Goal: Task Accomplishment & Management: Manage account settings

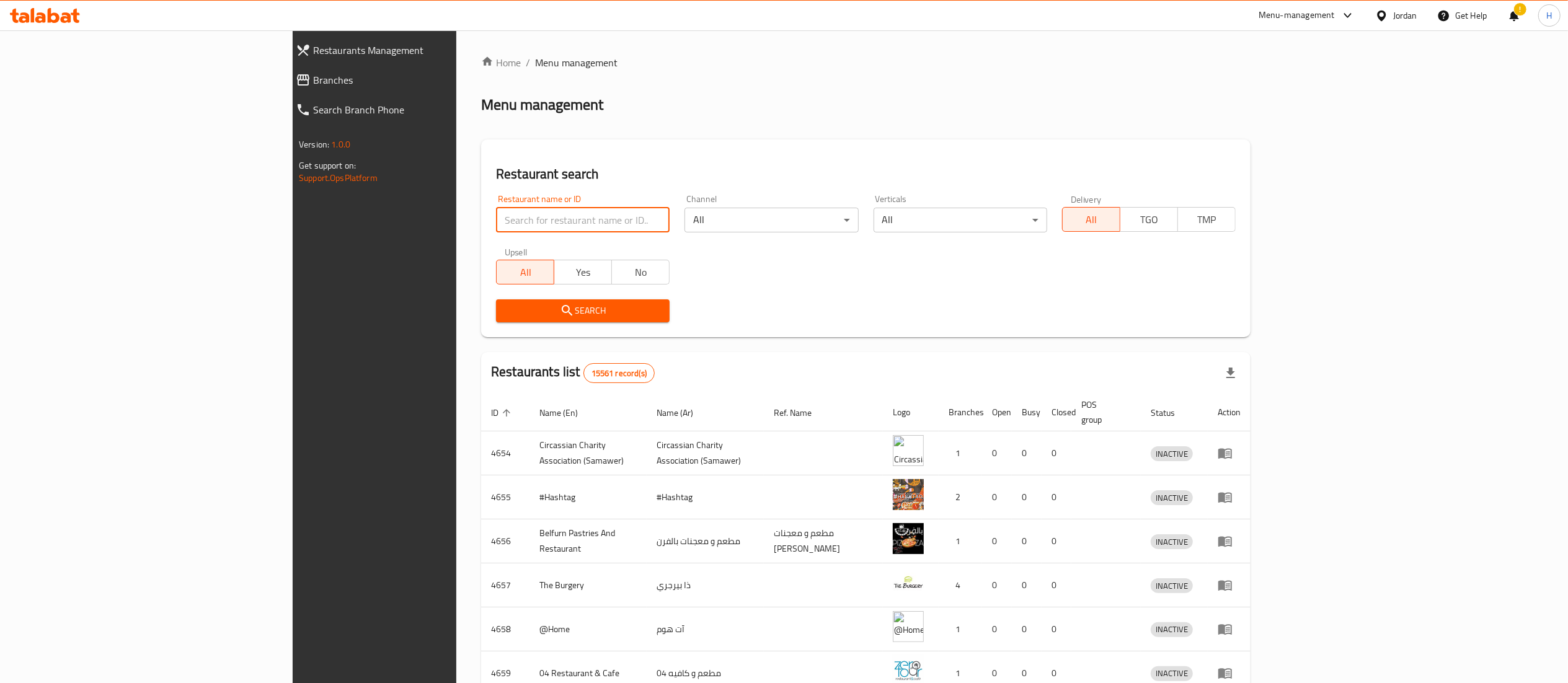
click at [550, 227] on input "search" at bounding box center [582, 220] width 173 height 25
paste input "778016"
type input "778016"
click at [506, 315] on span "Search" at bounding box center [583, 311] width 154 height 16
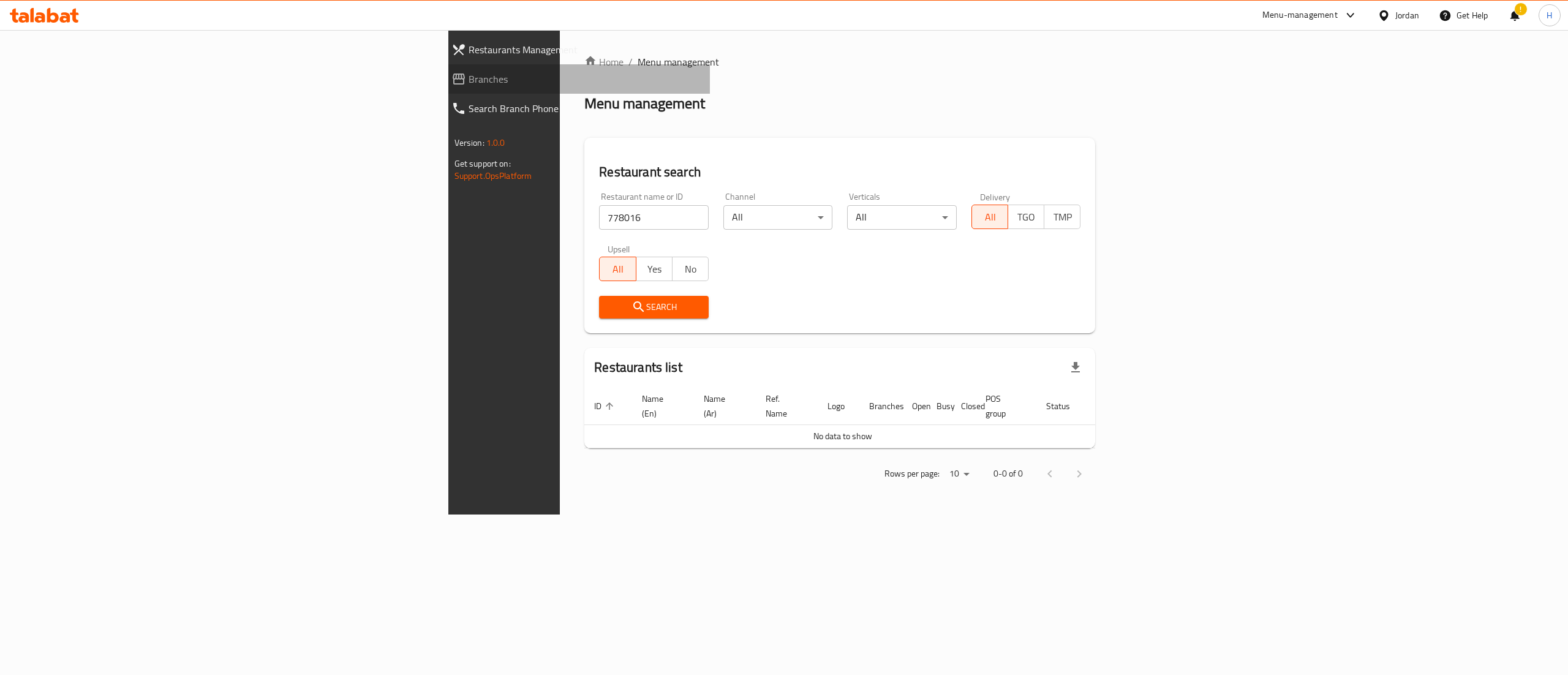
click at [468, 79] on span "Branches" at bounding box center [585, 79] width 233 height 15
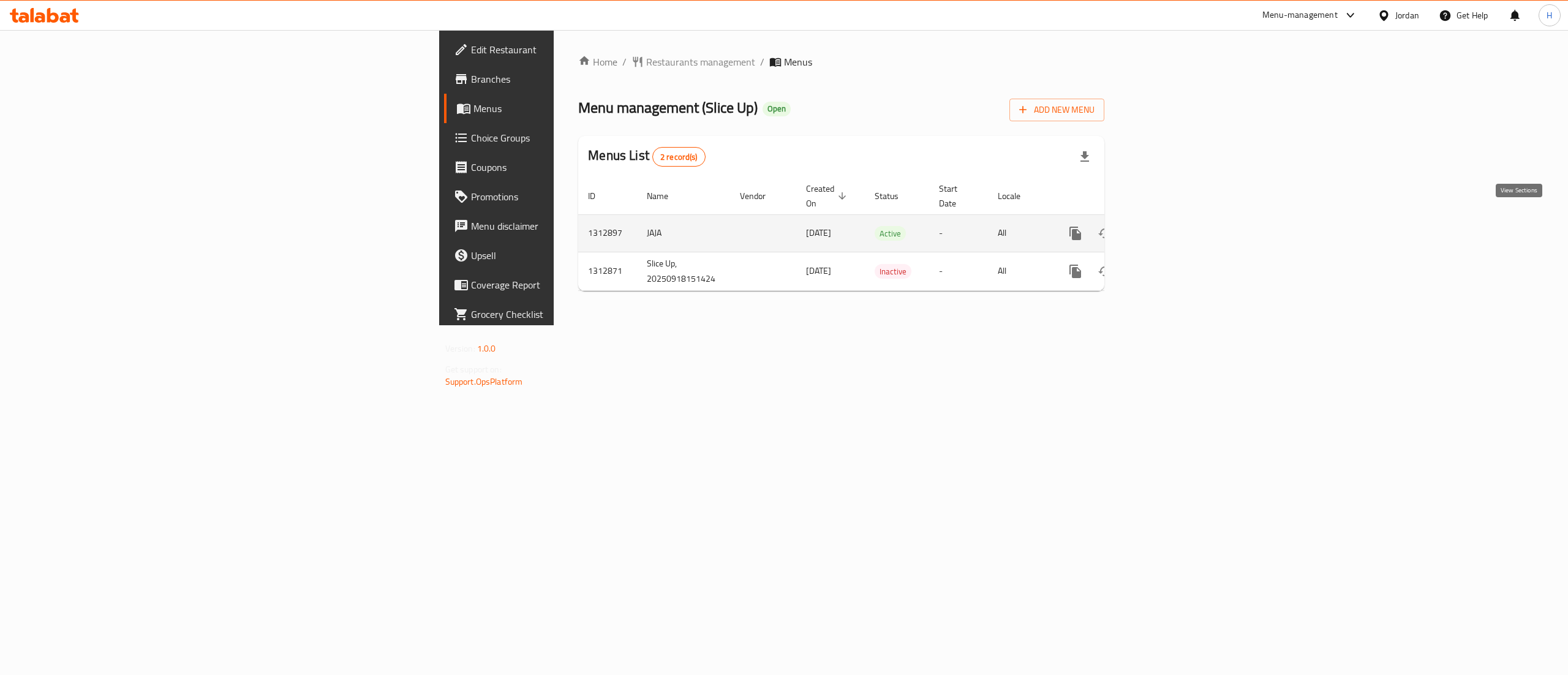
click at [1178, 229] on link "enhanced table" at bounding box center [1164, 233] width 29 height 29
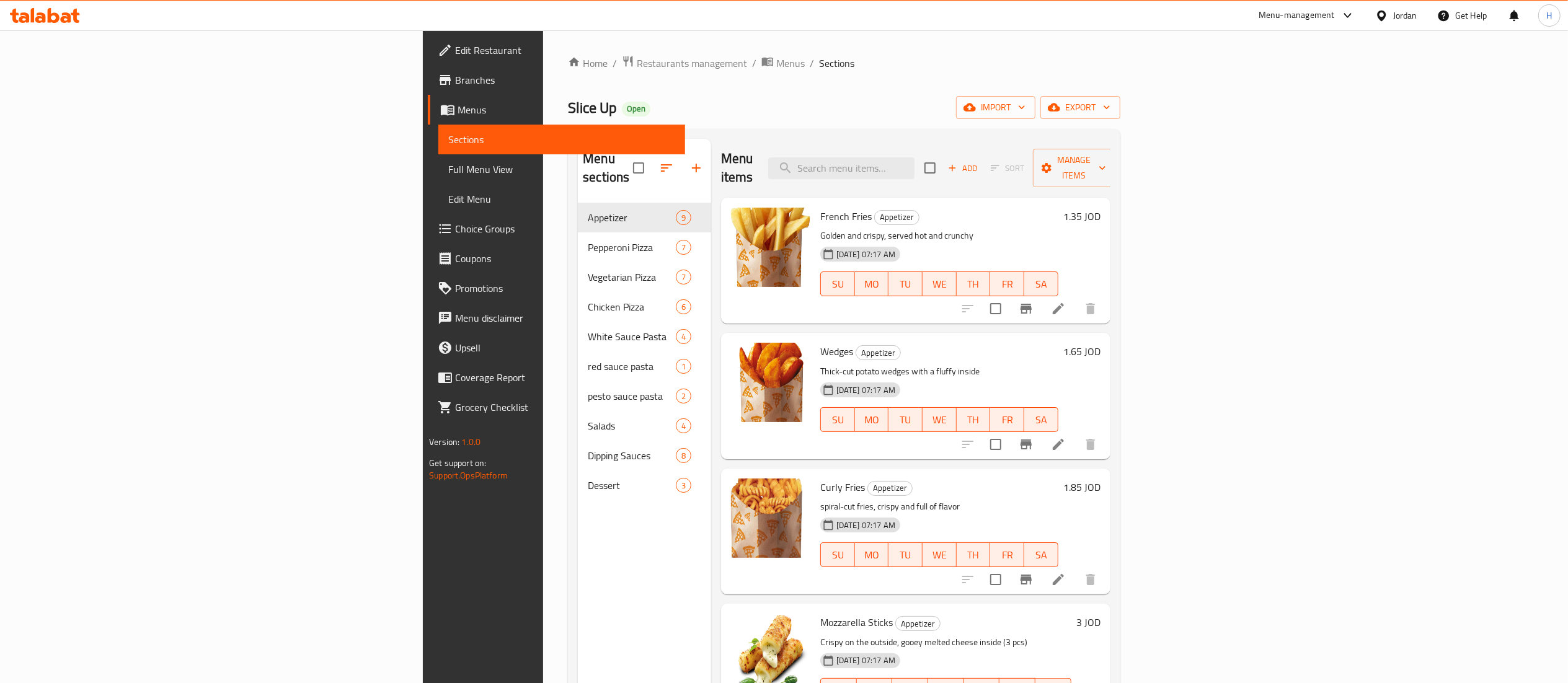
click at [578, 592] on div "Menu sections Appetizer 9 Pepperoni Pizza 7 Vegetarian Pizza 7 Chicken Pizza 6 …" at bounding box center [644, 481] width 133 height 683
click at [689, 162] on icon "button" at bounding box center [696, 168] width 15 height 15
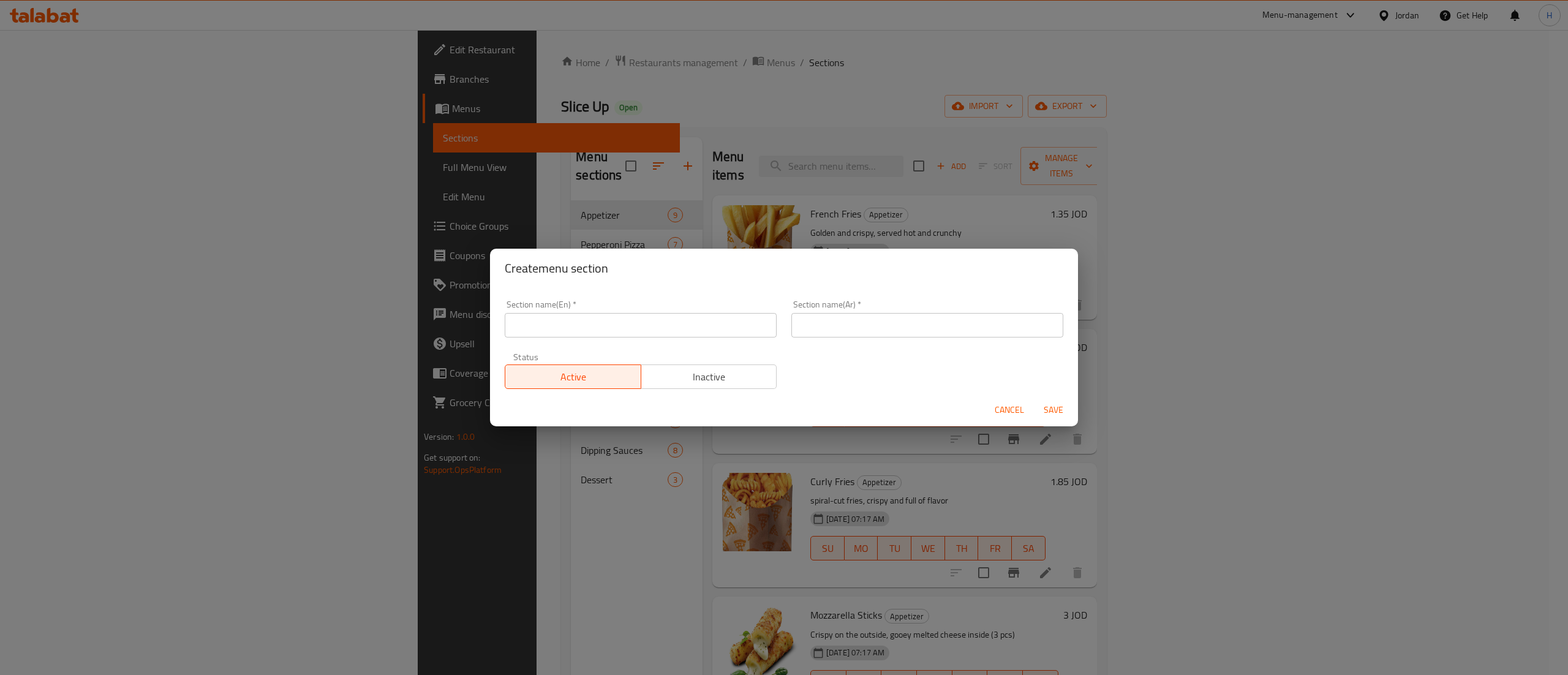
click at [576, 333] on input "text" at bounding box center [640, 325] width 272 height 25
type input "Drinks"
type input "مشروبات"
click at [1034, 399] on button "Save" at bounding box center [1054, 410] width 39 height 23
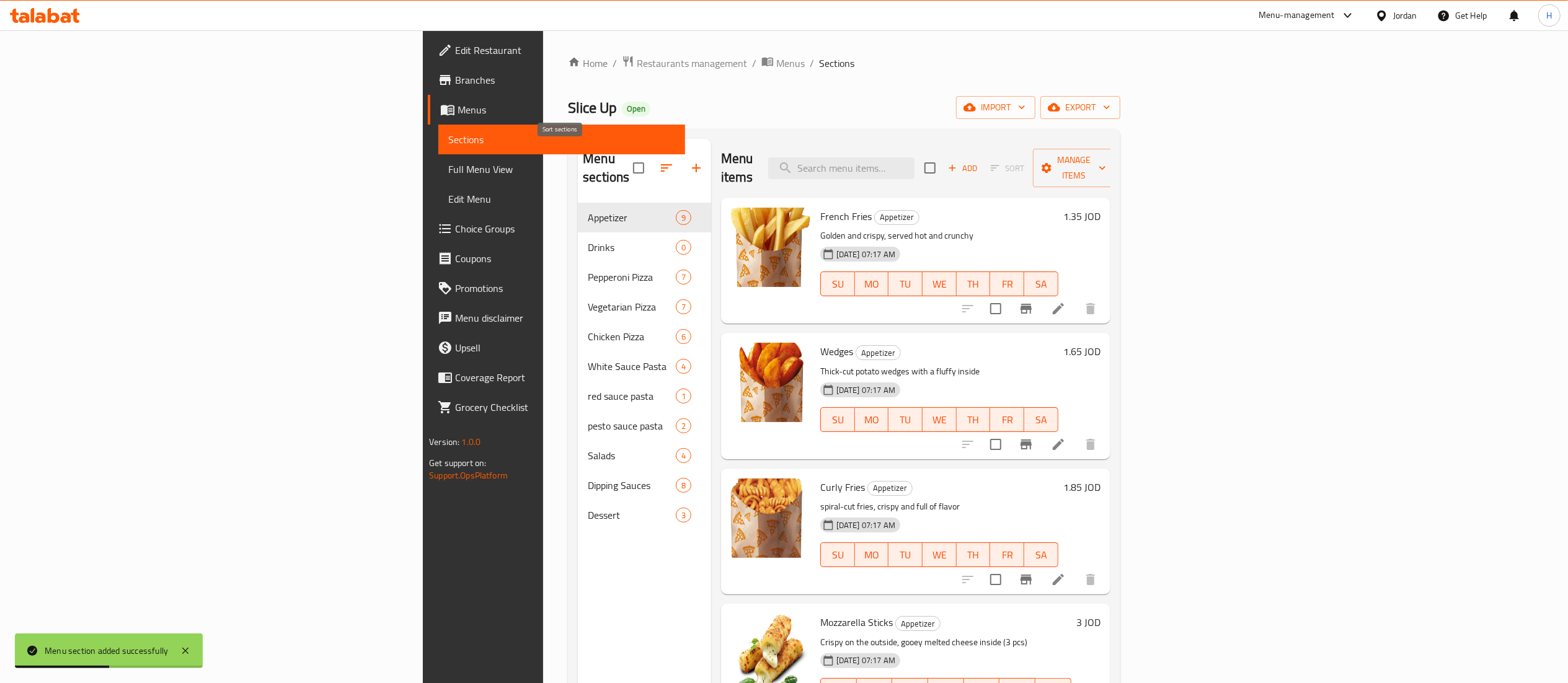
click at [659, 161] on icon "button" at bounding box center [666, 168] width 15 height 15
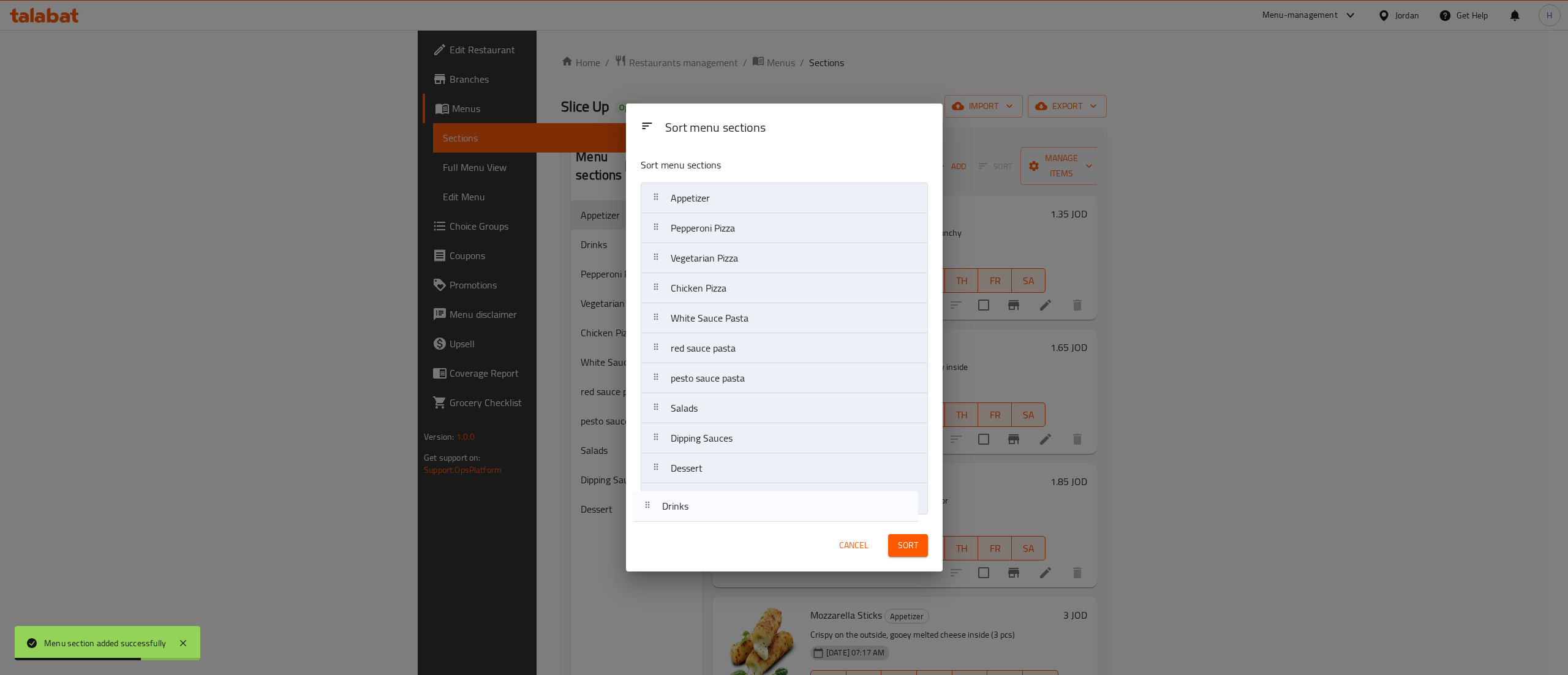
drag, startPoint x: 733, startPoint y: 238, endPoint x: 724, endPoint y: 527, distance: 289.1
click at [724, 527] on div "Sort menu sections Sort menu sections Appetizer Drinks Pepperoni Pizza Vegetari…" at bounding box center [784, 337] width 317 height 468
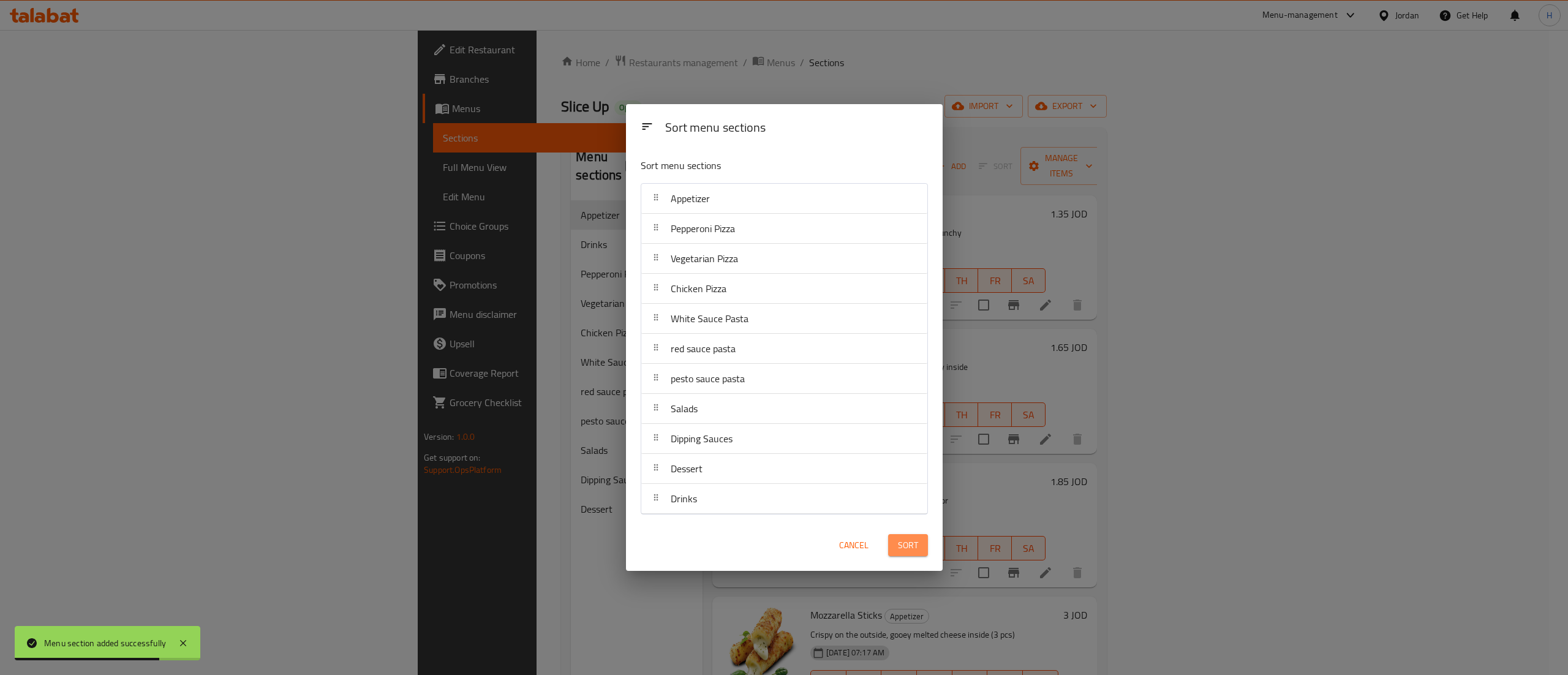
click at [905, 555] on button "Sort" at bounding box center [908, 546] width 40 height 23
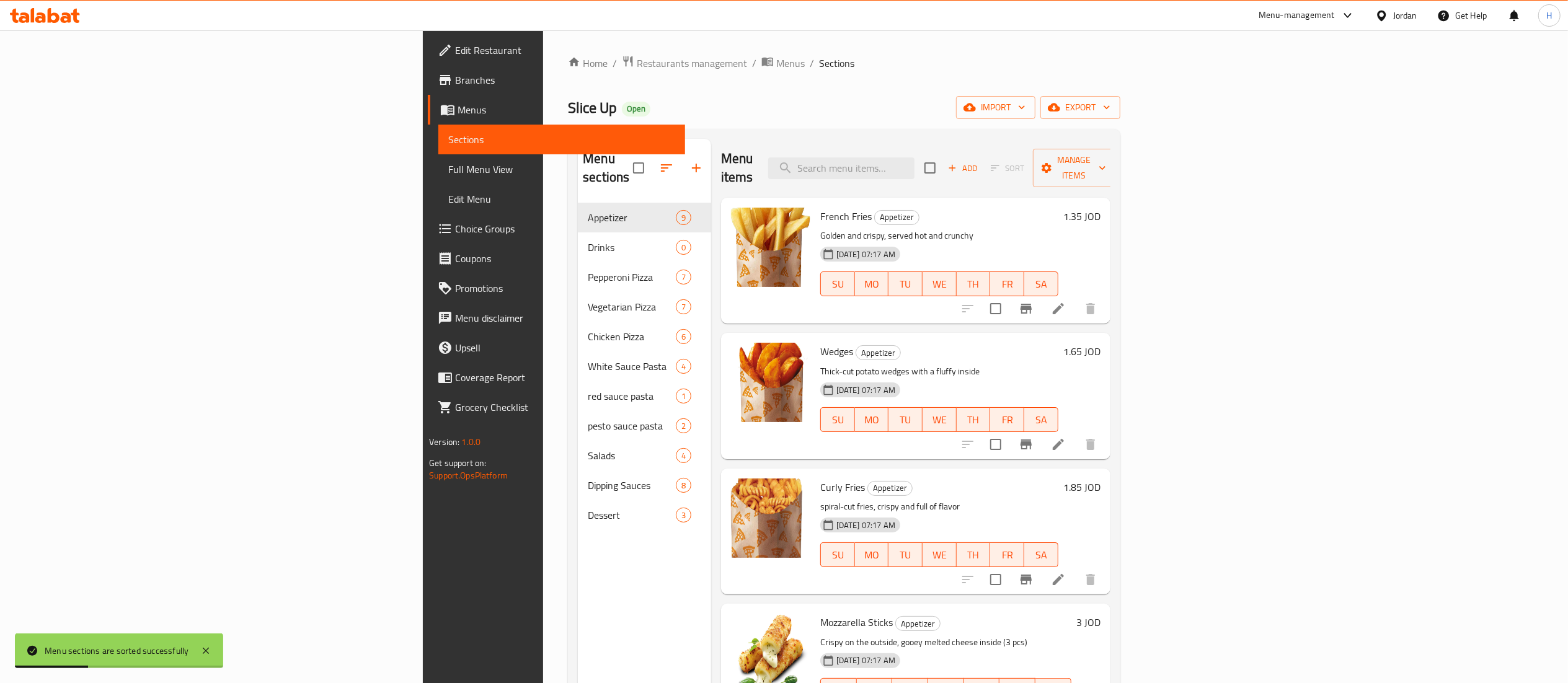
click at [578, 575] on div "Menu sections Appetizer 9 Drinks 0 Pepperoni Pizza 7 Vegetarian Pizza 7 Chicken…" at bounding box center [644, 481] width 133 height 683
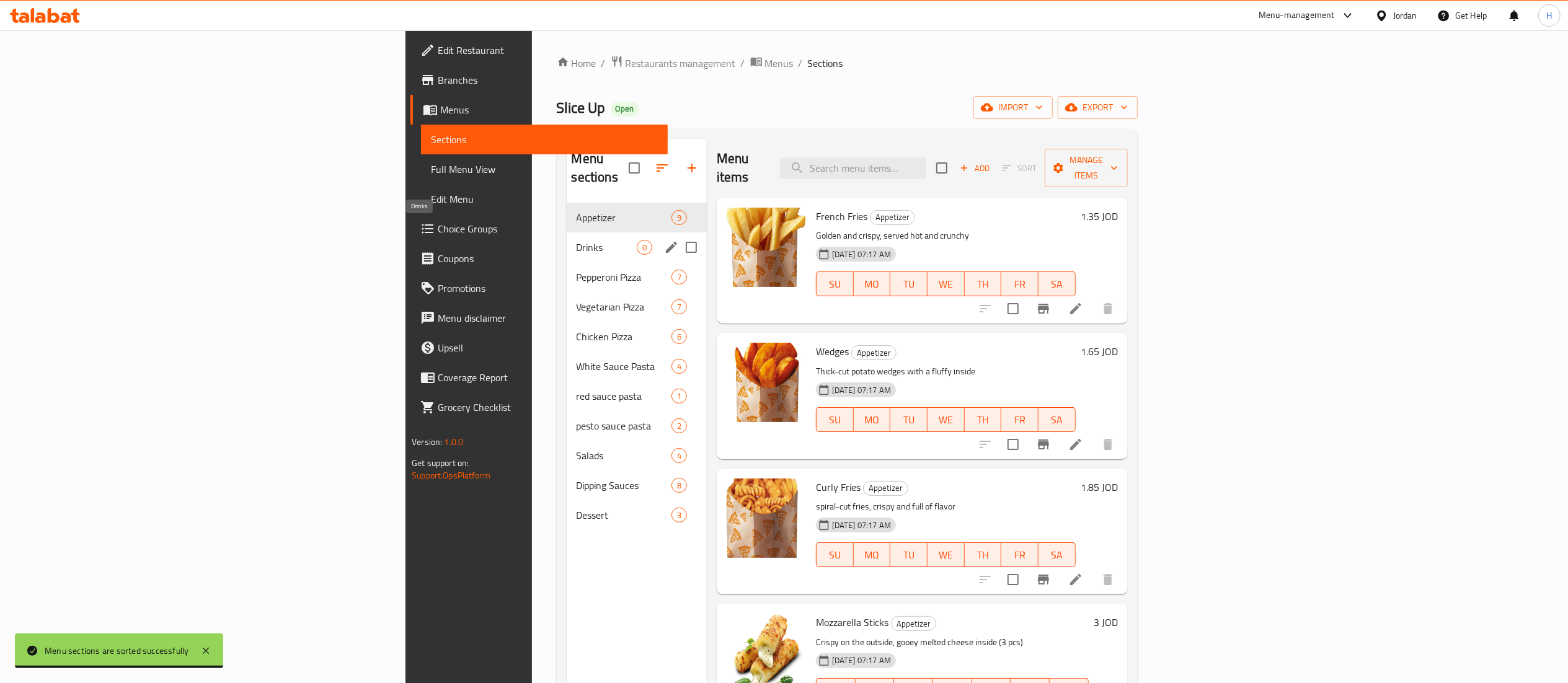
click at [577, 240] on span "Drinks" at bounding box center [607, 247] width 60 height 15
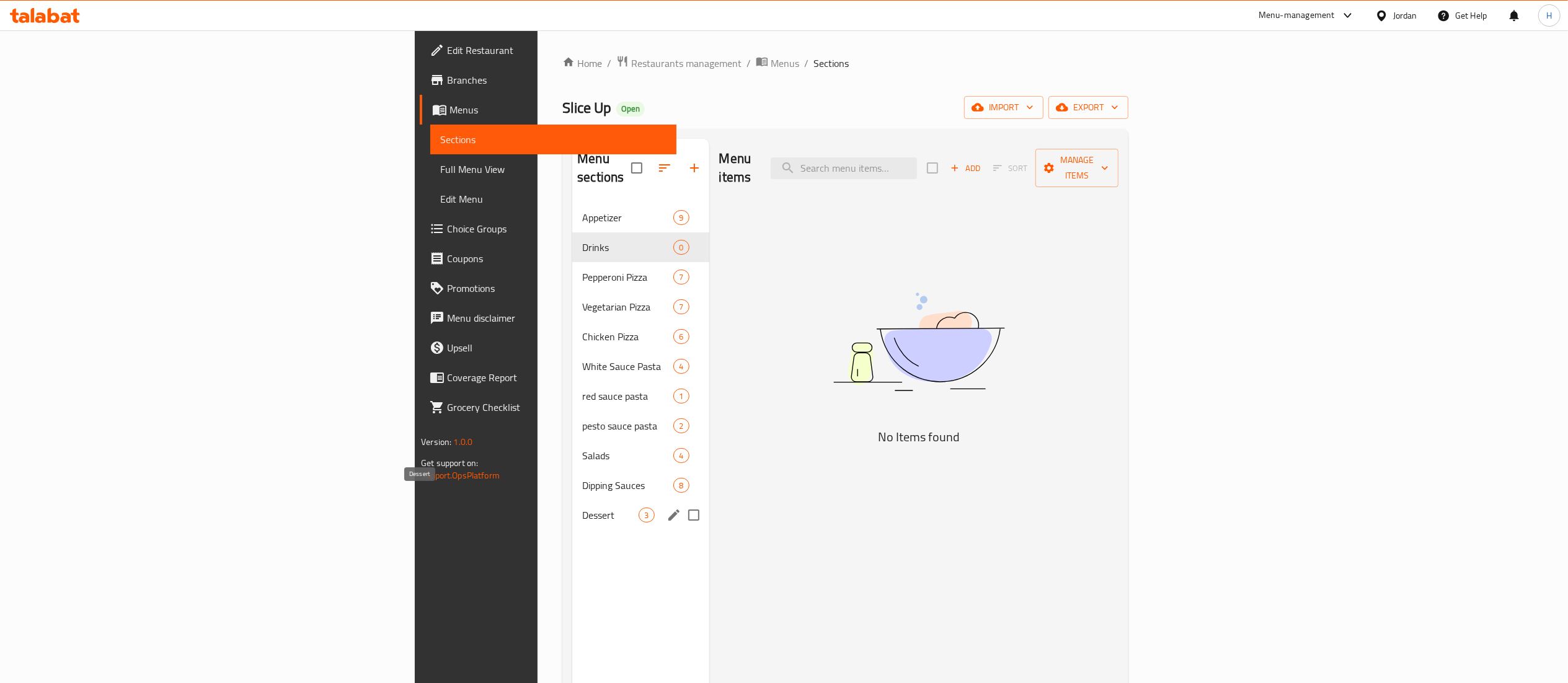
click at [572, 508] on div "Dessert 3" at bounding box center [640, 516] width 137 height 30
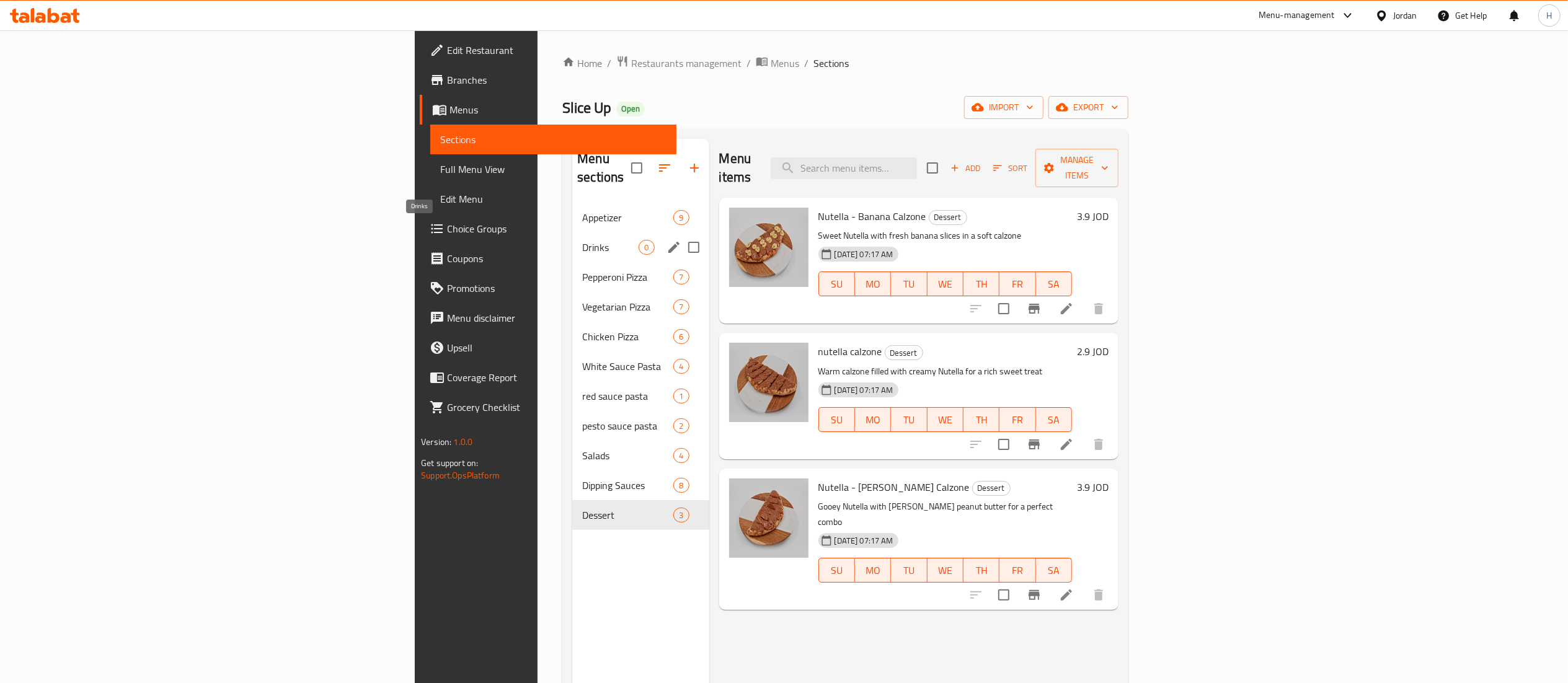
click at [582, 240] on span "Drinks" at bounding box center [610, 247] width 56 height 15
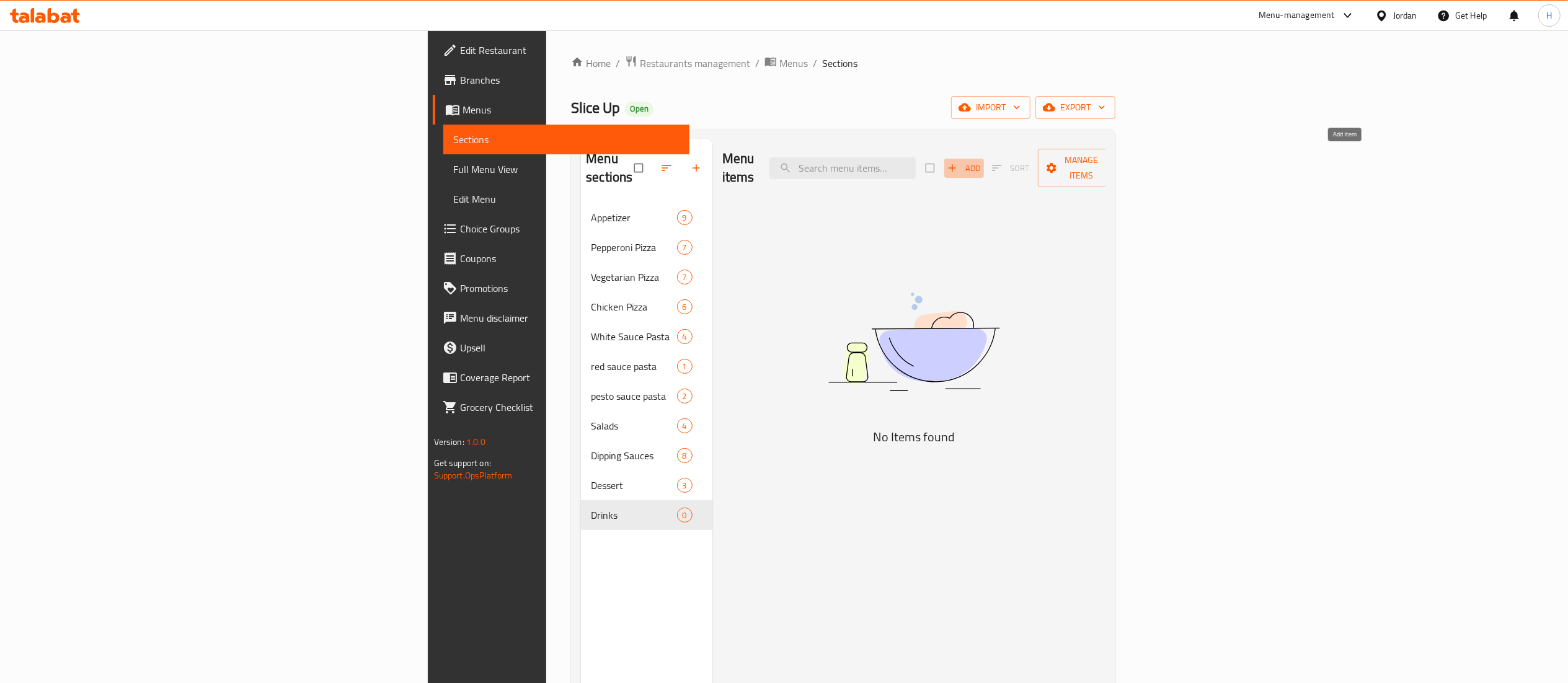
click at [980, 161] on span "Add" at bounding box center [964, 167] width 33 height 14
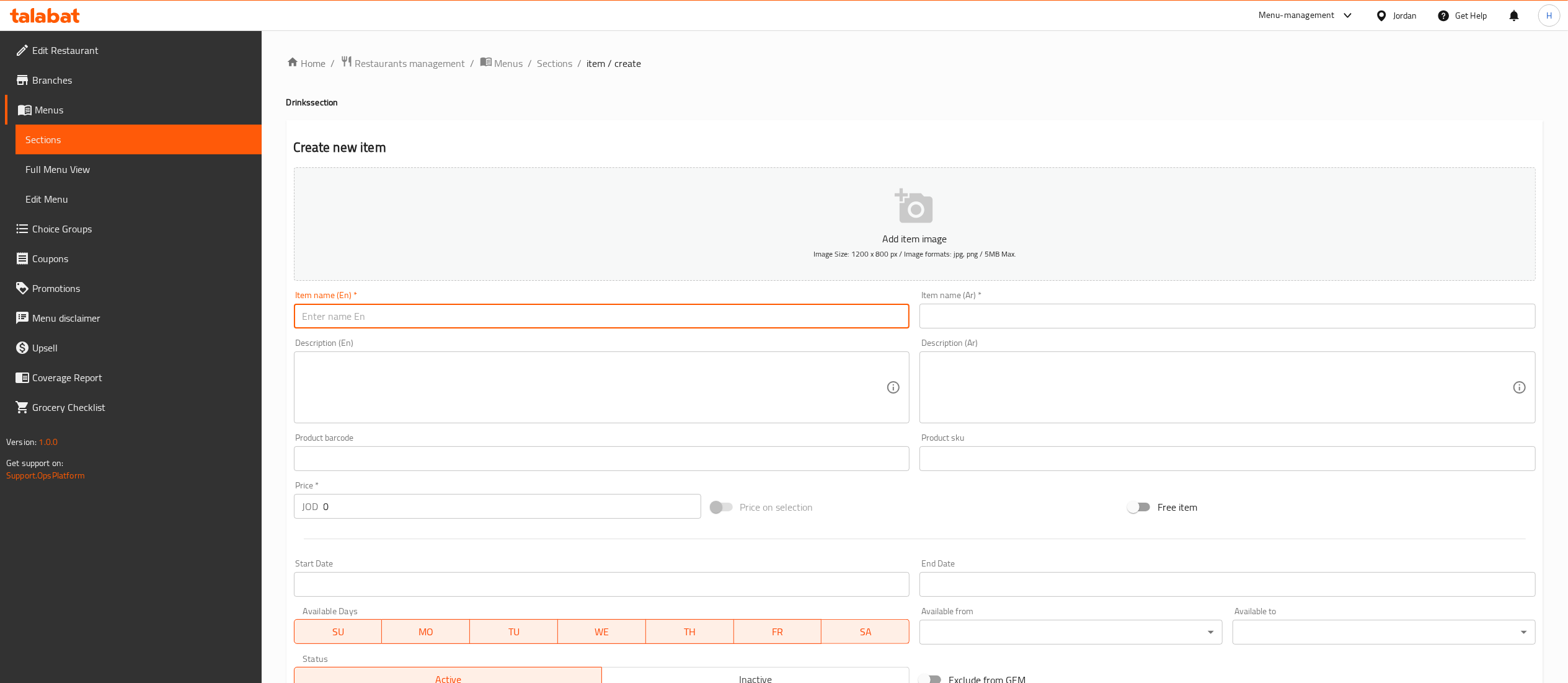
click at [622, 323] on input "text" at bounding box center [603, 317] width 617 height 25
paste input "Cola matrix"
type input "Cola matrix"
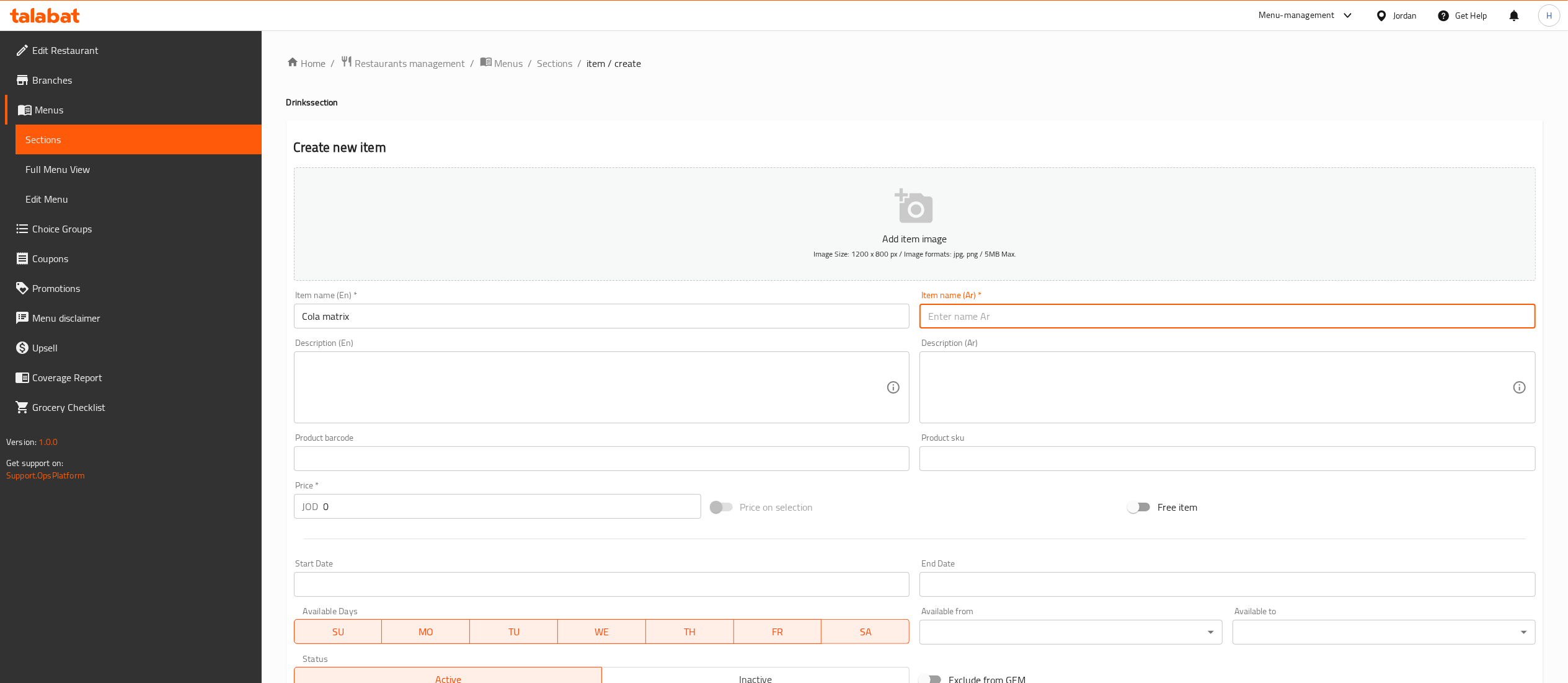
click at [1077, 308] on input "text" at bounding box center [1227, 317] width 617 height 25
type input "ماتركس كولا"
click at [404, 505] on input "0" at bounding box center [512, 506] width 378 height 25
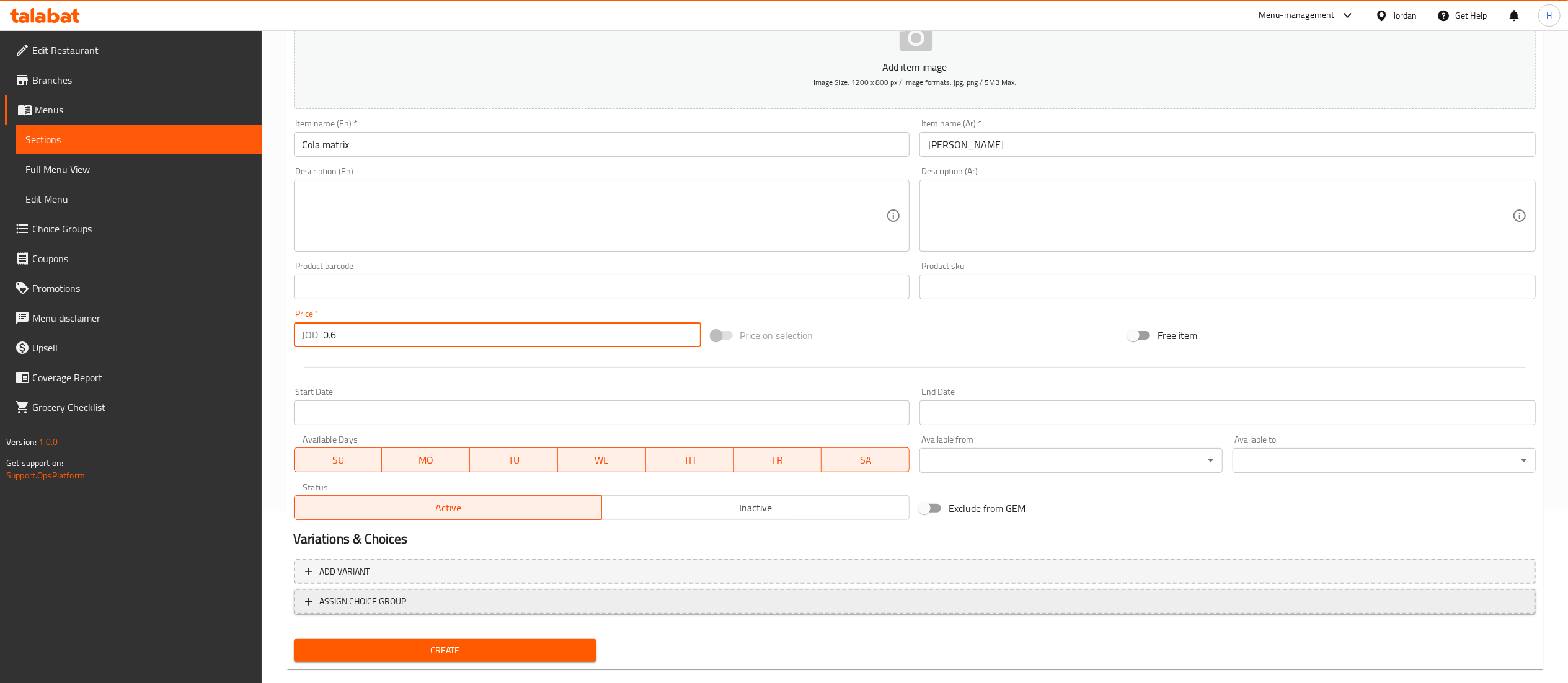
scroll to position [191, 0]
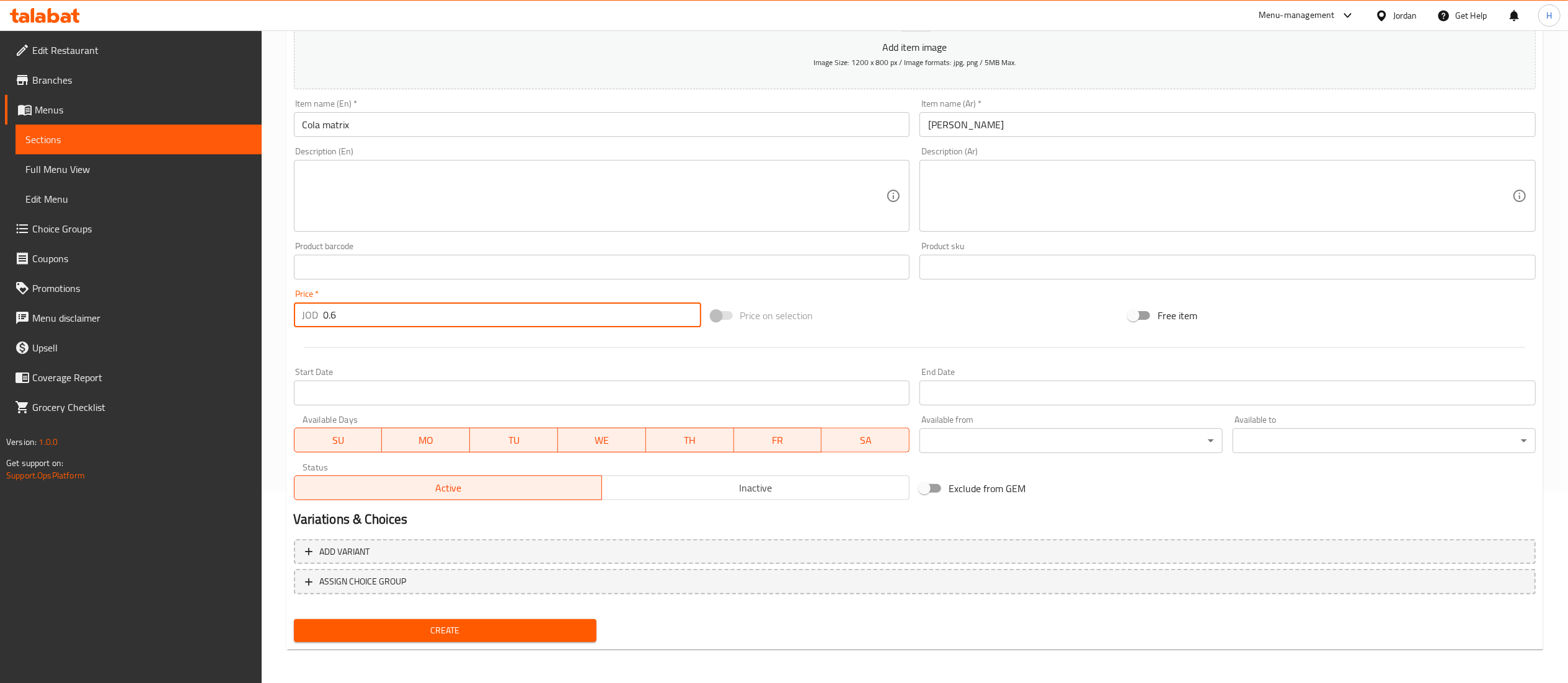
type input "0.6"
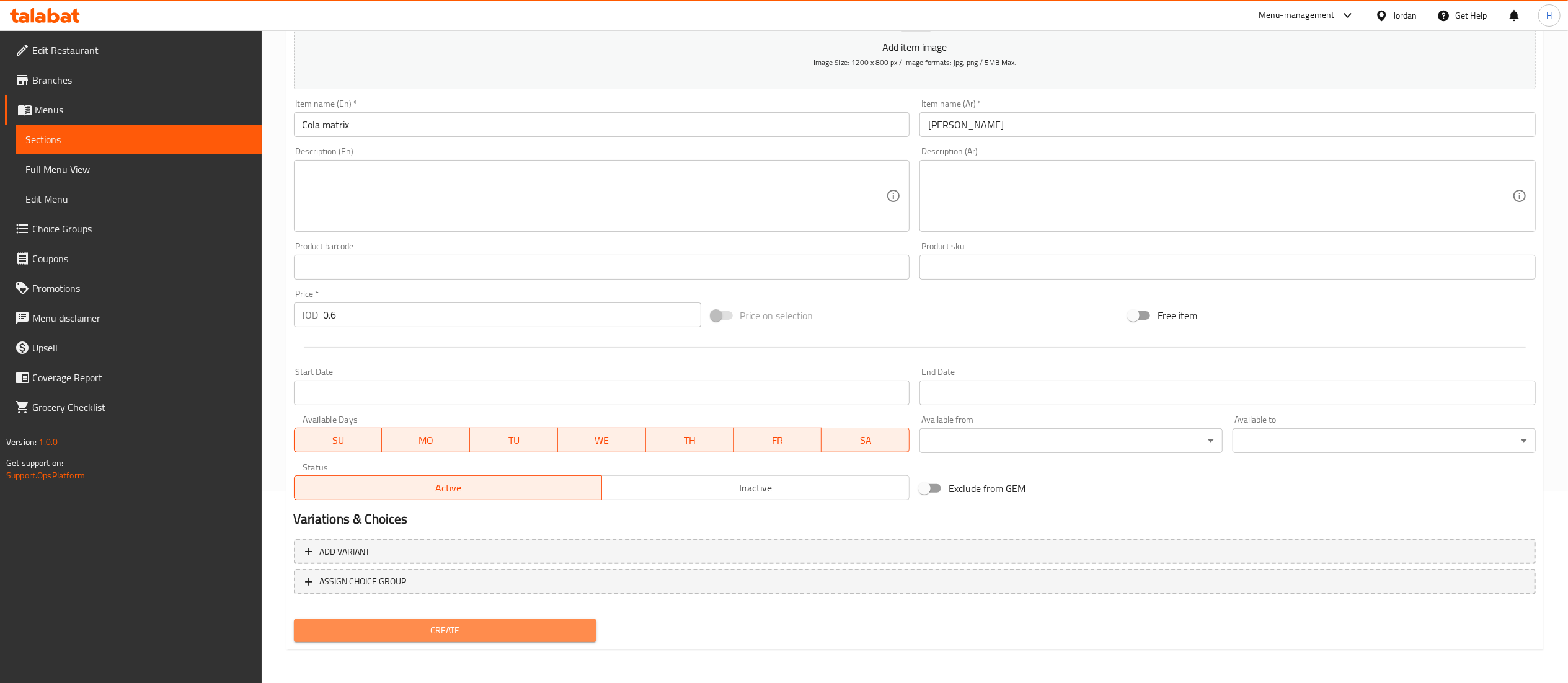
click at [435, 632] on span "Create" at bounding box center [446, 631] width 283 height 16
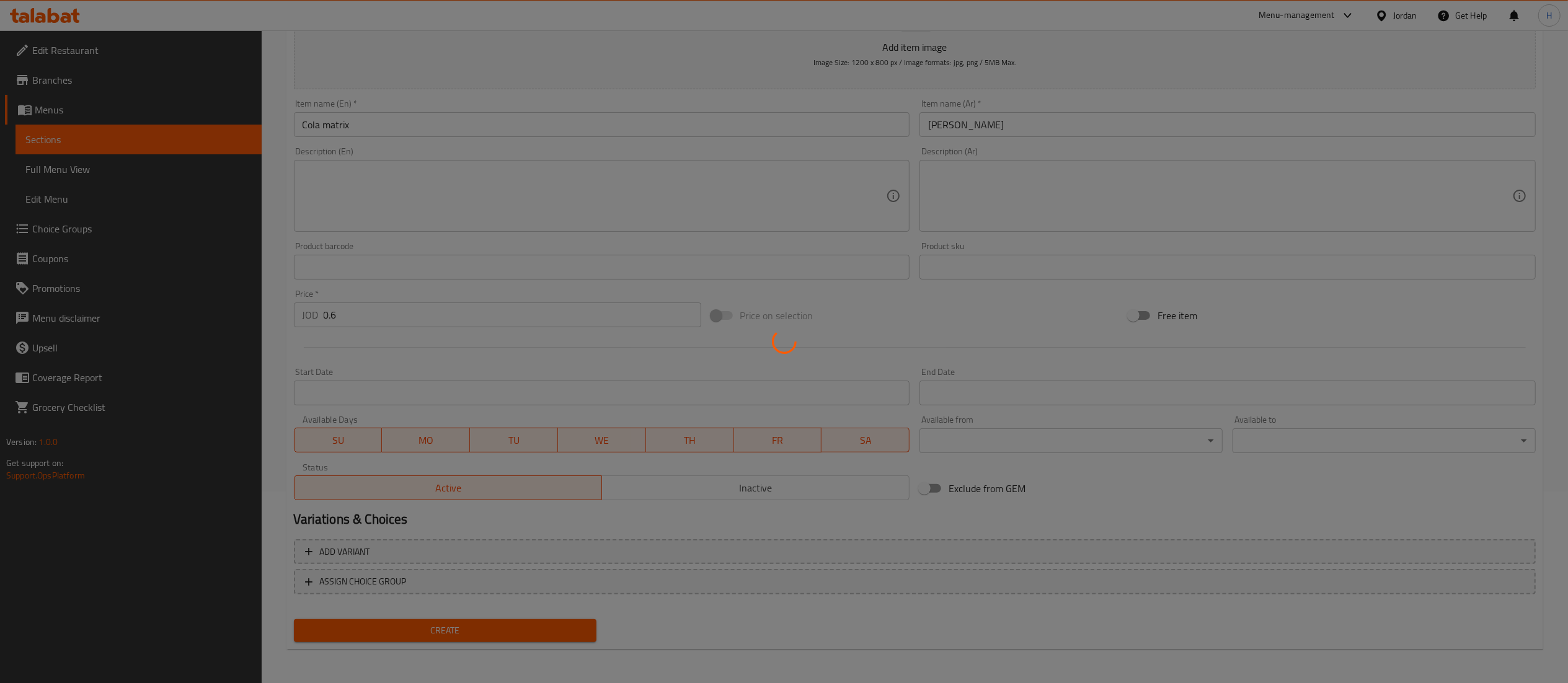
type input "0"
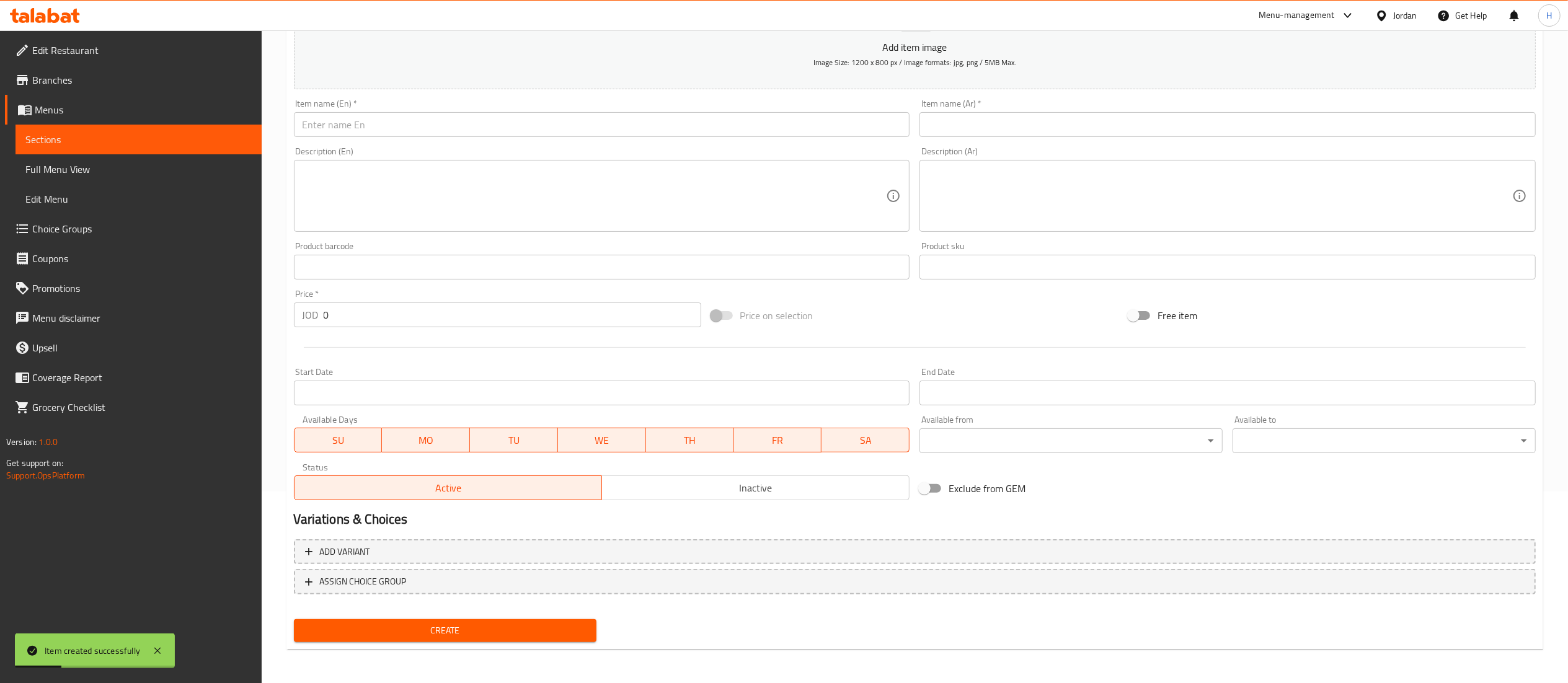
click at [893, 115] on input "text" at bounding box center [603, 124] width 617 height 25
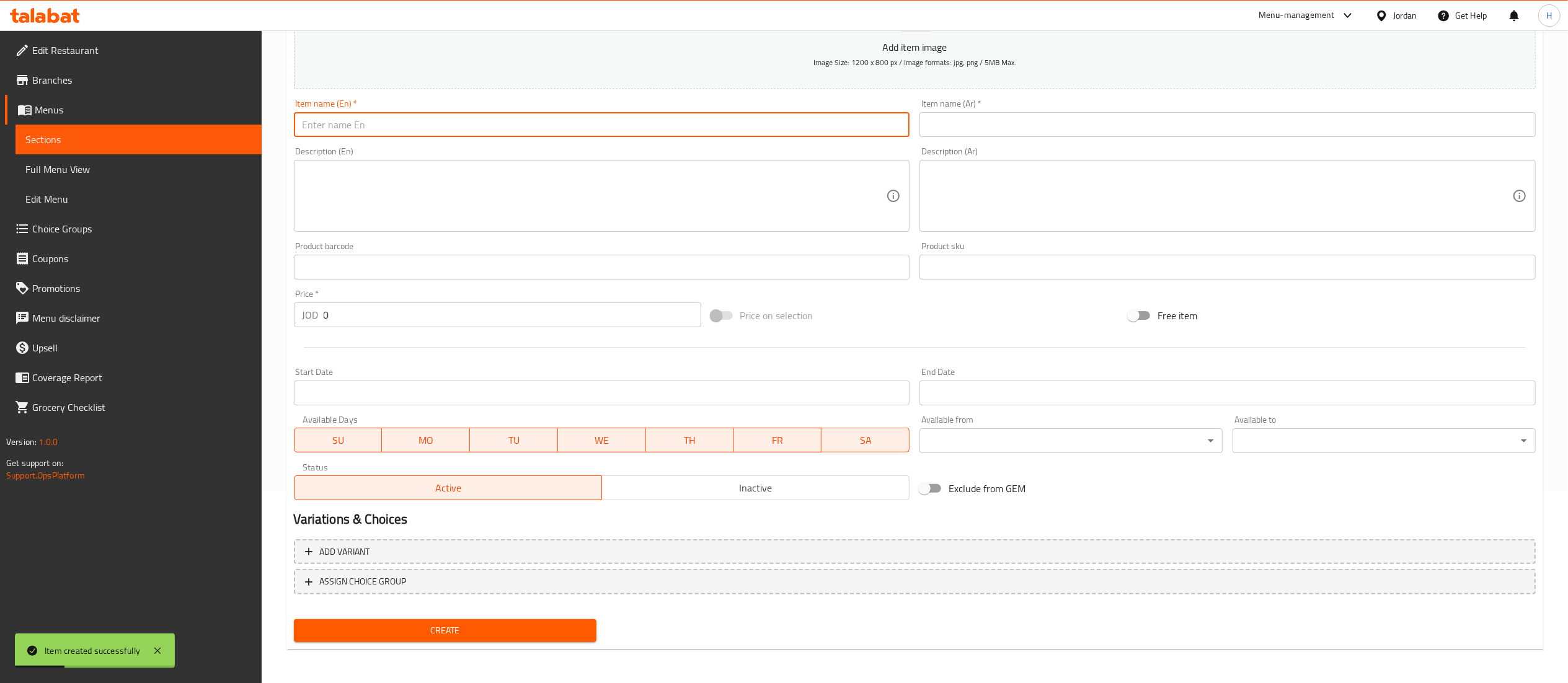
paste input "Diet cola matrix"
type input "Diet cola matrix"
click at [993, 137] on input "text" at bounding box center [1227, 124] width 617 height 25
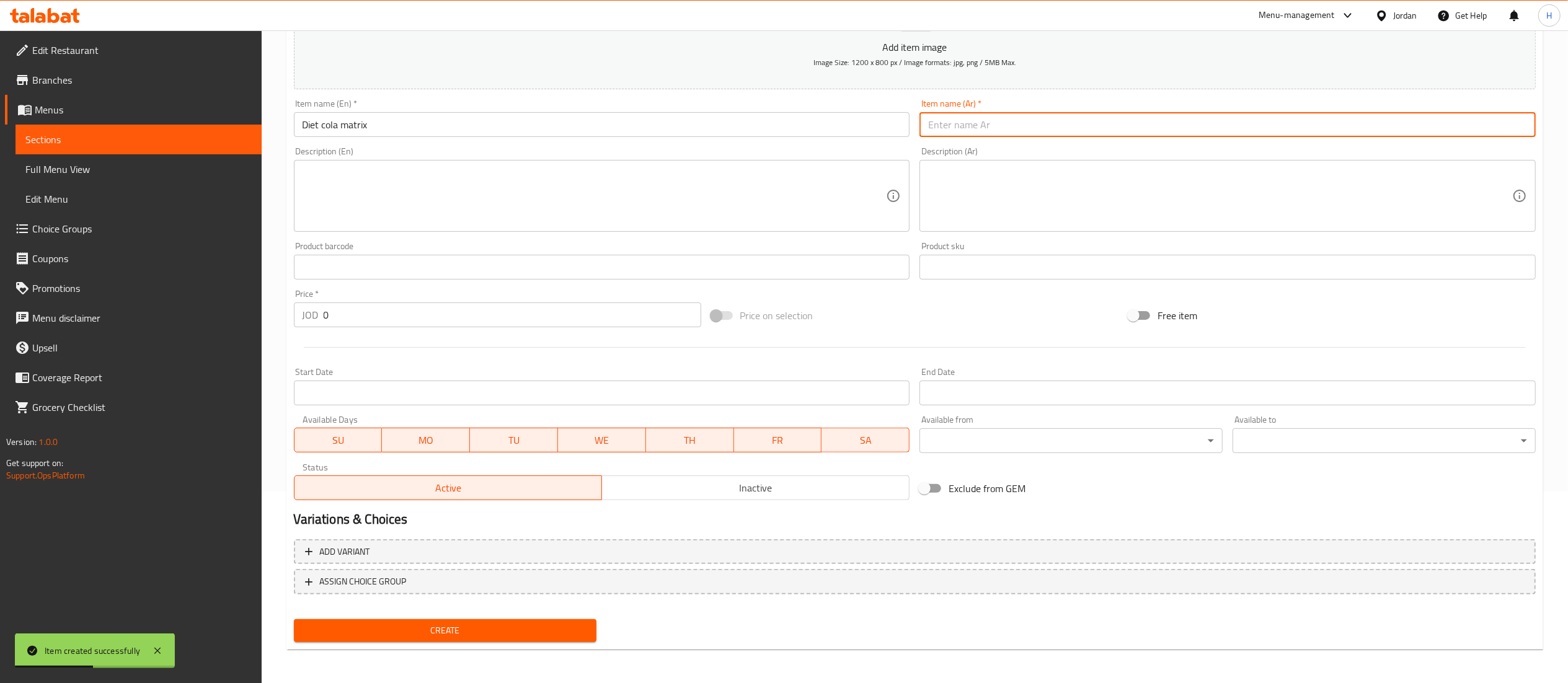
type input "ك"
type input "ماتركس كولا دايت"
click at [368, 325] on input "0" at bounding box center [512, 315] width 378 height 25
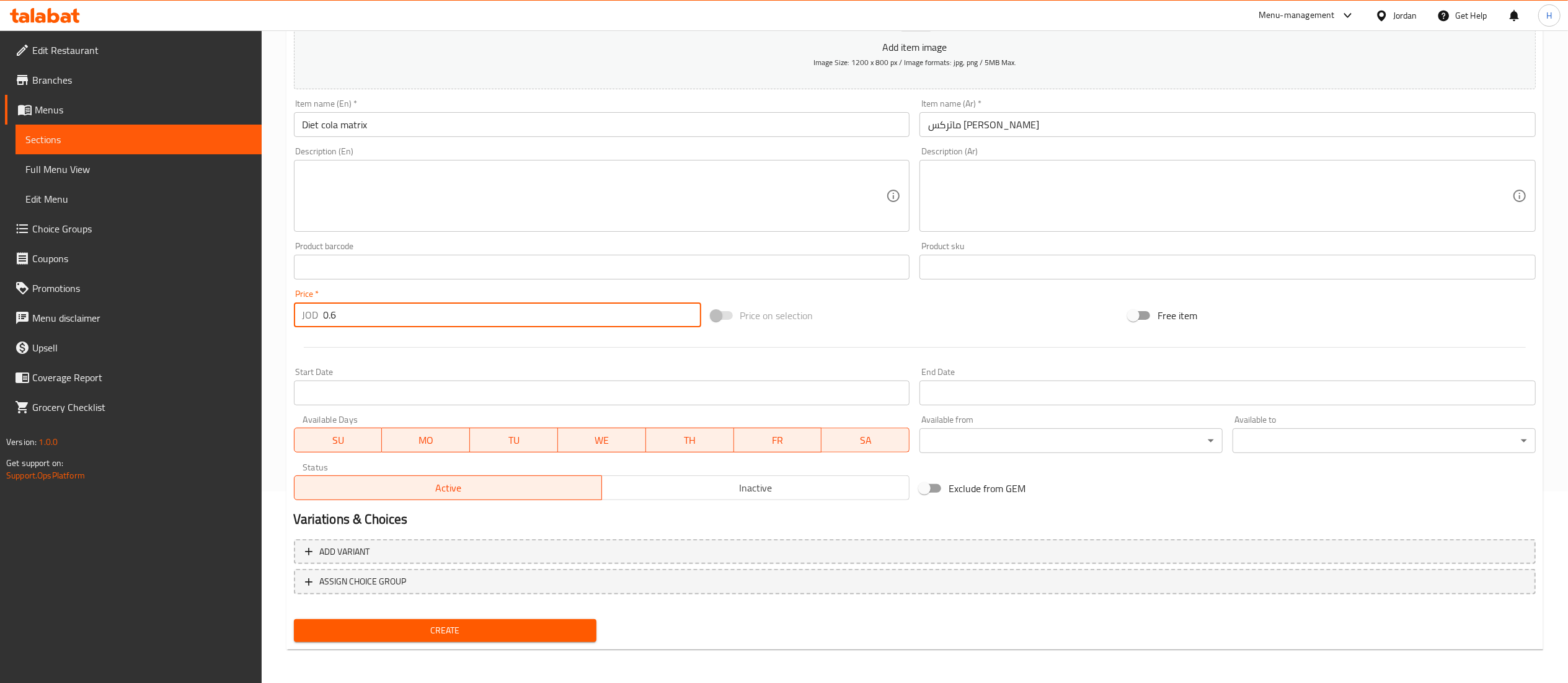
type input "0.6"
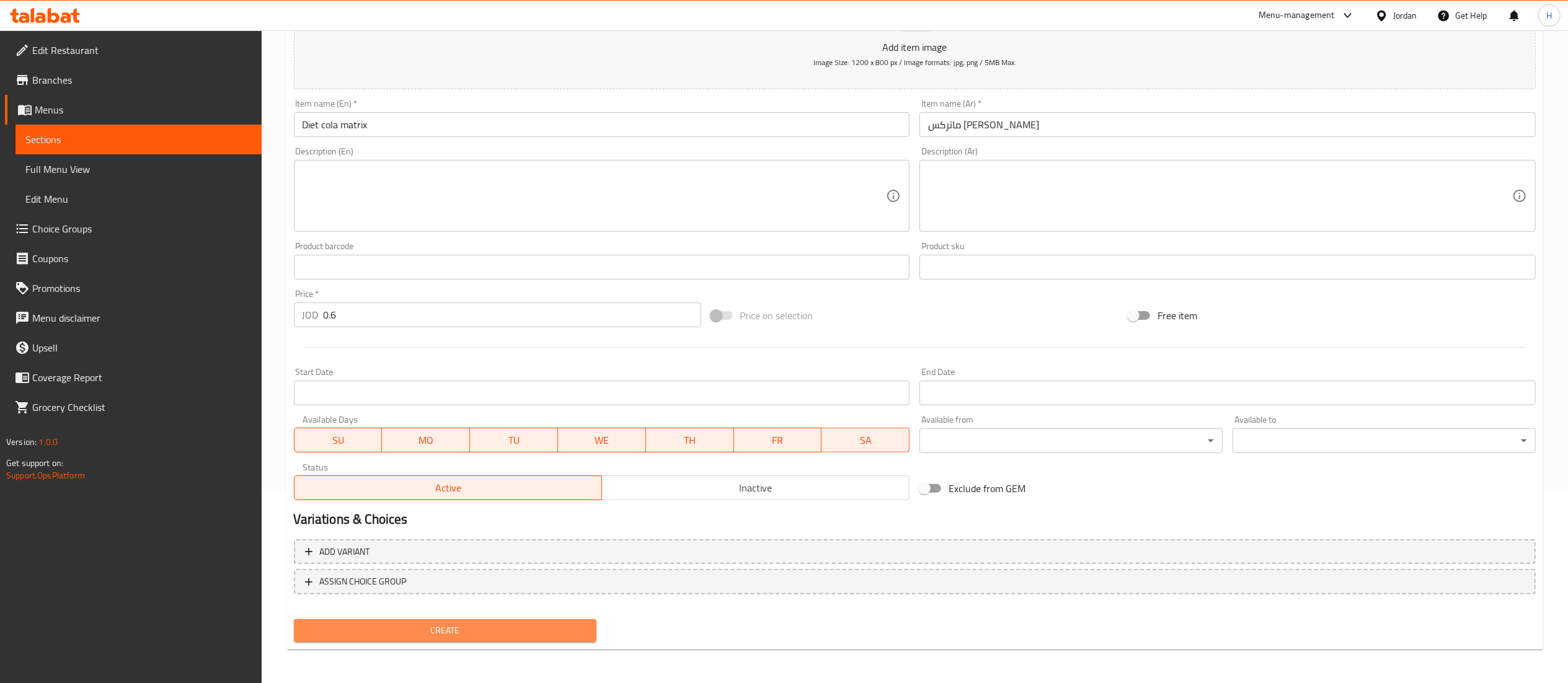
click at [425, 623] on span "Create" at bounding box center [446, 631] width 283 height 16
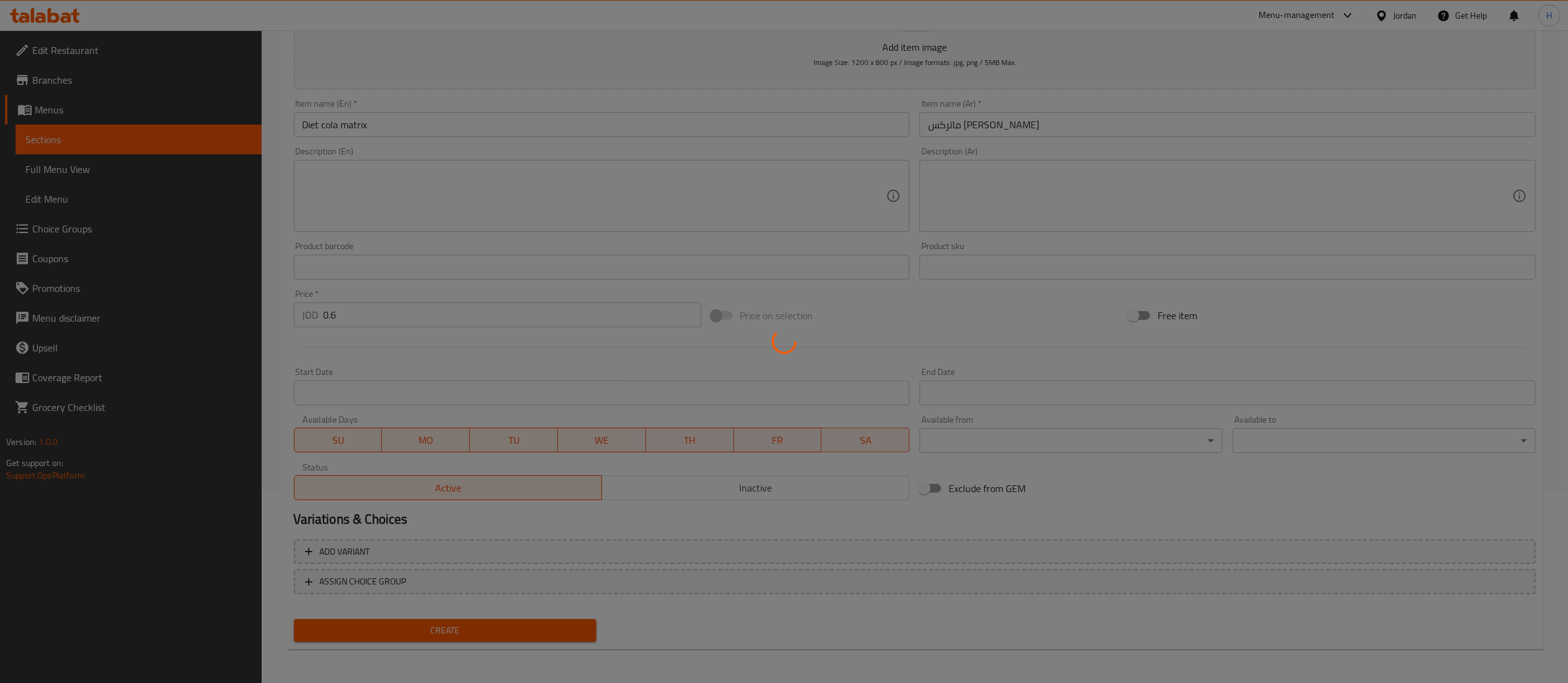
type input "0"
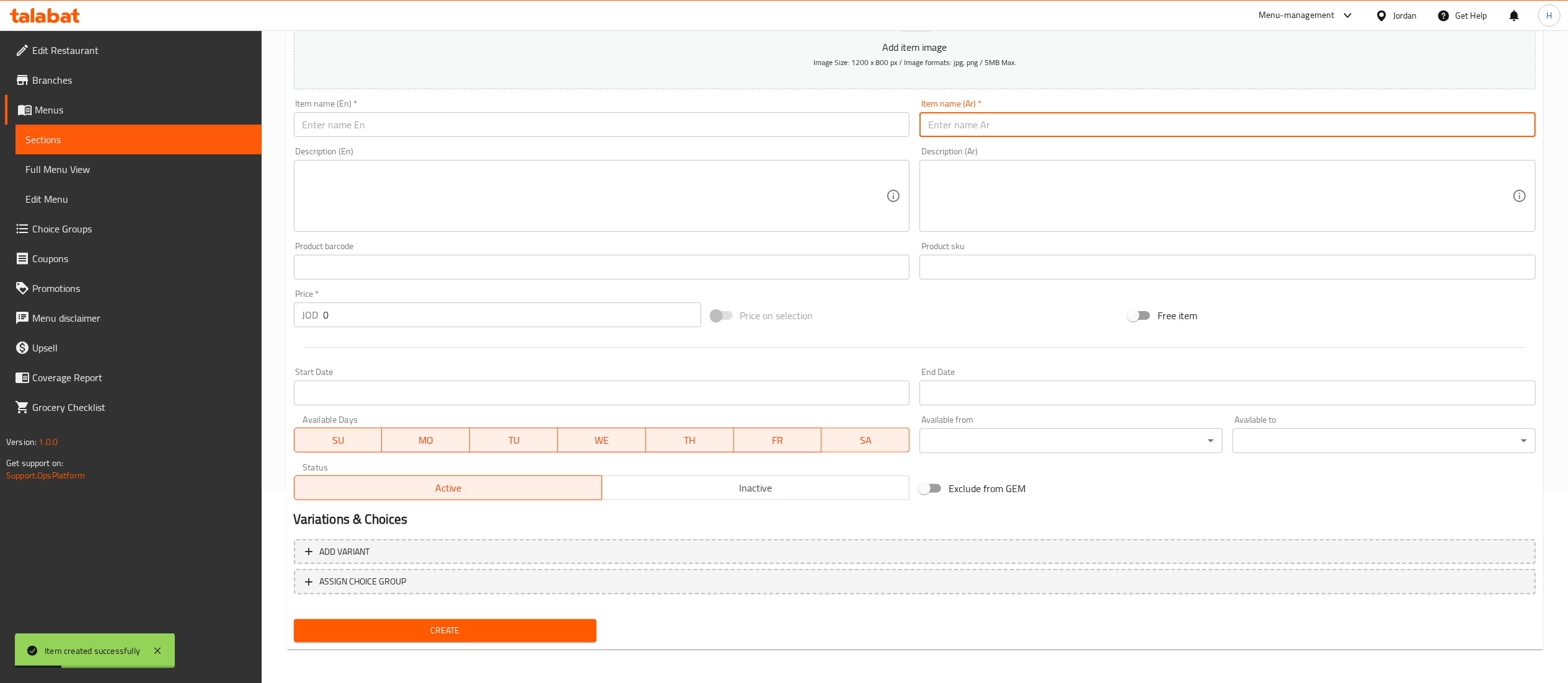
drag, startPoint x: 1050, startPoint y: 120, endPoint x: 856, endPoint y: 106, distance: 194.5
click at [1050, 120] on input "text" at bounding box center [1227, 124] width 617 height 25
paste input "Matrix Up"
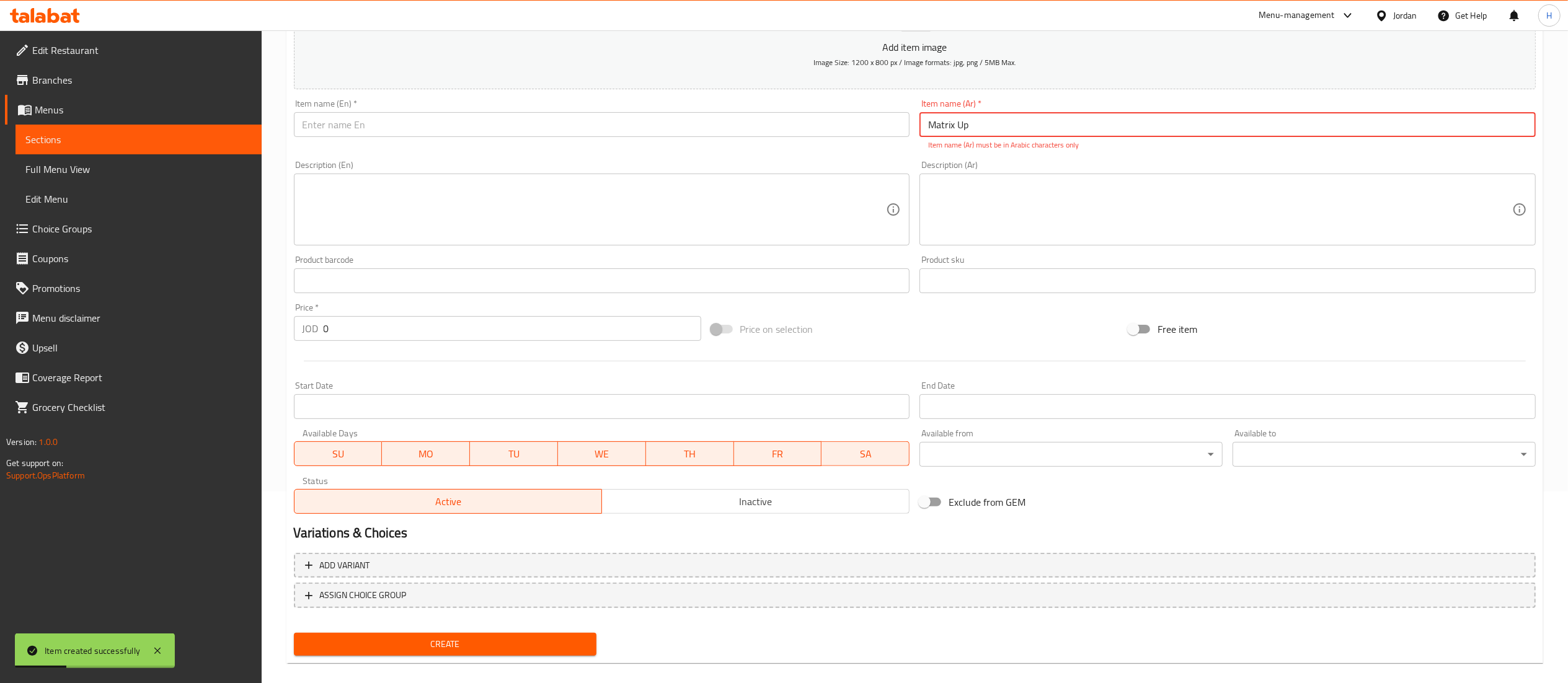
type input "Matrix Up"
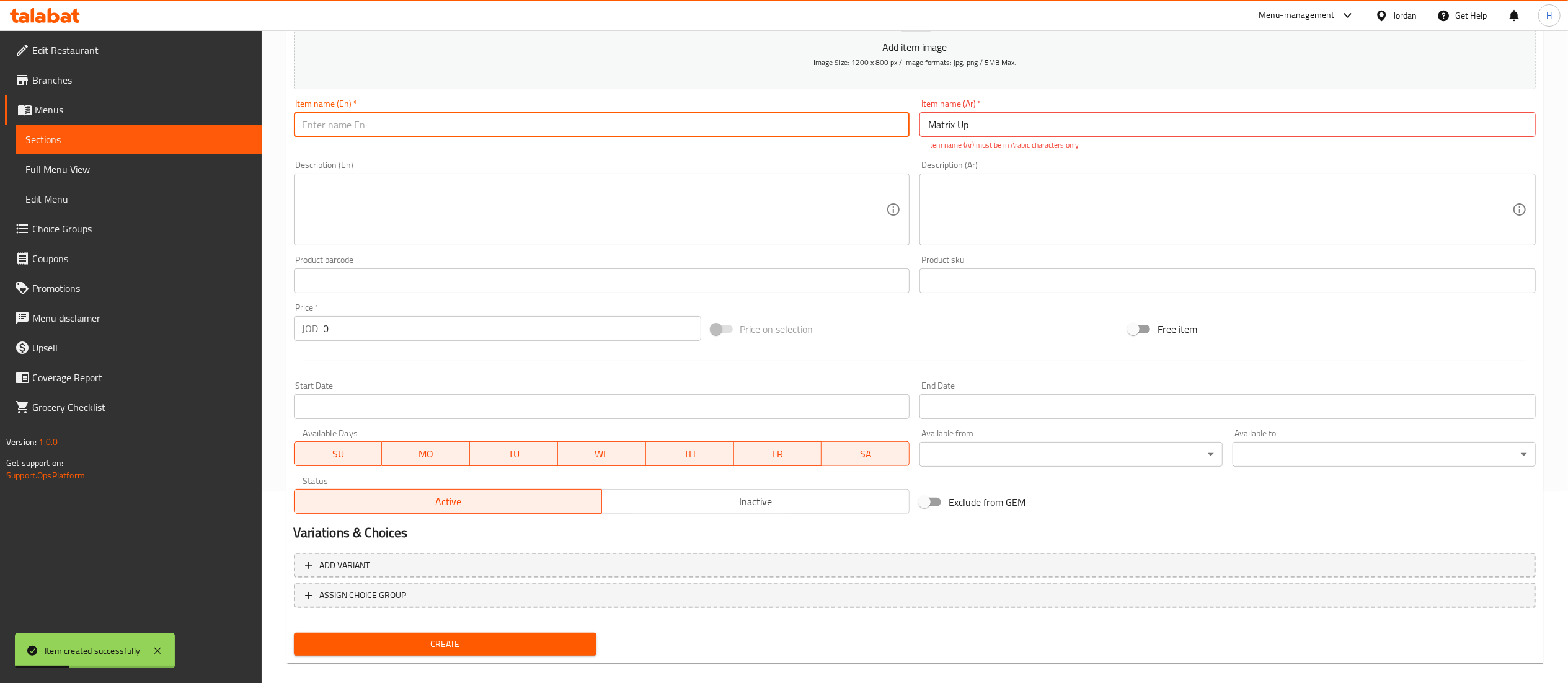
click at [744, 115] on input "text" at bounding box center [603, 124] width 617 height 25
paste input "Matrix Up"
type input "Matrix Up"
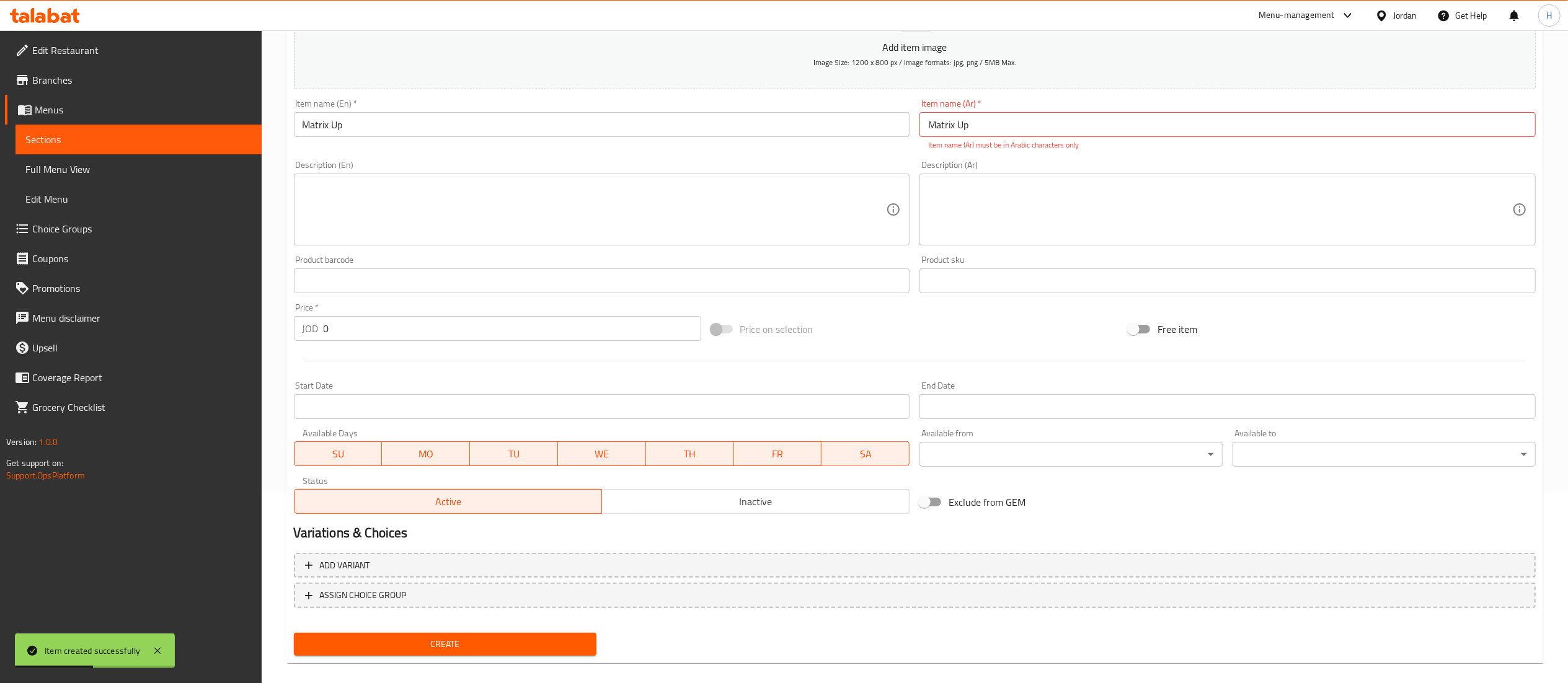
click at [973, 112] on div "Item name (Ar)   * Matrix Up Item name (Ar) * Item name (Ar) must be in Arabic …" at bounding box center [1227, 125] width 617 height 51
click at [956, 124] on input "Matrix Up" at bounding box center [1227, 124] width 617 height 25
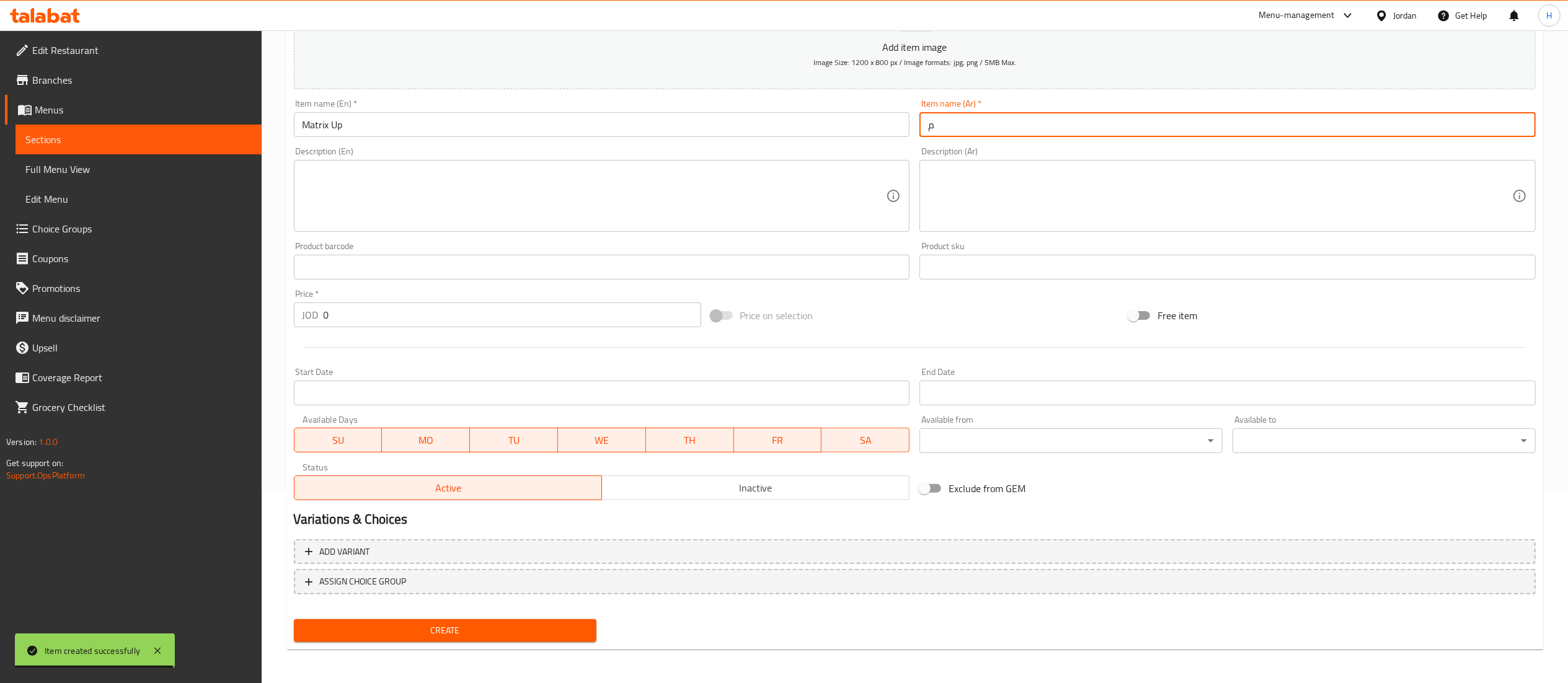
type input "ماتركس اب"
click at [449, 322] on input "0" at bounding box center [512, 315] width 378 height 25
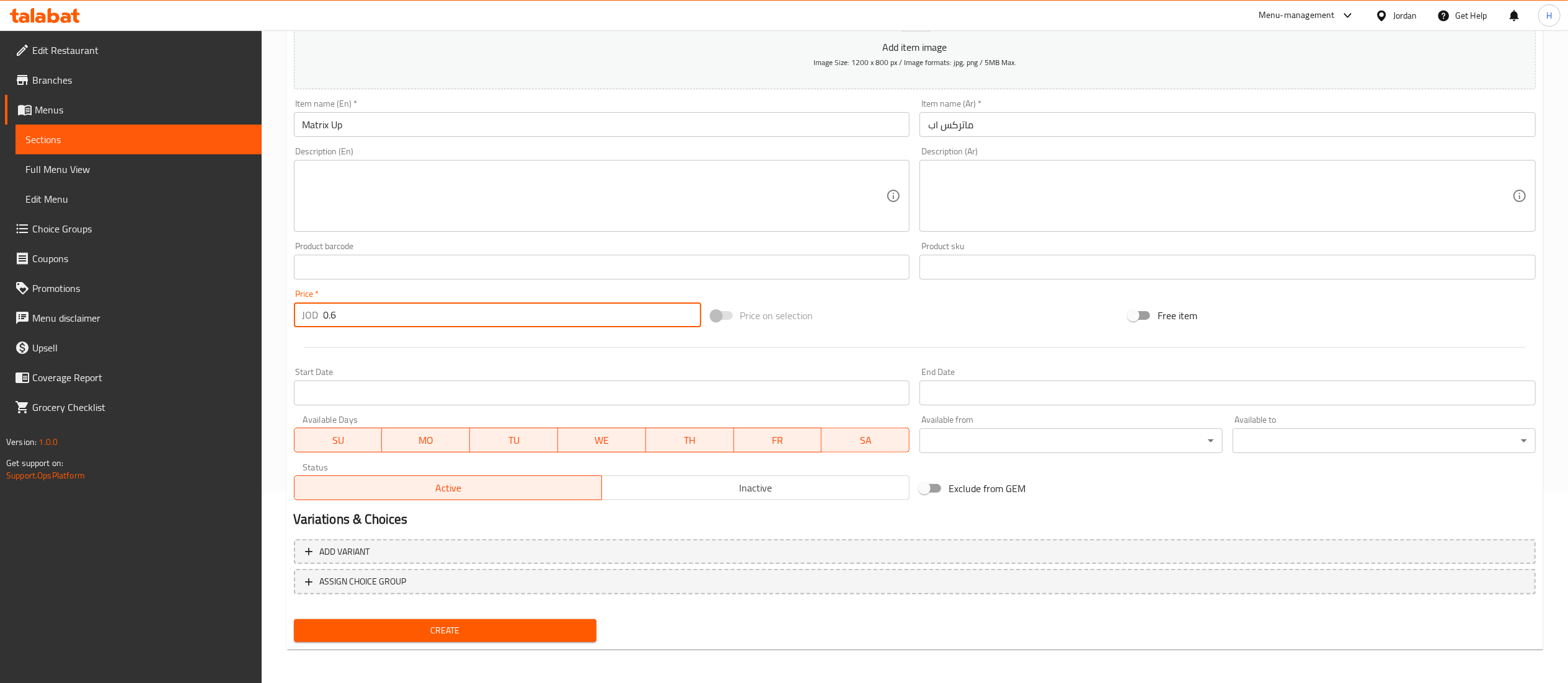
type input "0.6"
click at [459, 624] on span "Create" at bounding box center [446, 631] width 283 height 16
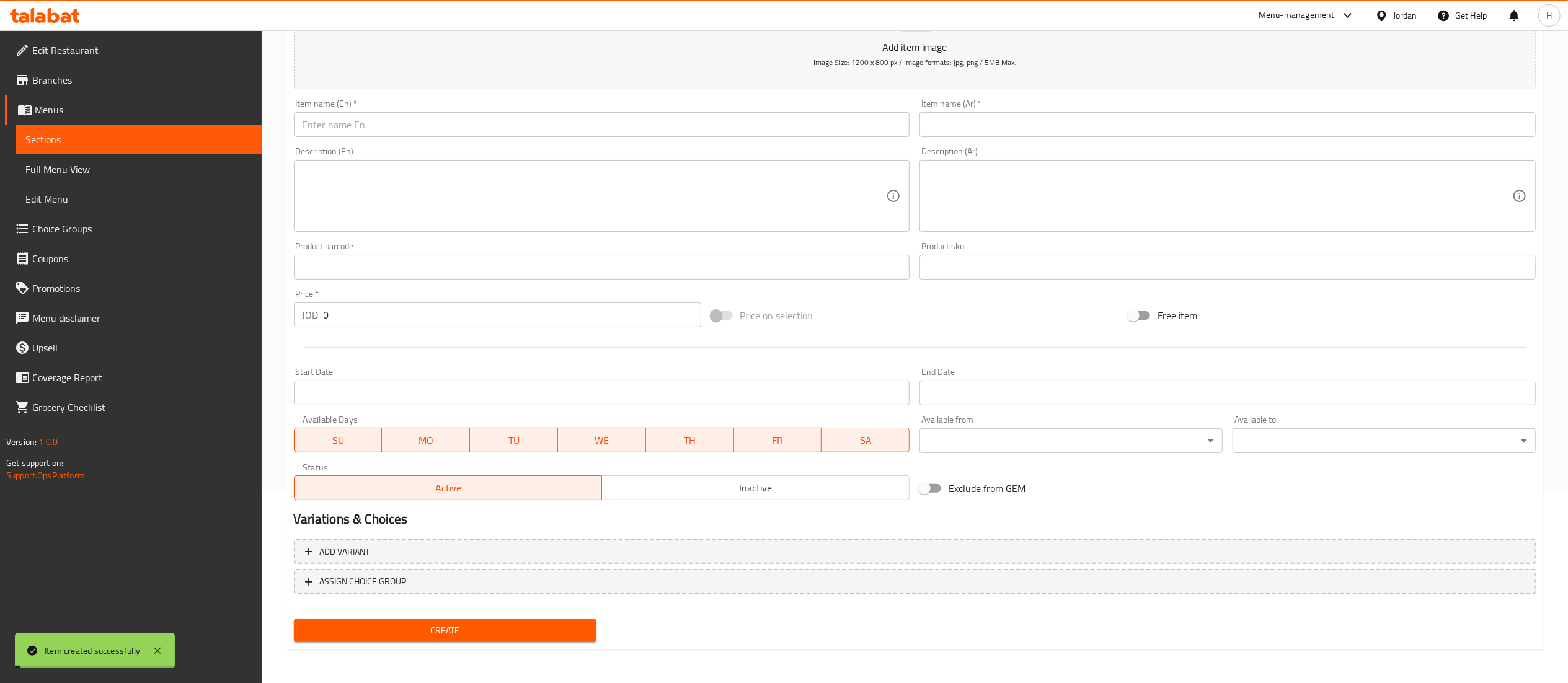
click at [338, 352] on div at bounding box center [915, 347] width 1251 height 31
click at [338, 310] on input "0" at bounding box center [512, 315] width 378 height 25
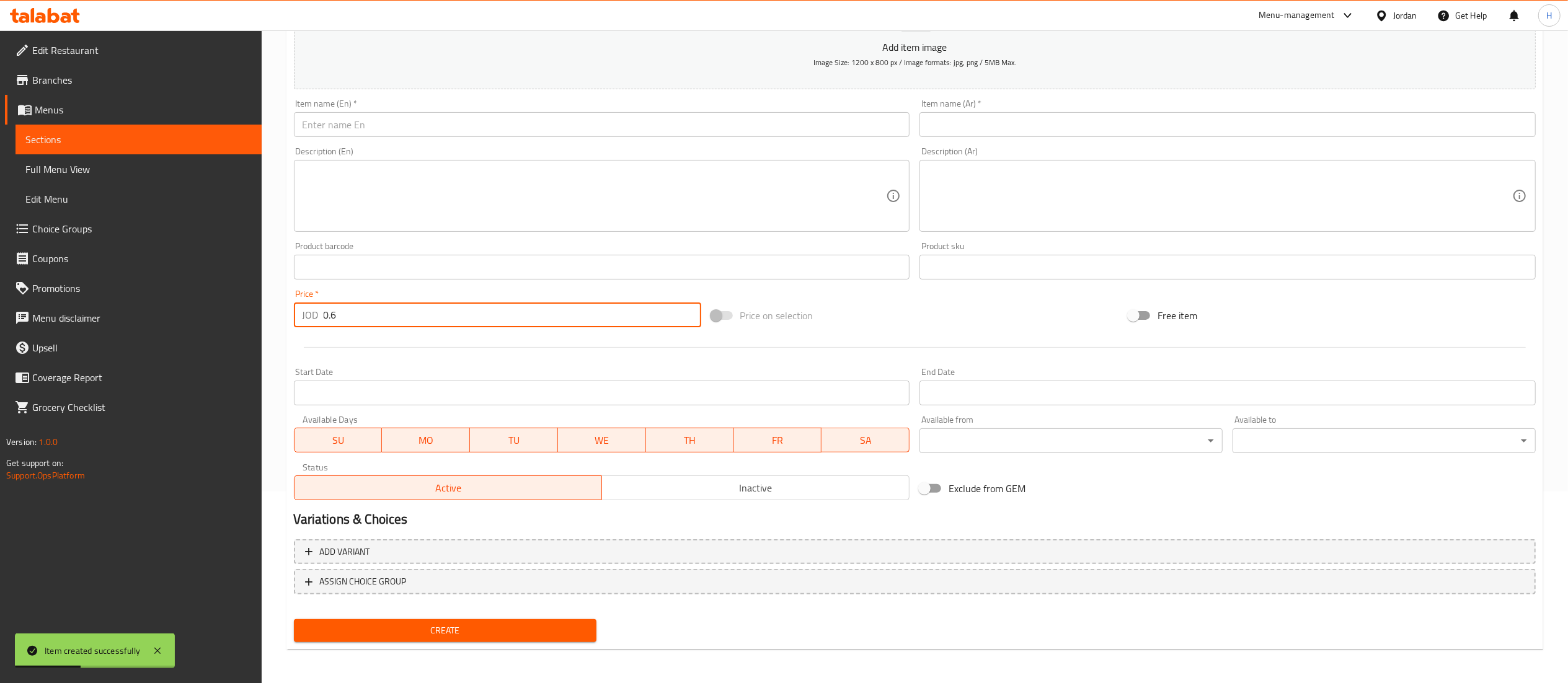
type input "0.6"
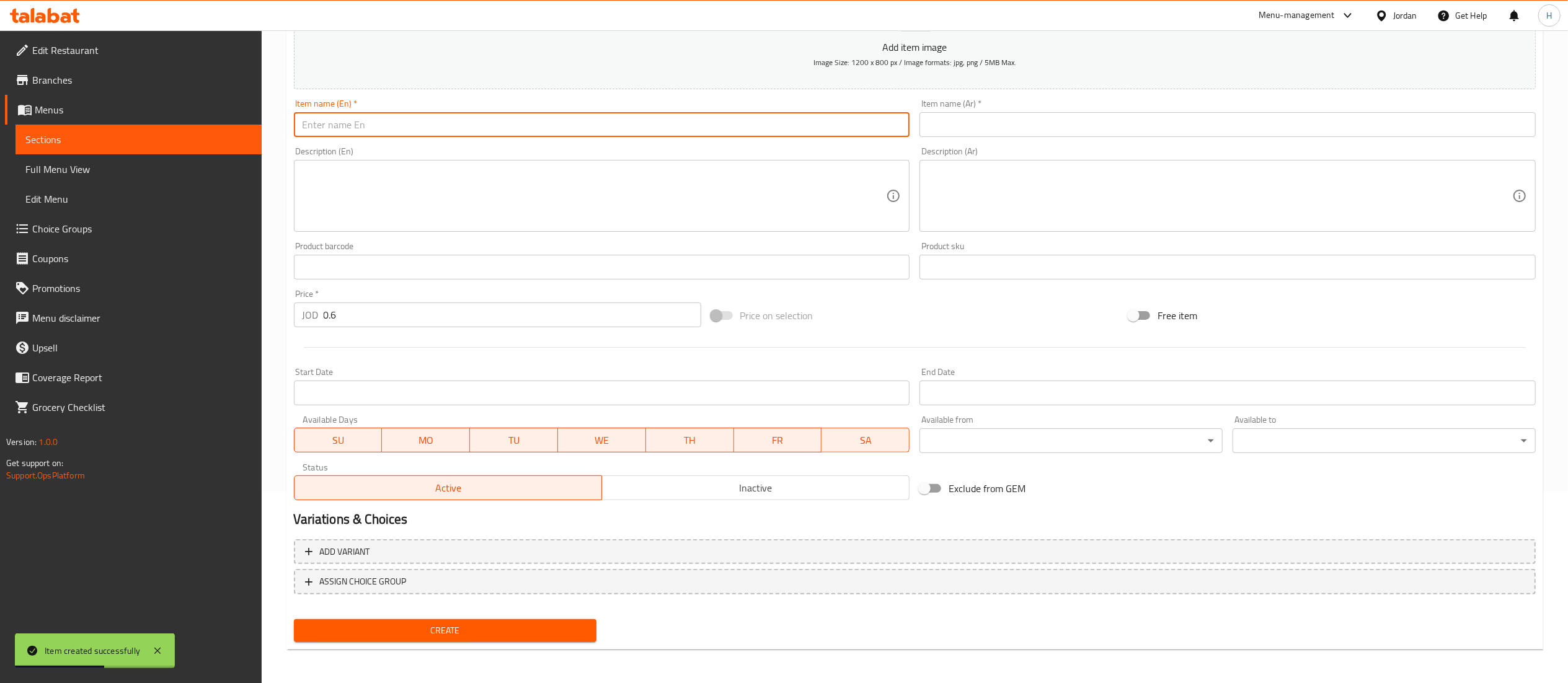
click at [677, 126] on input "text" at bounding box center [603, 124] width 617 height 25
paste input "Matrix Up zero"
type input "Matrix Up zero"
click at [970, 124] on input "text" at bounding box center [1227, 124] width 617 height 25
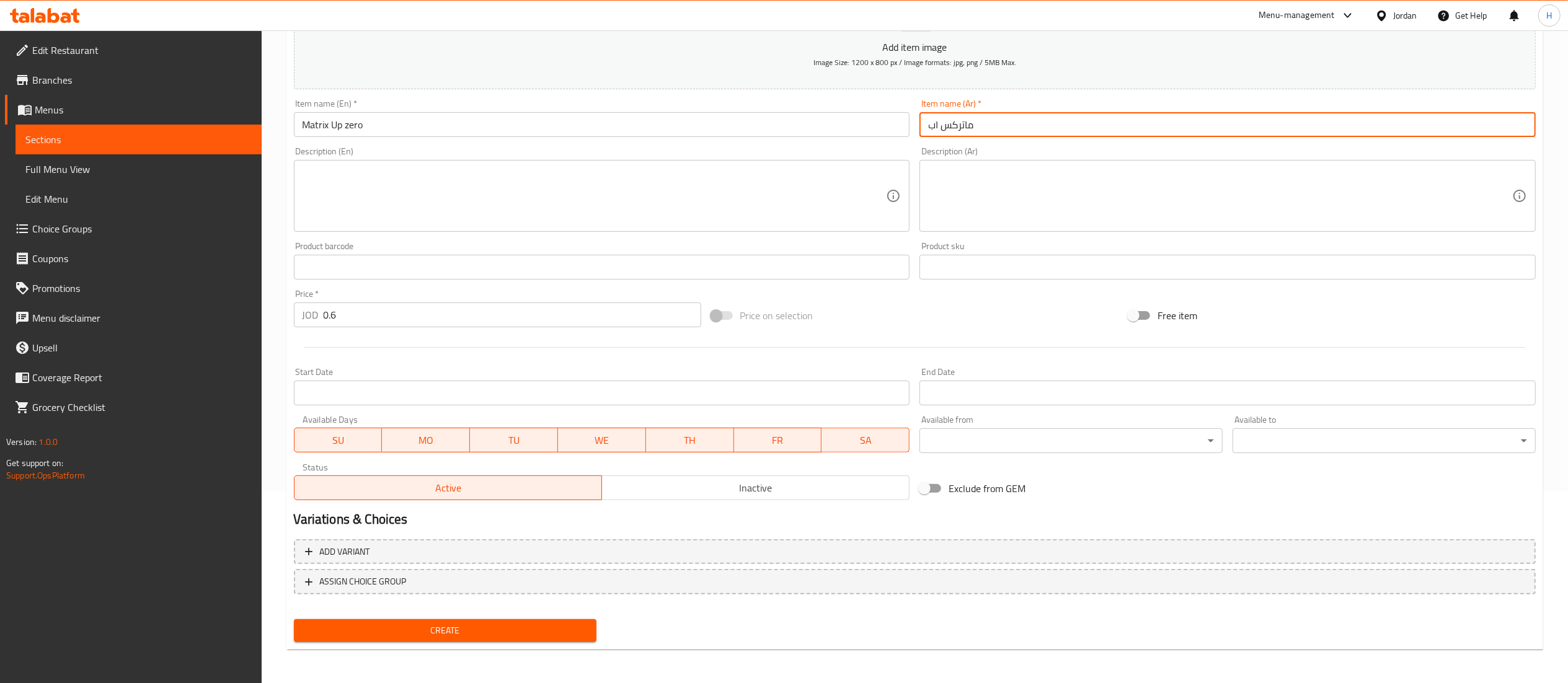
type input "ماتركس اب زيرو"
click at [432, 630] on span "Create" at bounding box center [446, 631] width 283 height 16
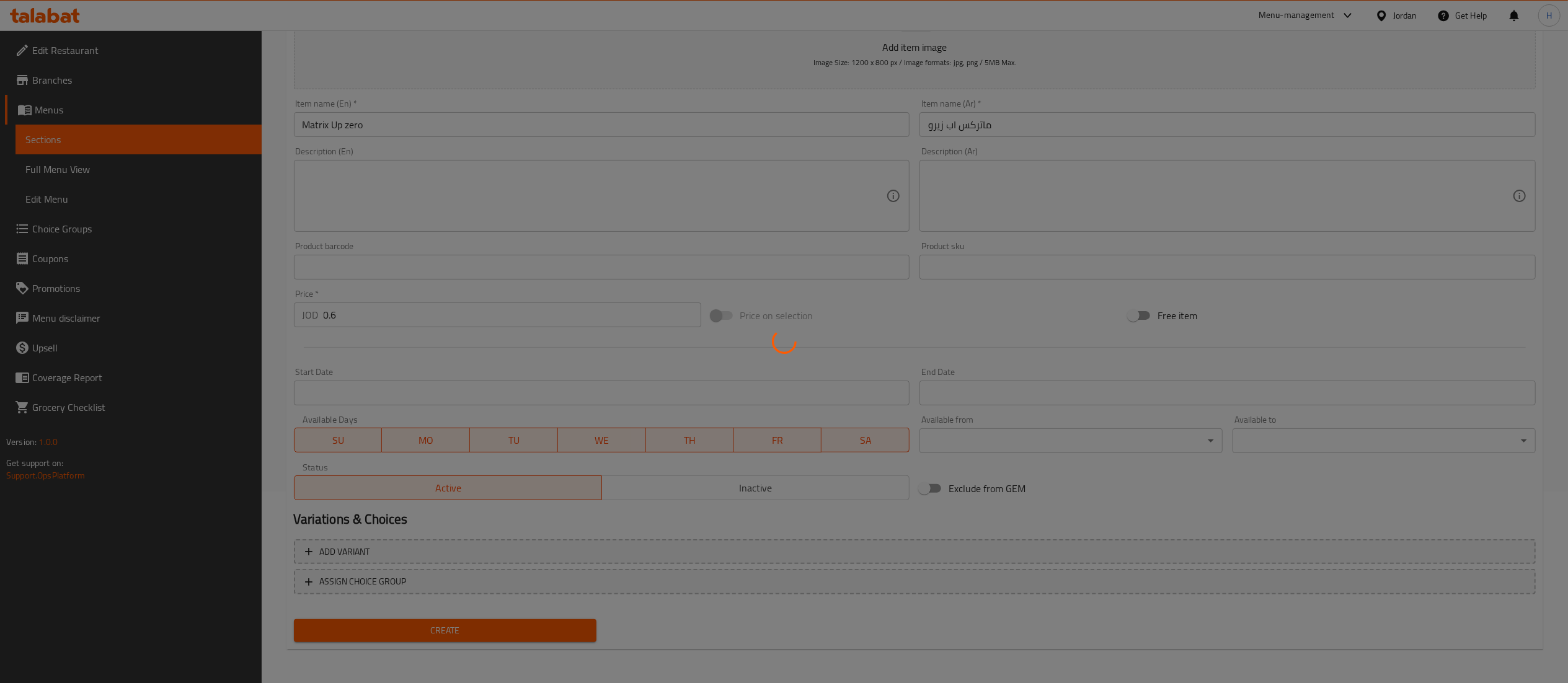
type input "0"
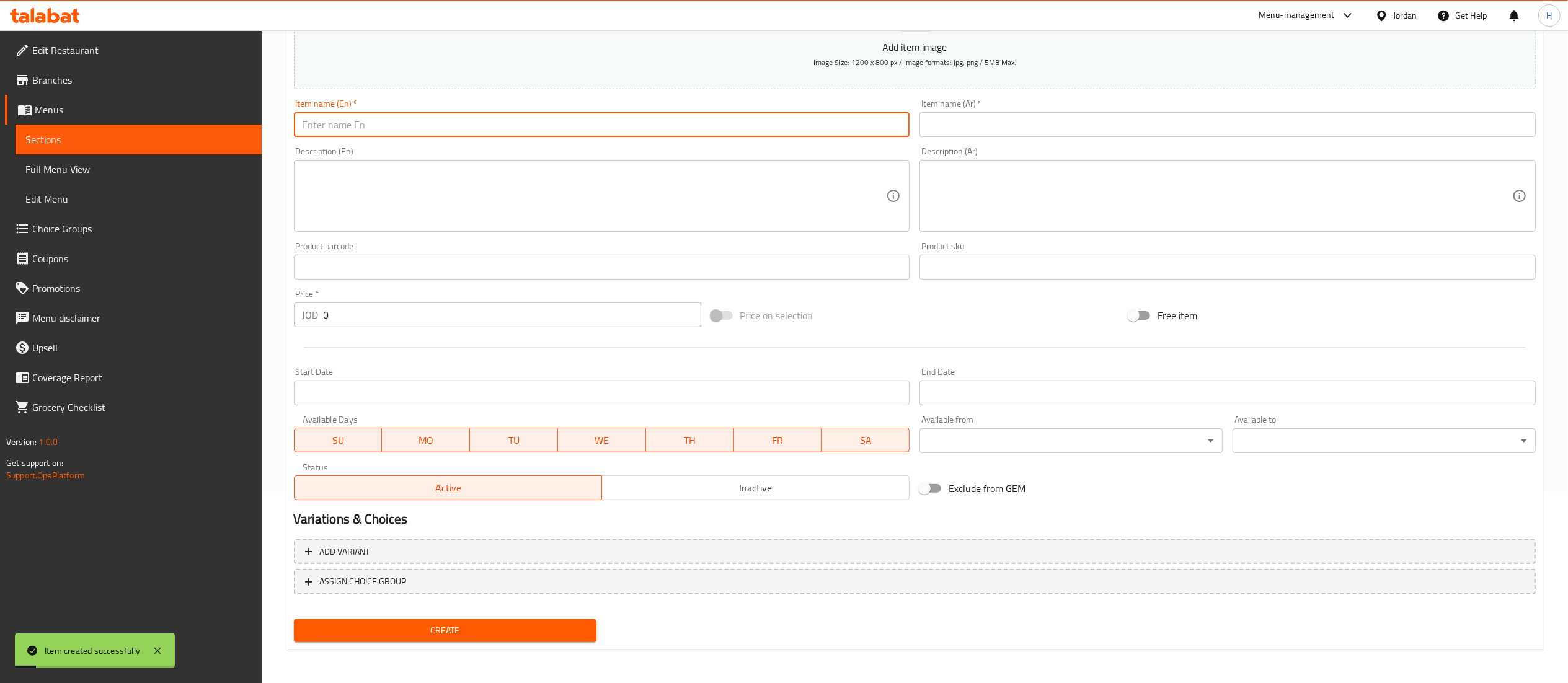
click at [578, 127] on input "text" at bounding box center [603, 124] width 617 height 25
paste input "Matrix orange"
type input "Matrix orange"
click at [961, 132] on input "text" at bounding box center [1227, 124] width 617 height 25
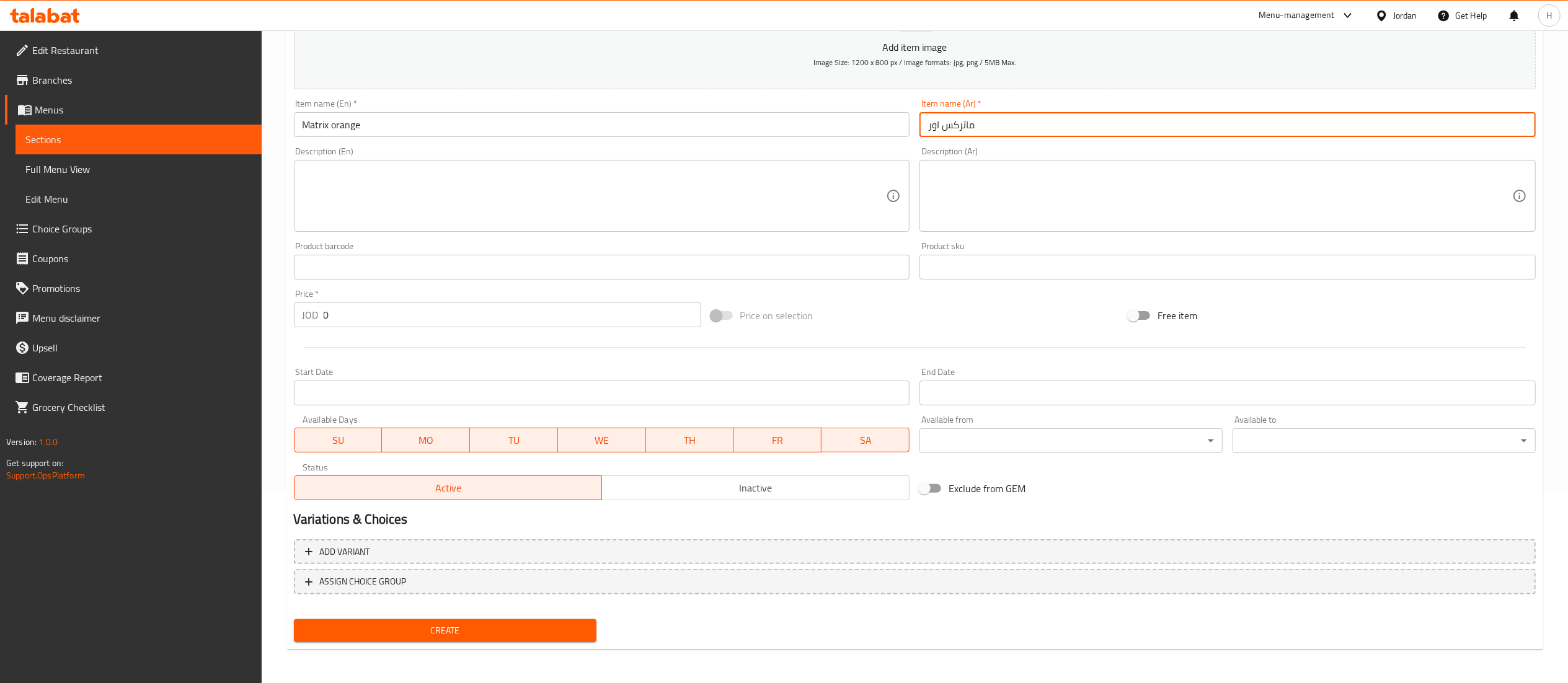
type input "ماتركس اورانج"
click at [356, 322] on input "0" at bounding box center [512, 315] width 378 height 25
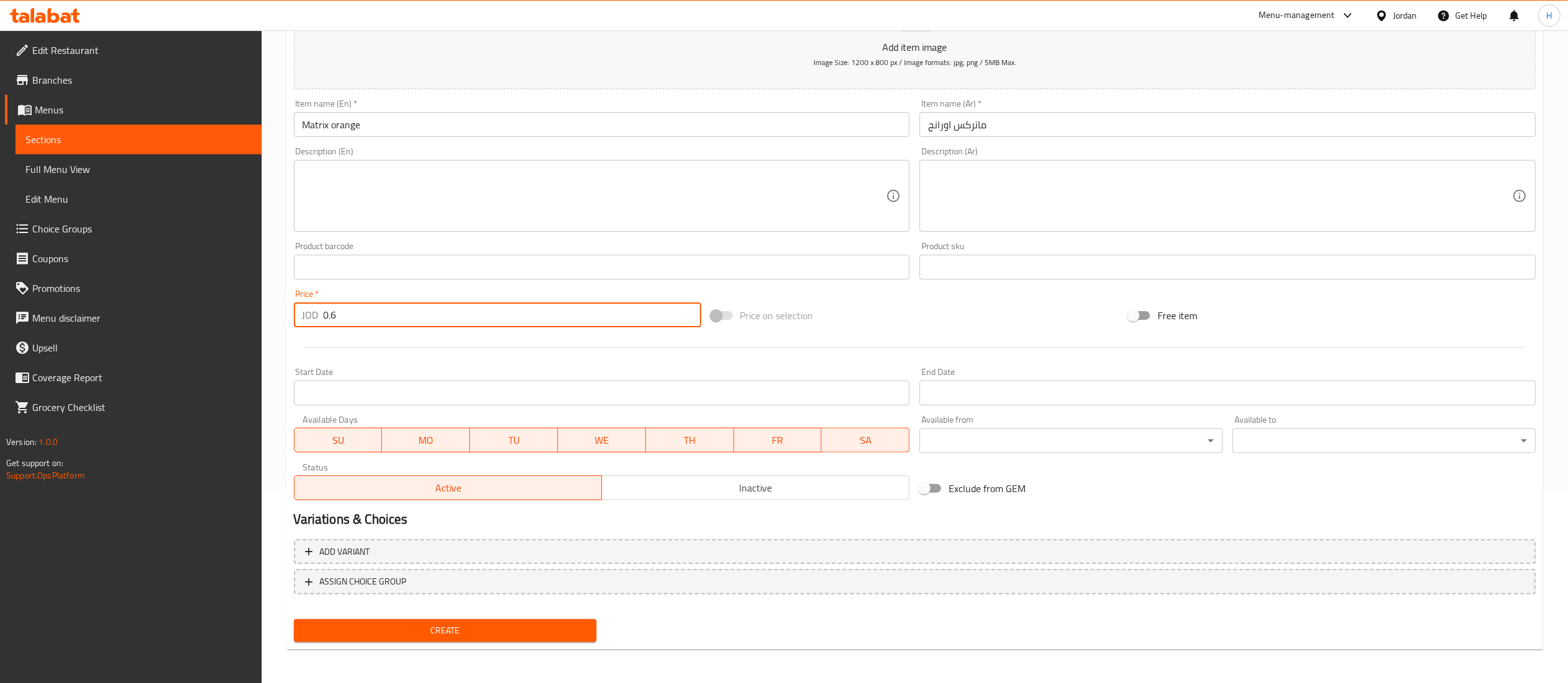
type input "0.6"
click at [414, 629] on span "Create" at bounding box center [446, 631] width 283 height 16
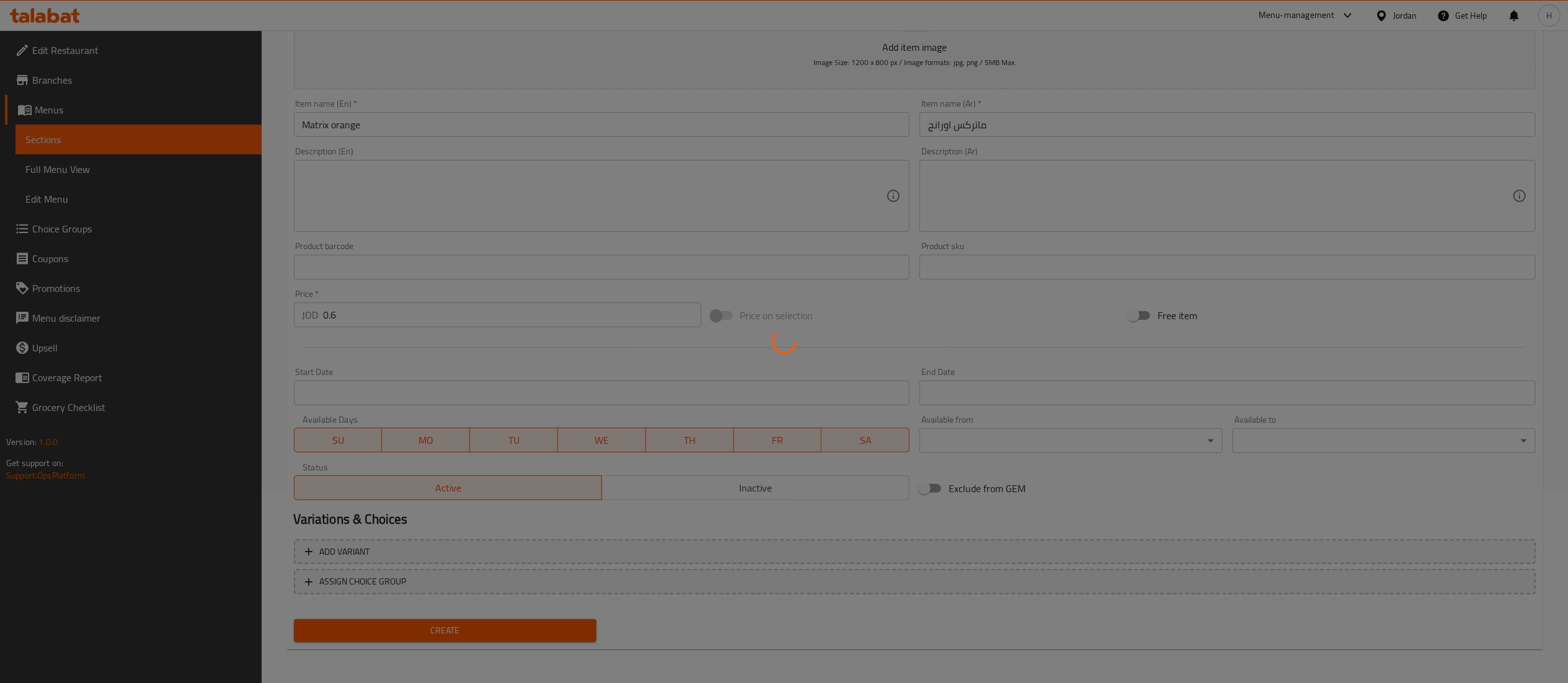
type input "0"
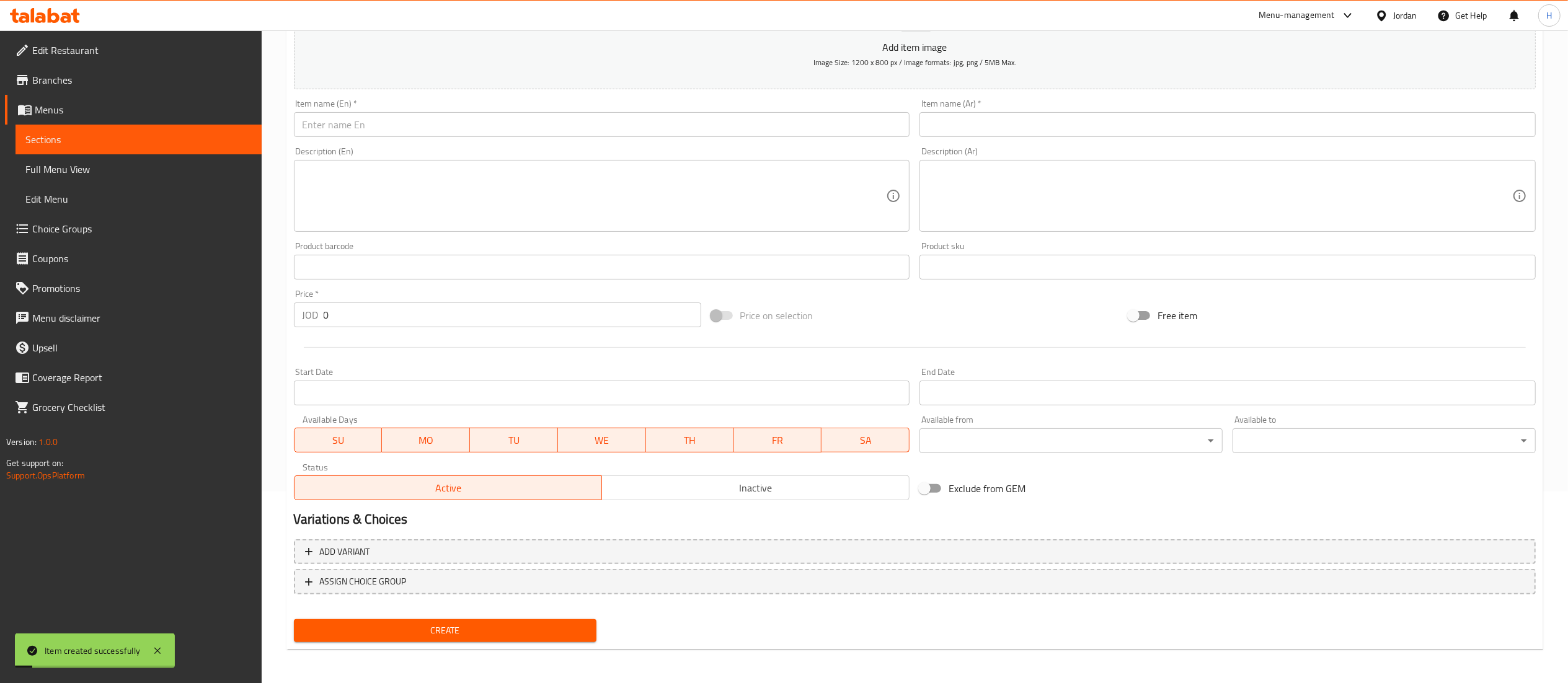
click at [576, 130] on input "text" at bounding box center [603, 124] width 617 height 25
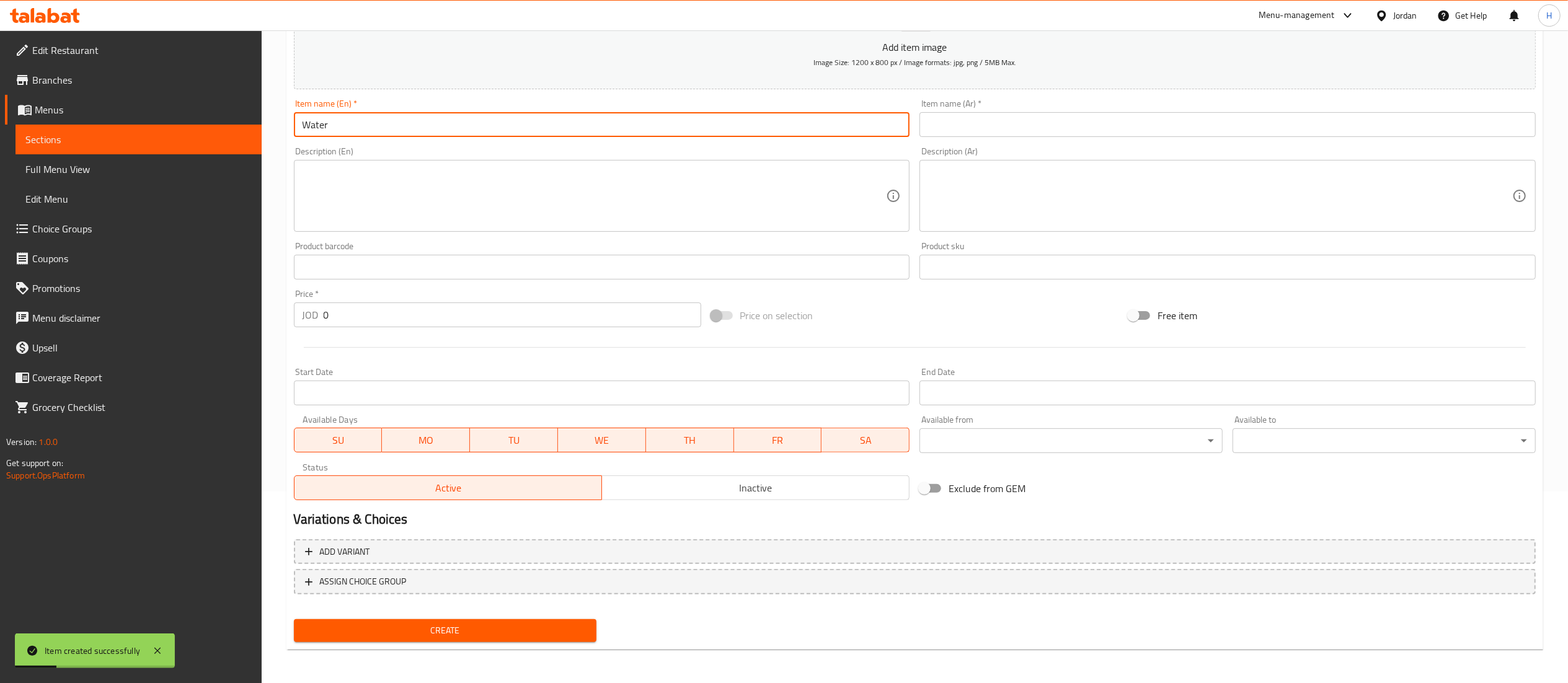
type input "Water"
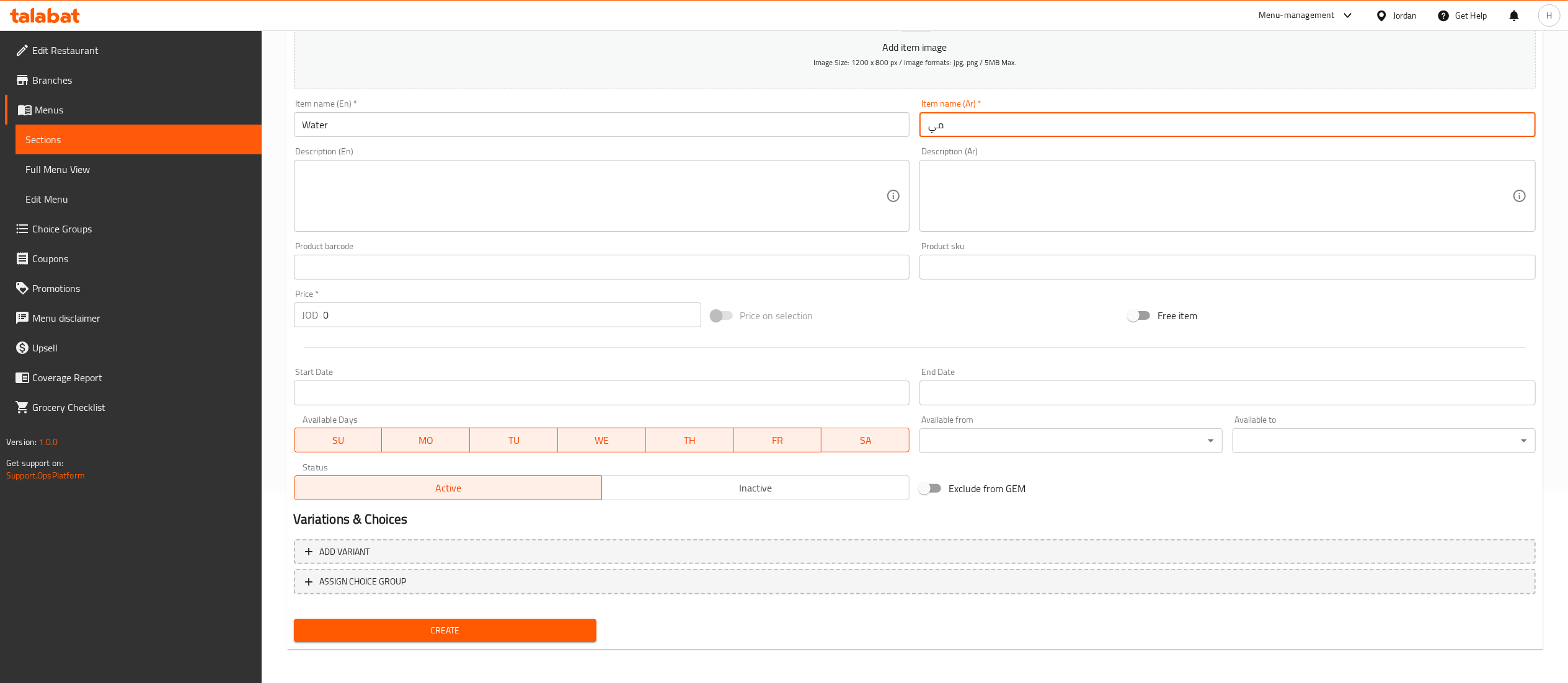
type input "مياه معدنية"
click at [373, 323] on input "0" at bounding box center [512, 315] width 378 height 25
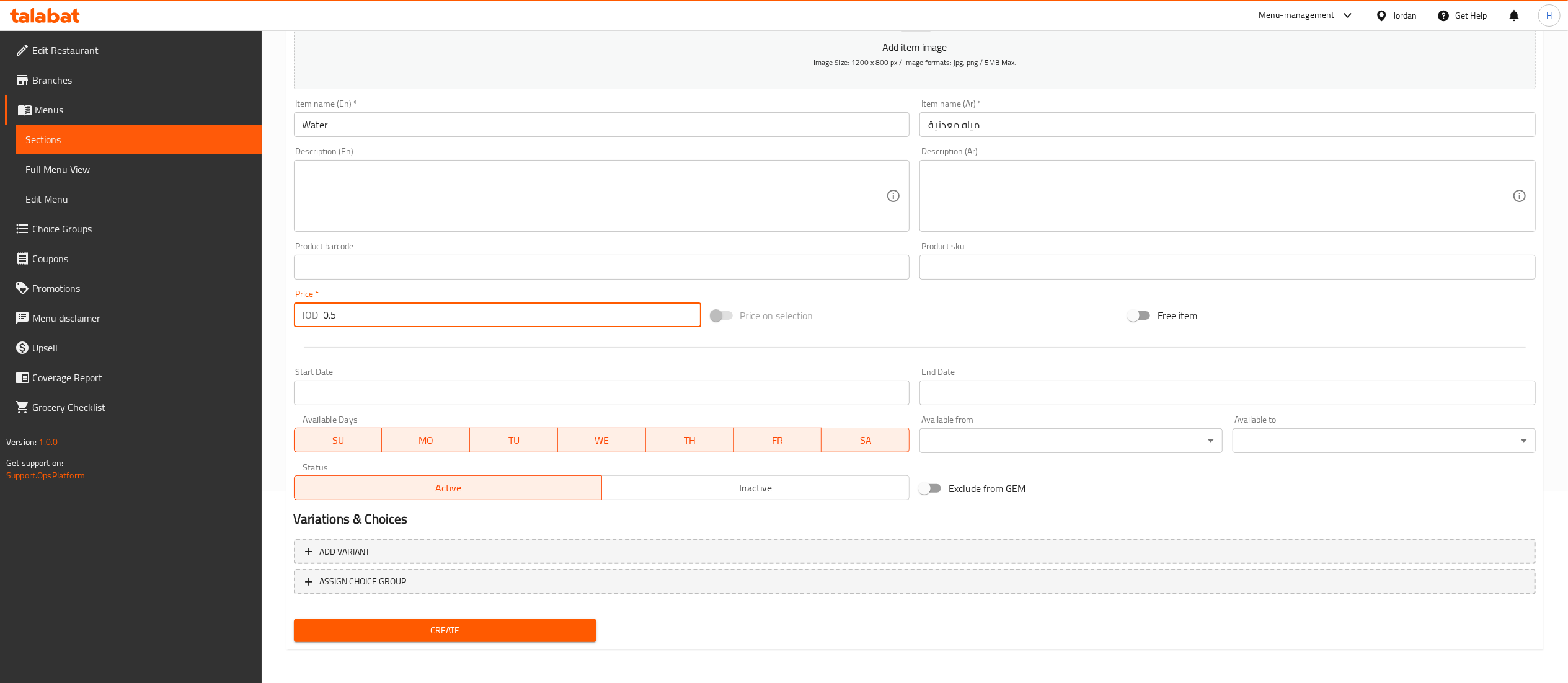
type input "0.5"
click at [408, 632] on span "Create" at bounding box center [446, 631] width 283 height 16
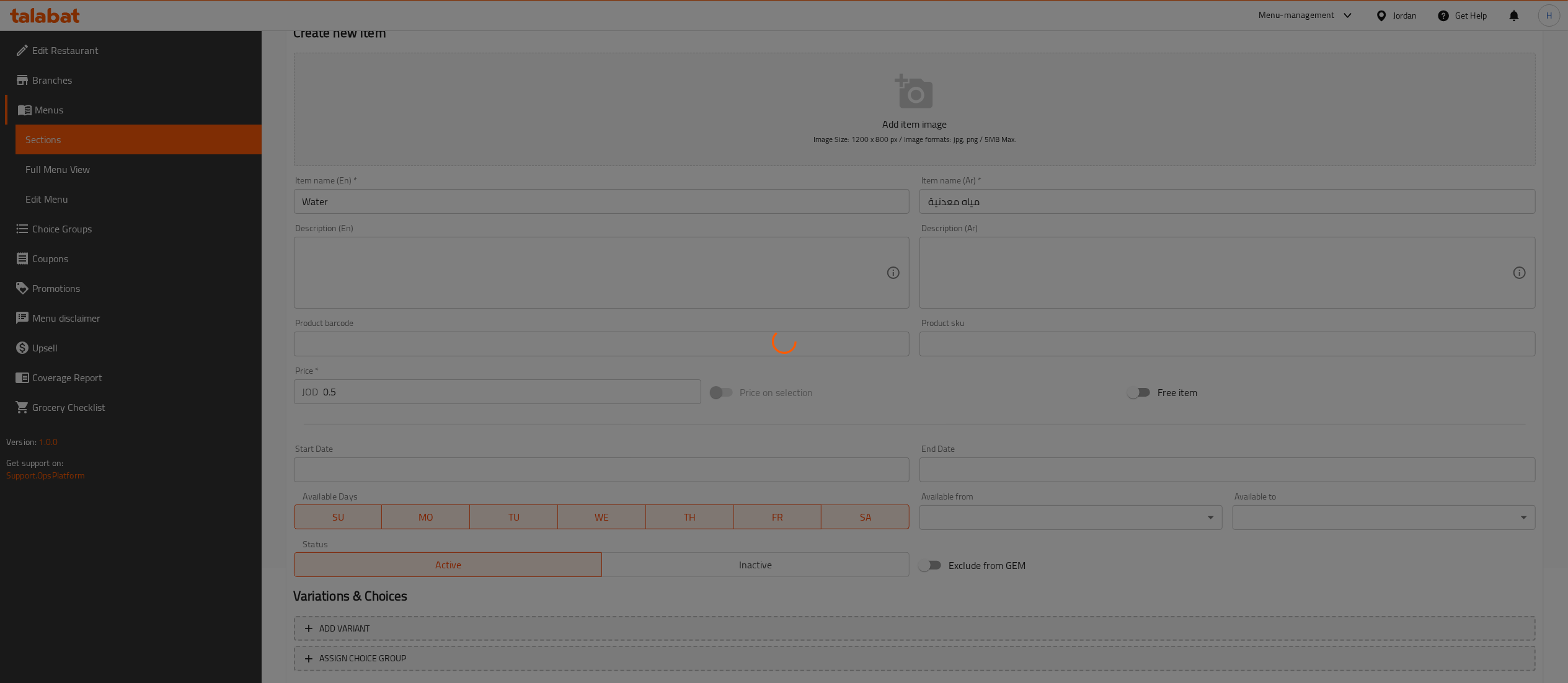
scroll to position [0, 0]
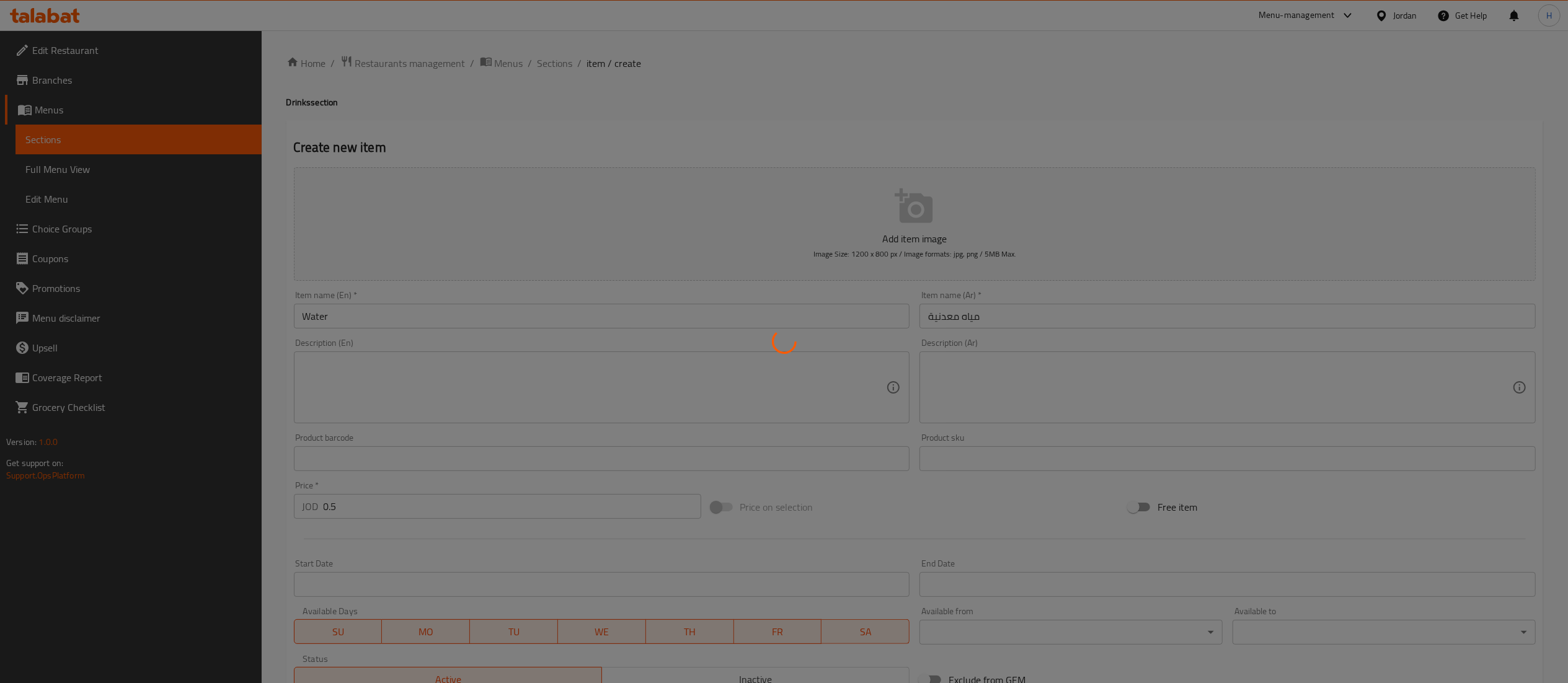
type input "0"
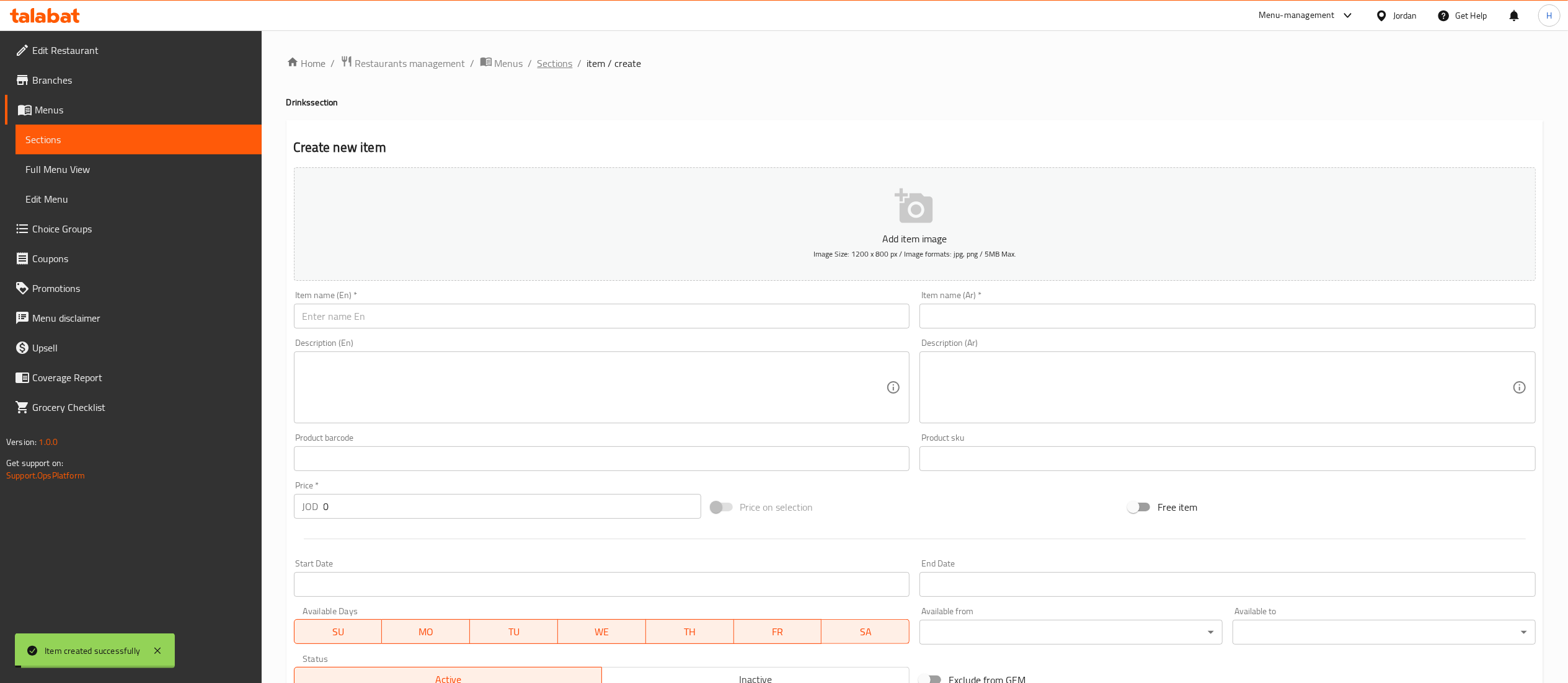
click at [559, 61] on span "Sections" at bounding box center [555, 63] width 36 height 15
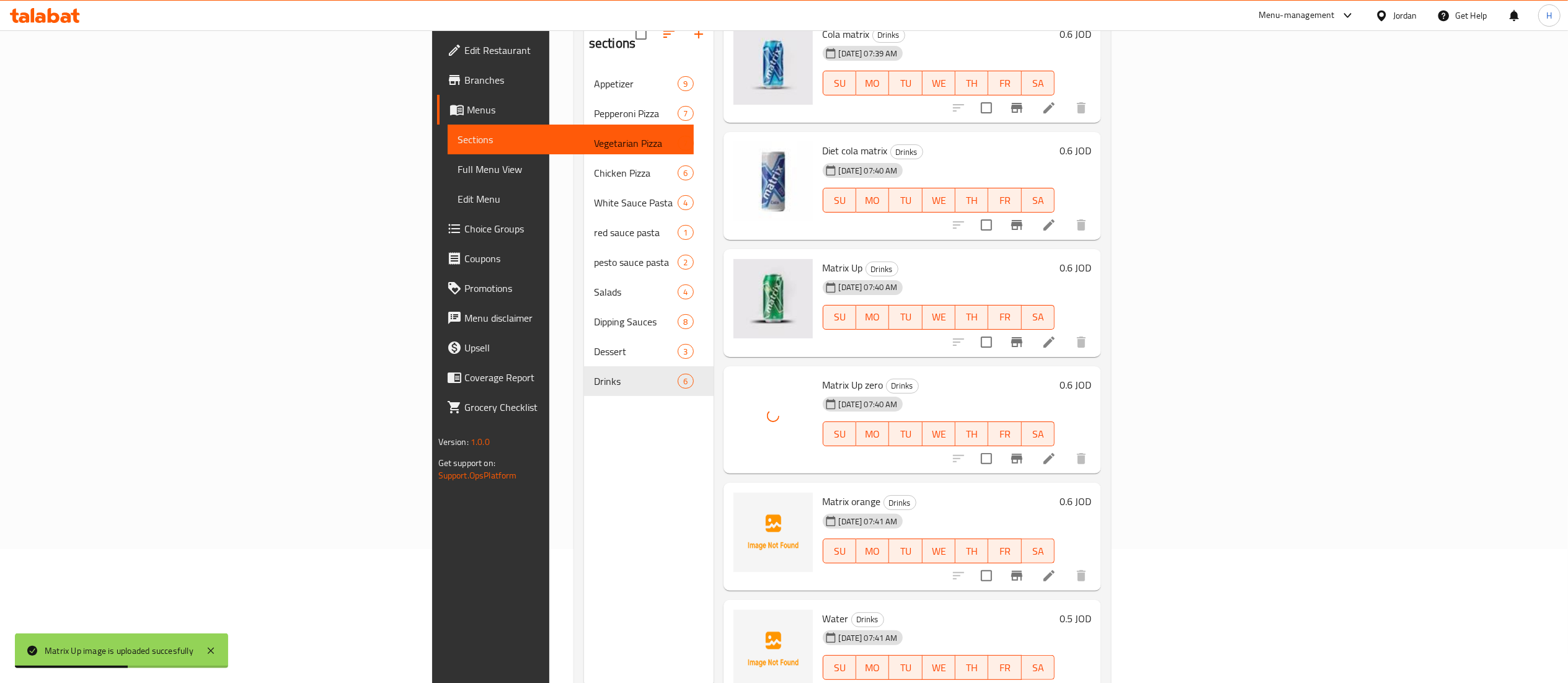
scroll to position [174, 0]
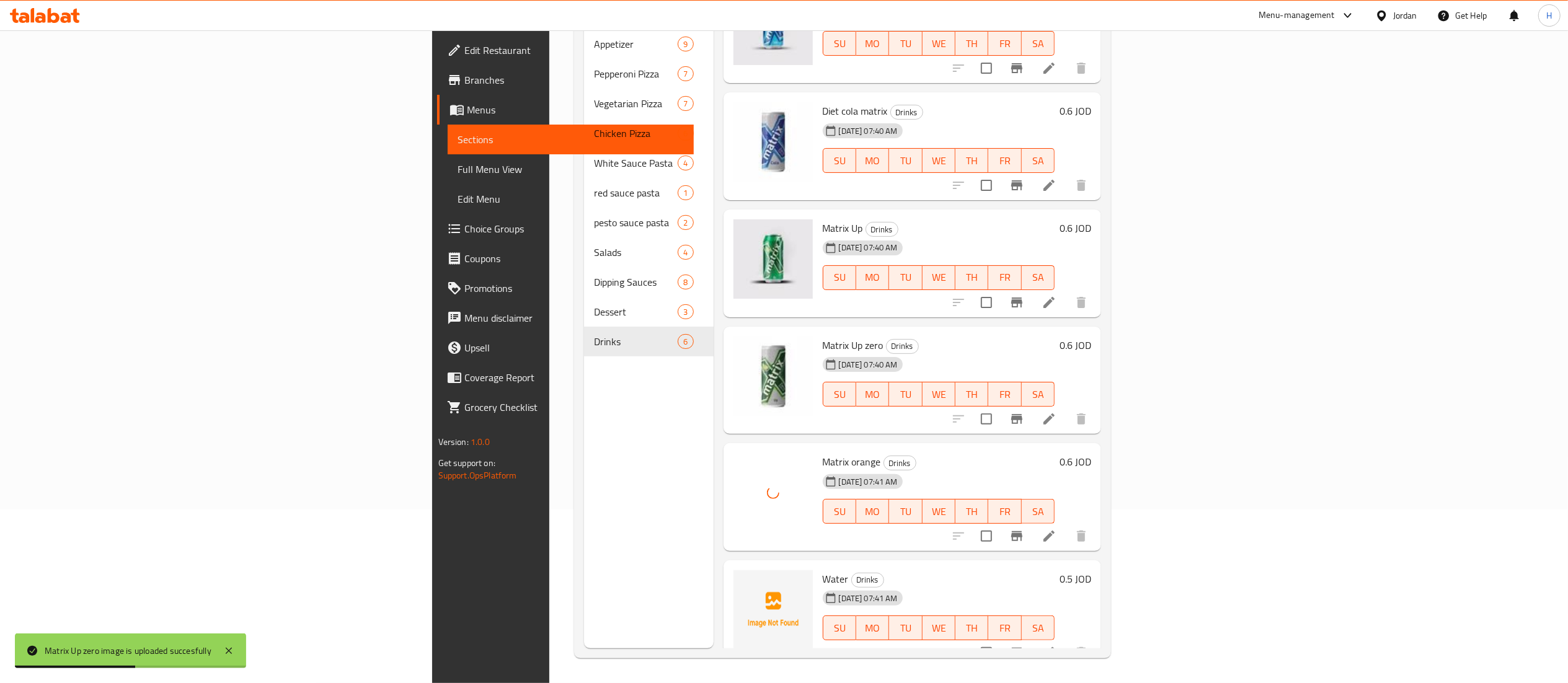
click at [823, 569] on span "Water" at bounding box center [835, 579] width 26 height 18
copy h6 "Water"
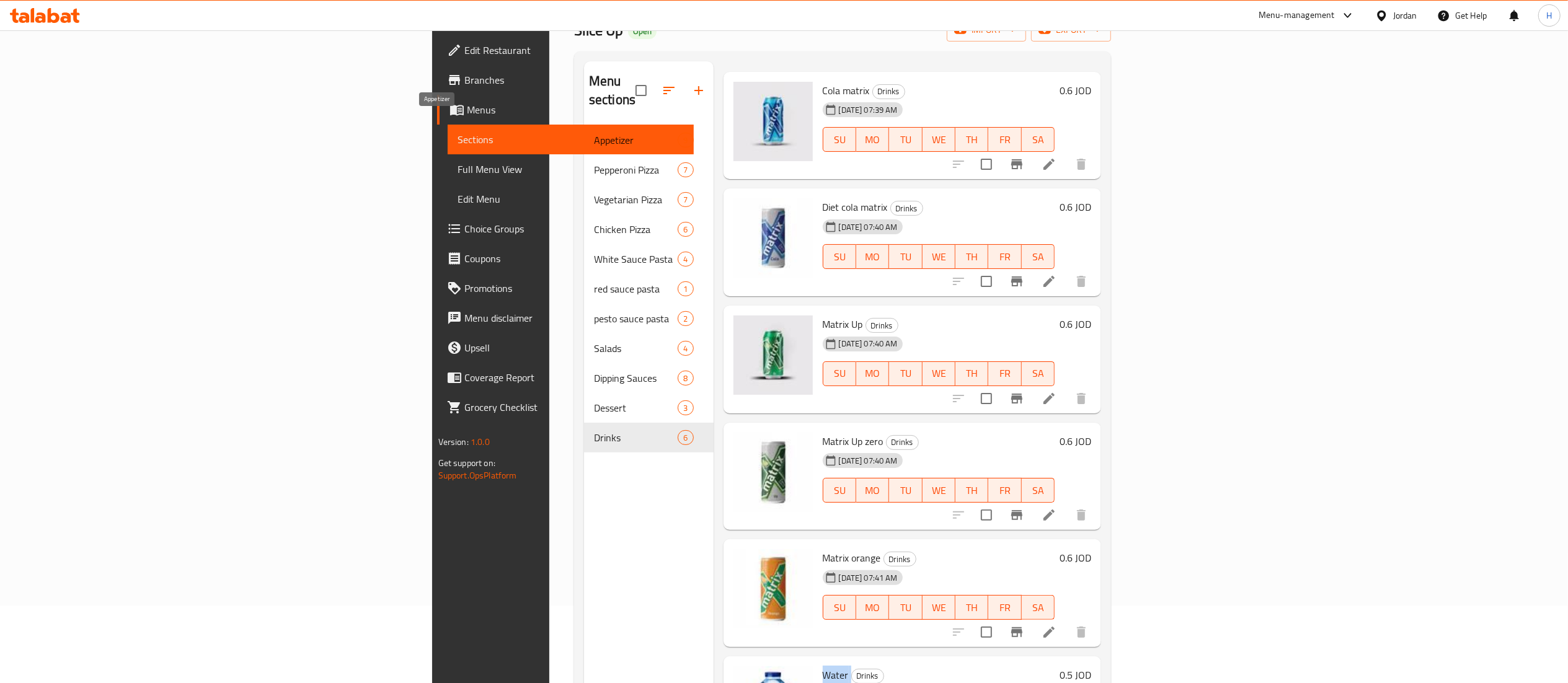
scroll to position [0, 0]
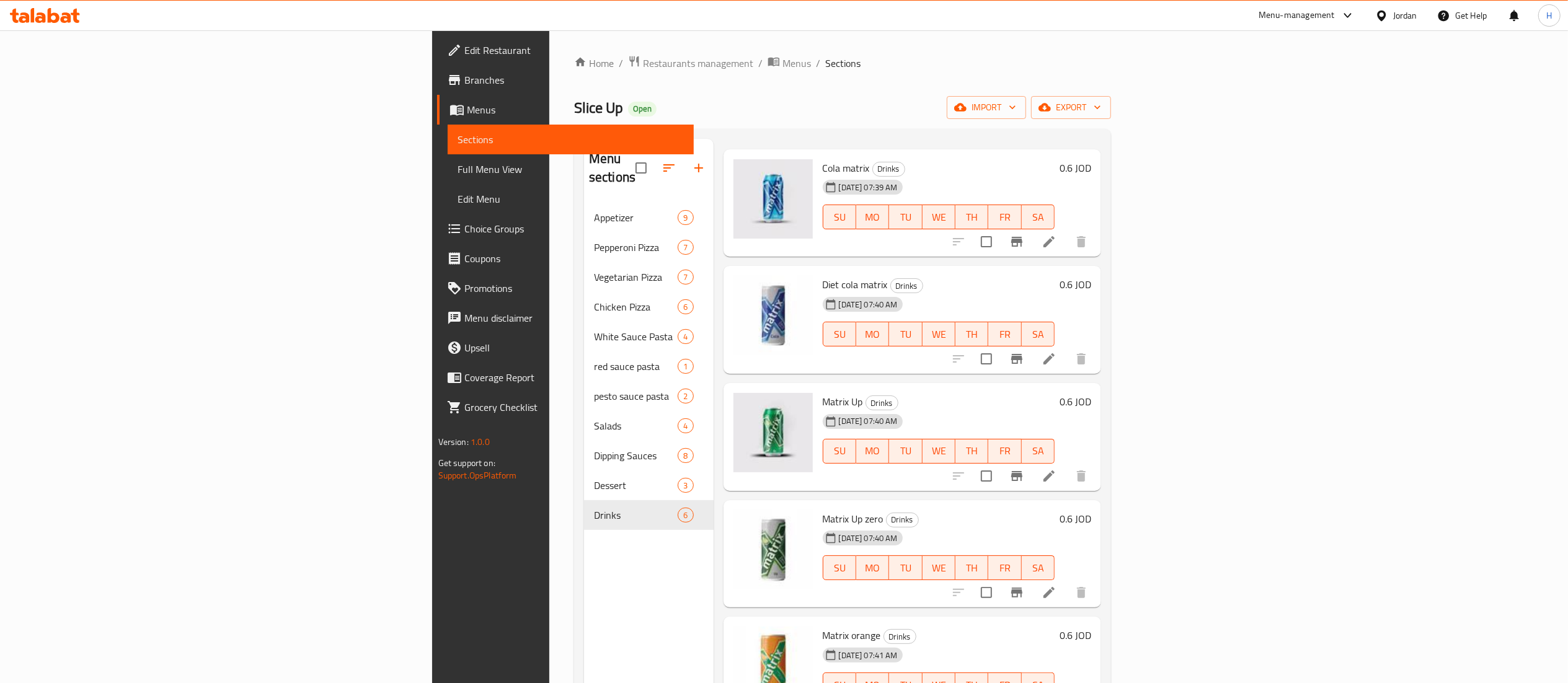
click at [65, 17] on icon at bounding box center [65, 17] width 11 height 11
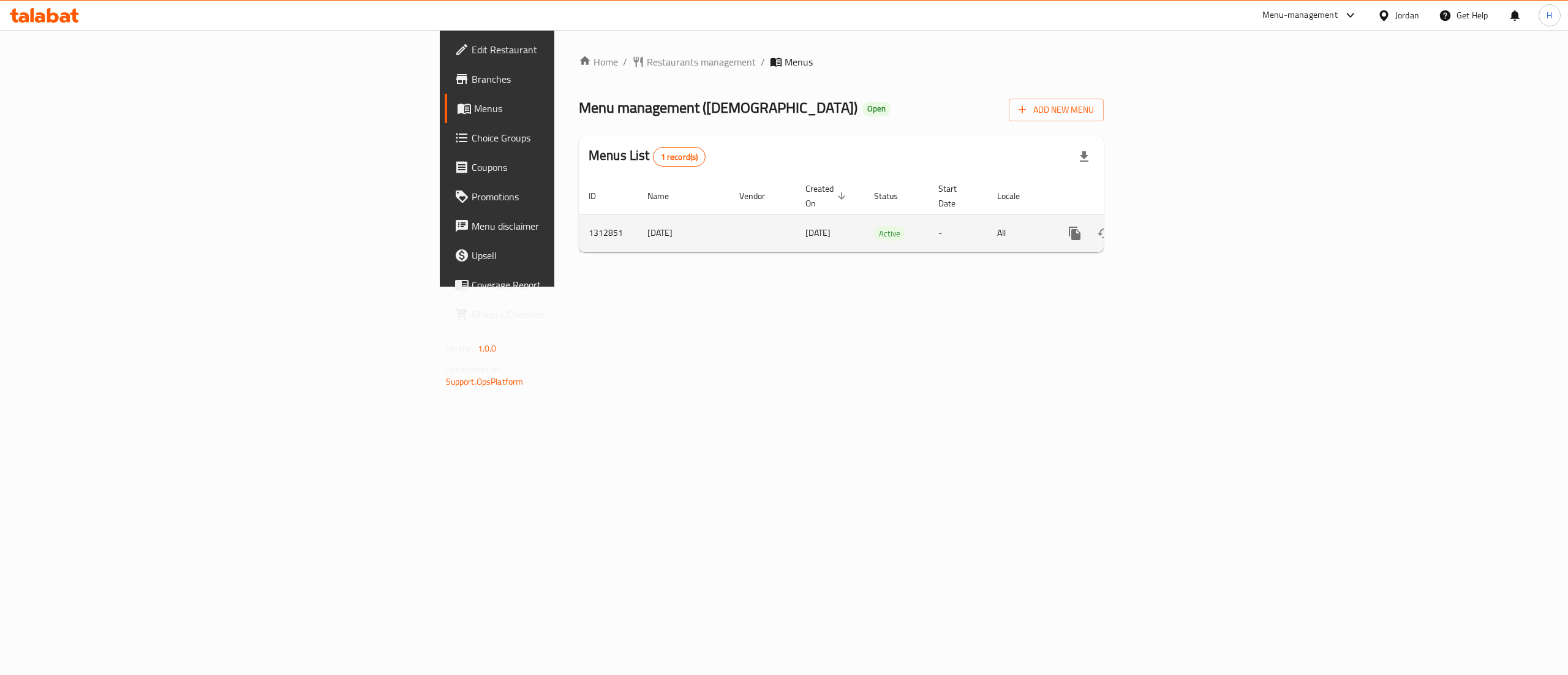
click at [1171, 226] on icon "enhanced table" at bounding box center [1164, 233] width 15 height 15
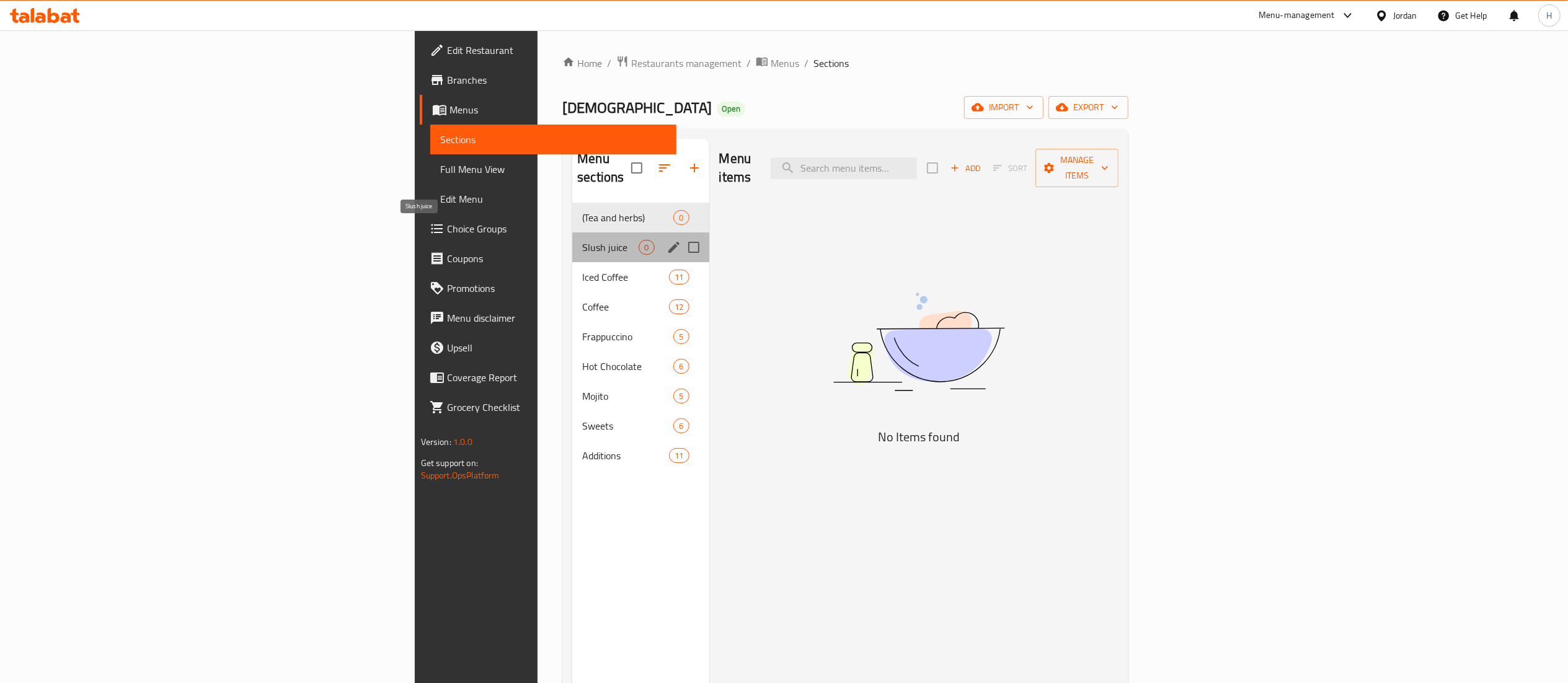
click at [582, 240] on span "Slush juice" at bounding box center [610, 247] width 56 height 15
click at [666, 240] on icon "edit" at bounding box center [674, 247] width 15 height 15
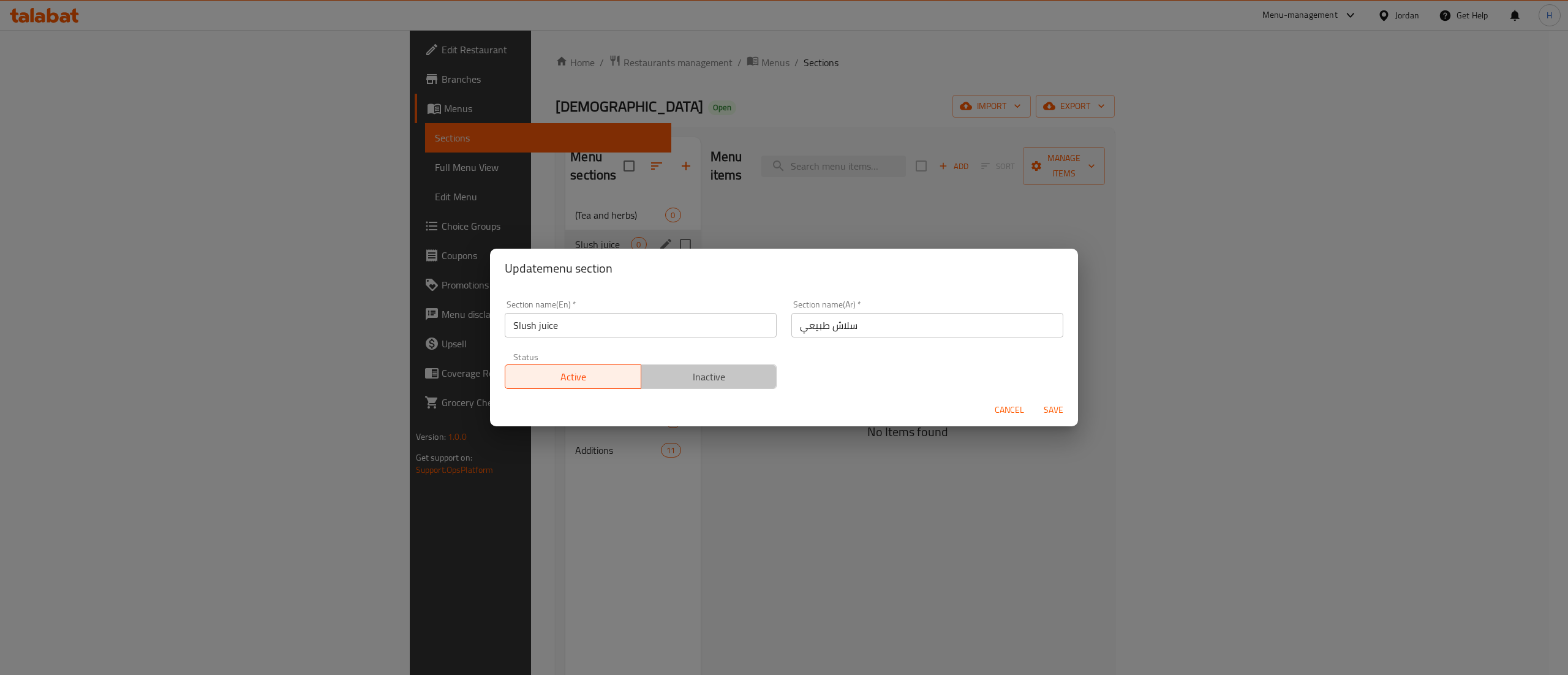
click at [718, 378] on span "Inactive" at bounding box center [709, 378] width 126 height 18
click at [1062, 409] on span "Save" at bounding box center [1054, 410] width 29 height 16
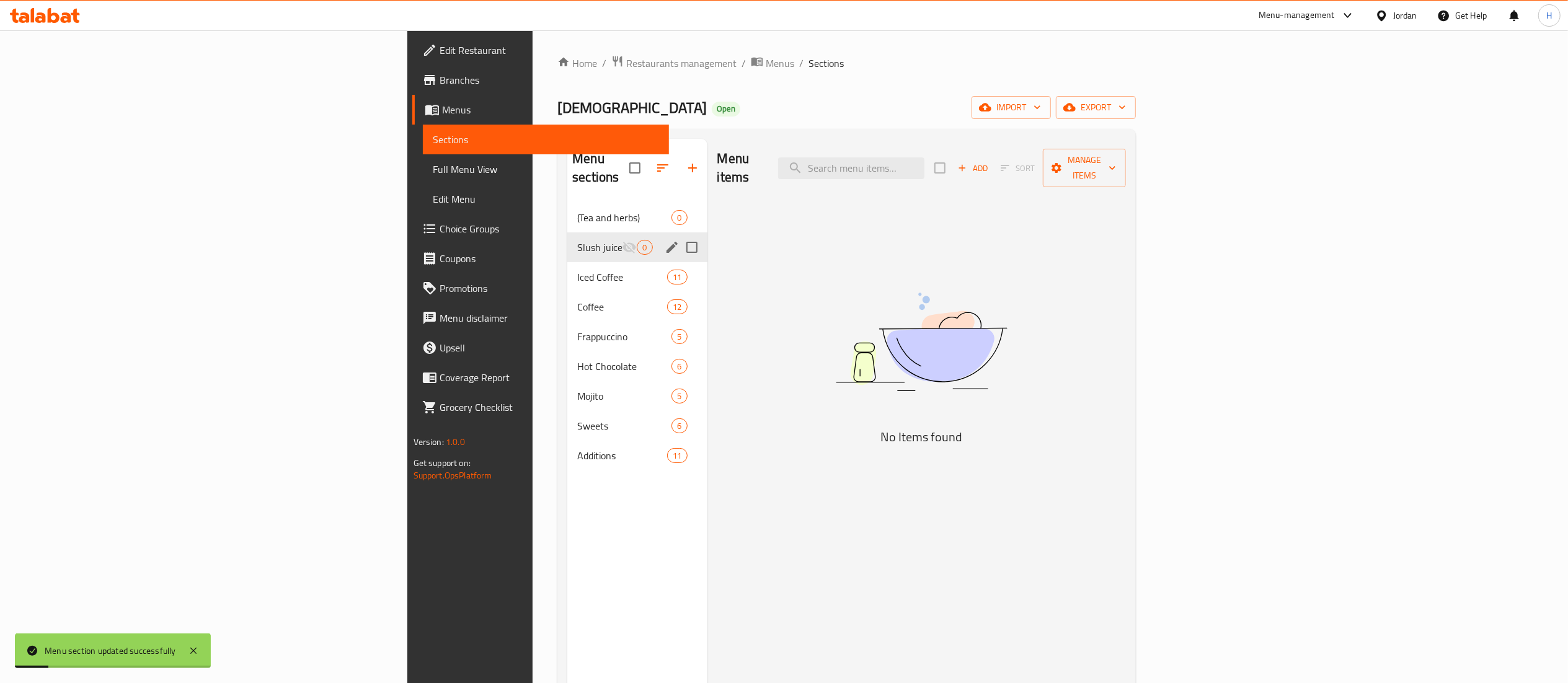
click at [1077, 279] on img at bounding box center [922, 342] width 310 height 164
click at [990, 161] on span "Add" at bounding box center [972, 167] width 33 height 14
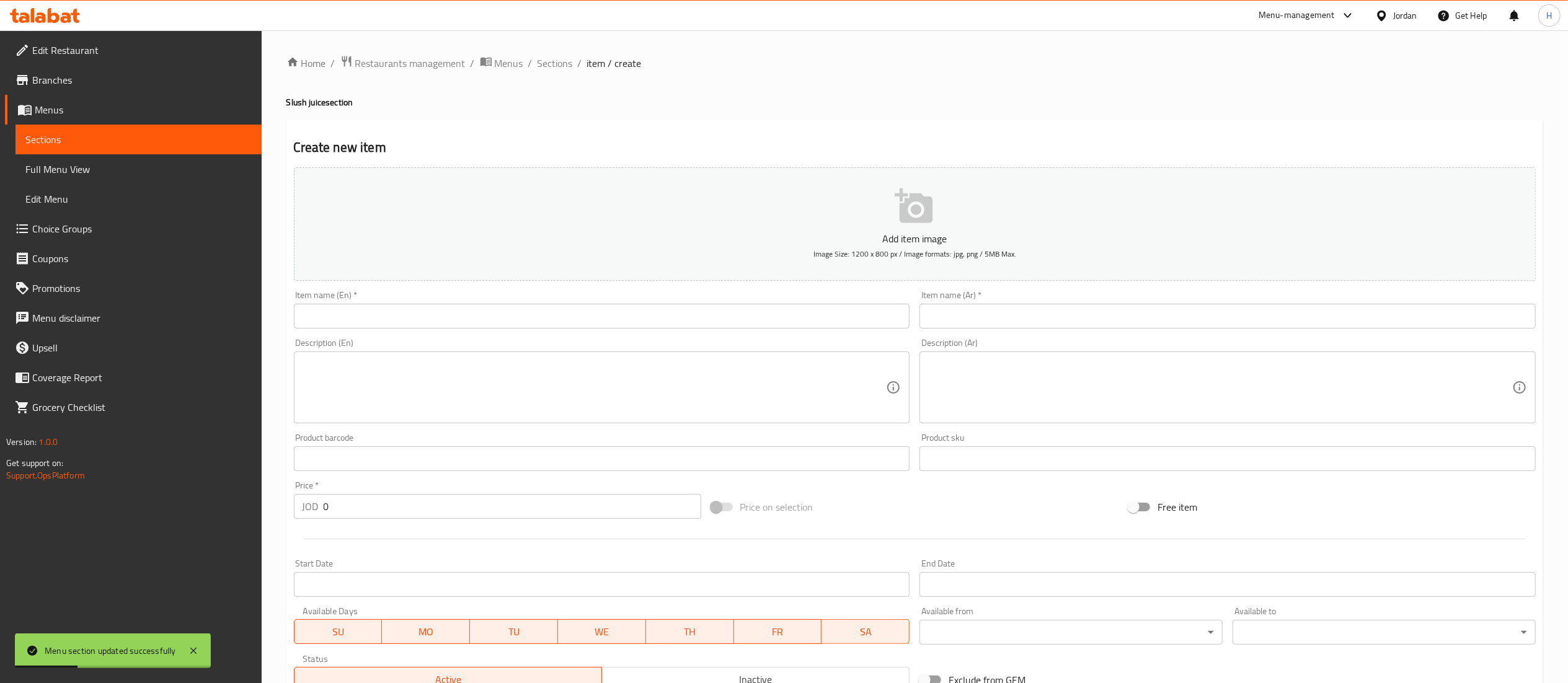
click at [973, 318] on input "text" at bounding box center [1227, 317] width 617 height 25
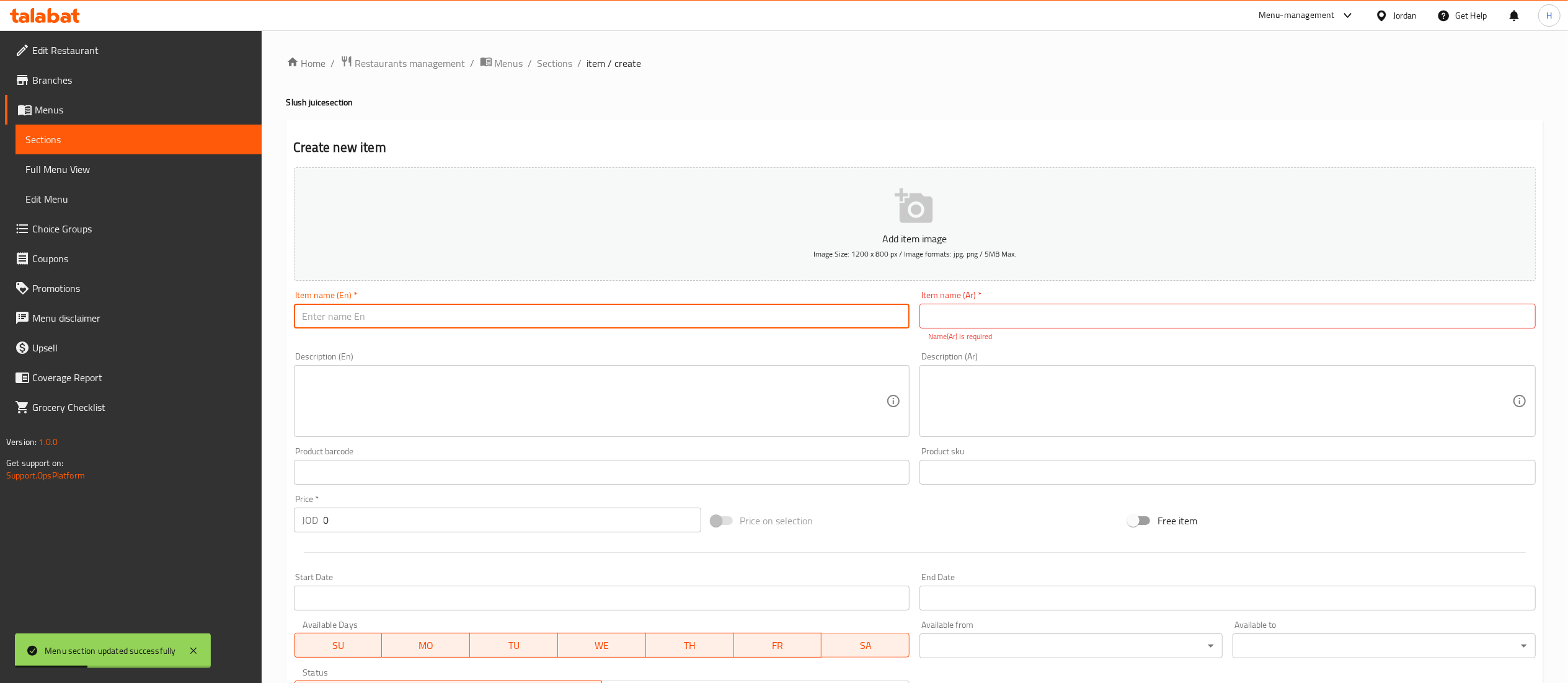
click at [797, 315] on input "text" at bounding box center [603, 317] width 617 height 25
click at [1013, 309] on input "text" at bounding box center [1227, 317] width 617 height 25
paste input "كيوي وتفاح"
type input "كيوي وتفاح"
click at [849, 326] on input "text" at bounding box center [603, 317] width 617 height 25
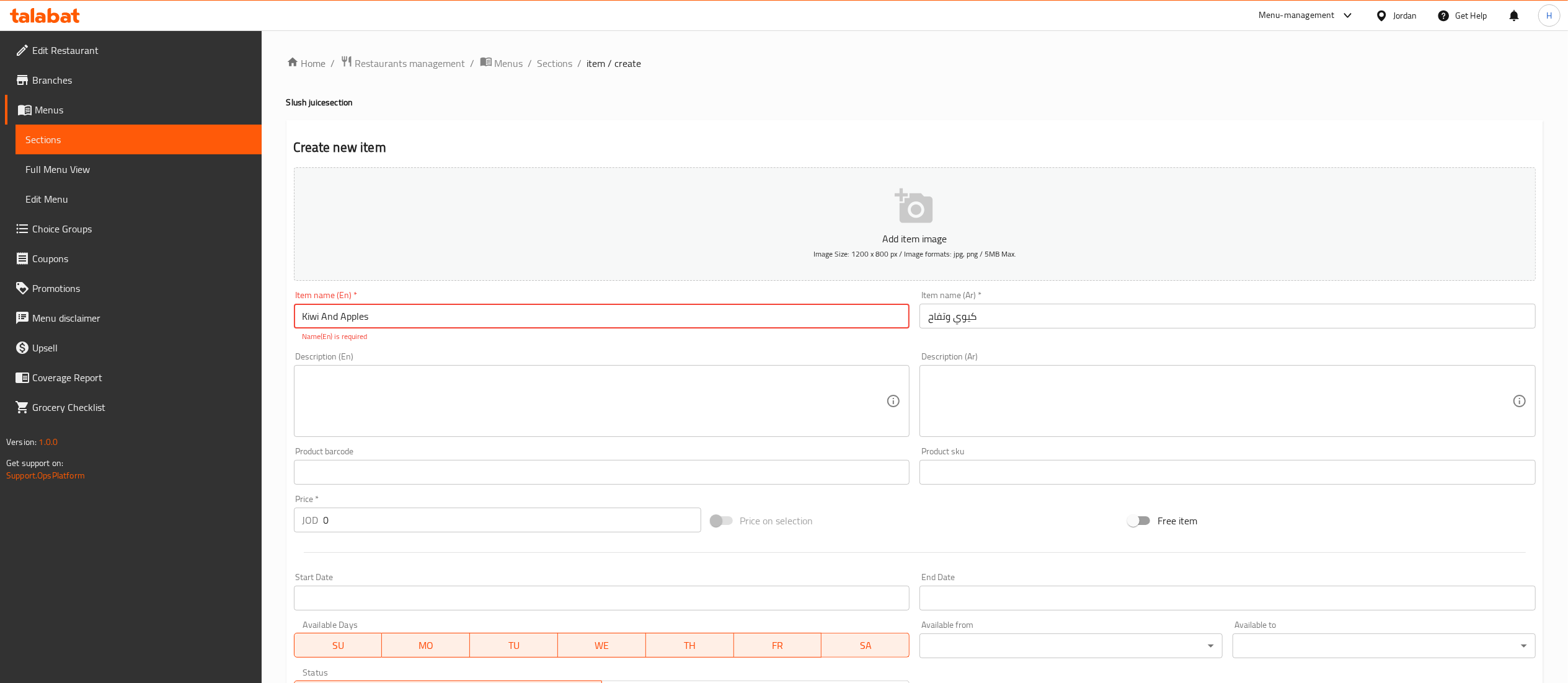
type input "Kiwi And Apples"
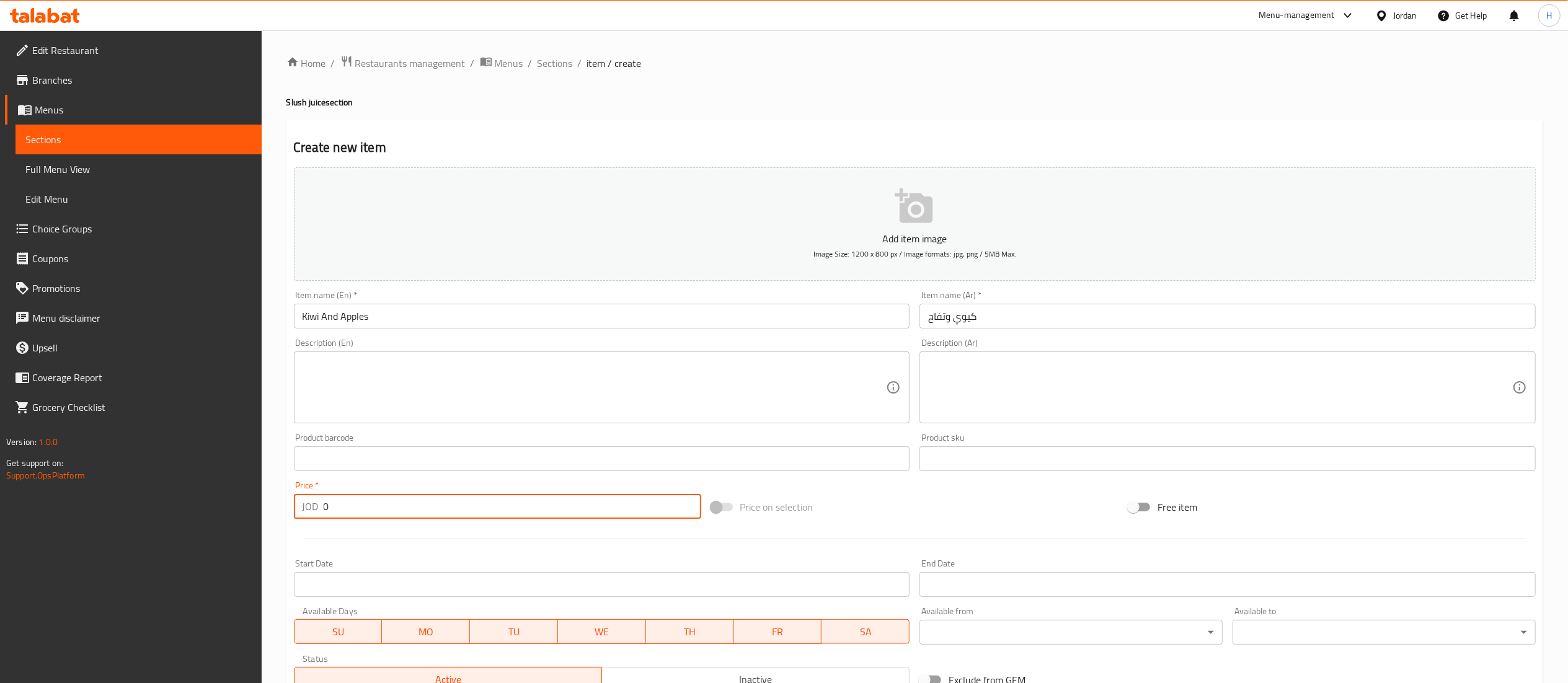
click at [422, 527] on div "Add item image Image Size: 1200 x 800 px / Image formats: jpg, png / 5MB Max. I…" at bounding box center [915, 429] width 1251 height 535
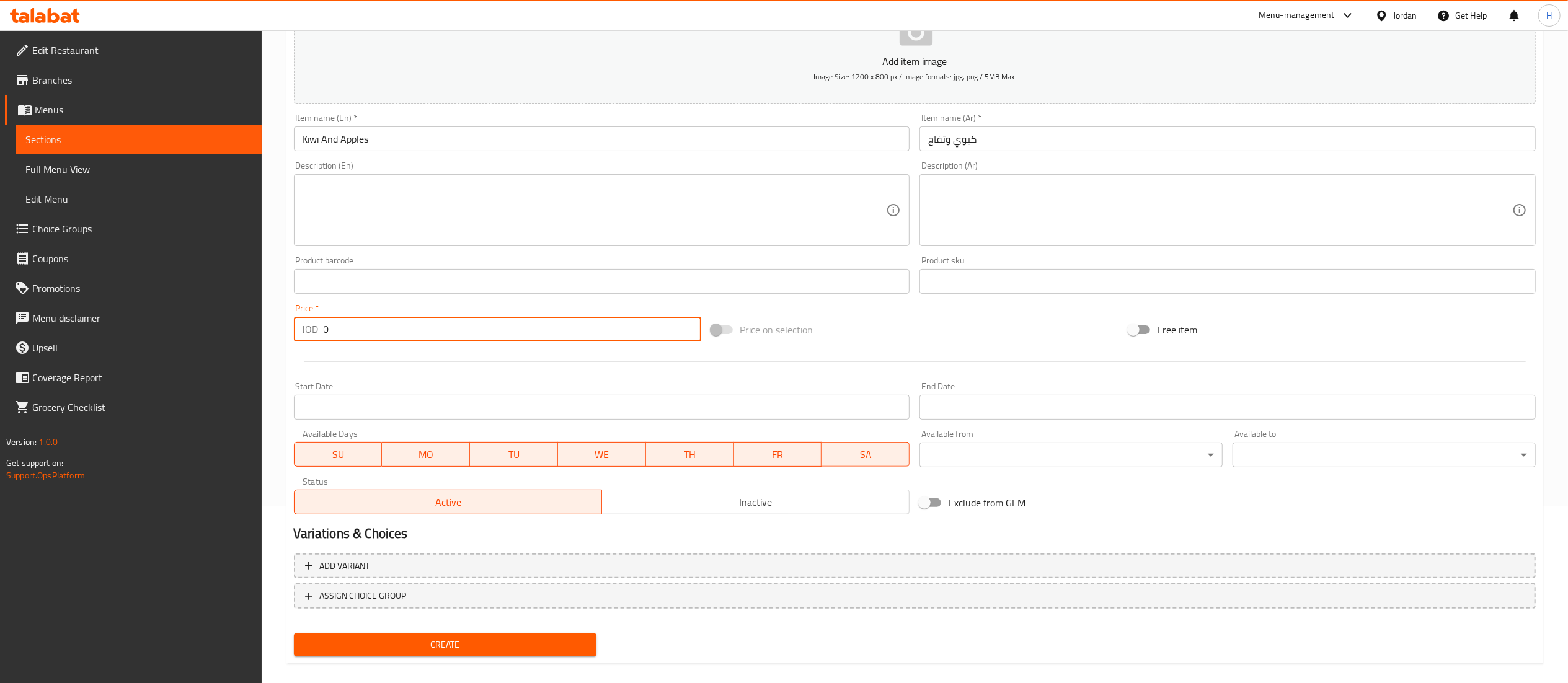
scroll to position [191, 0]
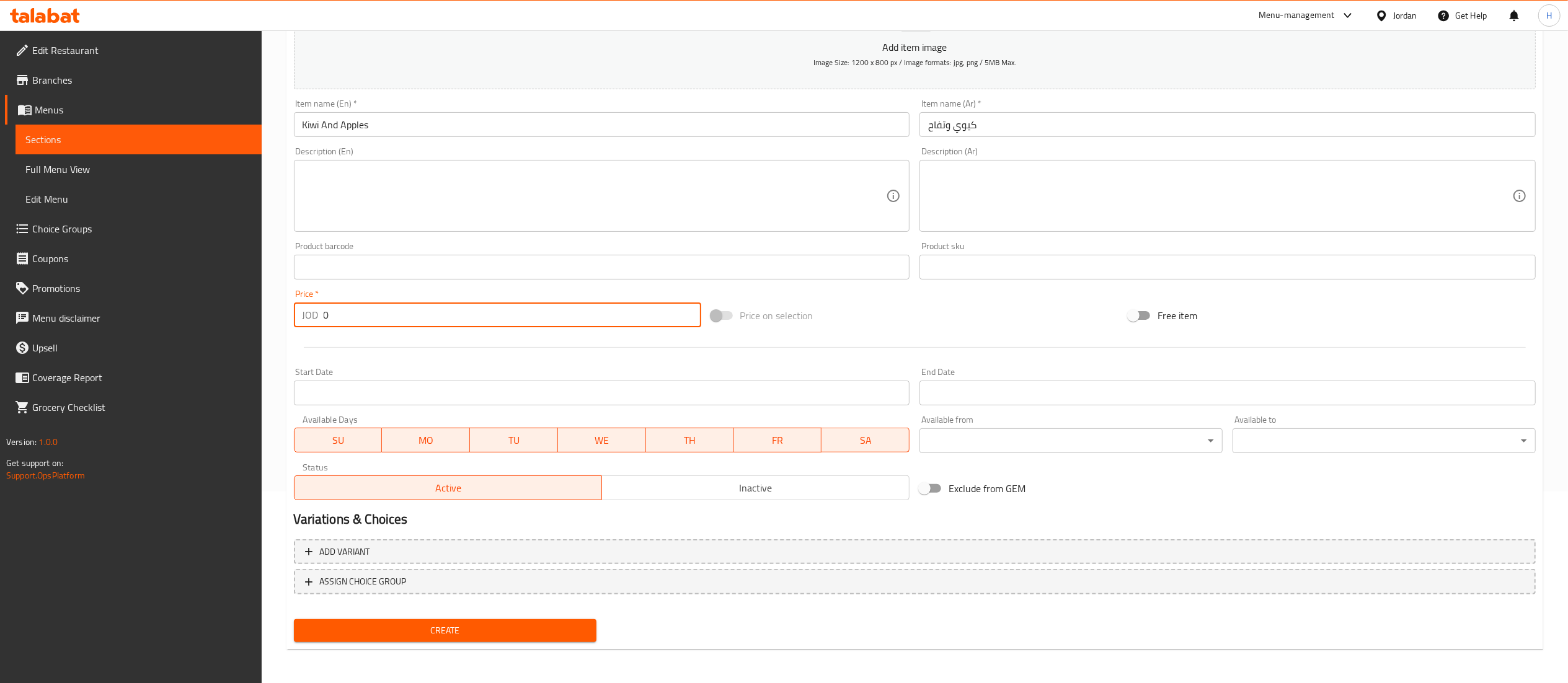
click at [462, 625] on span "Create" at bounding box center [446, 631] width 283 height 16
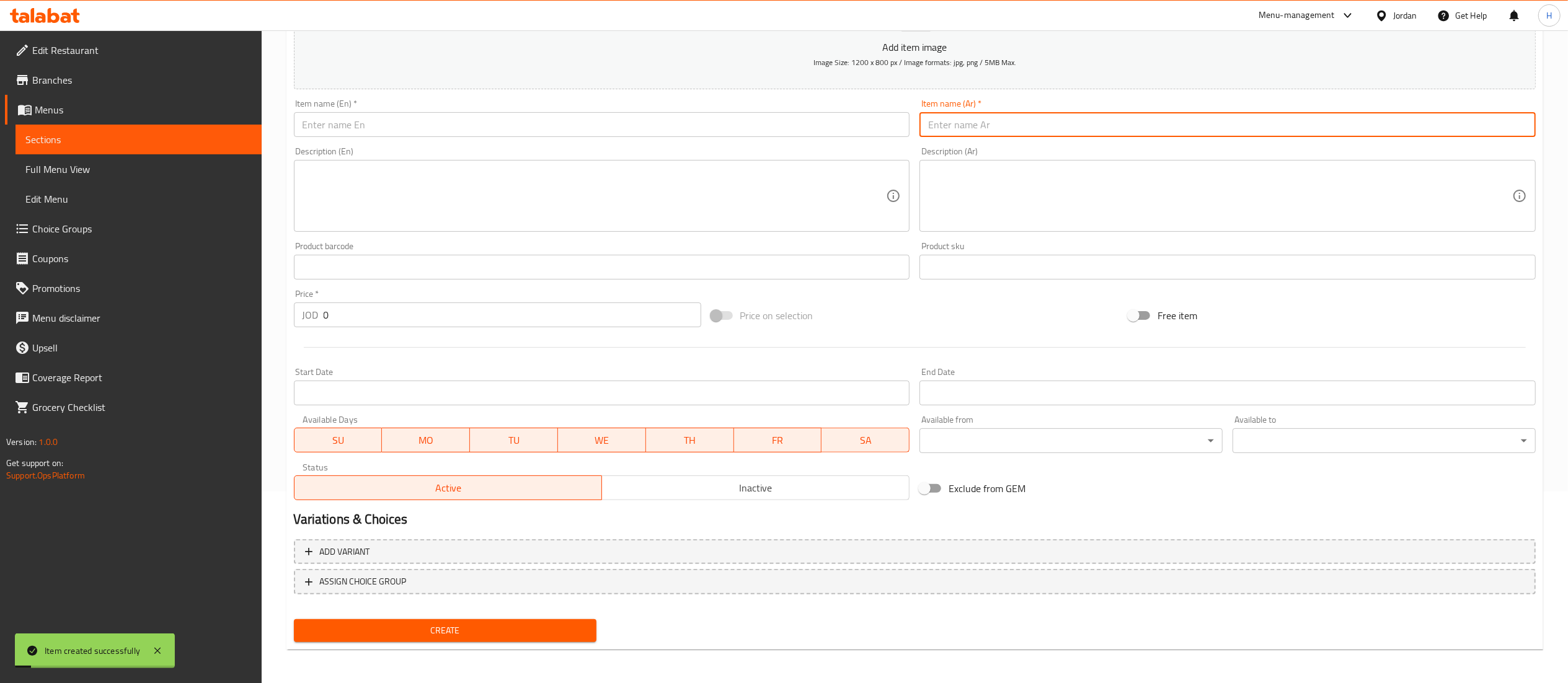
drag, startPoint x: 975, startPoint y: 123, endPoint x: 888, endPoint y: 125, distance: 87.0
click at [975, 123] on input "text" at bounding box center [1227, 124] width 617 height 25
paste input "ليمون ونعنع"
type input "ليمون ونعنع"
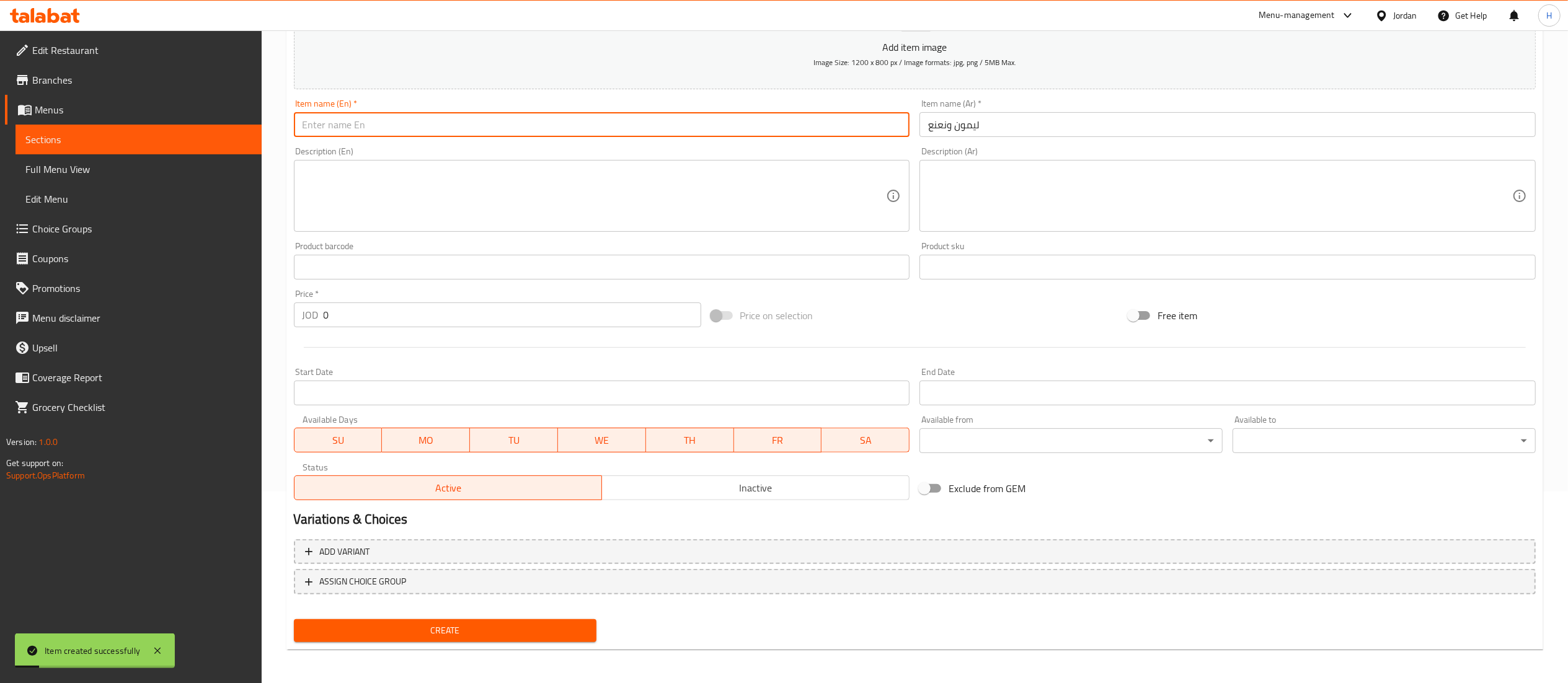
click at [859, 125] on input "text" at bounding box center [603, 124] width 617 height 25
type input "Lemon and Mint"
click at [294, 619] on button "Create" at bounding box center [446, 631] width 303 height 23
click at [936, 126] on input "text" at bounding box center [1227, 124] width 617 height 25
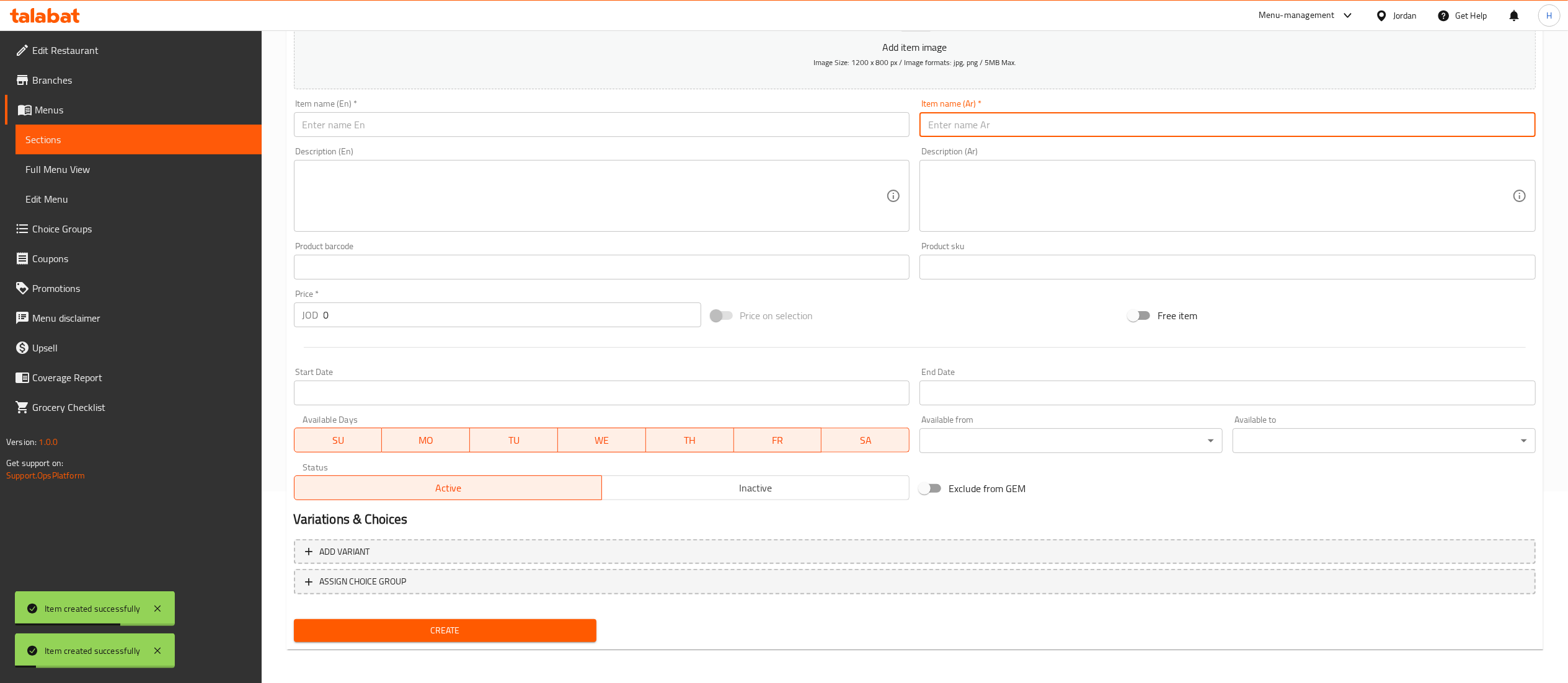
paste input "فراوله"
type input "فراوله"
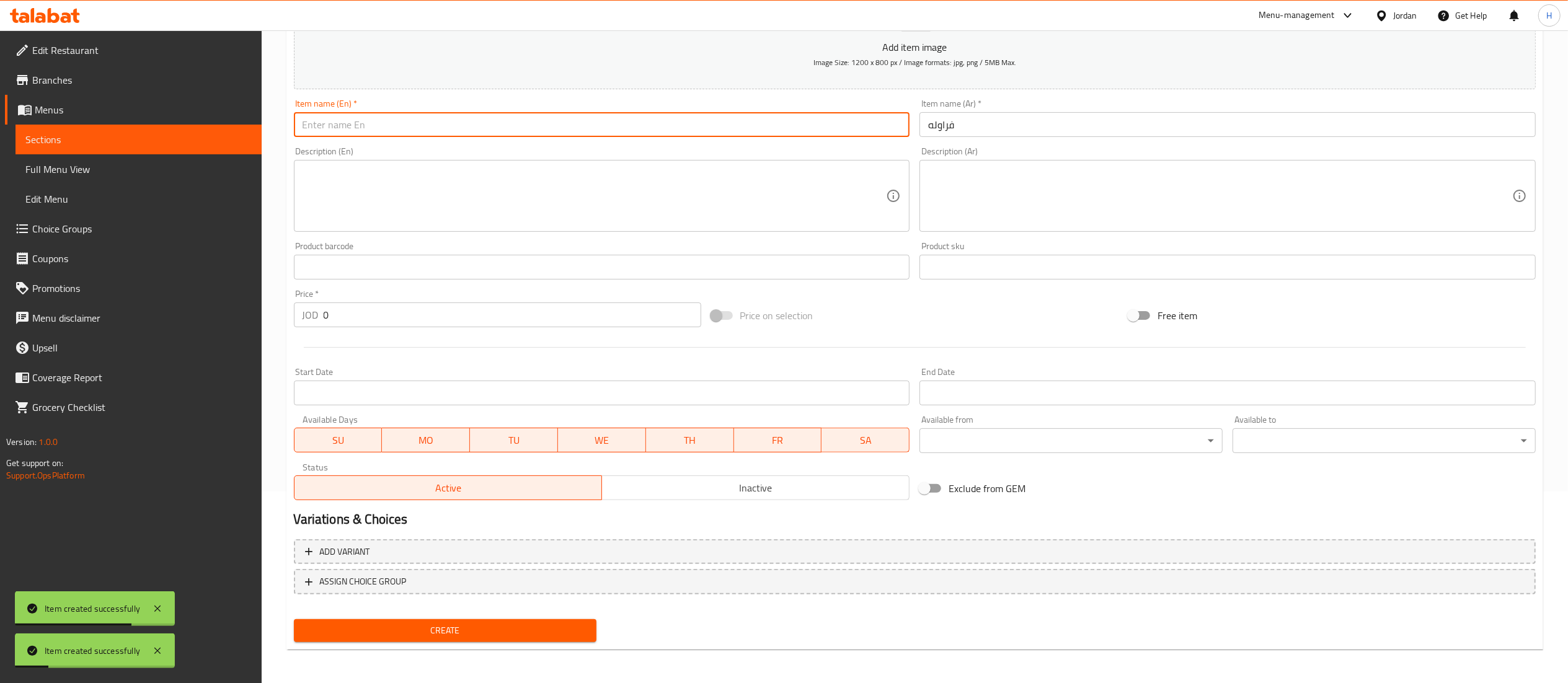
click at [851, 134] on input "text" at bounding box center [603, 124] width 617 height 25
type input "Strawberry"
click at [294, 619] on button "Create" at bounding box center [446, 631] width 303 height 23
click at [992, 119] on input "text" at bounding box center [1227, 124] width 617 height 25
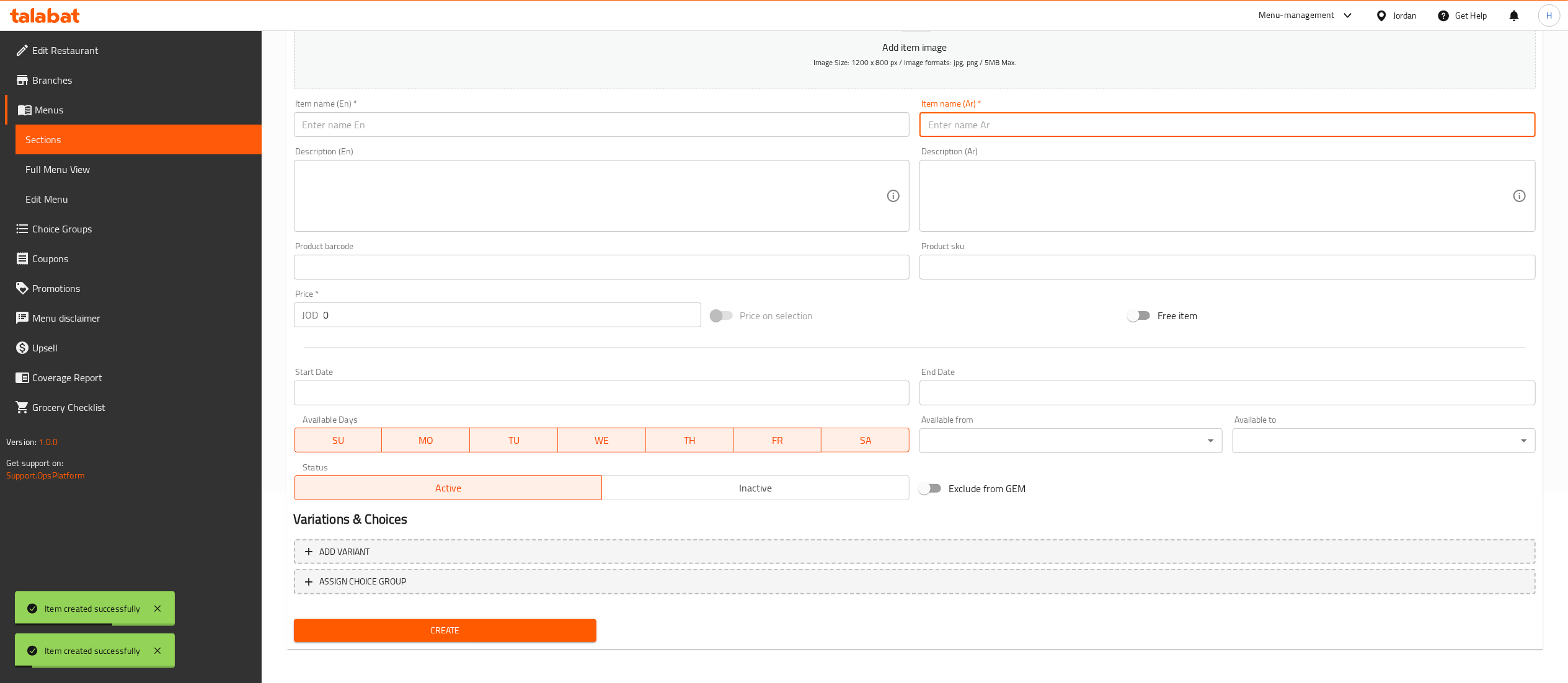
paste input "مانجا"
type input "مانجا"
click at [807, 111] on div "Item name (En)   * Item name (En) *" at bounding box center [603, 119] width 617 height 38
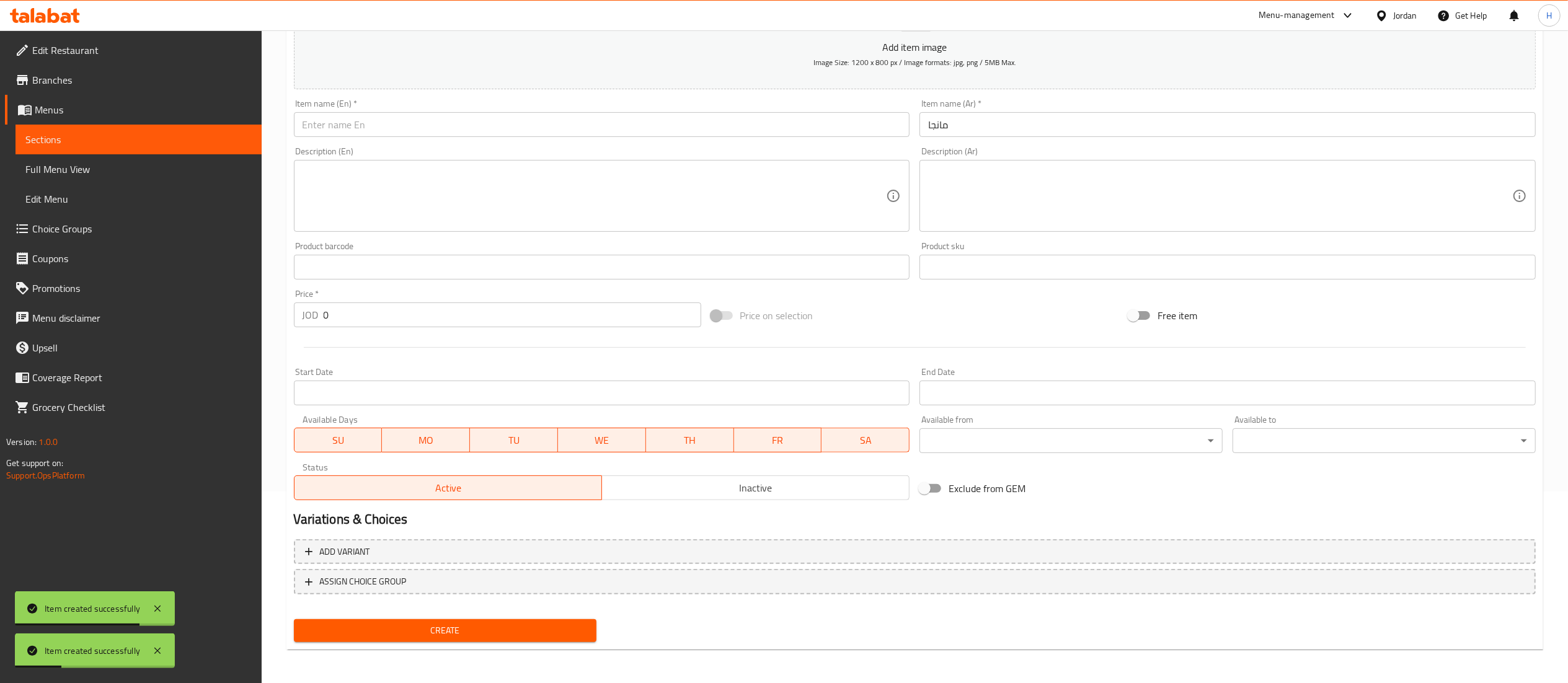
click at [795, 123] on input "text" at bounding box center [603, 124] width 617 height 25
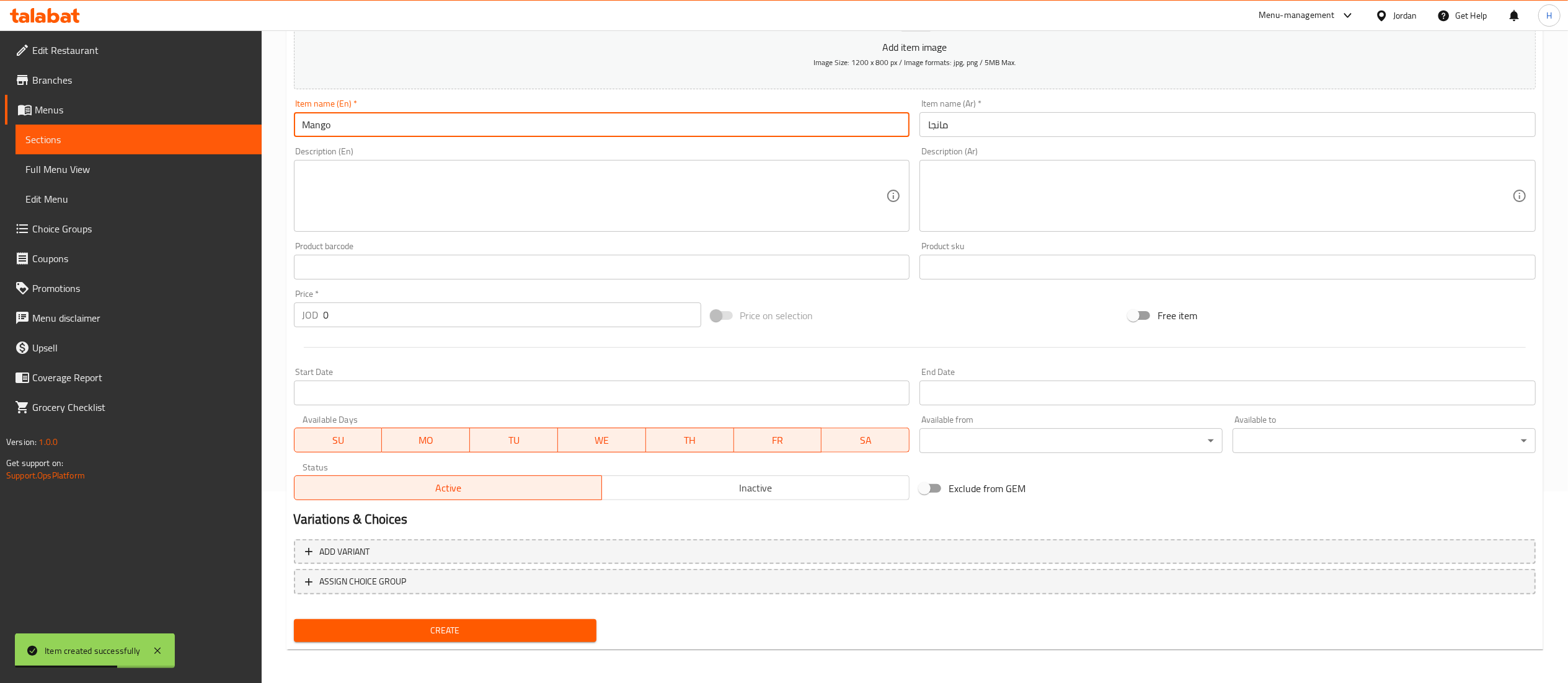
type input "Mango"
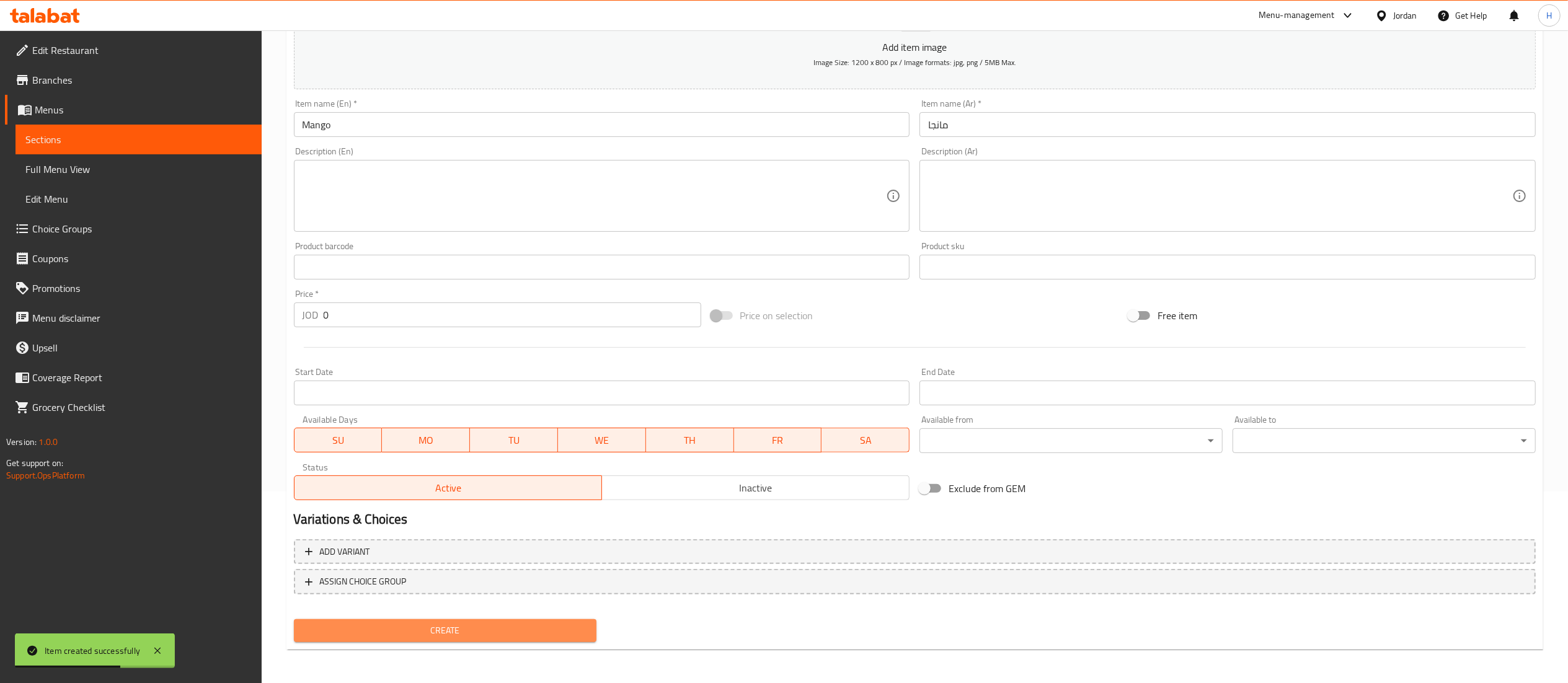
click at [482, 640] on button "Create" at bounding box center [446, 631] width 303 height 23
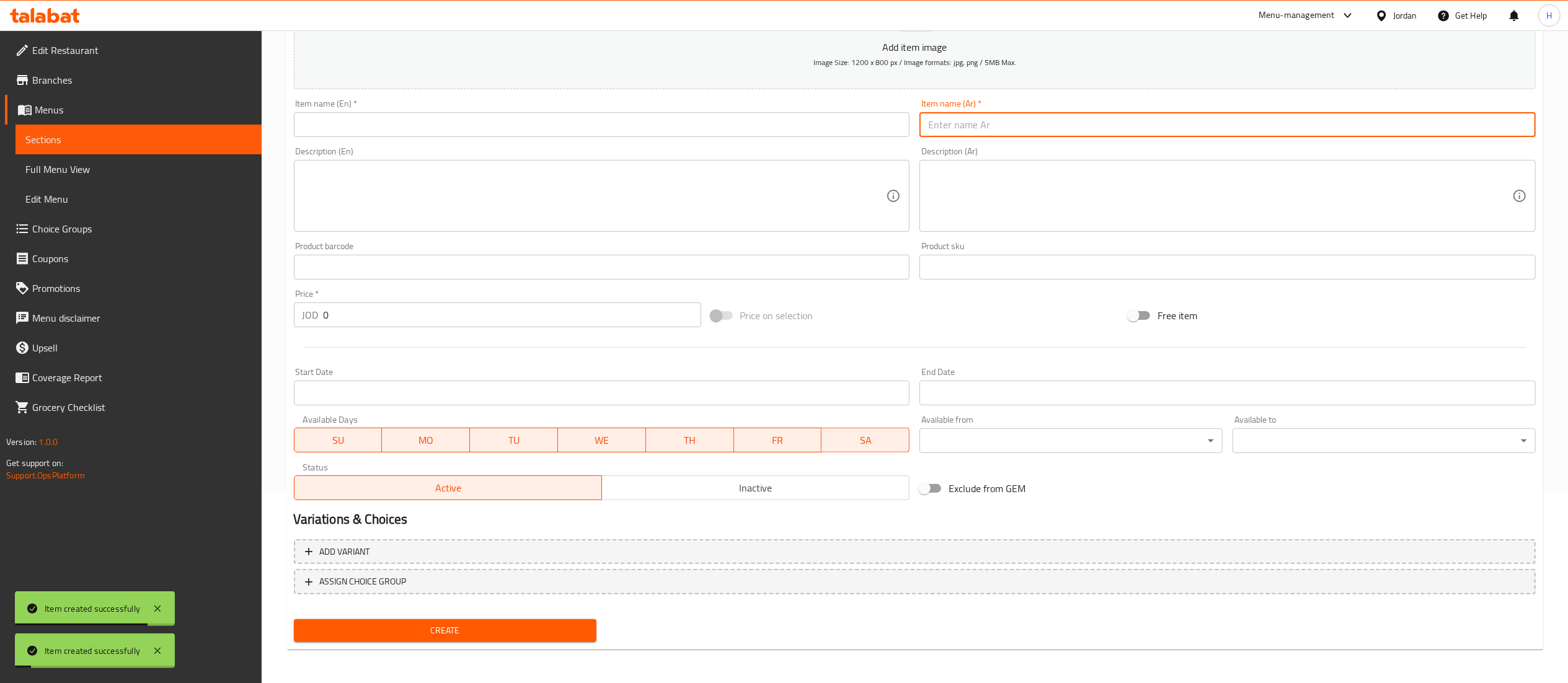
drag, startPoint x: 962, startPoint y: 122, endPoint x: 927, endPoint y: 131, distance: 36.1
click at [962, 122] on input "text" at bounding box center [1227, 124] width 617 height 25
paste input "شمام"
type input "شمام"
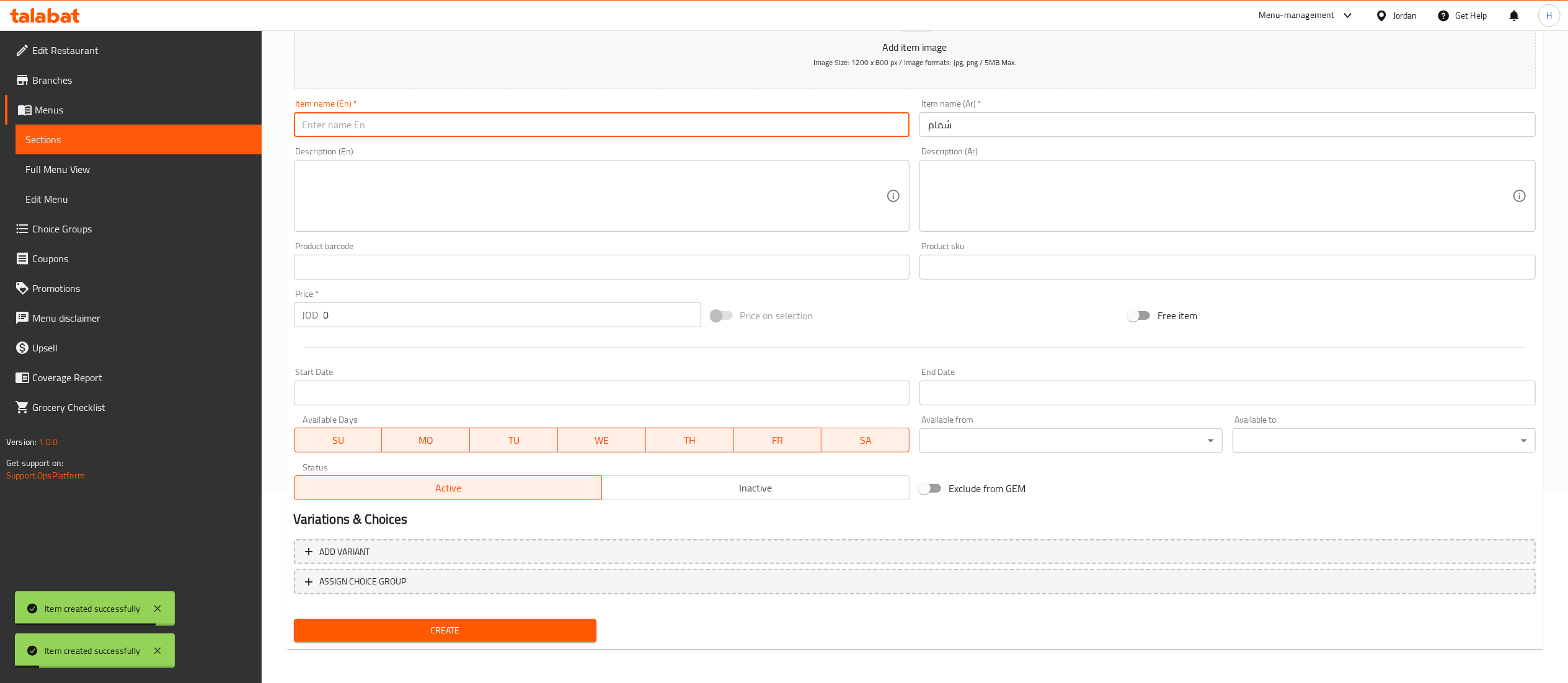
click at [754, 116] on input "text" at bounding box center [603, 124] width 617 height 25
type input "Melon"
click at [294, 619] on button "Create" at bounding box center [446, 631] width 303 height 23
click at [973, 133] on input "text" at bounding box center [1227, 124] width 617 height 25
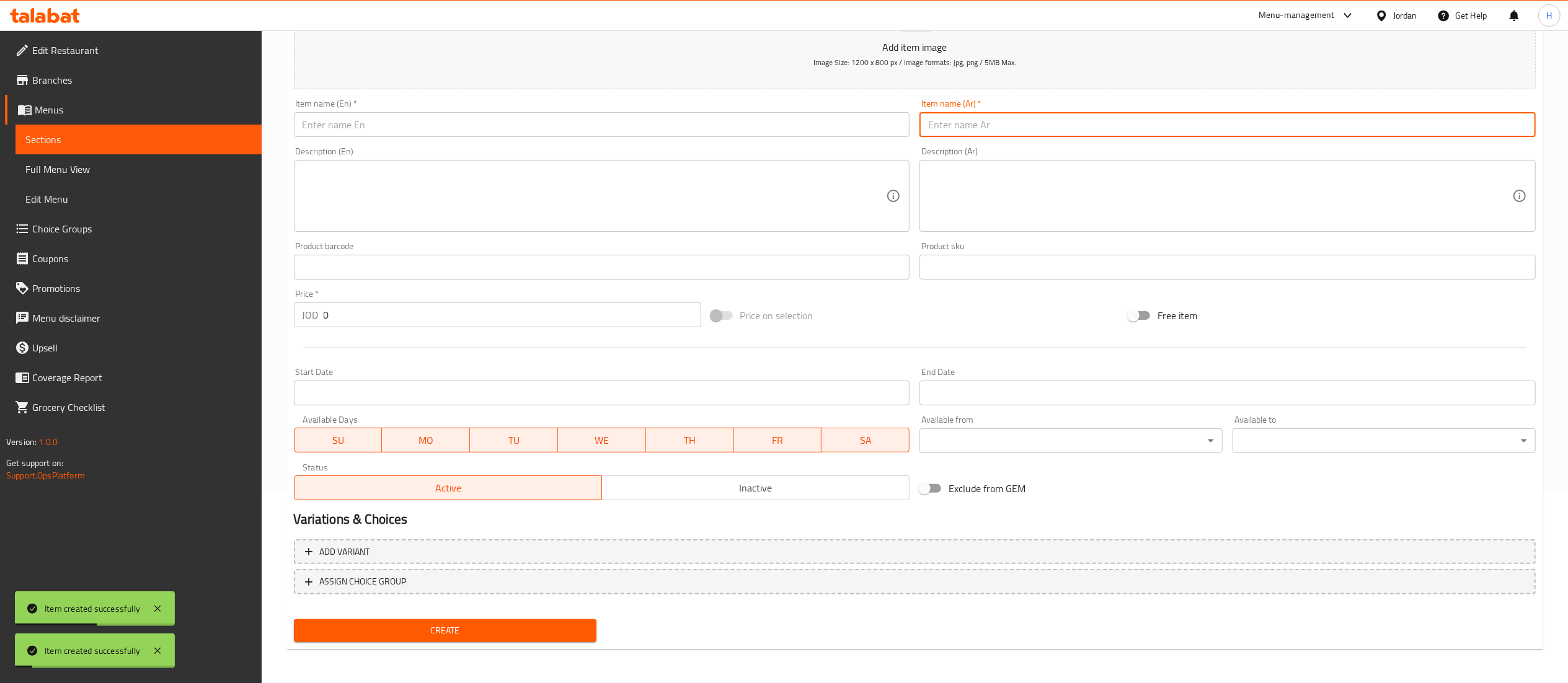
paste input "مانجو باشن"
type input "مانجو باشن"
click at [693, 124] on input "text" at bounding box center [603, 124] width 617 height 25
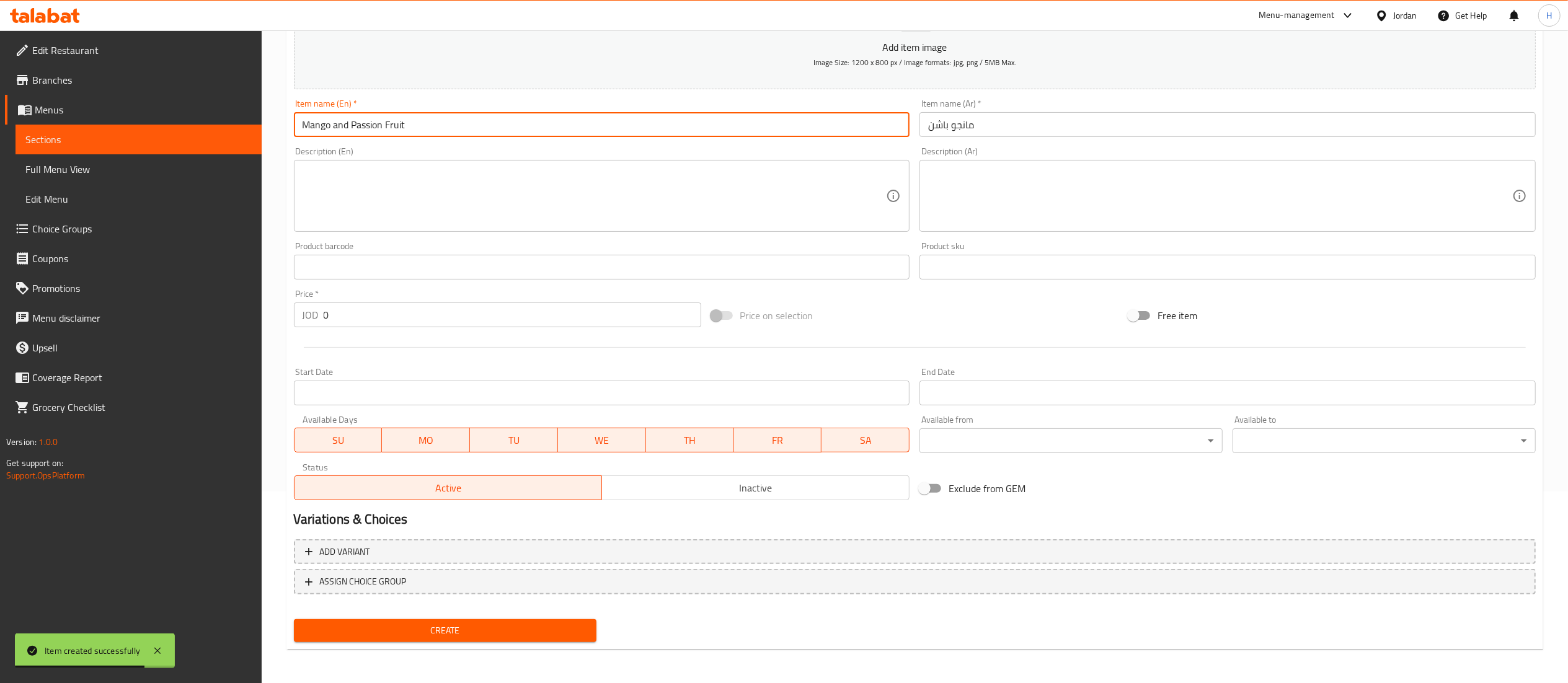
type input "Mango and Passion Fruit"
click at [514, 624] on span "Create" at bounding box center [446, 631] width 283 height 16
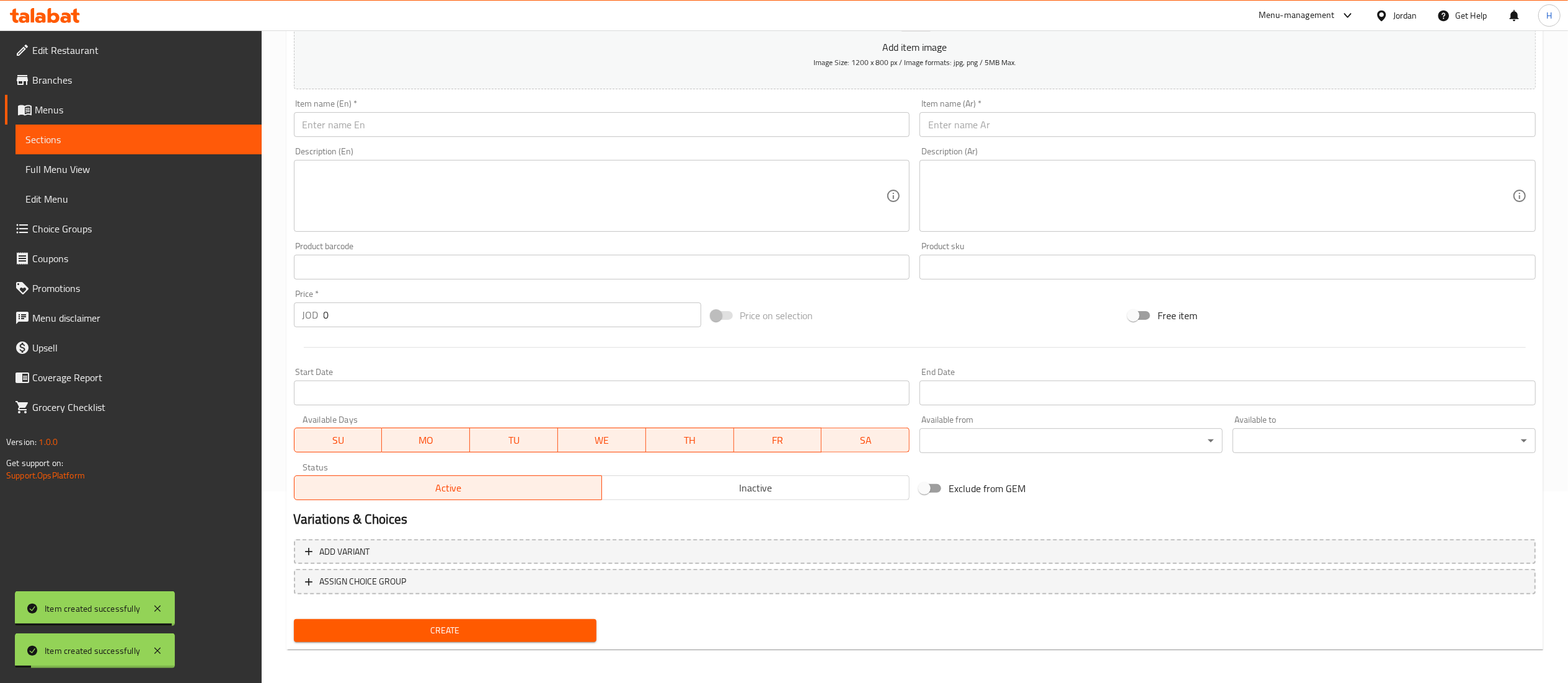
click at [980, 140] on div "Item name (Ar)   * Item name (Ar) *" at bounding box center [1227, 119] width 627 height 48
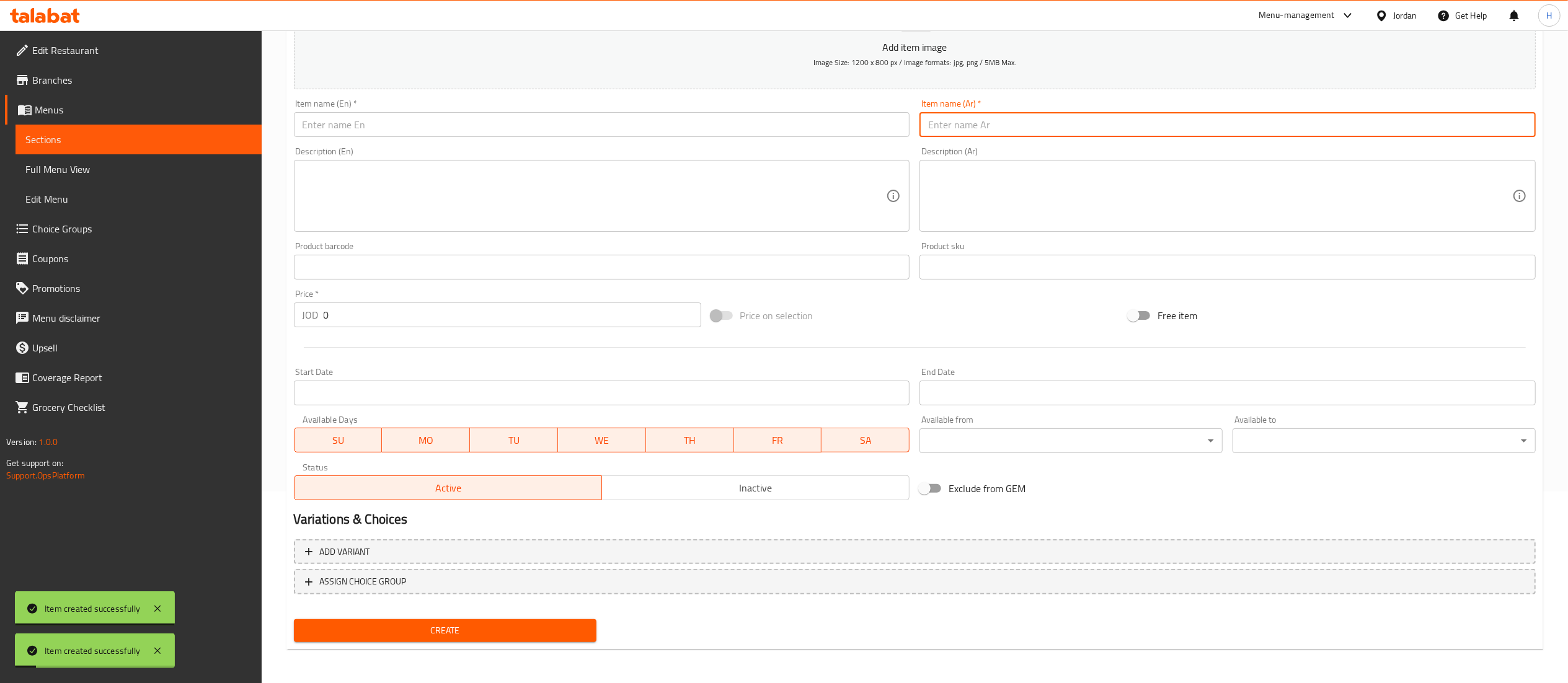
drag, startPoint x: 980, startPoint y: 133, endPoint x: 948, endPoint y: 127, distance: 32.6
click at [980, 133] on input "text" at bounding box center [1227, 124] width 617 height 25
paste input "موز وفراوله وحليب"
type input "موز وفراوله وحليب"
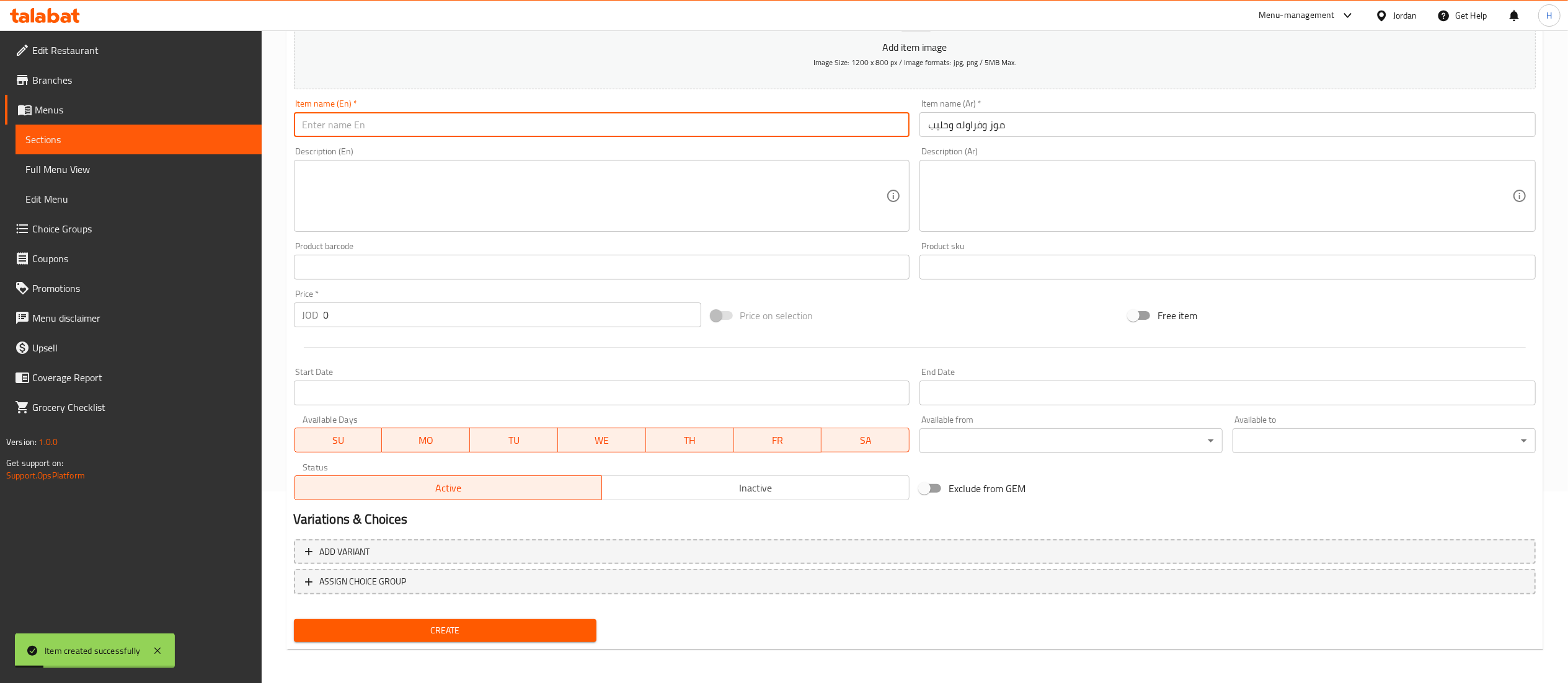
click at [894, 126] on input "text" at bounding box center [603, 124] width 617 height 25
type input "Banana, Strawberries, and Milk"
click at [494, 637] on span "Create" at bounding box center [446, 631] width 283 height 16
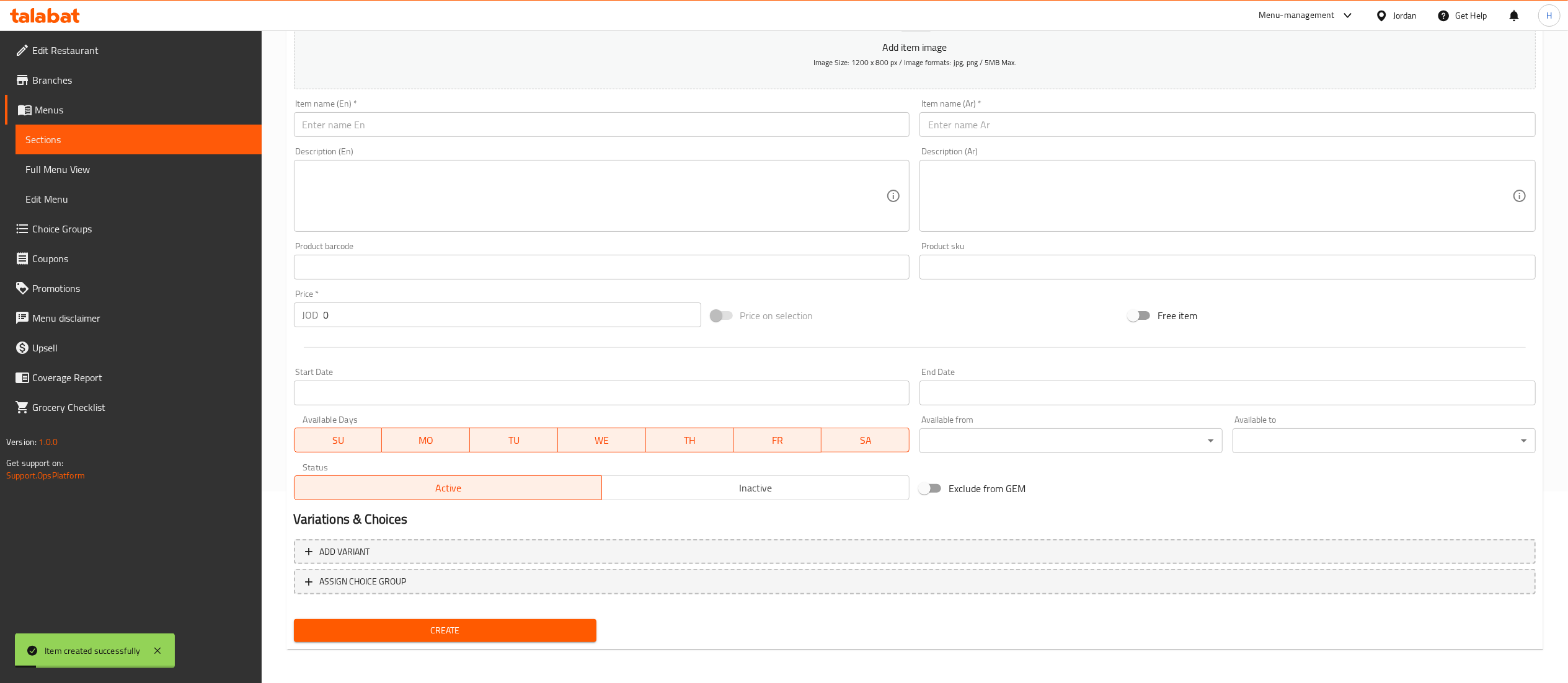
drag, startPoint x: 963, startPoint y: 128, endPoint x: 864, endPoint y: 147, distance: 100.8
click at [963, 128] on input "text" at bounding box center [1227, 124] width 617 height 25
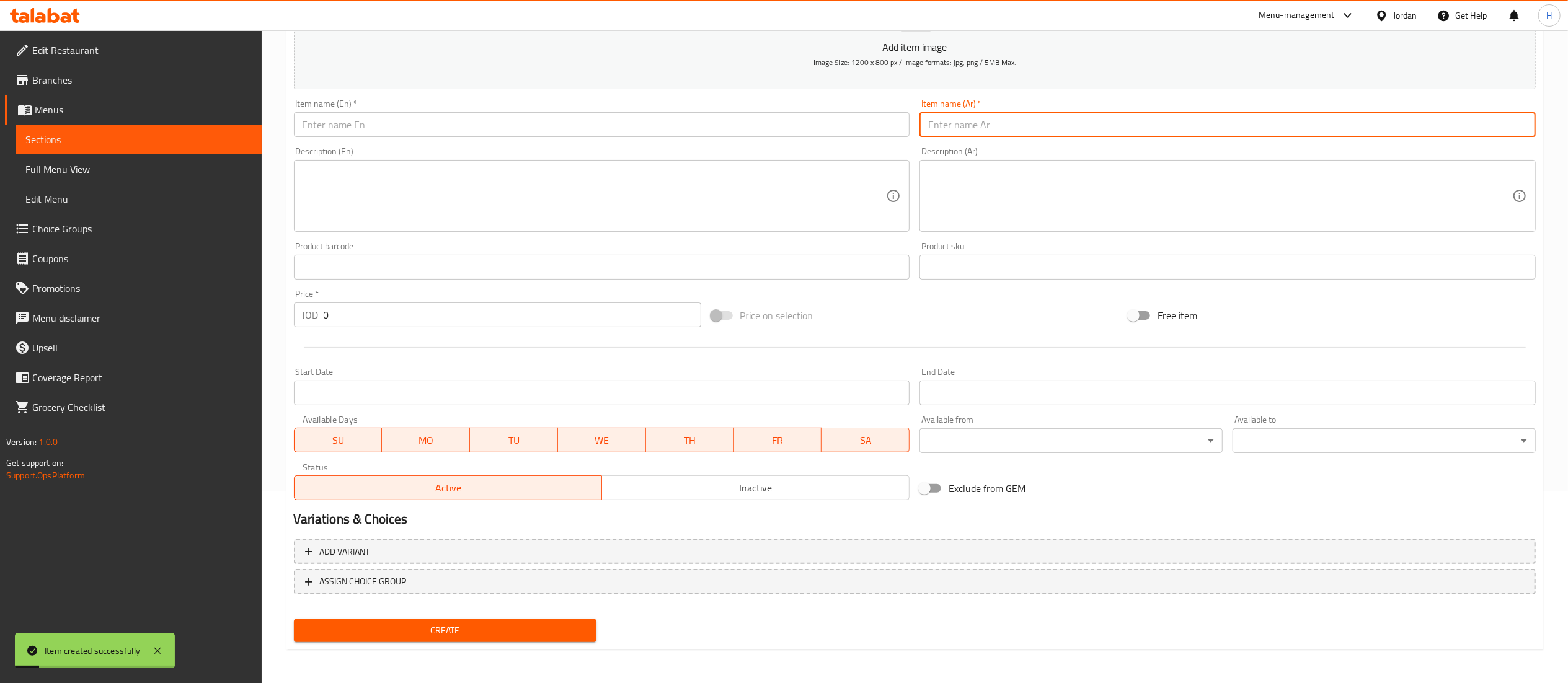
paste input "توت وفراوله ورمان"
type input "توت وفراوله ورمان"
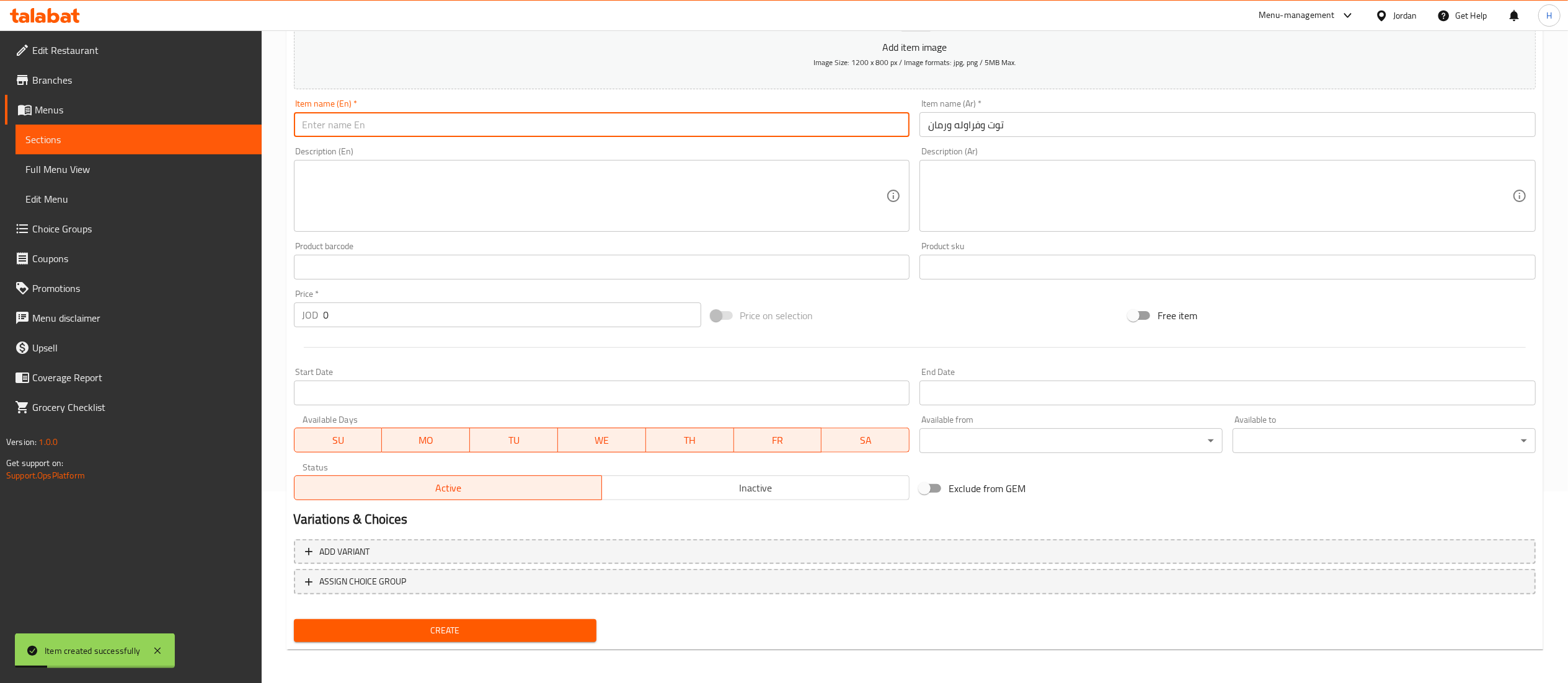
click at [789, 127] on input "text" at bounding box center [603, 124] width 617 height 25
type input "Strawberries, Berries, Pomegranate"
click at [424, 630] on span "Create" at bounding box center [446, 631] width 283 height 16
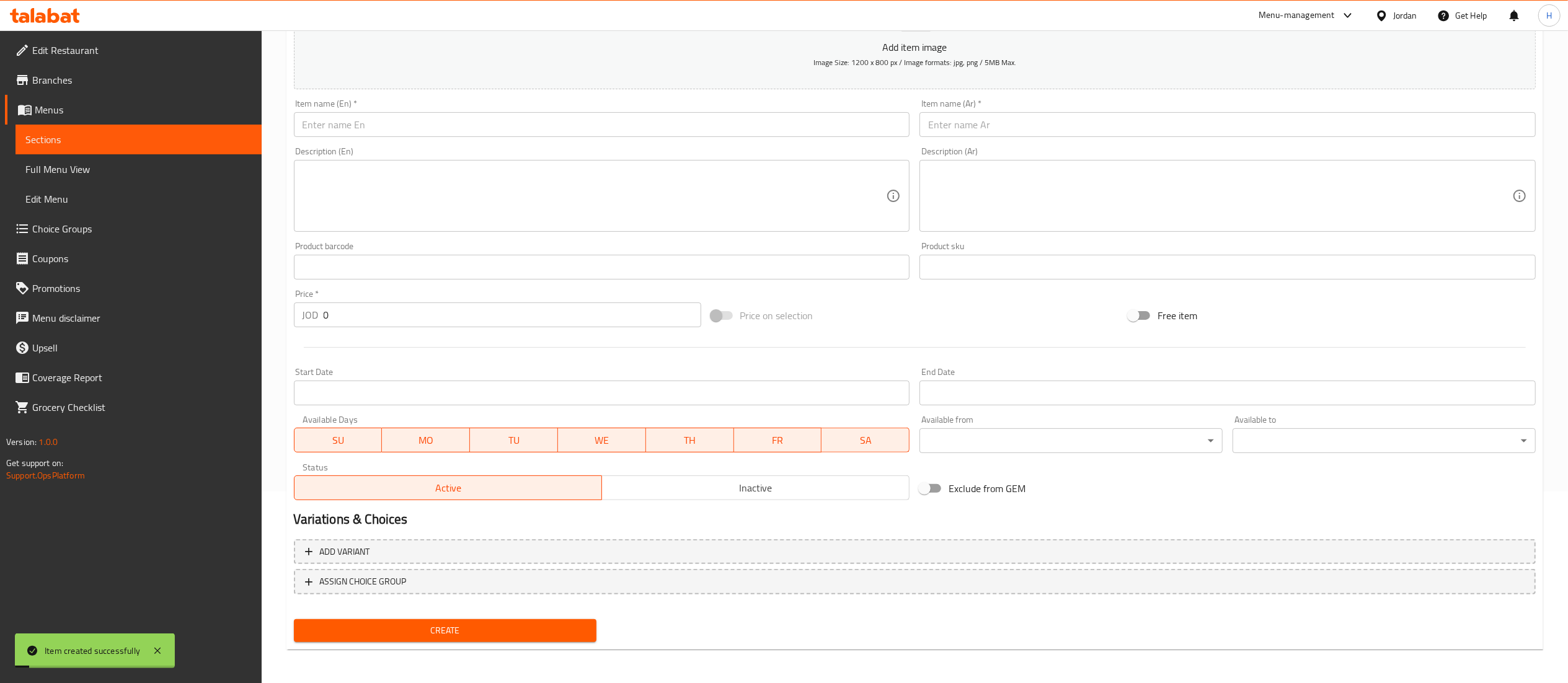
click at [983, 118] on input "text" at bounding box center [1227, 124] width 617 height 25
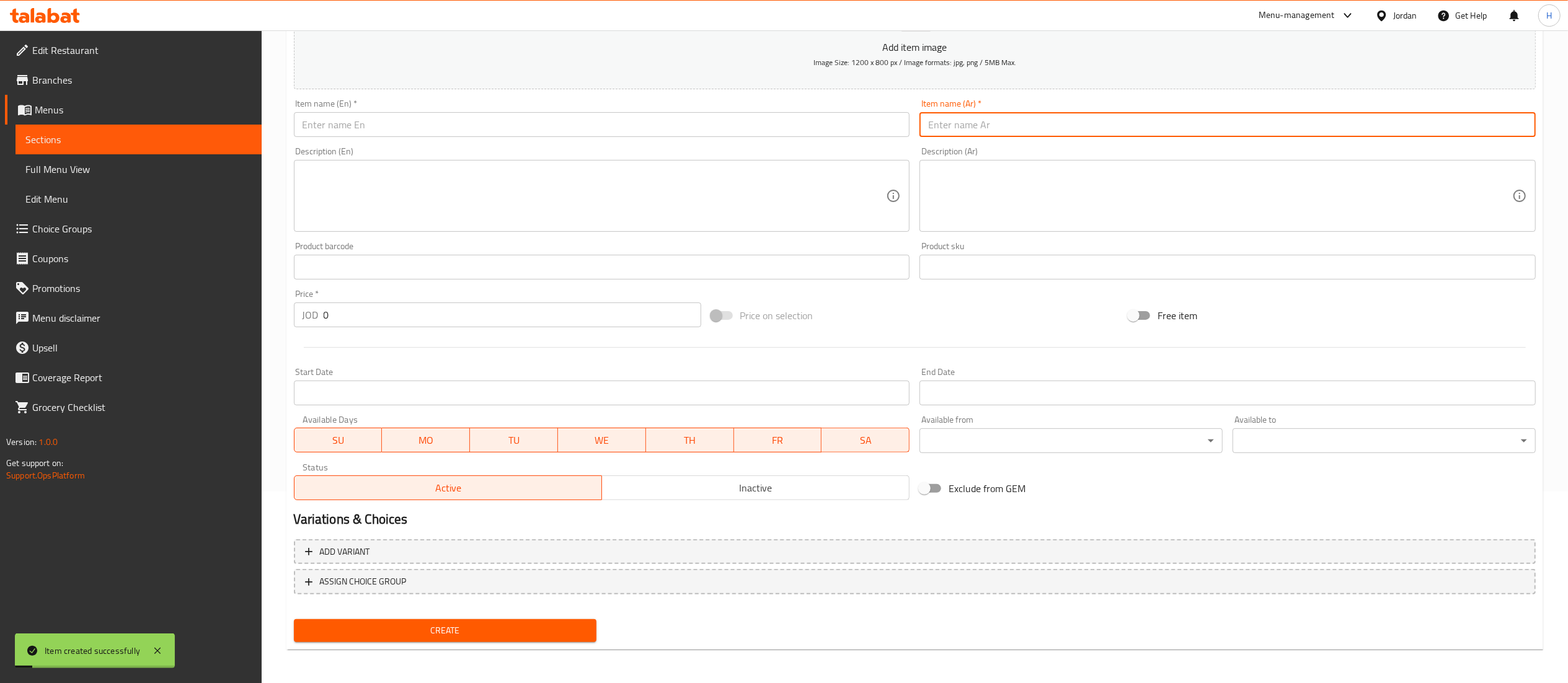
paste input "سنيكرز"
type input "سنيكرز"
click at [850, 126] on input "text" at bounding box center [603, 124] width 617 height 25
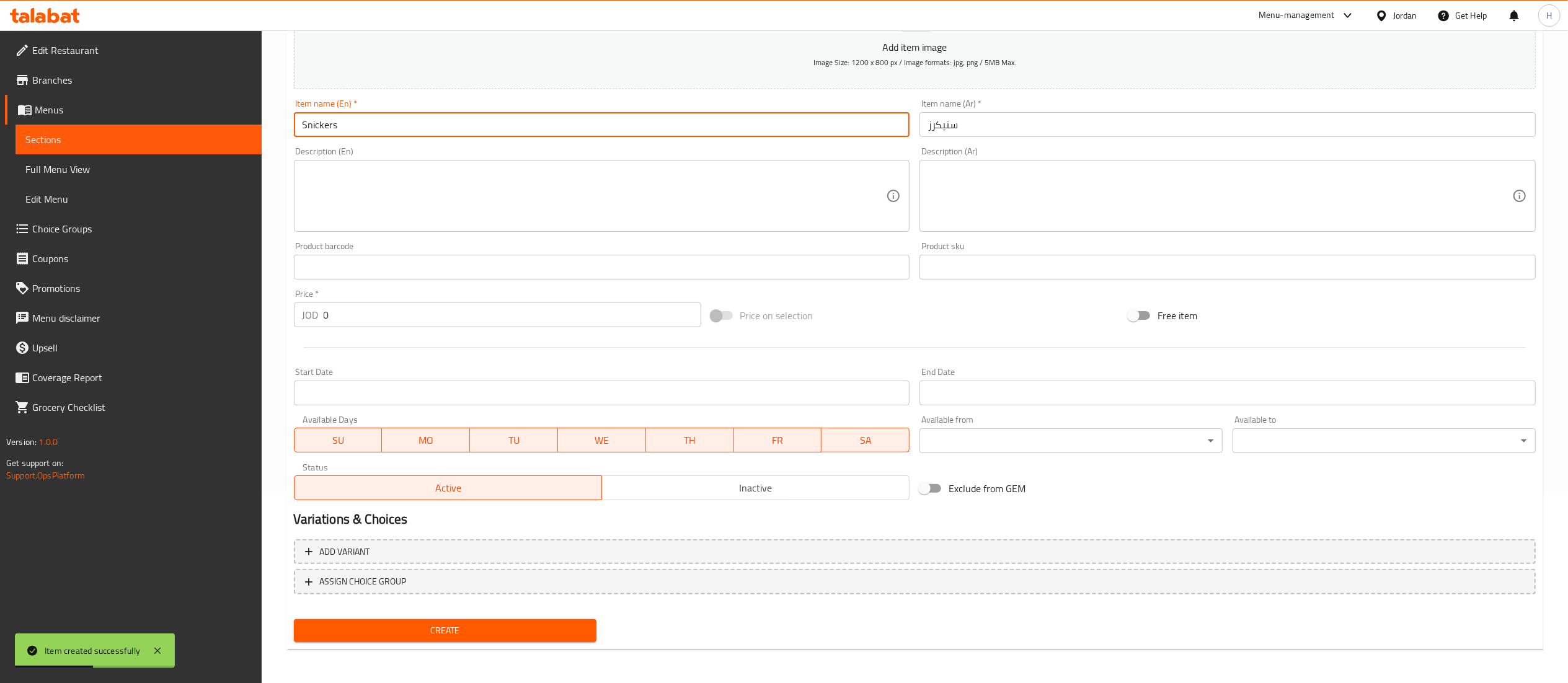
type input "Snickers"
click at [748, 517] on h2 "Variations & Choices" at bounding box center [915, 520] width 1241 height 18
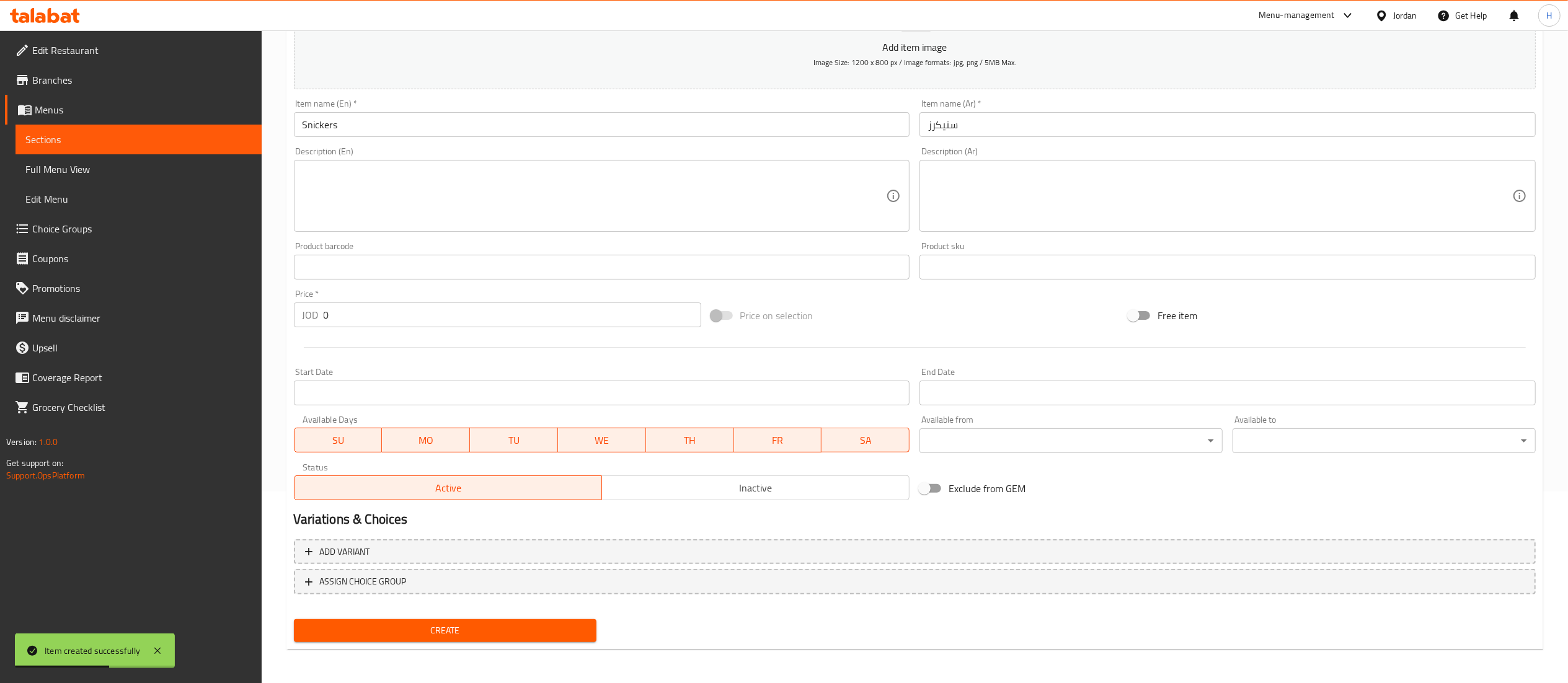
click at [513, 634] on span "Create" at bounding box center [446, 631] width 283 height 16
click at [965, 121] on input "text" at bounding box center [1227, 124] width 617 height 25
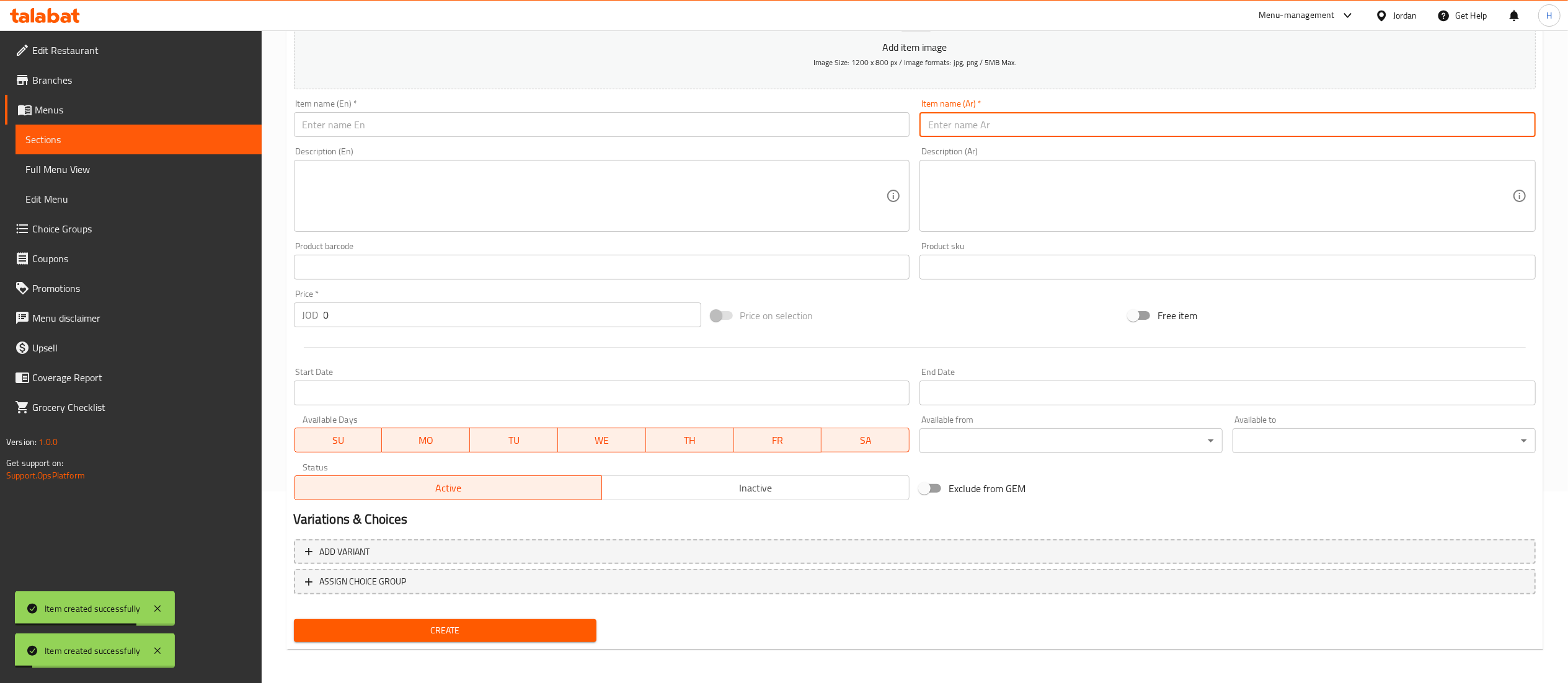
paste input "اوريو"
type input "اوريو"
click at [806, 133] on input "text" at bounding box center [603, 124] width 617 height 25
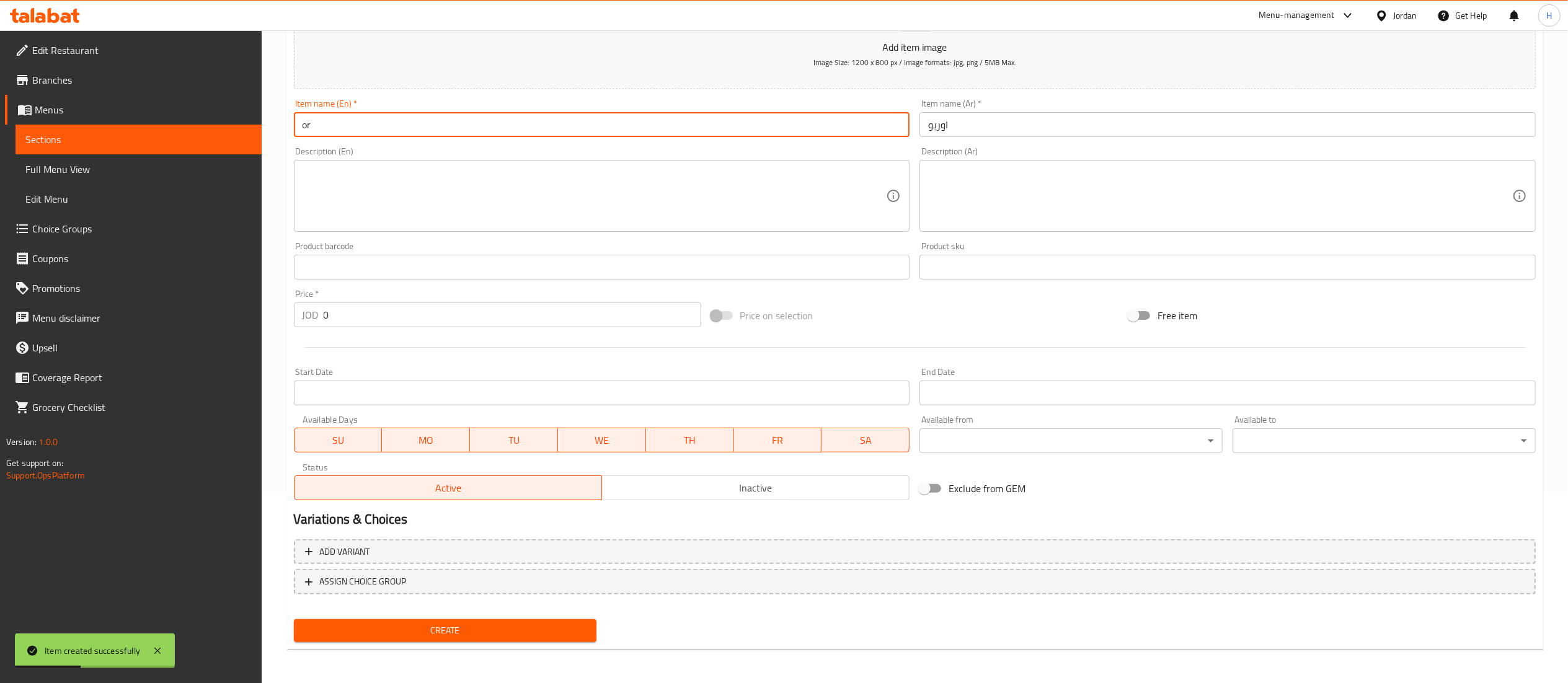
type input "o"
type input "Oreo"
click at [294, 619] on button "Create" at bounding box center [446, 631] width 303 height 23
click at [957, 137] on input "text" at bounding box center [1227, 124] width 617 height 25
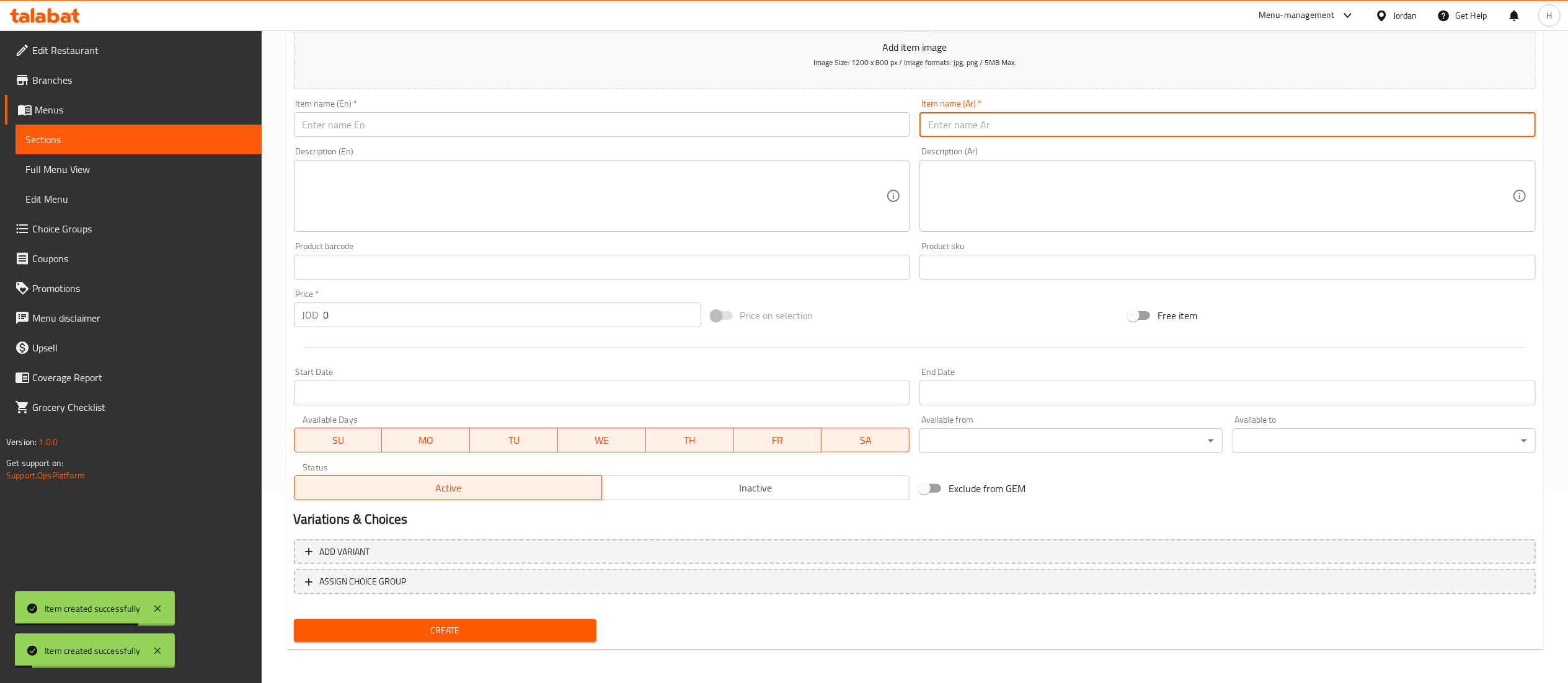
paste input "لوتس"
type input "لوتس"
click at [759, 109] on div "Item name (En)   * Item name (En) *" at bounding box center [603, 119] width 617 height 38
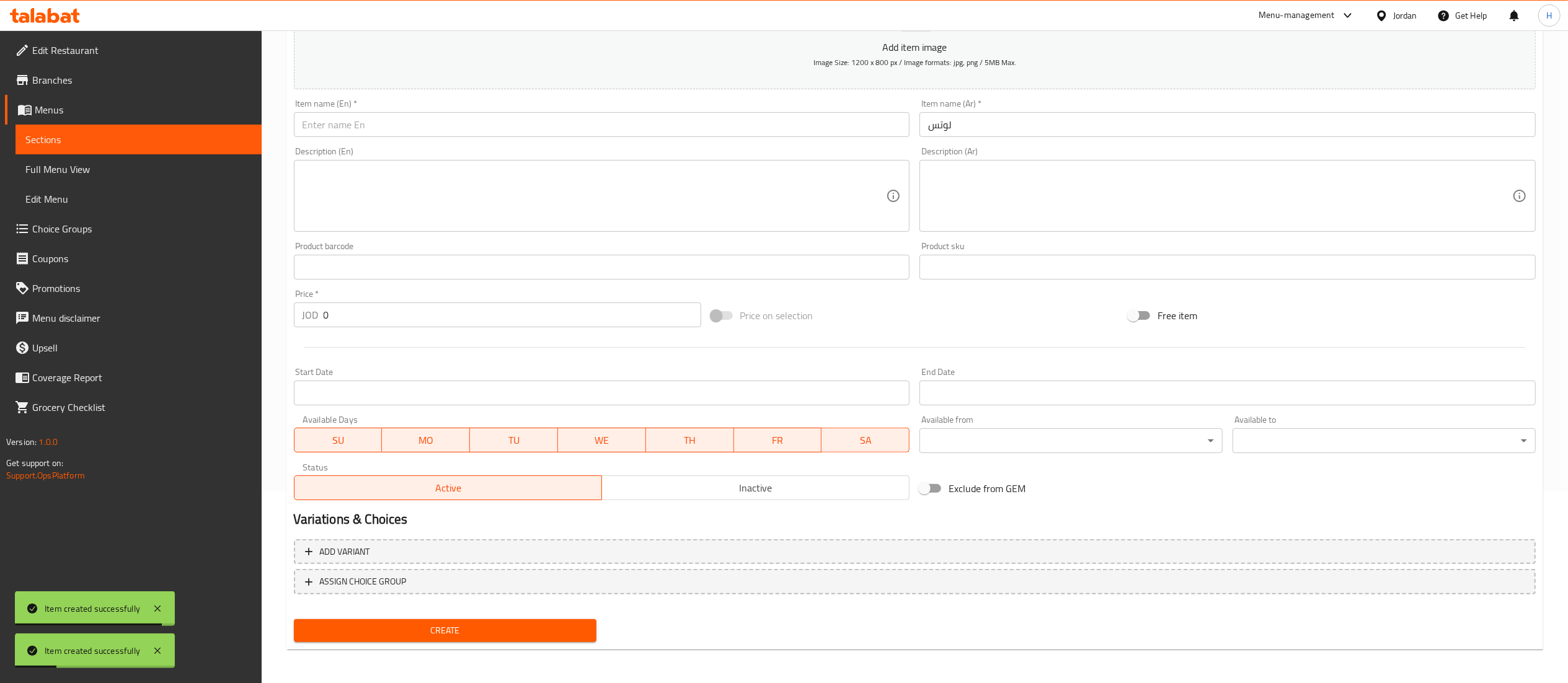
click at [745, 133] on input "text" at bounding box center [603, 124] width 617 height 25
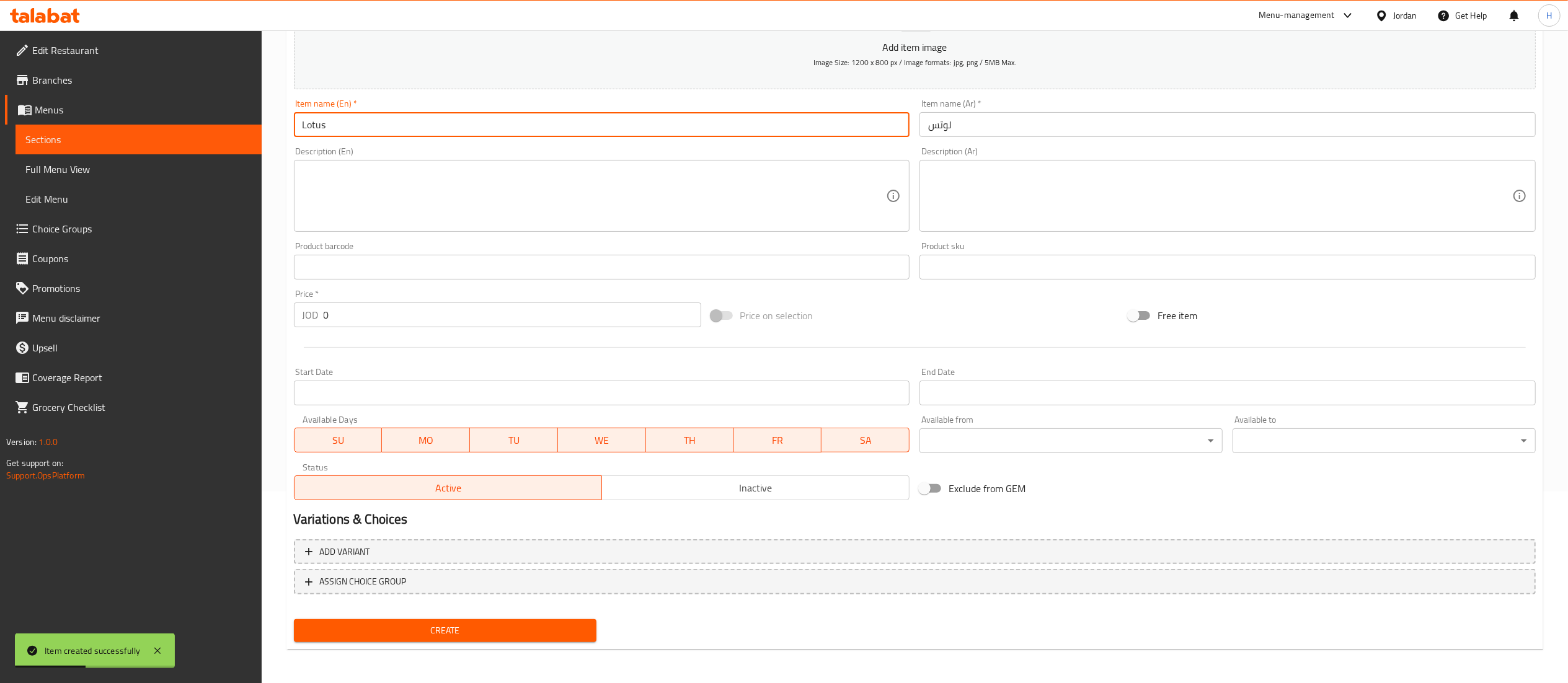
type input "Lotus"
click at [294, 619] on button "Create" at bounding box center [446, 631] width 303 height 23
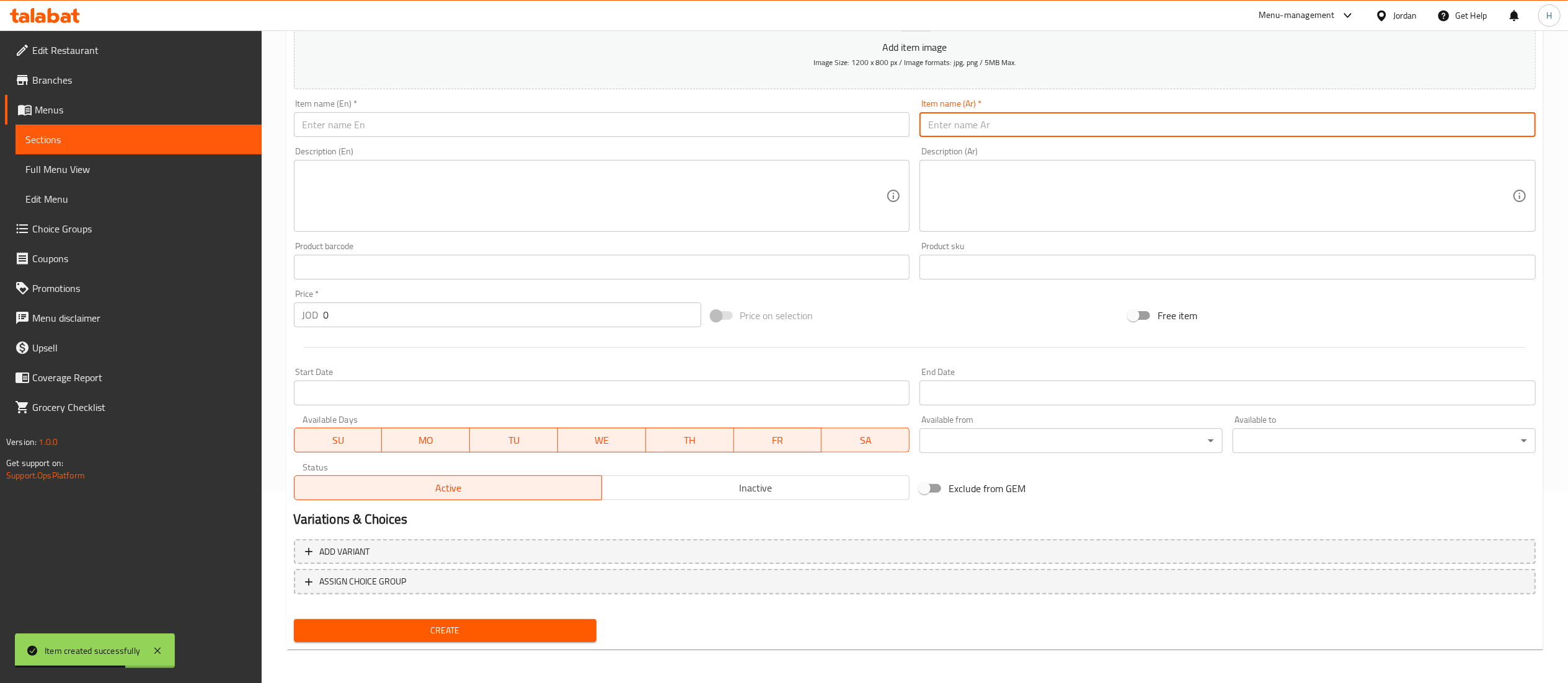
click at [1010, 129] on input "text" at bounding box center [1227, 124] width 617 height 25
paste input "نوتيلا"
type input "نوتيلا"
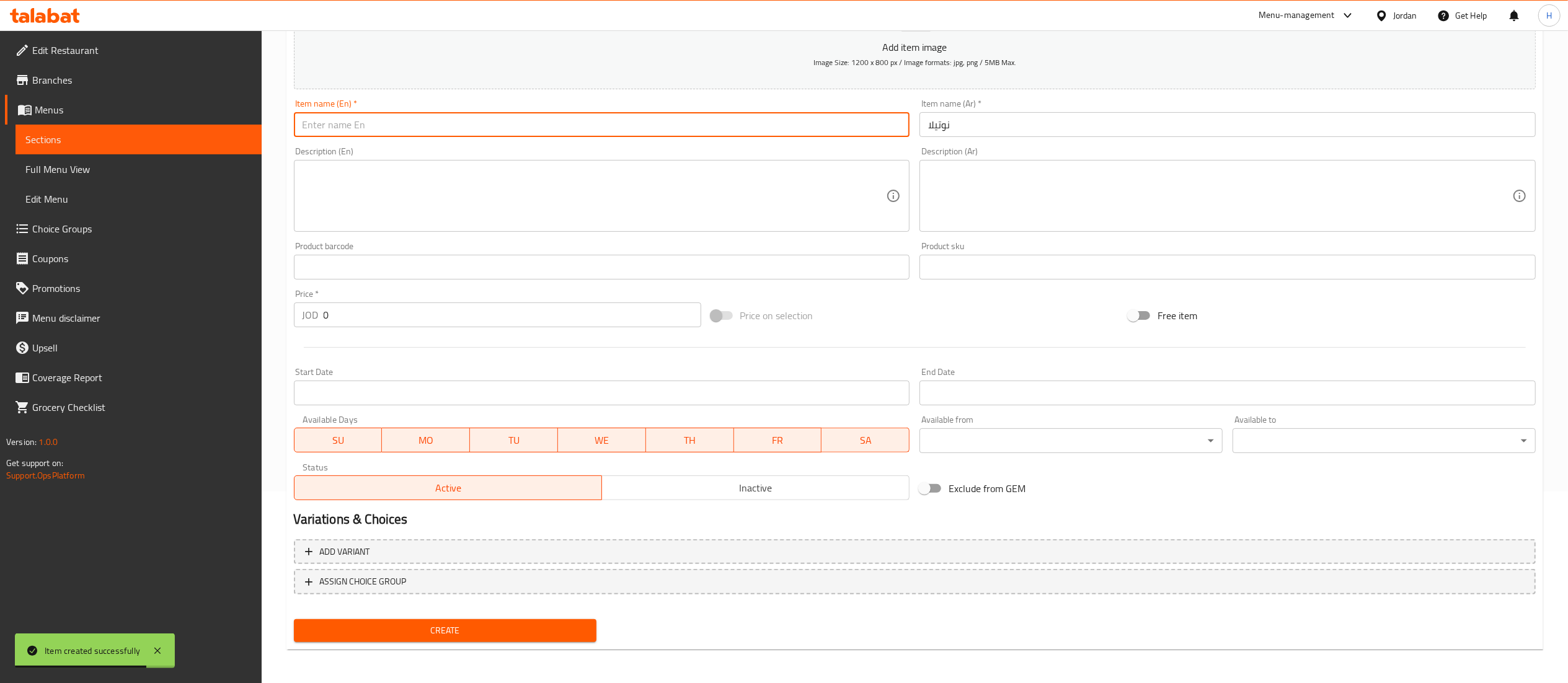
drag, startPoint x: 790, startPoint y: 118, endPoint x: 779, endPoint y: 124, distance: 12.5
click at [790, 118] on input "text" at bounding box center [603, 124] width 617 height 25
type input "Nutella"
click at [462, 640] on button "Create" at bounding box center [446, 631] width 303 height 23
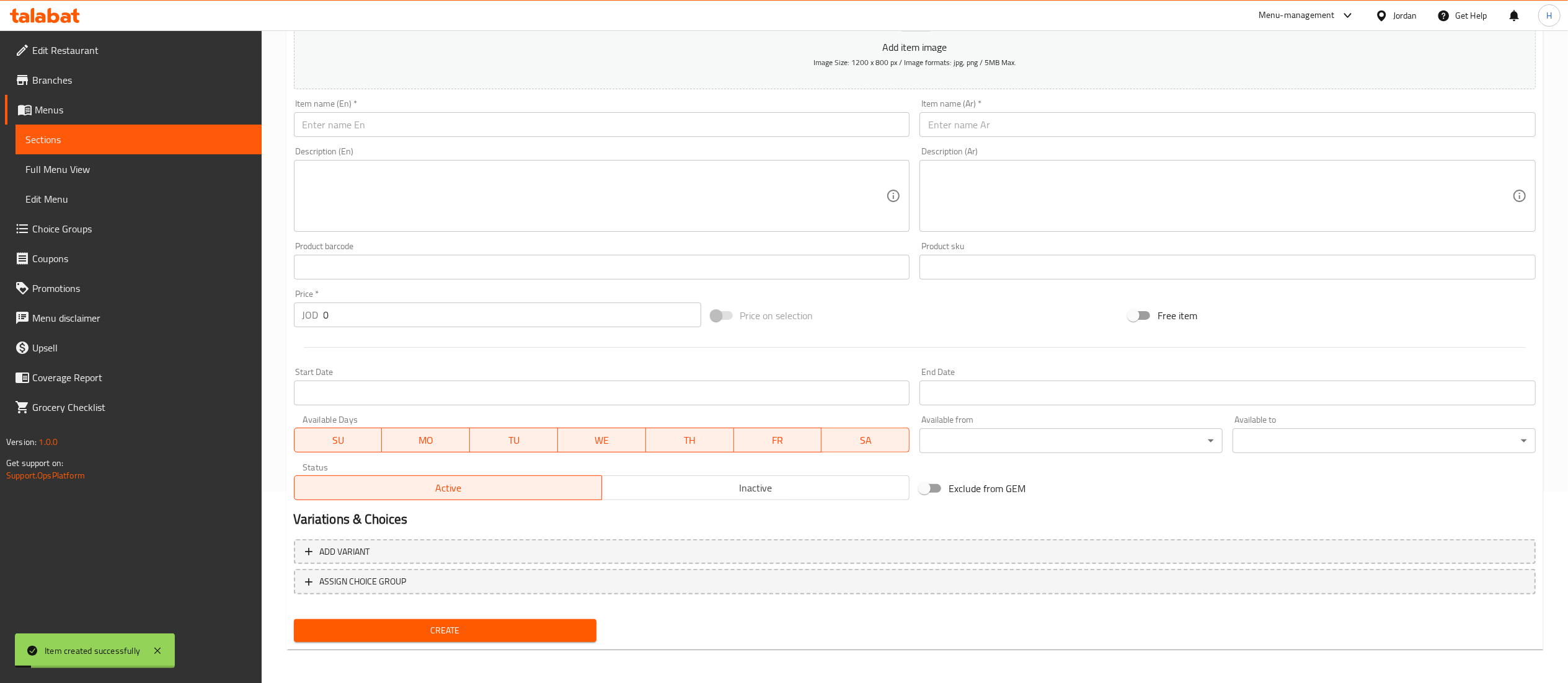
click at [1010, 110] on div "Item name (Ar)   * Item name (Ar) *" at bounding box center [1227, 119] width 617 height 38
click at [1005, 119] on input "text" at bounding box center [1227, 124] width 617 height 25
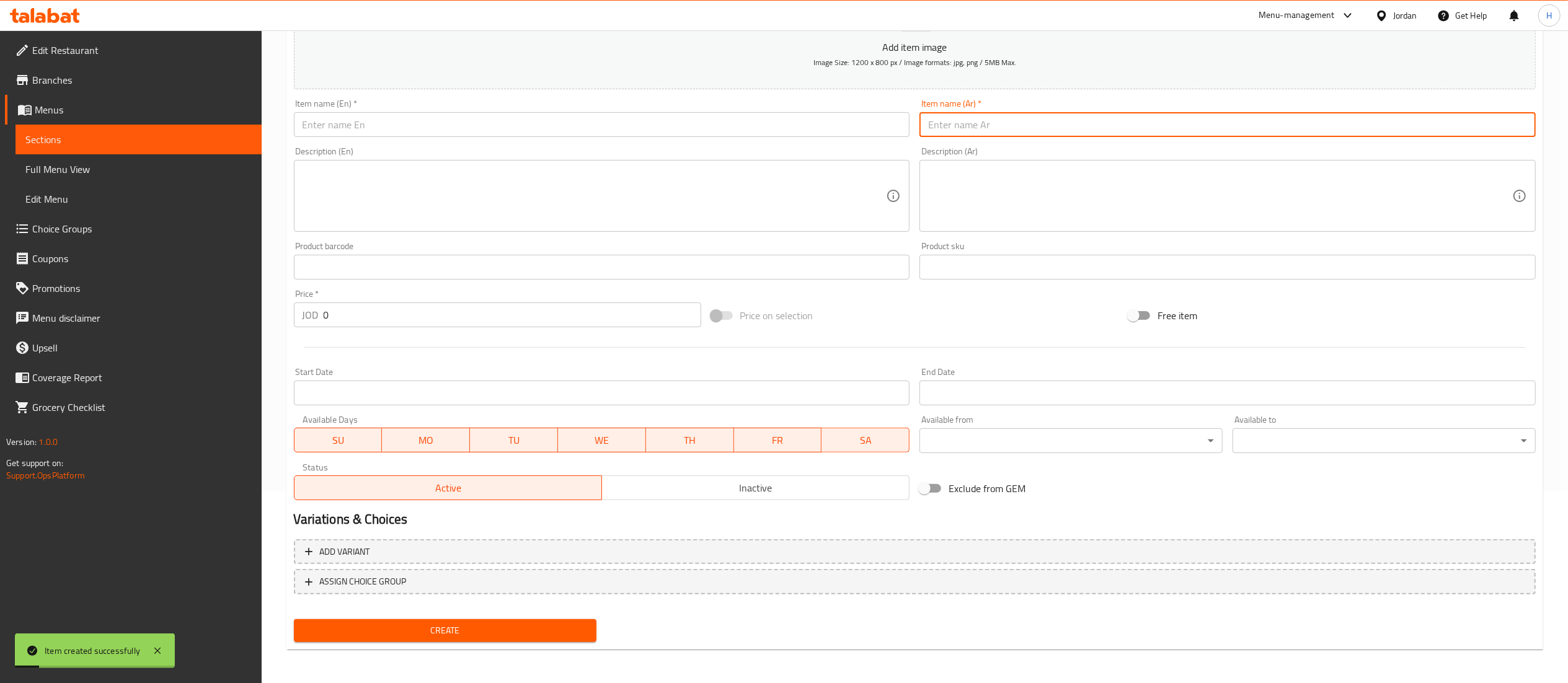
paste input "مكس كاريزما"
type input "مكس كاريزما"
click at [832, 118] on input "text" at bounding box center [603, 124] width 617 height 25
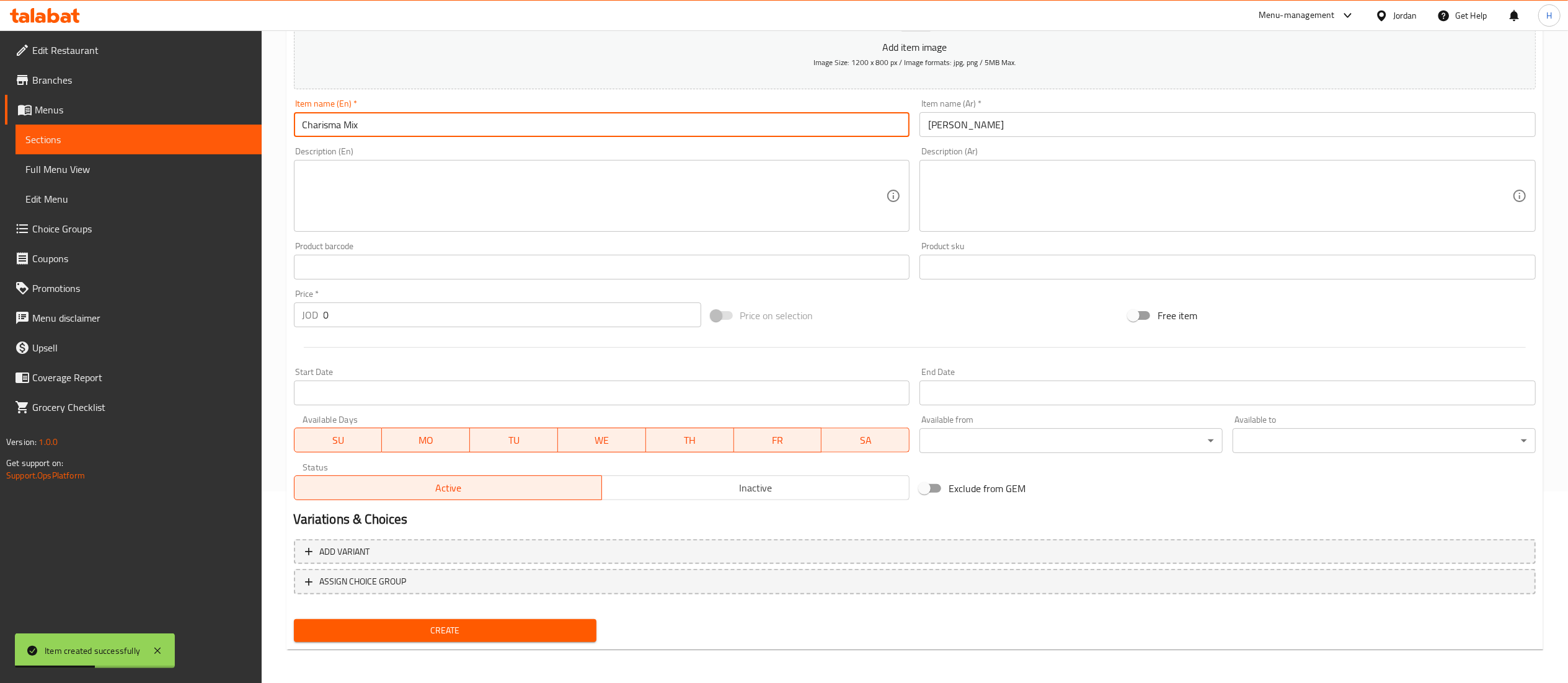
type input "Charisma Mix"
click at [294, 619] on button "Create" at bounding box center [446, 631] width 303 height 23
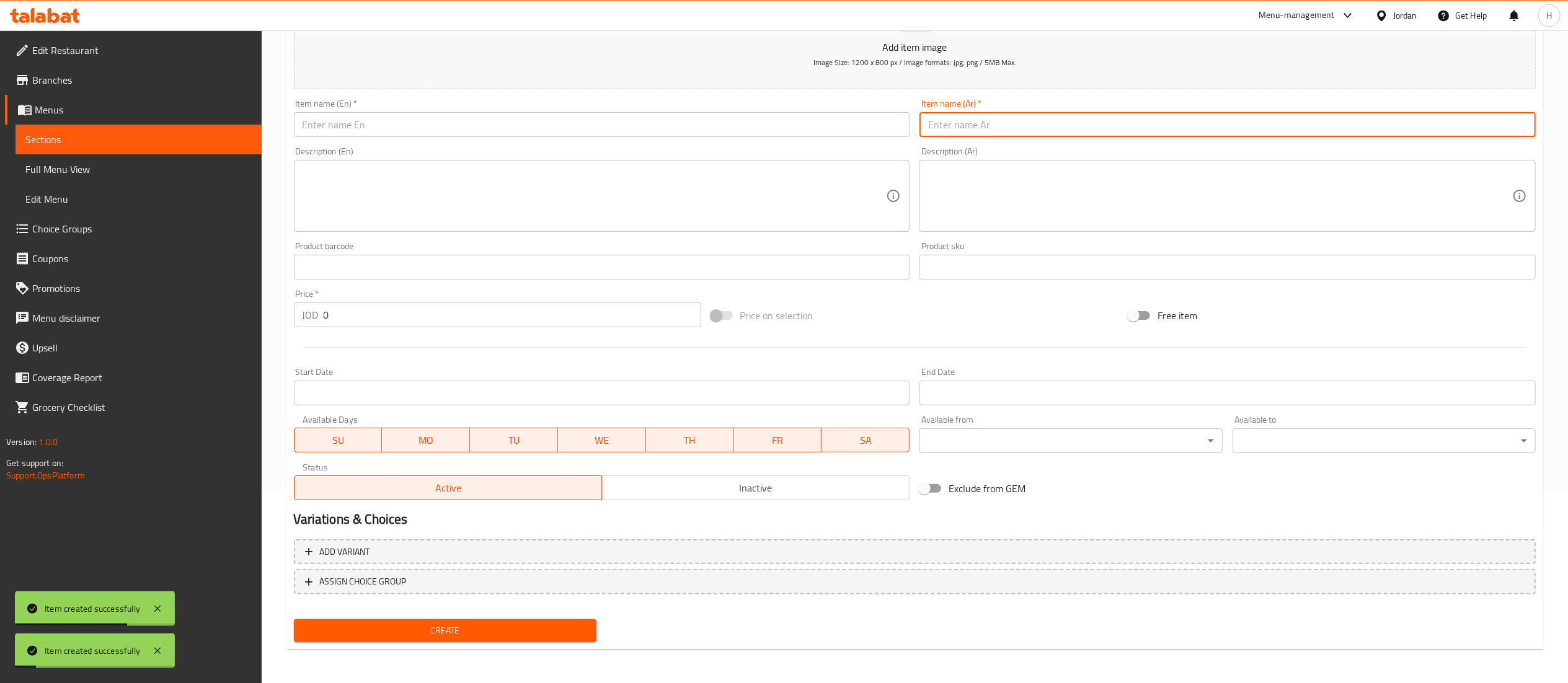
click at [995, 130] on input "text" at bounding box center [1227, 124] width 617 height 25
paste input "بستاشيو"
type input "بستاشيو"
click at [854, 117] on input "text" at bounding box center [603, 124] width 617 height 25
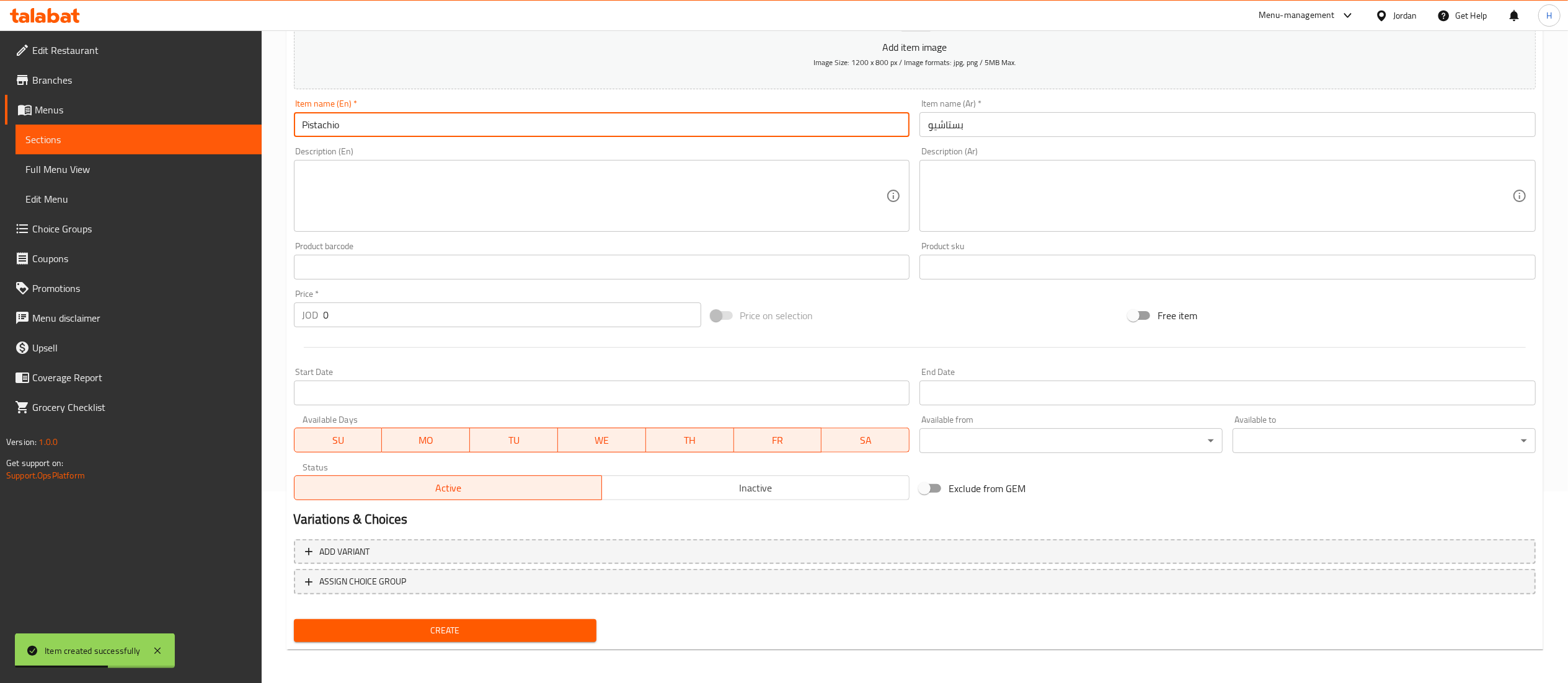
type input "Pistachio"
click at [548, 645] on div "Create" at bounding box center [446, 631] width 313 height 33
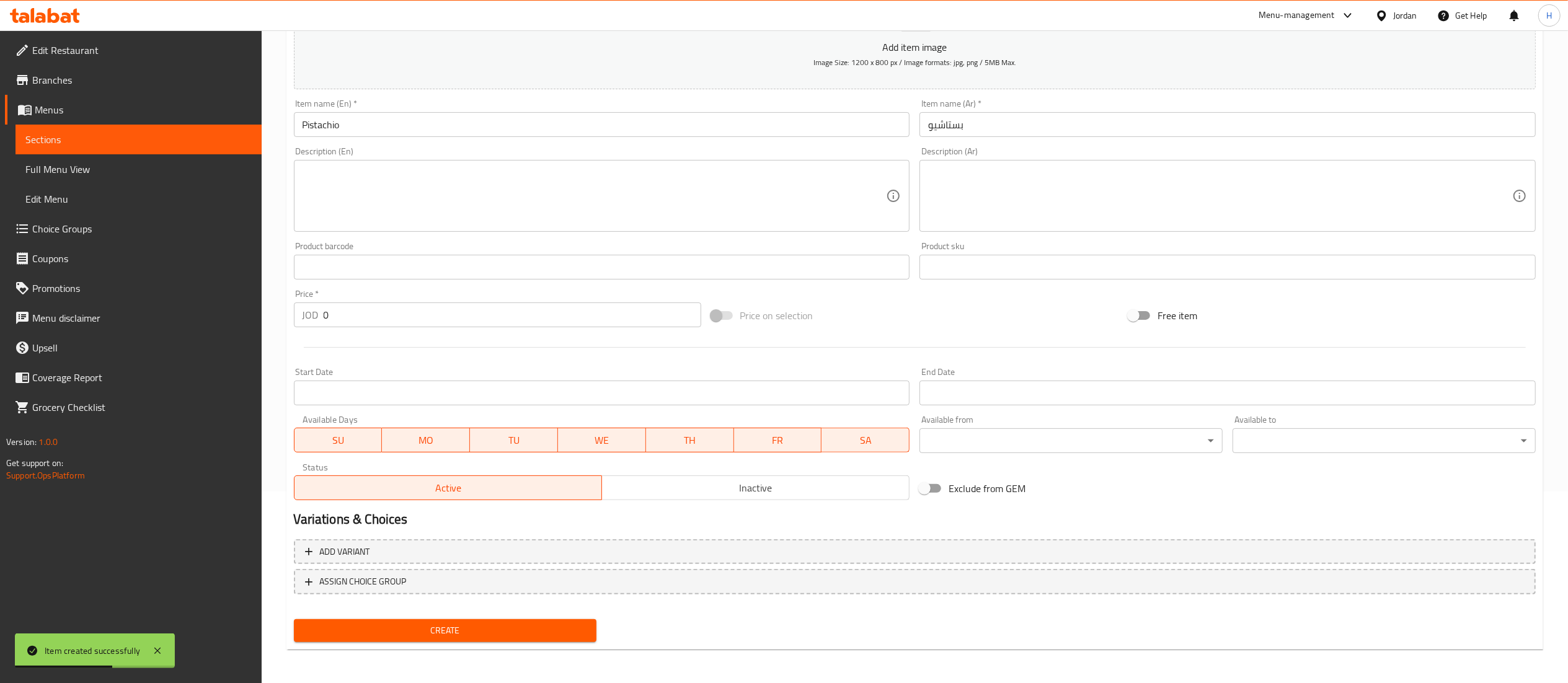
click at [547, 635] on span "Create" at bounding box center [446, 631] width 283 height 16
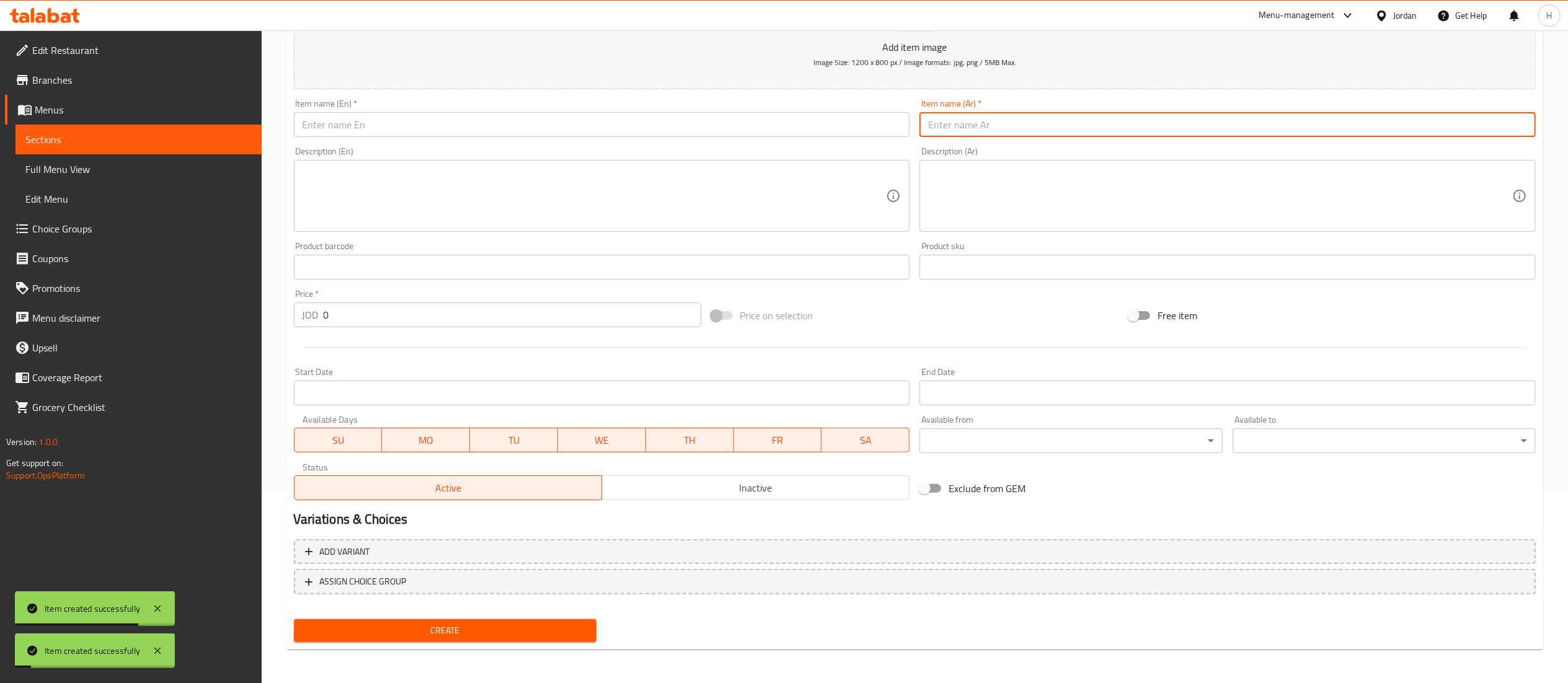
click at [995, 128] on input "text" at bounding box center [1227, 124] width 617 height 25
paste input "تشيز كيك"
type input "تشيز كيك"
click at [873, 124] on input "text" at bounding box center [603, 124] width 617 height 25
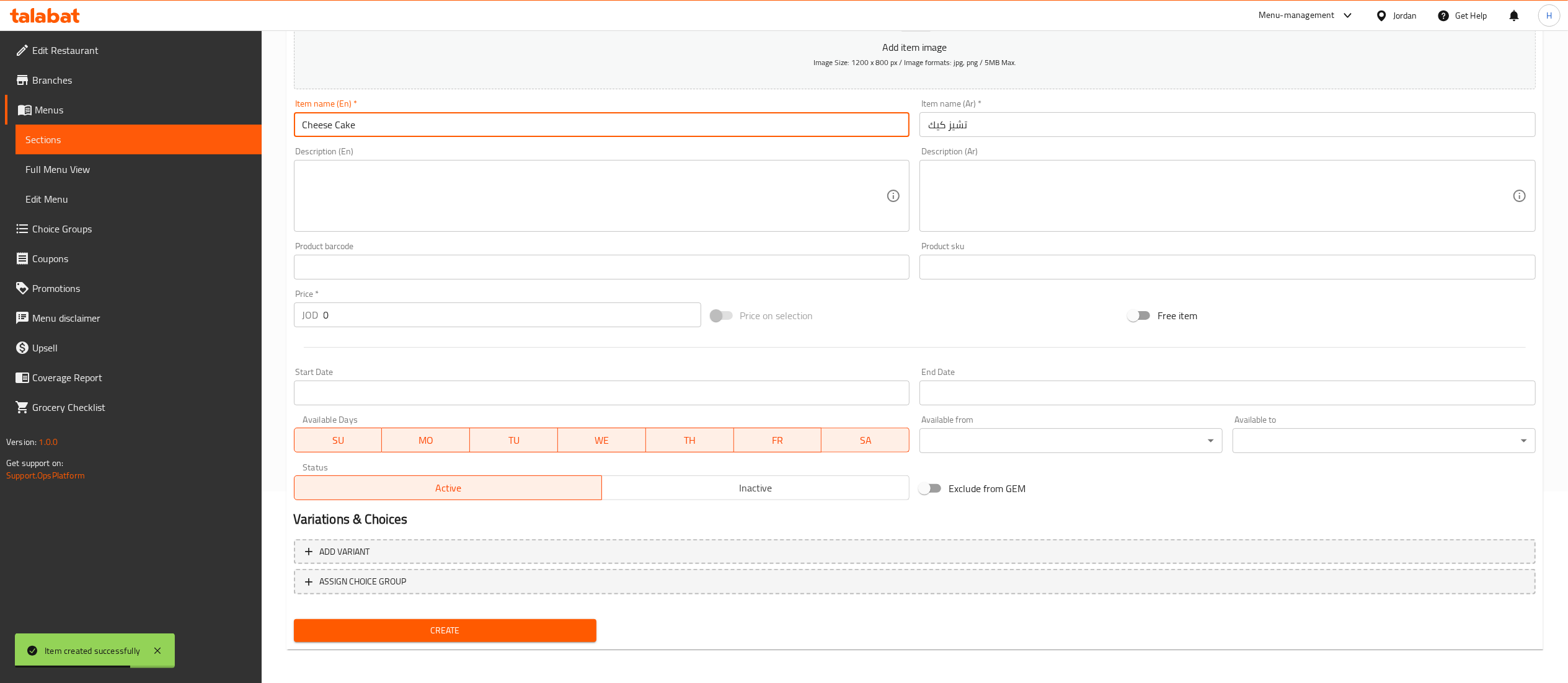
type input "Cheese Cake"
click at [390, 639] on button "Create" at bounding box center [446, 631] width 303 height 23
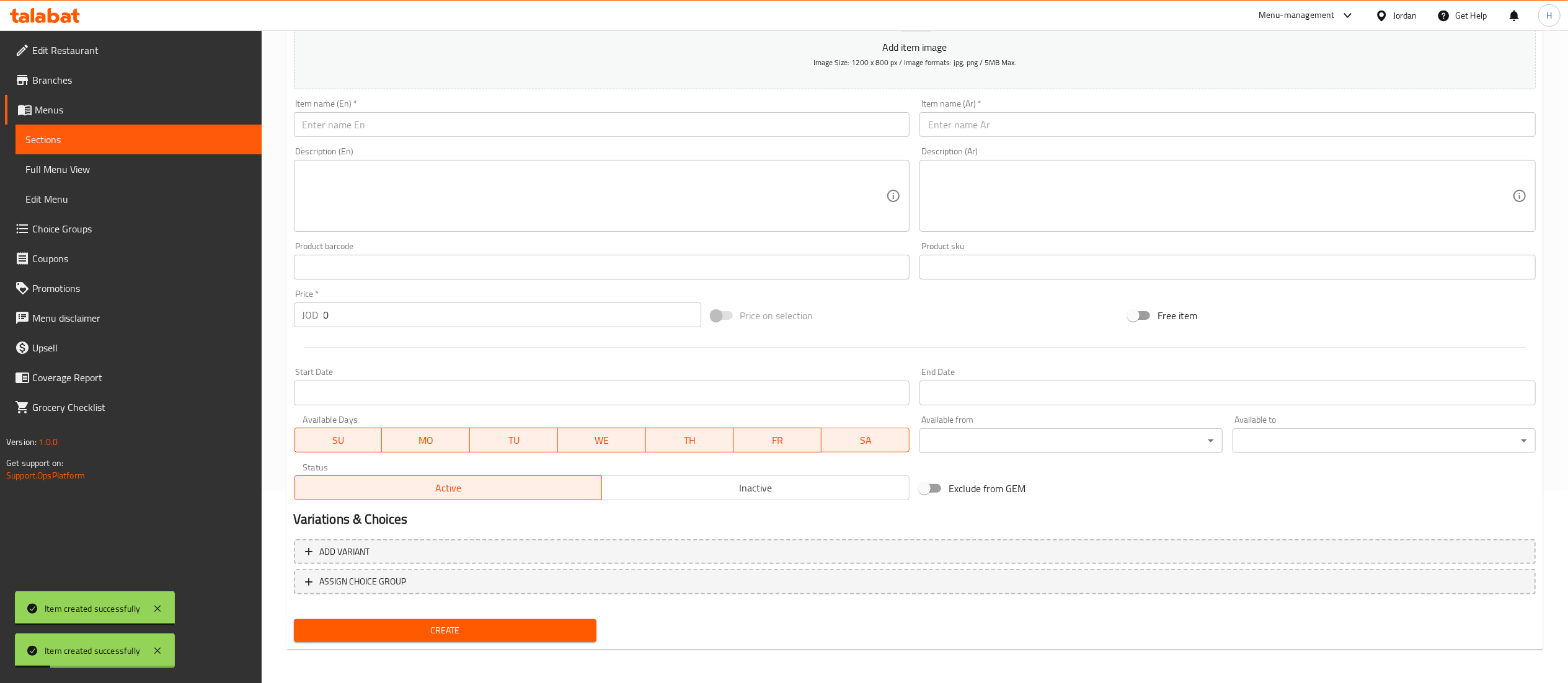
click at [117, 235] on span "Choice Groups" at bounding box center [142, 229] width 220 height 15
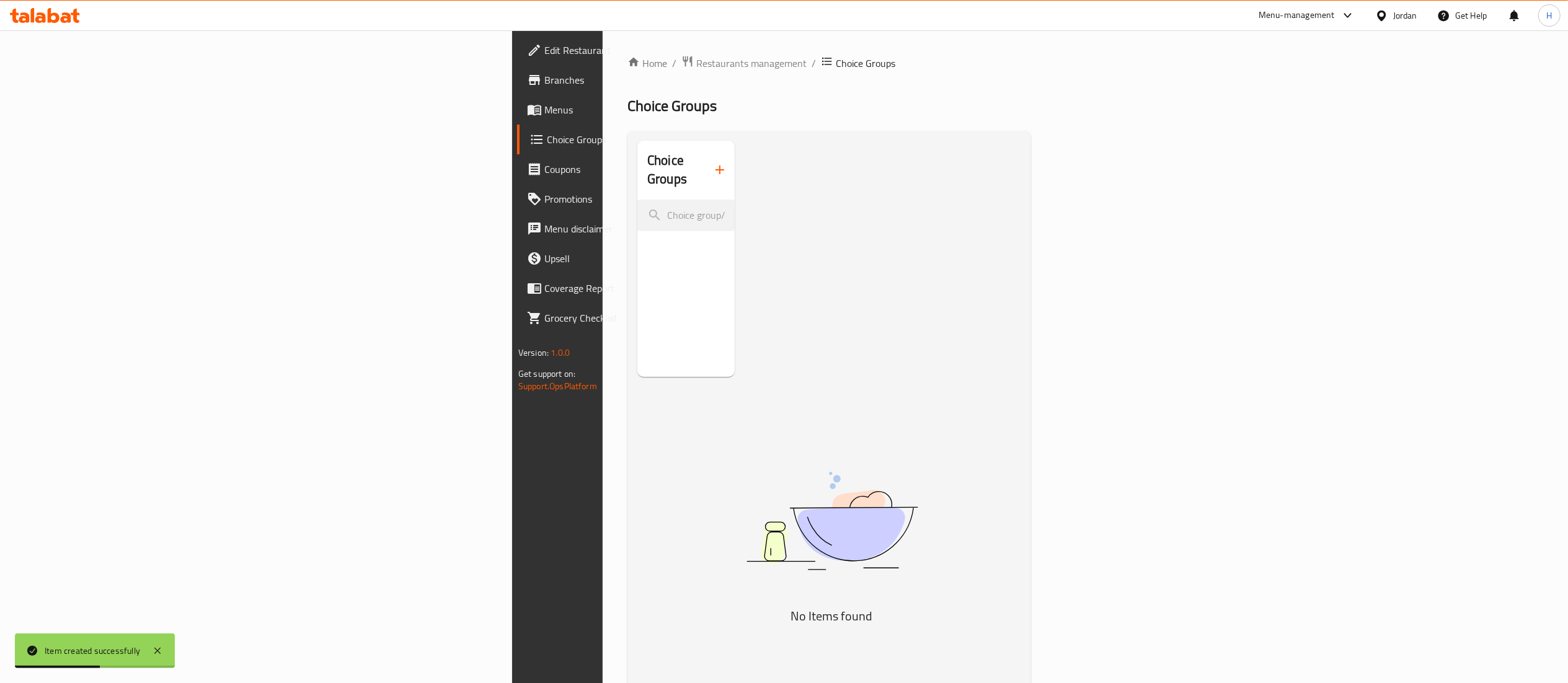
click at [713, 162] on icon "button" at bounding box center [720, 170] width 15 height 15
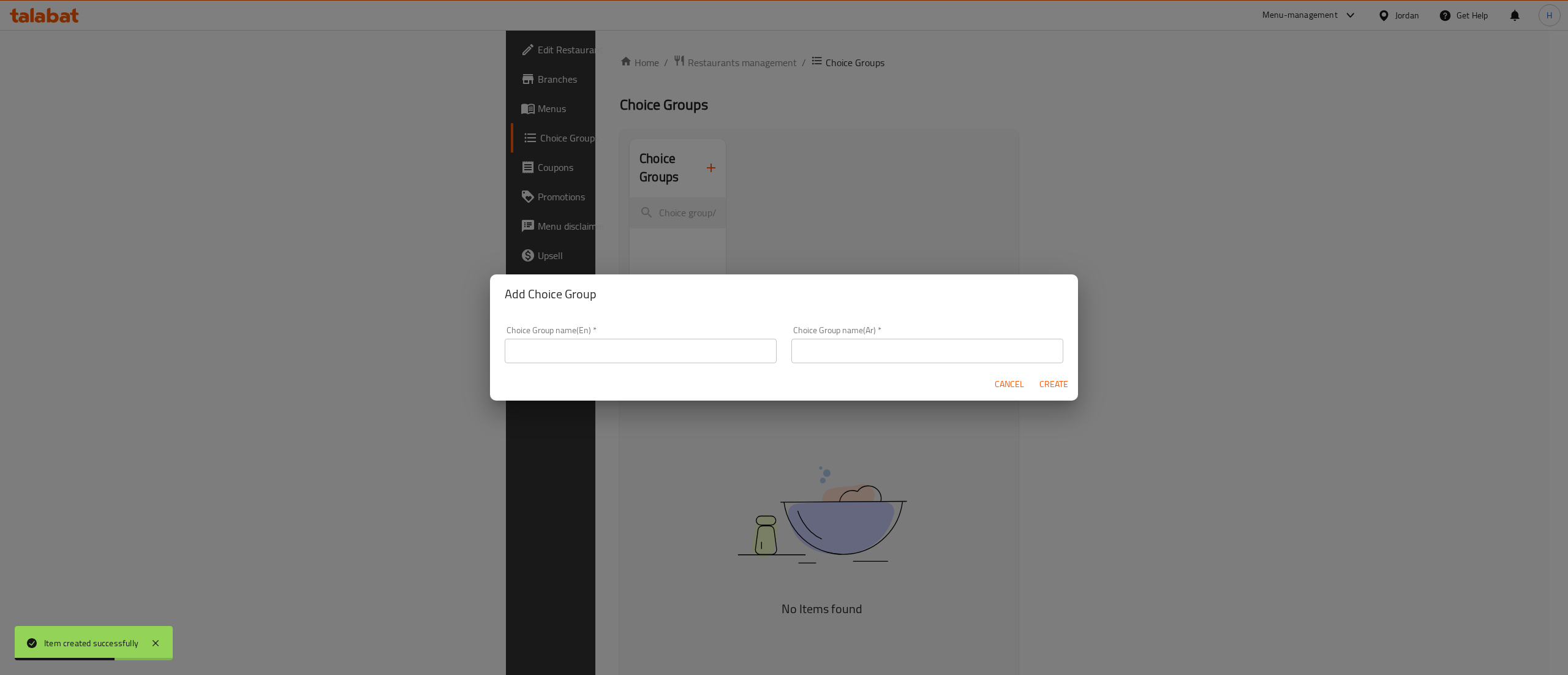
click at [642, 342] on input "text" at bounding box center [640, 351] width 272 height 25
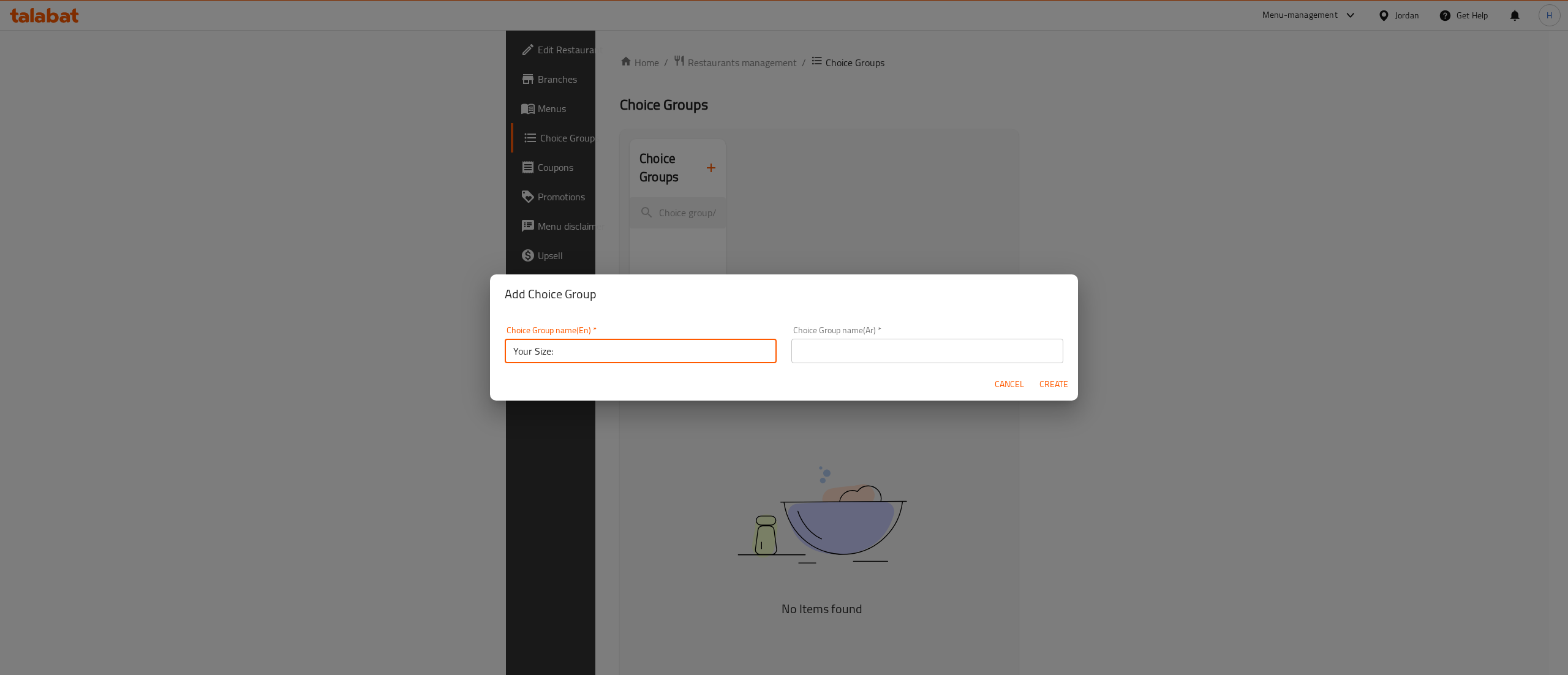
type input "Your Size:"
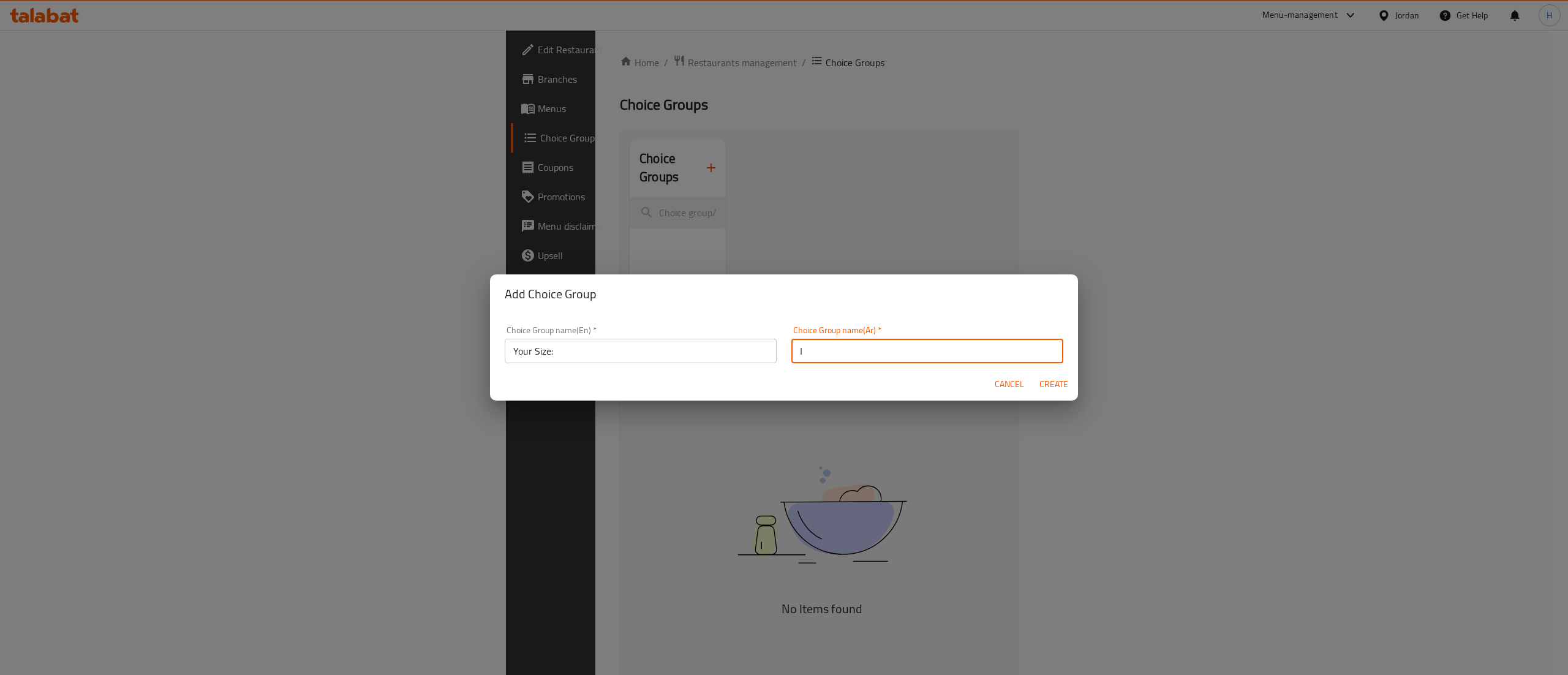
type input "اختيارك من"
click at [1034, 374] on button "Create" at bounding box center [1054, 385] width 39 height 23
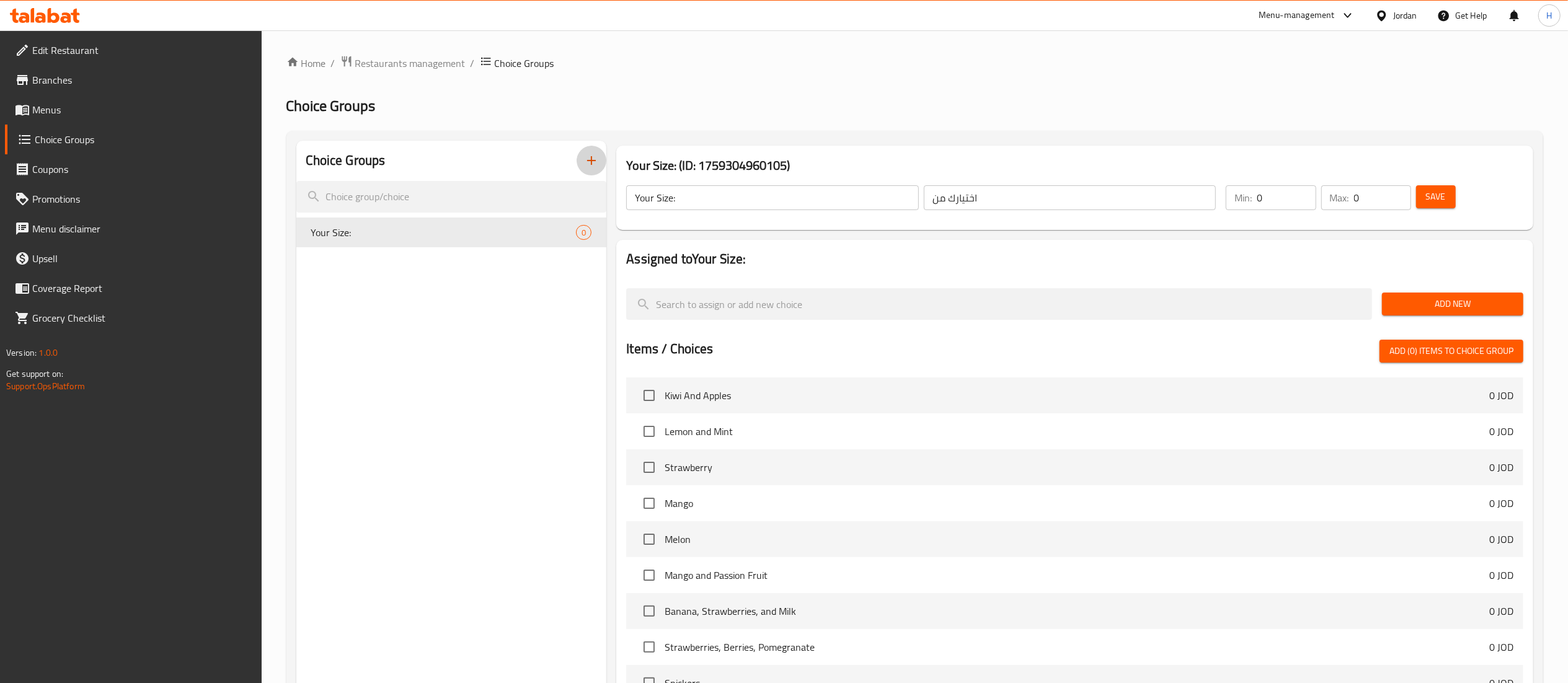
click at [1474, 298] on span "Add New" at bounding box center [1452, 304] width 122 height 16
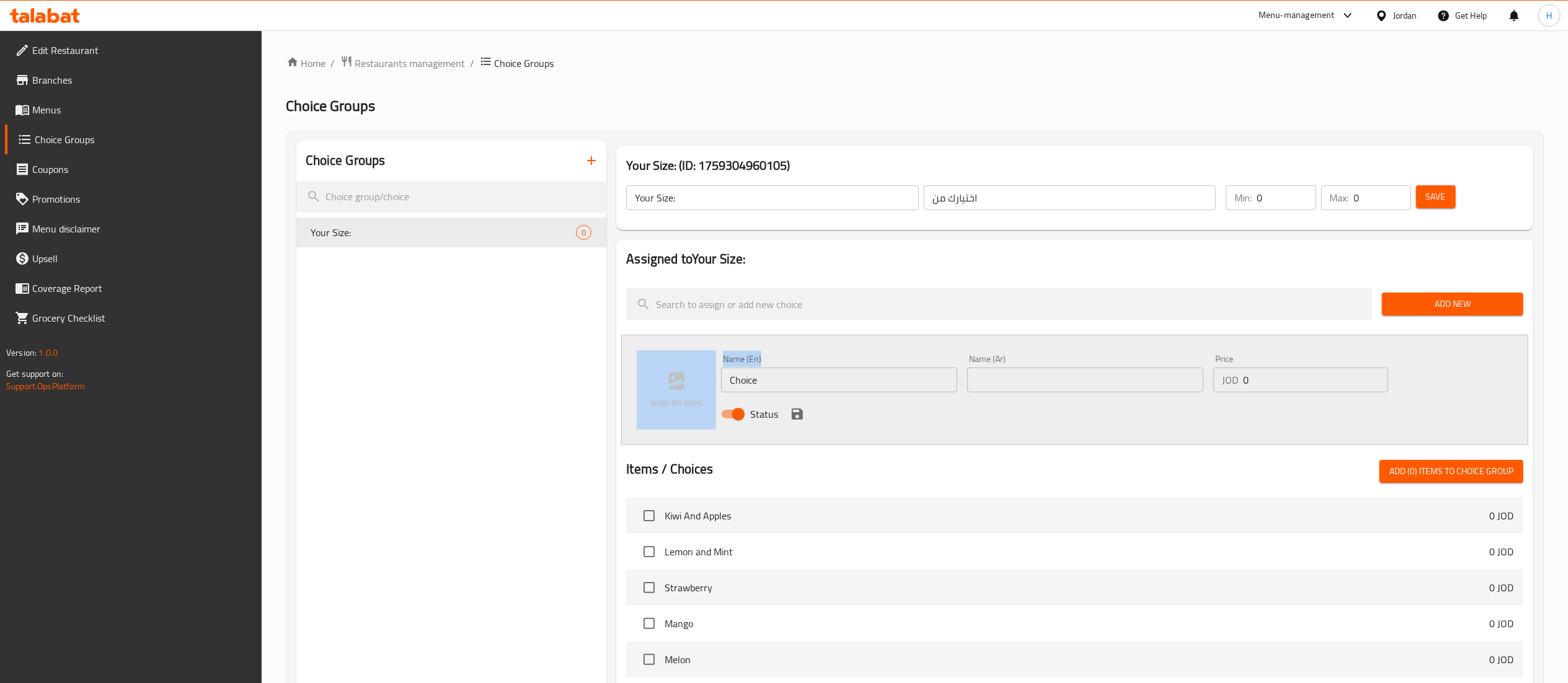
drag, startPoint x: 779, startPoint y: 366, endPoint x: 693, endPoint y: 367, distance: 86.0
click at [688, 364] on div "Name (En) Choice Name (En) Name (Ar) Name (Ar) Price JOD 0 Price Status" at bounding box center [1075, 390] width 907 height 110
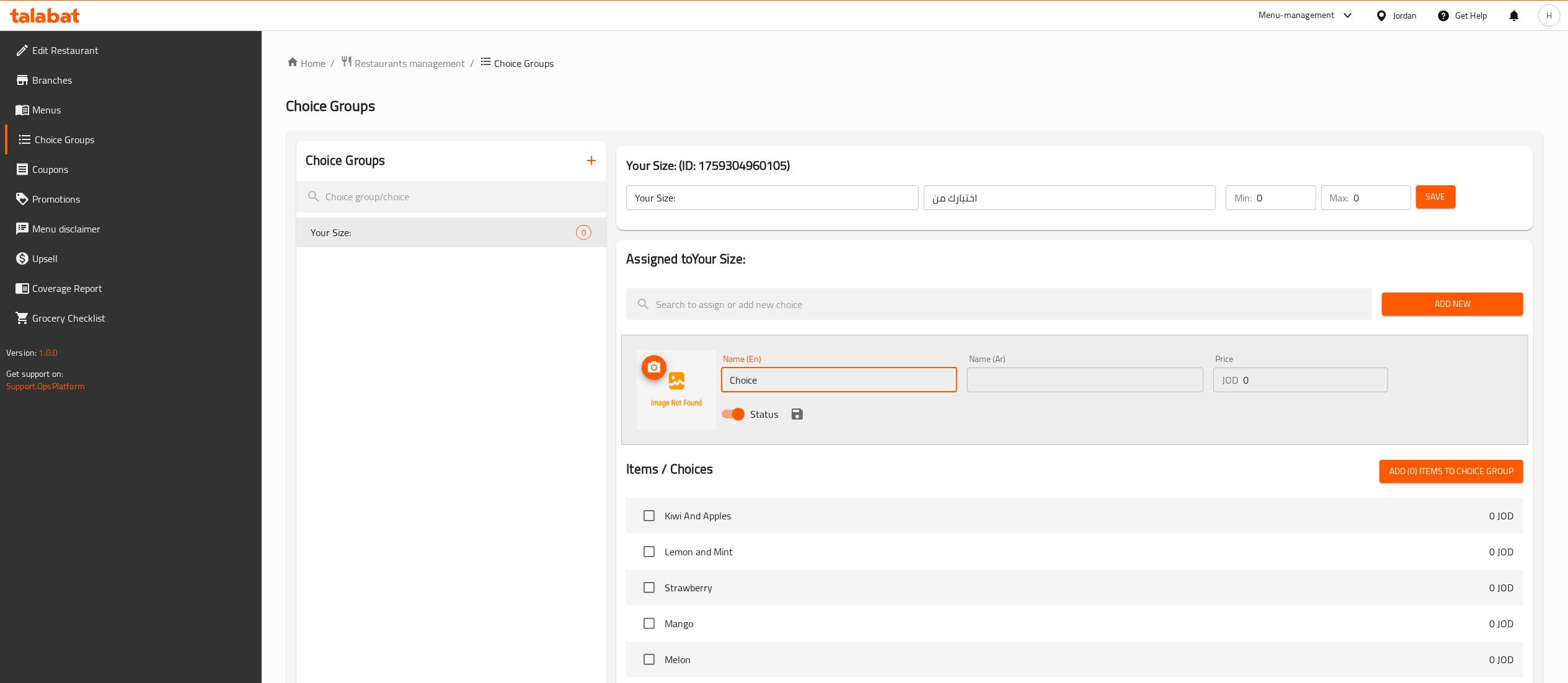
drag, startPoint x: 755, startPoint y: 380, endPoint x: 673, endPoint y: 375, distance: 82.2
click at [673, 375] on div "Name (En) Choice Name (En) Name (Ar) Name (Ar) Price JOD 0 Price Status" at bounding box center [1075, 390] width 907 height 110
click at [1037, 392] on input "text" at bounding box center [1085, 380] width 236 height 25
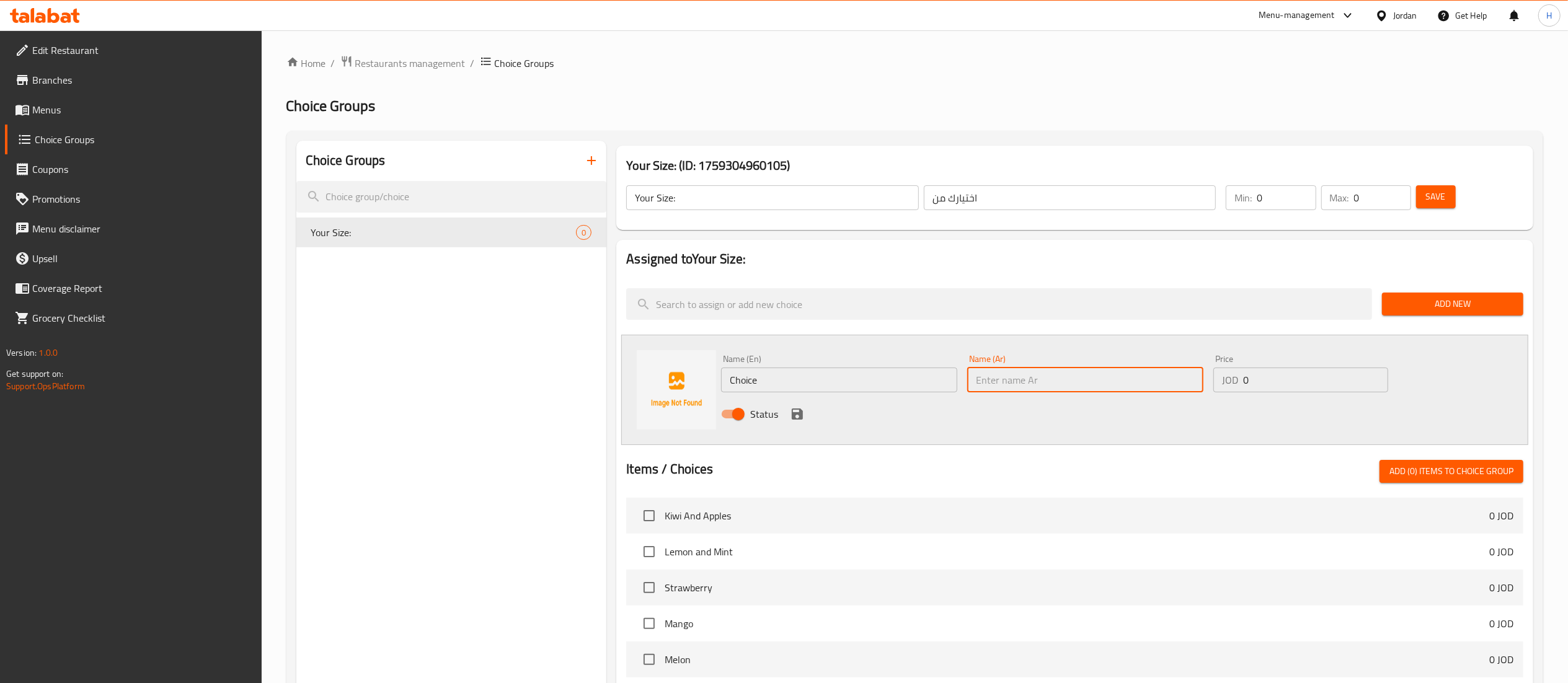
paste input "صغير"
type input "صغير"
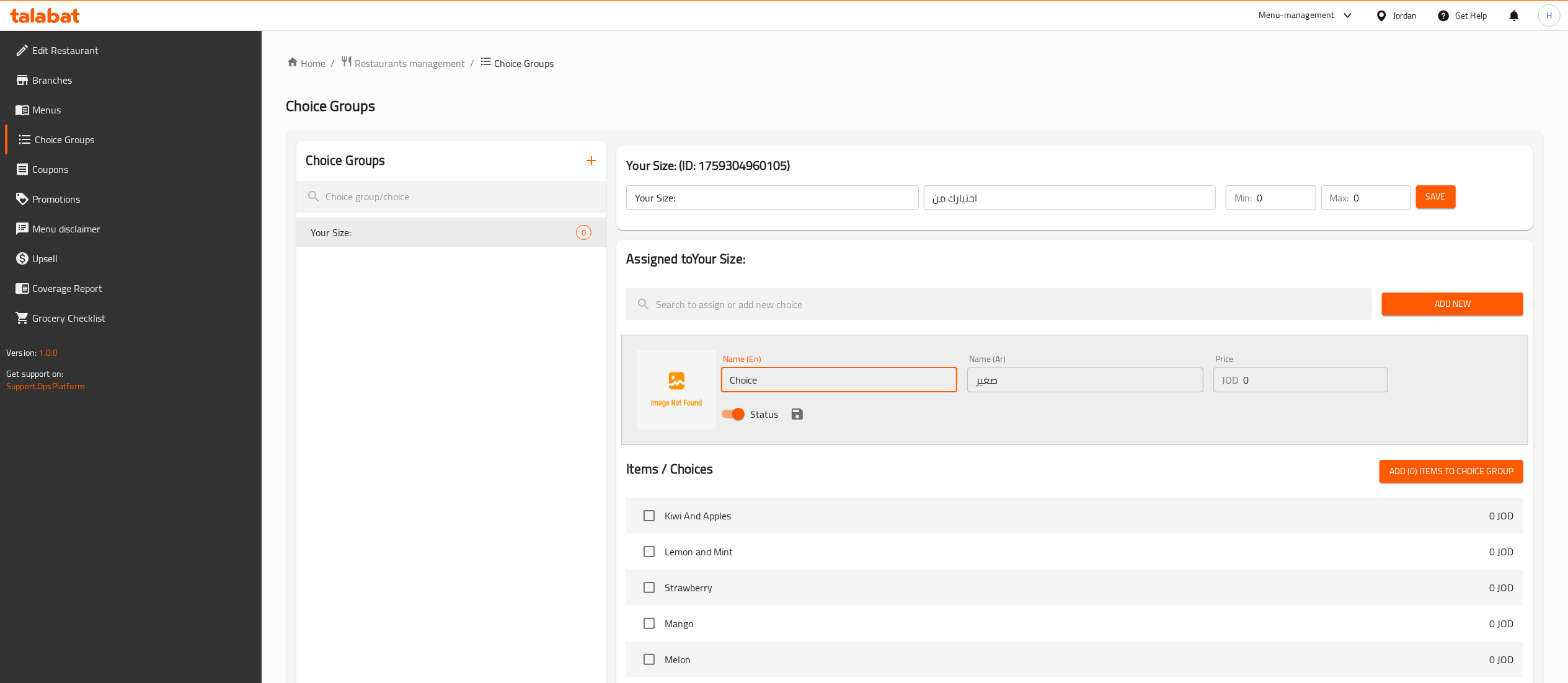
drag, startPoint x: 887, startPoint y: 380, endPoint x: 604, endPoint y: 380, distance: 283.0
click at [604, 380] on div "Choice Groups Your Size: 0 Your Size: (ID: 1759304960105) Your Size: ​ اختيارك …" at bounding box center [917, 573] width 1241 height 864
type input "ٍ"
type input "Small"
type input "1.25"
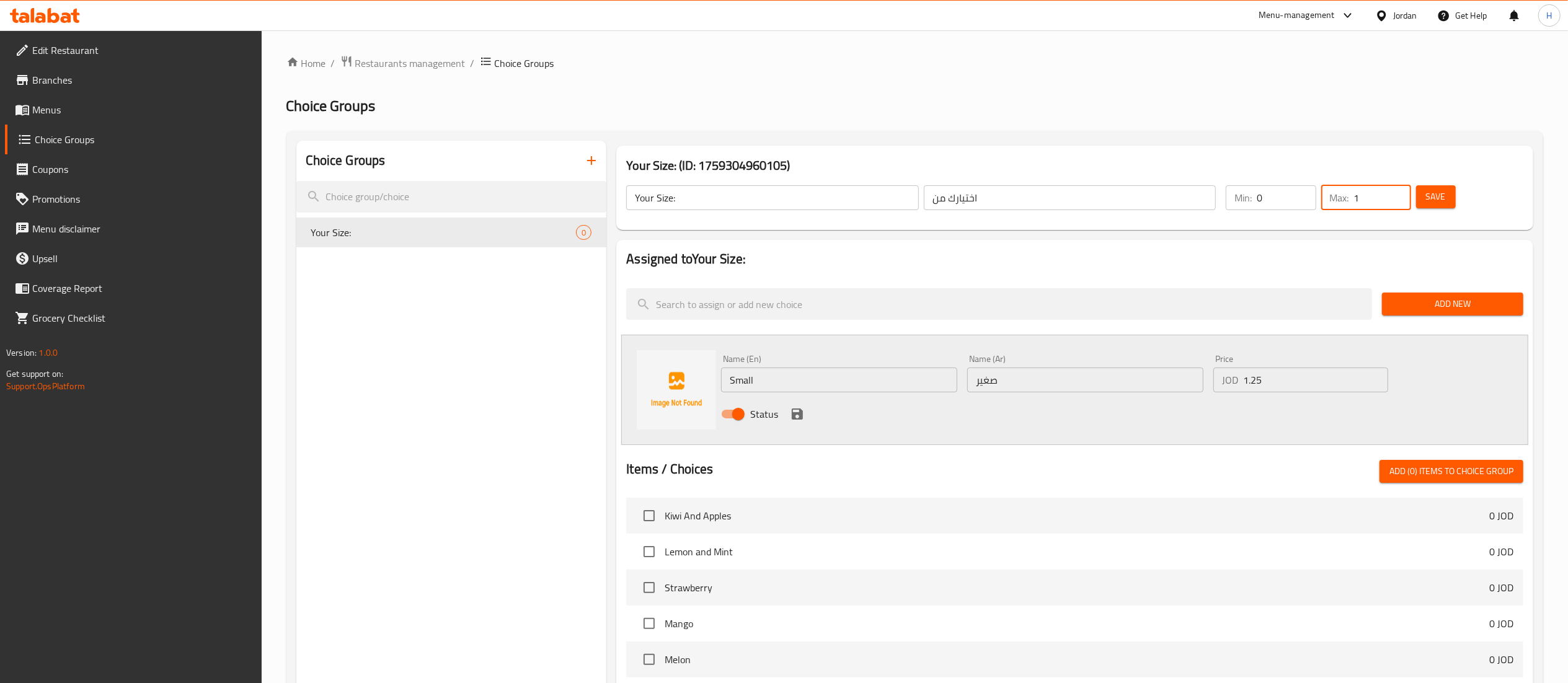
type input "1"
click at [1399, 193] on input "1" at bounding box center [1382, 198] width 57 height 25
type input "1"
click at [1302, 191] on input "1" at bounding box center [1285, 198] width 59 height 25
click at [794, 411] on icon "save" at bounding box center [797, 414] width 15 height 15
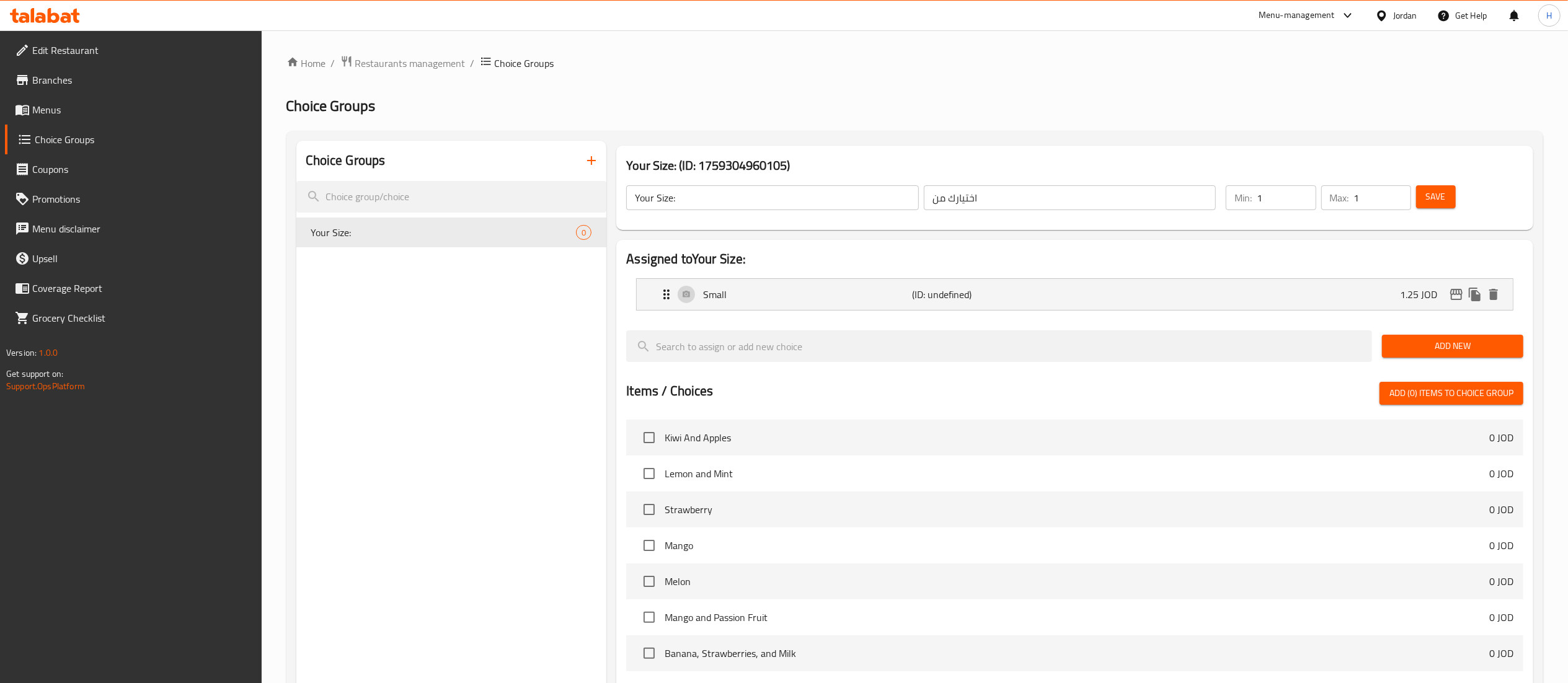
click at [1399, 341] on span "Add New" at bounding box center [1452, 346] width 122 height 16
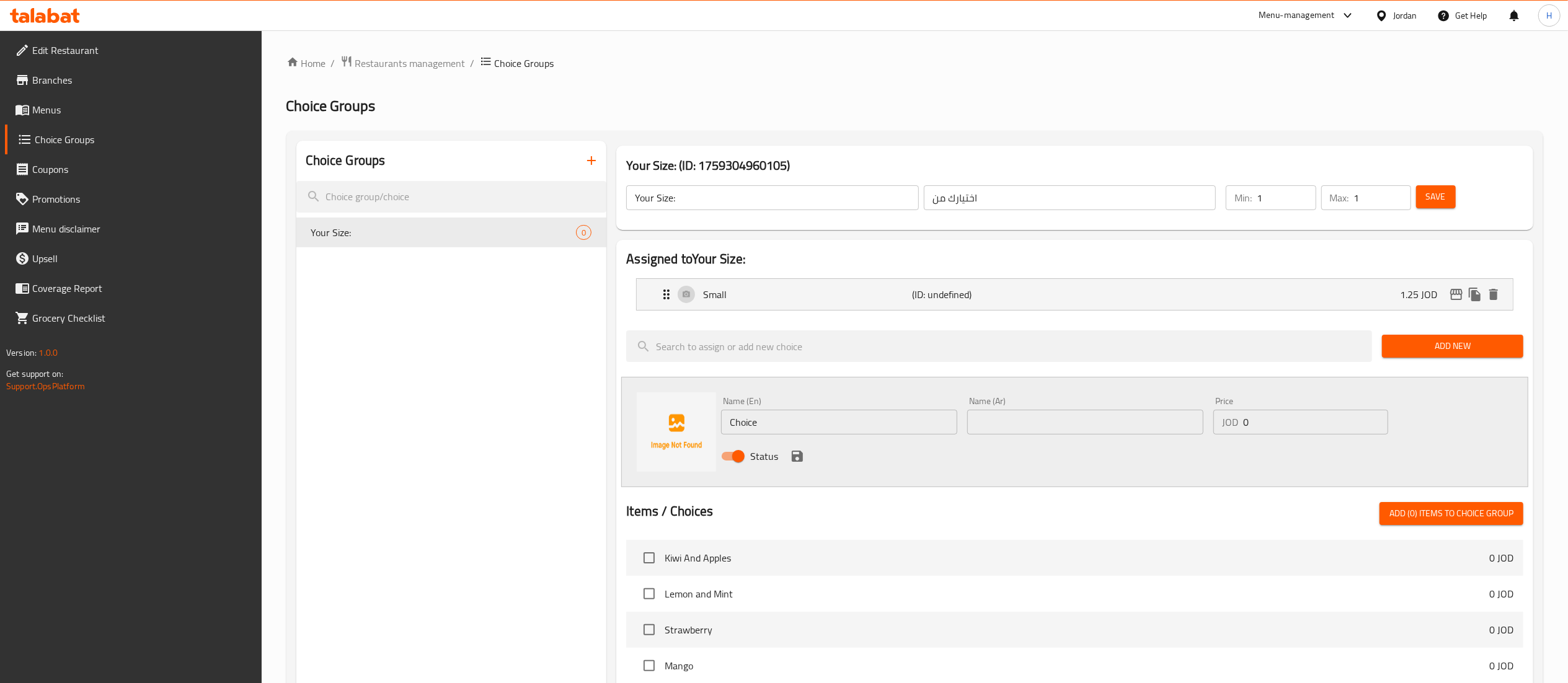
click at [1089, 421] on input "text" at bounding box center [1085, 422] width 236 height 25
paste input "كبير"
type input "كبير"
drag, startPoint x: 880, startPoint y: 429, endPoint x: 658, endPoint y: 431, distance: 222.0
click at [658, 431] on div "Name (En) Choice Name (En) Name (Ar) كبير Name (Ar) Price JOD 0 Price Status" at bounding box center [1075, 432] width 907 height 110
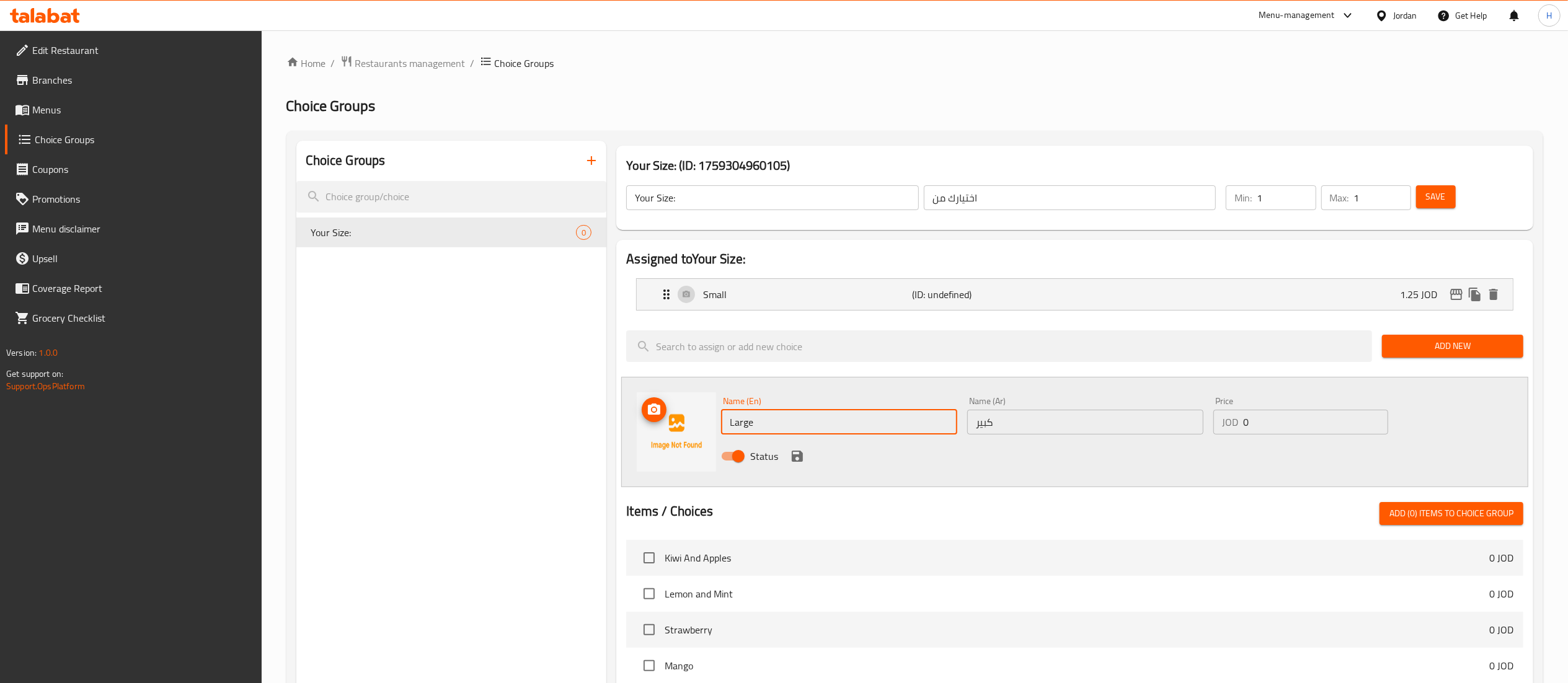
type input "Large"
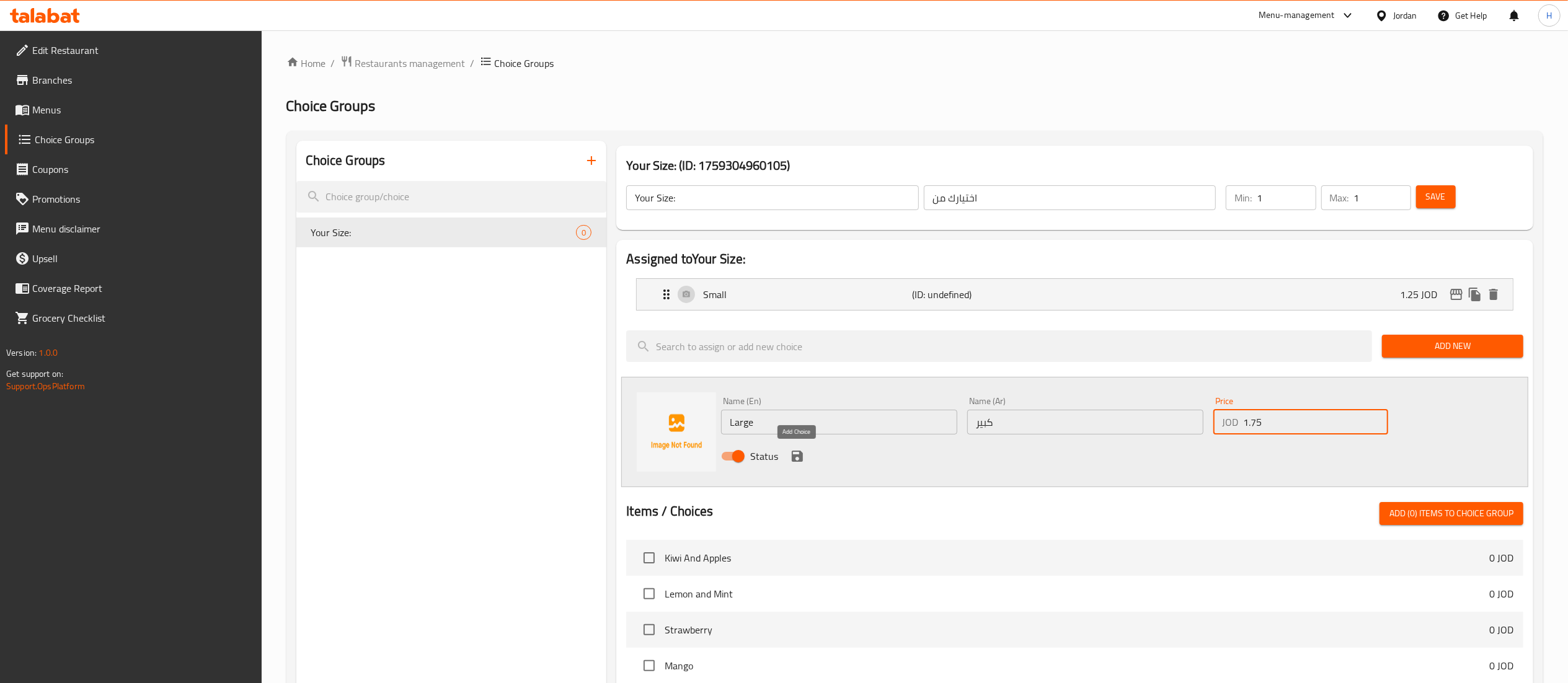
type input "1.75"
click at [799, 458] on icon "save" at bounding box center [796, 456] width 11 height 11
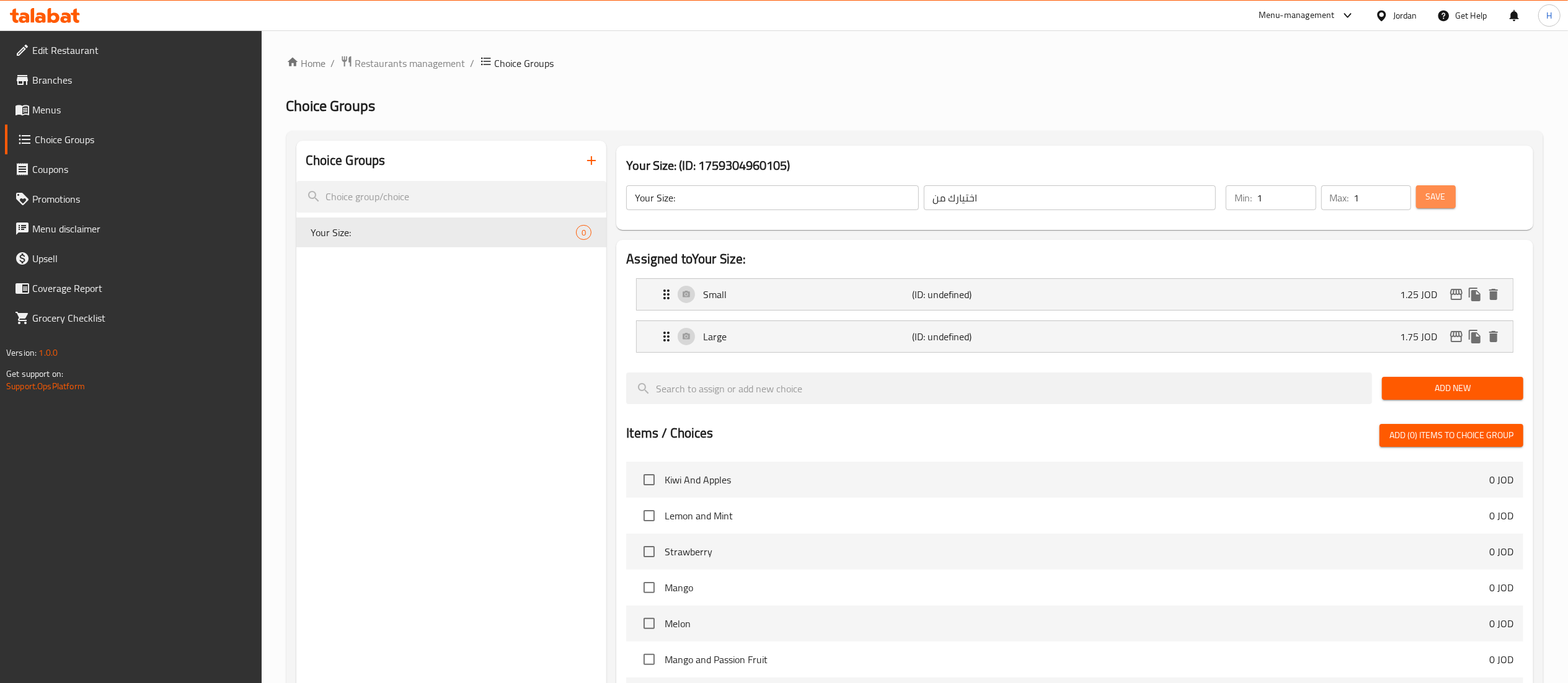
click at [1438, 187] on button "Save" at bounding box center [1436, 197] width 40 height 23
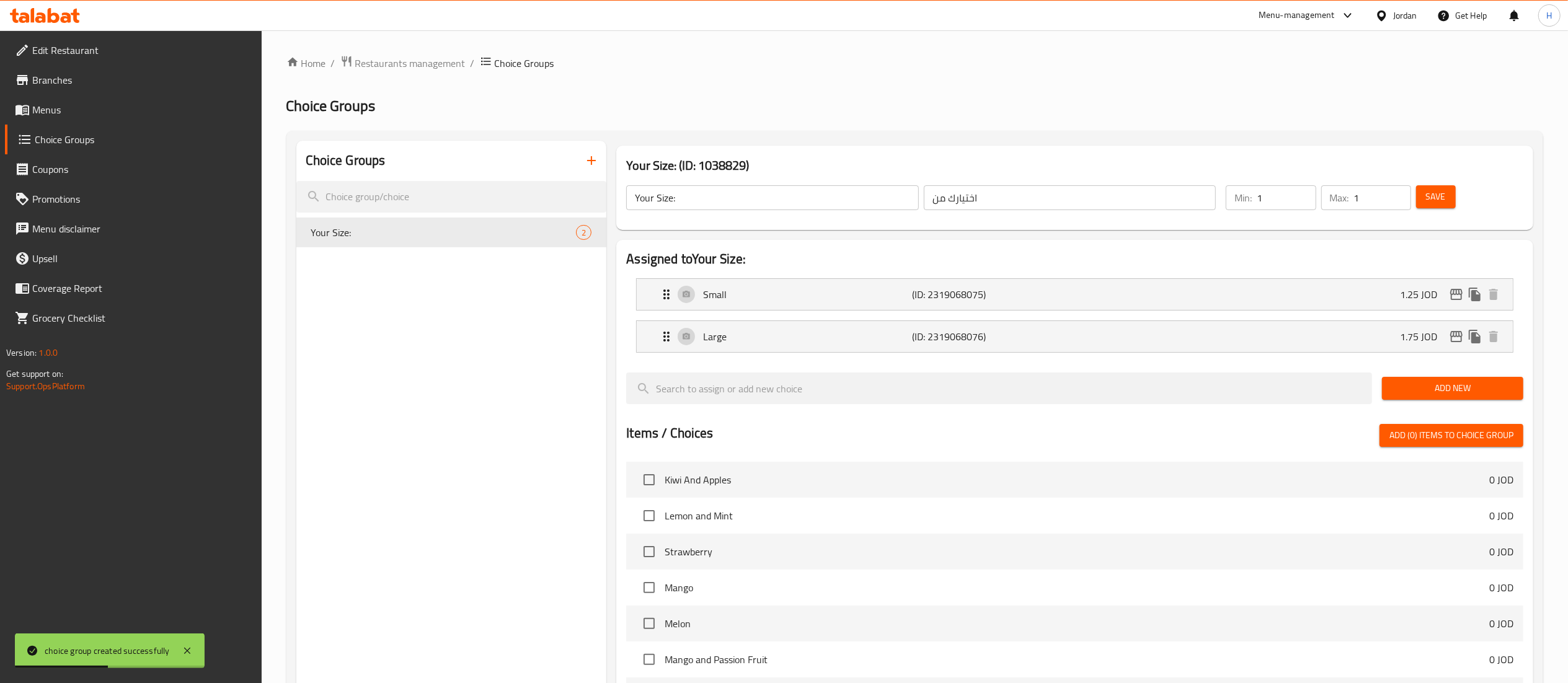
click at [1439, 189] on span "Save" at bounding box center [1436, 196] width 20 height 16
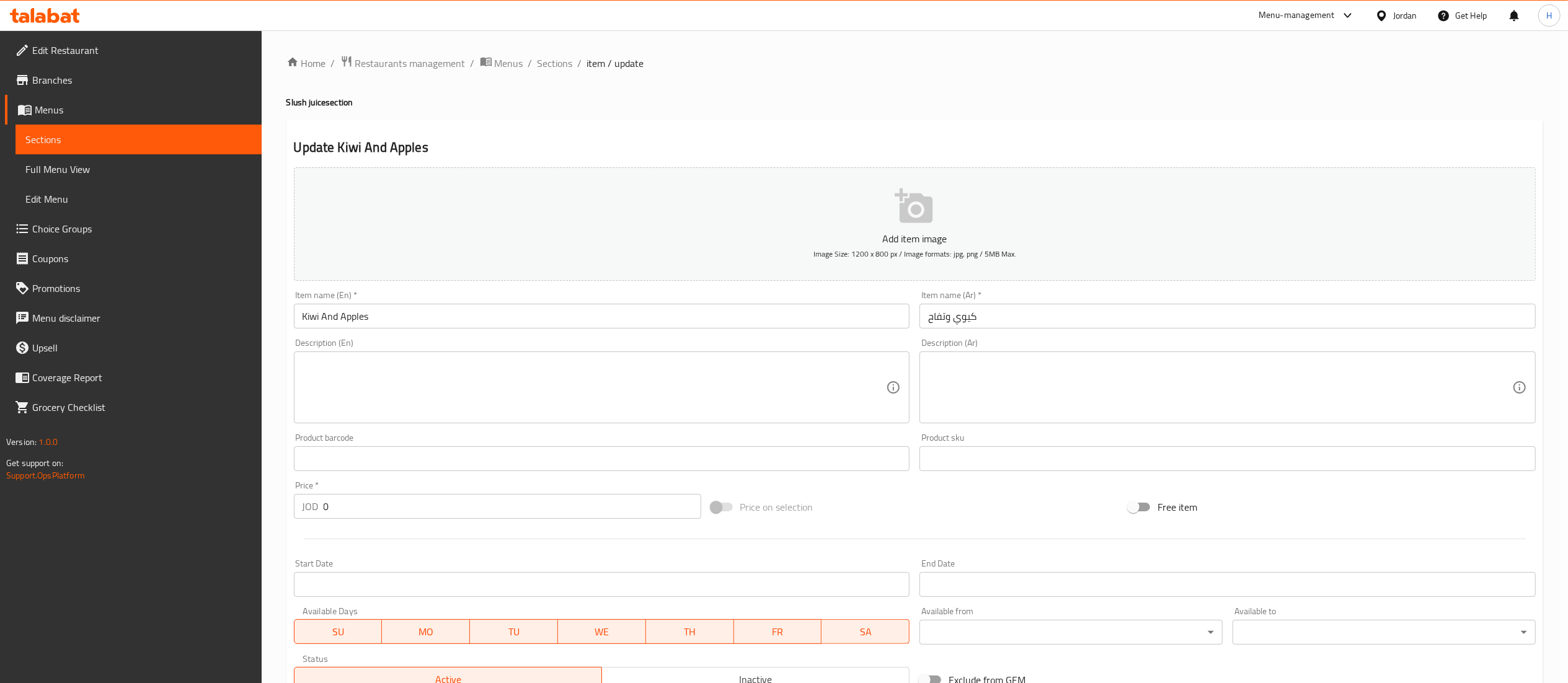
scroll to position [191, 0]
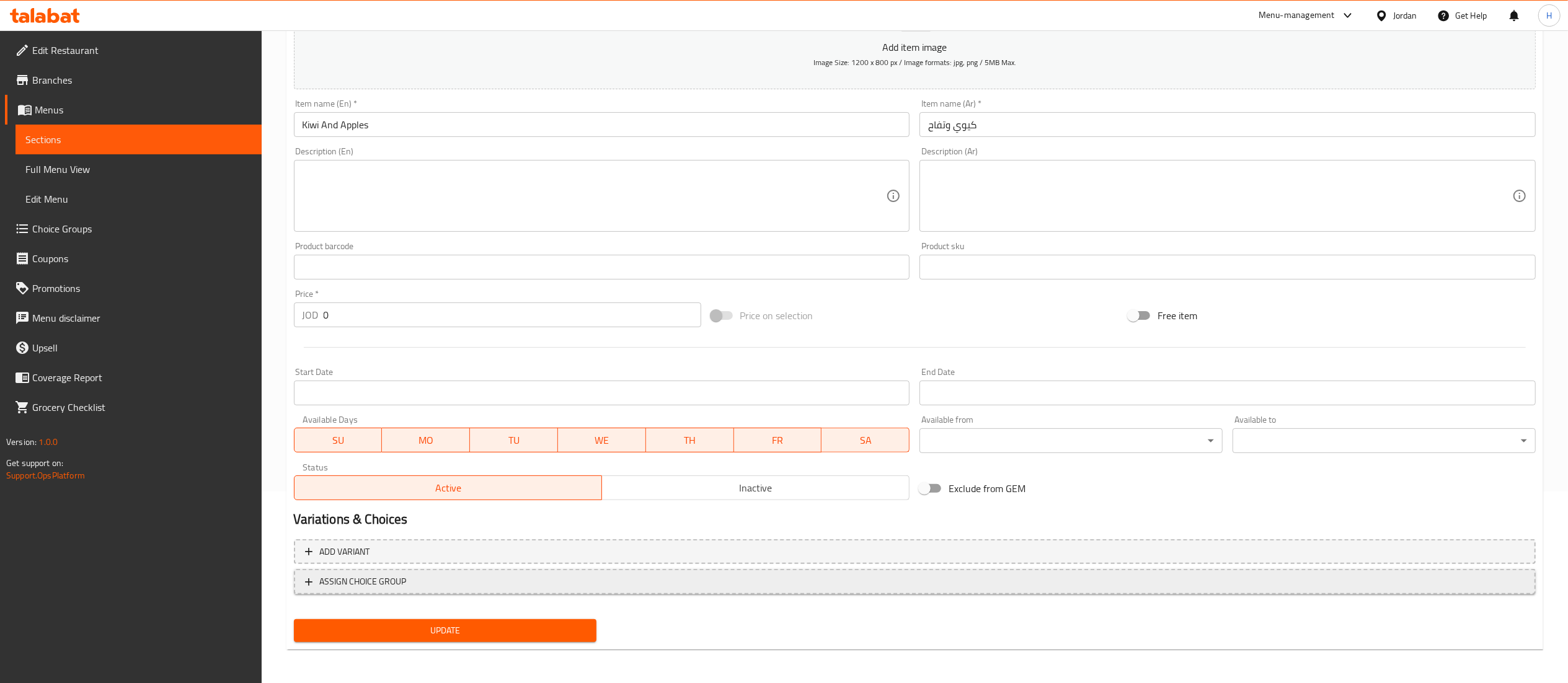
click at [589, 583] on span "ASSIGN CHOICE GROUP" at bounding box center [914, 582] width 1219 height 16
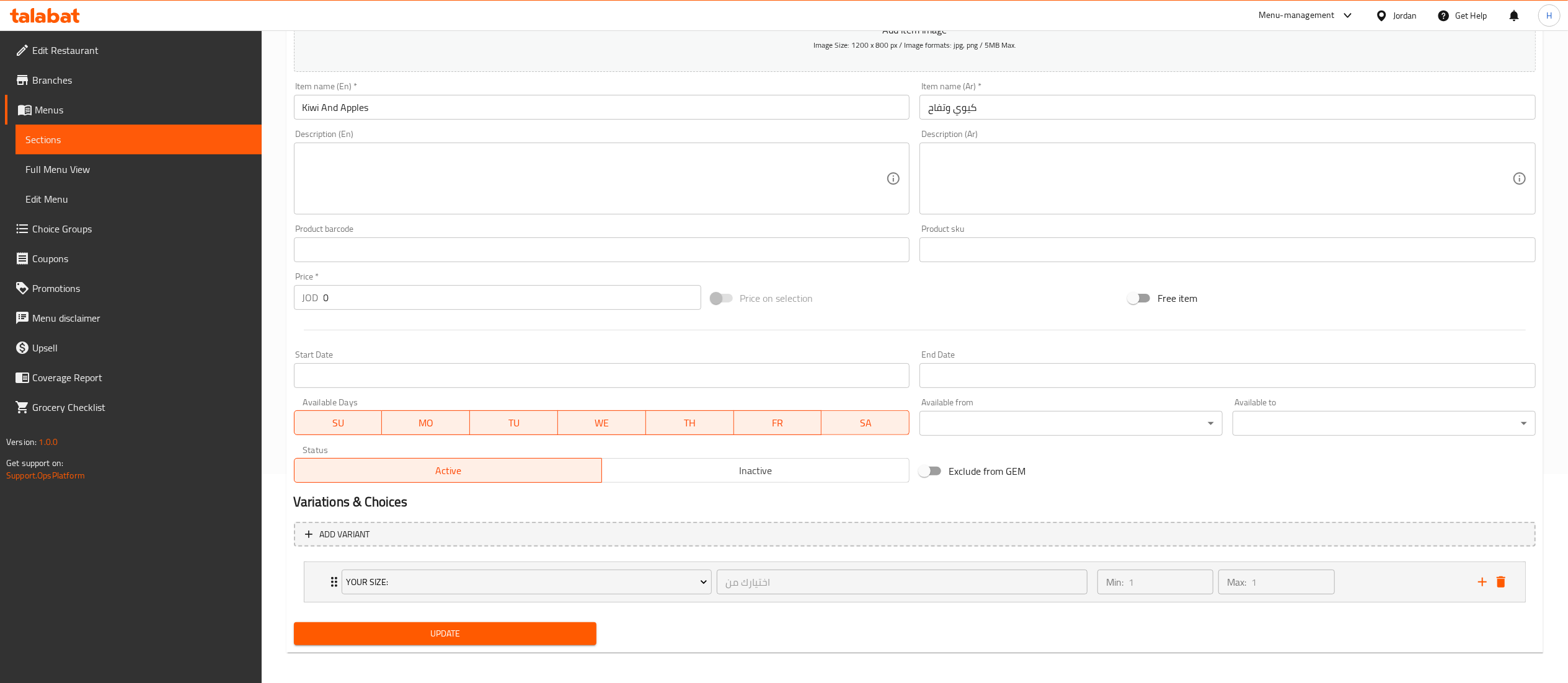
scroll to position [214, 0]
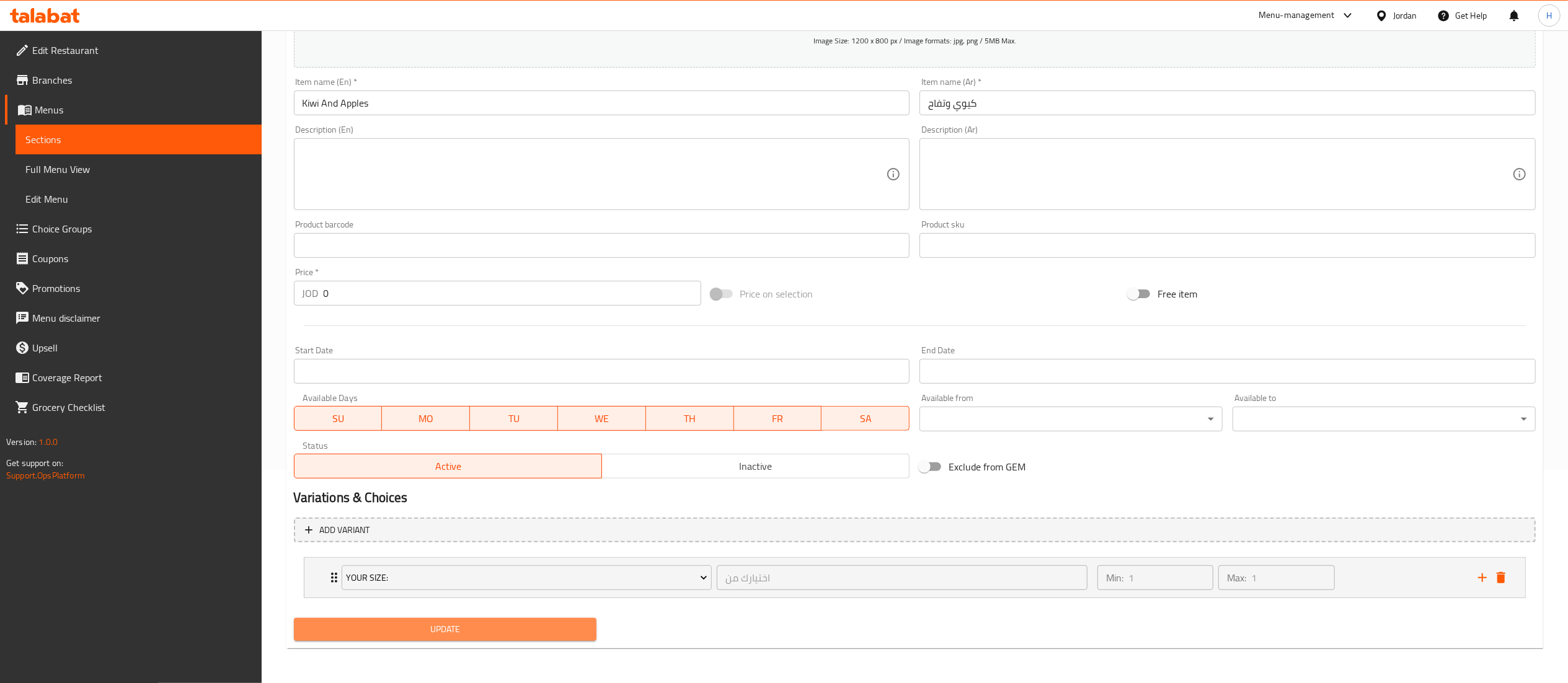
click at [475, 629] on span "Update" at bounding box center [446, 629] width 283 height 16
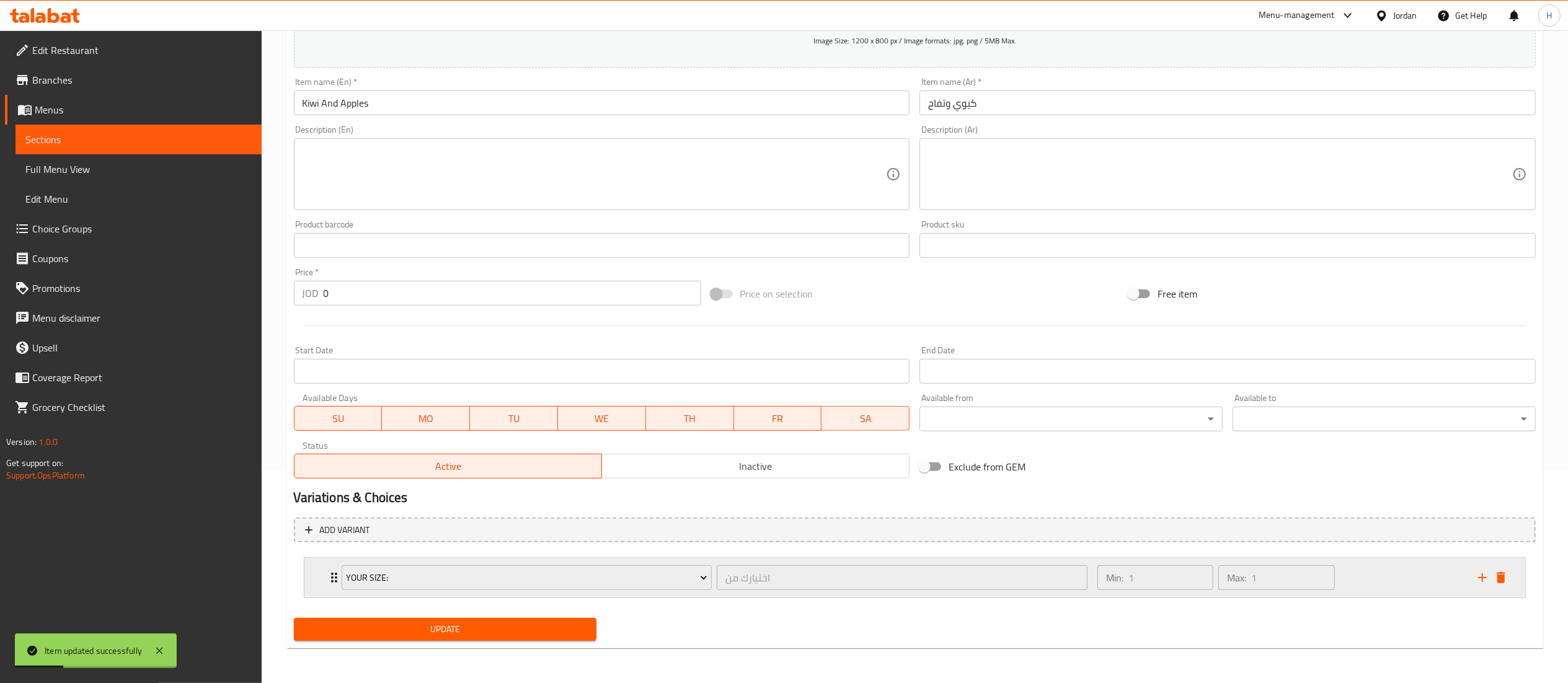
click at [487, 597] on div "Your Size: اختيارك من ​" at bounding box center [714, 578] width 762 height 40
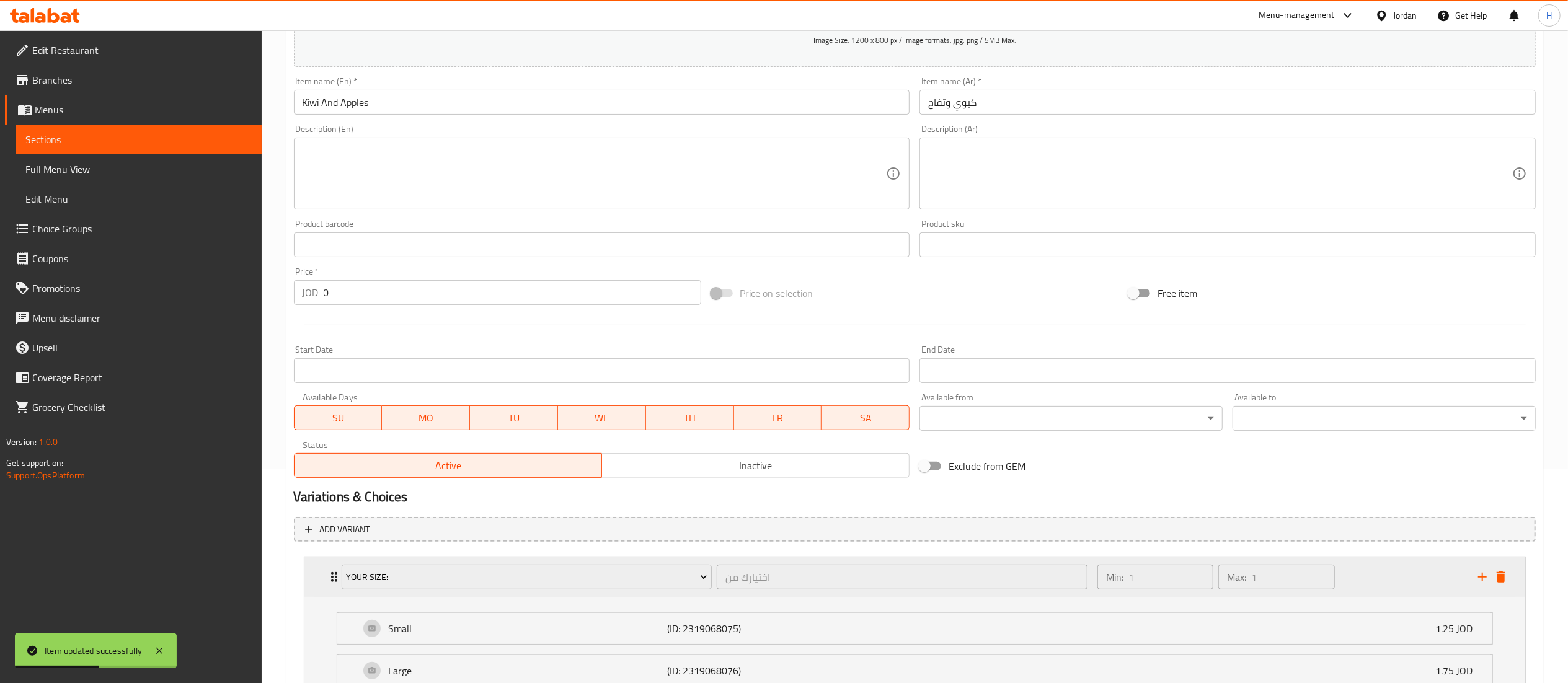
click at [1385, 568] on div "Min: 1 ​ Max: 1 ​" at bounding box center [1280, 577] width 380 height 40
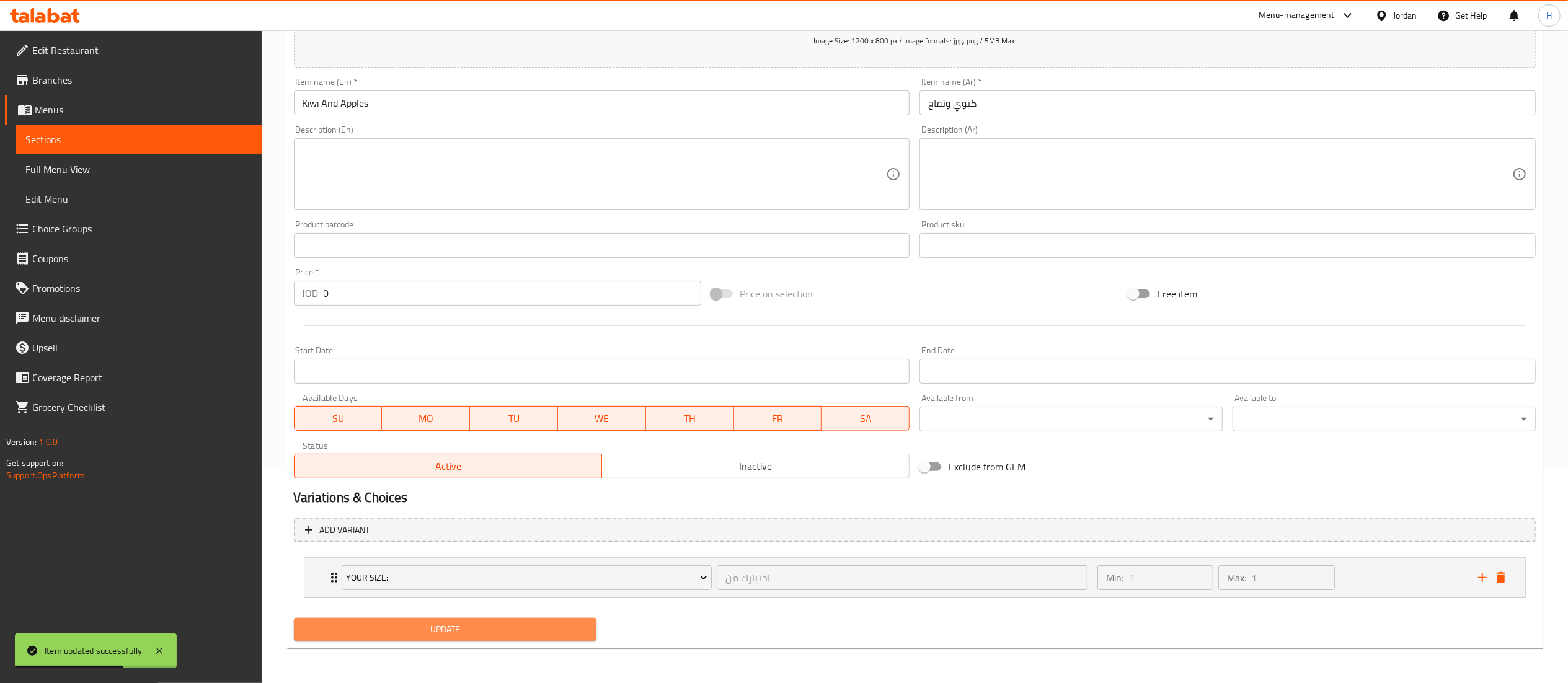
click at [380, 624] on span "Update" at bounding box center [446, 629] width 283 height 16
click at [393, 622] on button "Update" at bounding box center [446, 630] width 303 height 23
click at [511, 622] on button "Update" at bounding box center [446, 630] width 303 height 23
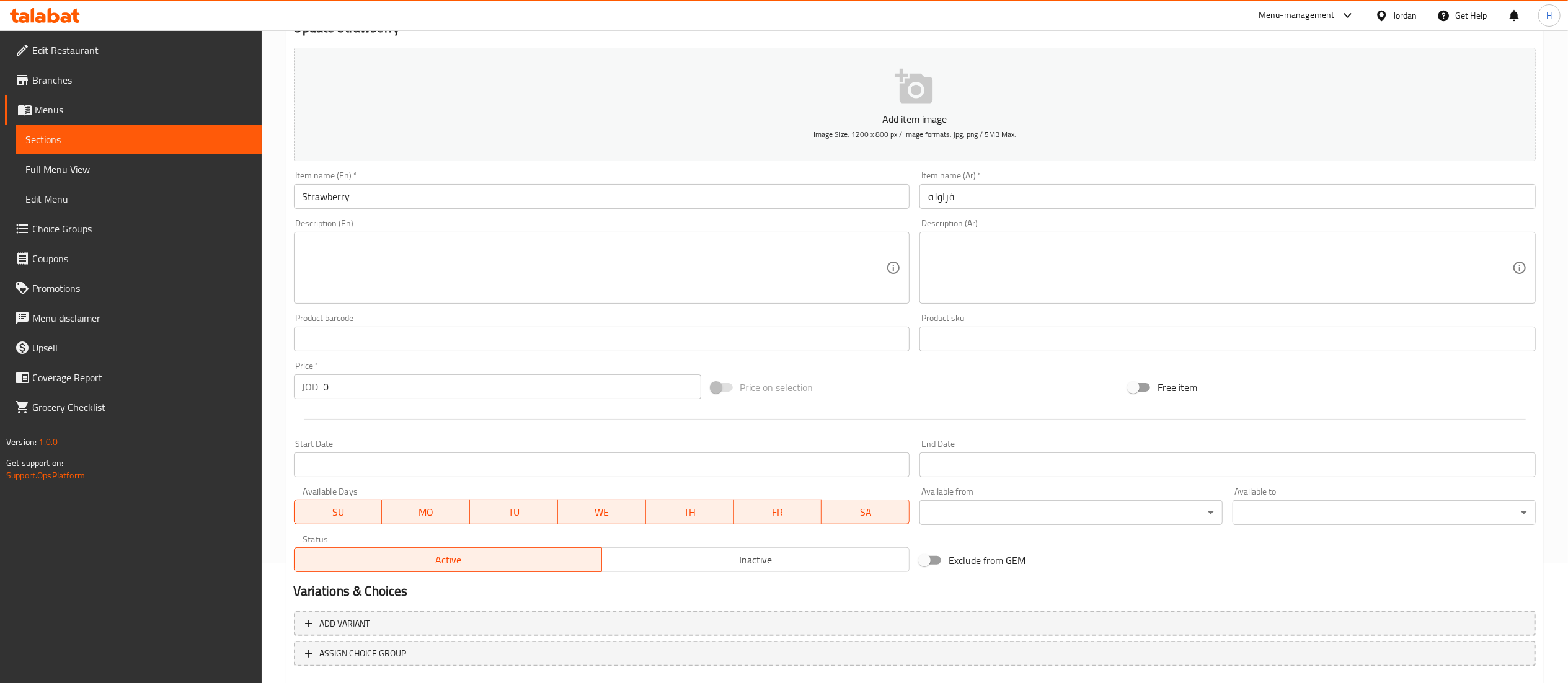
scroll to position [191, 0]
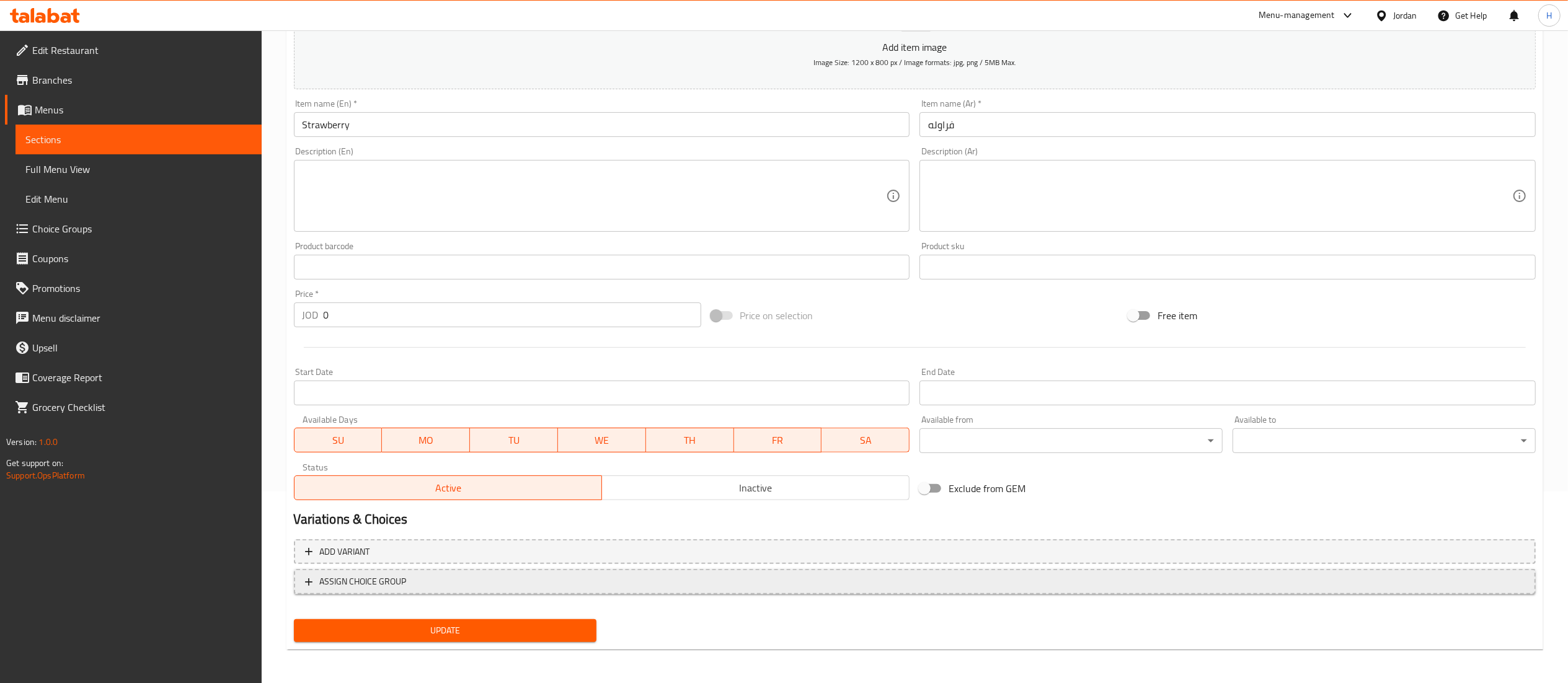
click at [759, 583] on span "ASSIGN CHOICE GROUP" at bounding box center [914, 582] width 1219 height 16
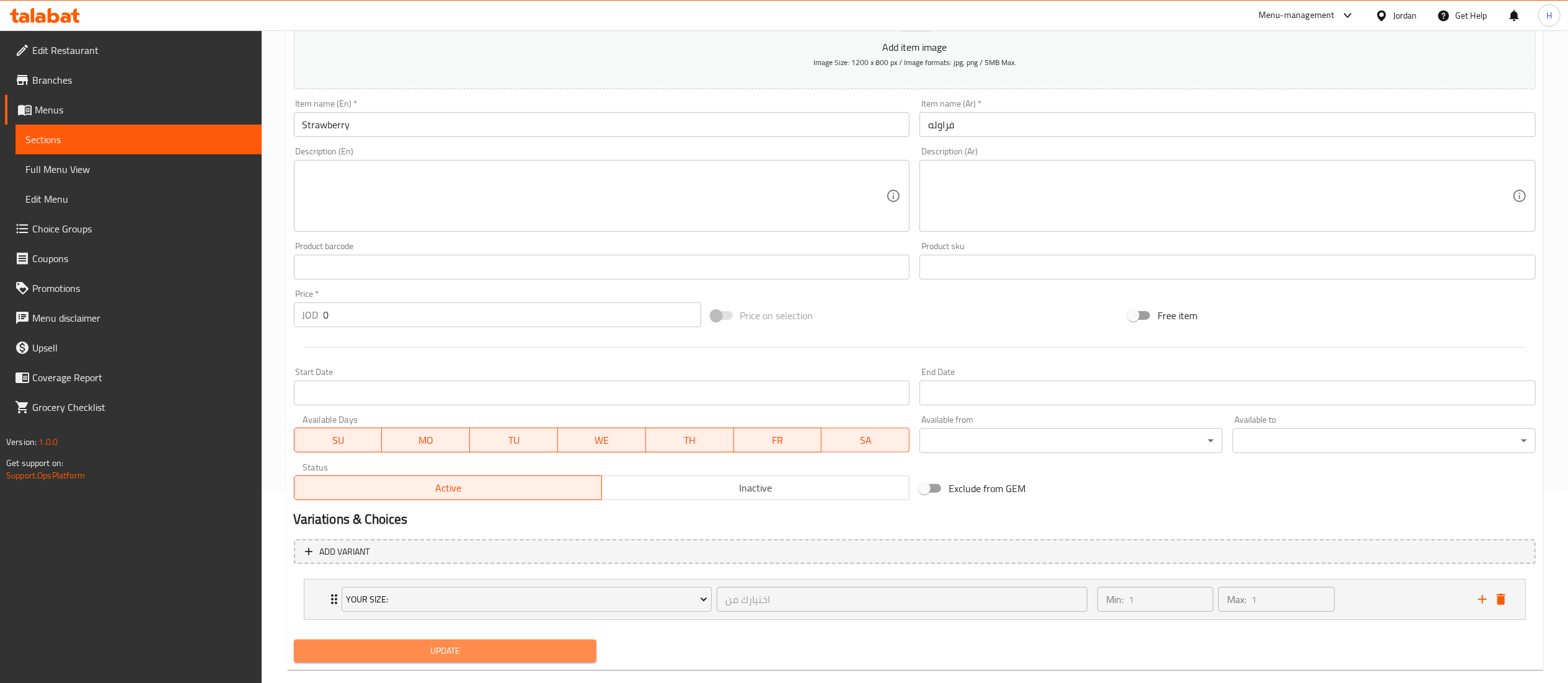
click at [412, 643] on button "Update" at bounding box center [446, 652] width 303 height 23
click at [413, 649] on span "Update" at bounding box center [446, 651] width 283 height 16
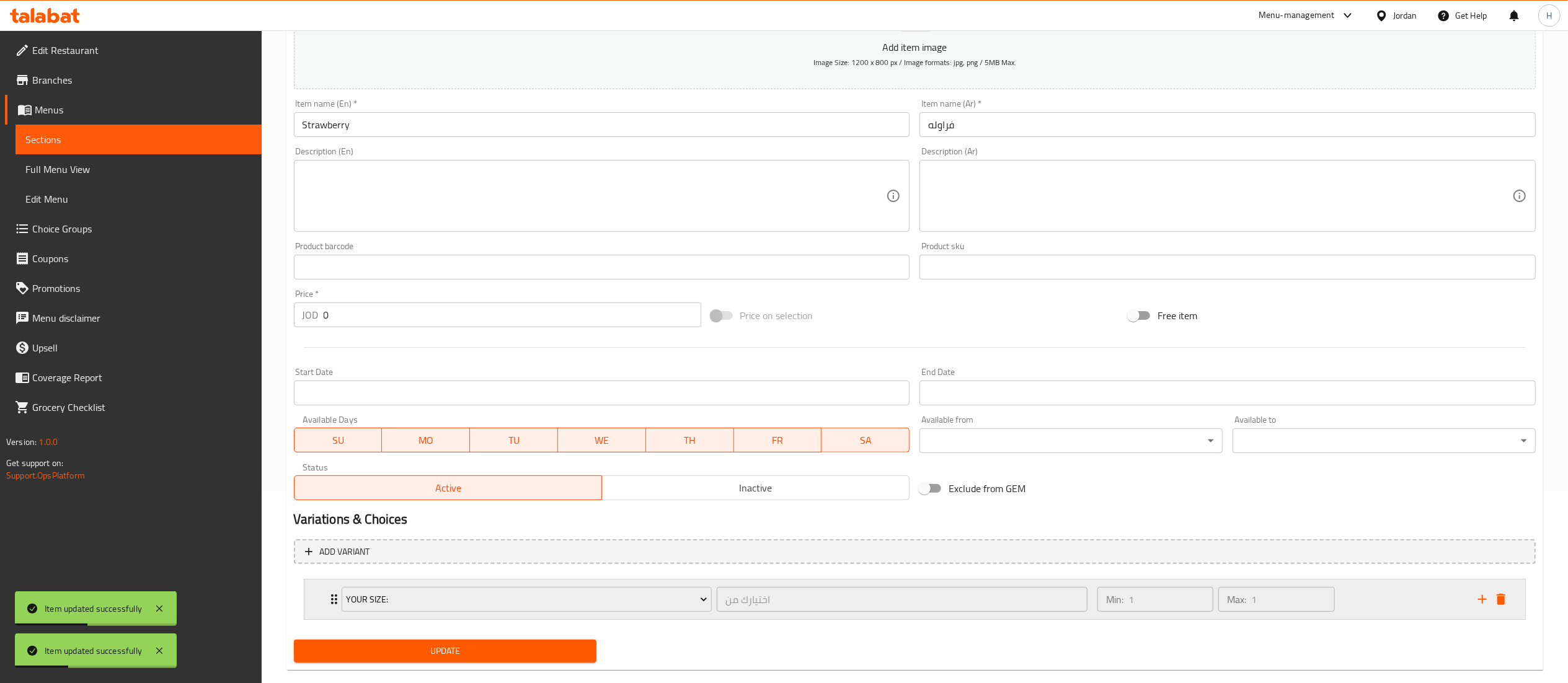
click at [314, 603] on div "Your Size: اختيارك من ​ Min: 1 ​ Max: 1 ​" at bounding box center [914, 599] width 1221 height 40
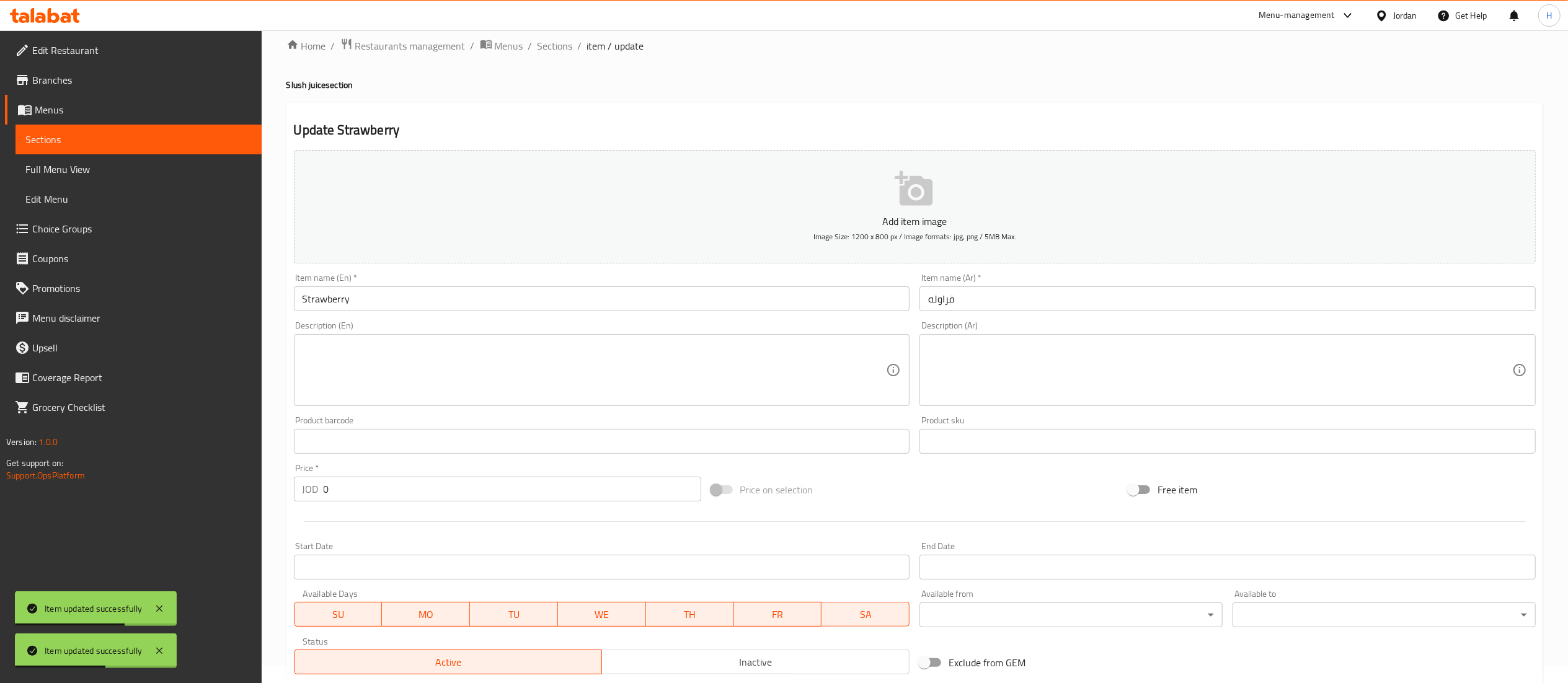
scroll to position [0, 0]
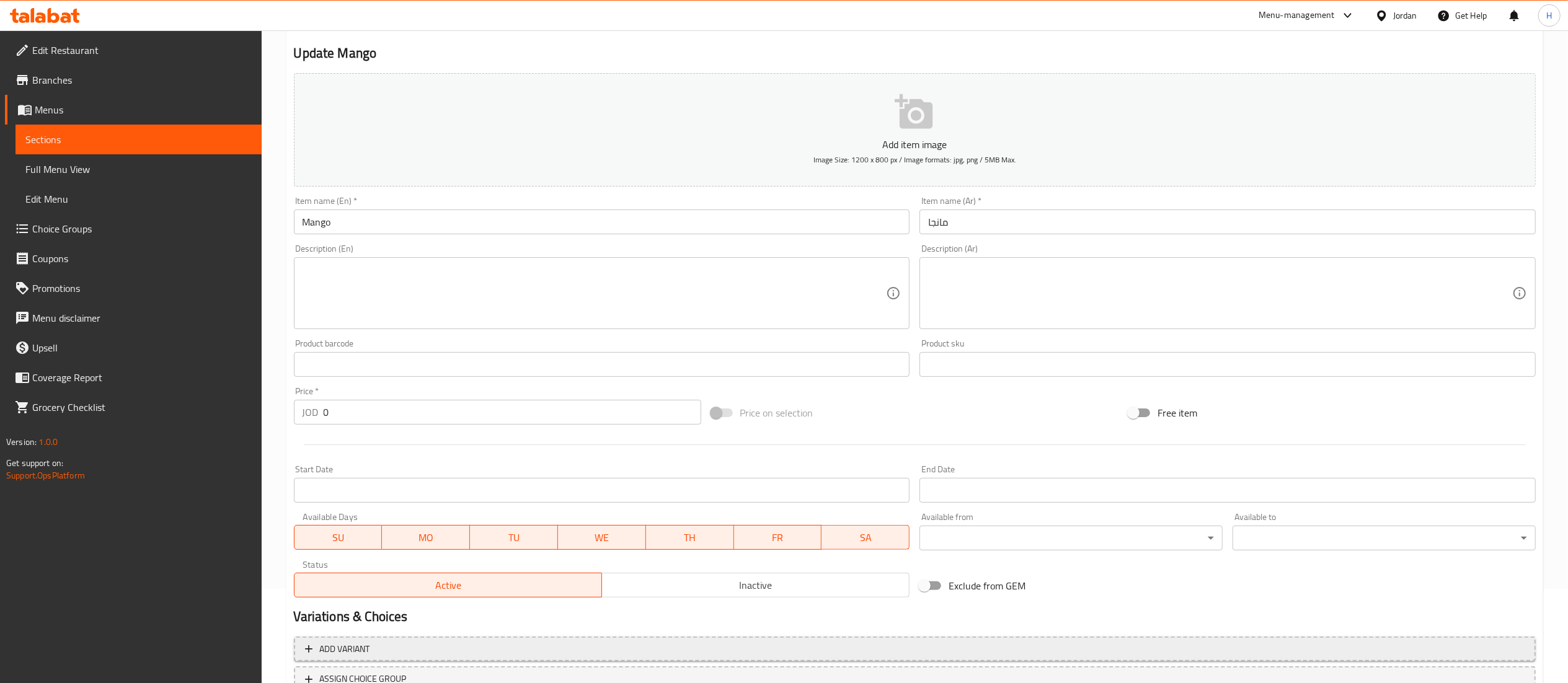
scroll to position [191, 0]
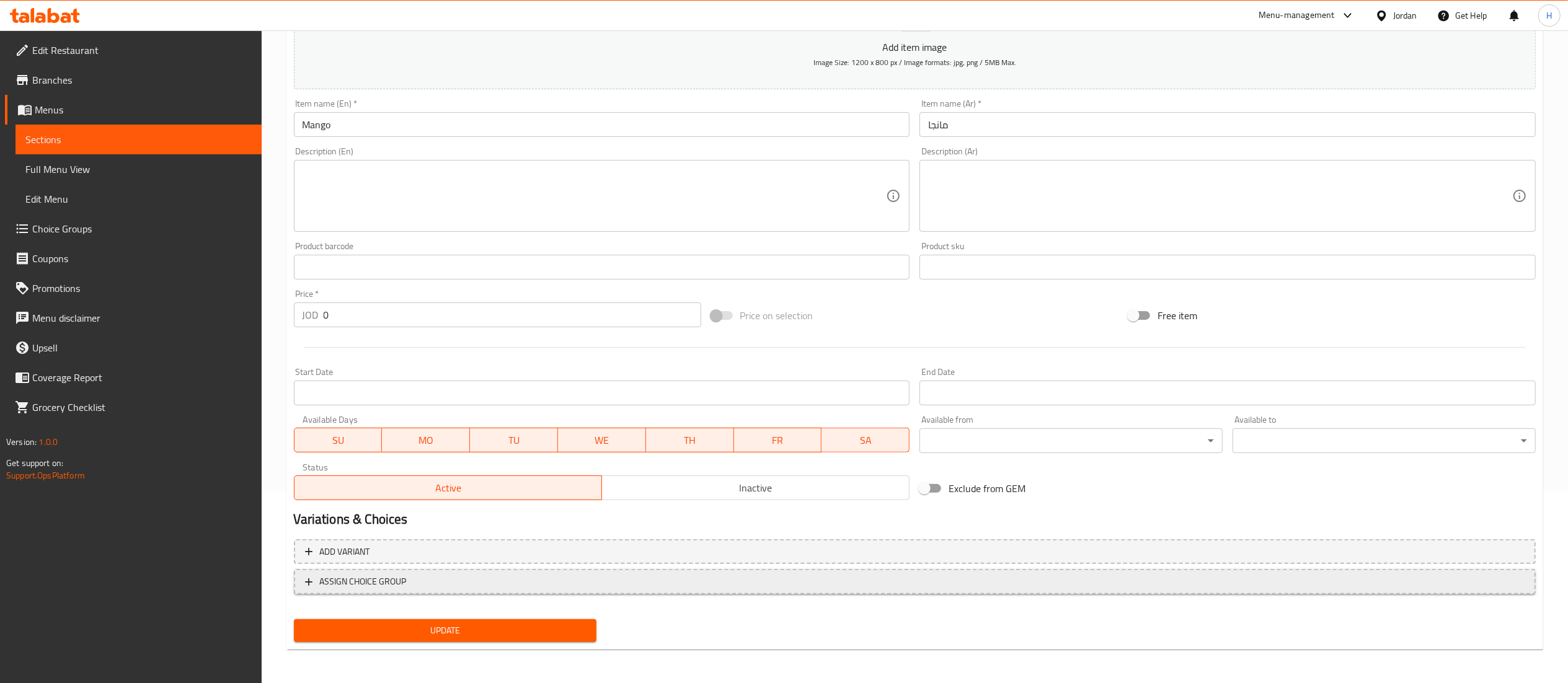
click at [477, 587] on span "ASSIGN CHOICE GROUP" at bounding box center [914, 582] width 1219 height 16
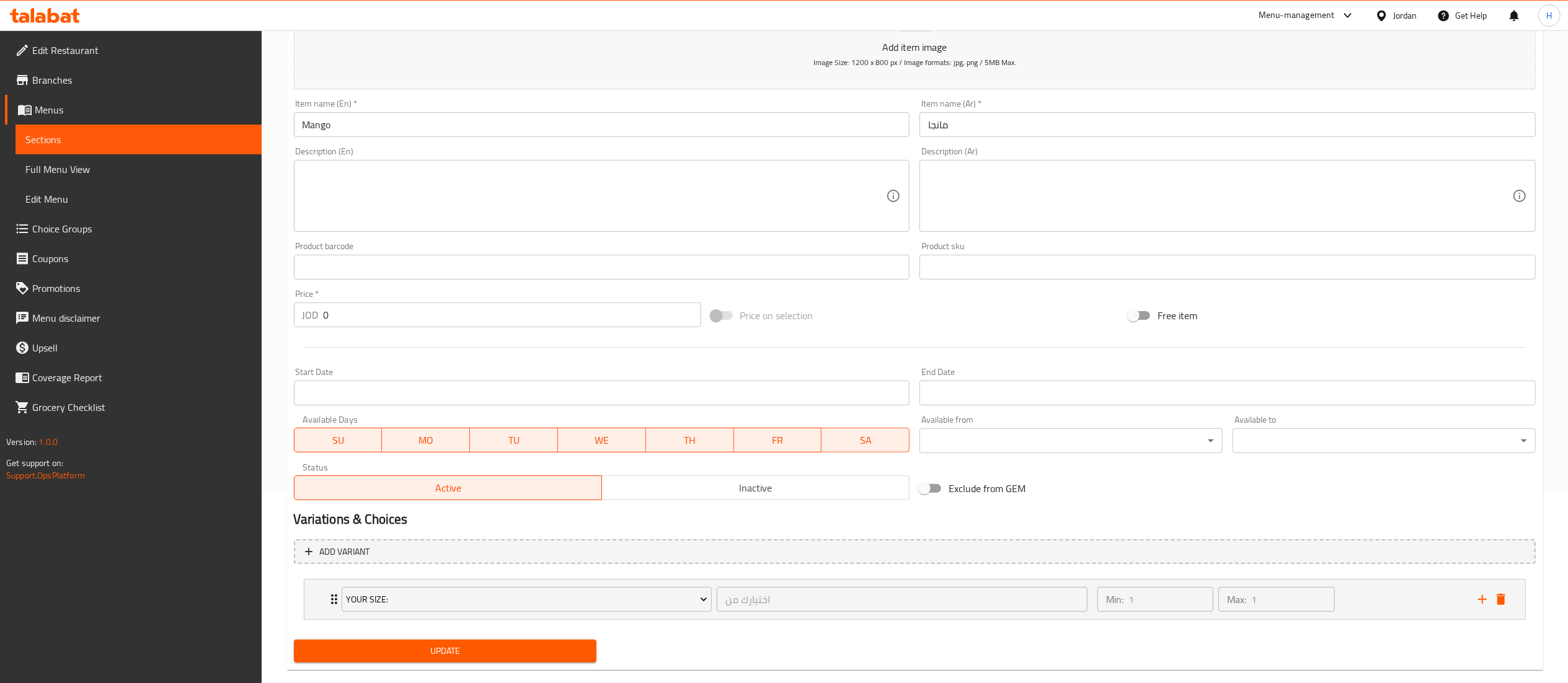
click at [472, 646] on span "Update" at bounding box center [446, 651] width 283 height 16
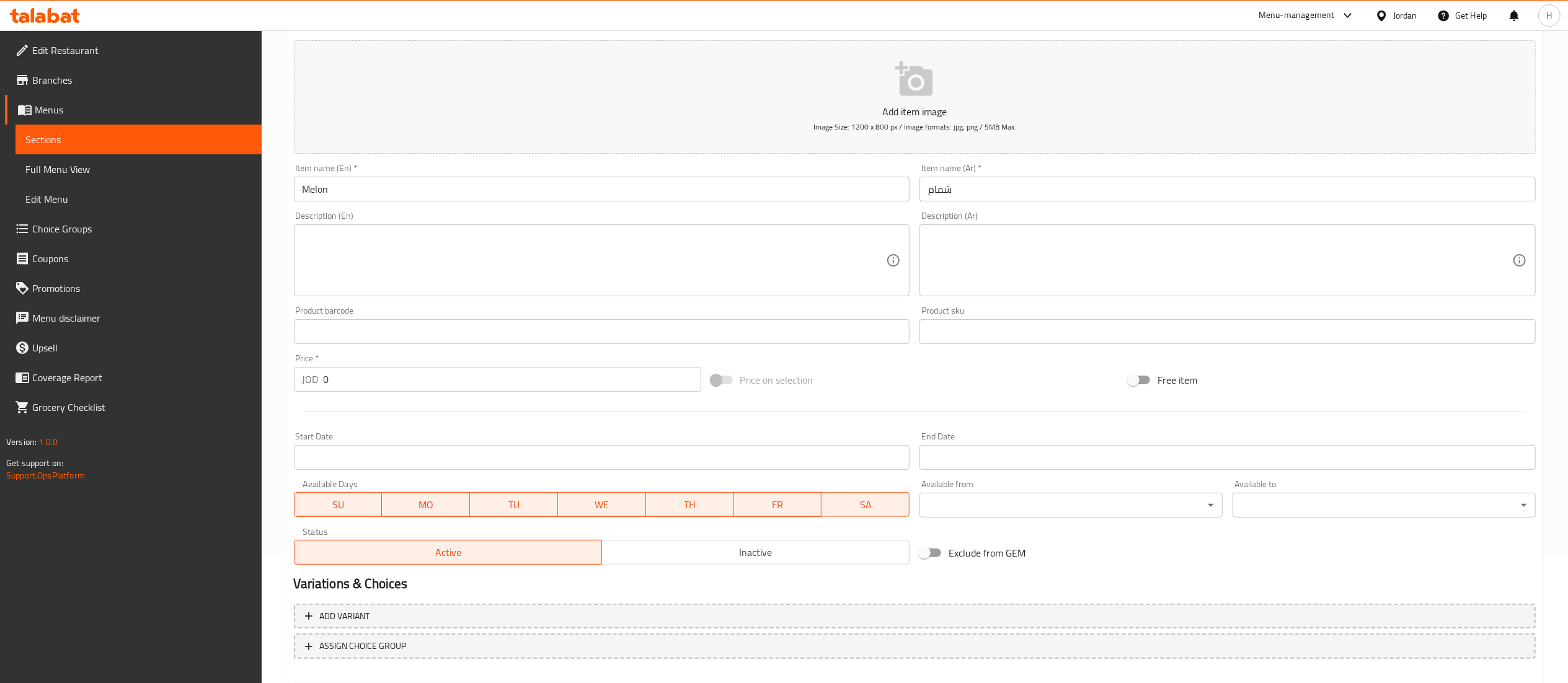
scroll to position [191, 0]
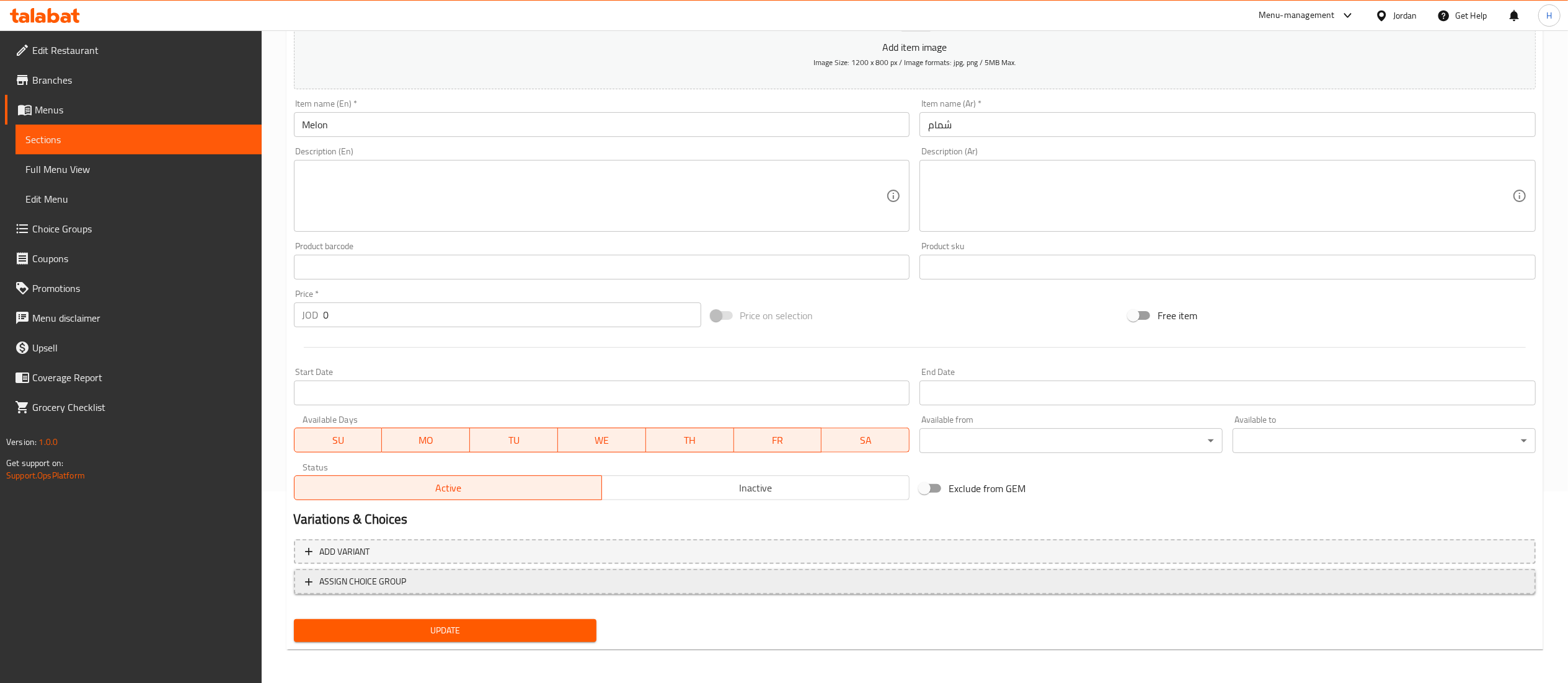
click at [452, 583] on span "ASSIGN CHOICE GROUP" at bounding box center [914, 582] width 1219 height 16
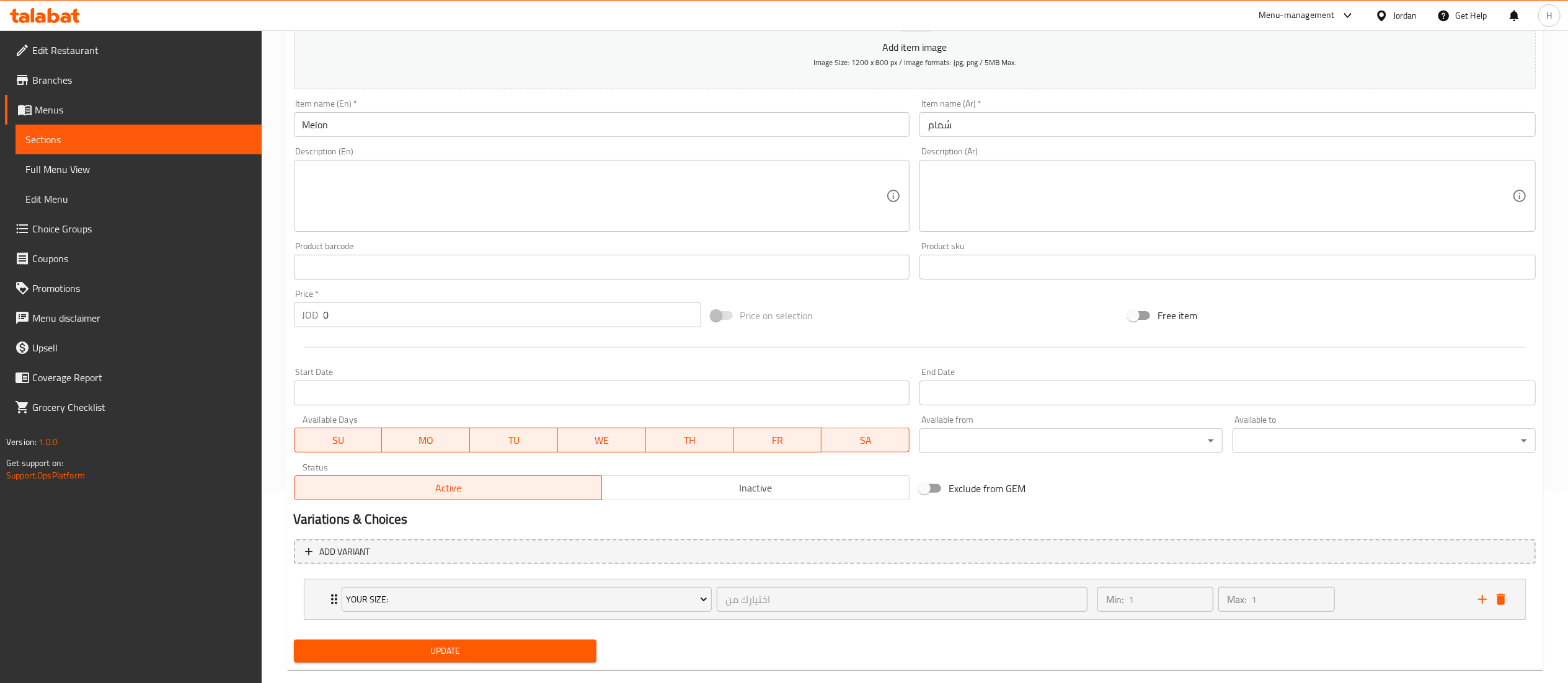
click at [449, 651] on span "Update" at bounding box center [446, 651] width 283 height 16
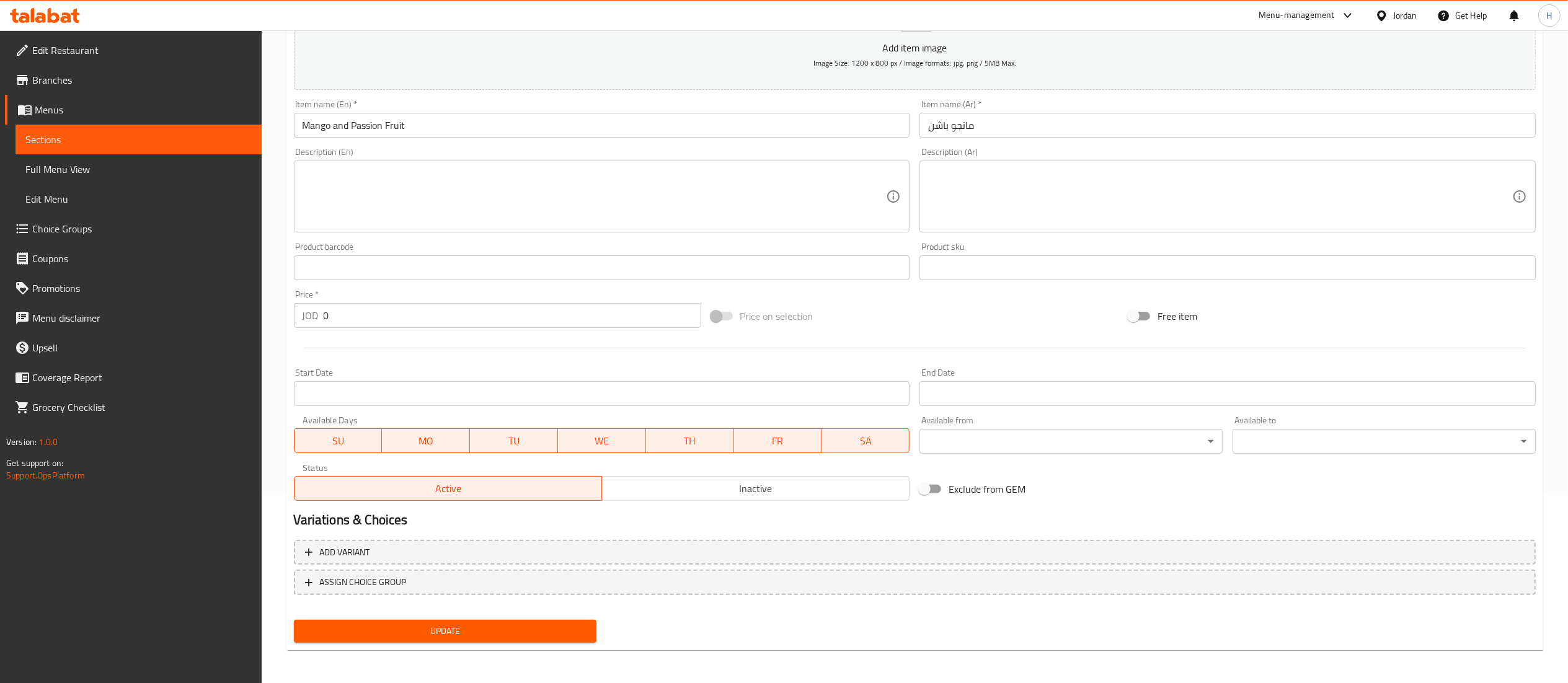
scroll to position [191, 0]
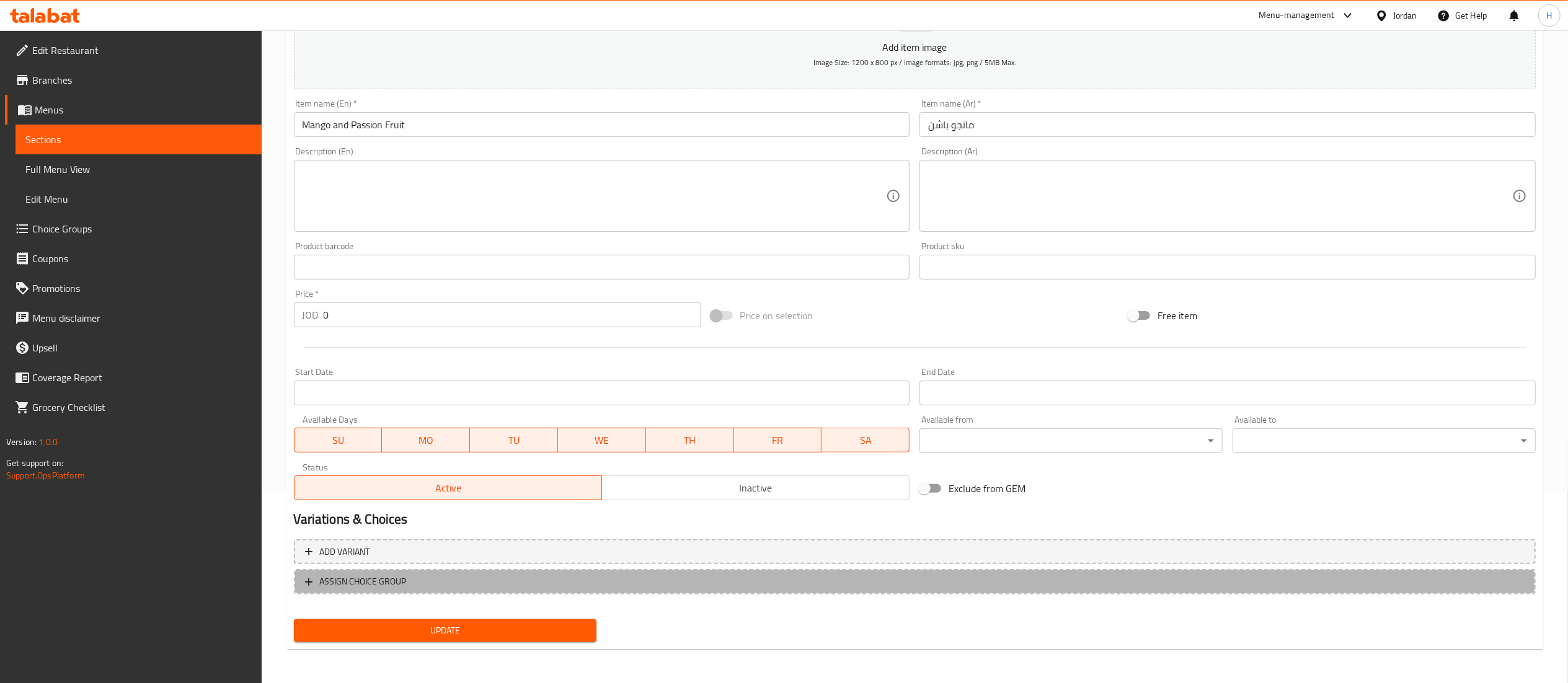
drag, startPoint x: 447, startPoint y: 589, endPoint x: 448, endPoint y: 638, distance: 49.0
click at [447, 590] on button "ASSIGN CHOICE GROUP" at bounding box center [915, 582] width 1241 height 26
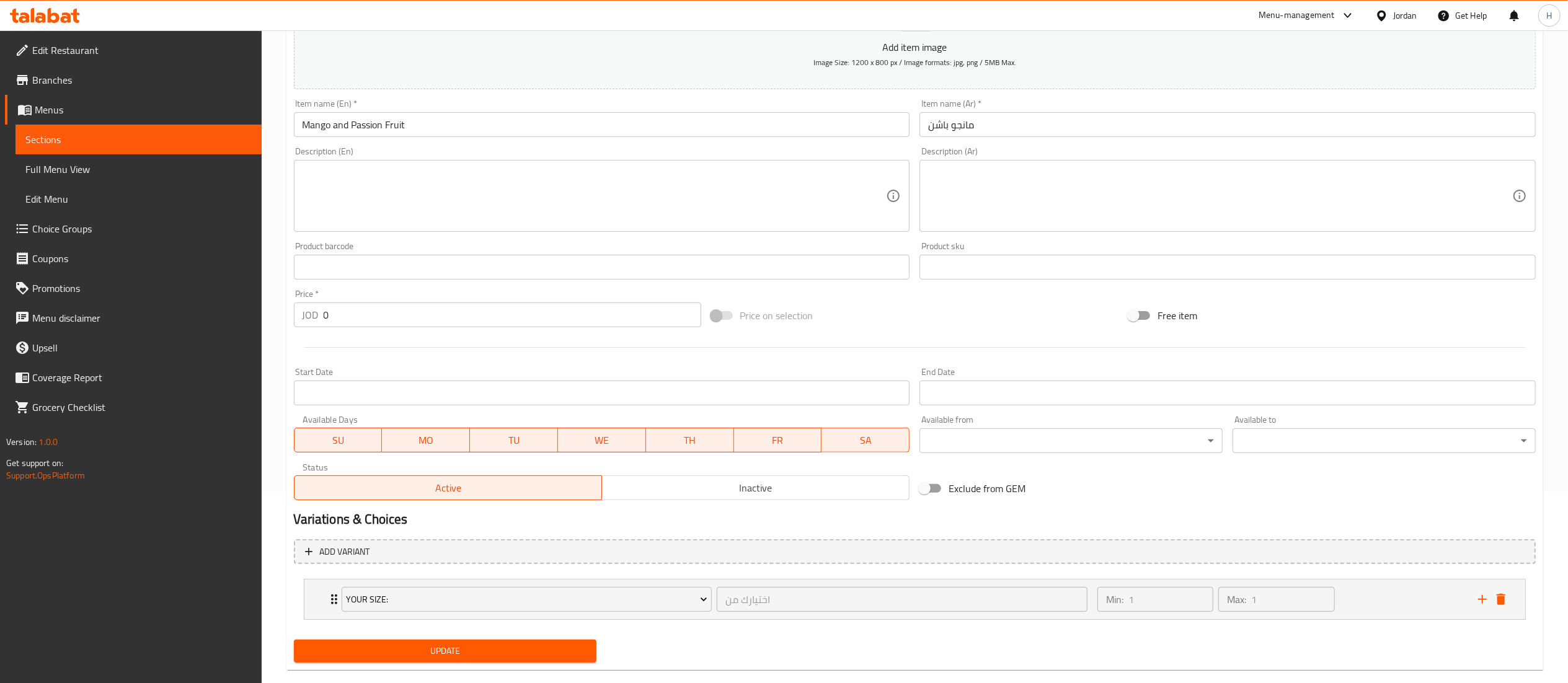
click at [447, 645] on span "Update" at bounding box center [446, 651] width 283 height 16
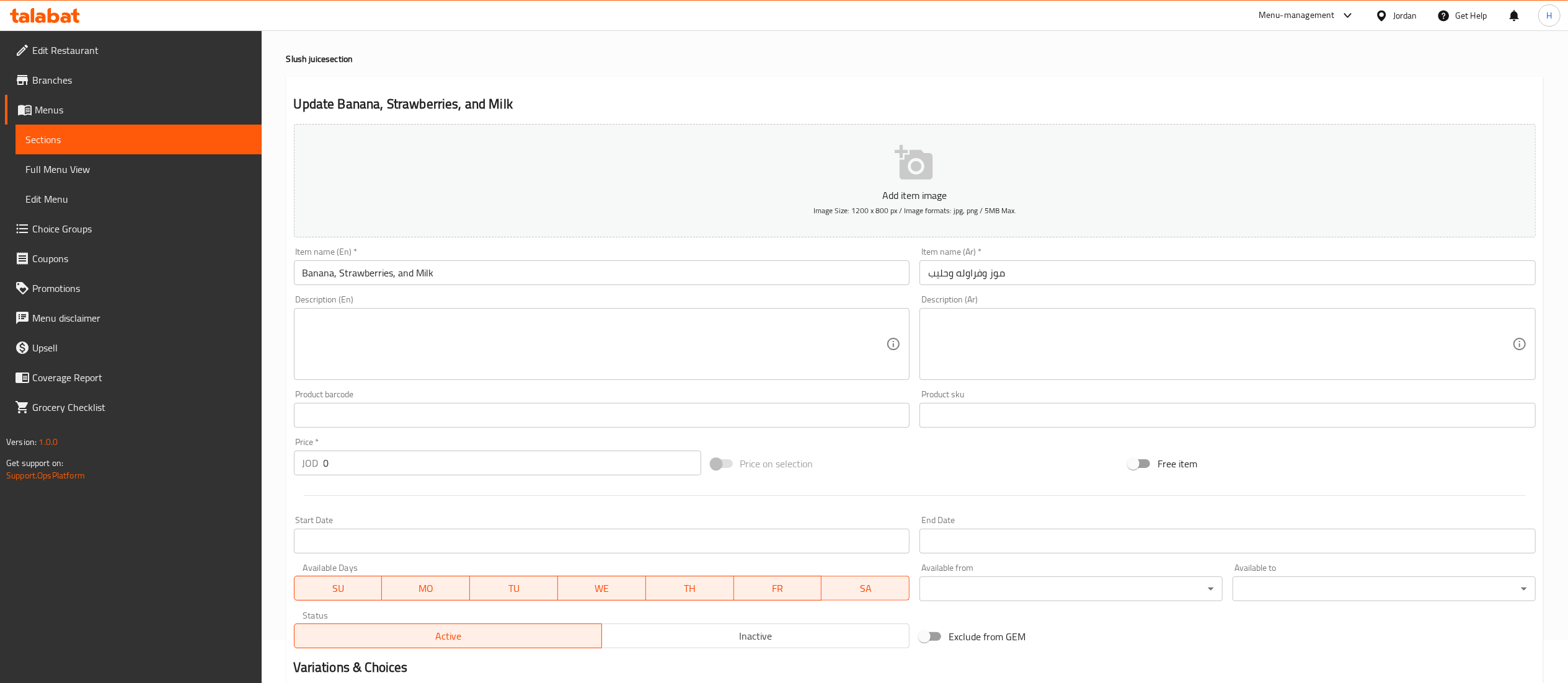
scroll to position [191, 0]
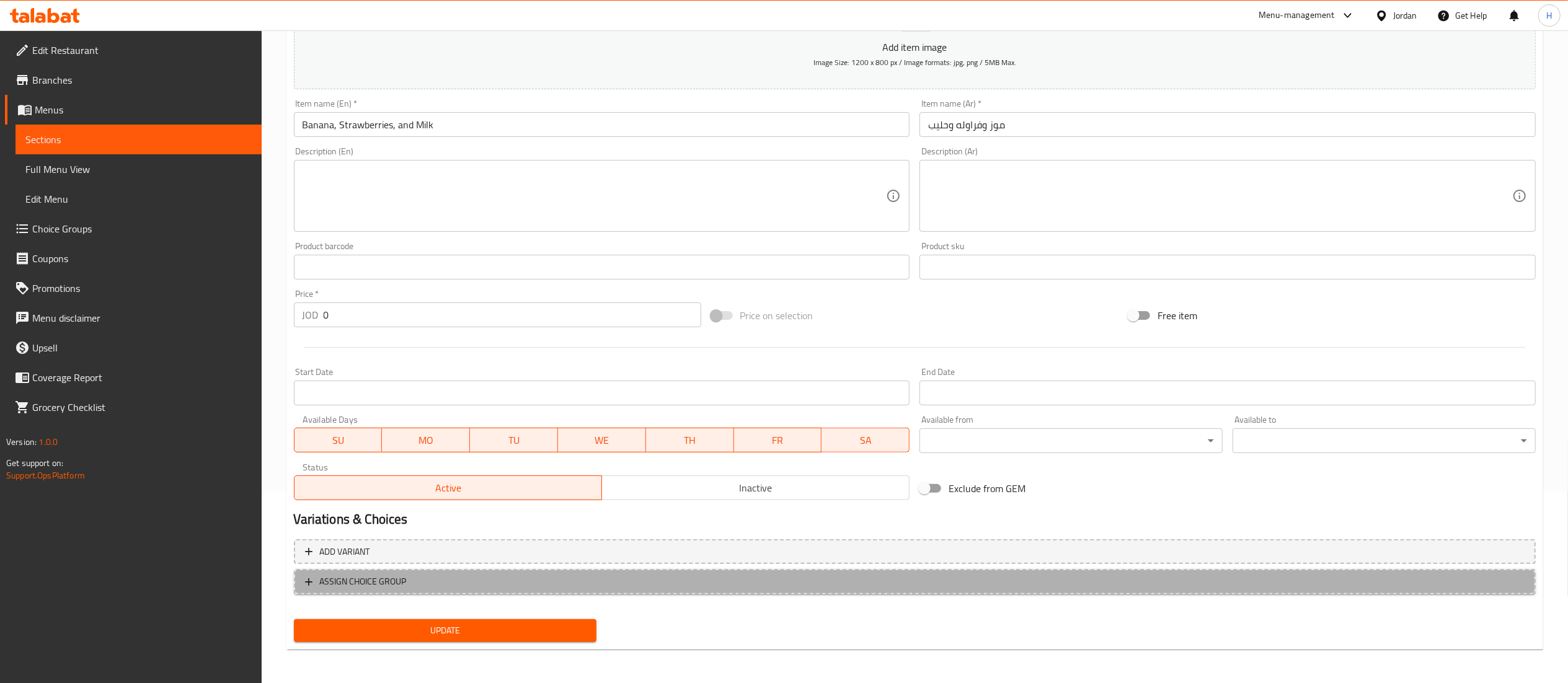
click at [424, 580] on span "ASSIGN CHOICE GROUP" at bounding box center [914, 582] width 1219 height 16
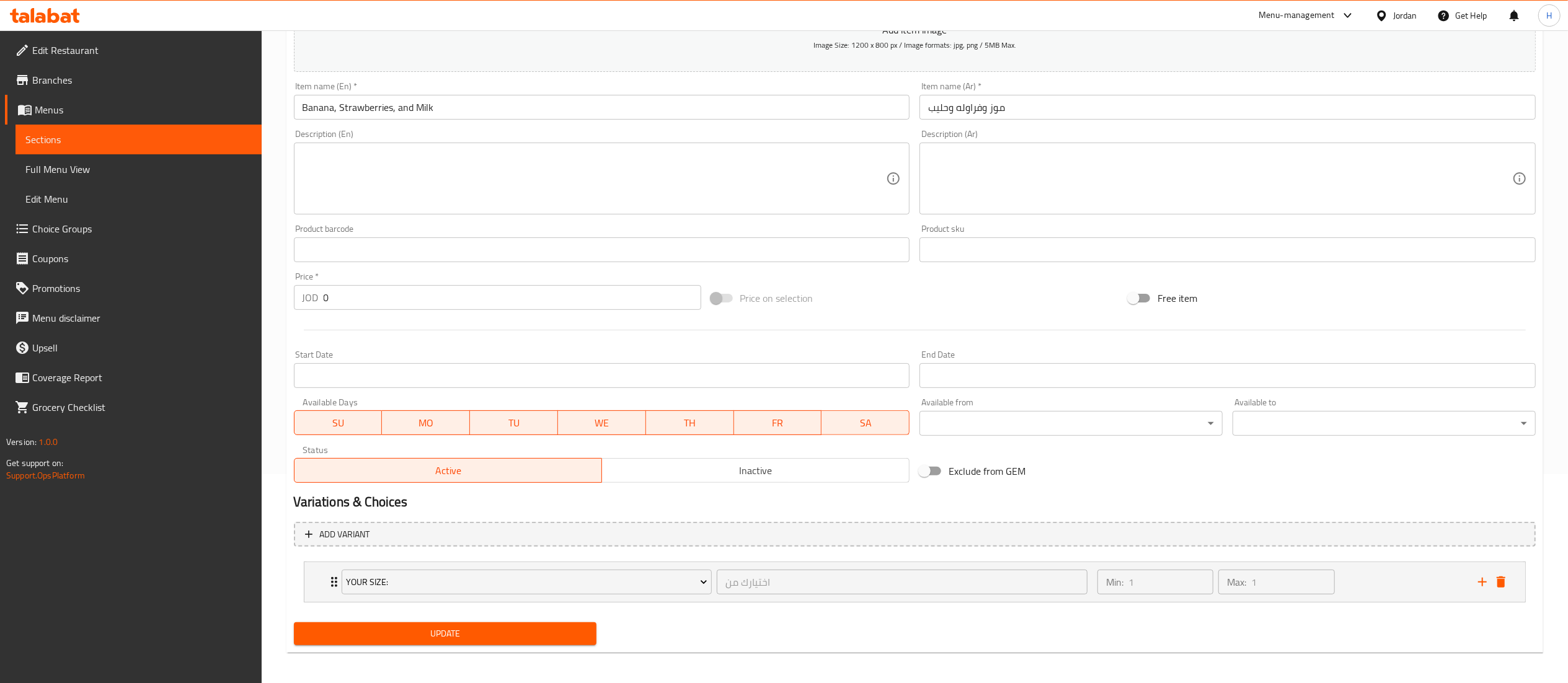
scroll to position [214, 0]
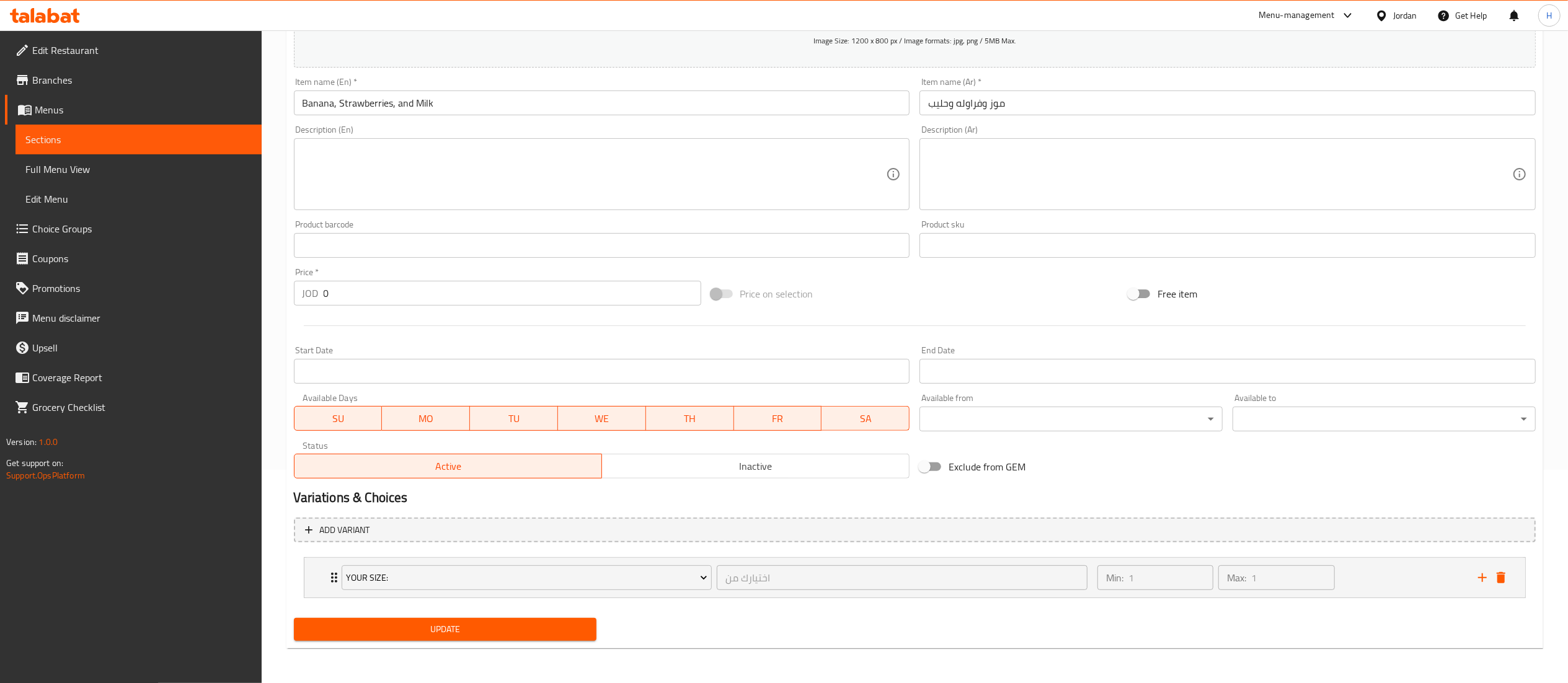
click at [427, 632] on span "Update" at bounding box center [446, 629] width 283 height 16
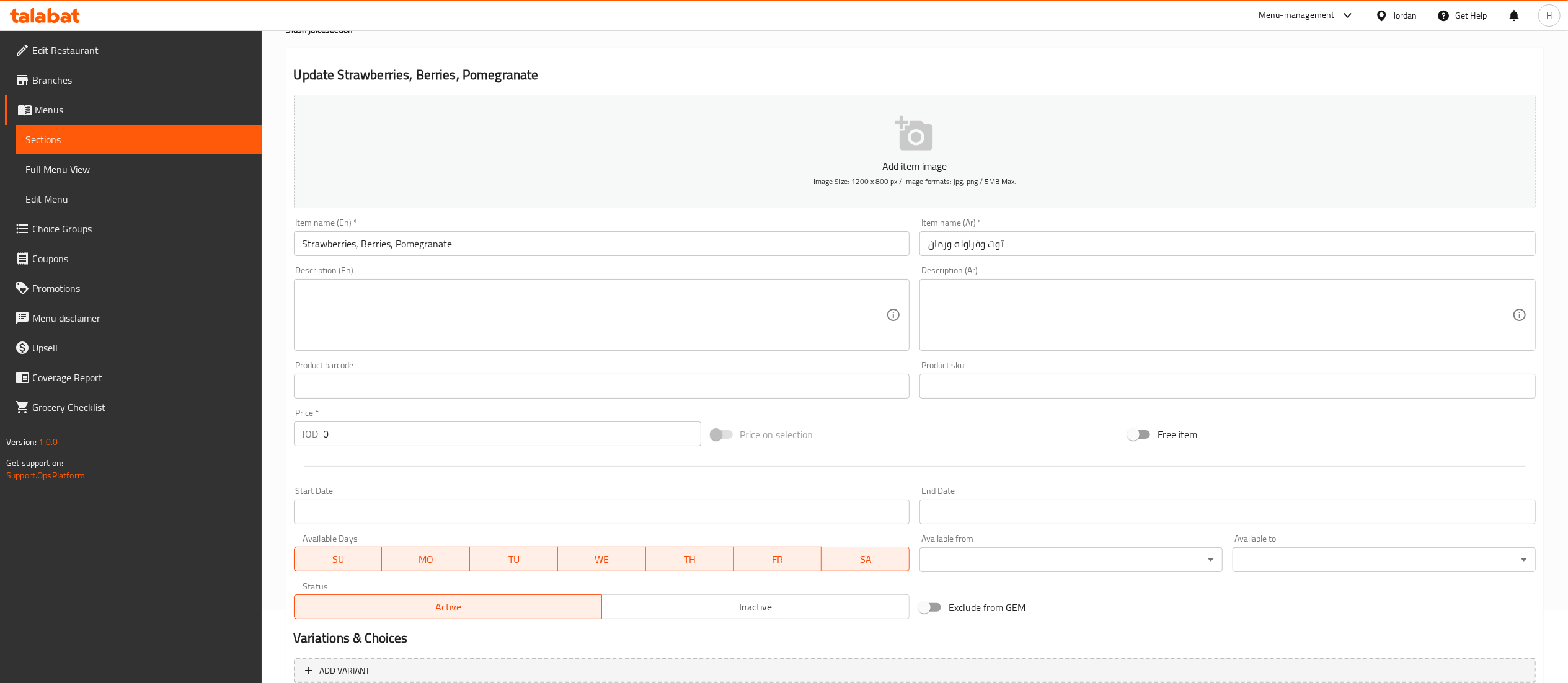
scroll to position [191, 0]
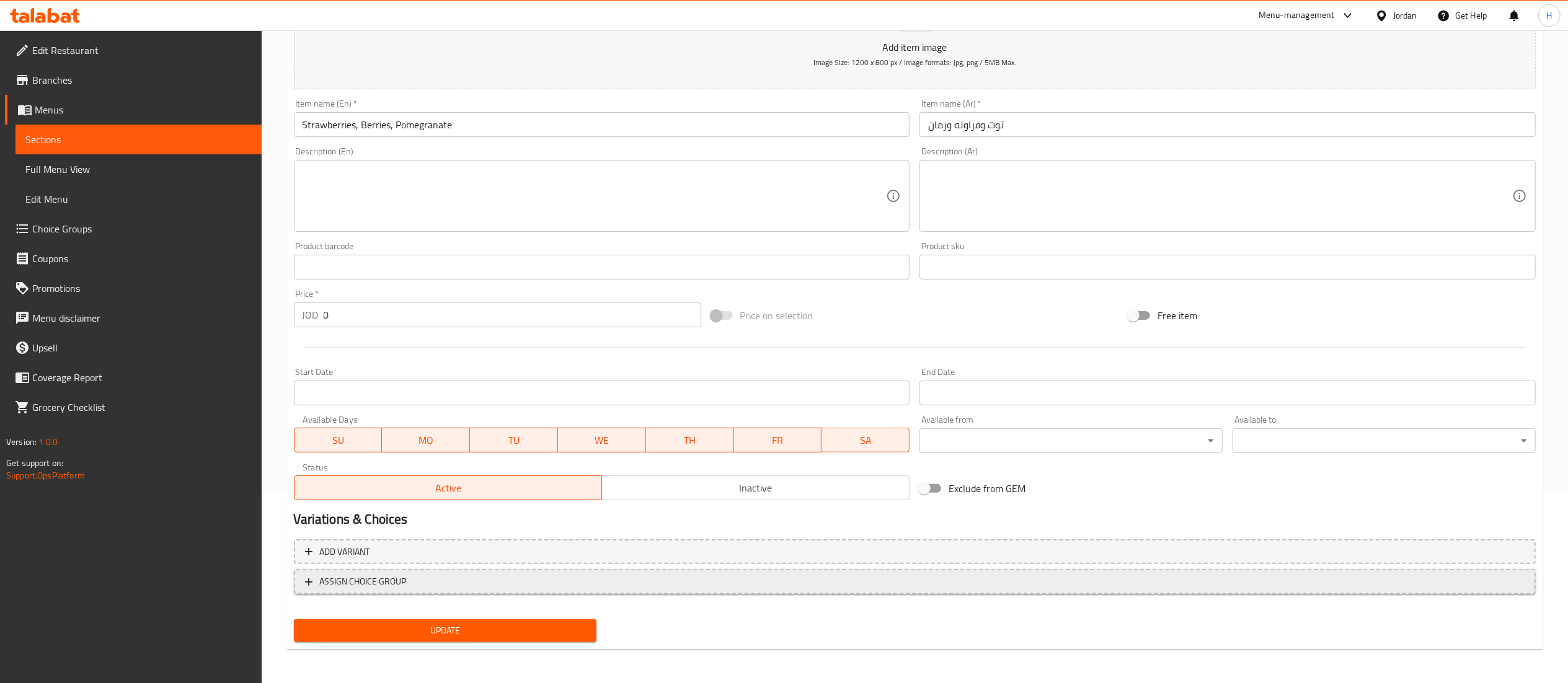
click at [409, 589] on button "ASSIGN CHOICE GROUP" at bounding box center [915, 582] width 1241 height 26
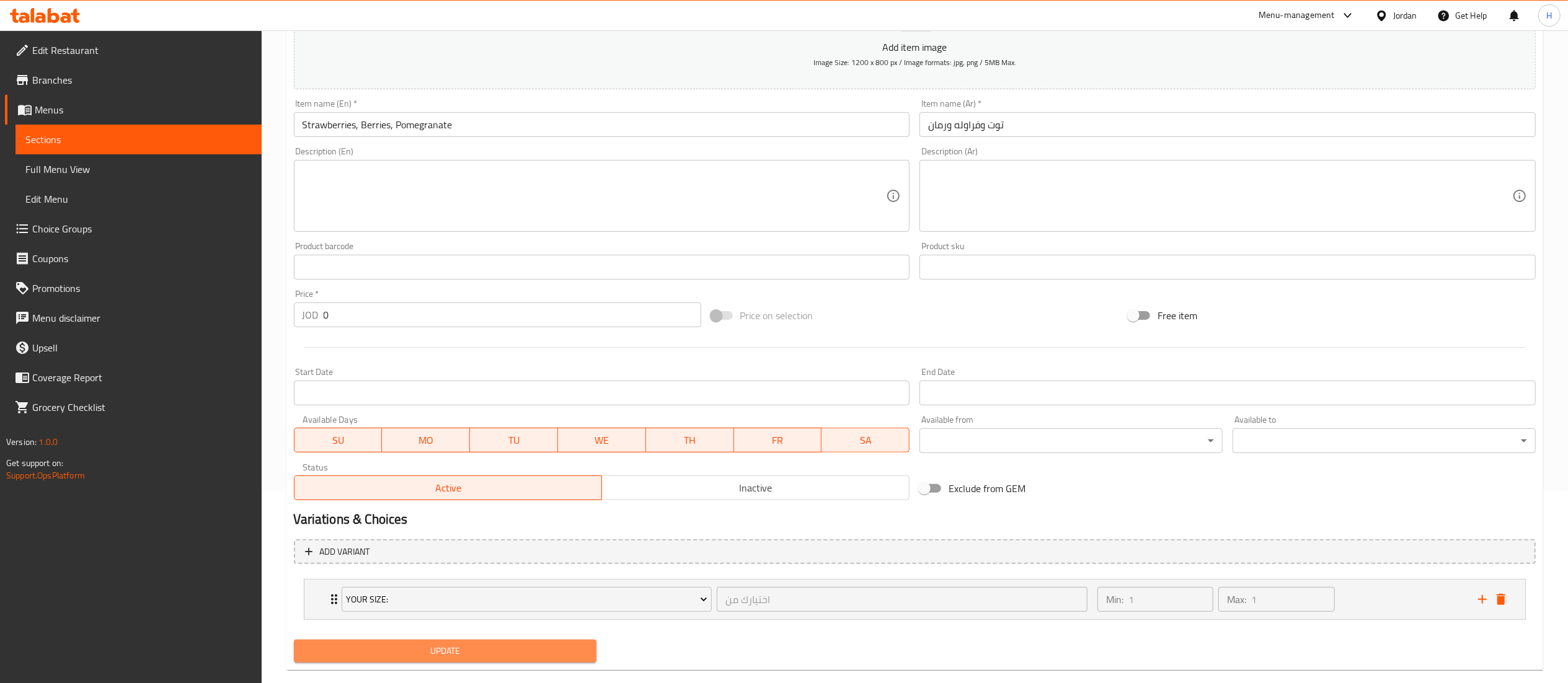
click at [399, 661] on button "Update" at bounding box center [446, 652] width 303 height 23
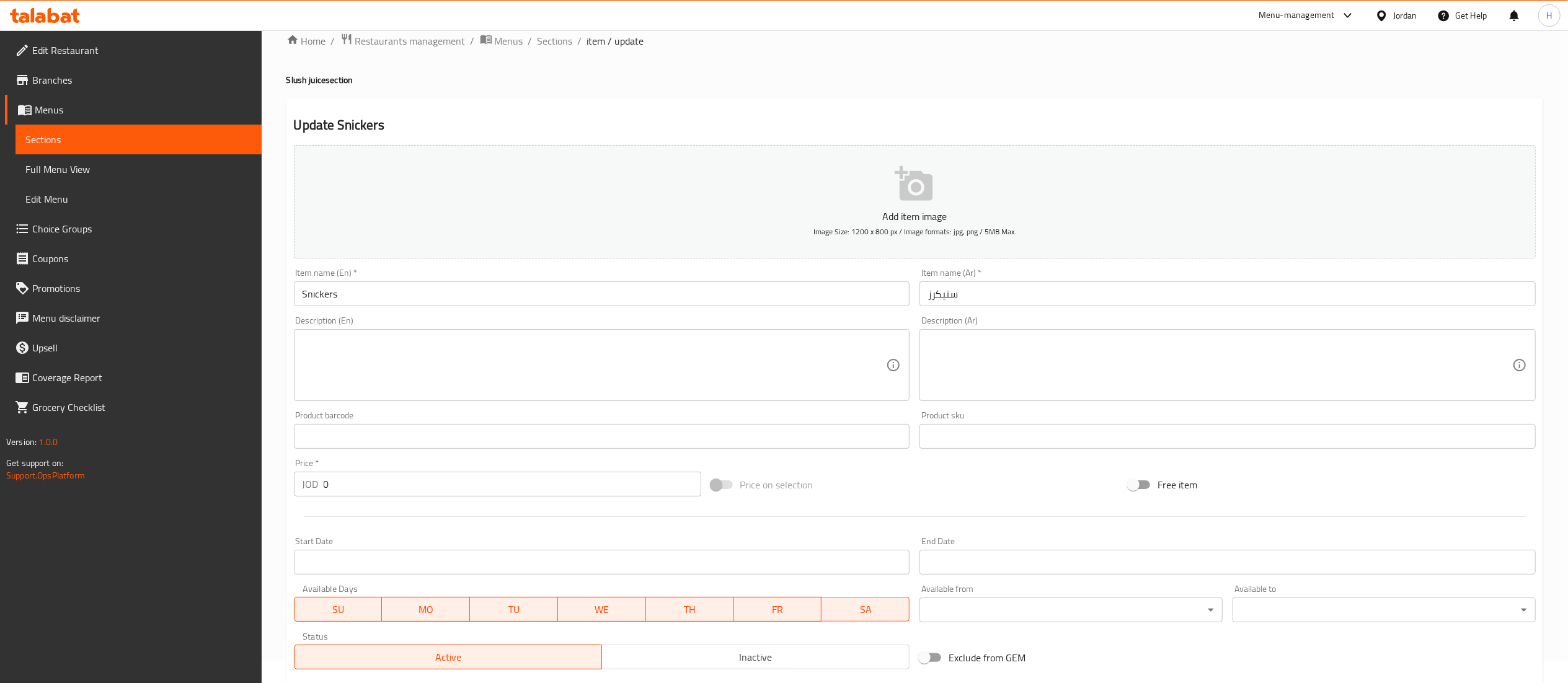
scroll to position [191, 0]
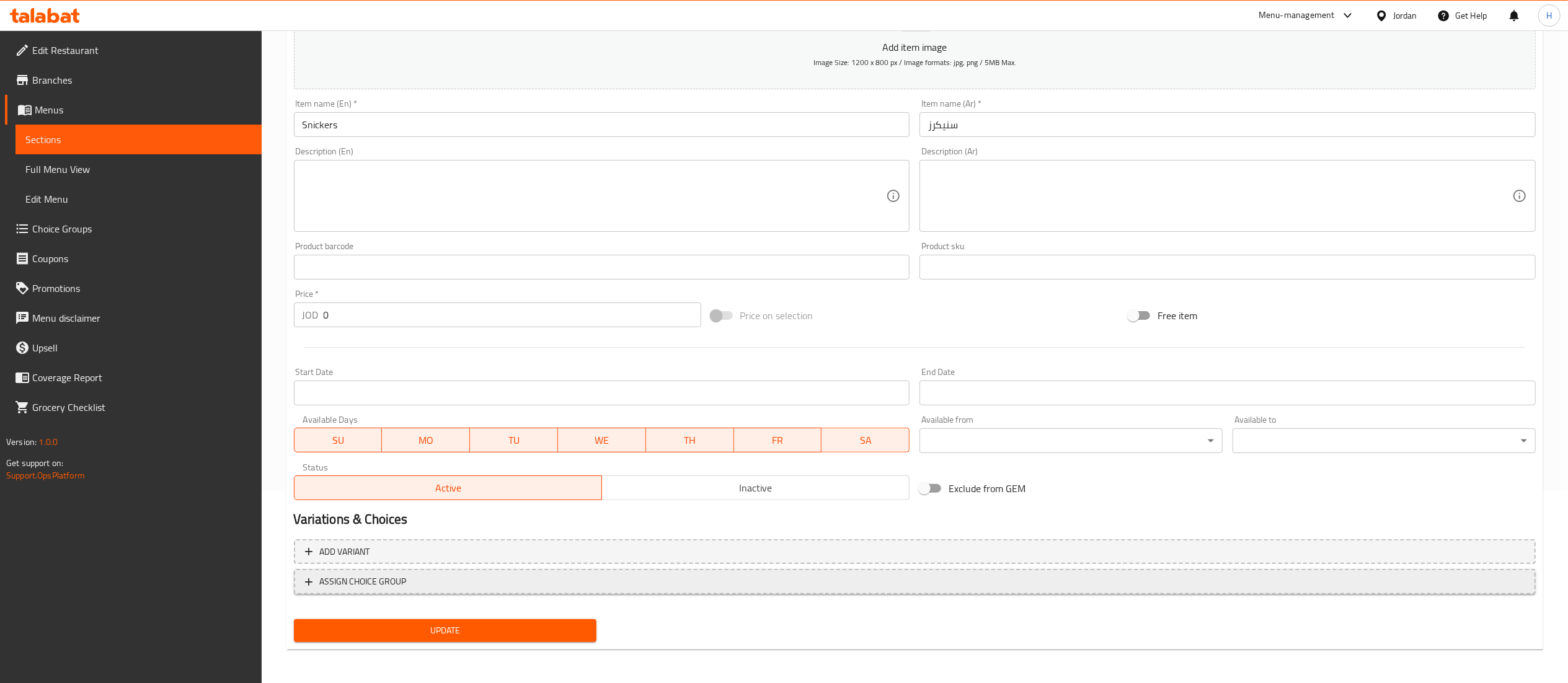
click at [479, 582] on span "ASSIGN CHOICE GROUP" at bounding box center [914, 582] width 1219 height 16
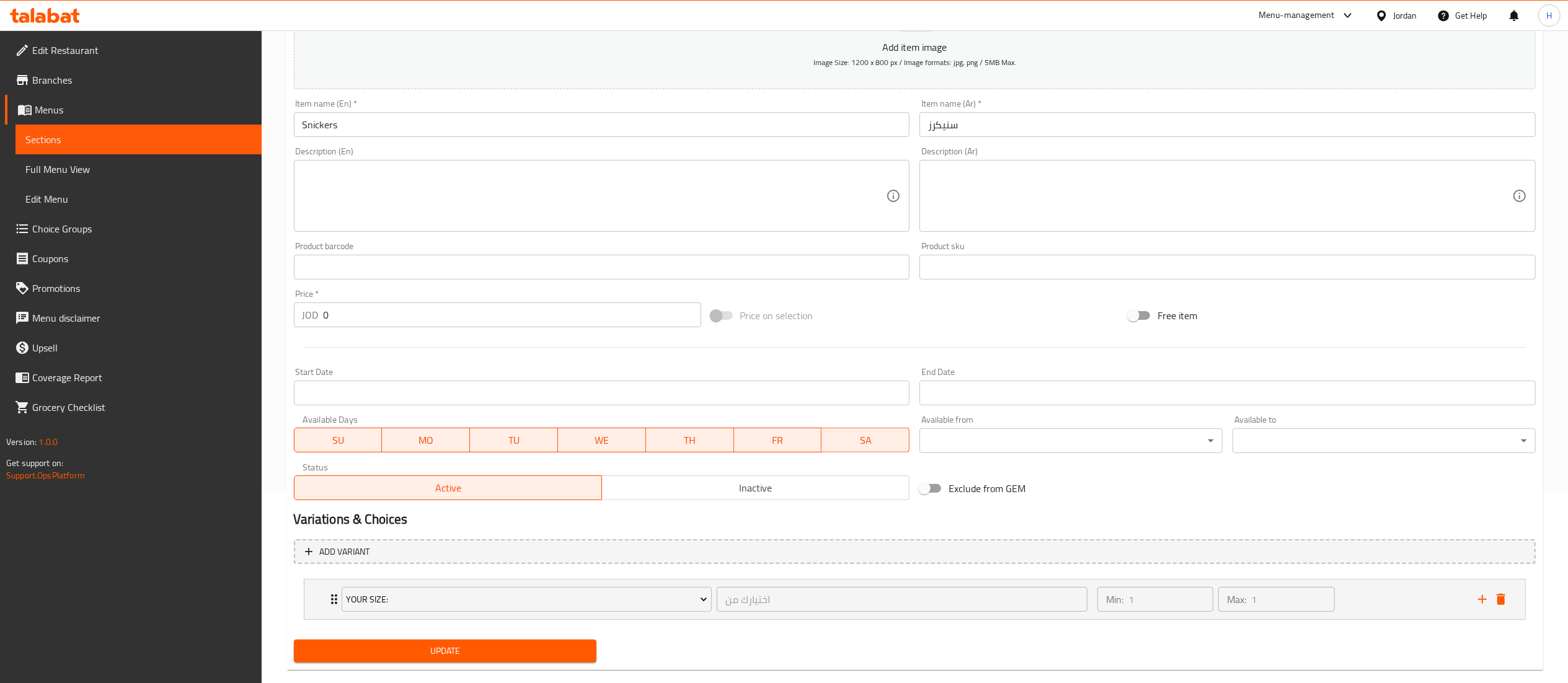
click at [467, 659] on span "Update" at bounding box center [446, 651] width 283 height 16
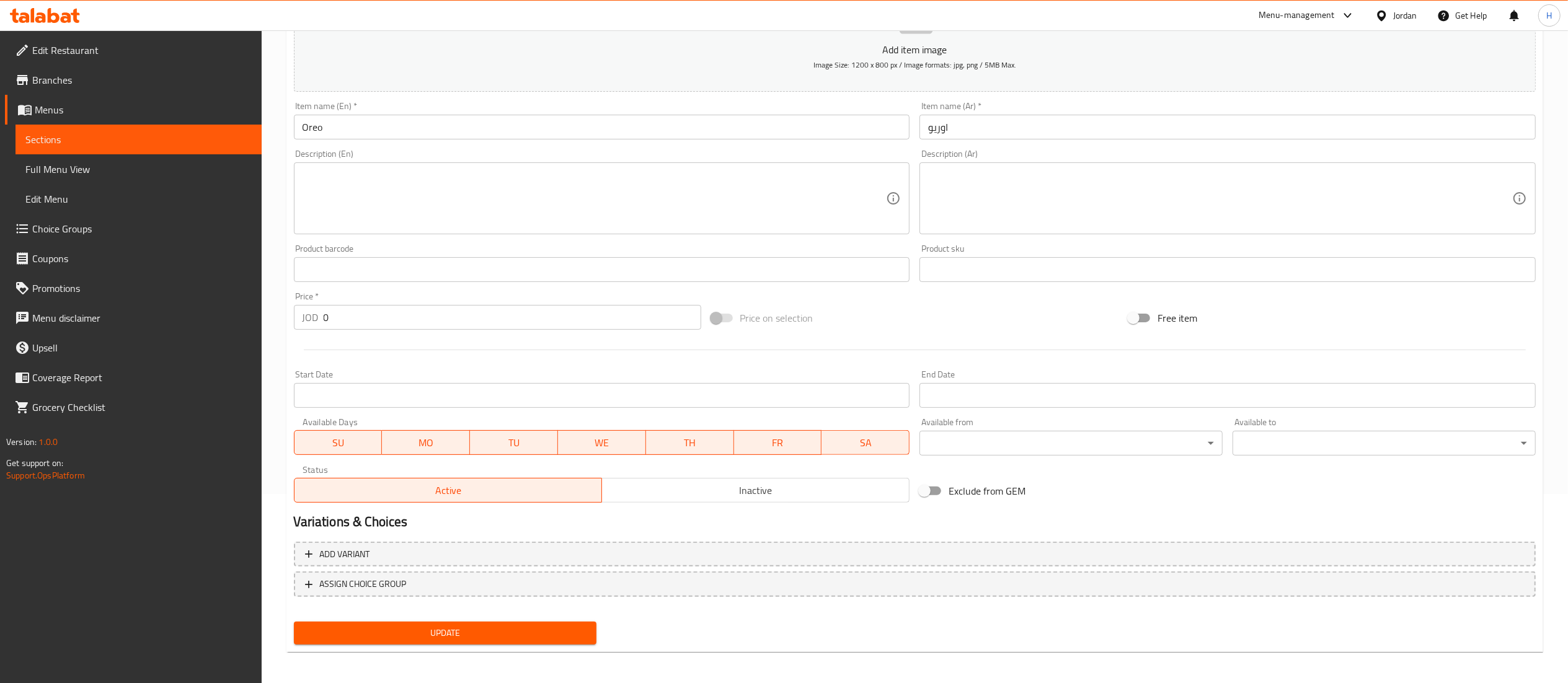
scroll to position [191, 0]
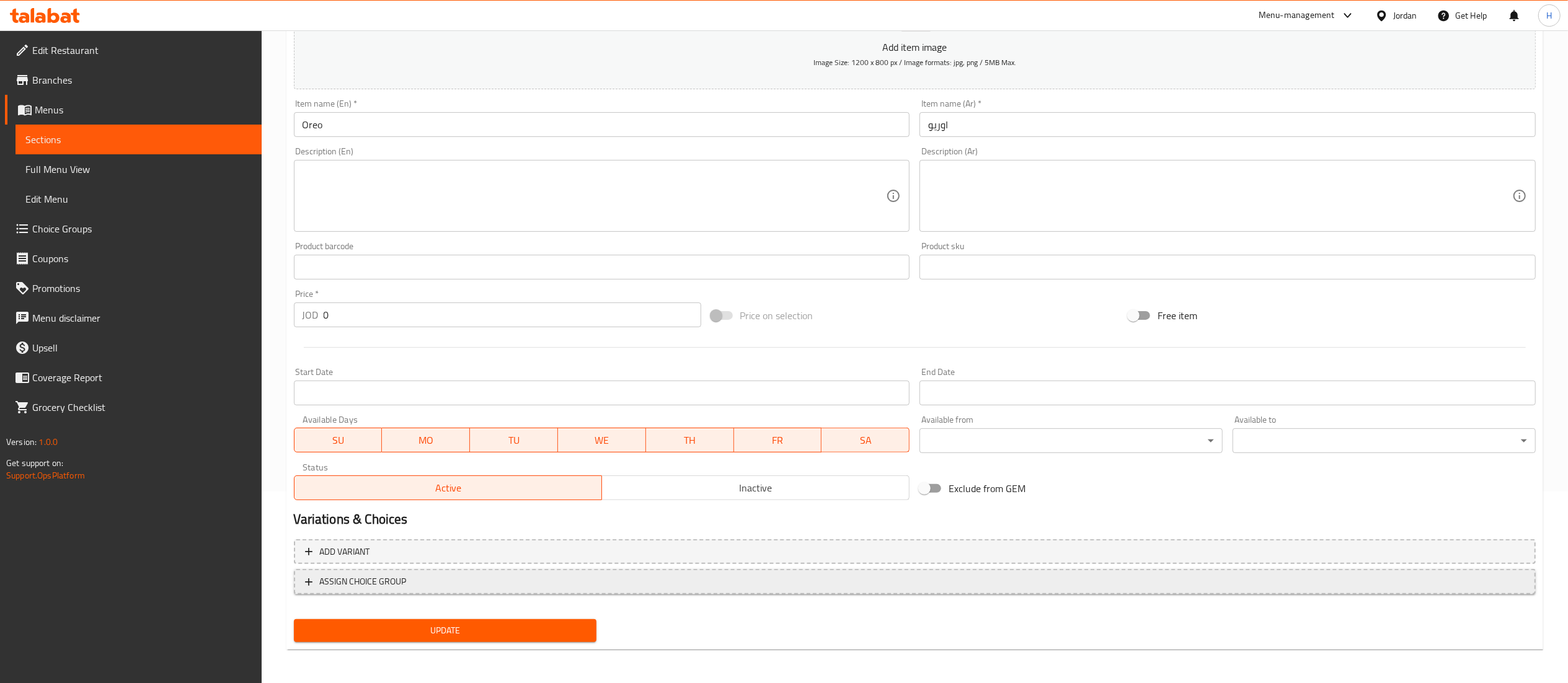
click at [467, 592] on button "ASSIGN CHOICE GROUP" at bounding box center [915, 582] width 1241 height 26
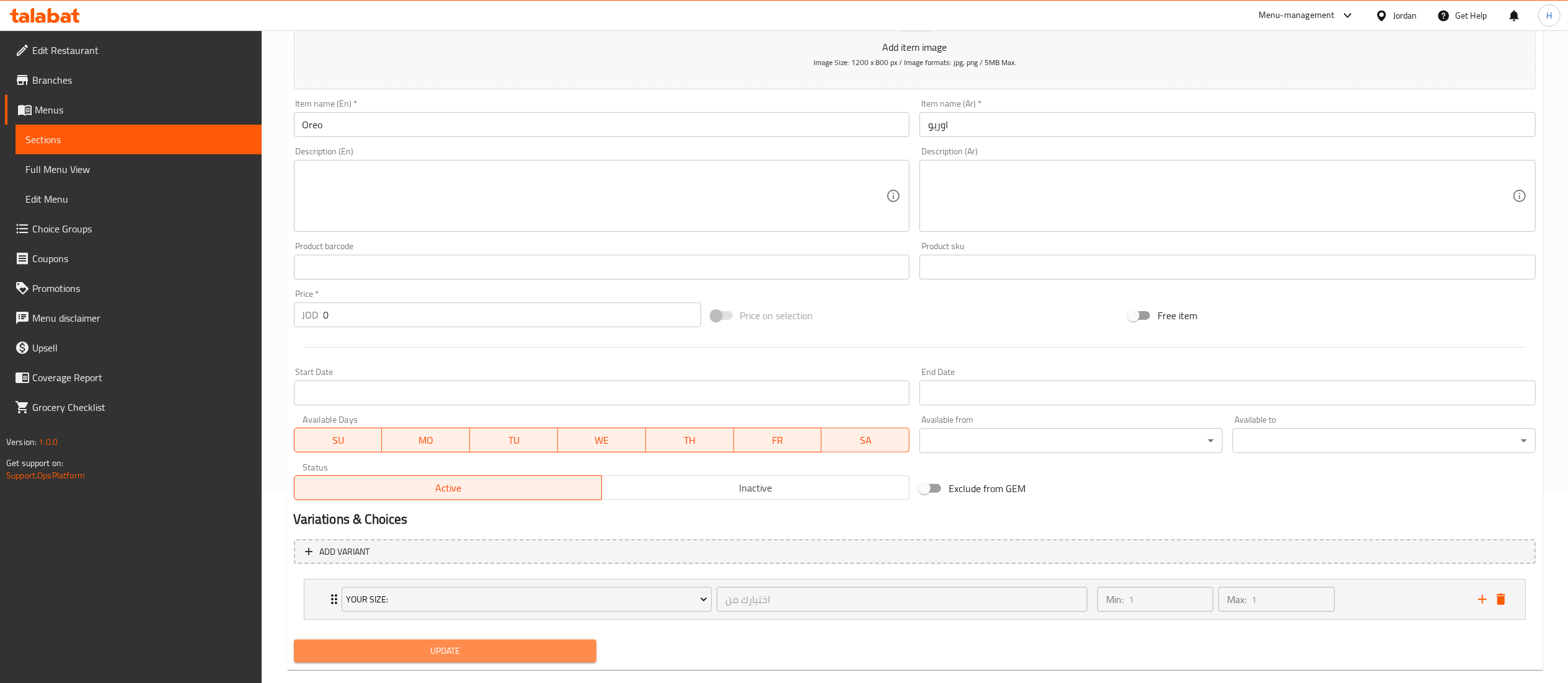
click at [454, 656] on span "Update" at bounding box center [446, 651] width 283 height 16
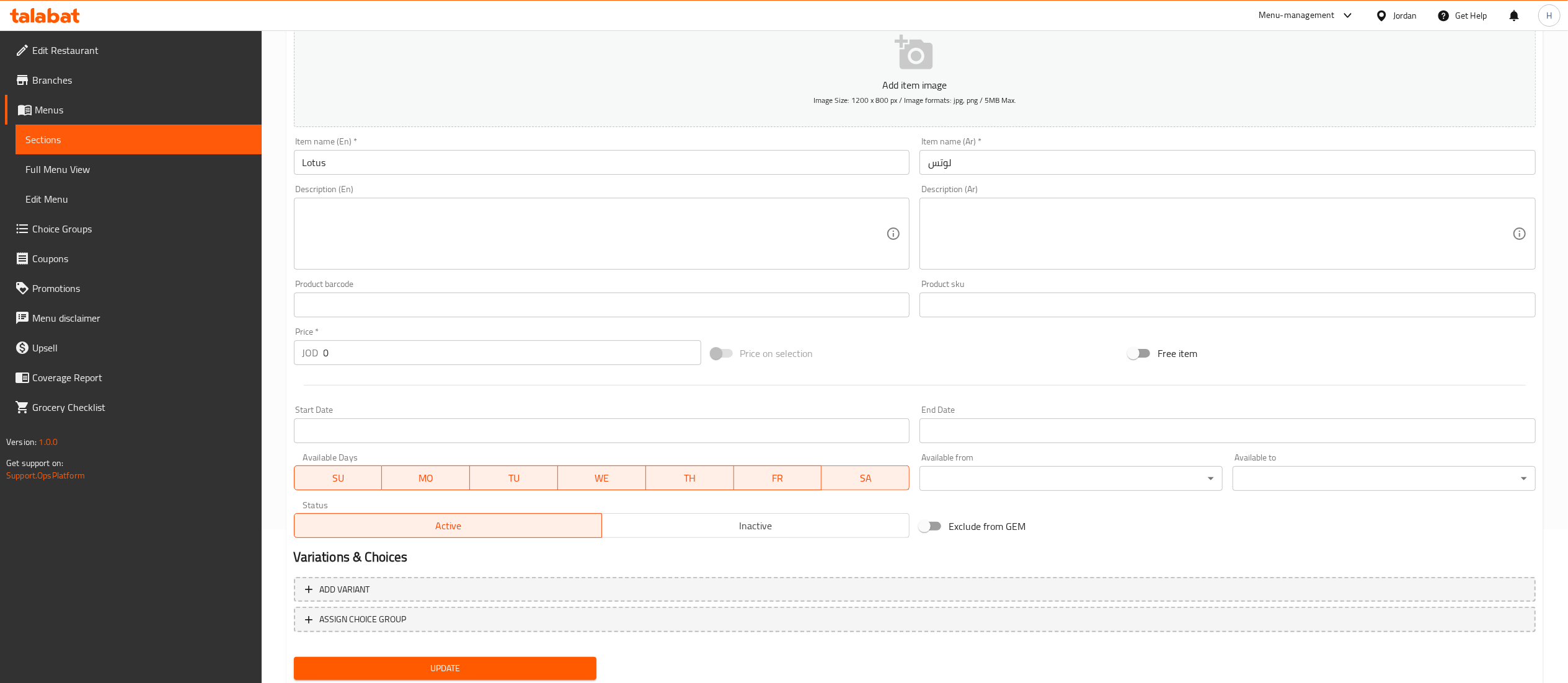
scroll to position [191, 0]
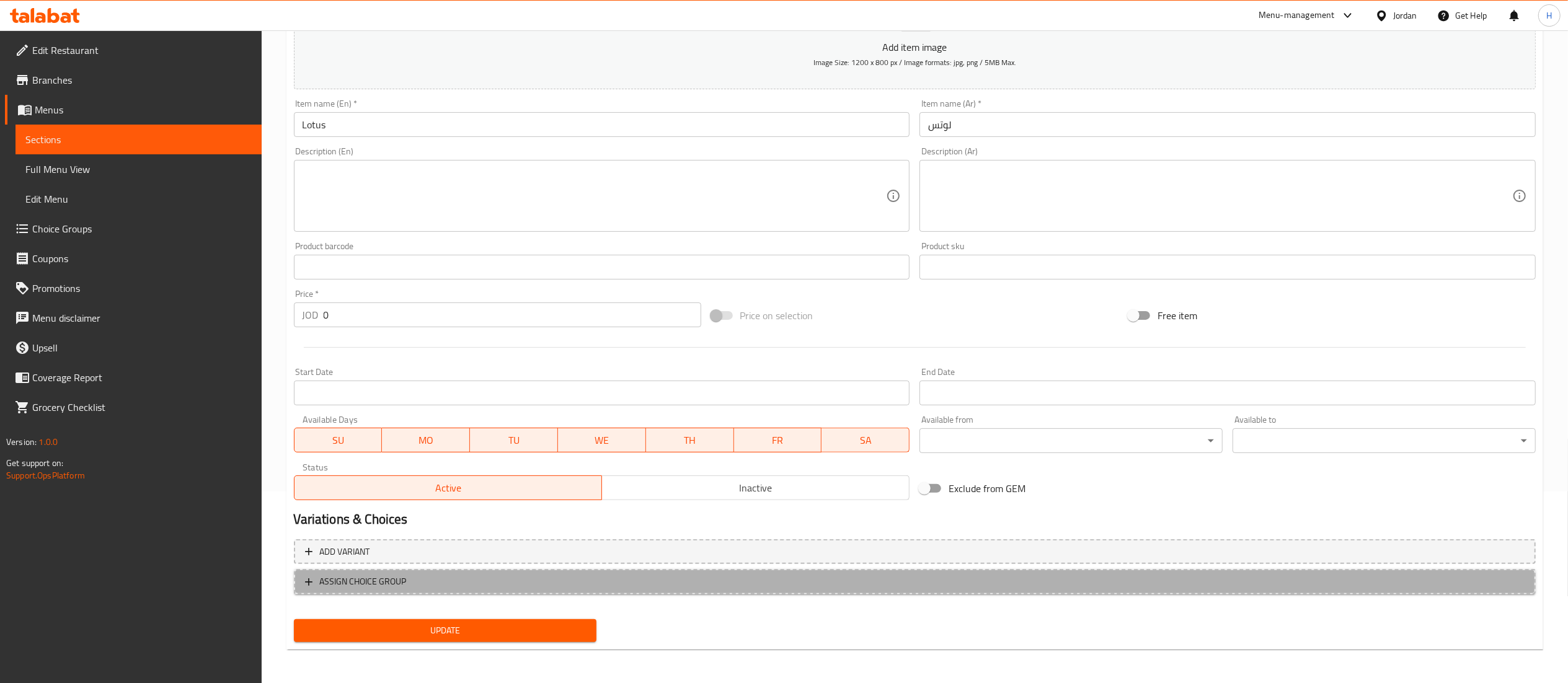
click at [419, 584] on span "ASSIGN CHOICE GROUP" at bounding box center [914, 582] width 1219 height 16
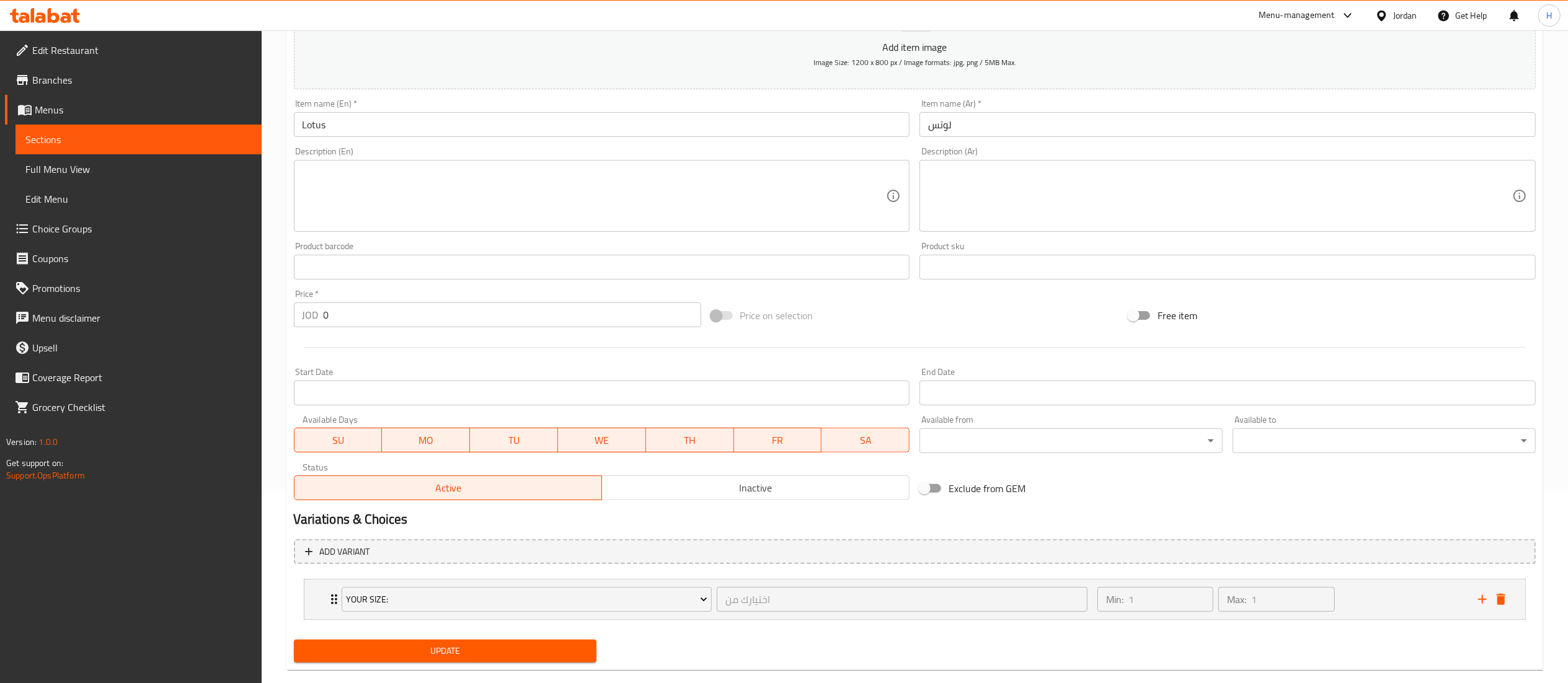
click at [440, 652] on span "Update" at bounding box center [446, 651] width 283 height 16
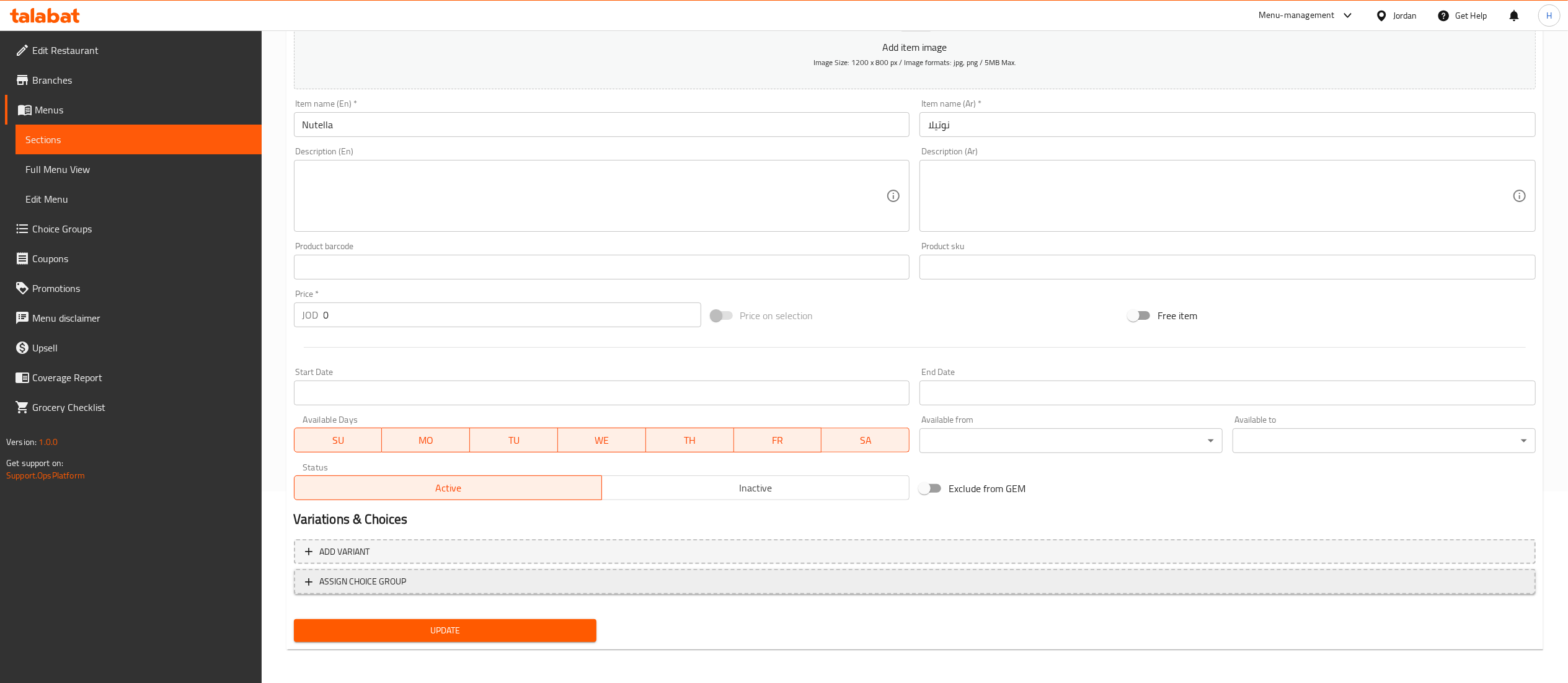
click at [478, 584] on span "ASSIGN CHOICE GROUP" at bounding box center [914, 582] width 1219 height 16
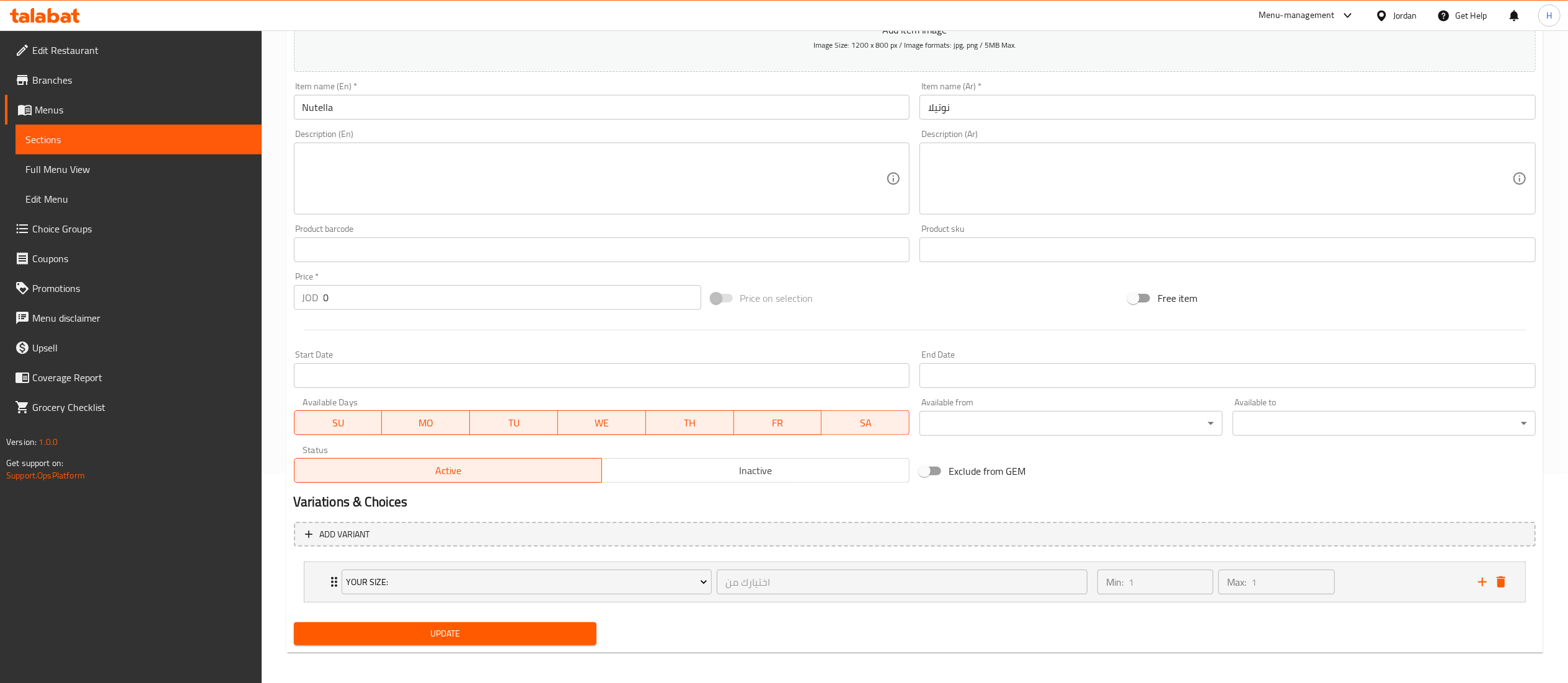
scroll to position [214, 0]
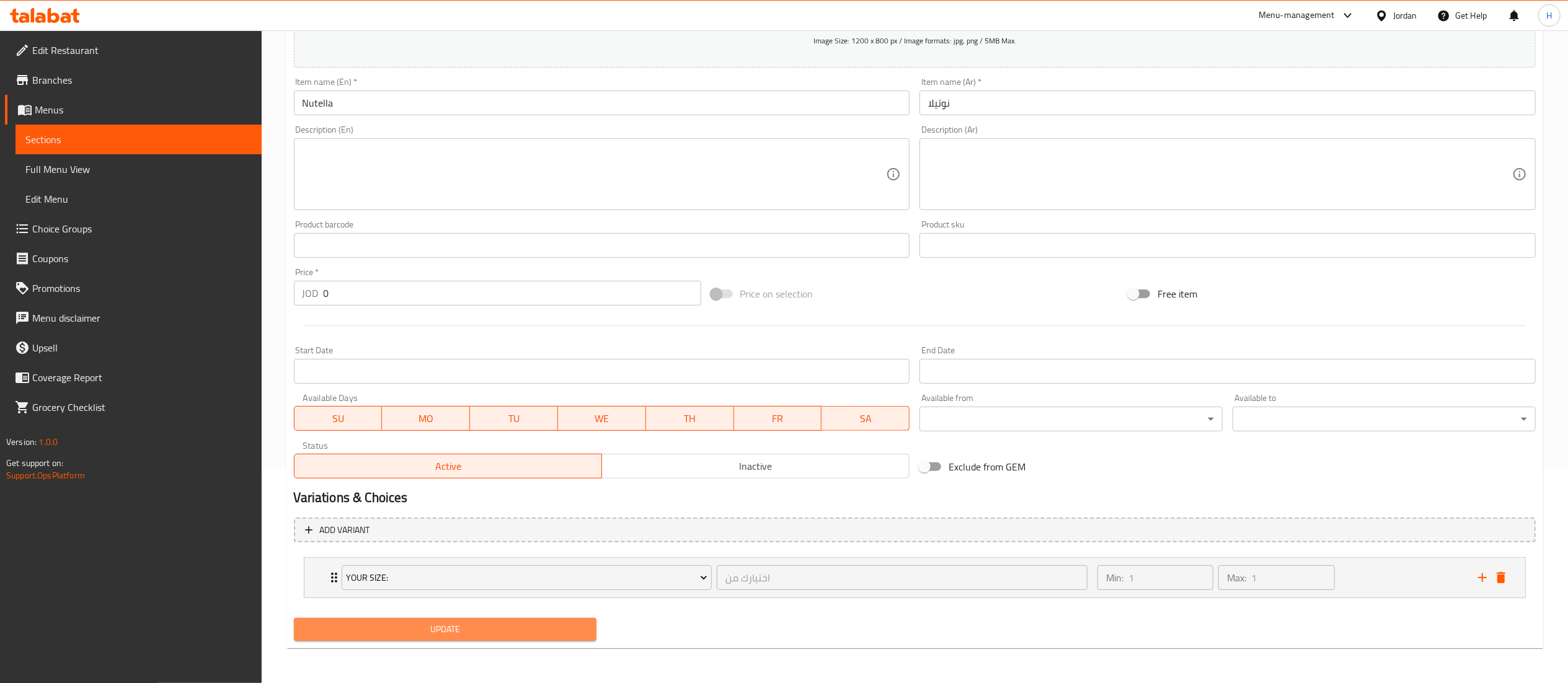
click at [449, 627] on span "Update" at bounding box center [446, 629] width 283 height 16
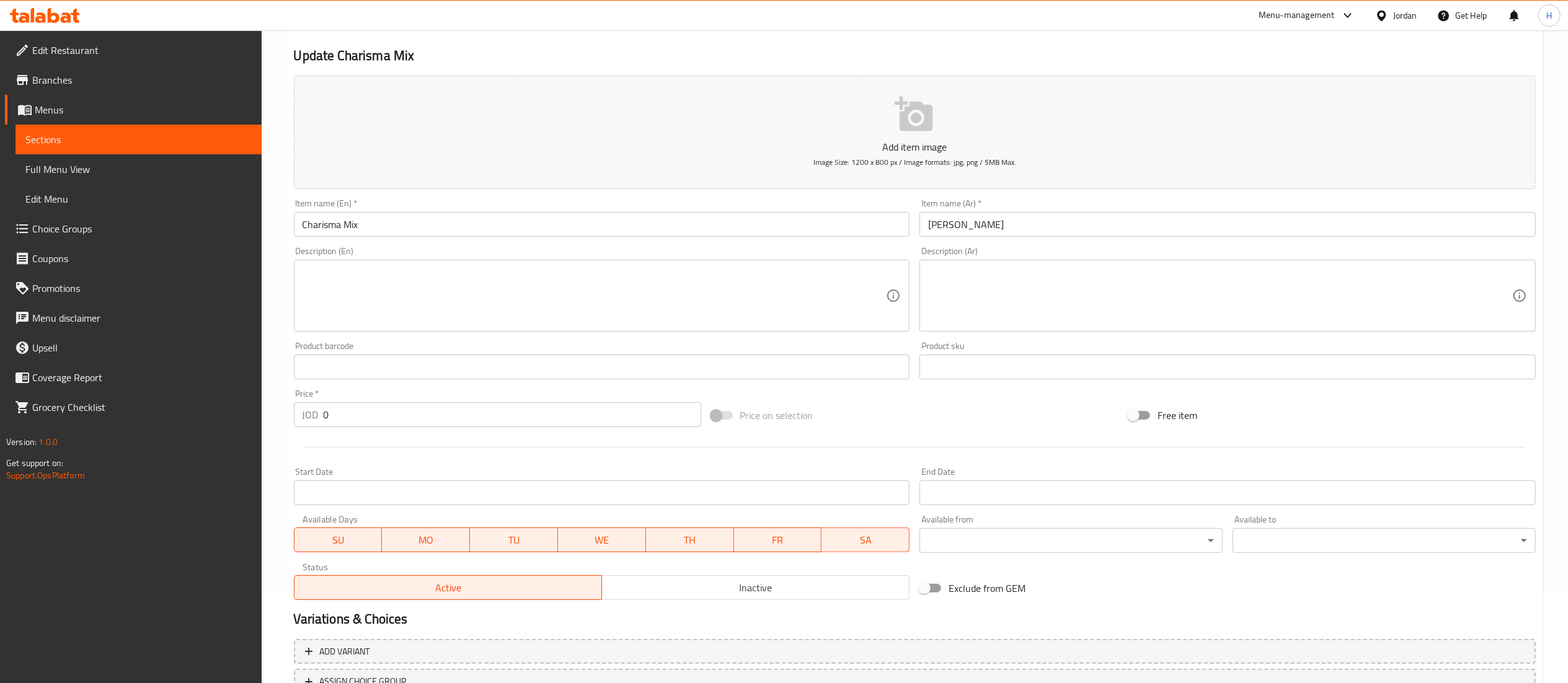
scroll to position [191, 0]
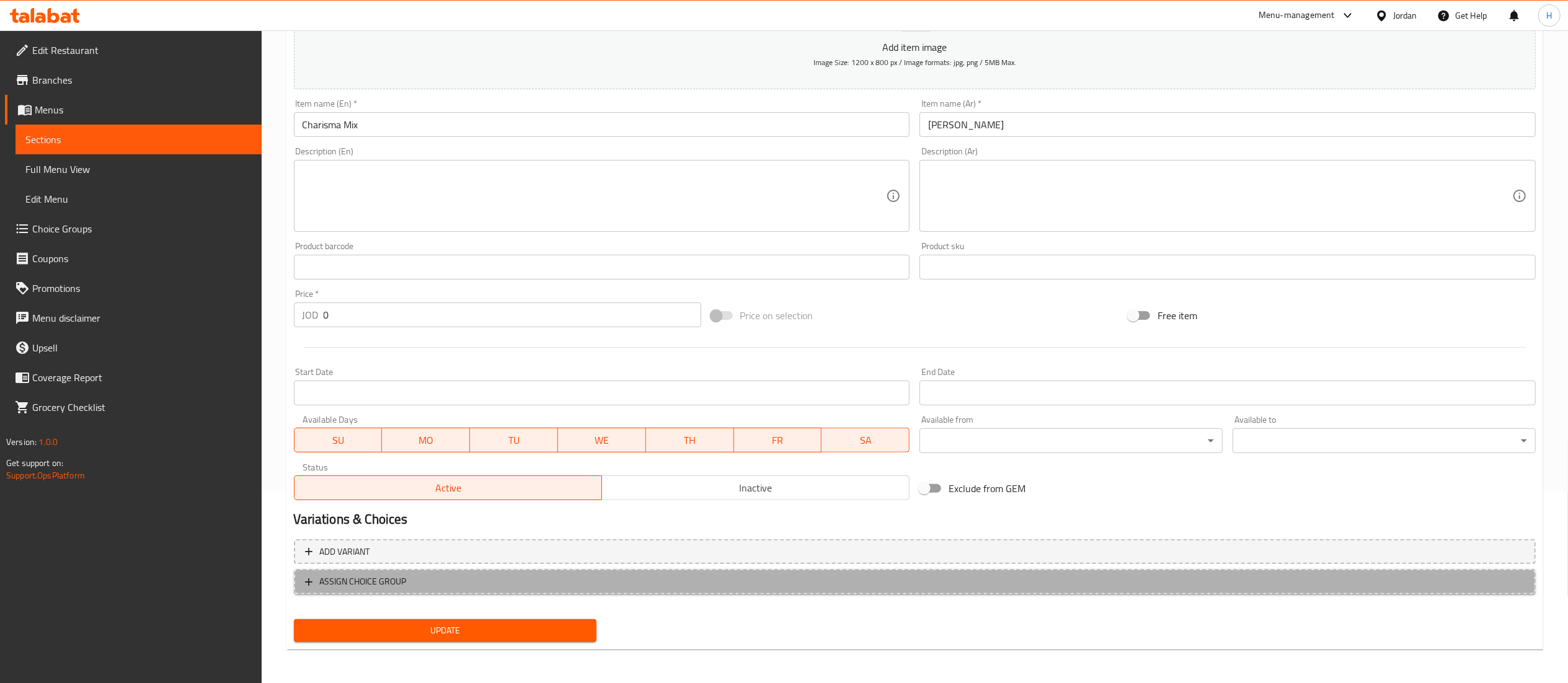
click at [491, 584] on span "ASSIGN CHOICE GROUP" at bounding box center [914, 582] width 1219 height 16
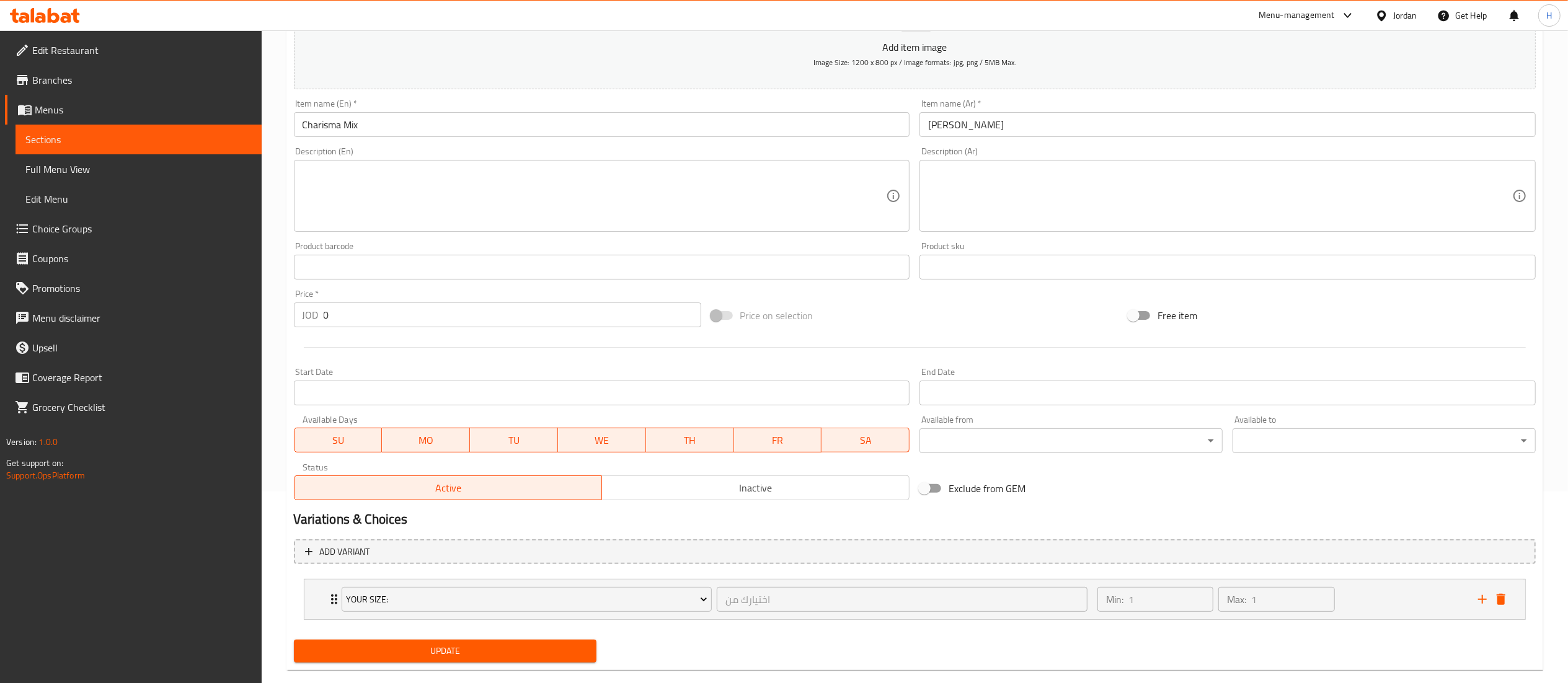
click at [440, 659] on span "Update" at bounding box center [446, 651] width 283 height 16
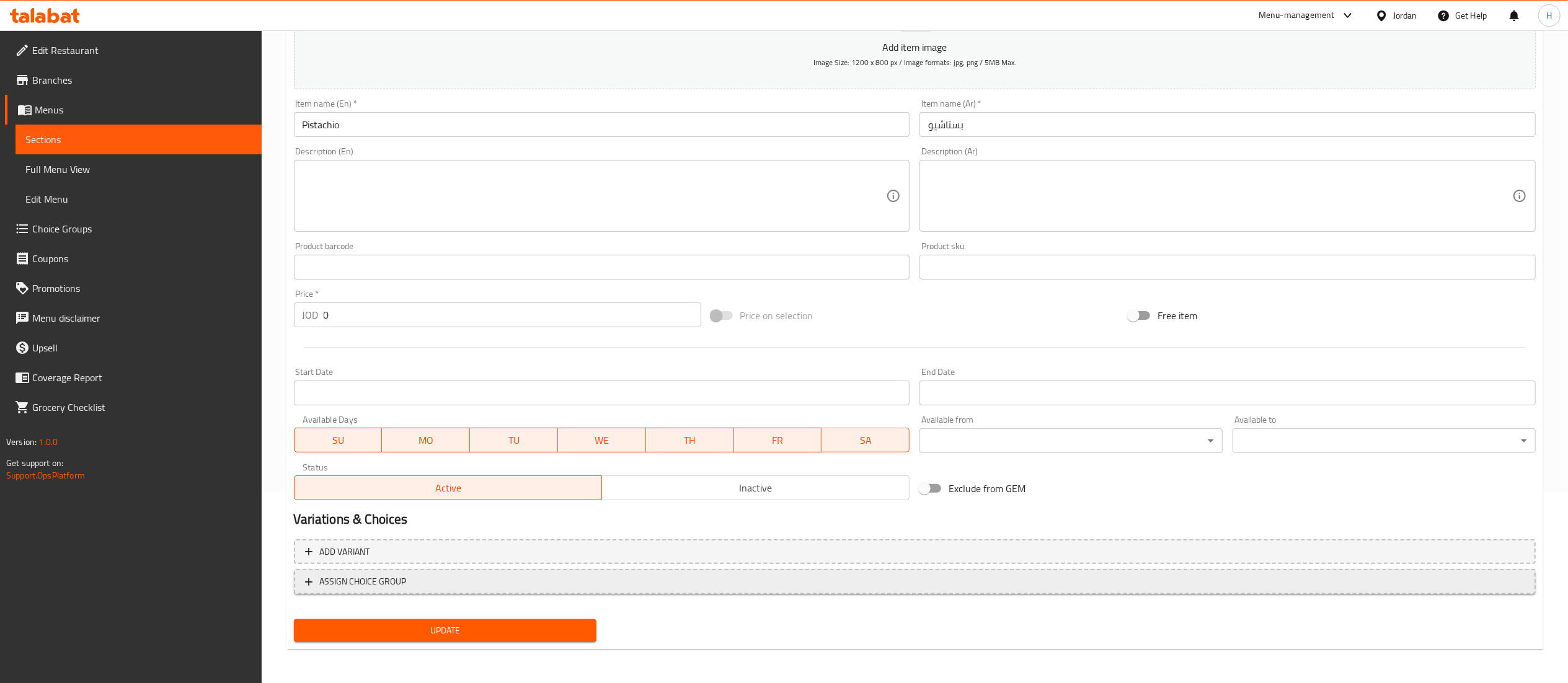
click at [490, 585] on span "ASSIGN CHOICE GROUP" at bounding box center [914, 582] width 1219 height 16
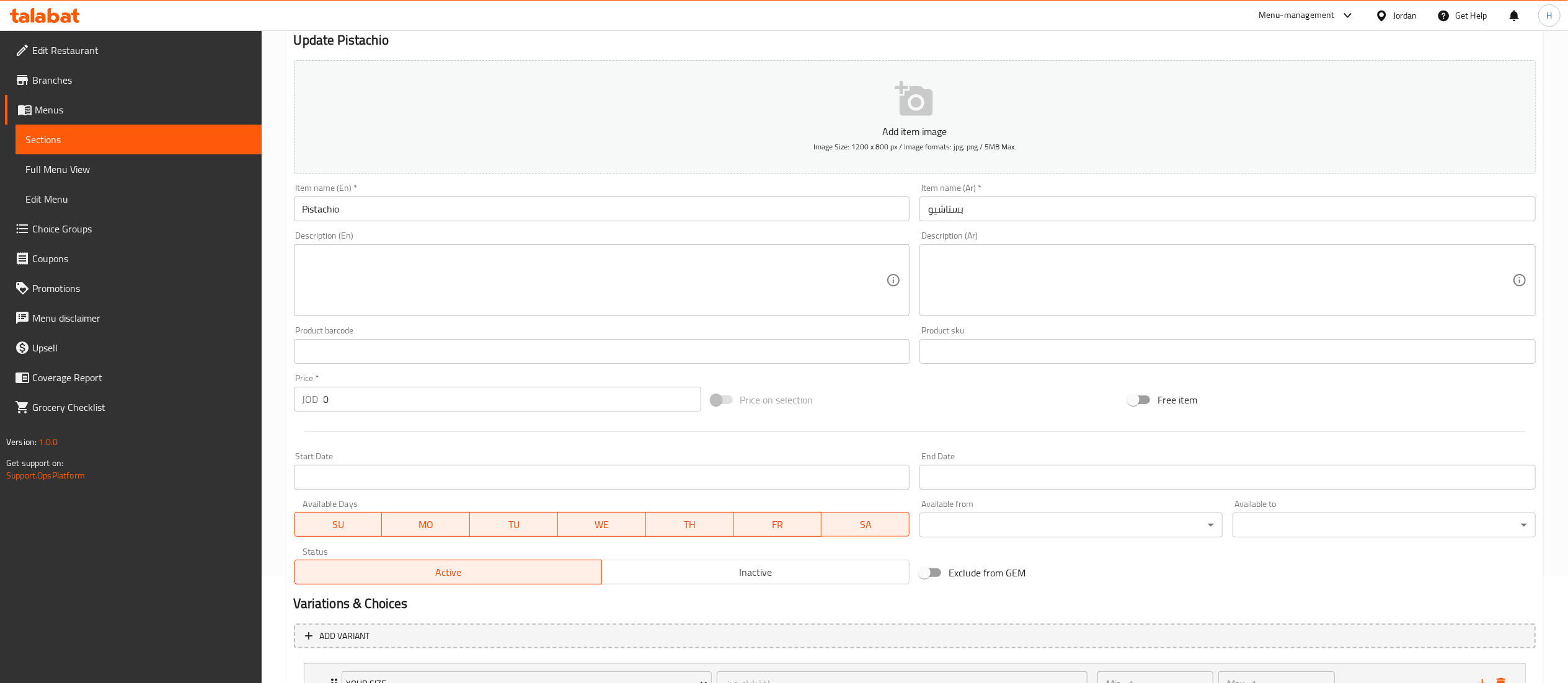
scroll to position [214, 0]
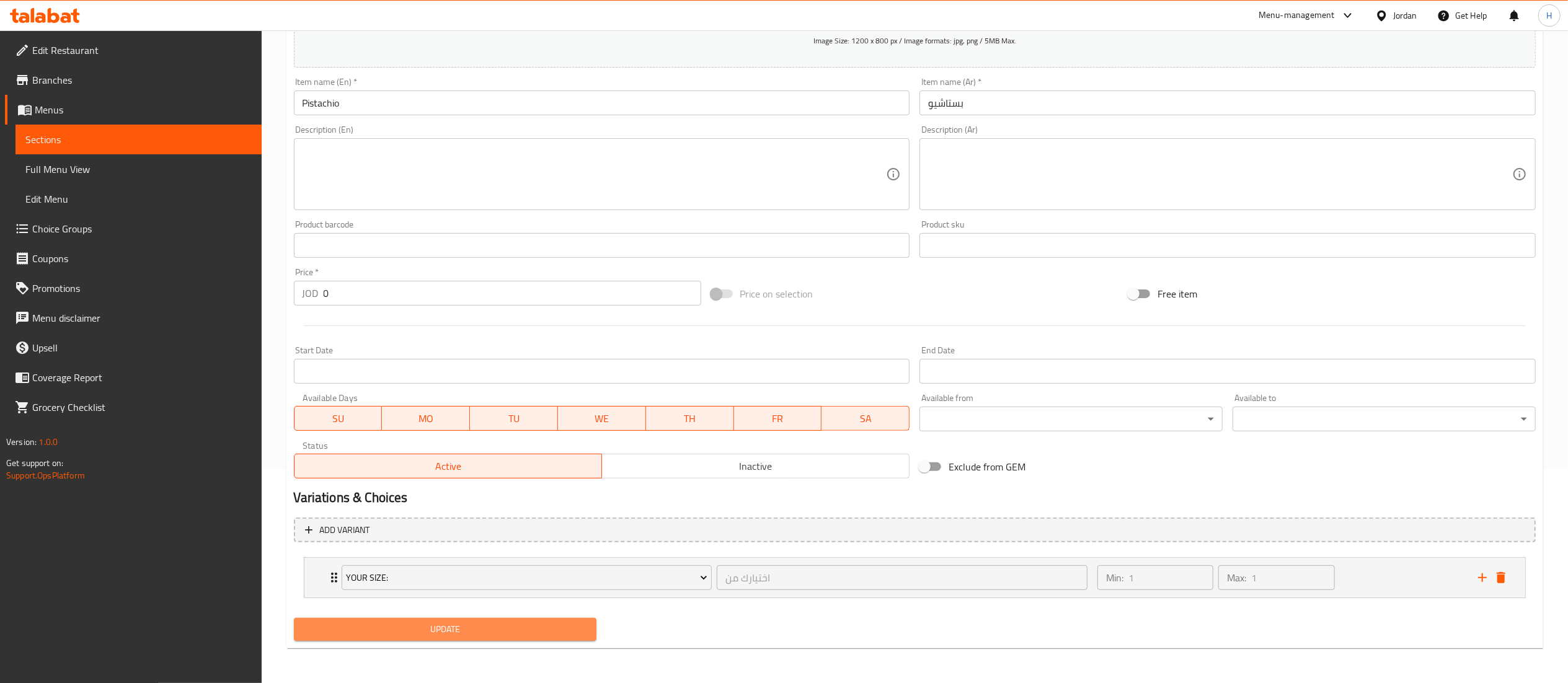
click at [357, 630] on span "Update" at bounding box center [446, 629] width 283 height 16
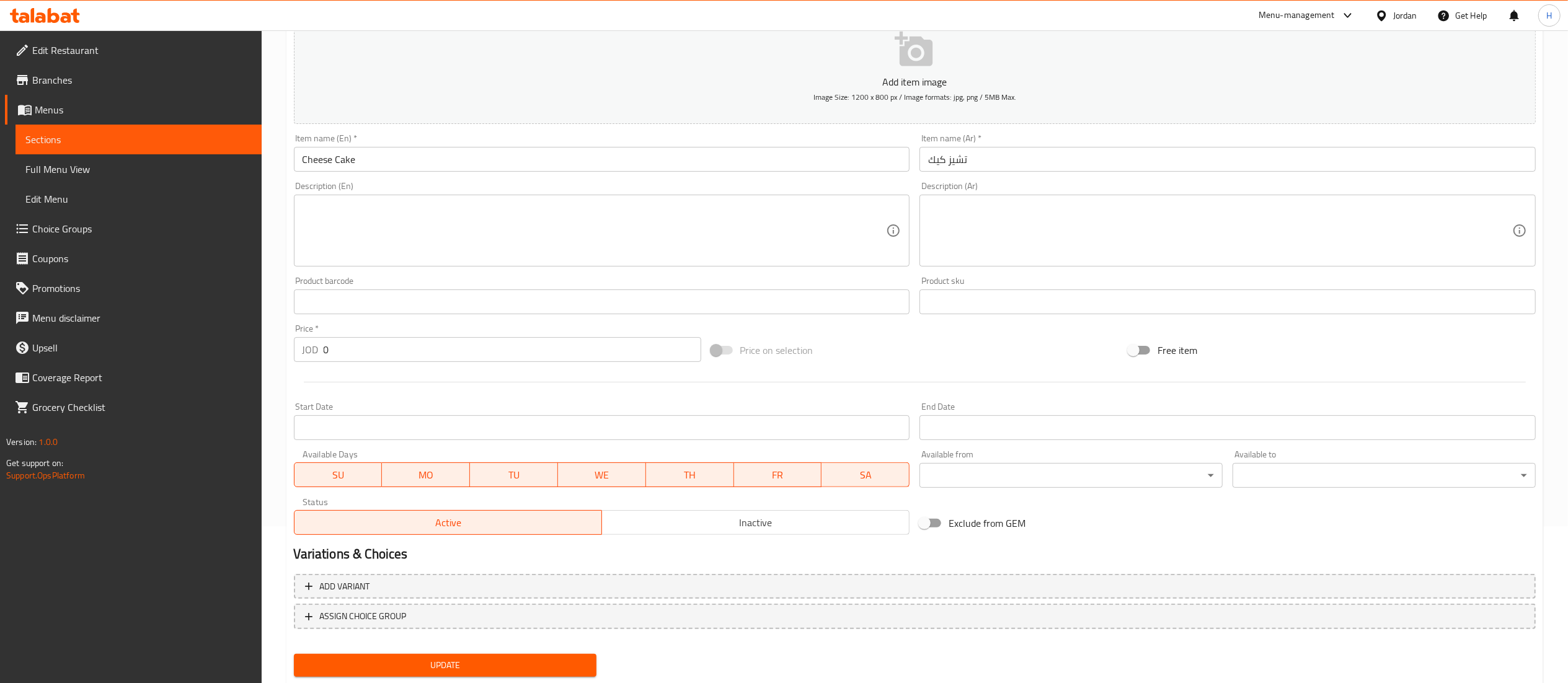
scroll to position [191, 0]
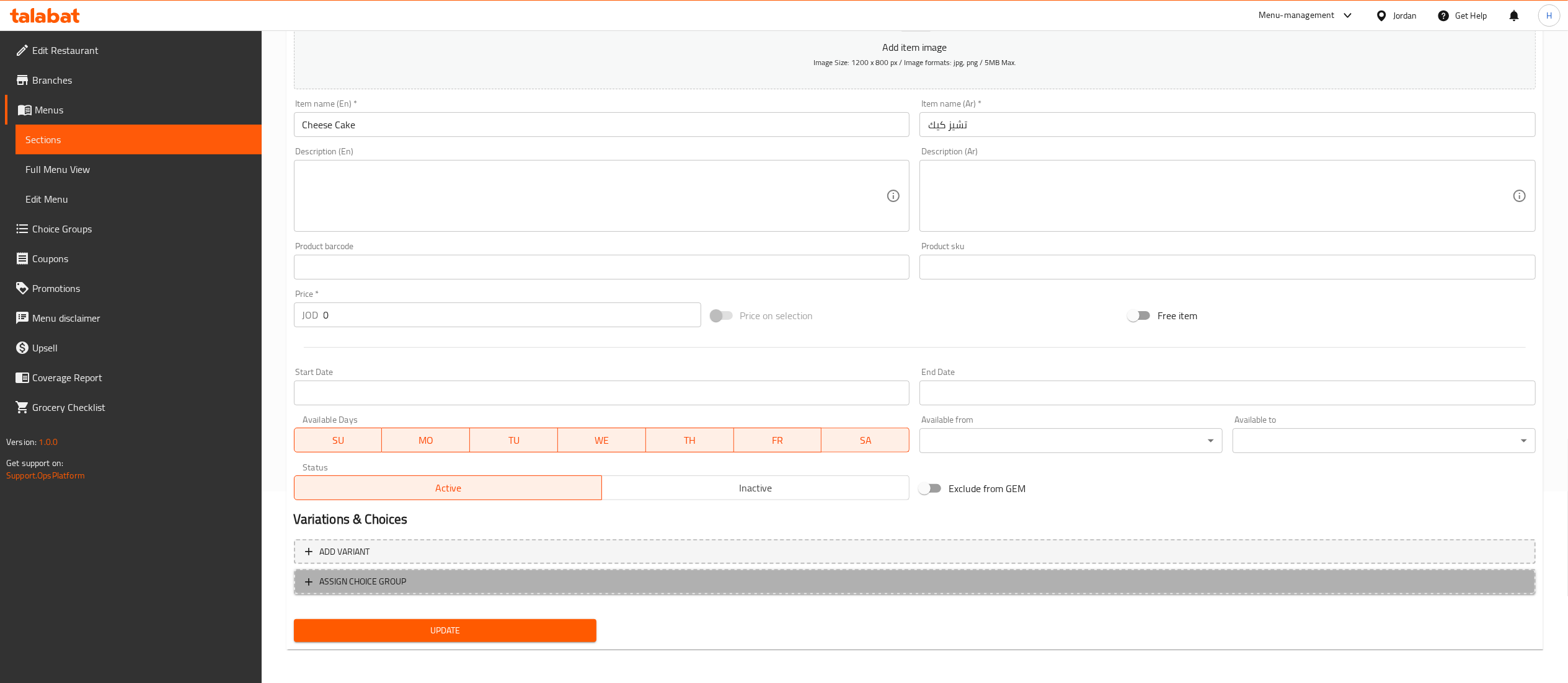
click at [450, 587] on span "ASSIGN CHOICE GROUP" at bounding box center [914, 582] width 1219 height 16
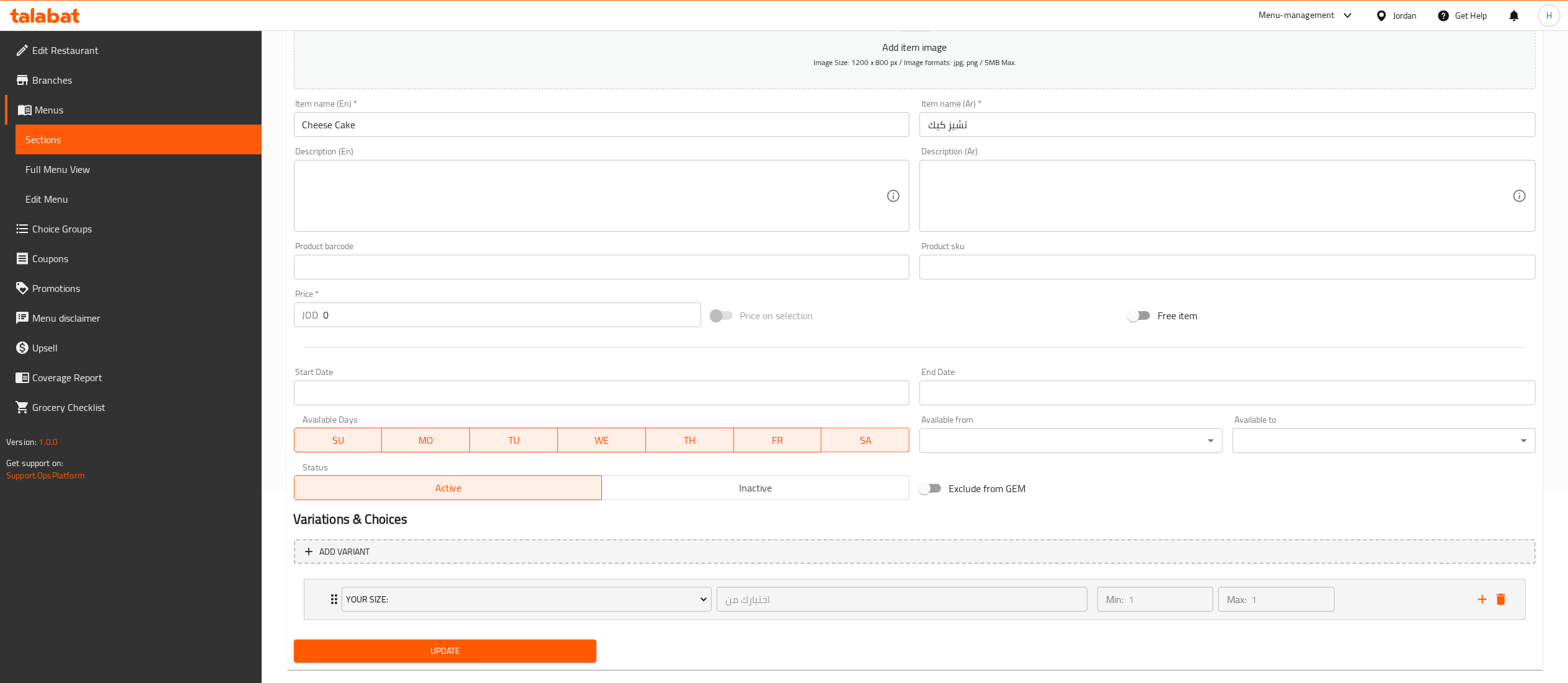
click at [445, 647] on span "Update" at bounding box center [446, 651] width 283 height 16
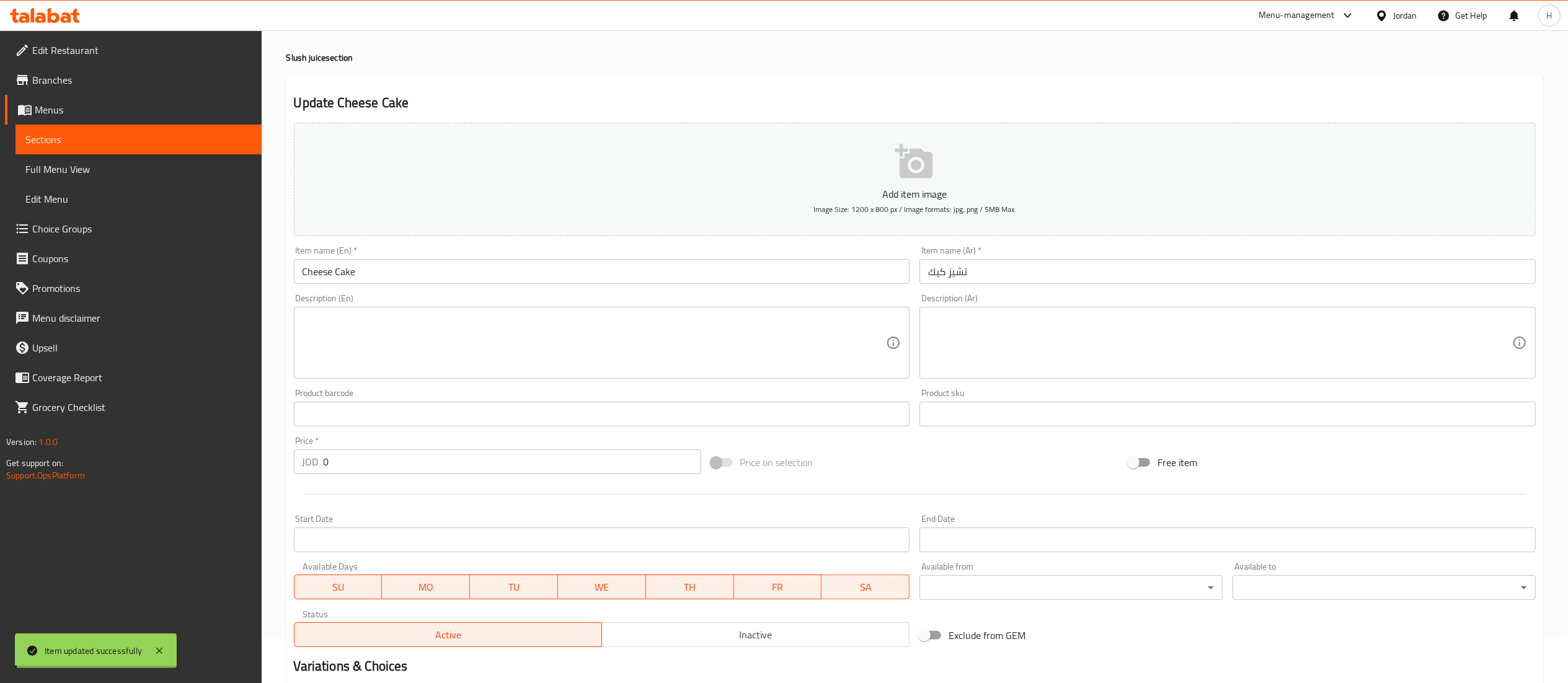
scroll to position [0, 0]
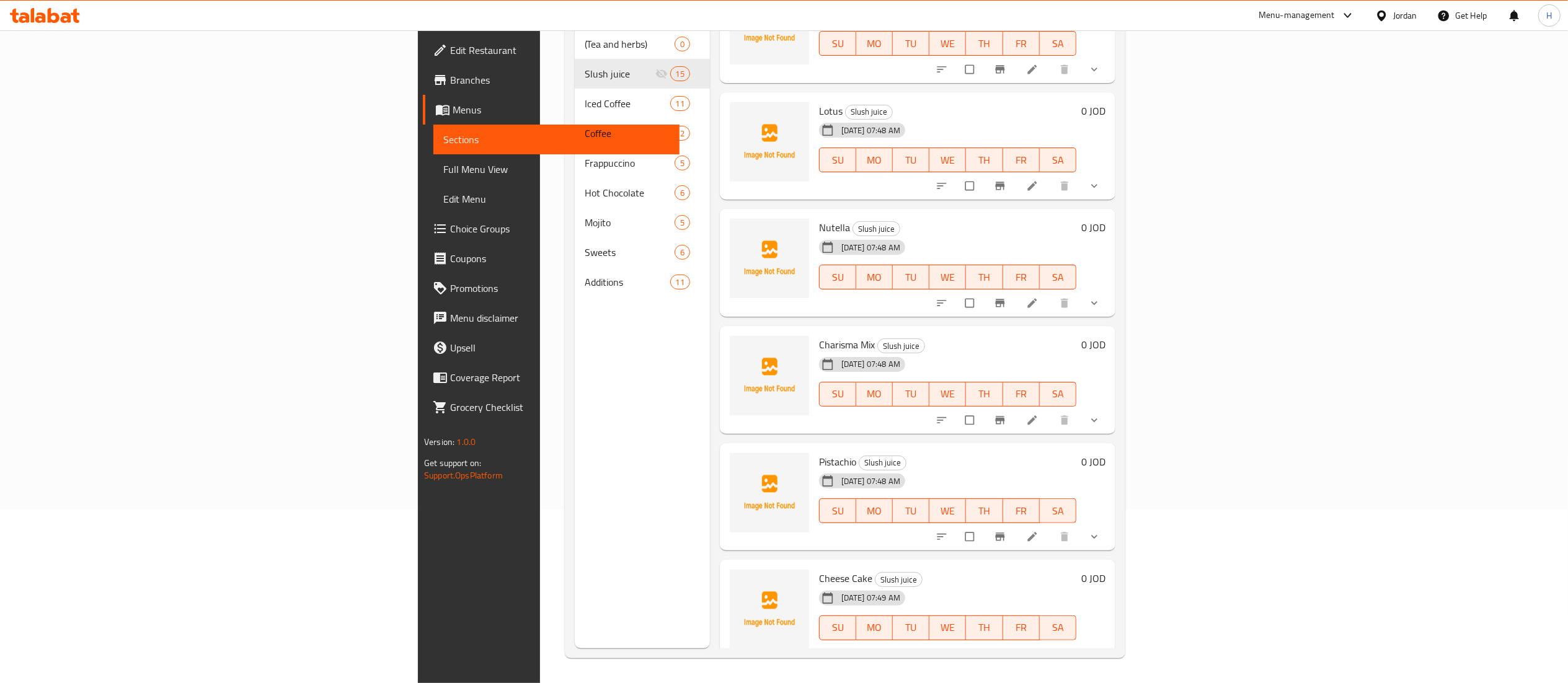
scroll to position [174, 0]
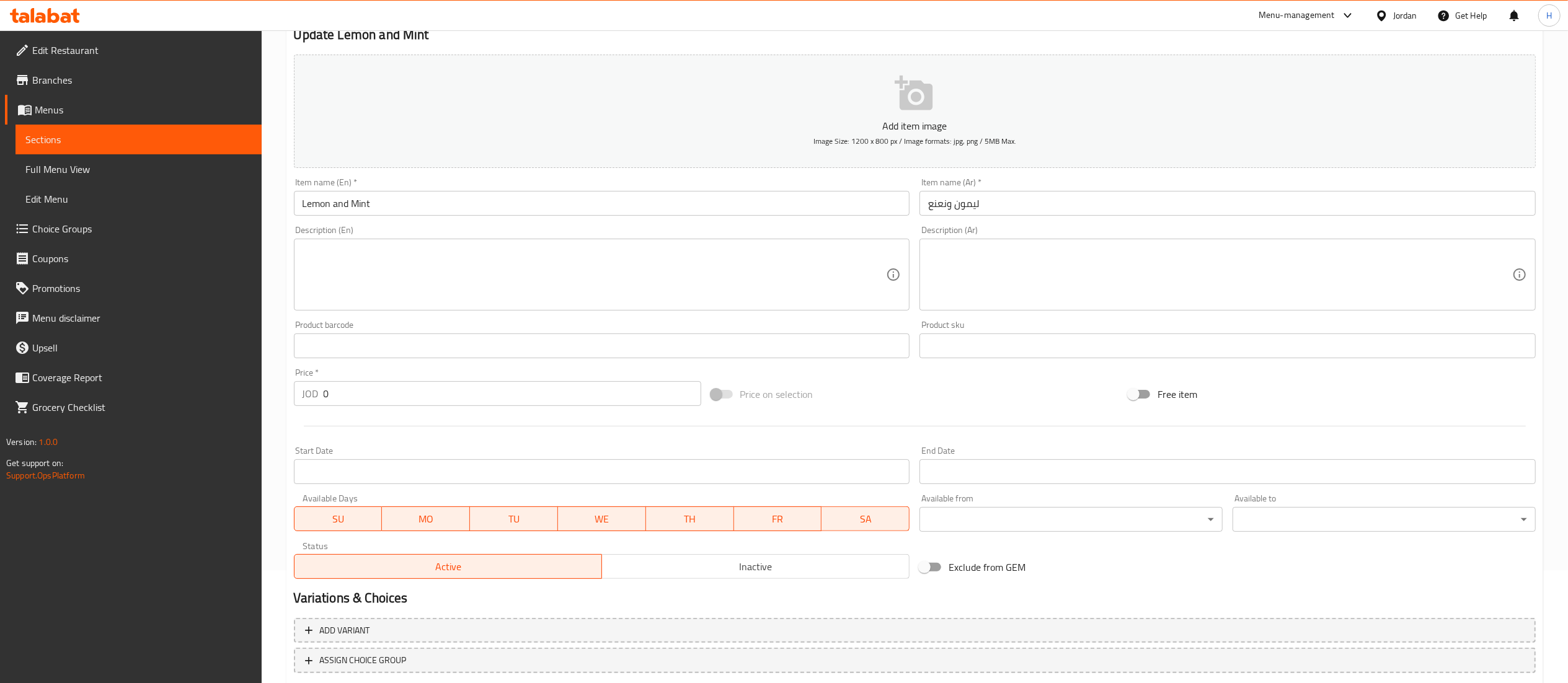
scroll to position [191, 0]
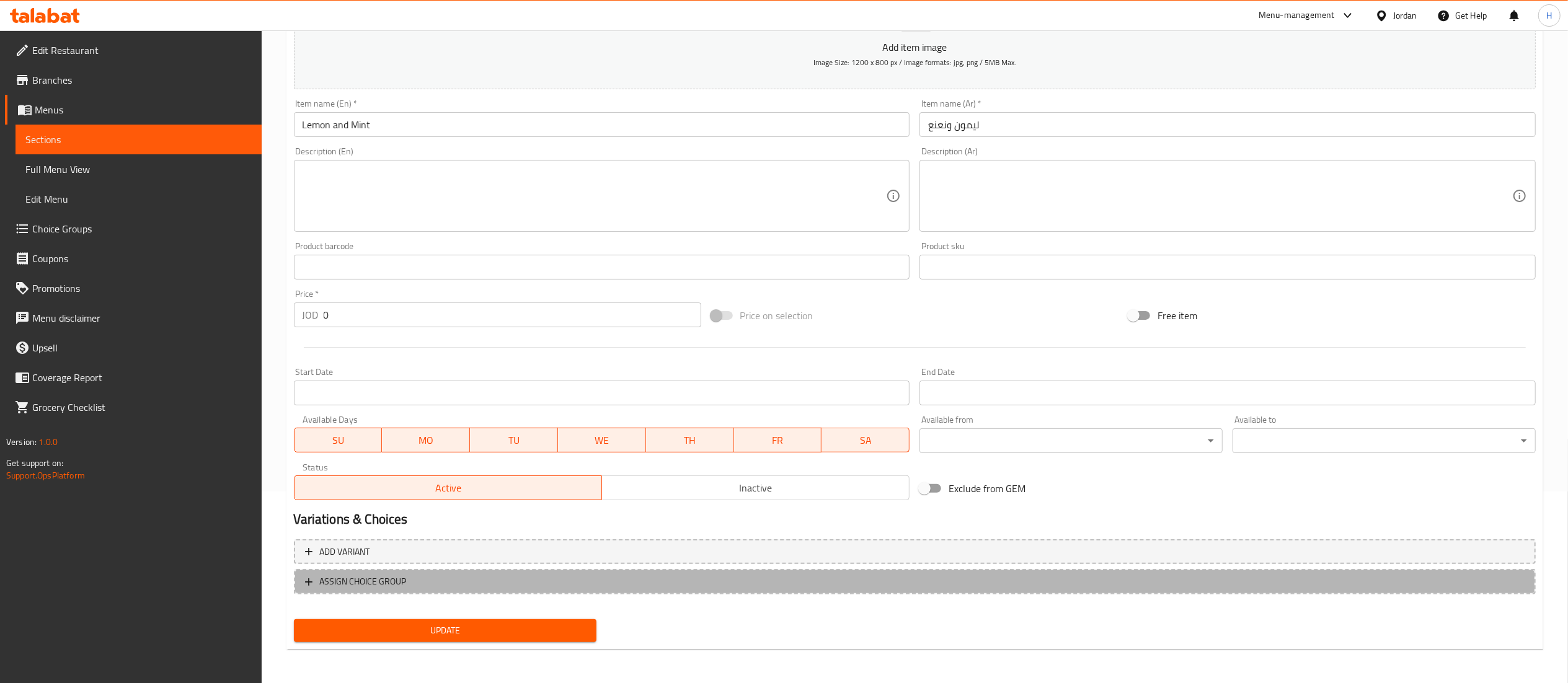
drag, startPoint x: 529, startPoint y: 585, endPoint x: 517, endPoint y: 627, distance: 43.7
click at [526, 587] on span "ASSIGN CHOICE GROUP" at bounding box center [914, 582] width 1219 height 16
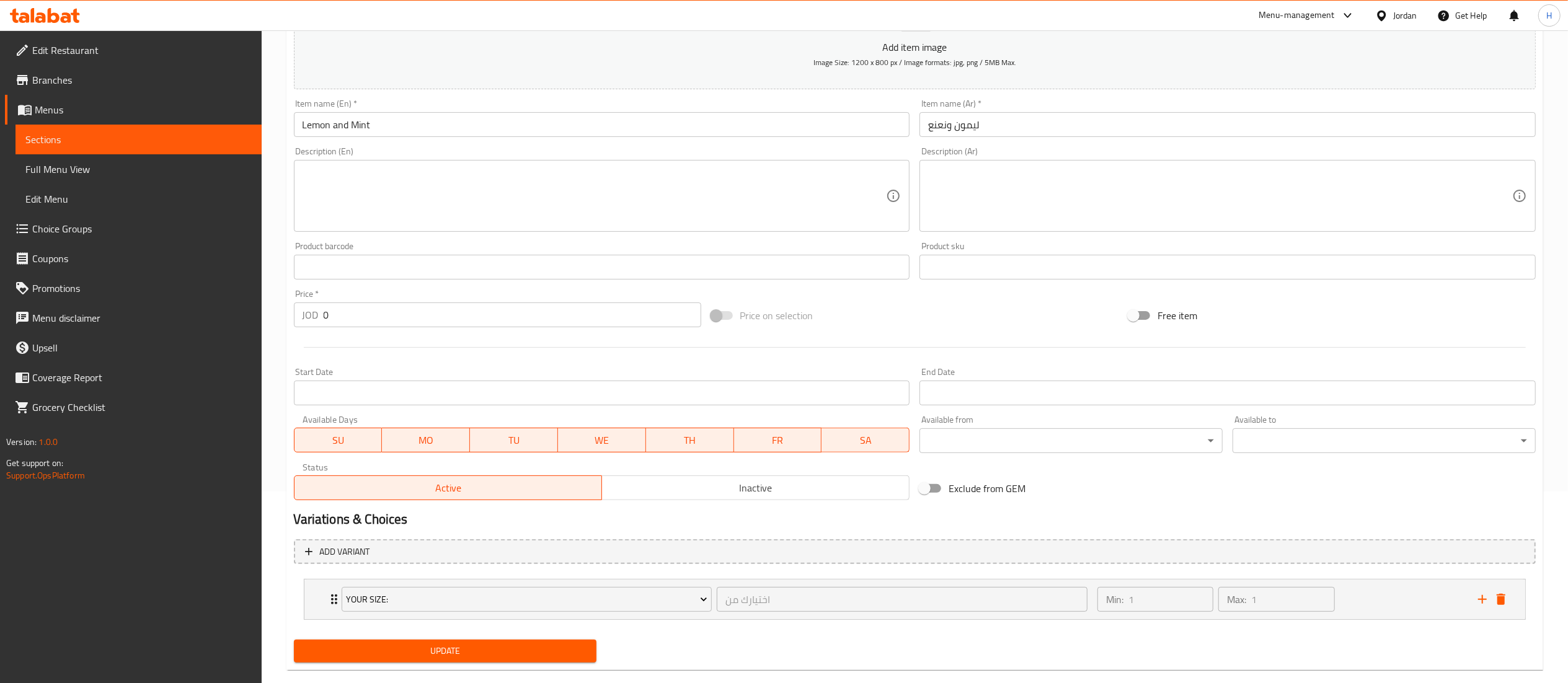
click at [486, 656] on span "Update" at bounding box center [446, 651] width 283 height 16
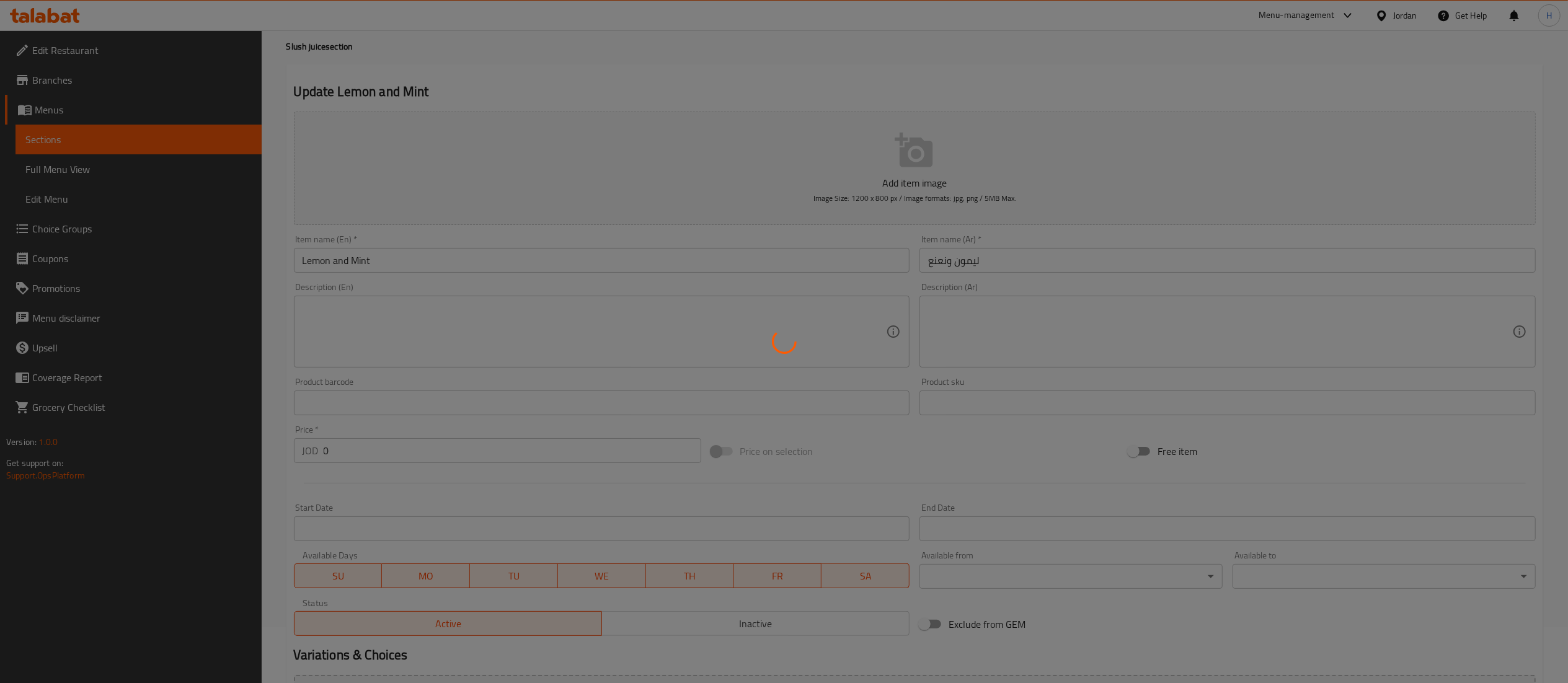
scroll to position [0, 0]
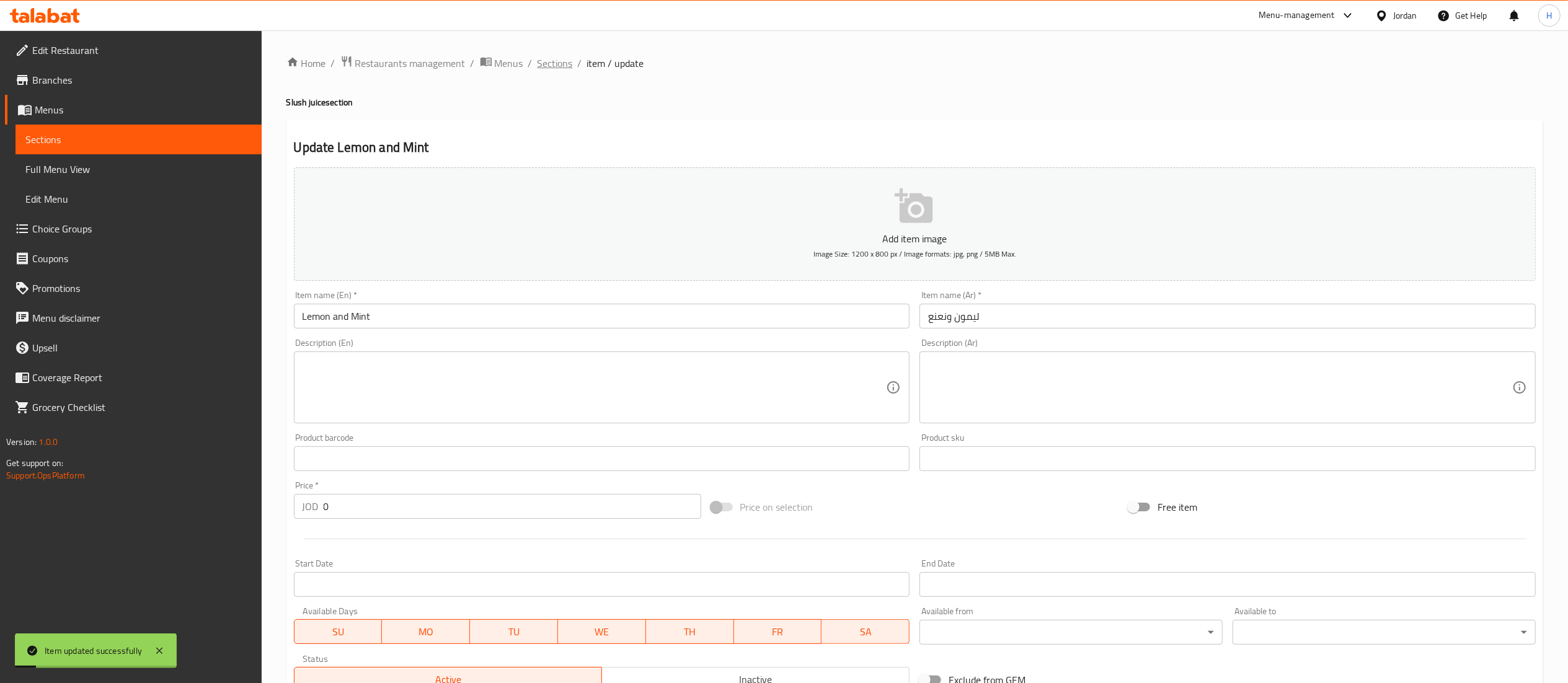
click at [553, 67] on span "Sections" at bounding box center [555, 63] width 36 height 15
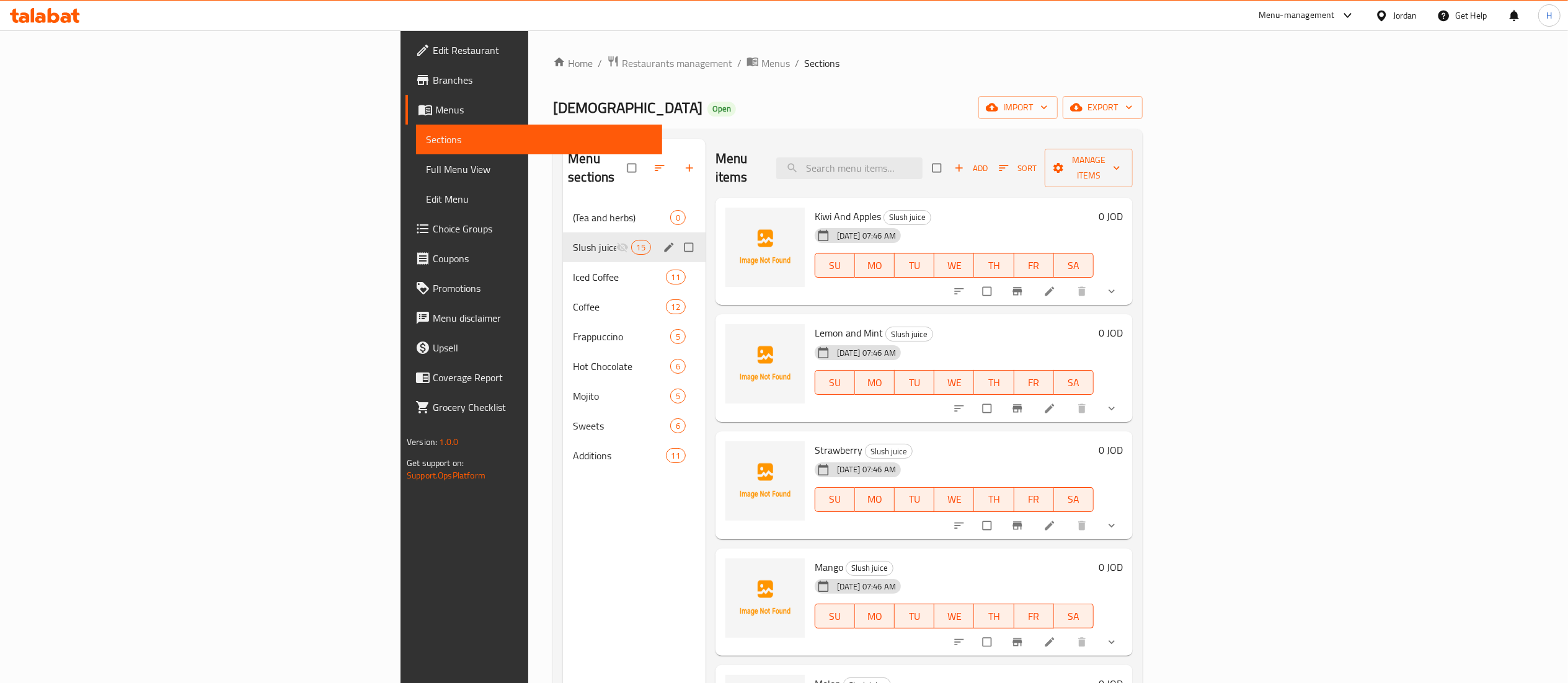
click at [663, 241] on icon "edit" at bounding box center [669, 247] width 12 height 12
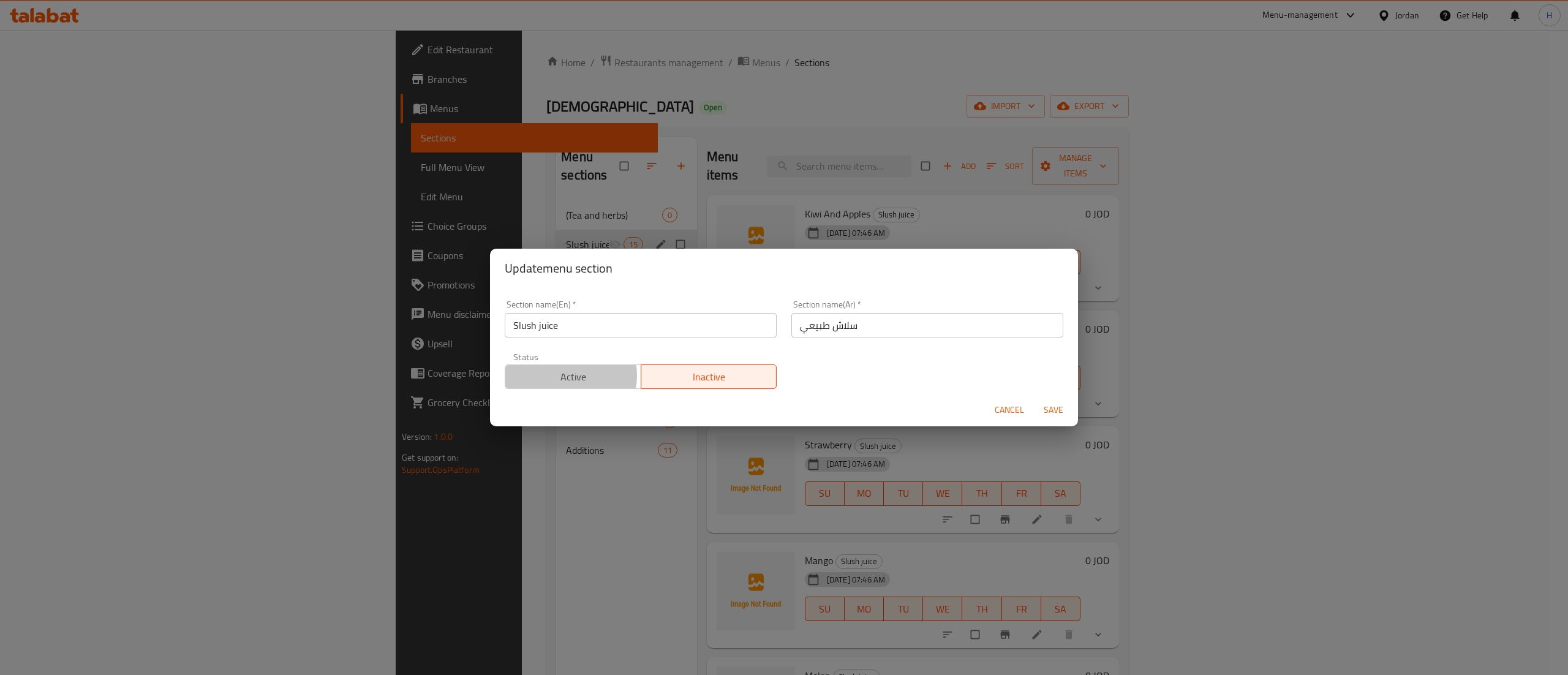
drag, startPoint x: 564, startPoint y: 376, endPoint x: 1081, endPoint y: 456, distance: 523.2
click at [572, 379] on span "Active" at bounding box center [573, 378] width 126 height 18
click at [1059, 412] on span "Save" at bounding box center [1054, 410] width 29 height 16
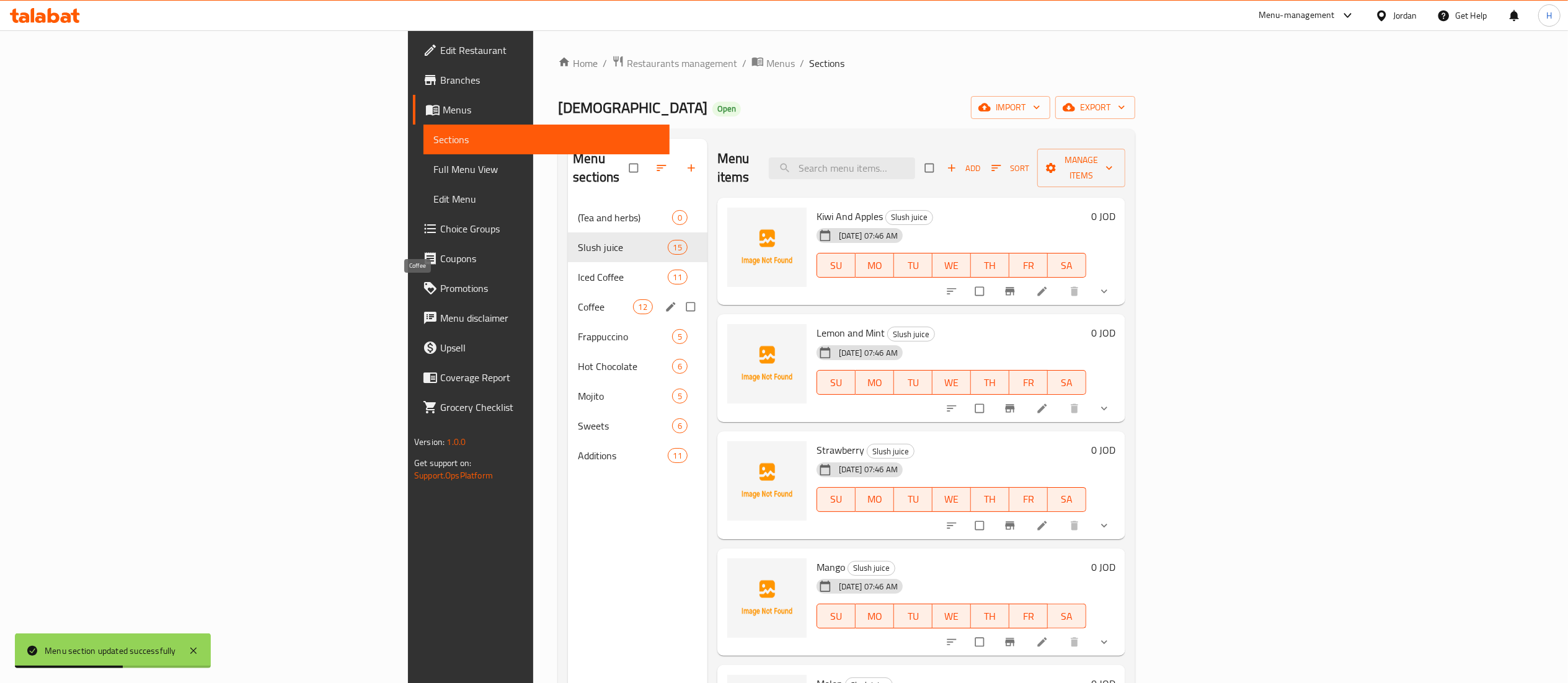
click at [578, 299] on span "Coffee" at bounding box center [605, 307] width 55 height 15
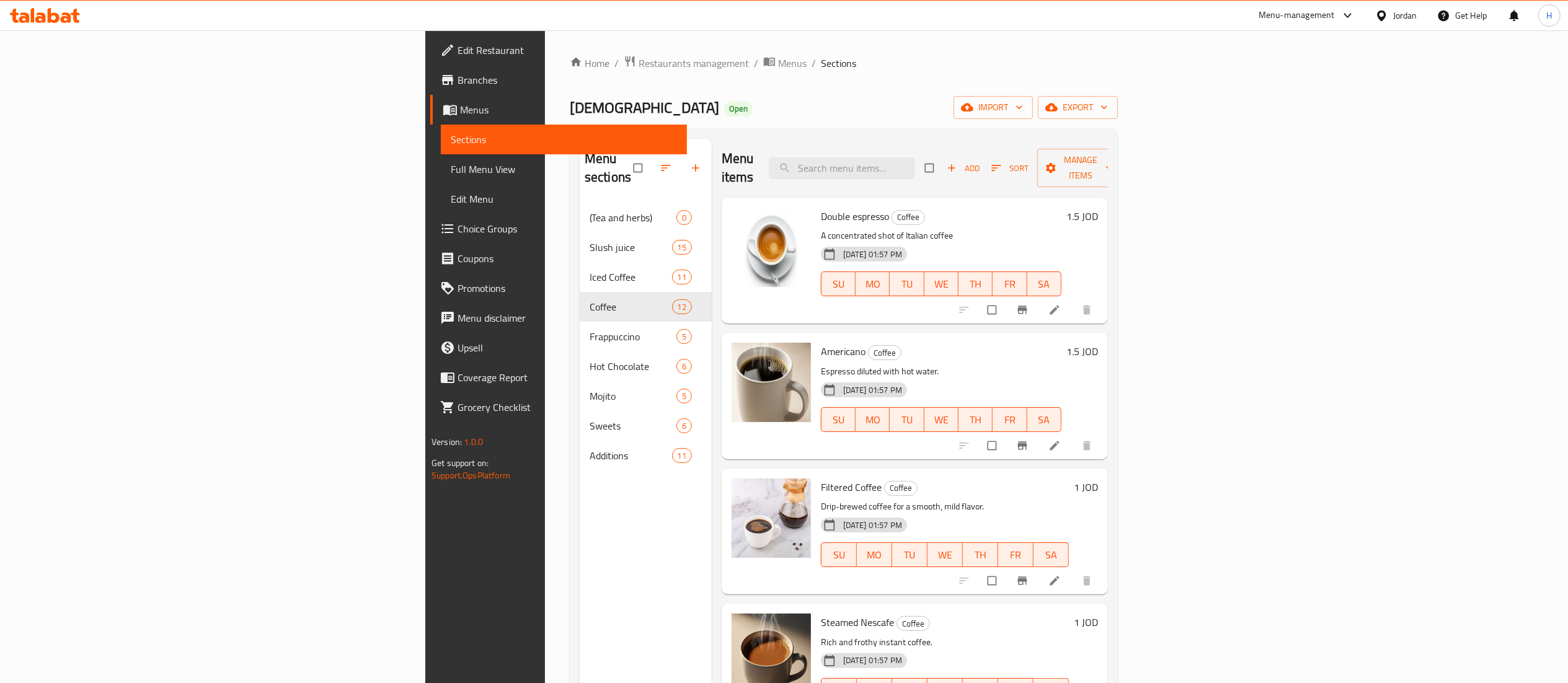
click at [457, 230] on span "Choice Groups" at bounding box center [567, 229] width 220 height 15
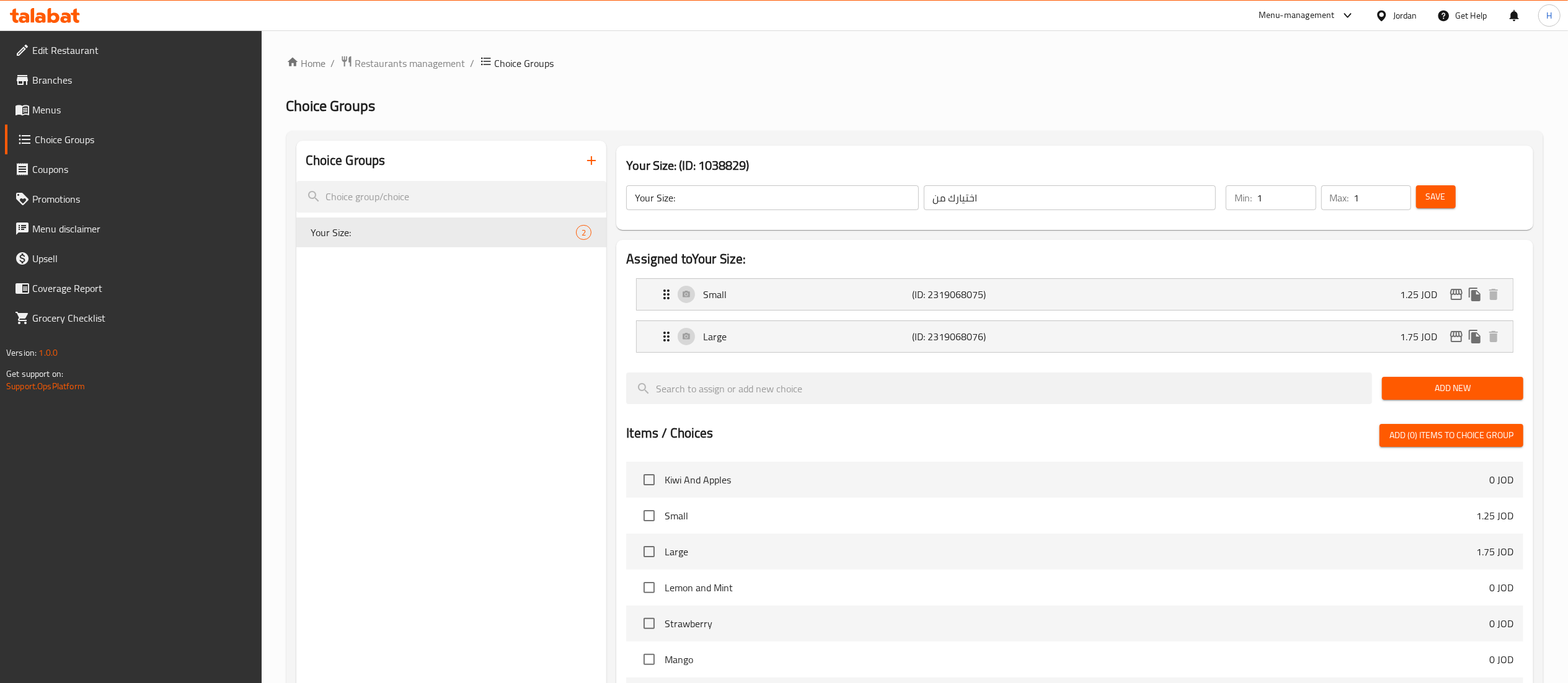
click at [595, 166] on icon "button" at bounding box center [592, 161] width 15 height 15
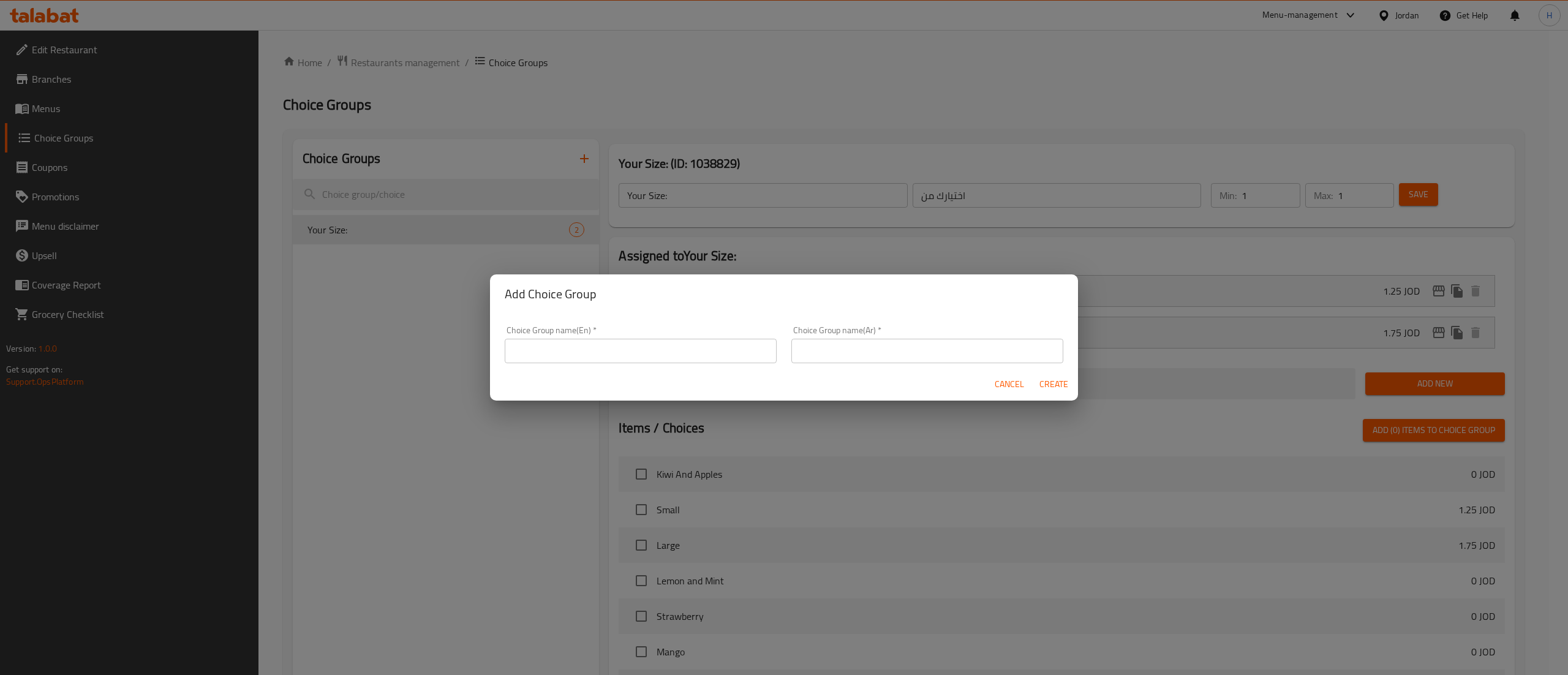
click at [568, 369] on div "Cancel Create" at bounding box center [784, 385] width 588 height 33
click at [572, 336] on div "Choice Group name(En)   * Choice Group name(En) *" at bounding box center [640, 345] width 272 height 38
click at [600, 374] on div "Cancel Create" at bounding box center [784, 385] width 588 height 33
click at [599, 353] on input "text" at bounding box center [640, 351] width 272 height 25
type input "Your Choice of Coffee Flavor"
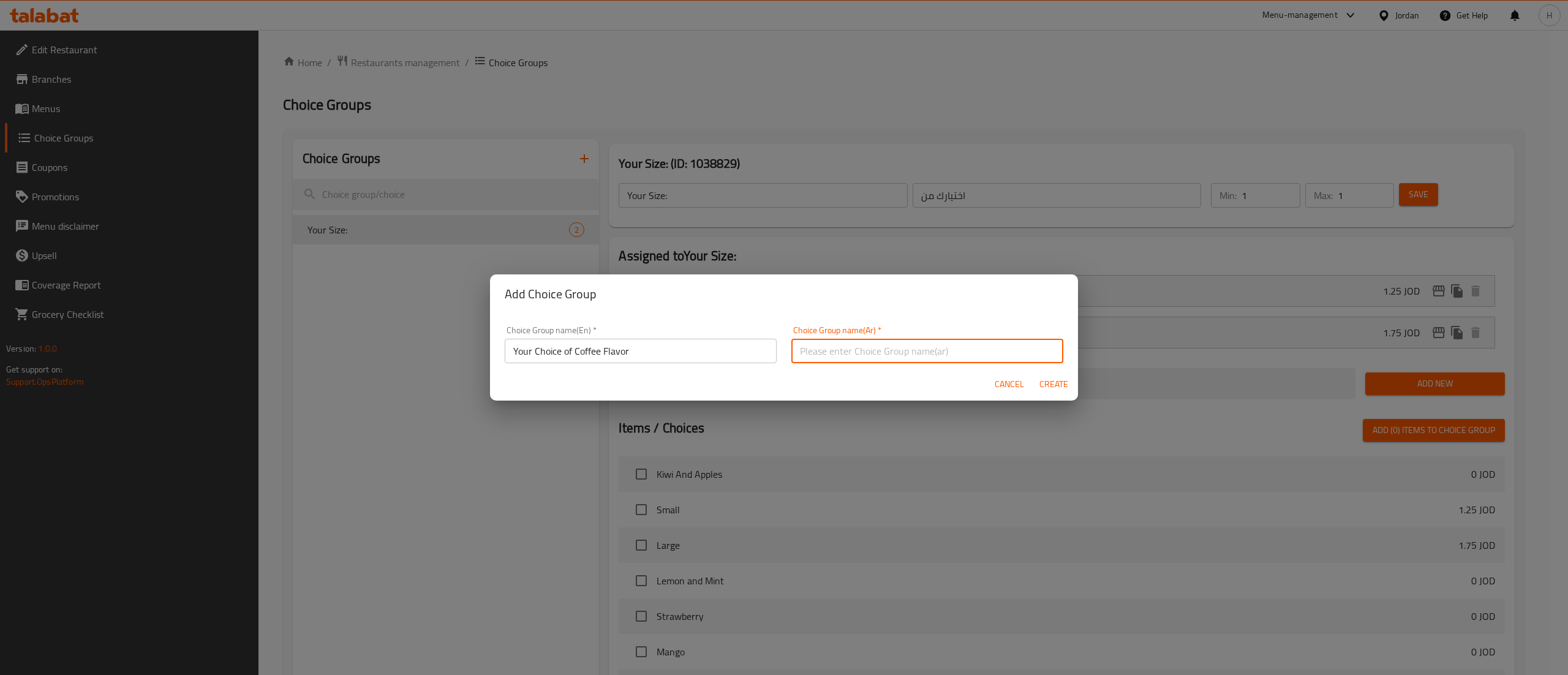
type input ":"
type input "اختيارك من"
click at [1034, 374] on button "Create" at bounding box center [1054, 385] width 39 height 23
type input "Your Choice of Coffee Flavor"
type input "0"
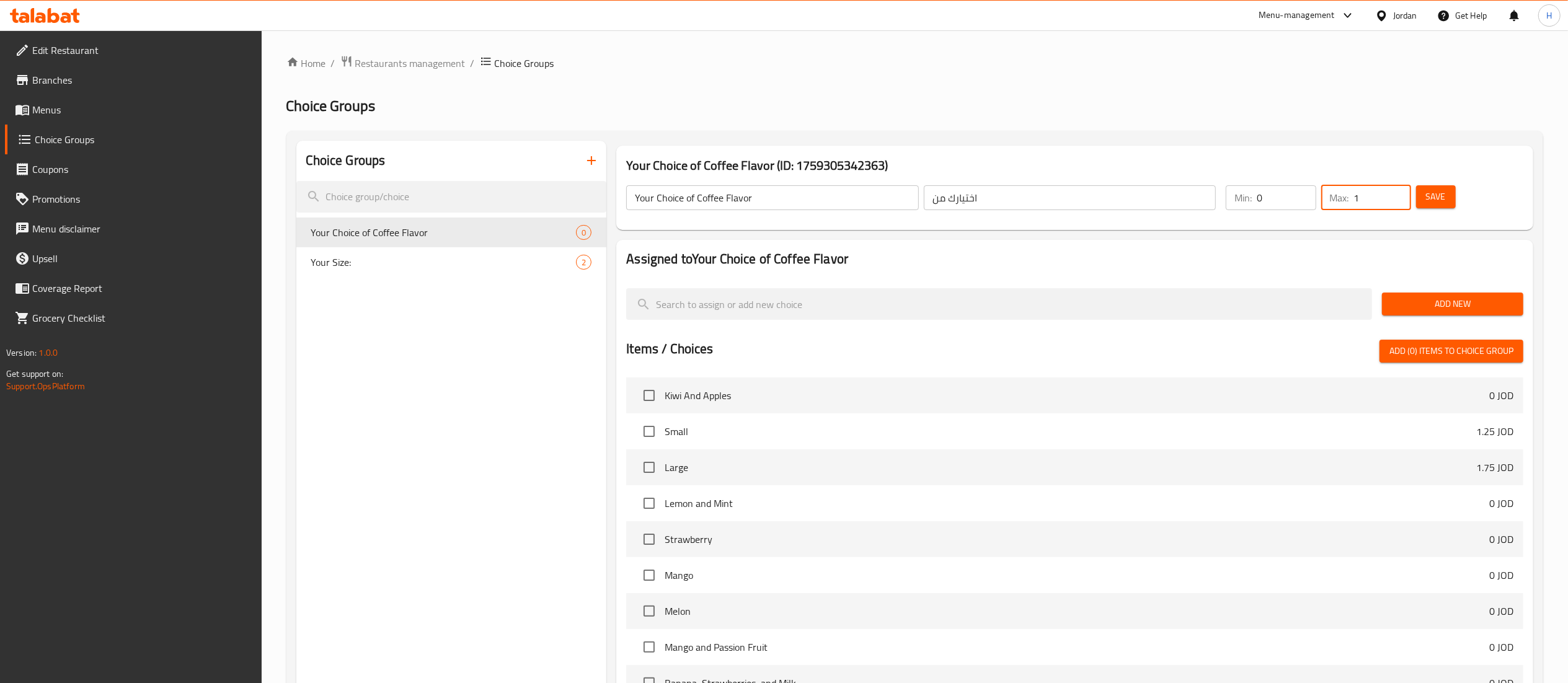
type input "1"
click at [1396, 188] on input "1" at bounding box center [1382, 198] width 57 height 25
type input "1"
click at [1300, 188] on input "1" at bounding box center [1285, 198] width 59 height 25
click at [1433, 312] on button "Add New" at bounding box center [1452, 304] width 142 height 23
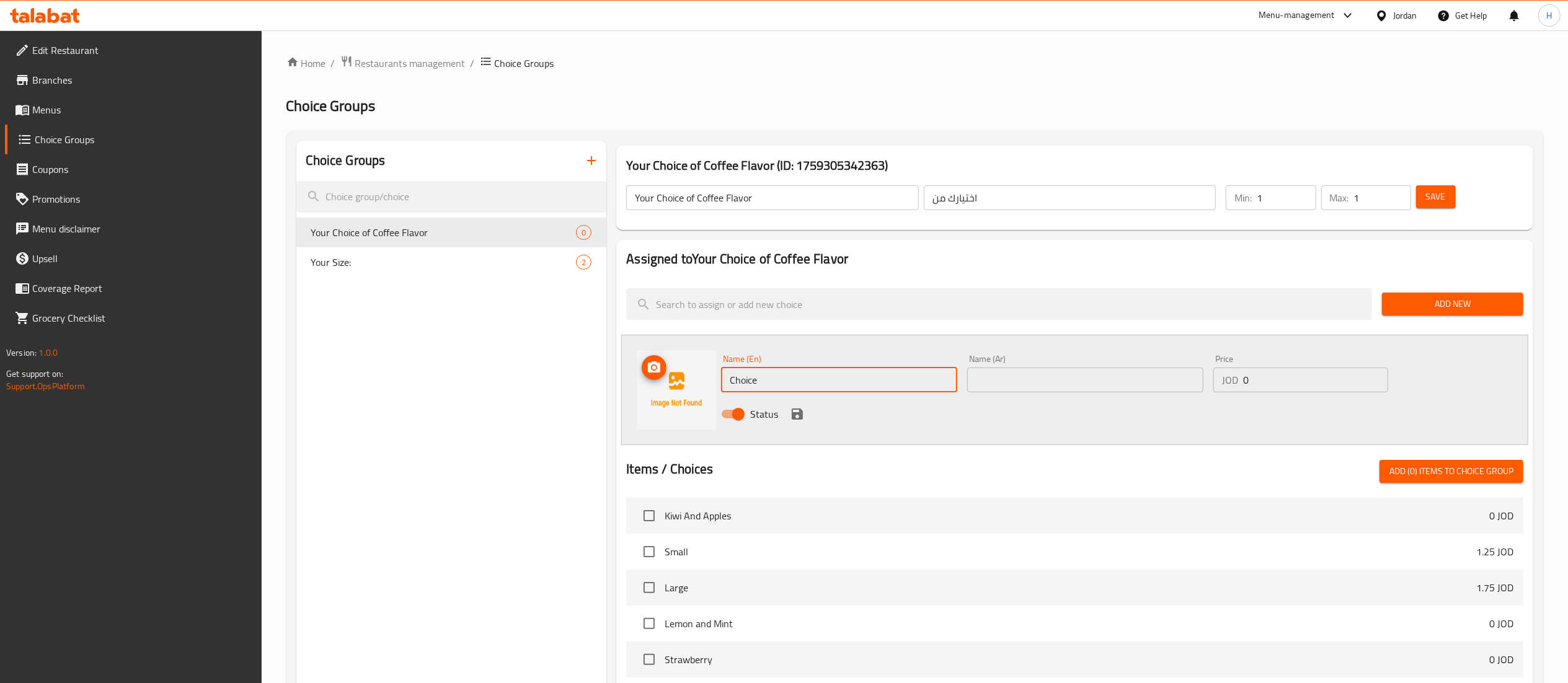
drag, startPoint x: 774, startPoint y: 378, endPoint x: 710, endPoint y: 376, distance: 64.0
click at [710, 376] on div "Name (En) Choice Name (En) Name (Ar) Name (Ar) Price JOD 0 Price Status" at bounding box center [1075, 390] width 907 height 110
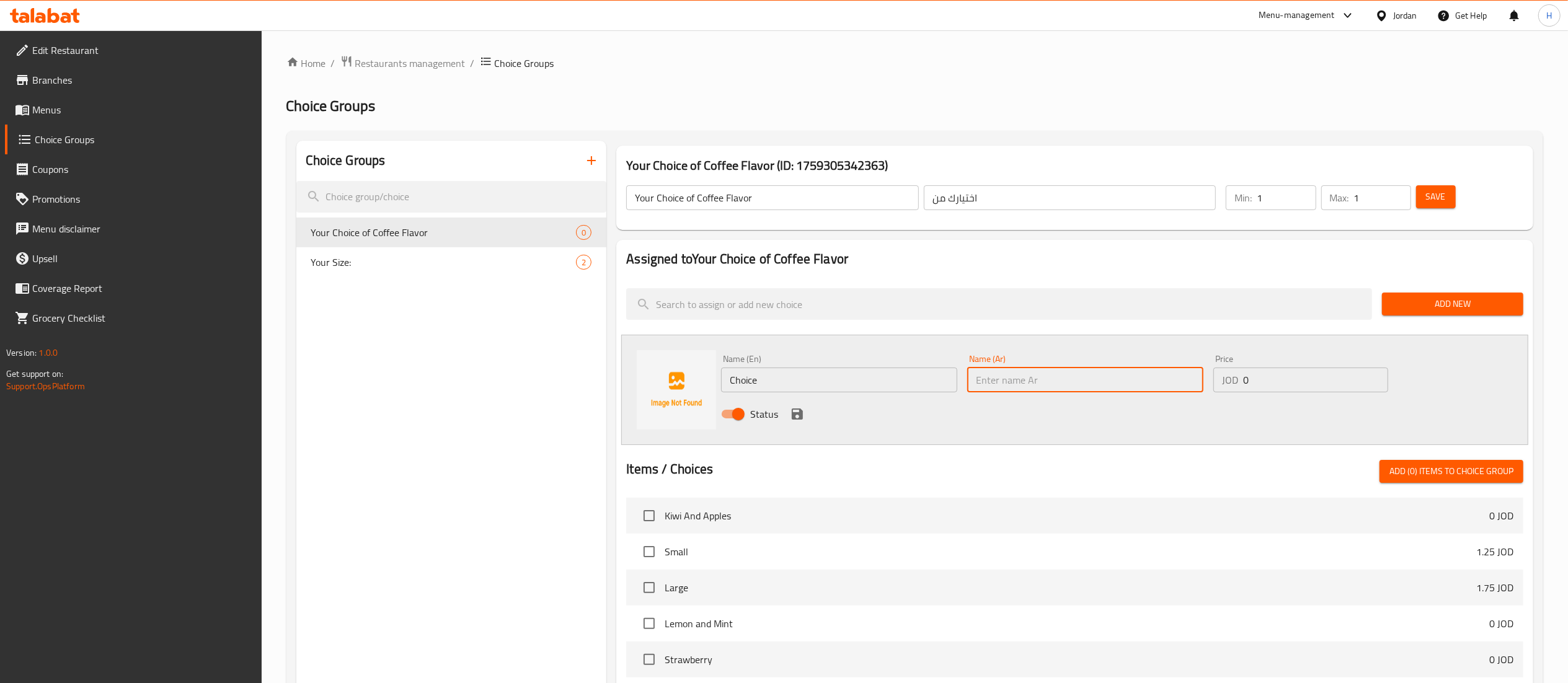
click at [988, 380] on input "text" at bounding box center [1085, 380] width 236 height 25
paste input "١عميد"
drag, startPoint x: 1010, startPoint y: 386, endPoint x: 998, endPoint y: 386, distance: 12.0
click at [998, 386] on input "١عميد" at bounding box center [1085, 380] width 236 height 25
click at [1023, 384] on input "١عميد" at bounding box center [1085, 380] width 236 height 25
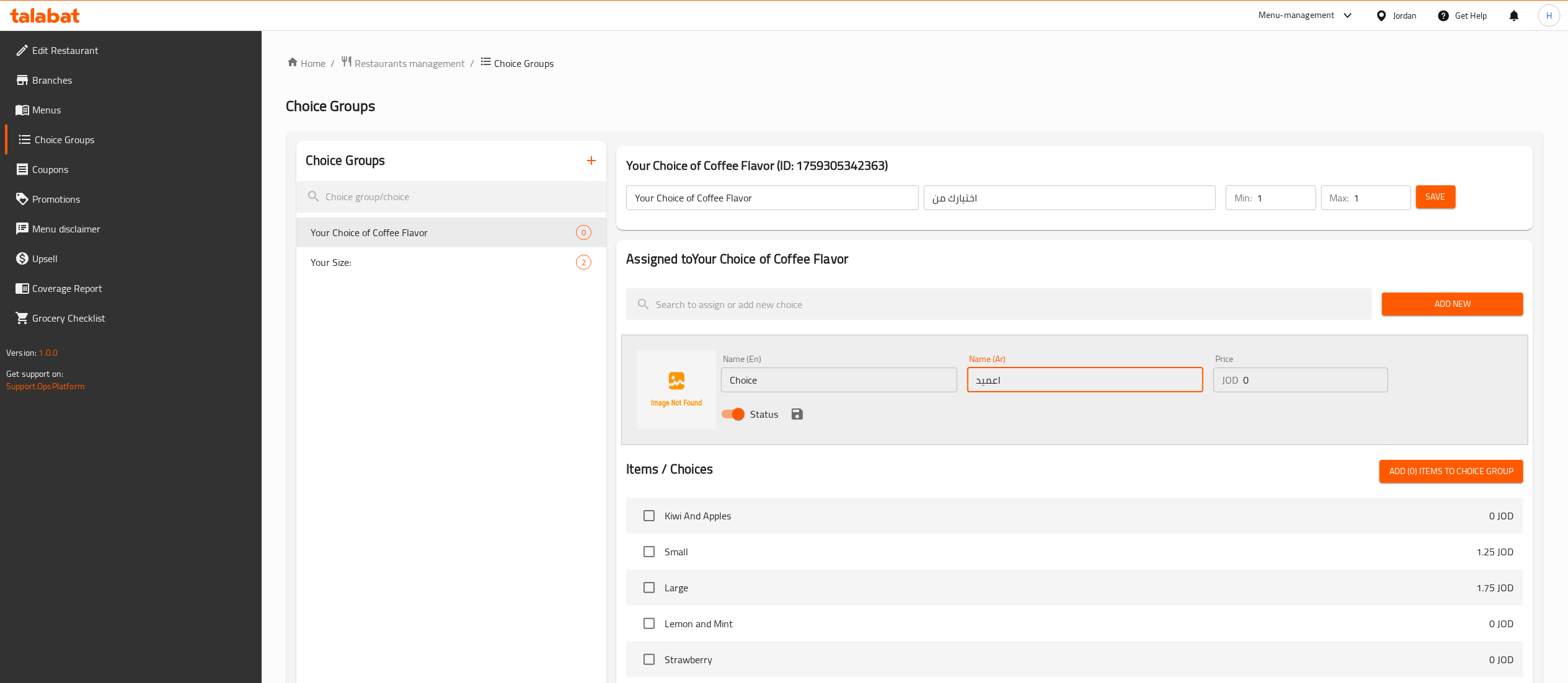
drag, startPoint x: 1023, startPoint y: 384, endPoint x: 1013, endPoint y: 388, distance: 10.8
click at [1013, 388] on input "١عميد" at bounding box center [1085, 380] width 236 height 25
click at [1005, 378] on input "١عميد" at bounding box center [1085, 380] width 236 height 25
click at [1005, 380] on input "١عميد" at bounding box center [1085, 380] width 236 height 25
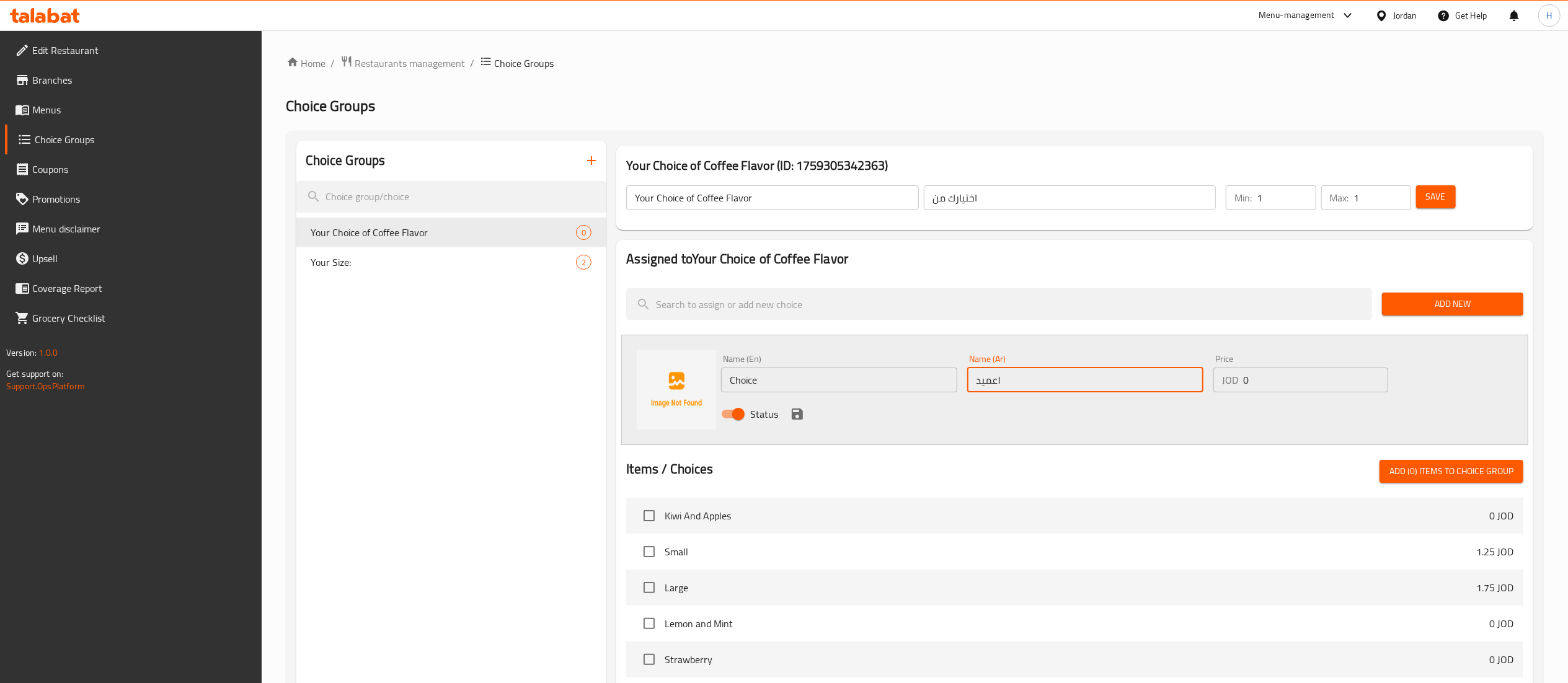
click at [1000, 380] on input "١عميد" at bounding box center [1085, 380] width 236 height 25
type input "عميد"
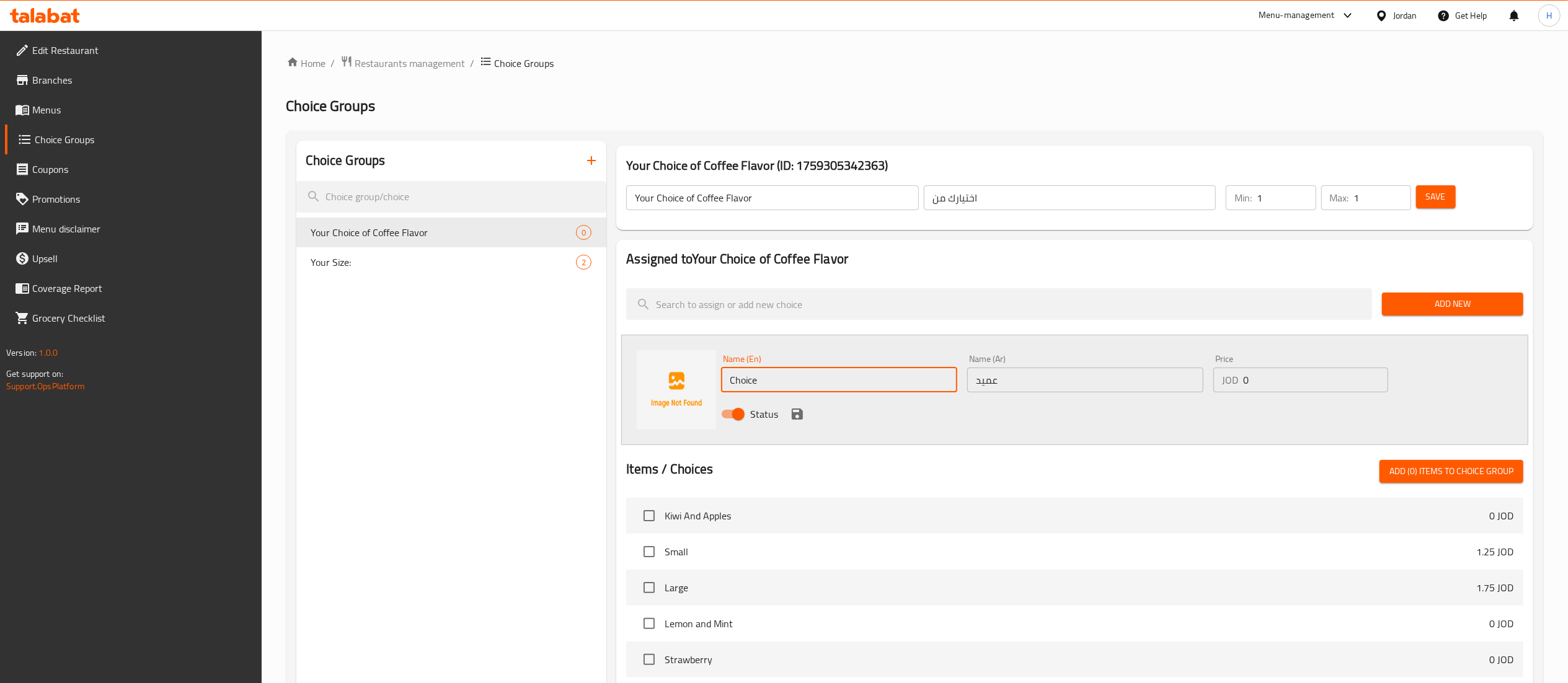
drag, startPoint x: 826, startPoint y: 382, endPoint x: 622, endPoint y: 378, distance: 204.0
click at [622, 378] on div "Name (En) Choice Name (En) Name (Ar) عميد Name (Ar) Price JOD 0 Price Status" at bounding box center [1075, 390] width 907 height 110
type input "Ameed"
click at [1245, 387] on input "0" at bounding box center [1315, 380] width 145 height 25
drag, startPoint x: 1264, startPoint y: 385, endPoint x: 1192, endPoint y: 373, distance: 73.0
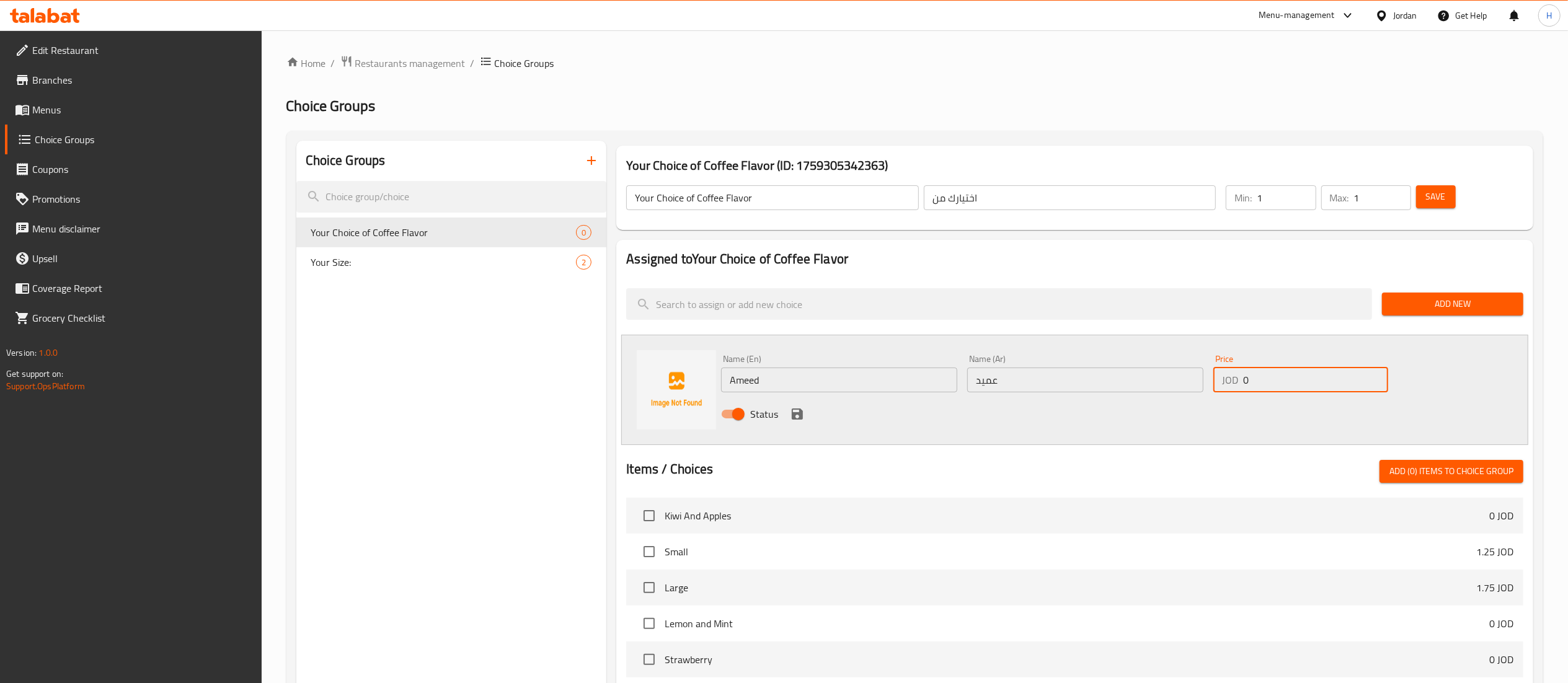
click at [1192, 373] on div "Name (En) Ameed Name (En) Name (Ar) عميد Name (Ar) Price JOD 0 Price Status" at bounding box center [1085, 390] width 738 height 81
click at [797, 421] on icon "save" at bounding box center [797, 414] width 15 height 15
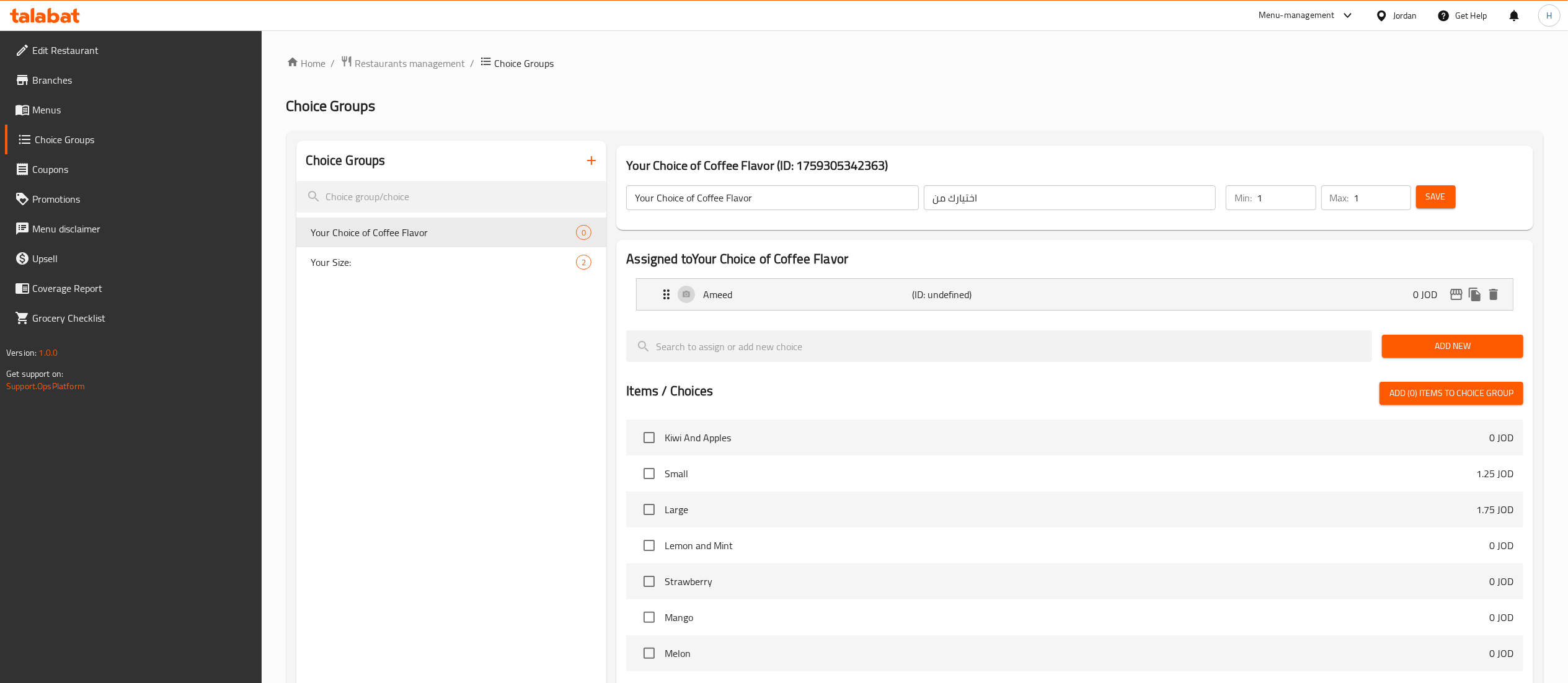
click at [1437, 339] on span "Add New" at bounding box center [1452, 346] width 122 height 16
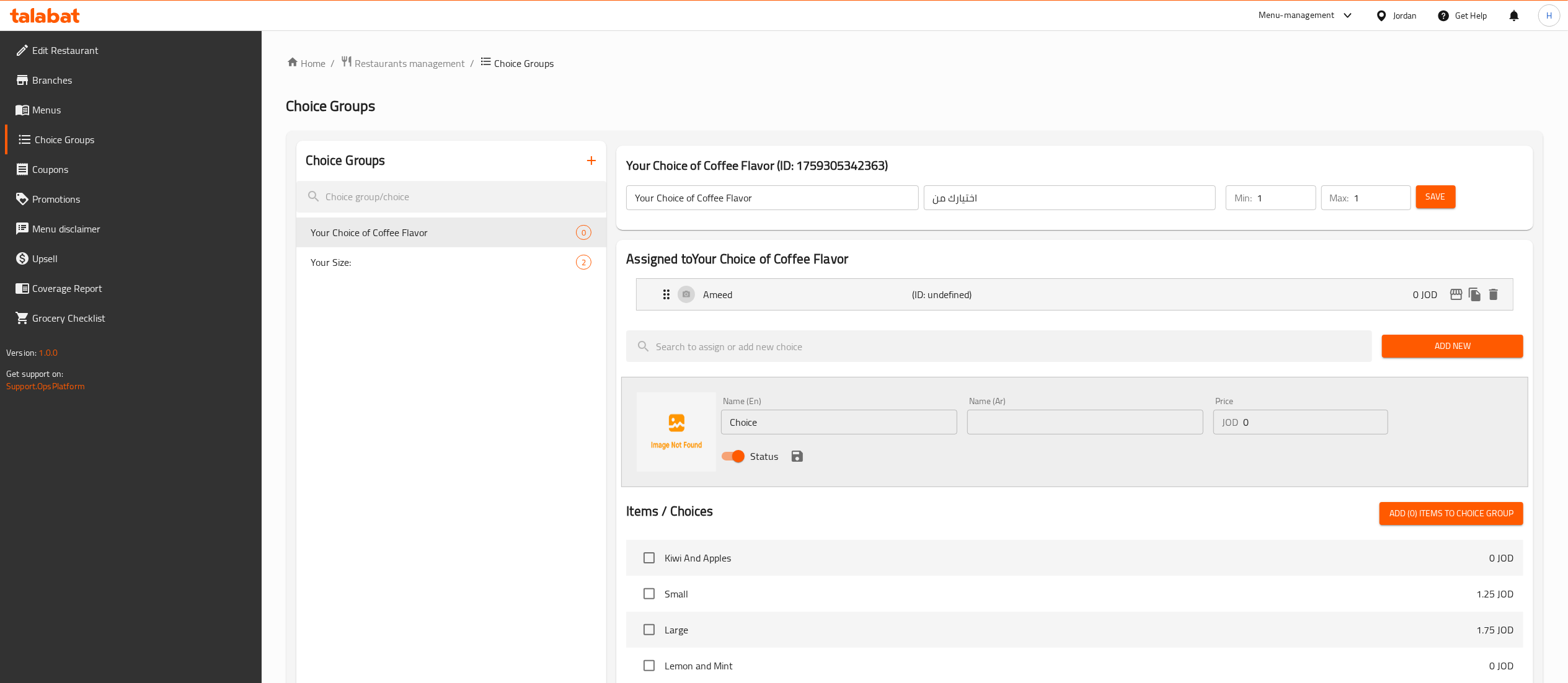
click at [1022, 433] on input "text" at bounding box center [1085, 422] width 236 height 25
paste input "٢برازيلي"
type input "٢برازيلي"
click at [878, 420] on input "Choice" at bounding box center [839, 422] width 236 height 25
drag, startPoint x: 878, startPoint y: 420, endPoint x: 693, endPoint y: 400, distance: 186.1
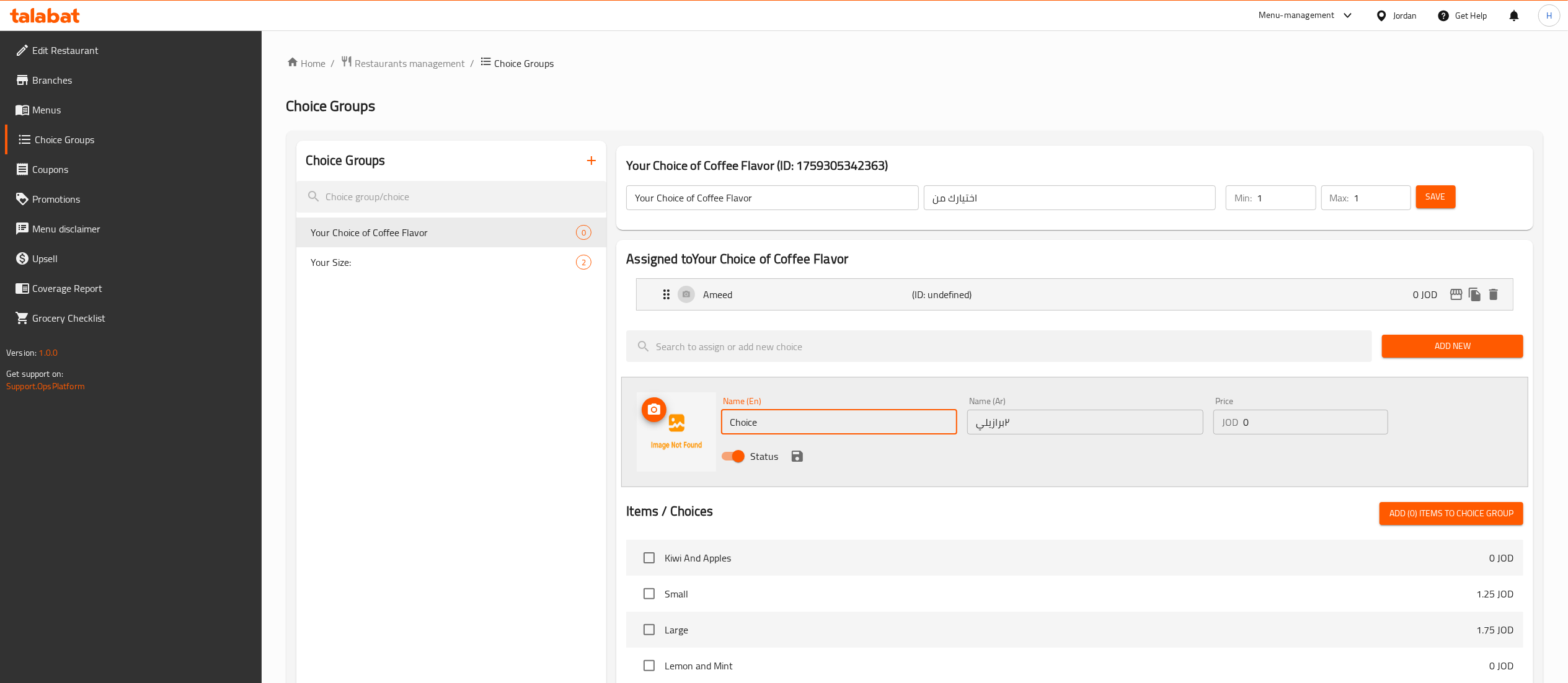
click at [693, 400] on div "Name (En) Choice Name (En) Name (Ar) ٢برازيلي Name (Ar) Price JOD 0 Price Status" at bounding box center [1075, 432] width 907 height 110
type input "Brazilian"
click at [1037, 419] on input "٢برازيلي" at bounding box center [1085, 422] width 236 height 25
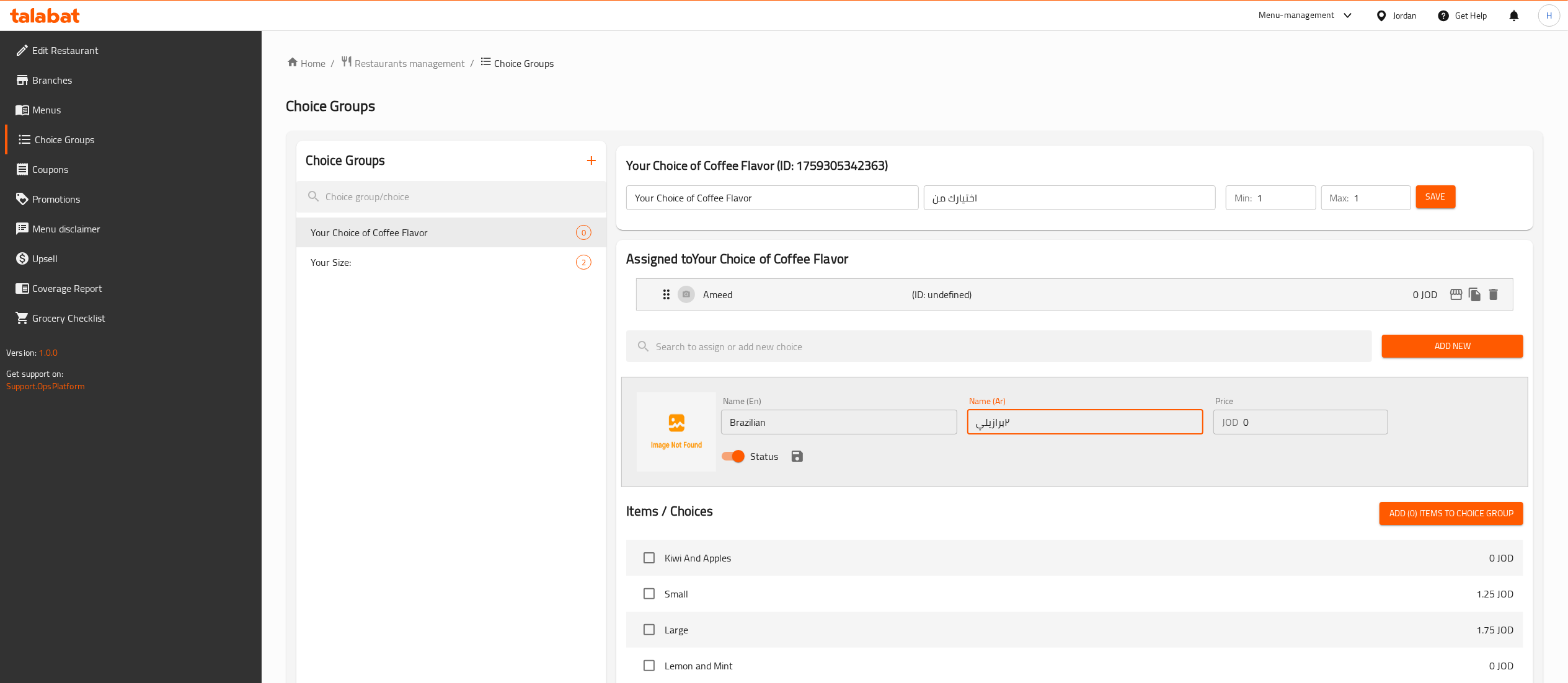
drag, startPoint x: 1037, startPoint y: 419, endPoint x: 1010, endPoint y: 425, distance: 27.7
click at [1010, 425] on input "٢برازيلي" at bounding box center [1085, 422] width 236 height 25
click at [1008, 419] on input "٢برازيلي" at bounding box center [1085, 422] width 236 height 25
drag, startPoint x: 1010, startPoint y: 419, endPoint x: 1010, endPoint y: 425, distance: 6.0
click at [1010, 420] on input "٢برازيلي" at bounding box center [1085, 422] width 236 height 25
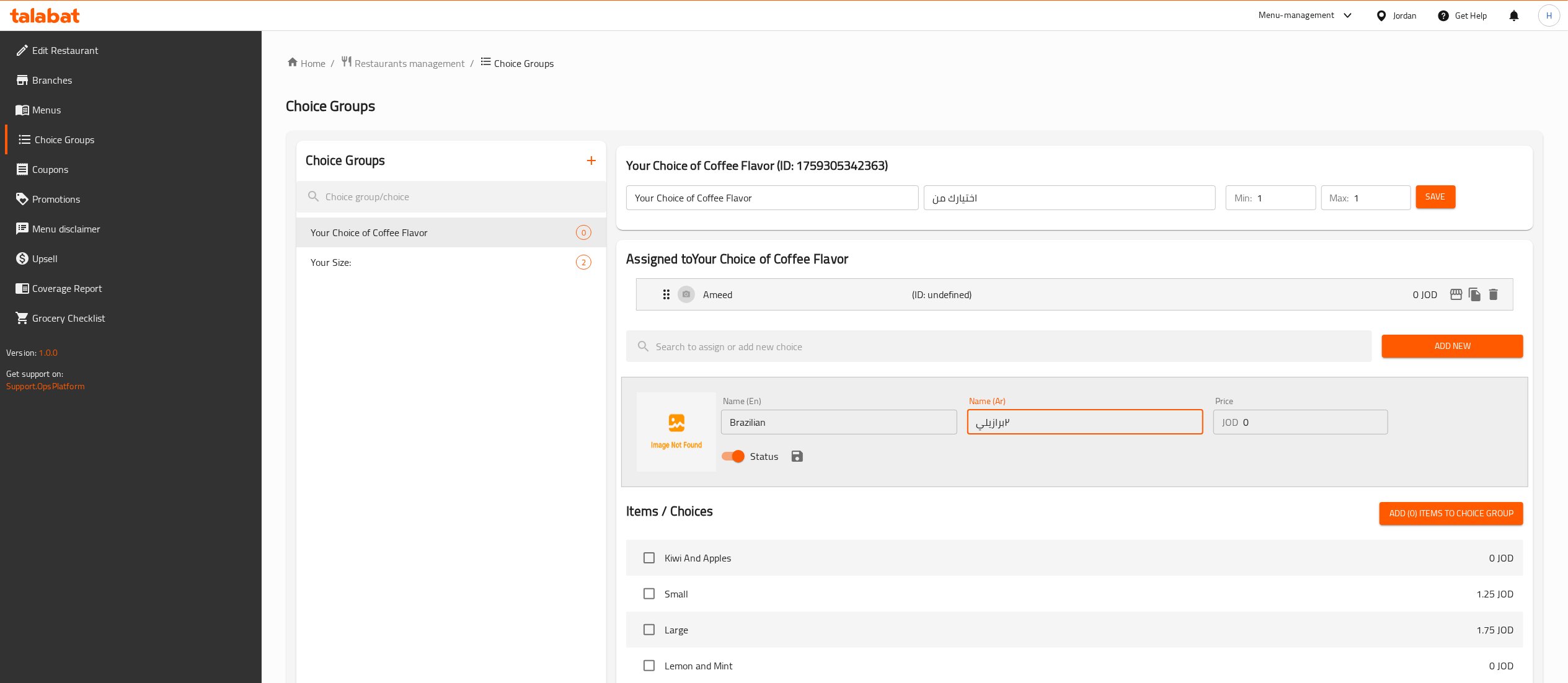
click at [1005, 427] on input "٢برازيلي" at bounding box center [1085, 422] width 236 height 25
click at [980, 427] on input "٢برازيلي" at bounding box center [1085, 422] width 236 height 25
drag, startPoint x: 1015, startPoint y: 423, endPoint x: 1005, endPoint y: 424, distance: 10.0
click at [1005, 424] on input "٢برازيلي" at bounding box center [1085, 422] width 236 height 25
type input "برازيلي"
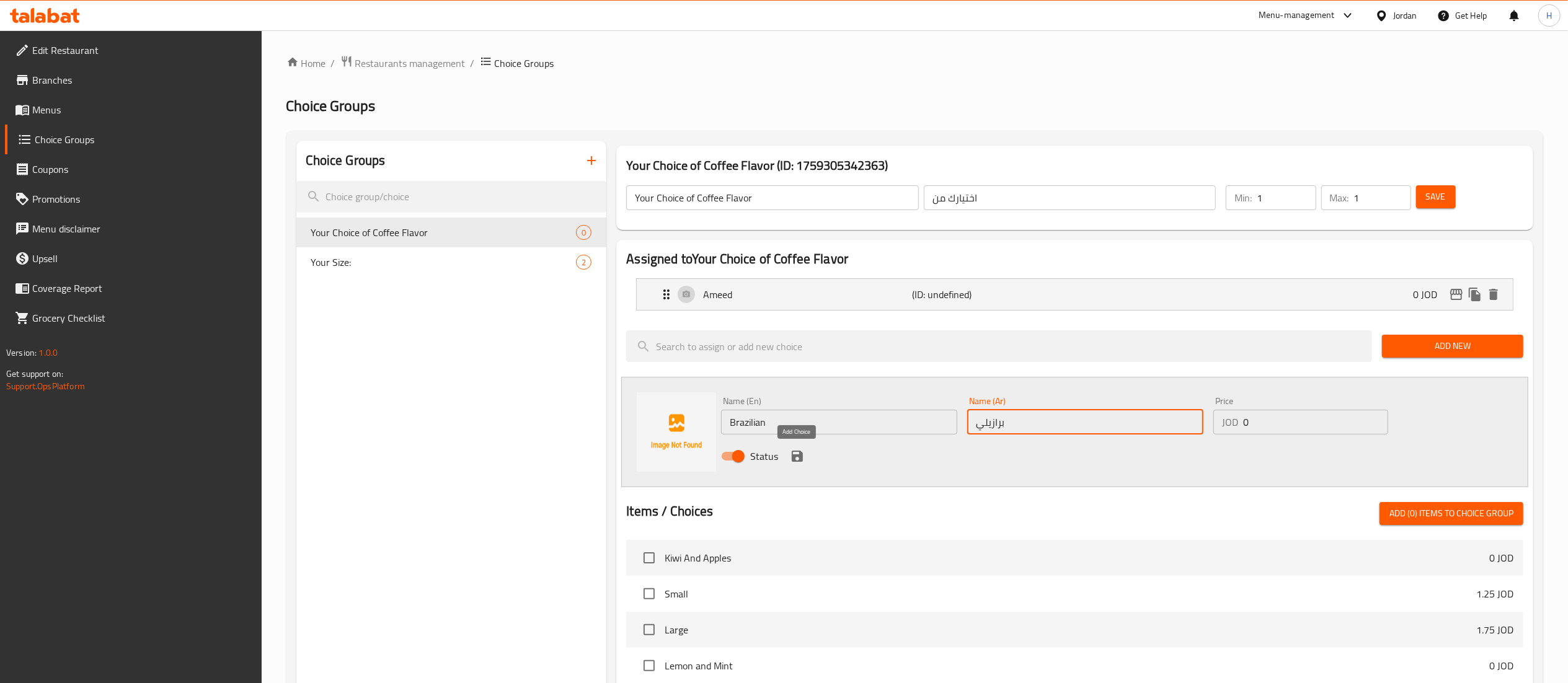
click at [795, 451] on icon "save" at bounding box center [797, 457] width 15 height 15
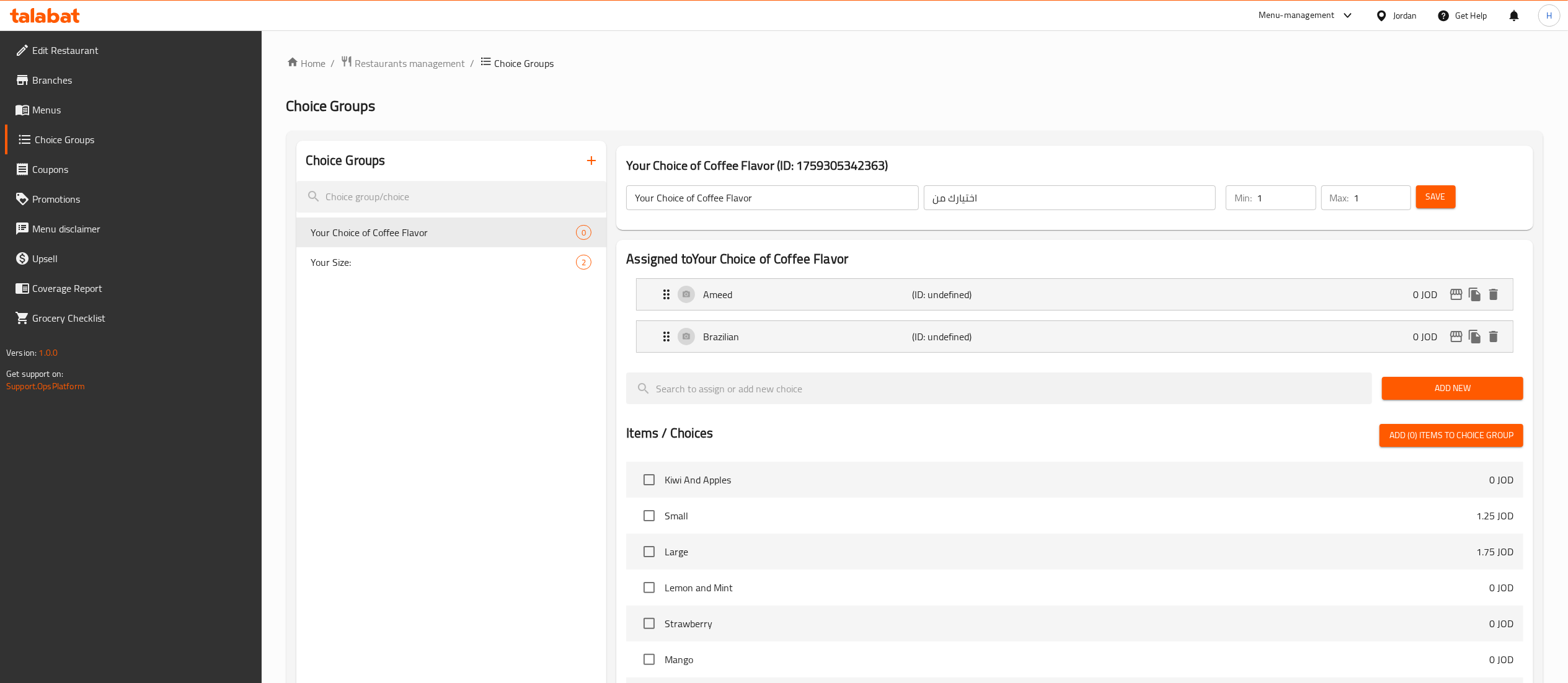
click at [1410, 390] on span "Add New" at bounding box center [1452, 388] width 122 height 16
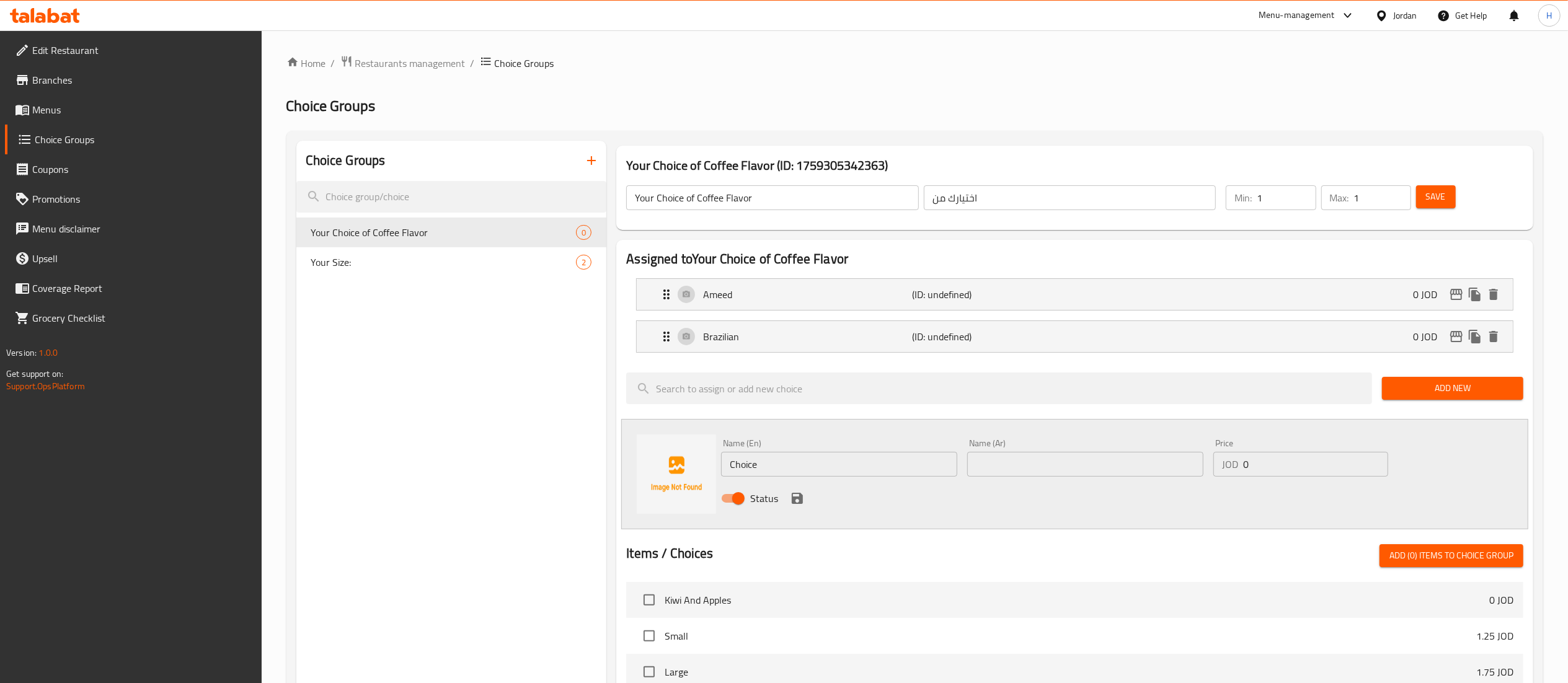
drag, startPoint x: 1074, startPoint y: 453, endPoint x: 1069, endPoint y: 458, distance: 7.1
click at [1072, 457] on input "text" at bounding box center [1085, 464] width 236 height 25
paste input "فرنسي"
type input "فرنسي"
drag, startPoint x: 617, startPoint y: 462, endPoint x: 610, endPoint y: 463, distance: 7.1
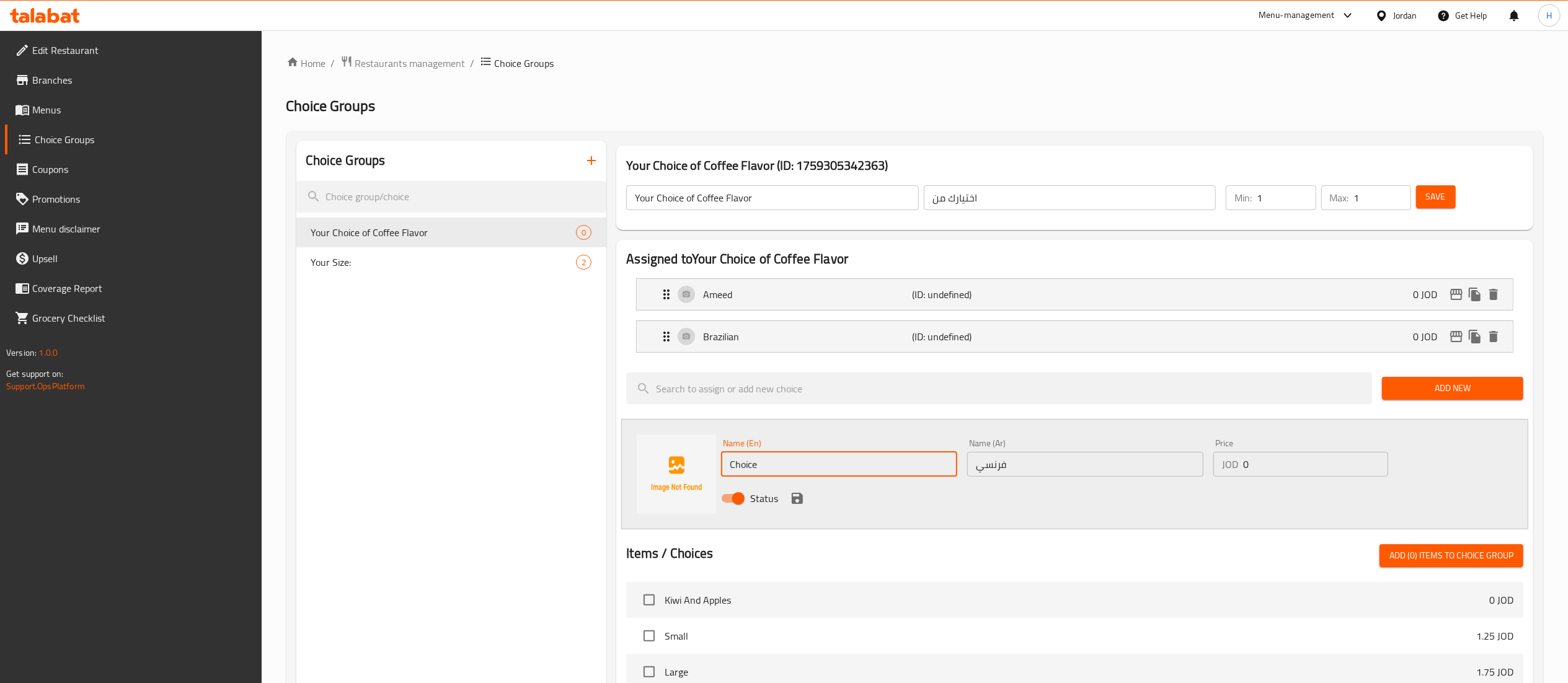
click at [610, 463] on div "Your Choice of Coffee Flavor (ID: 1759305342363) Your Choice of Coffee Flavor ​…" at bounding box center [1072, 615] width 932 height 948
type input "French"
click at [794, 488] on div "Status" at bounding box center [1085, 498] width 738 height 33
click at [794, 490] on button "save" at bounding box center [797, 498] width 18 height 18
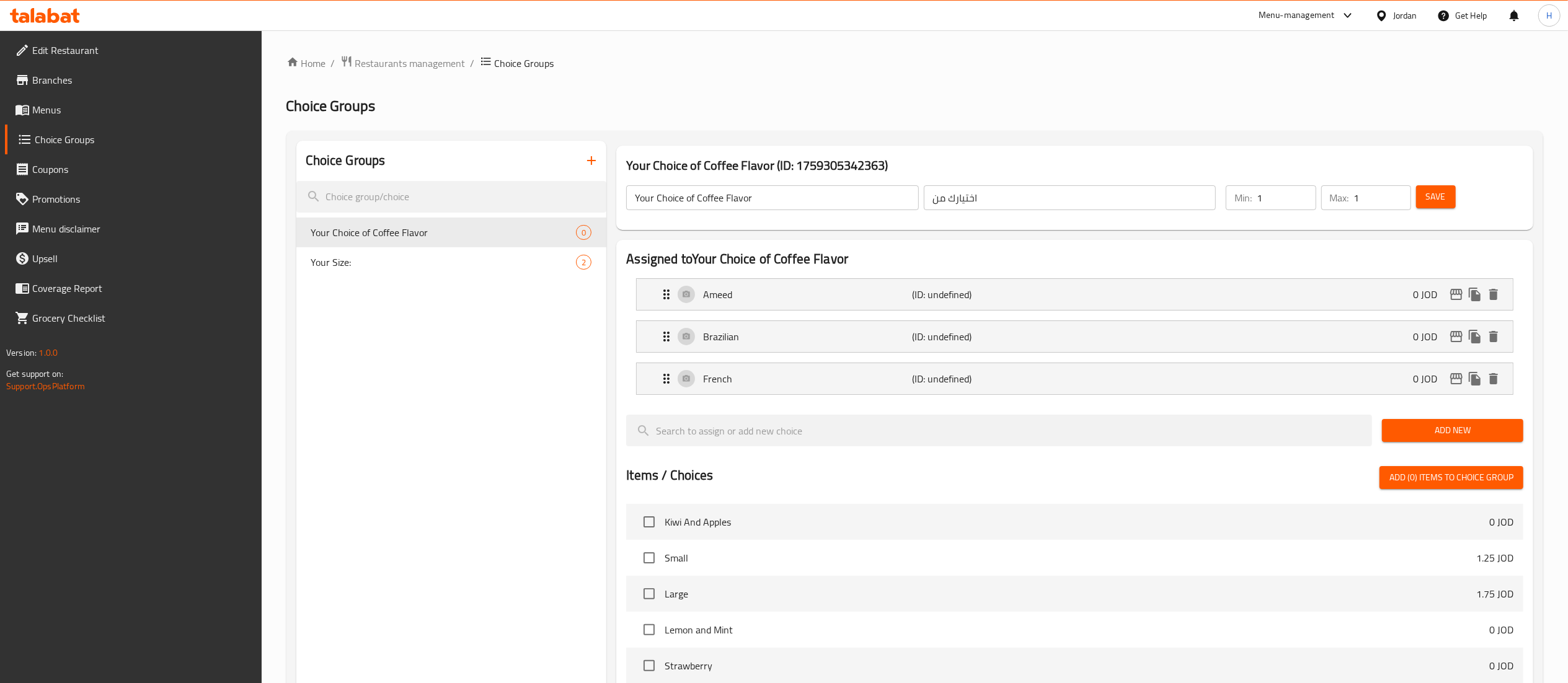
click at [1460, 433] on span "Add New" at bounding box center [1452, 430] width 122 height 16
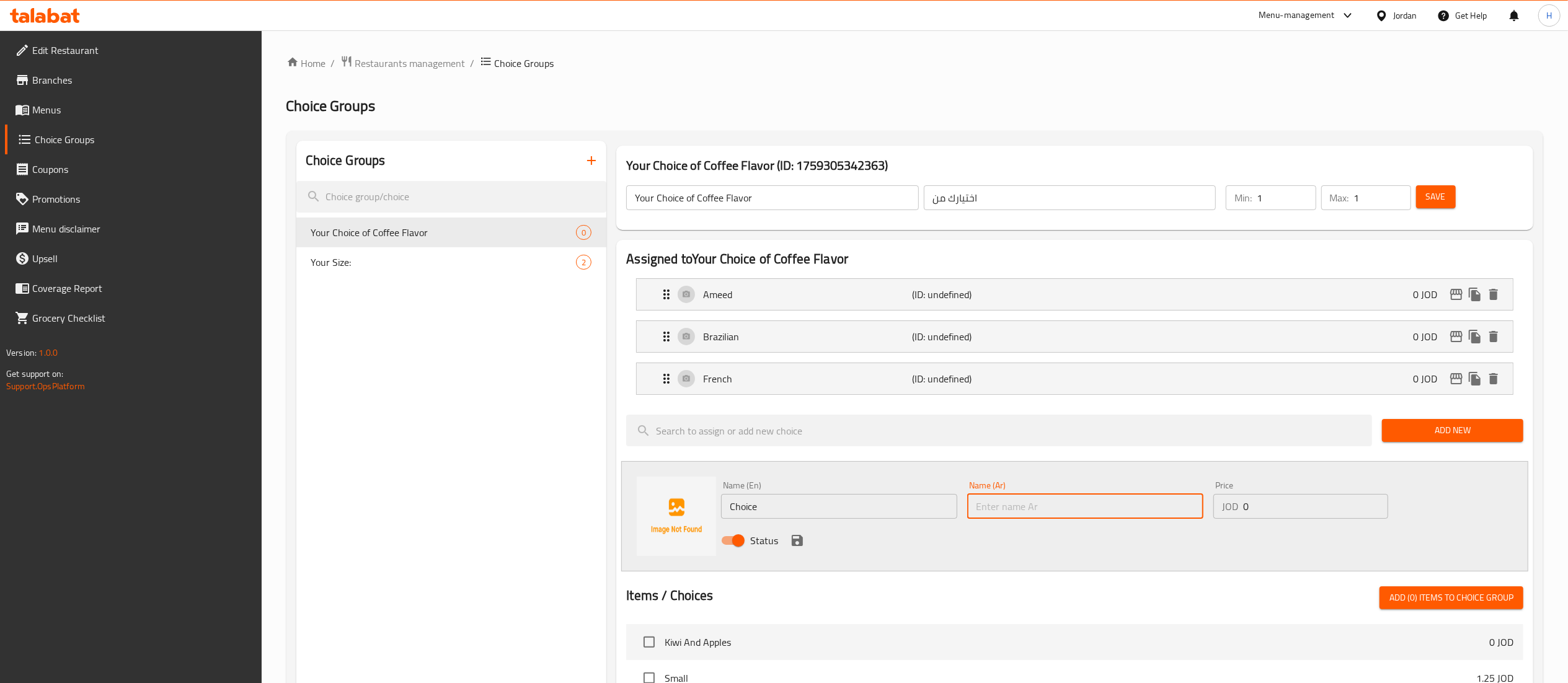
click at [1012, 503] on input "text" at bounding box center [1085, 506] width 236 height 25
paste input "فرنسي بندق"
type input "فرنسي بندق"
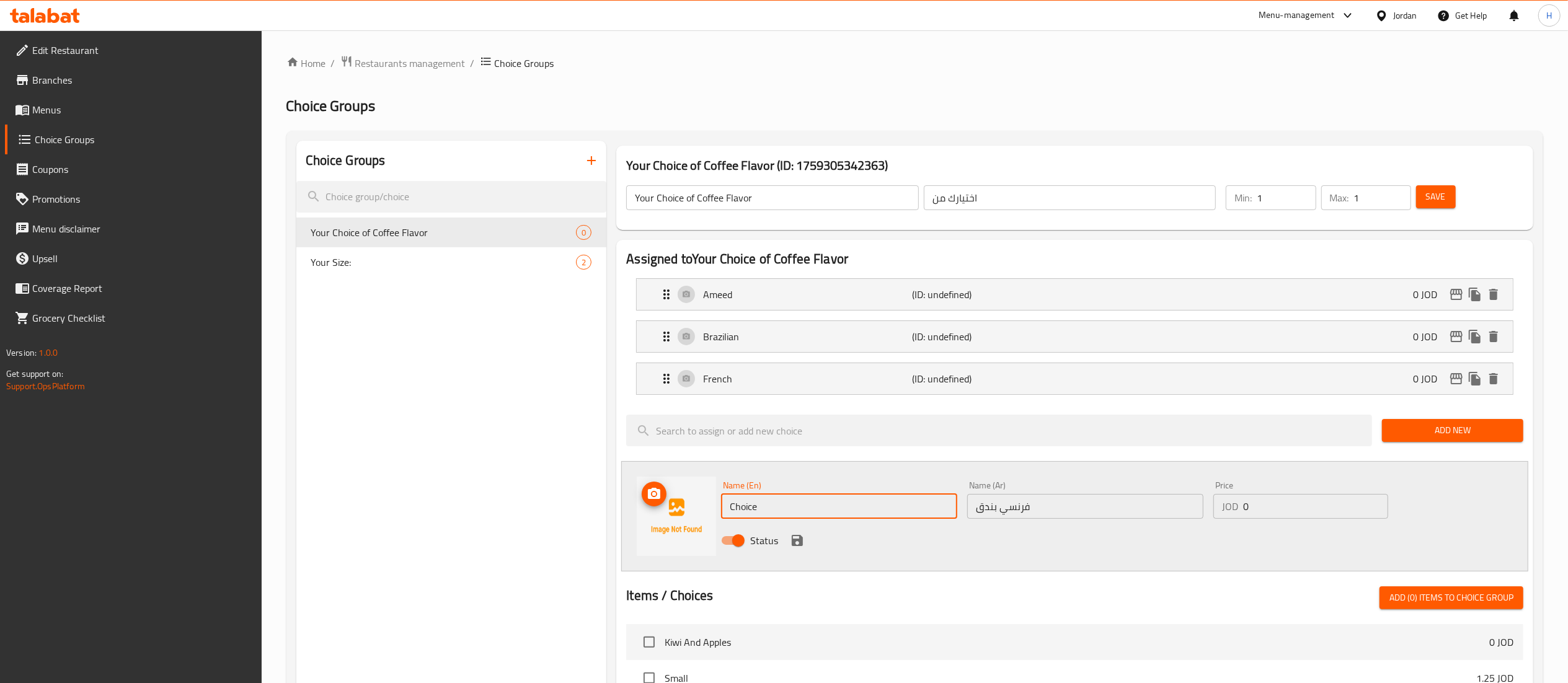
drag, startPoint x: 906, startPoint y: 496, endPoint x: 636, endPoint y: 506, distance: 270.2
click at [636, 506] on div "Name (En) Choice Name (En) Name (Ar) فرنسي بندق Name (Ar) Price JOD 0 Price Sta…" at bounding box center [1075, 516] width 907 height 110
click at [1023, 513] on input "فرنسي بندق" at bounding box center [1085, 506] width 236 height 25
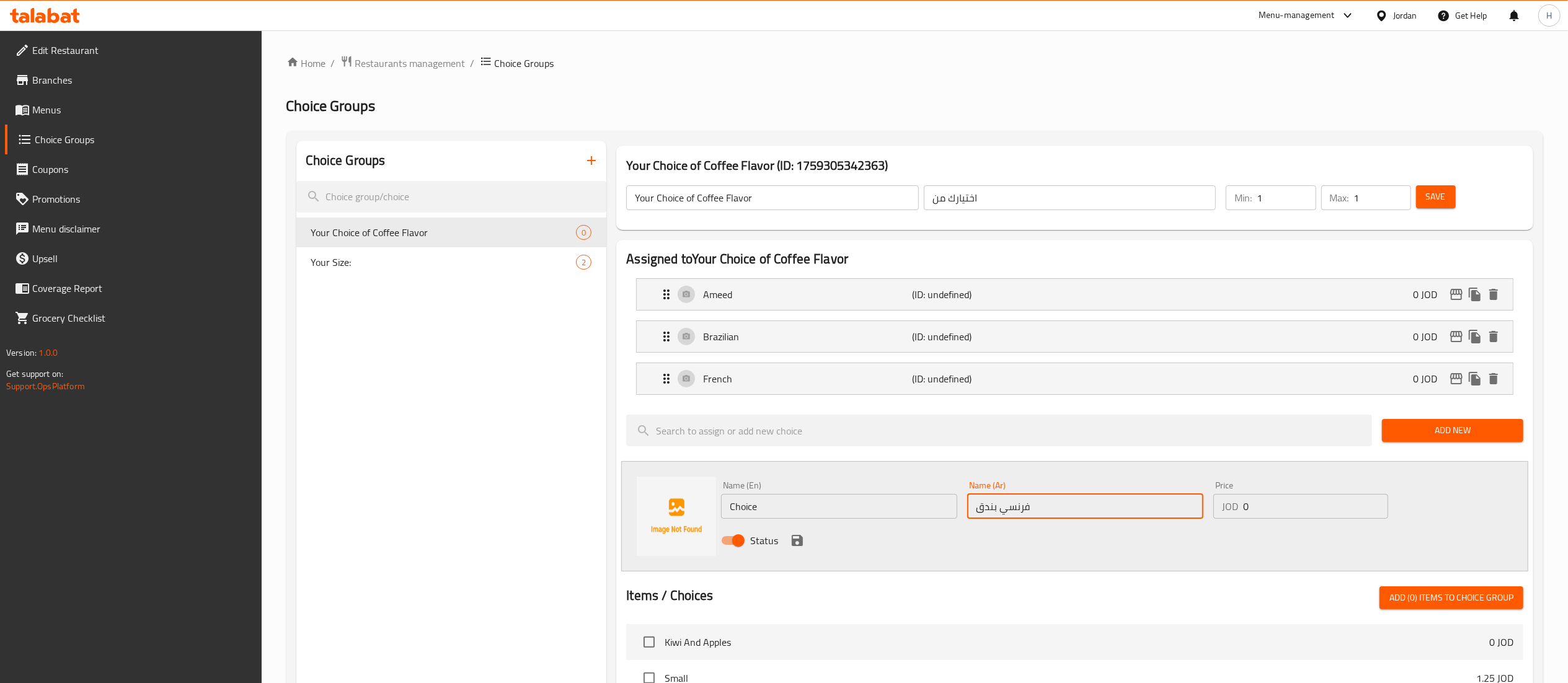
click at [1023, 513] on input "فرنسي بندق" at bounding box center [1085, 506] width 236 height 25
drag, startPoint x: 821, startPoint y: 508, endPoint x: 539, endPoint y: 493, distance: 282.4
click at [539, 493] on div "Choice Groups Your Choice of Coffee Flavor 0 Your Size: 2 Your Choice of Coffee…" at bounding box center [917, 636] width 1241 height 991
type input "French Hazlenut"
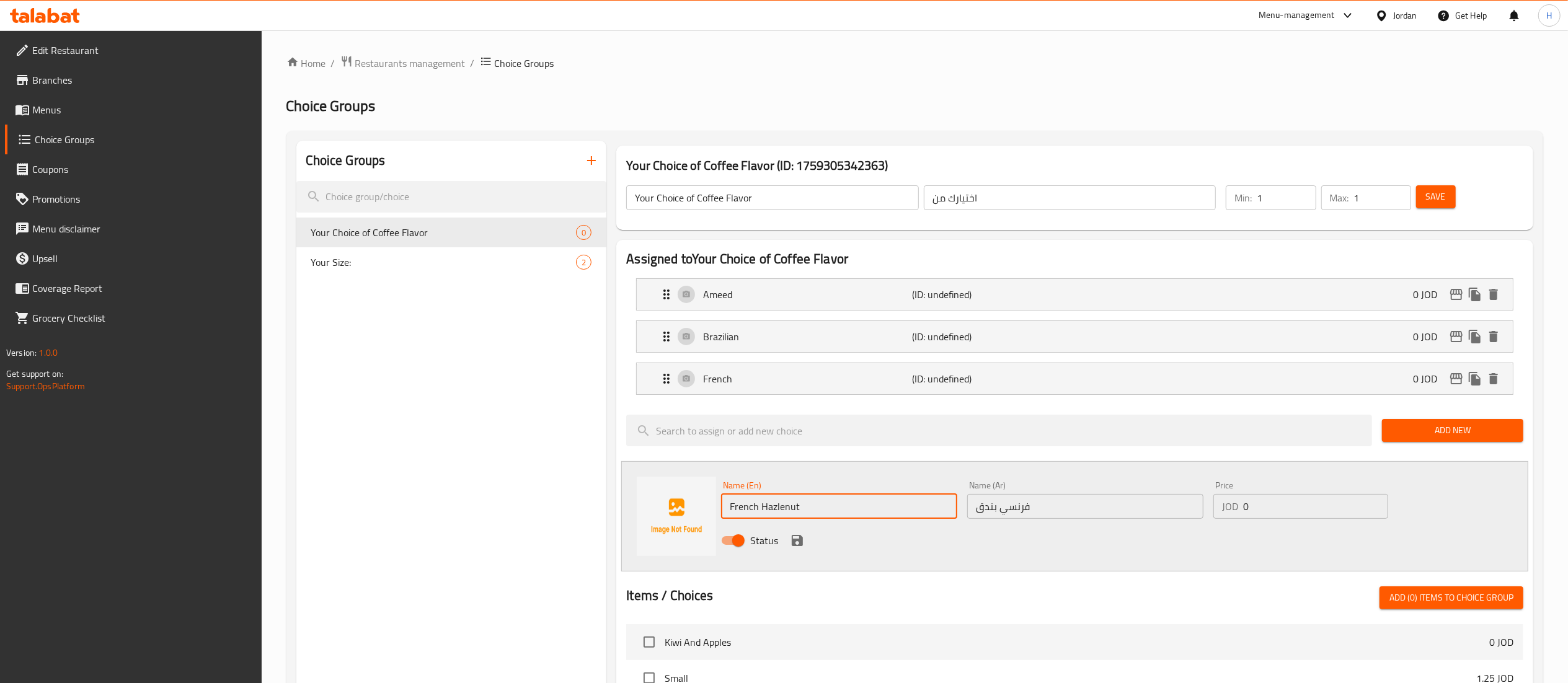
drag, startPoint x: 787, startPoint y: 508, endPoint x: 956, endPoint y: 625, distance: 205.5
click at [946, 604] on div "Items / Choices Add (0) items to choice group" at bounding box center [1075, 598] width 897 height 23
click at [794, 545] on icon "save" at bounding box center [796, 540] width 11 height 11
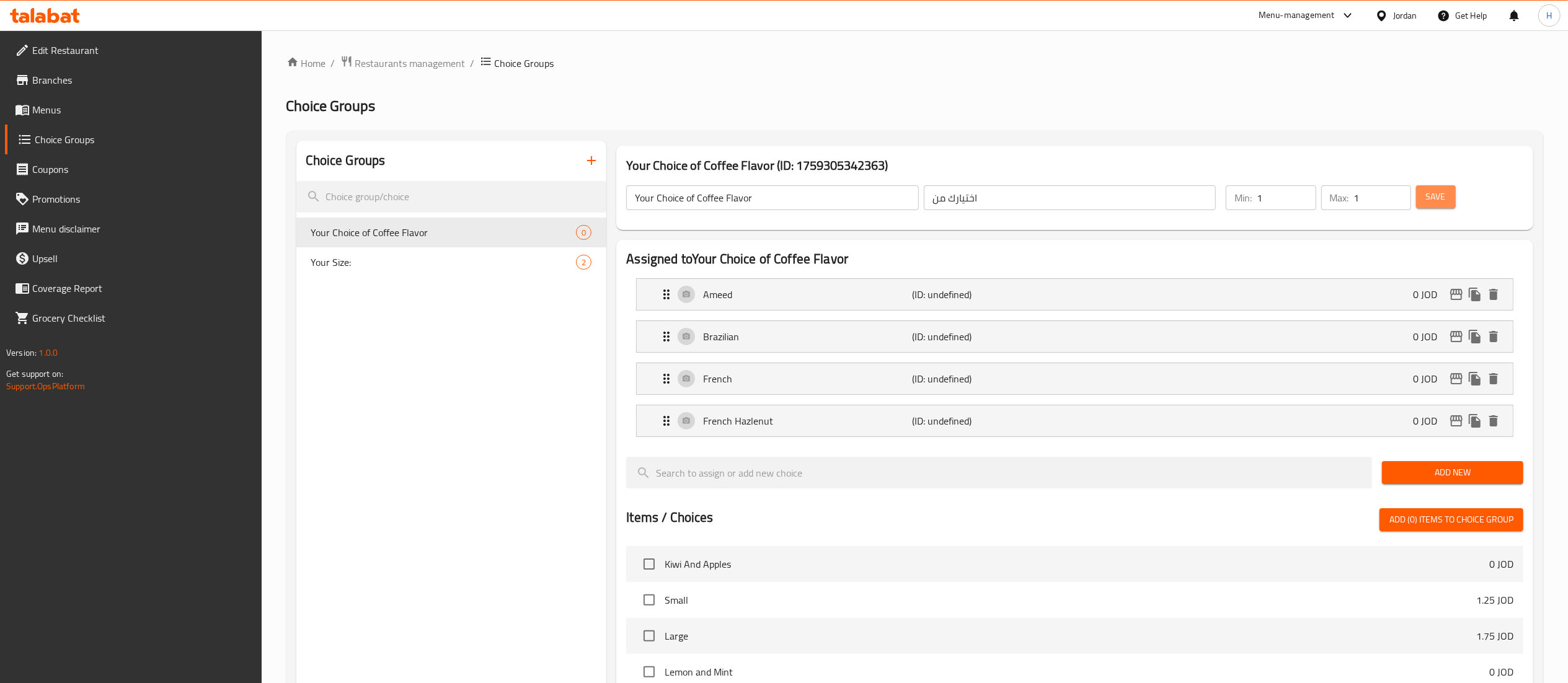
click at [1434, 198] on span "Save" at bounding box center [1436, 196] width 20 height 16
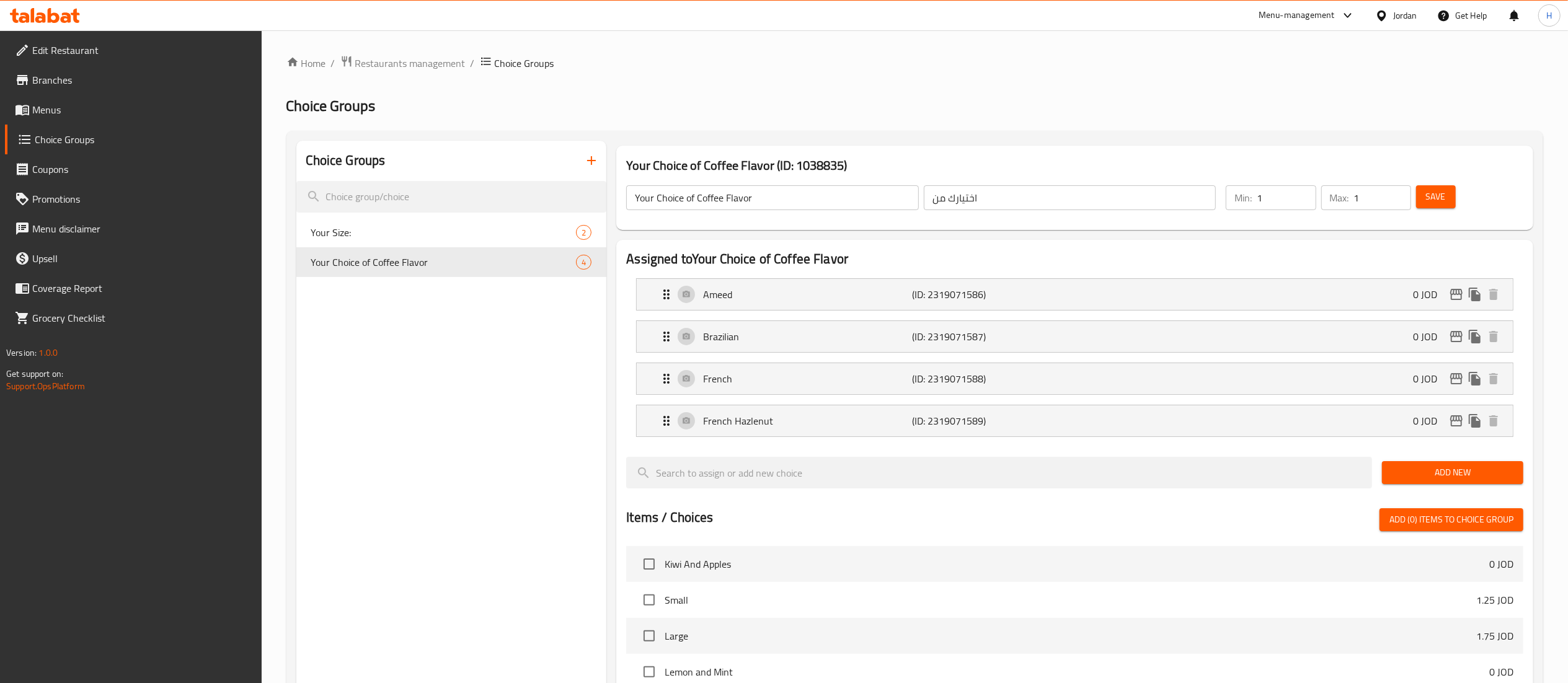
click at [1448, 191] on button "Save" at bounding box center [1436, 197] width 40 height 23
click at [48, 109] on span "Menus" at bounding box center [142, 109] width 220 height 15
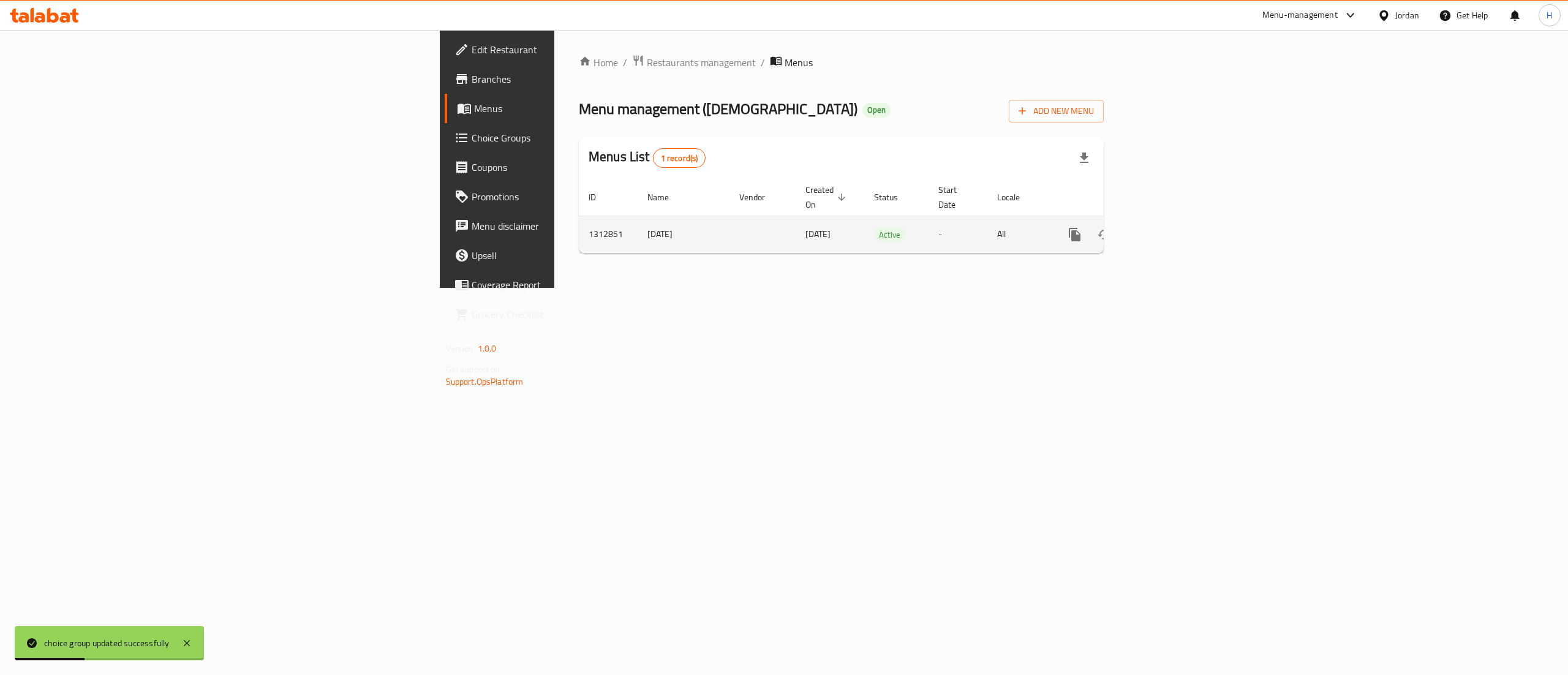
click at [1171, 228] on icon "enhanced table" at bounding box center [1164, 235] width 15 height 15
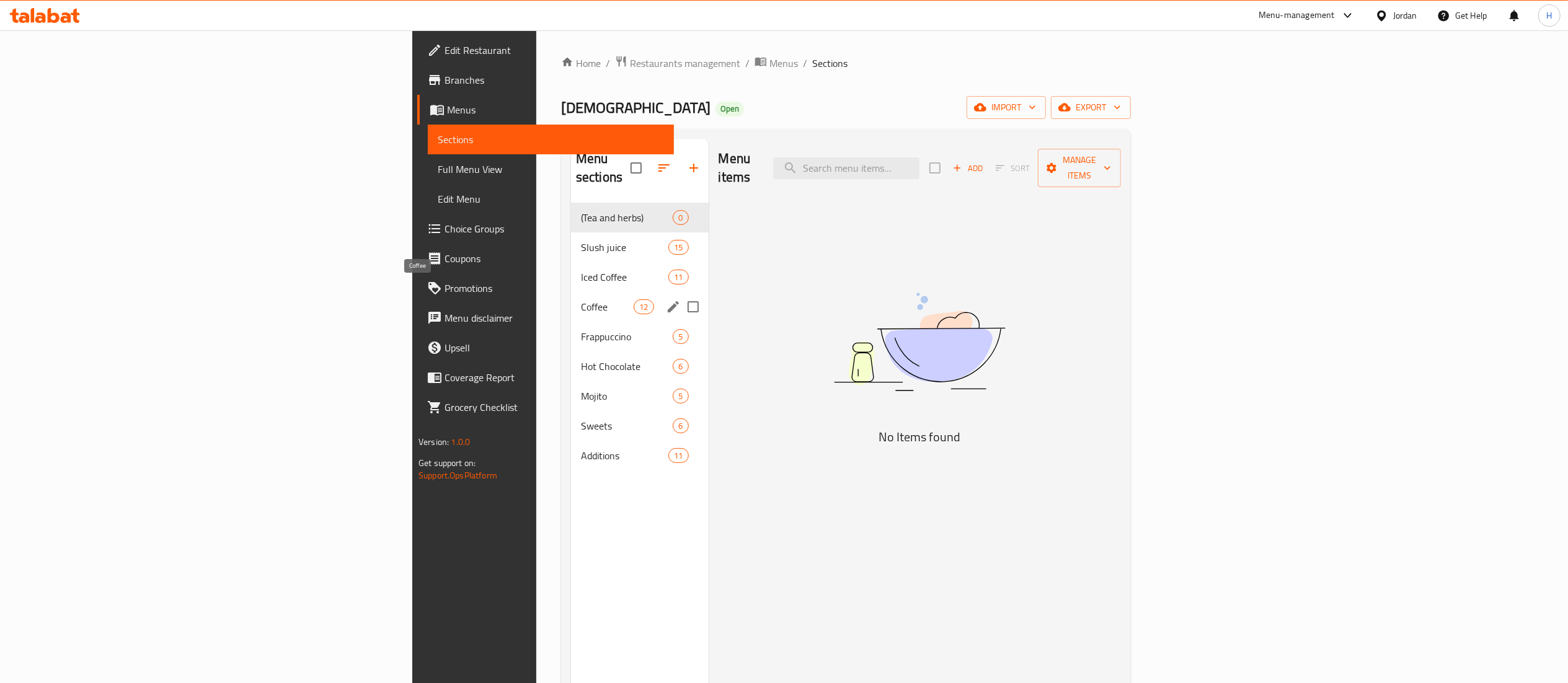
click at [581, 299] on span "Coffee" at bounding box center [607, 307] width 53 height 15
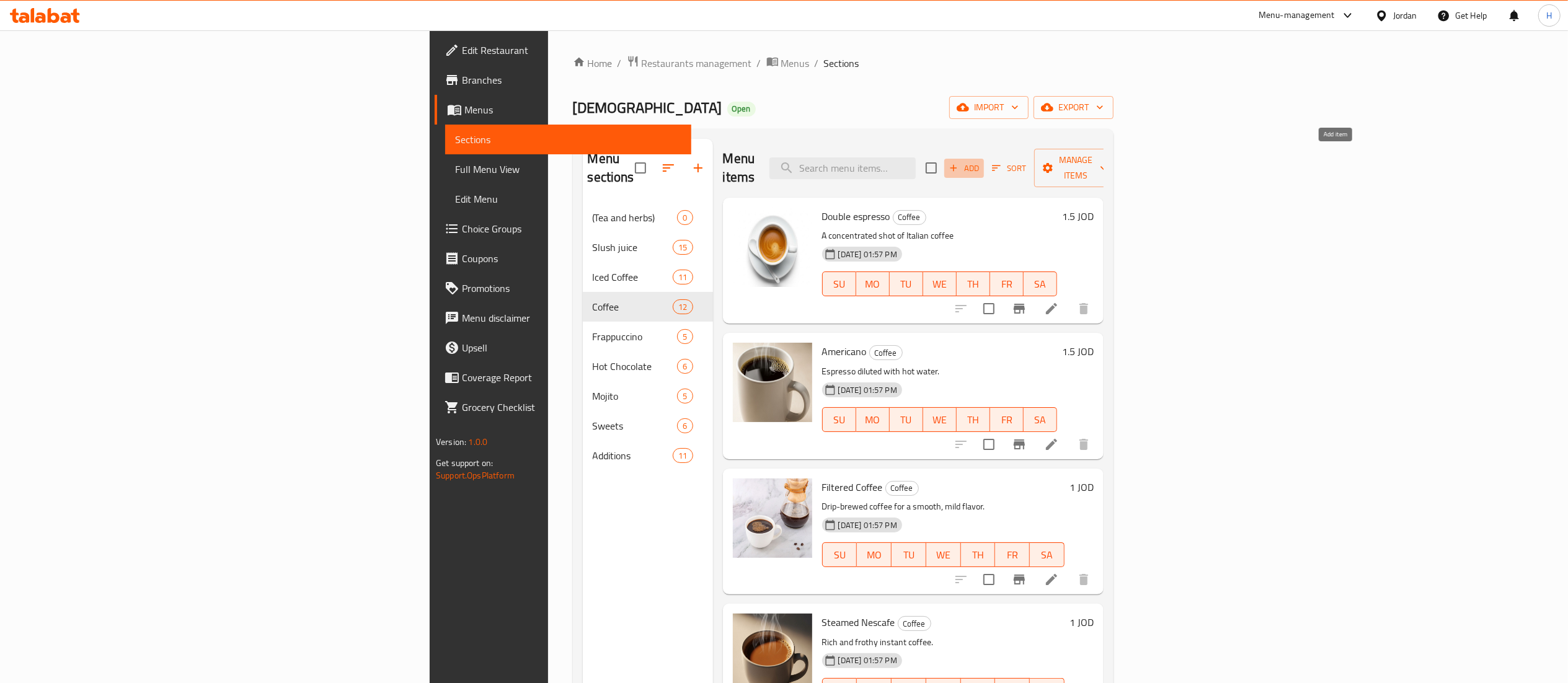
click at [980, 161] on span "Add" at bounding box center [964, 167] width 33 height 14
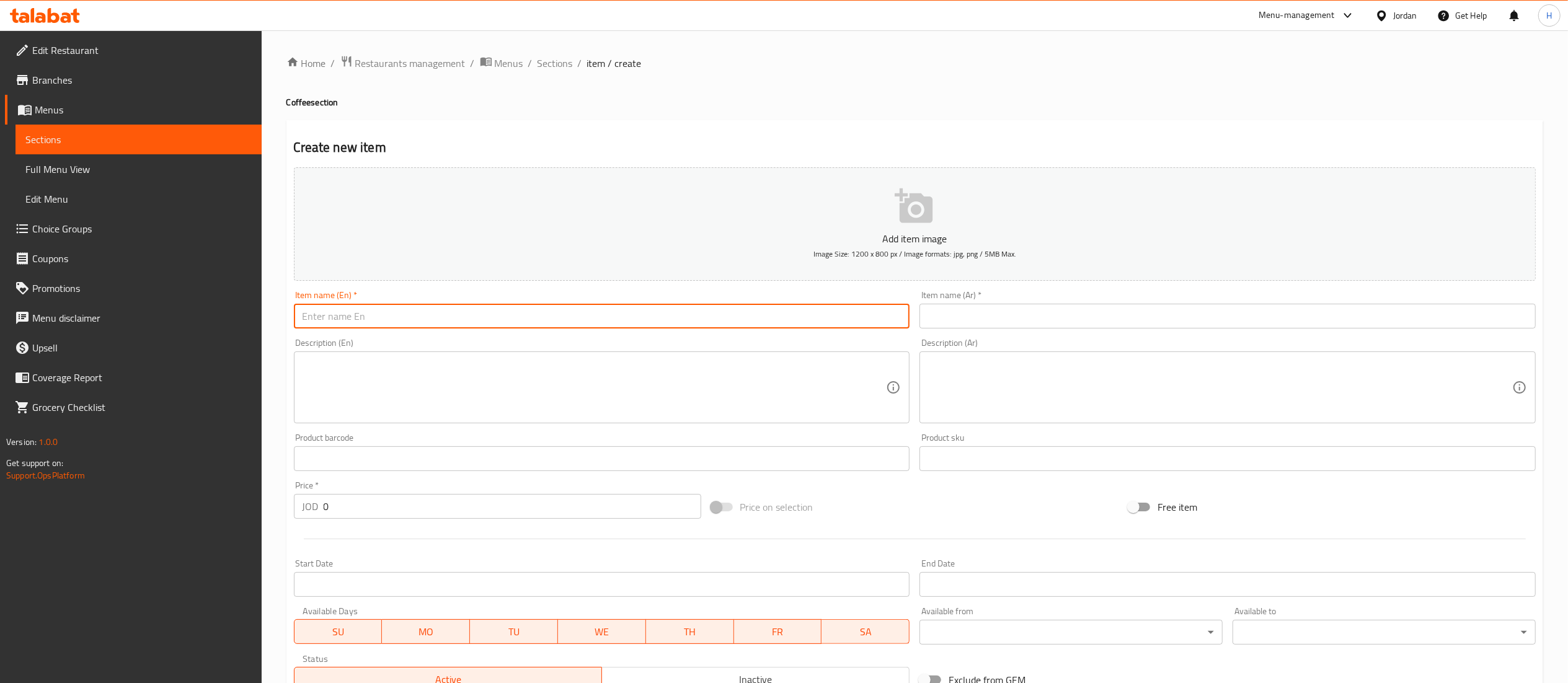
click at [757, 309] on input "text" at bounding box center [603, 317] width 617 height 25
type input "Coffee"
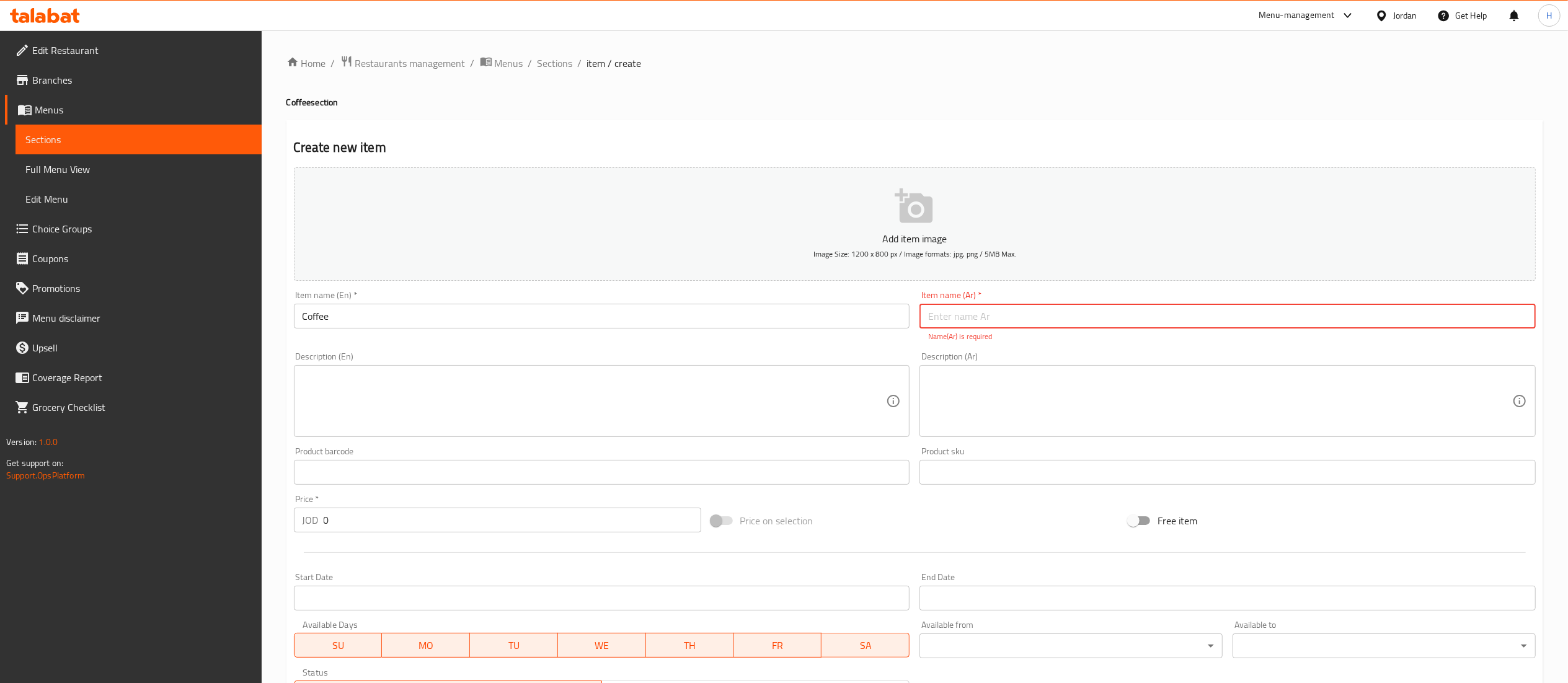
paste input "قهوة تركية"
type input "قهوة تركية"
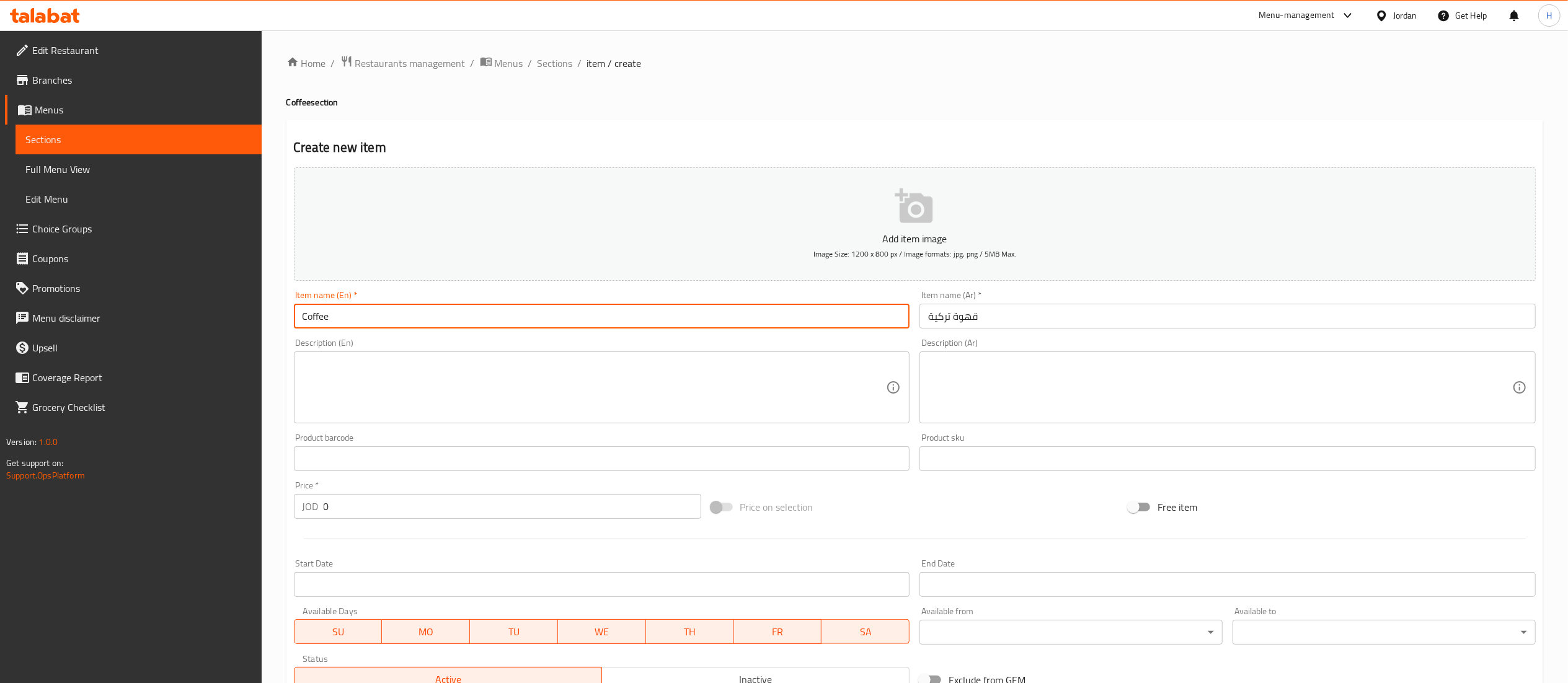
drag, startPoint x: 482, startPoint y: 318, endPoint x: 42, endPoint y: 322, distance: 440.0
click at [42, 322] on div "Edit Restaurant Branches Menus Sections Full Menu View Edit Menu Choice Groups …" at bounding box center [784, 453] width 1568 height 845
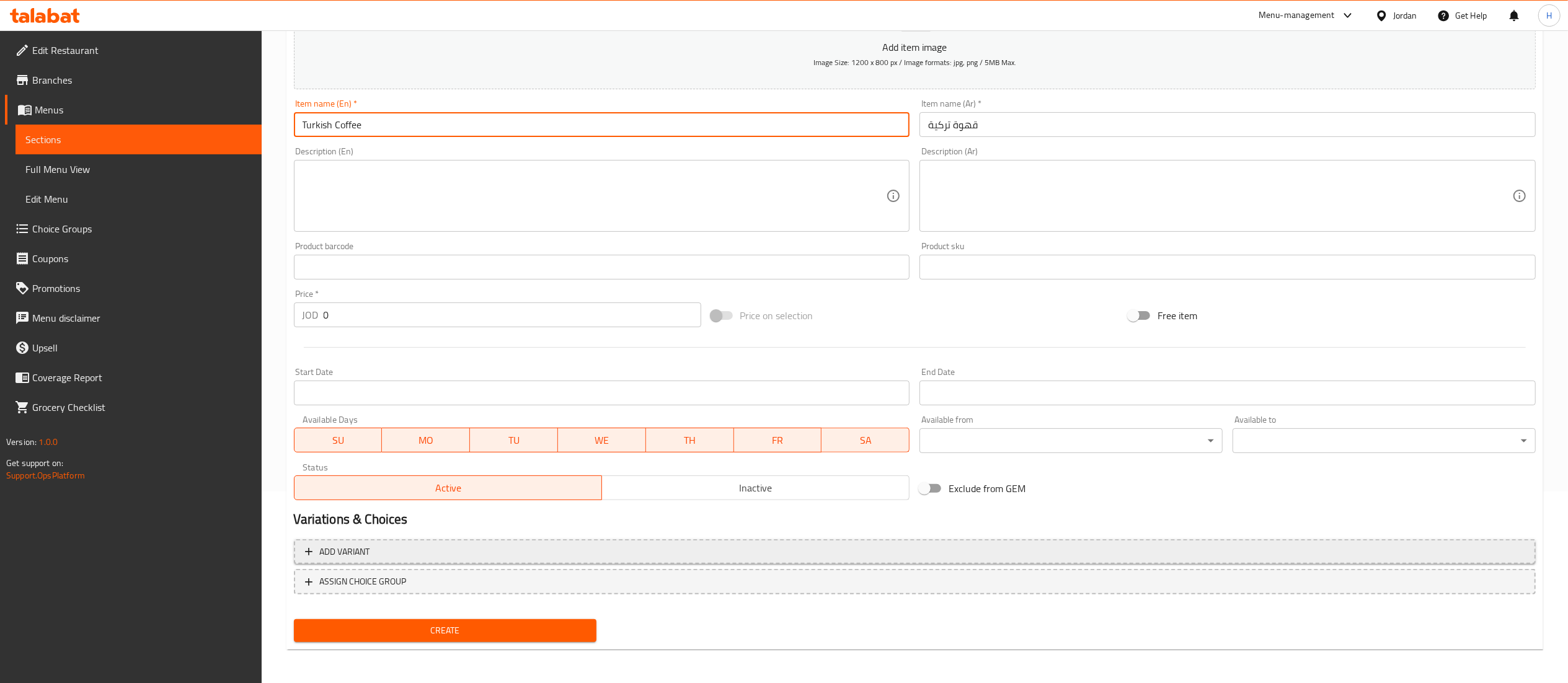
type input "Turkish Coffee"
click at [572, 553] on span "Add variant" at bounding box center [914, 552] width 1219 height 16
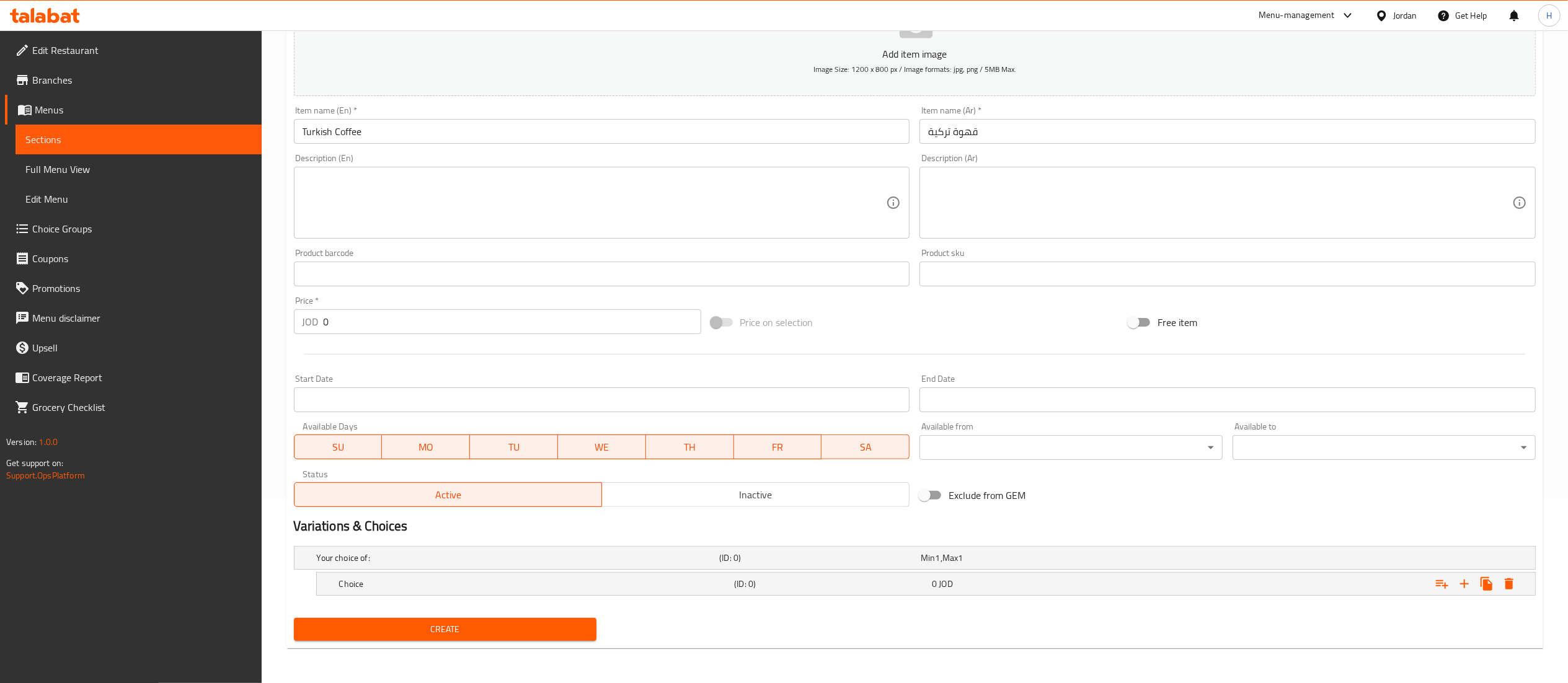
scroll to position [186, 0]
click at [1464, 587] on icon "Expand" at bounding box center [1464, 584] width 8 height 8
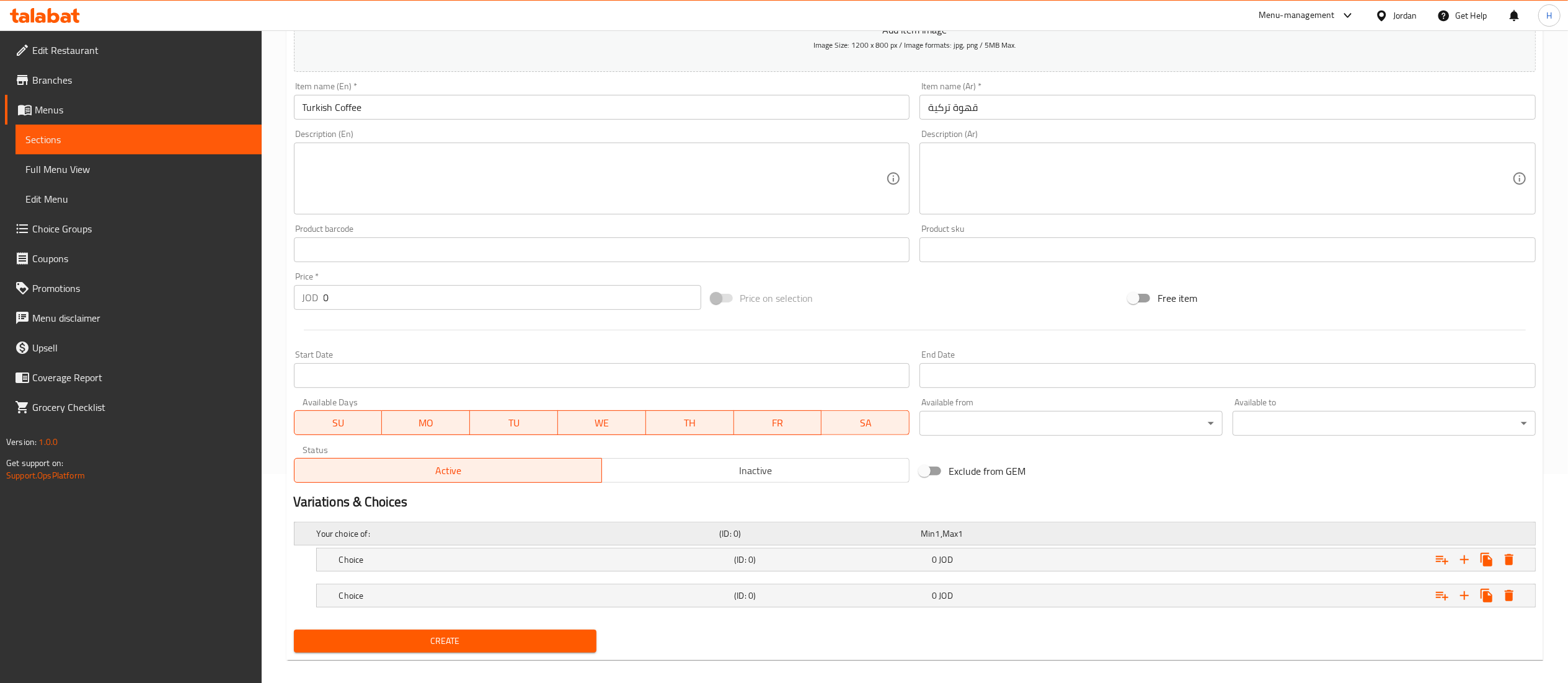
scroll to position [222, 0]
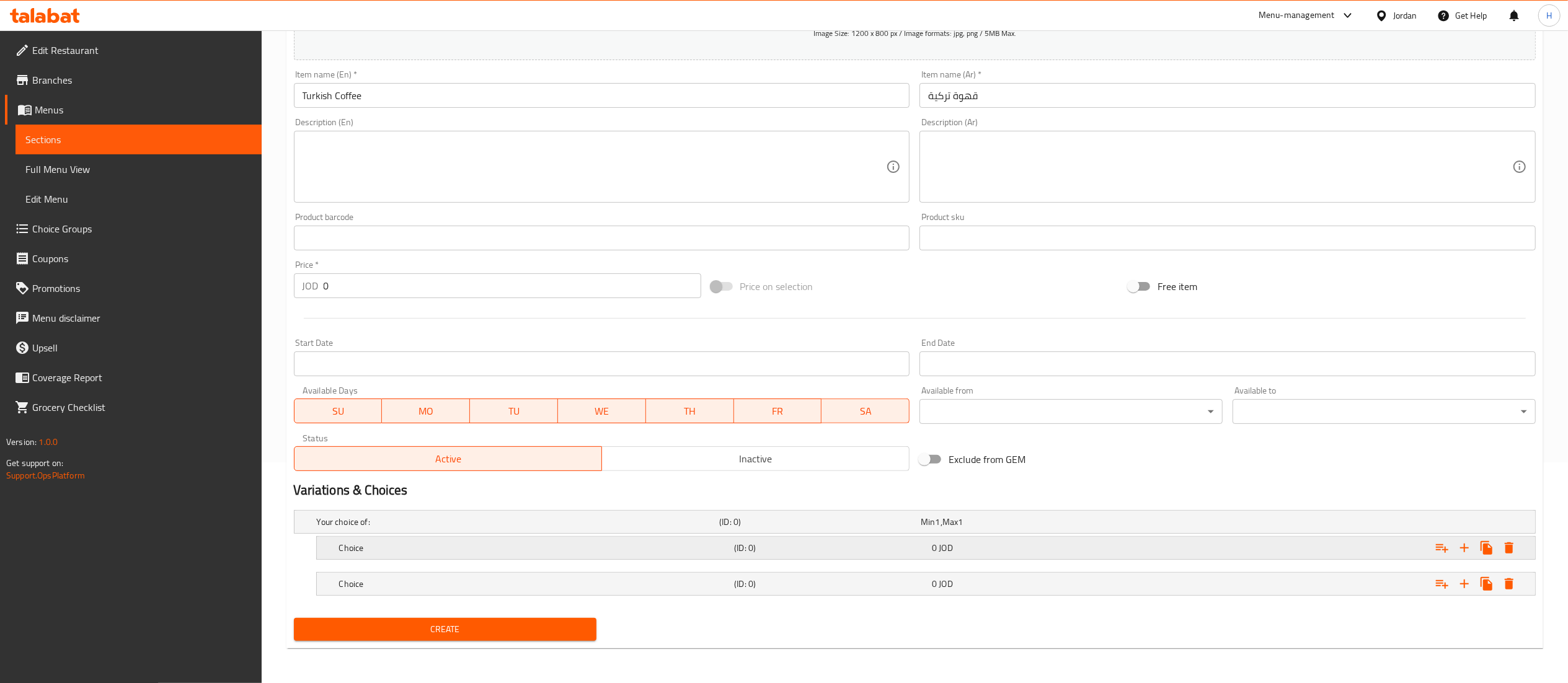
click at [1114, 545] on div "0 JOD" at bounding box center [1028, 548] width 193 height 12
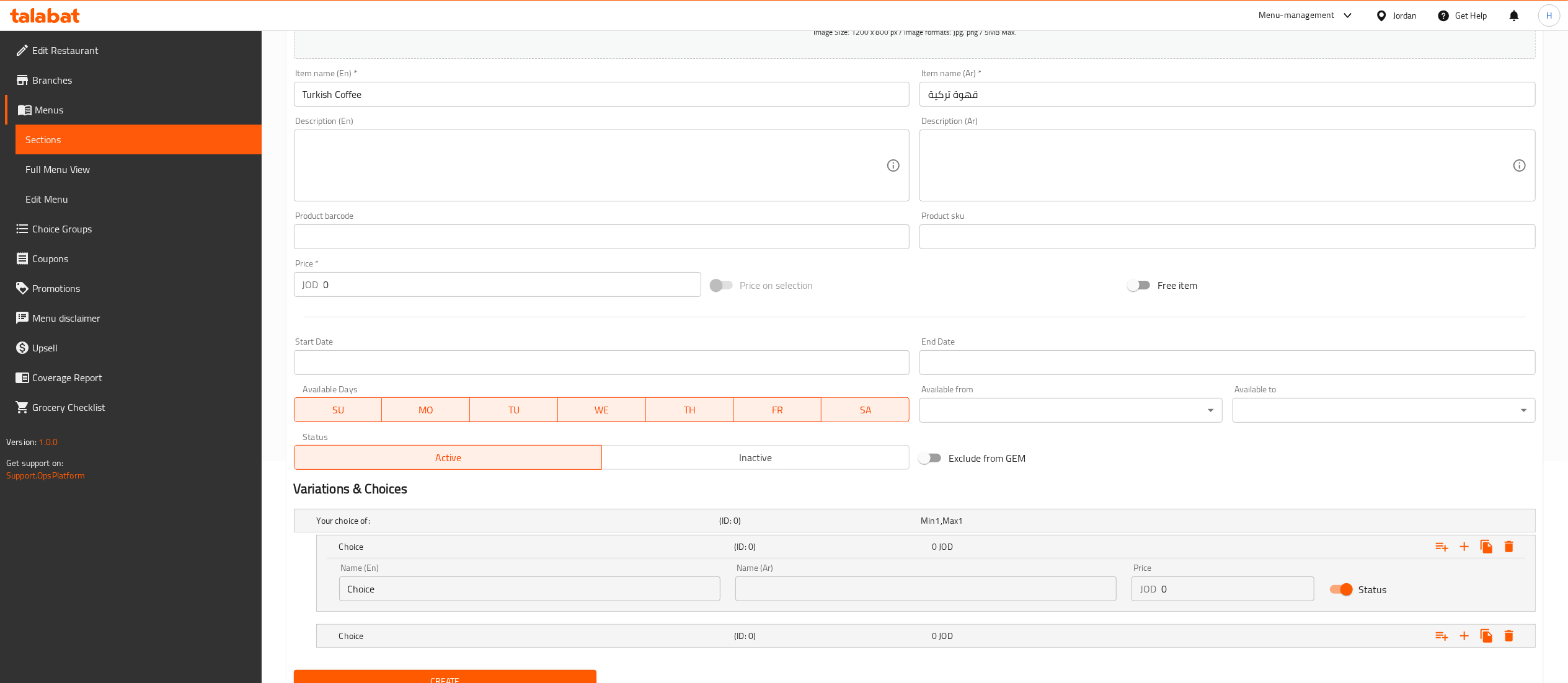
click at [1185, 587] on input "0" at bounding box center [1238, 589] width 154 height 25
type input "0.85"
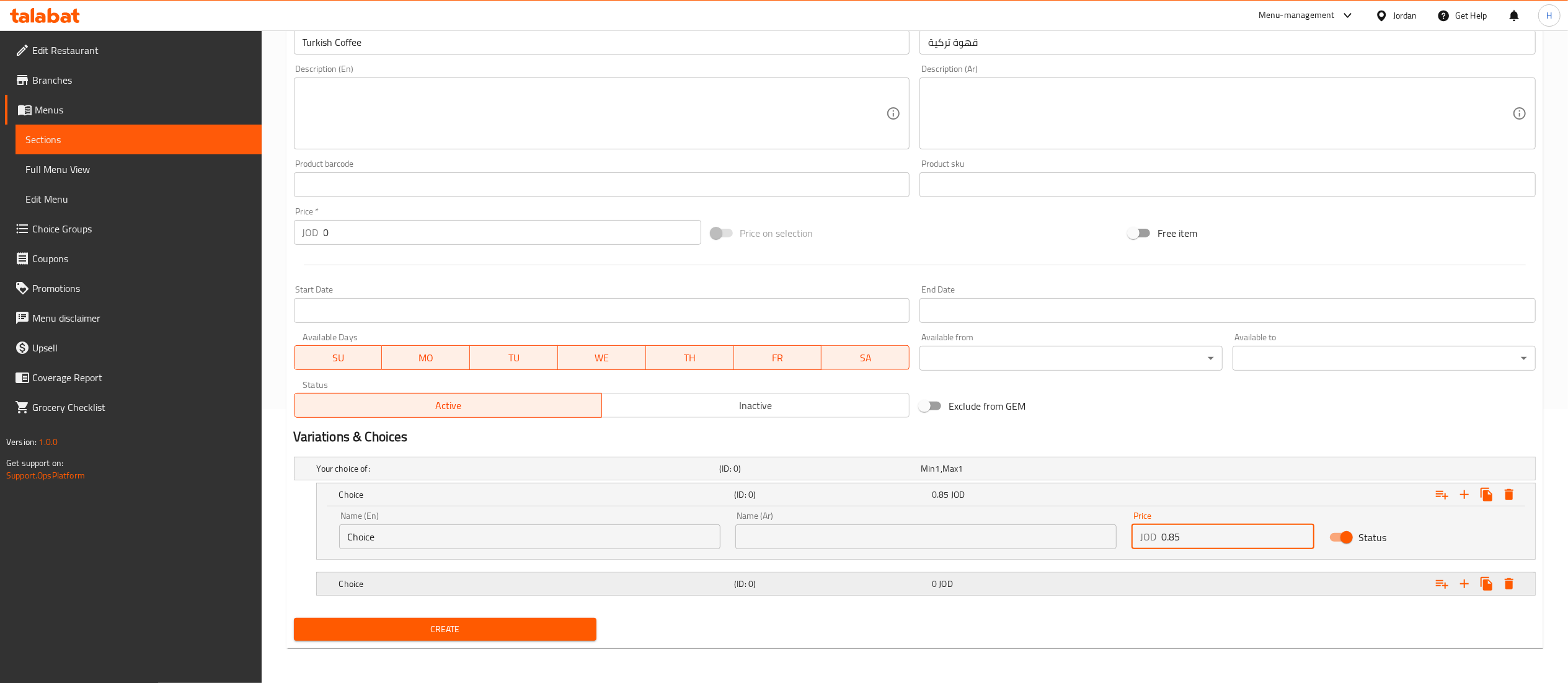
click at [1102, 587] on div "0 JOD" at bounding box center [1028, 584] width 193 height 12
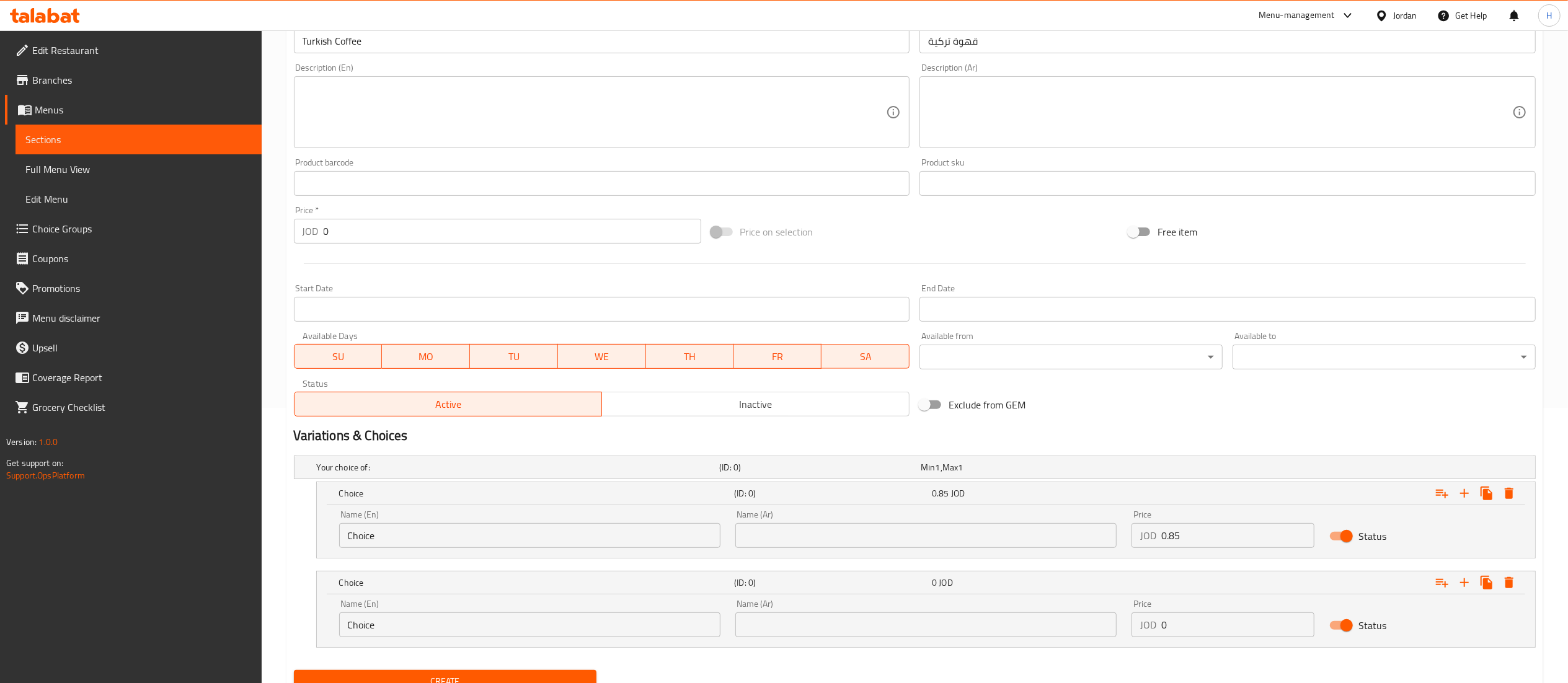
drag, startPoint x: 1185, startPoint y: 634, endPoint x: 1055, endPoint y: 624, distance: 130.4
click at [1055, 624] on div "Name (En) Choice Name (En) Name (Ar) Name (Ar) Price JOD 0 Price Status" at bounding box center [926, 618] width 1188 height 53
type input "1.25"
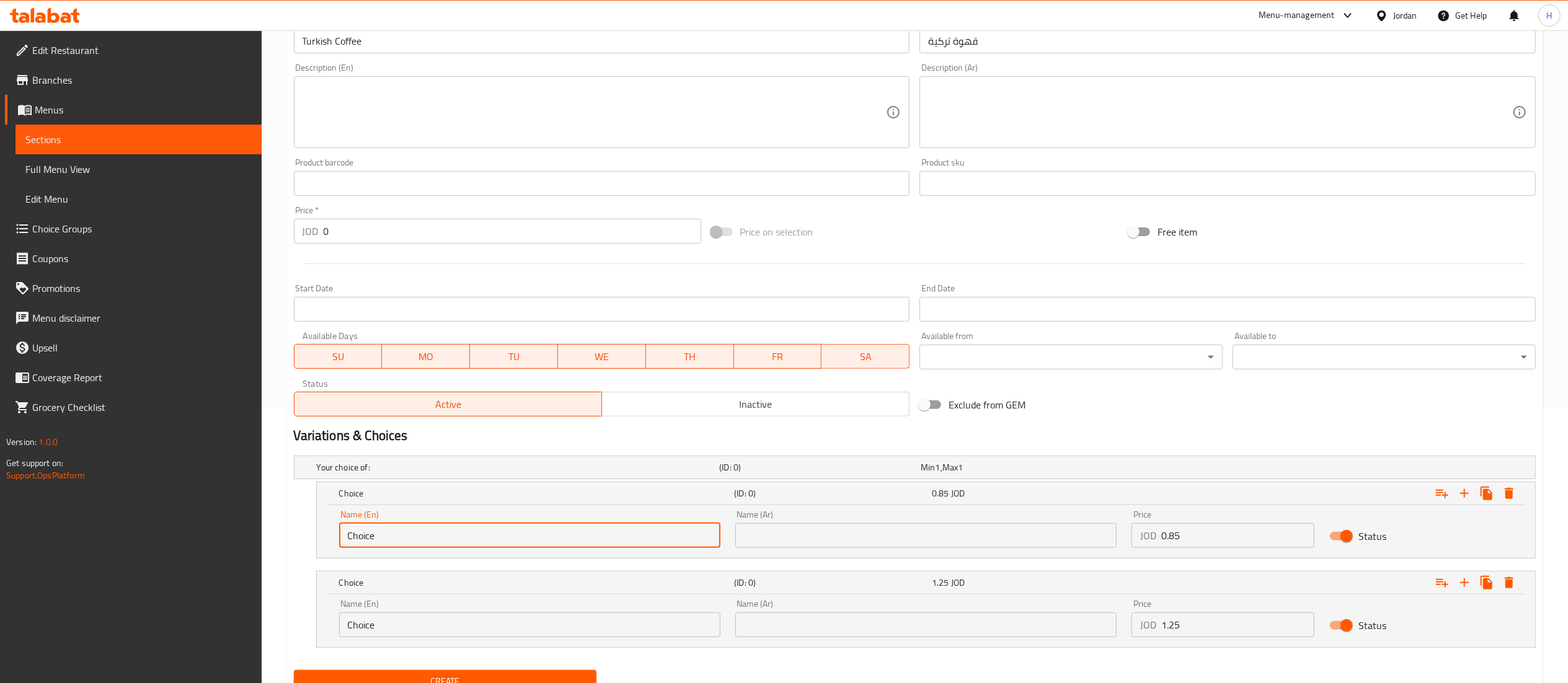
drag, startPoint x: 414, startPoint y: 533, endPoint x: 164, endPoint y: 516, distance: 250.6
click at [164, 516] on div "Edit Restaurant Branches Menus Sections Full Menu View Edit Menu Choice Groups …" at bounding box center [784, 245] width 1568 height 981
type input "Small"
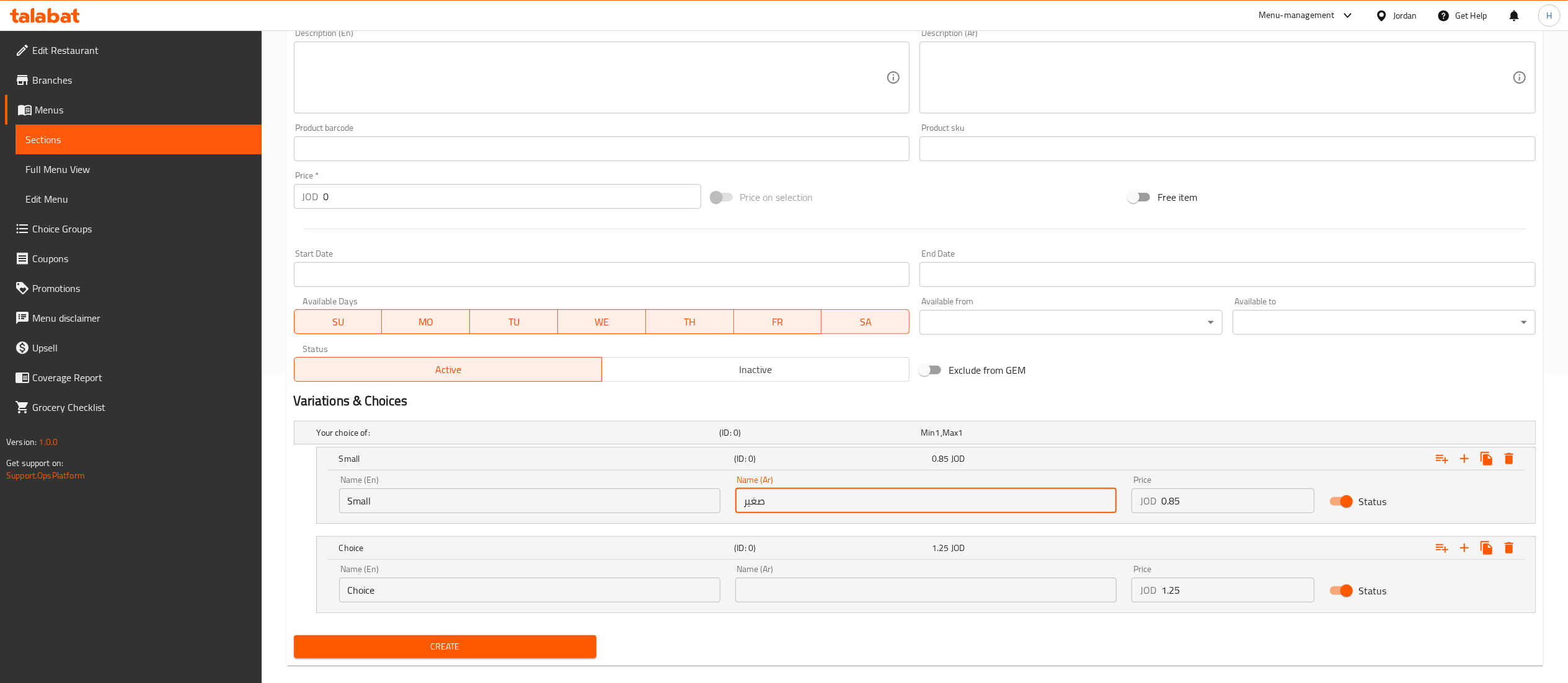
scroll to position [328, 0]
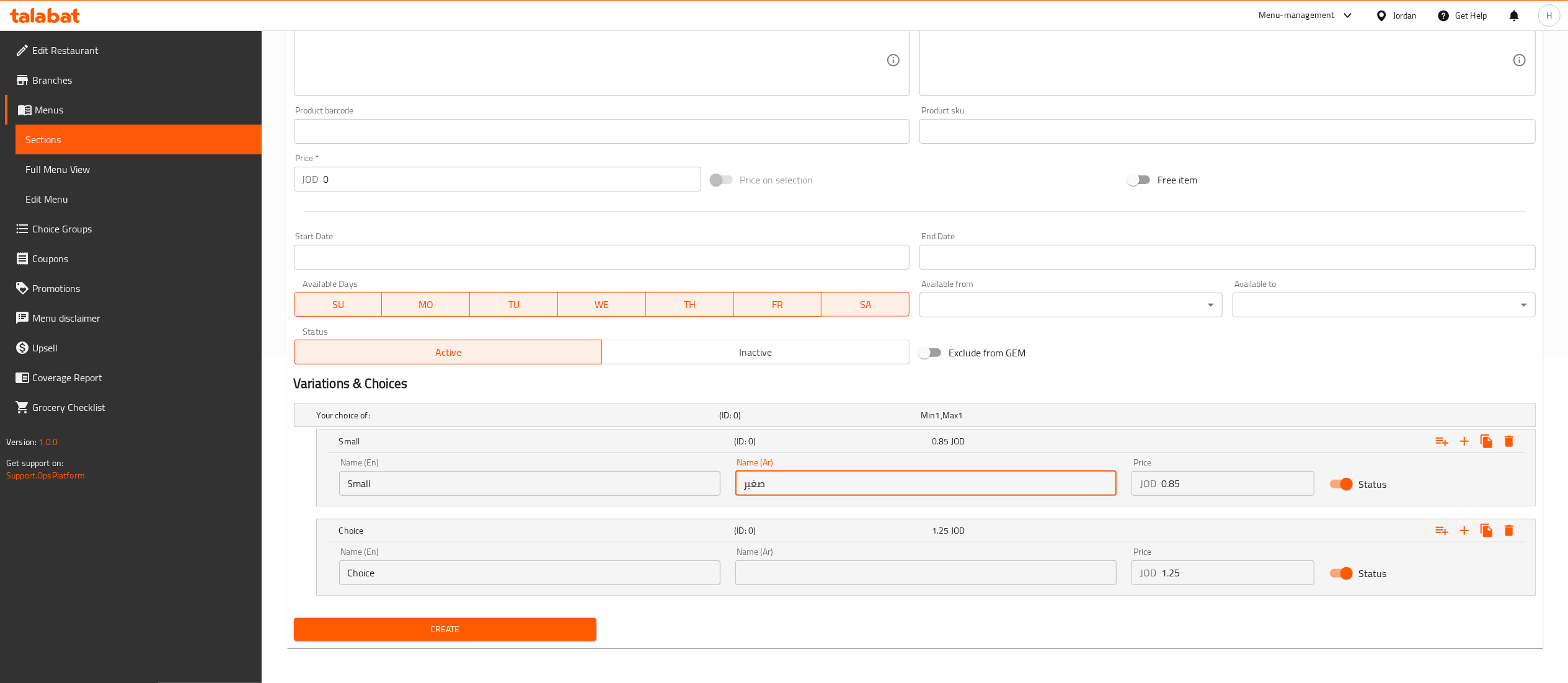
type input "صغير"
click at [288, 473] on div "Create new item Add item image Image Size: 1200 x 800 px / Image formats: jpg, …" at bounding box center [915, 220] width 1256 height 855
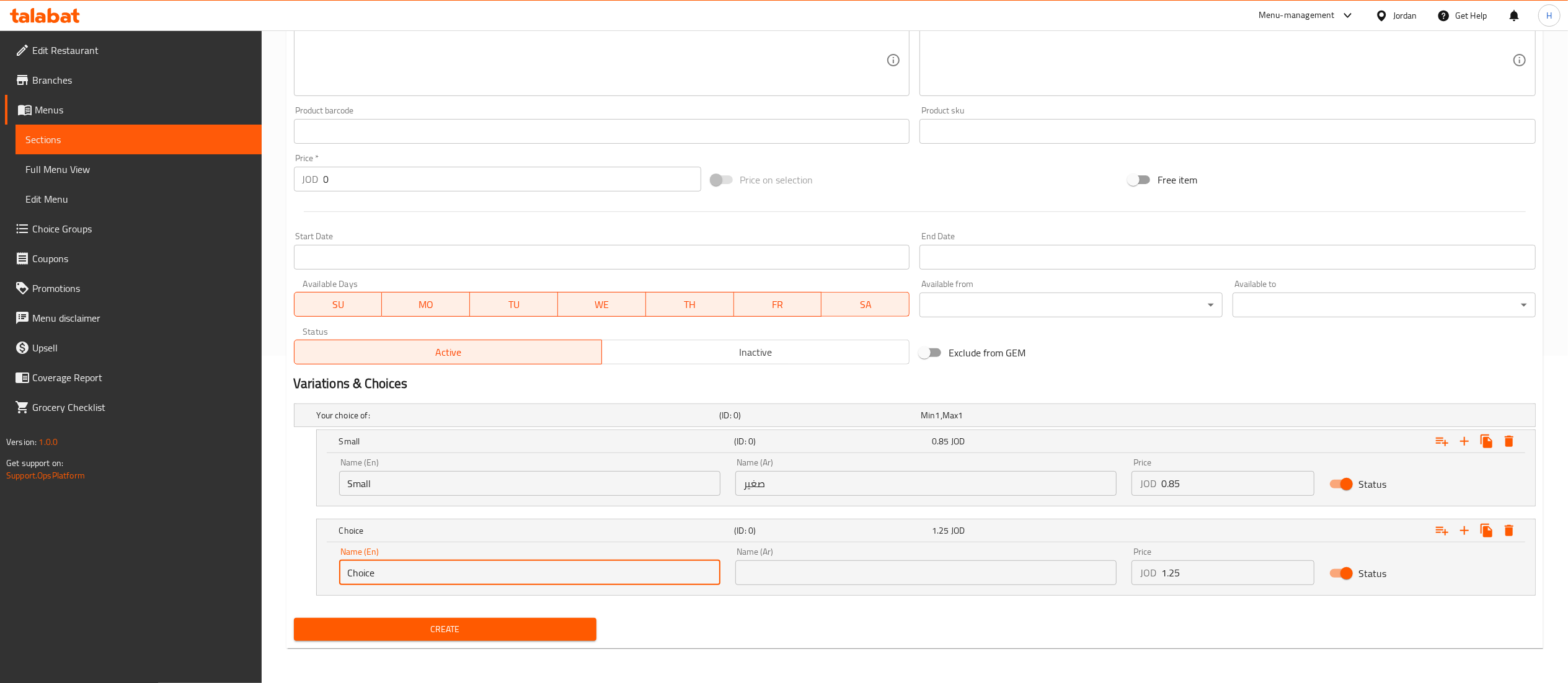
drag, startPoint x: 356, startPoint y: 564, endPoint x: 214, endPoint y: 564, distance: 142.0
click at [214, 564] on div "Edit Restaurant Branches Menus Sections Full Menu View Edit Menu Choice Groups …" at bounding box center [784, 193] width 1568 height 981
type input "/"
type input "Large"
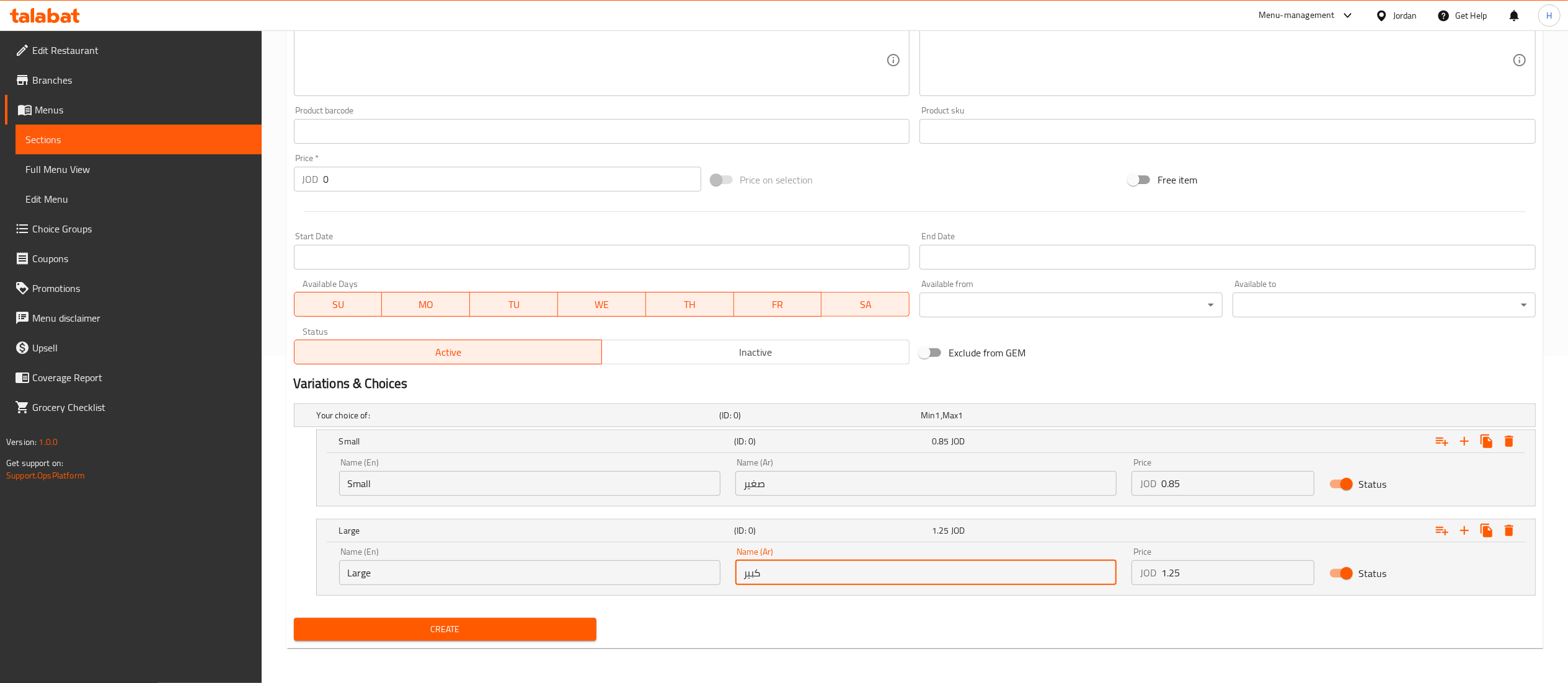
type input "كبير"
click at [678, 617] on div "Create" at bounding box center [915, 630] width 1251 height 33
click at [1441, 530] on icon "Expand" at bounding box center [1442, 530] width 15 height 15
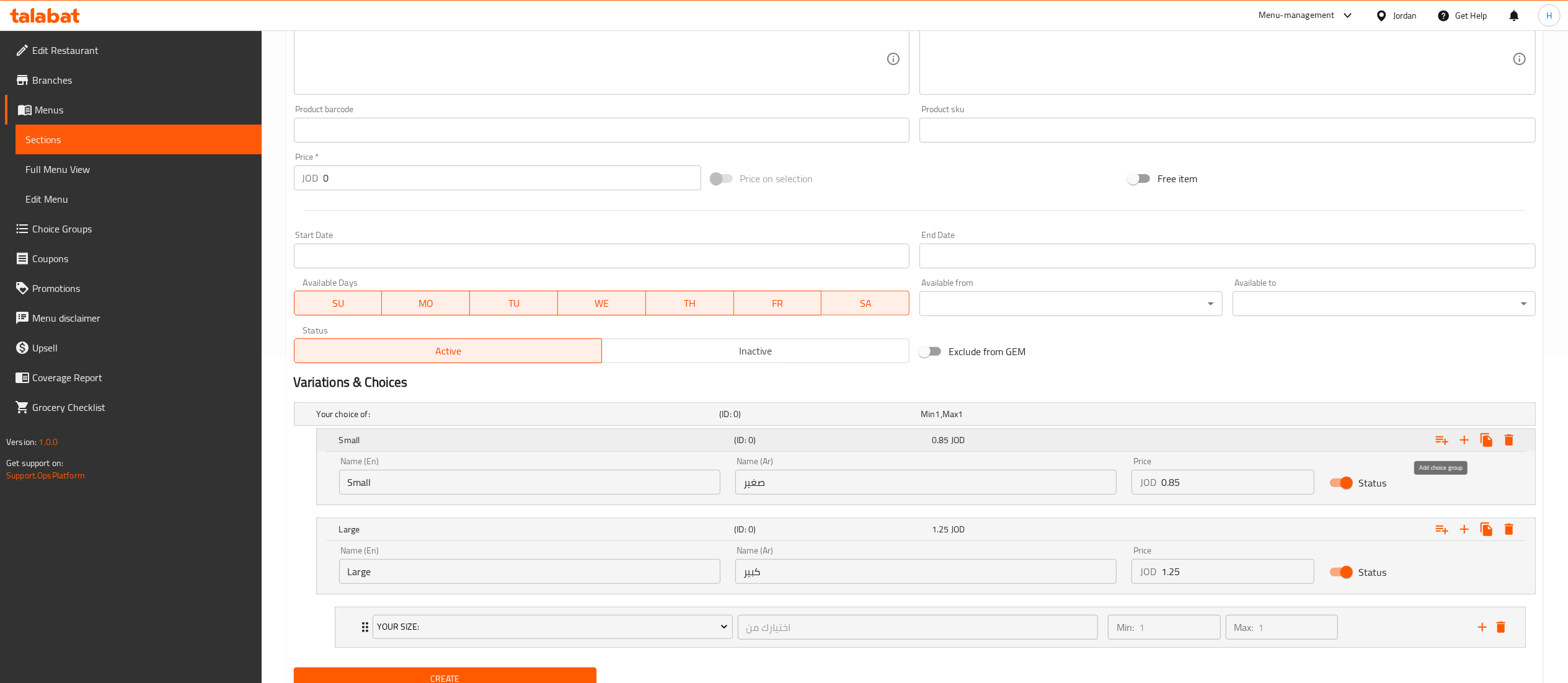
click at [1440, 434] on icon "Expand" at bounding box center [1442, 440] width 15 height 15
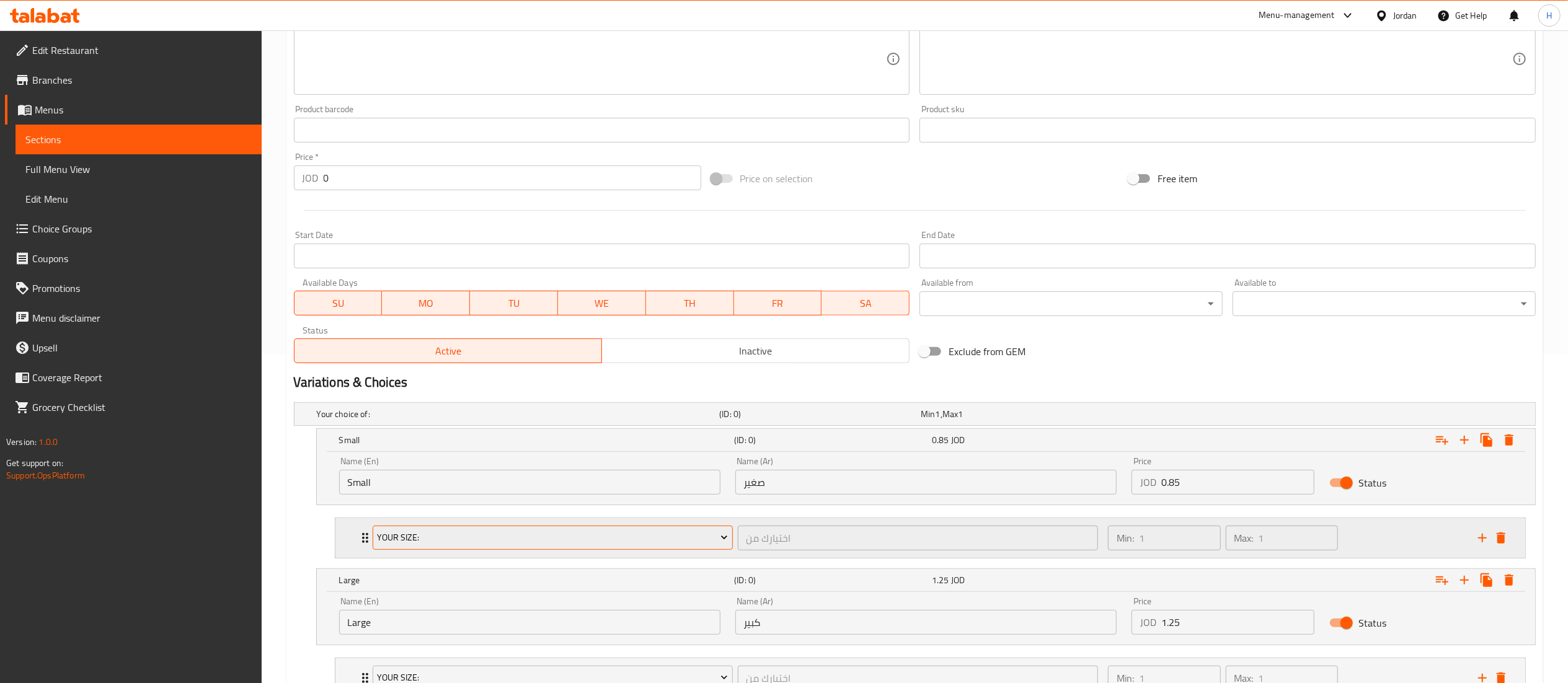
click at [405, 538] on span "Your Size:" at bounding box center [552, 538] width 351 height 16
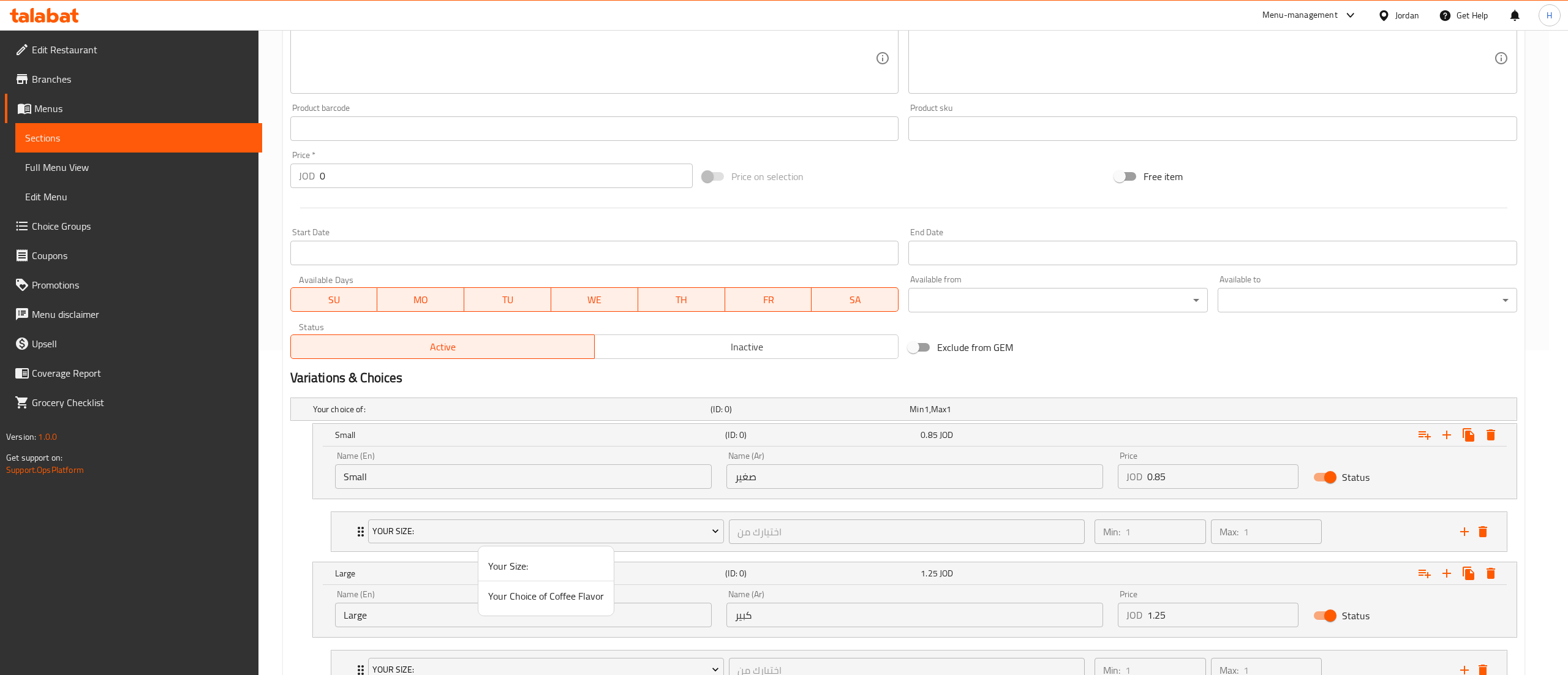
click at [519, 600] on span "Your Choice of Coffee Flavor" at bounding box center [545, 596] width 115 height 15
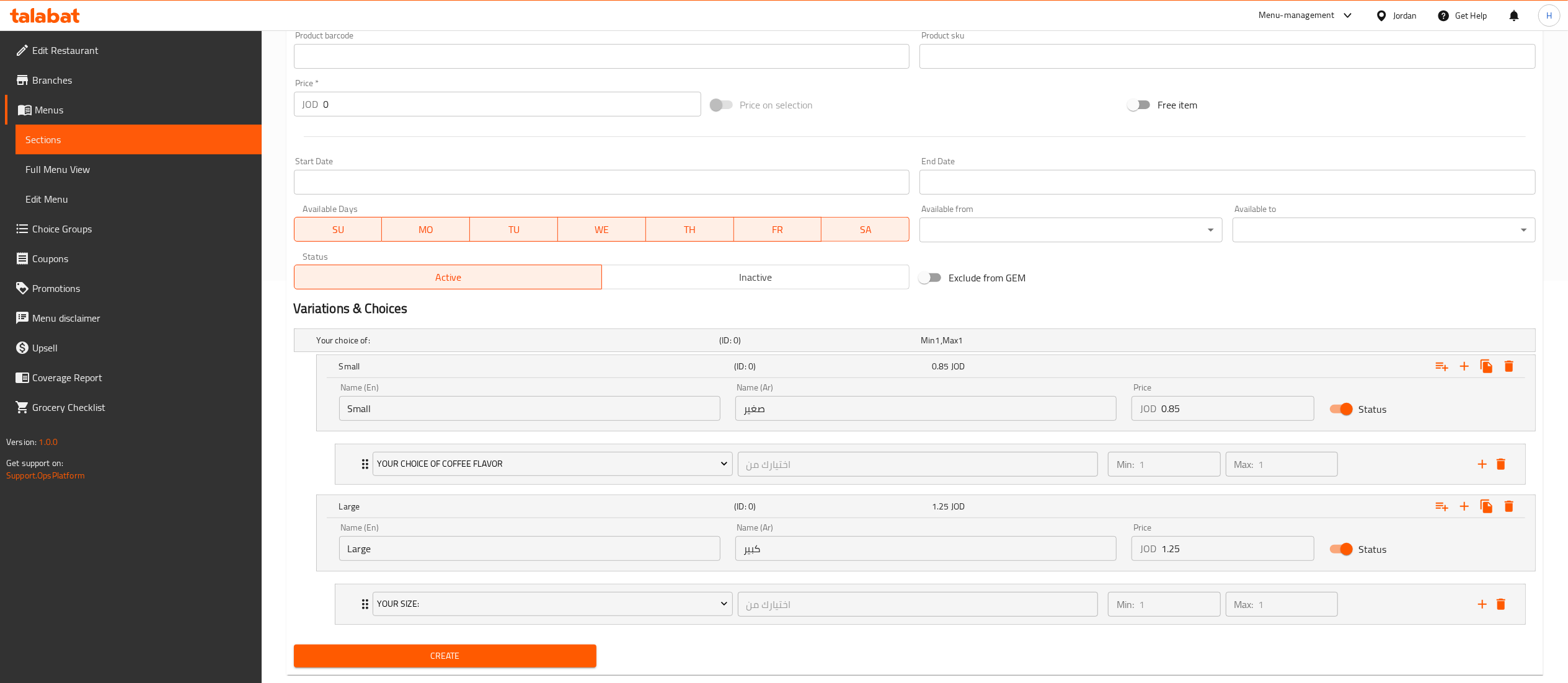
scroll to position [432, 0]
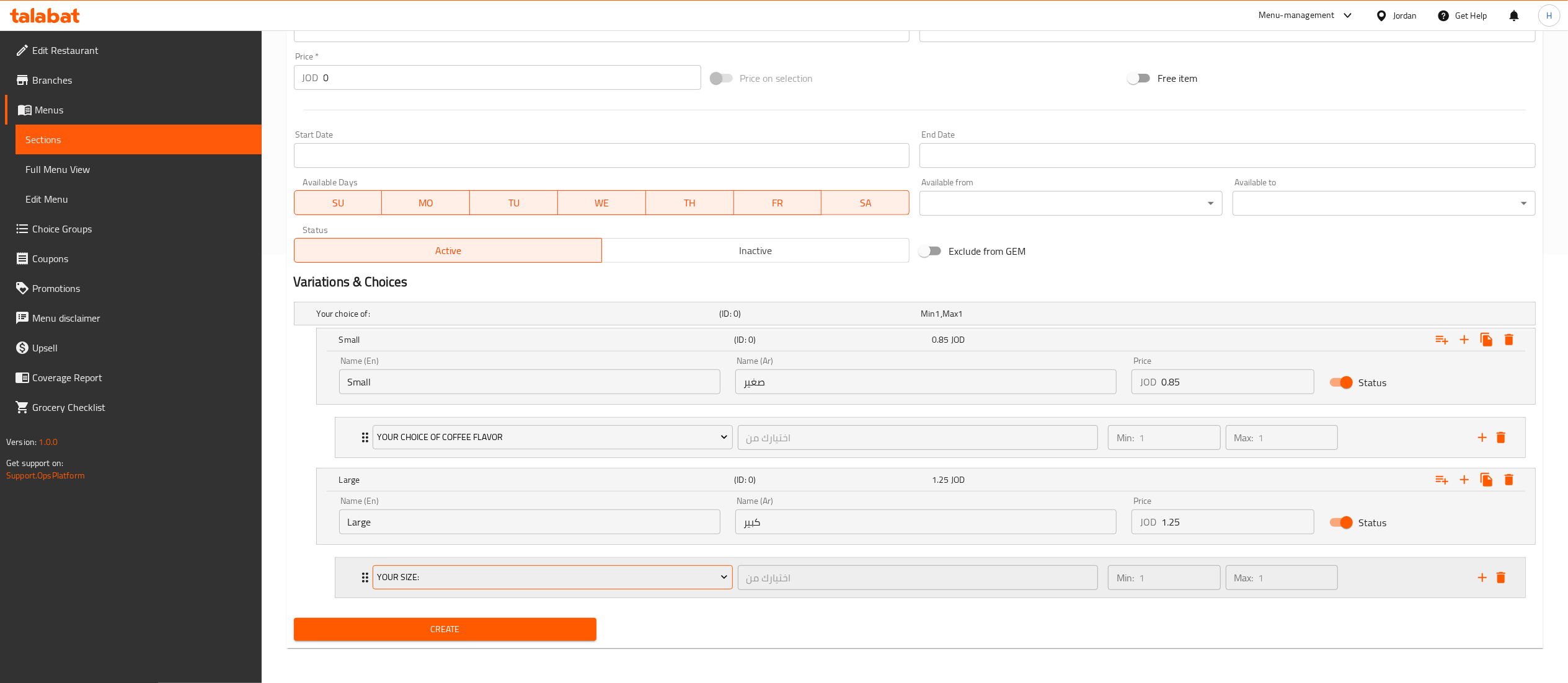
click at [462, 575] on span "Your Size:" at bounding box center [552, 577] width 351 height 16
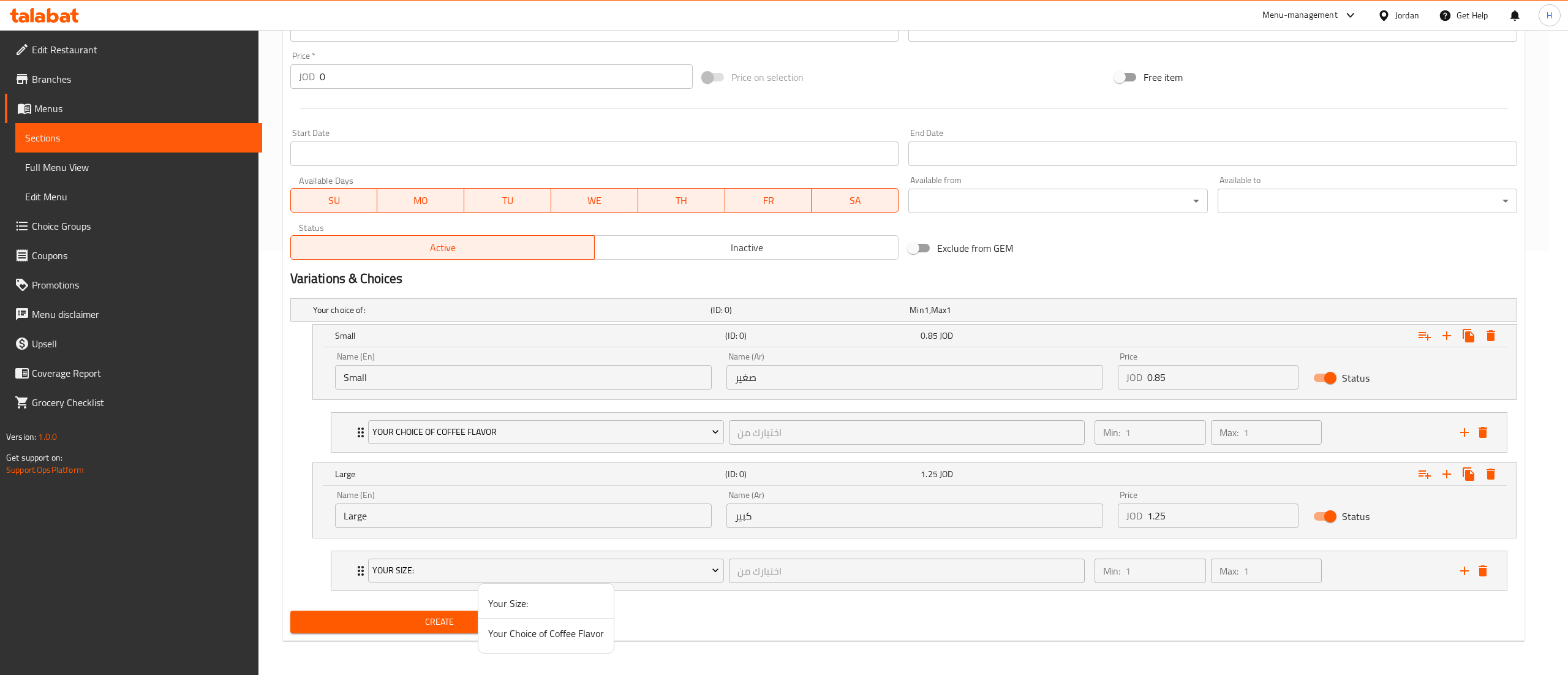
click at [497, 634] on span "Your Choice of Coffee Flavor" at bounding box center [545, 634] width 115 height 15
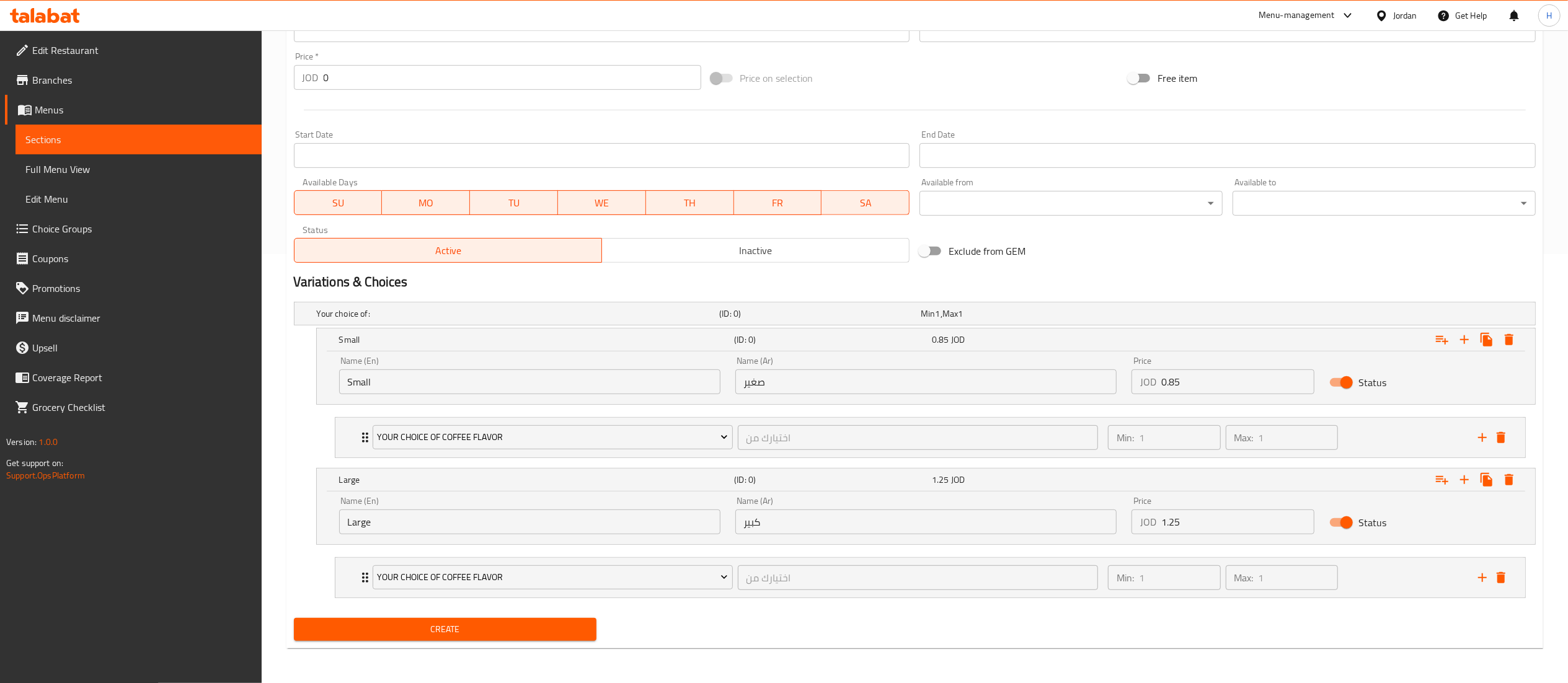
drag, startPoint x: 893, startPoint y: 624, endPoint x: 933, endPoint y: 609, distance: 42.7
click at [894, 622] on div "Create" at bounding box center [915, 630] width 1251 height 33
click at [370, 627] on span "Create" at bounding box center [446, 629] width 283 height 16
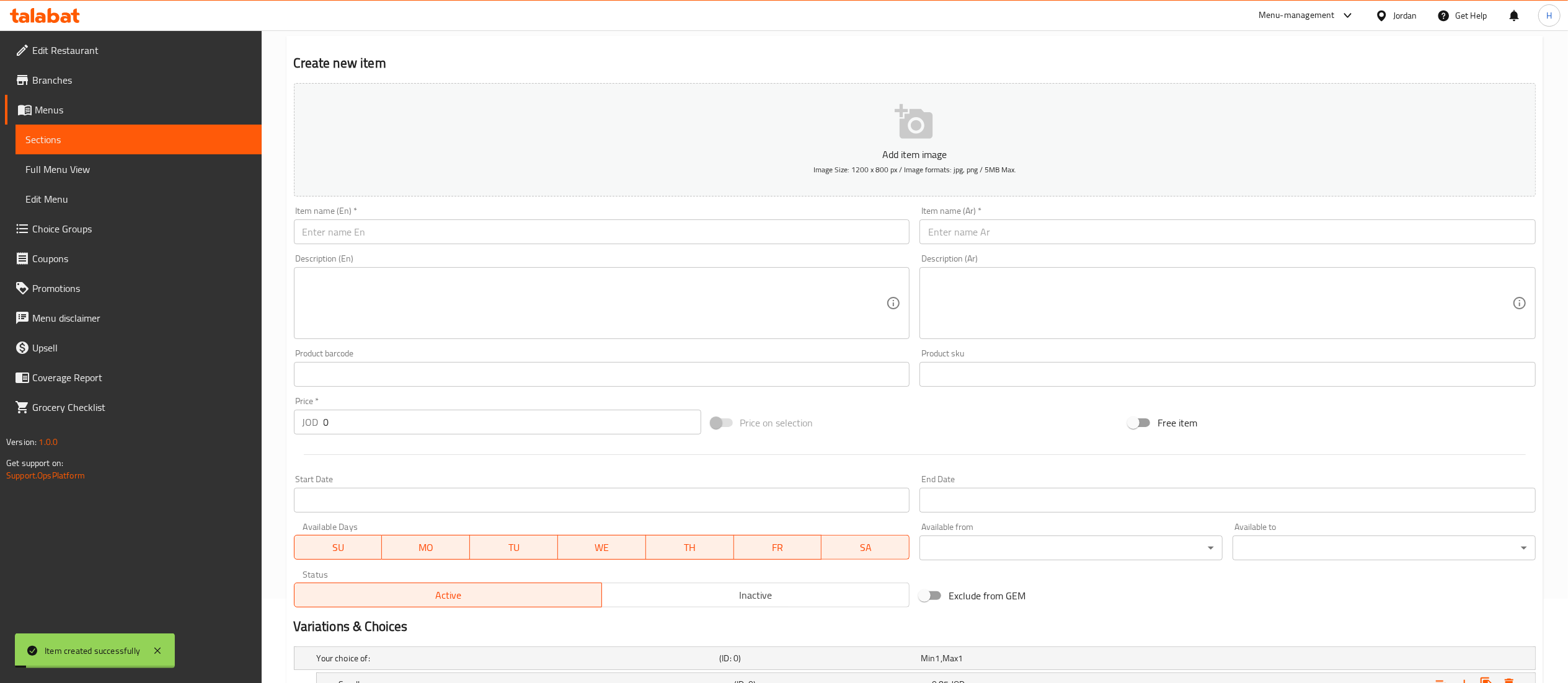
scroll to position [0, 0]
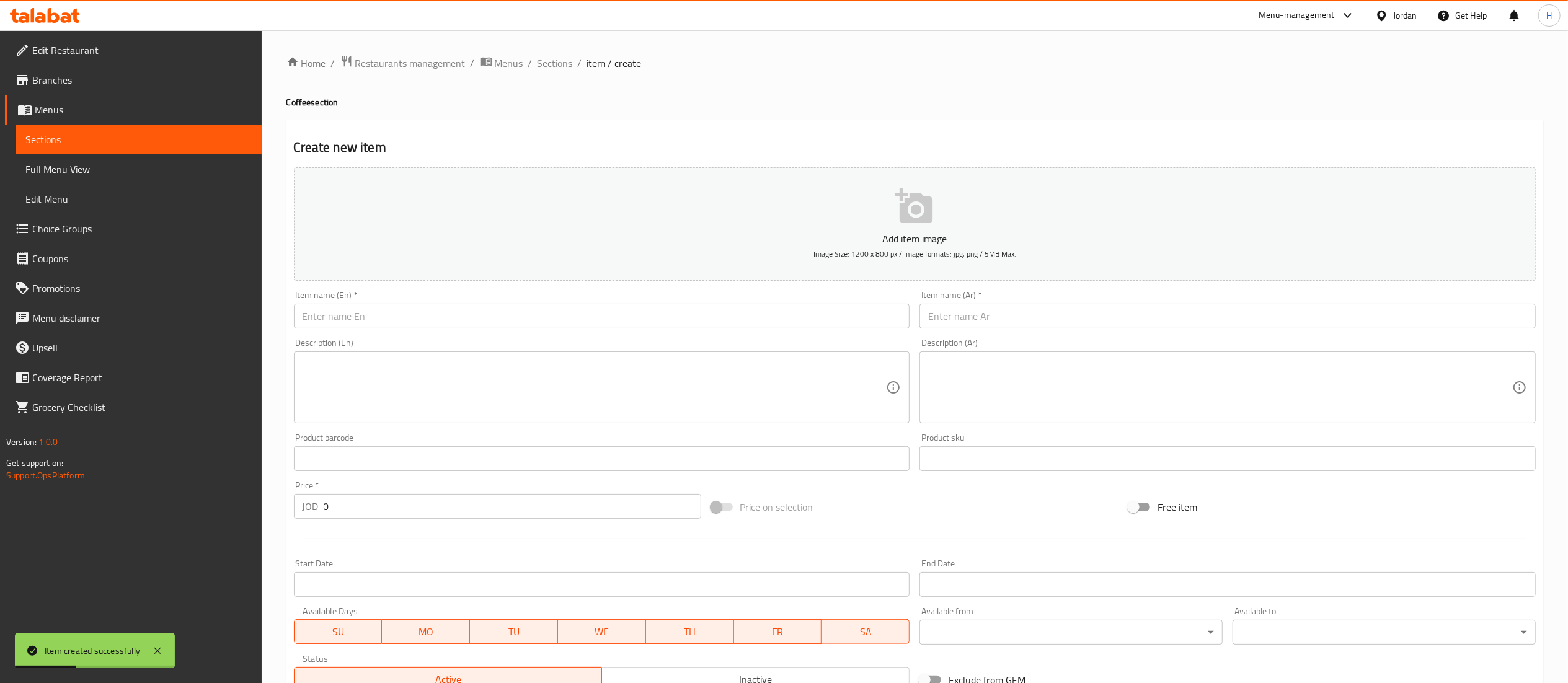
click at [555, 59] on span "Sections" at bounding box center [555, 63] width 36 height 15
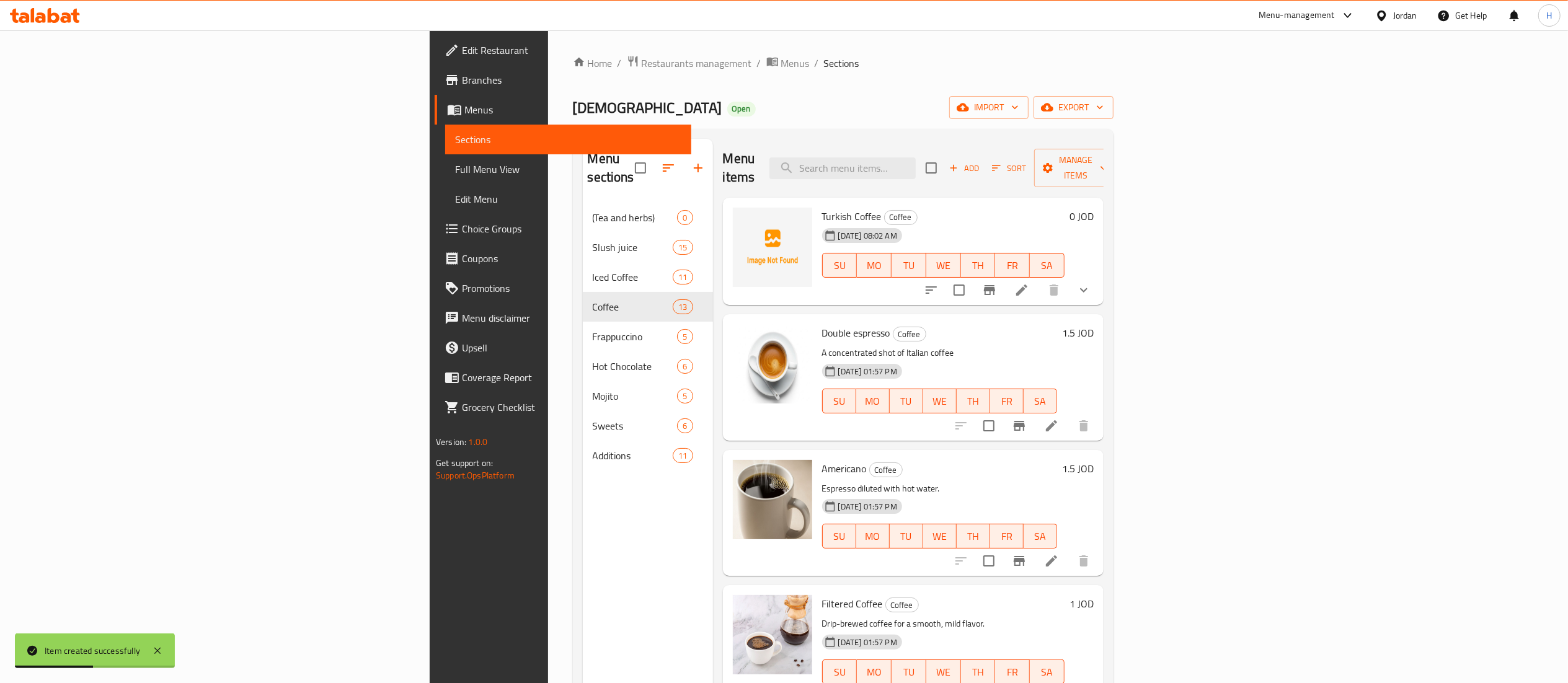
click at [583, 516] on div "Menu sections (Tea and herbs) 0 Slush juice 15 Iced Coffee 11 Coffee 13 Frappuc…" at bounding box center [647, 481] width 130 height 683
click at [690, 161] on icon "button" at bounding box center [698, 168] width 15 height 15
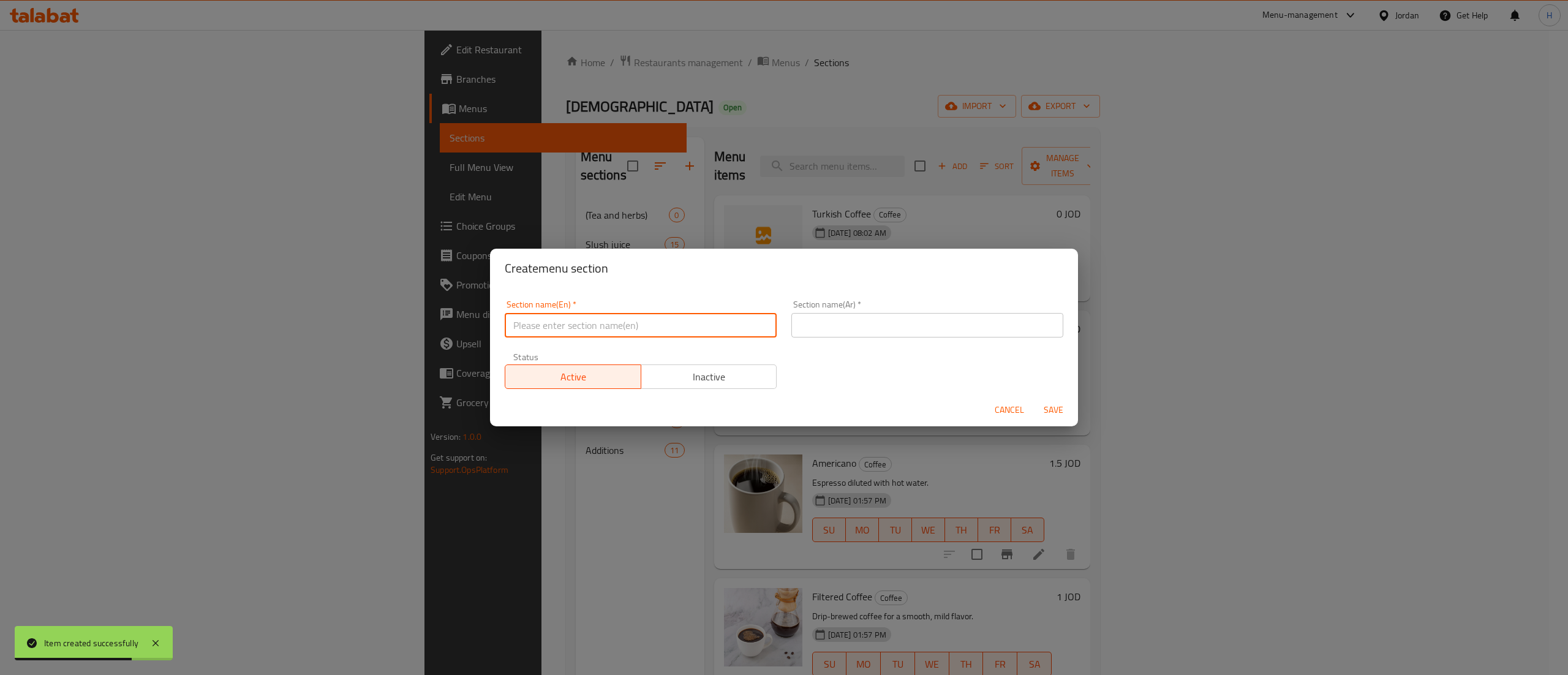
click at [676, 328] on input "text" at bounding box center [640, 325] width 272 height 25
type input "ٍ"
click at [537, 316] on input "Smoothie" at bounding box center [640, 325] width 272 height 25
type input "Smoothie"
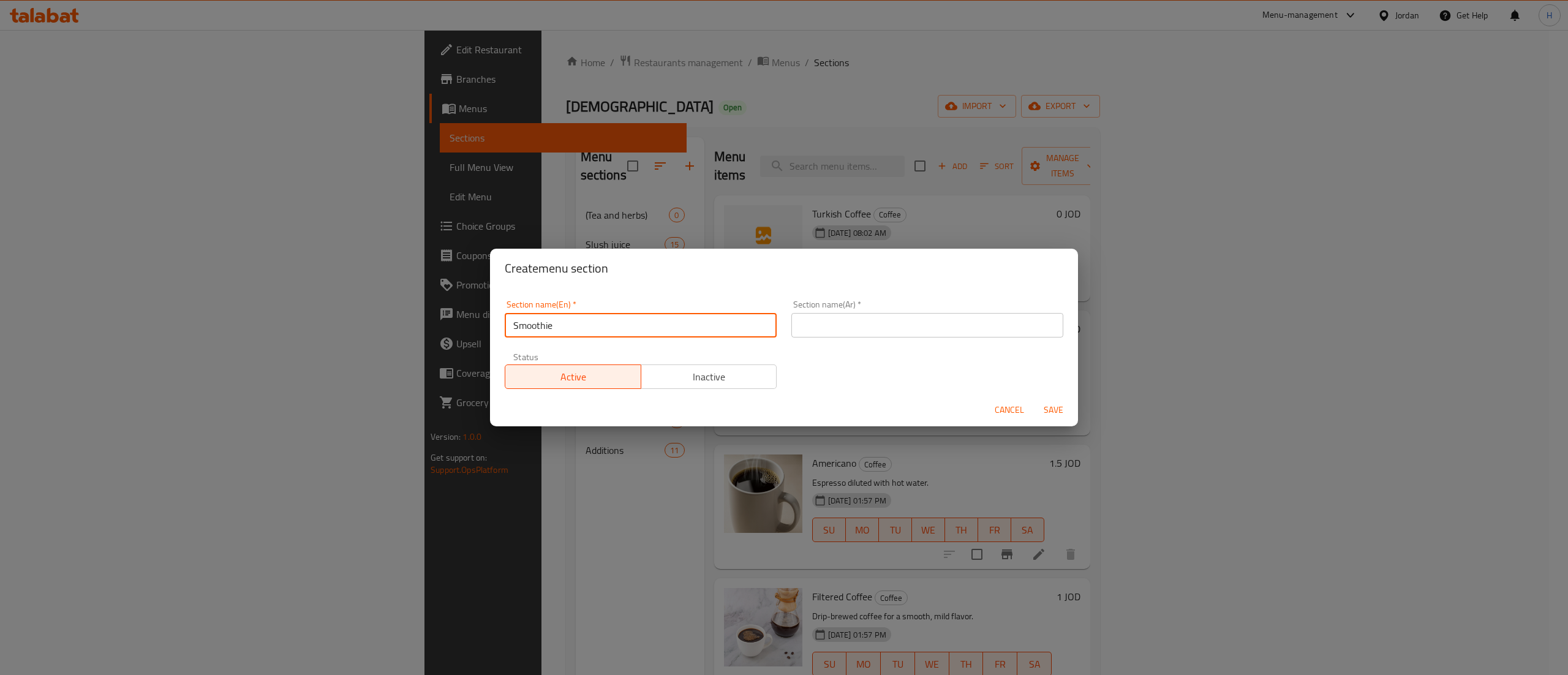
click at [842, 318] on input "text" at bounding box center [927, 325] width 272 height 25
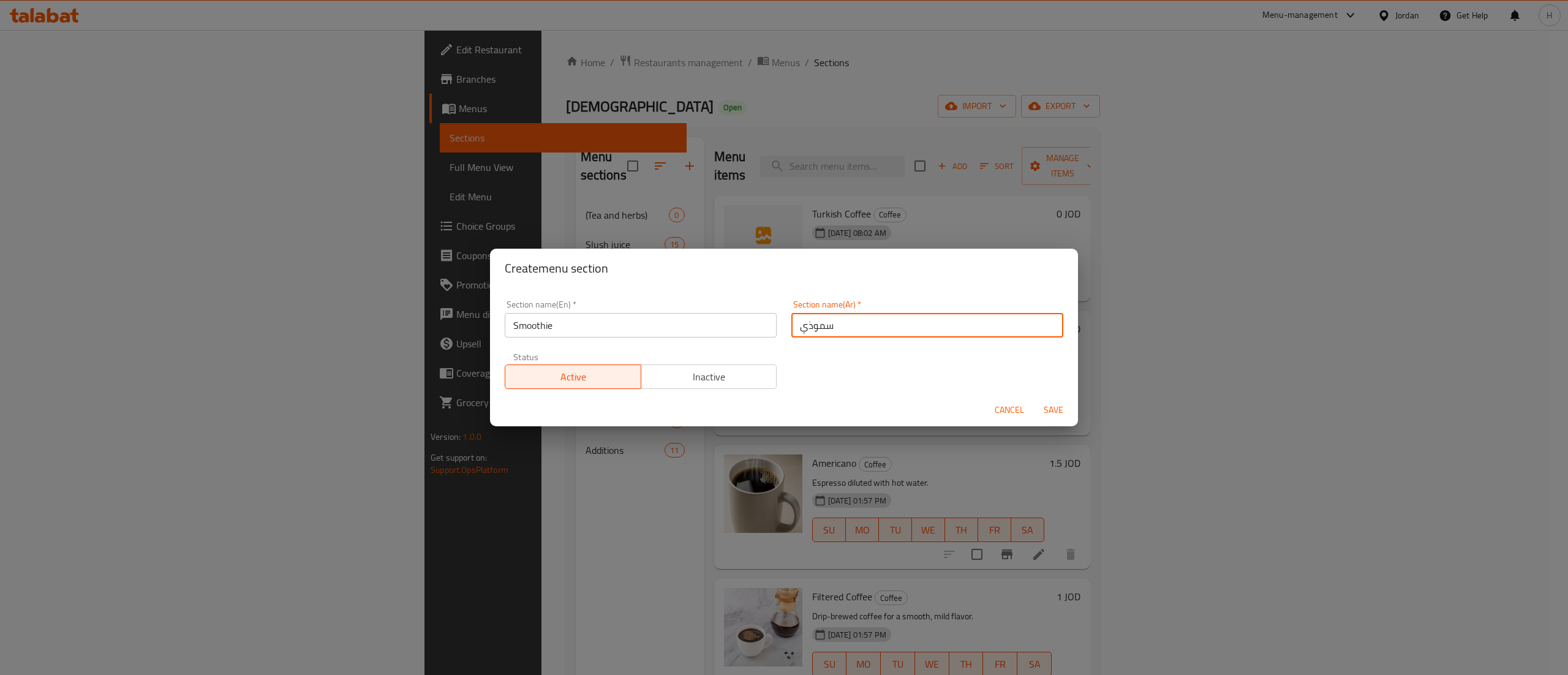
drag, startPoint x: 861, startPoint y: 333, endPoint x: 608, endPoint y: 308, distance: 254.2
click at [608, 308] on div "Section name(En)   * Smoothie Section name(En) * Section name(Ar)   * سموذي Sec…" at bounding box center [784, 345] width 573 height 103
paste input "text"
type input "سموثي"
click at [904, 371] on div "Section name(En)   * Smoothie Section name(En) * Section name(Ar)   * سموثي Sec…" at bounding box center [784, 345] width 573 height 103
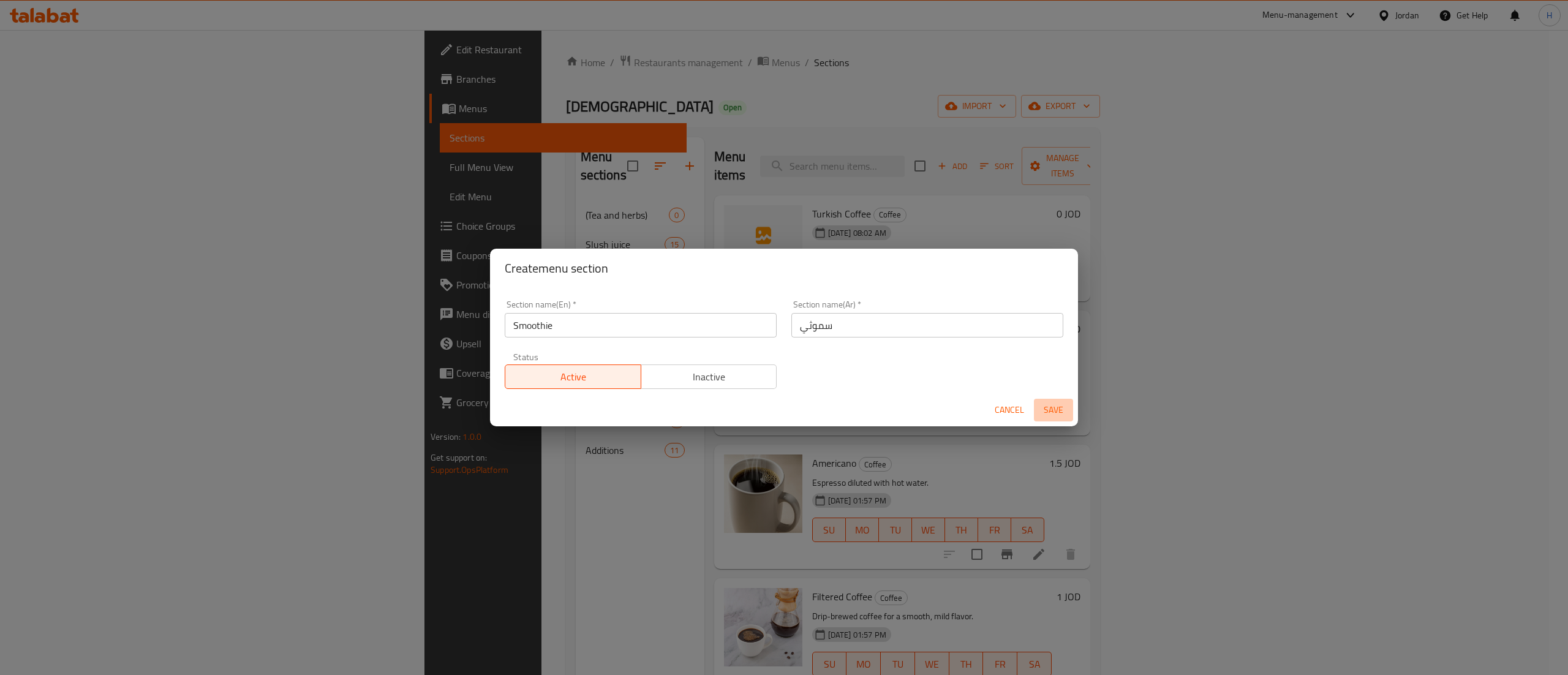
click at [1049, 406] on span "Save" at bounding box center [1054, 410] width 29 height 16
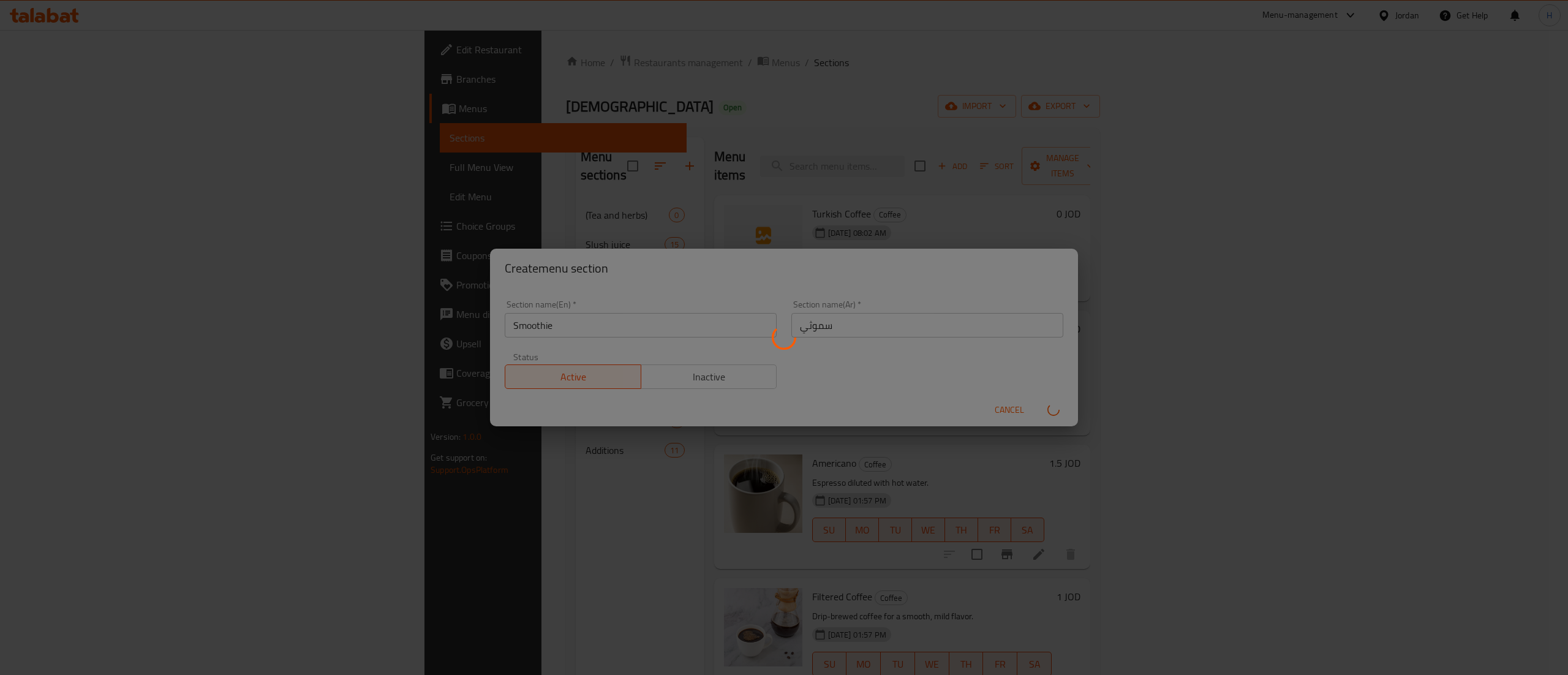
click at [1046, 409] on div at bounding box center [784, 338] width 1568 height 675
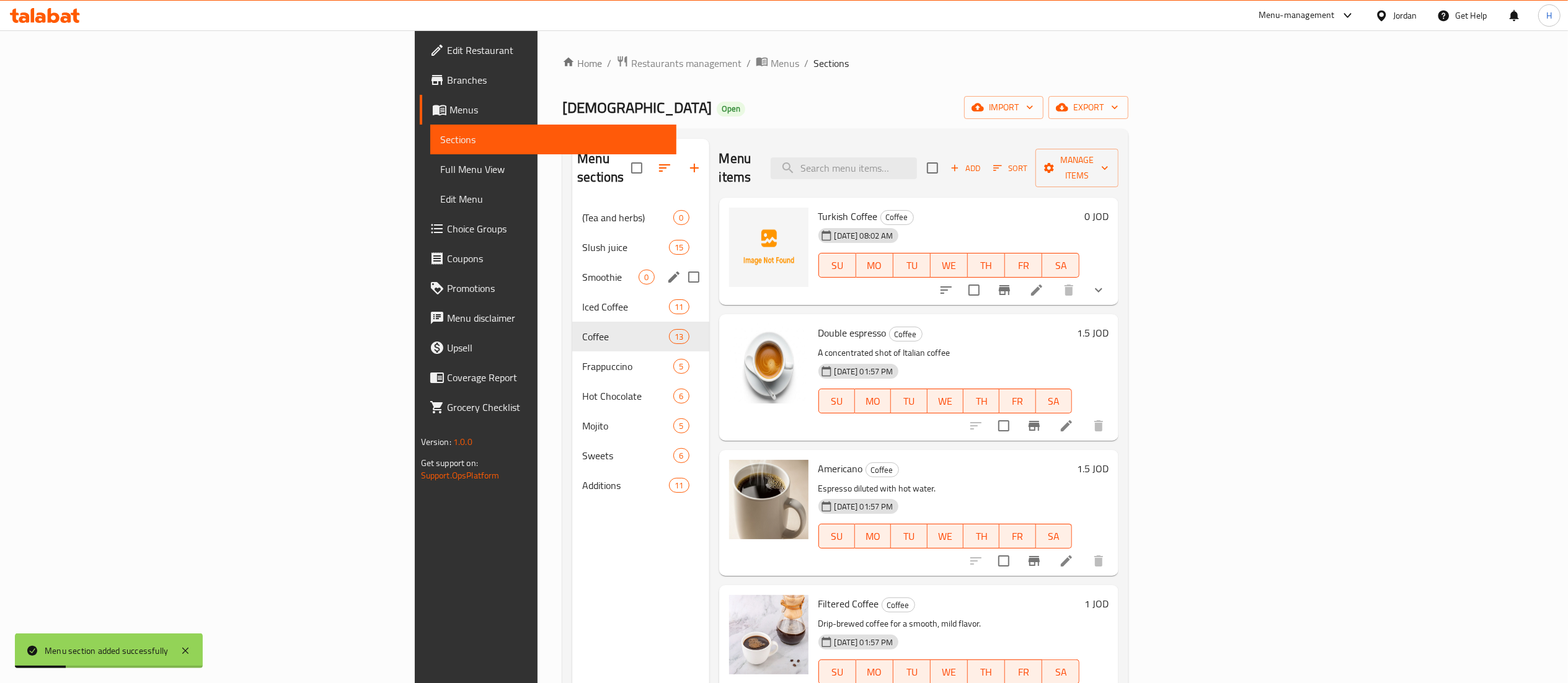
click at [572, 262] on div "Smoothie 0" at bounding box center [640, 277] width 137 height 30
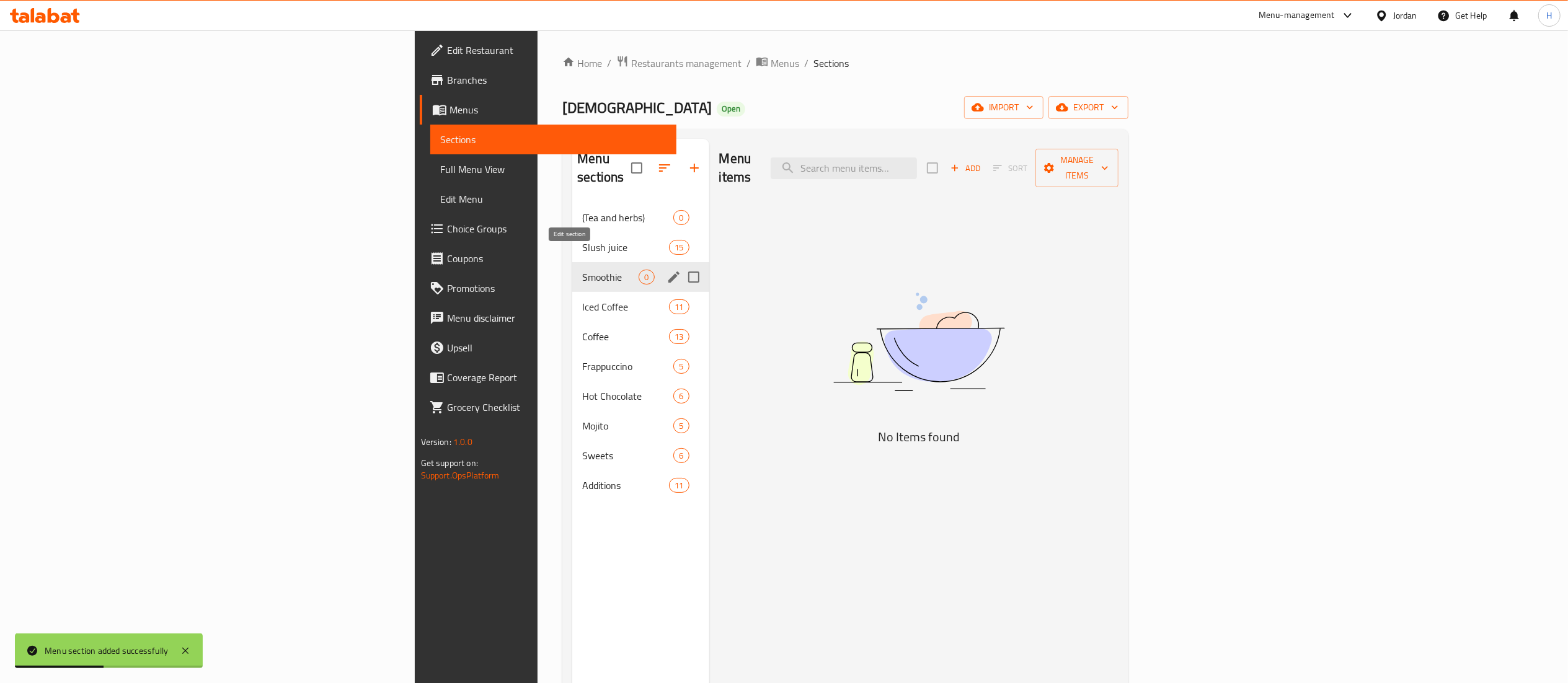
click at [666, 269] on icon "edit" at bounding box center [674, 277] width 15 height 15
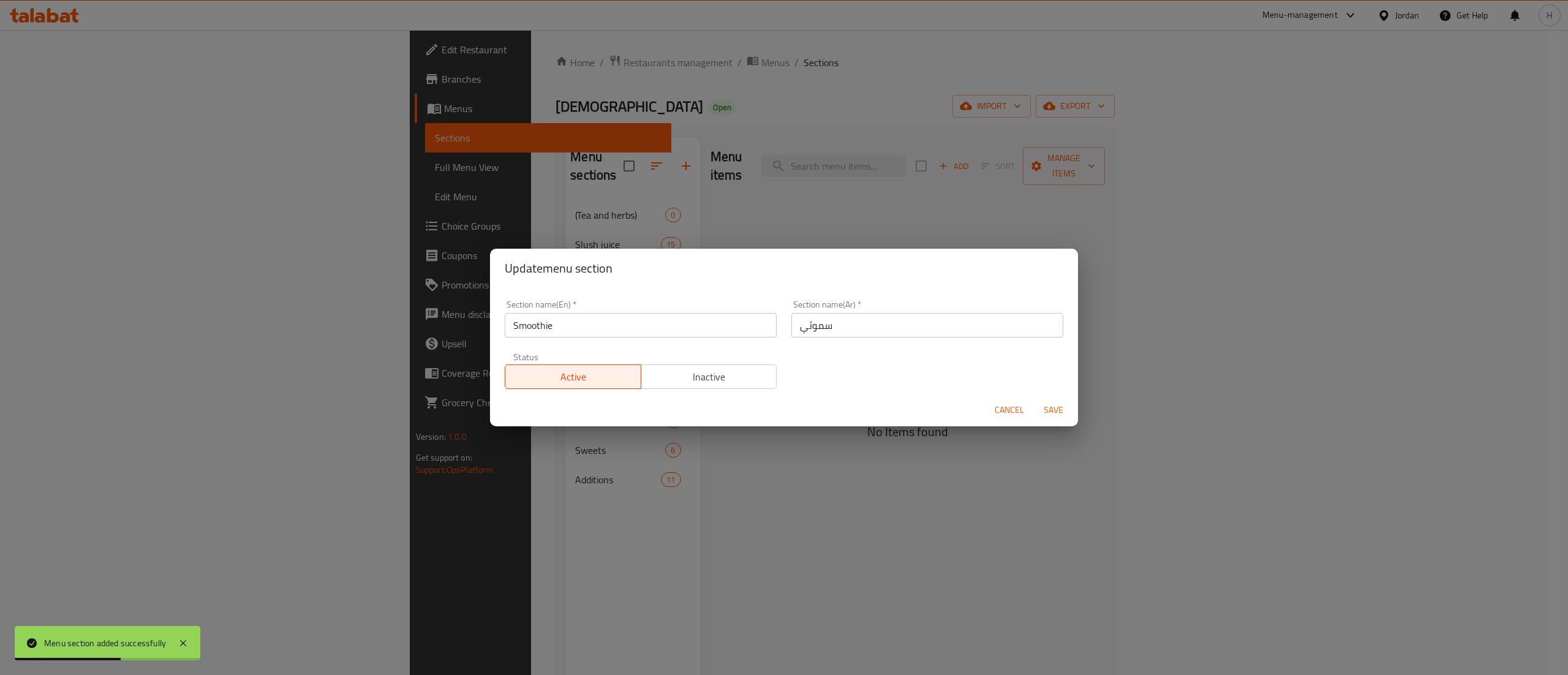
click at [699, 378] on span "Inactive" at bounding box center [709, 378] width 126 height 18
click at [1051, 410] on span "Save" at bounding box center [1054, 410] width 29 height 16
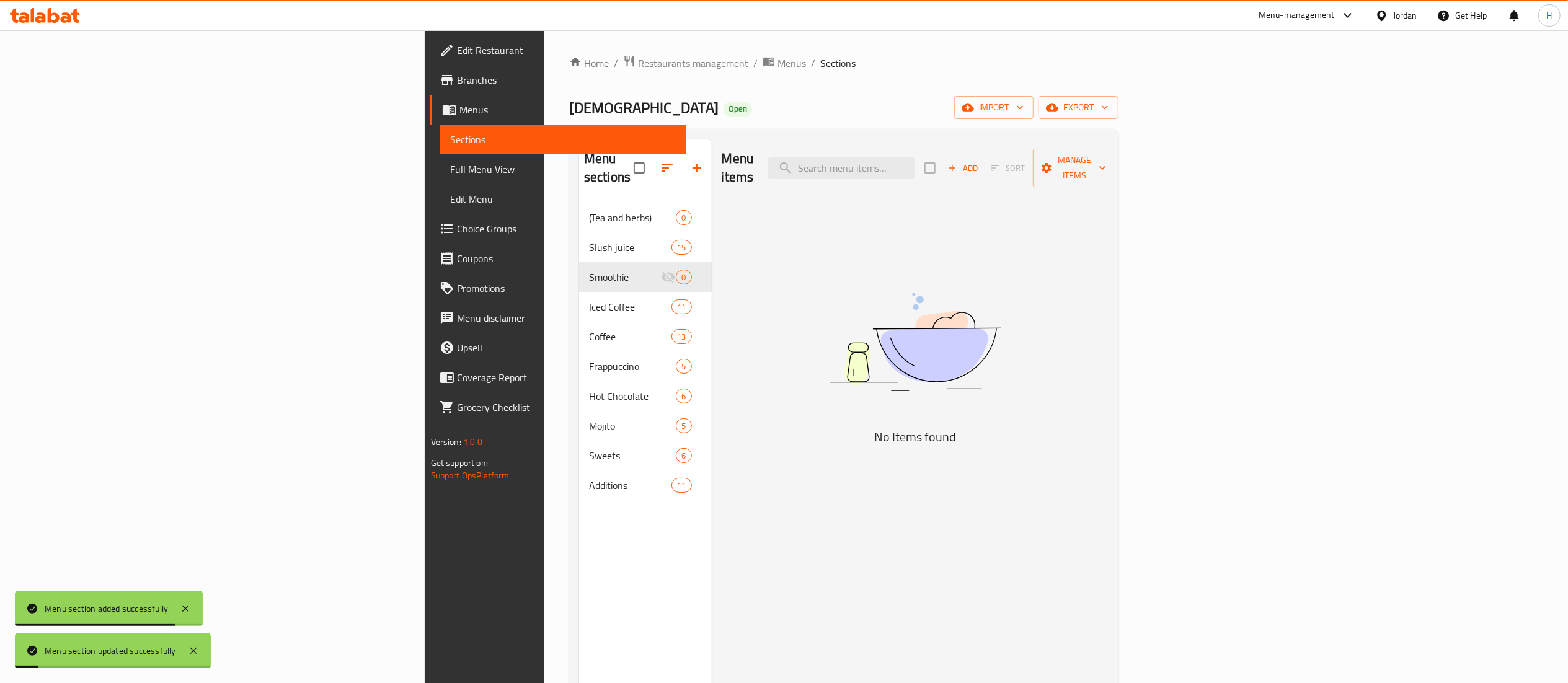
click at [980, 161] on span "Add" at bounding box center [963, 167] width 33 height 14
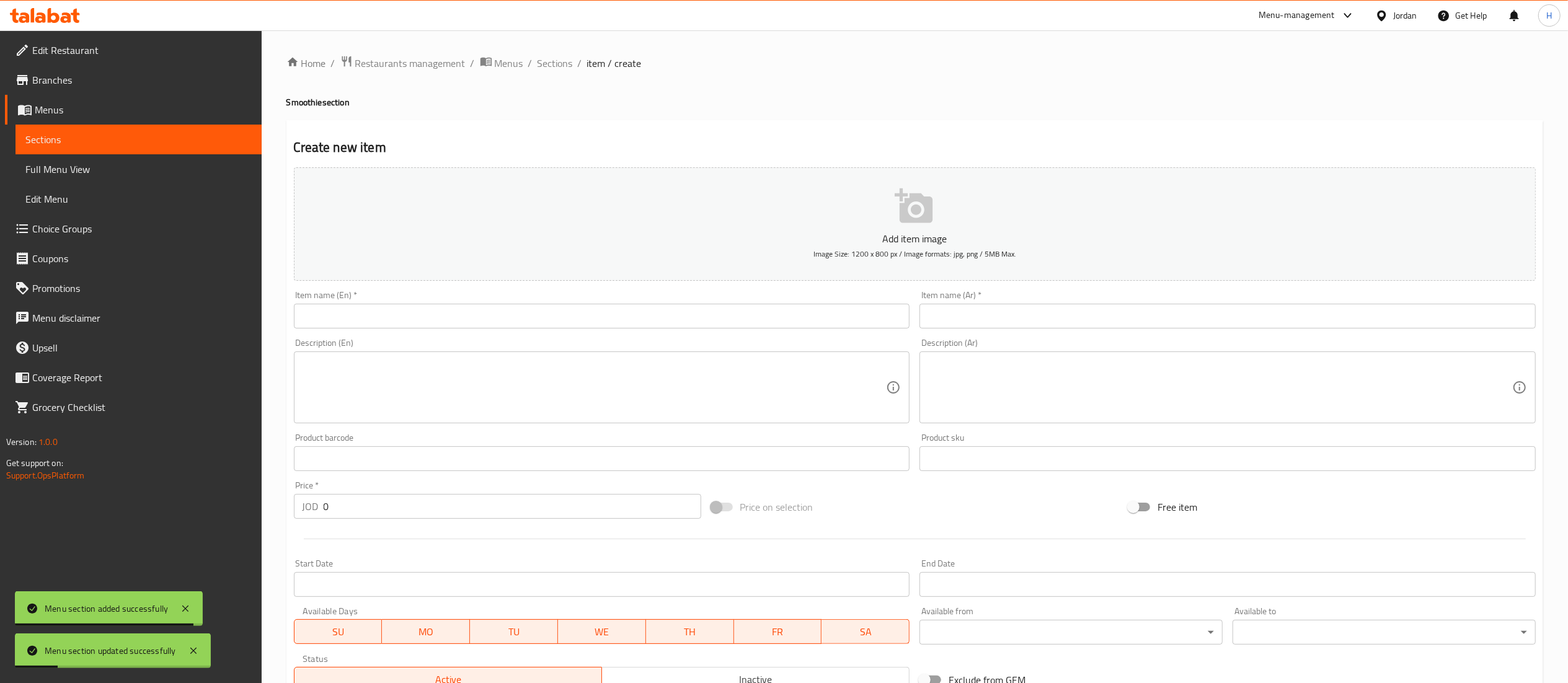
click at [1052, 309] on input "text" at bounding box center [1227, 317] width 617 height 25
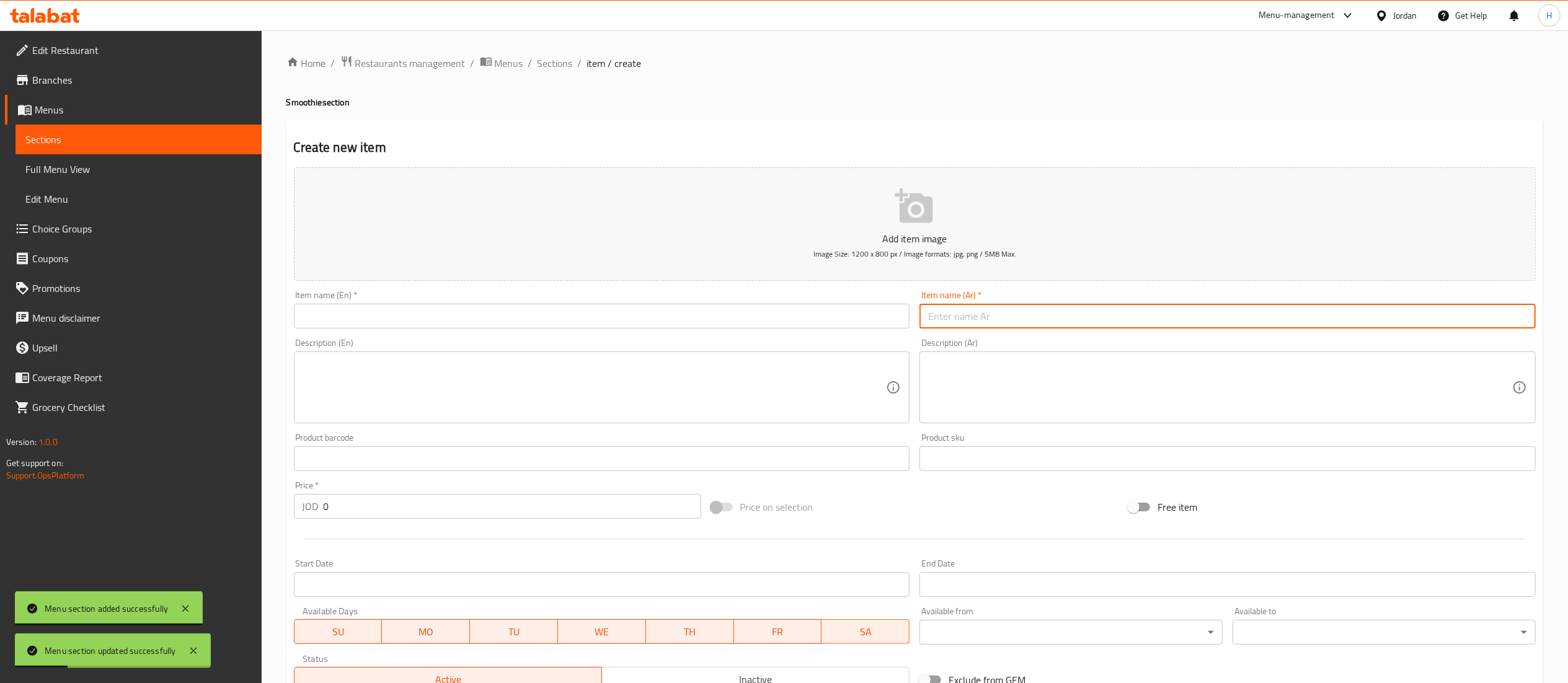
paste input "سموثي باشن وخوخ"
type input "سموثي باشن وخوخ"
click at [814, 312] on input "text" at bounding box center [603, 317] width 617 height 25
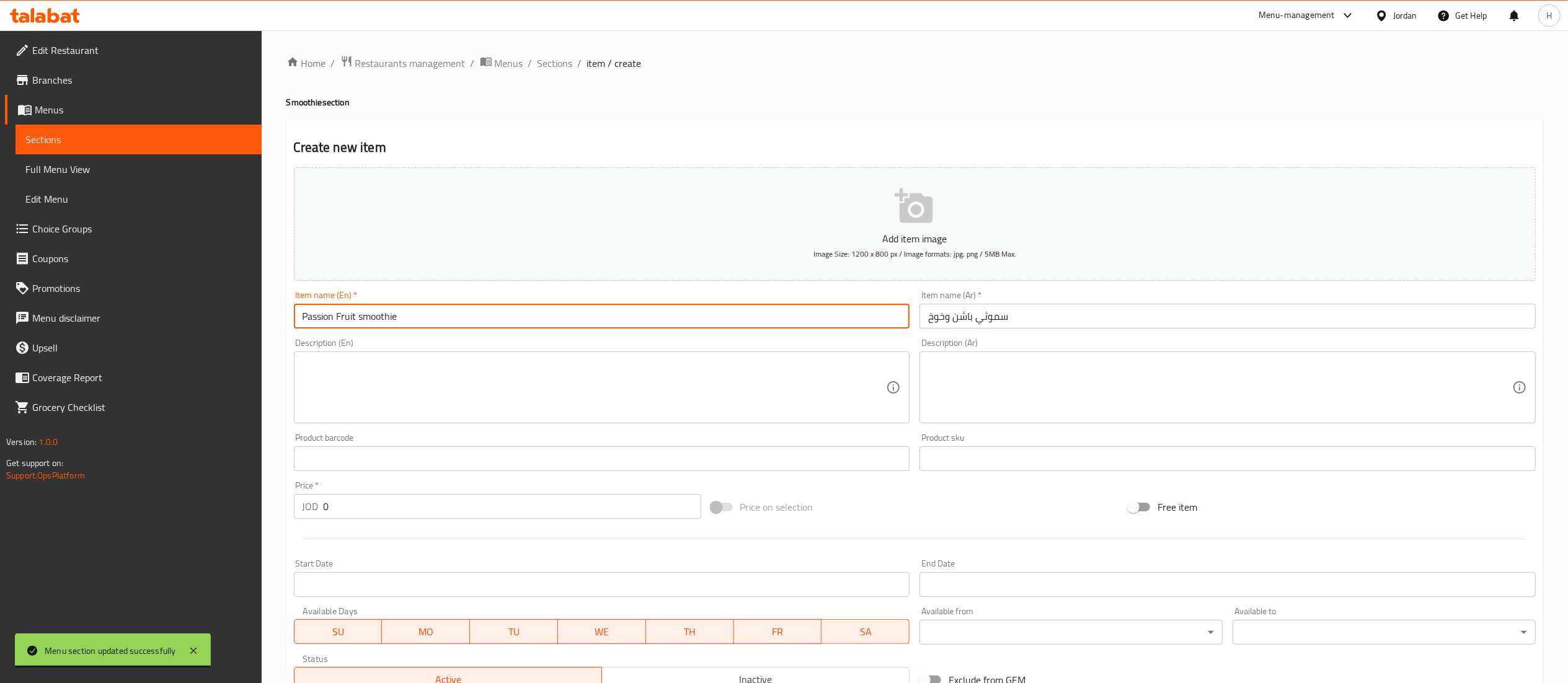
type input "Passion Fruit smoothie"
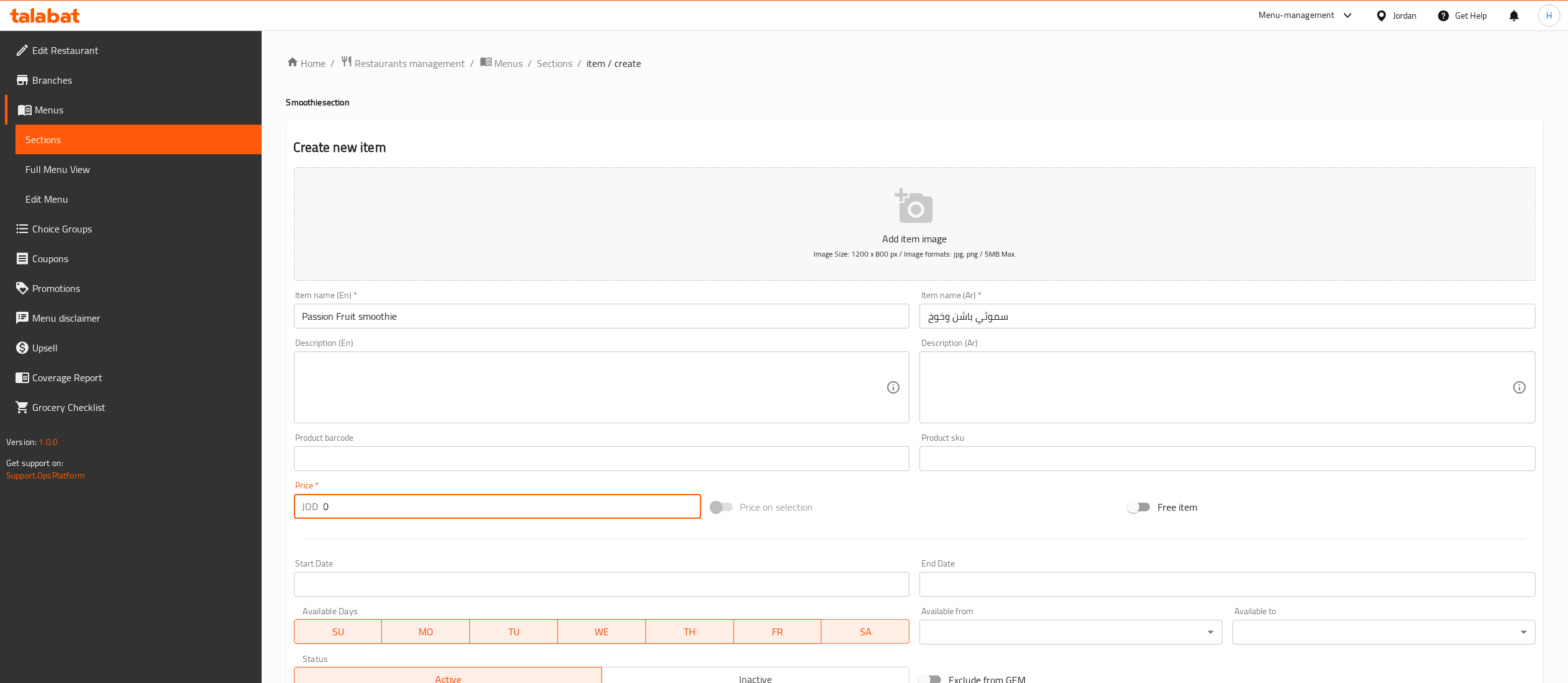
drag, startPoint x: 353, startPoint y: 505, endPoint x: 166, endPoint y: 508, distance: 187.0
click at [166, 508] on div "Edit Restaurant Branches Menus Sections Full Menu View Edit Menu Choice Groups …" at bounding box center [784, 453] width 1568 height 845
type input "2.5"
click at [362, 322] on input "Passion Fruit smoothie" at bounding box center [603, 317] width 617 height 25
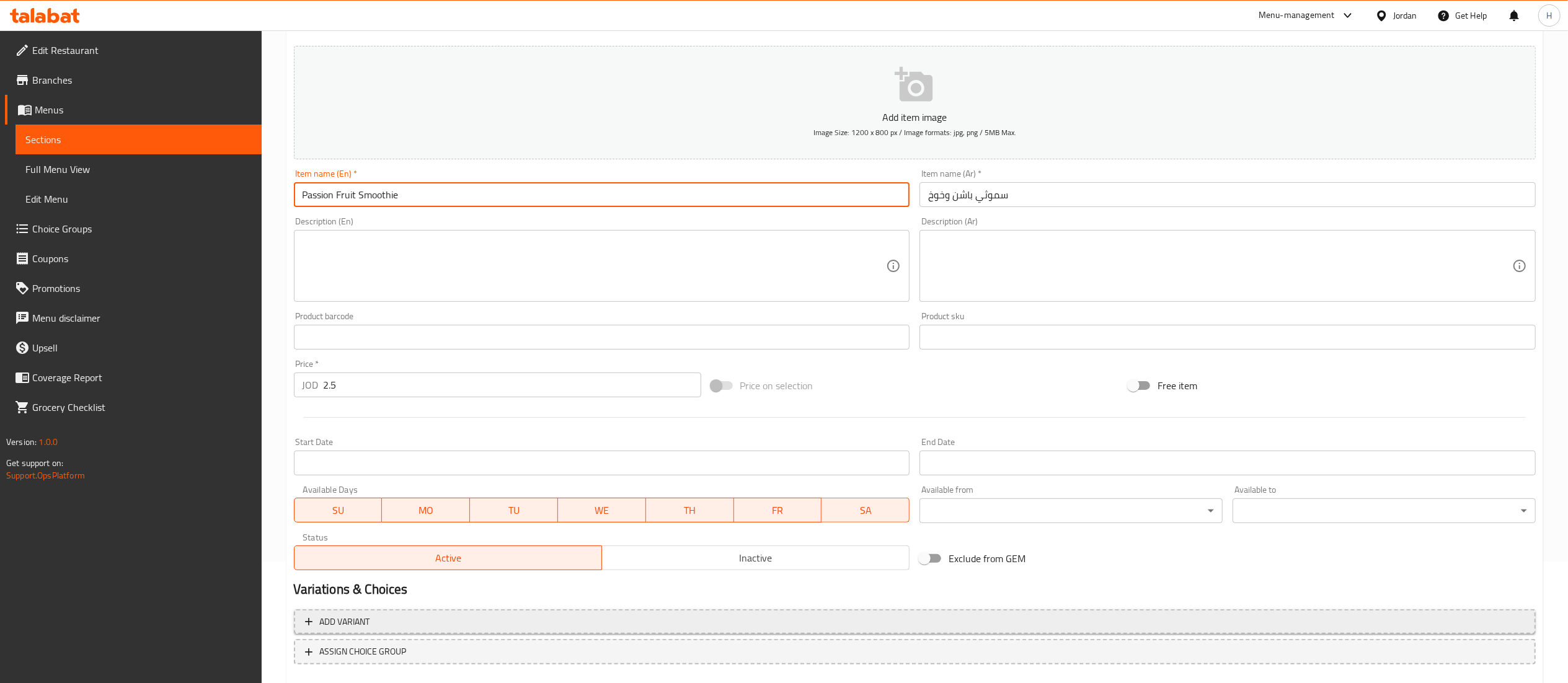
scroll to position [191, 0]
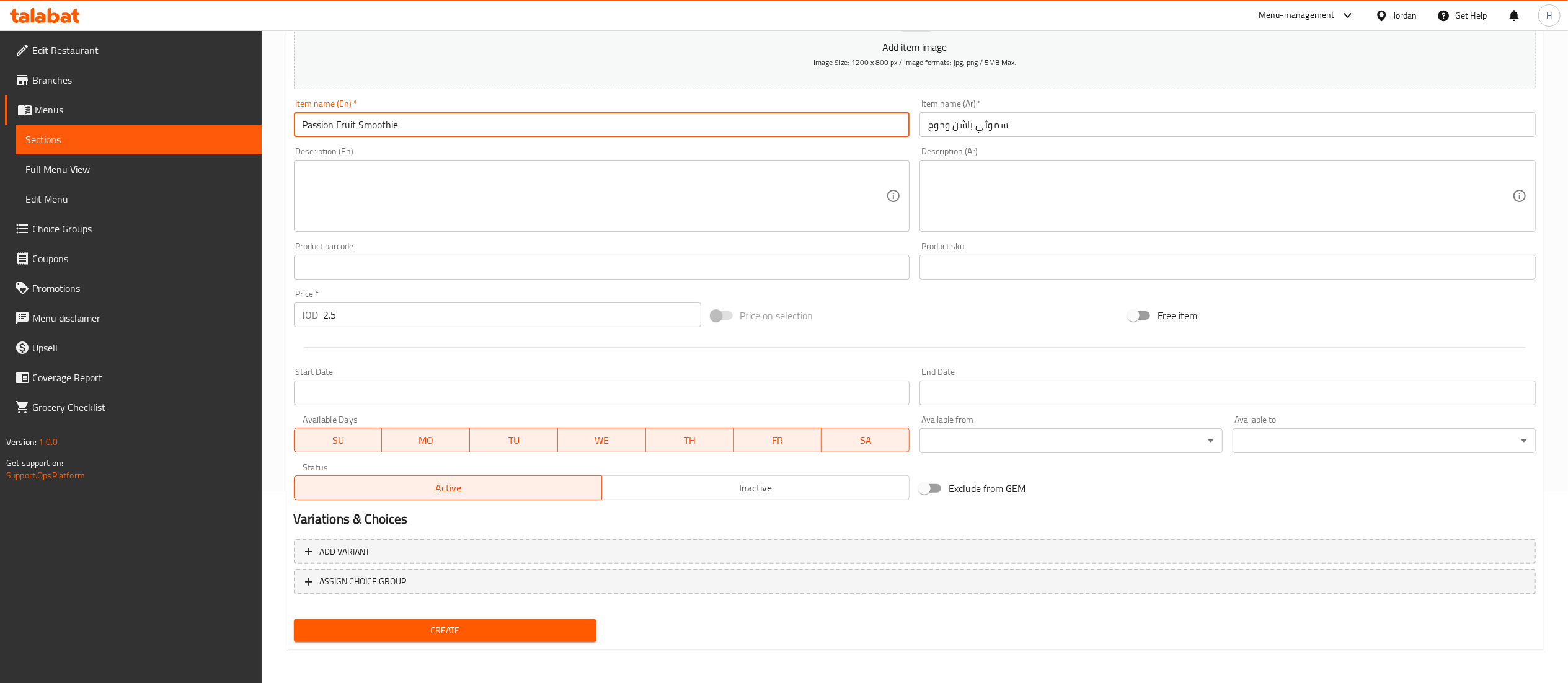
type input "Passion Fruit Smoothie"
click at [440, 625] on span "Create" at bounding box center [446, 631] width 283 height 16
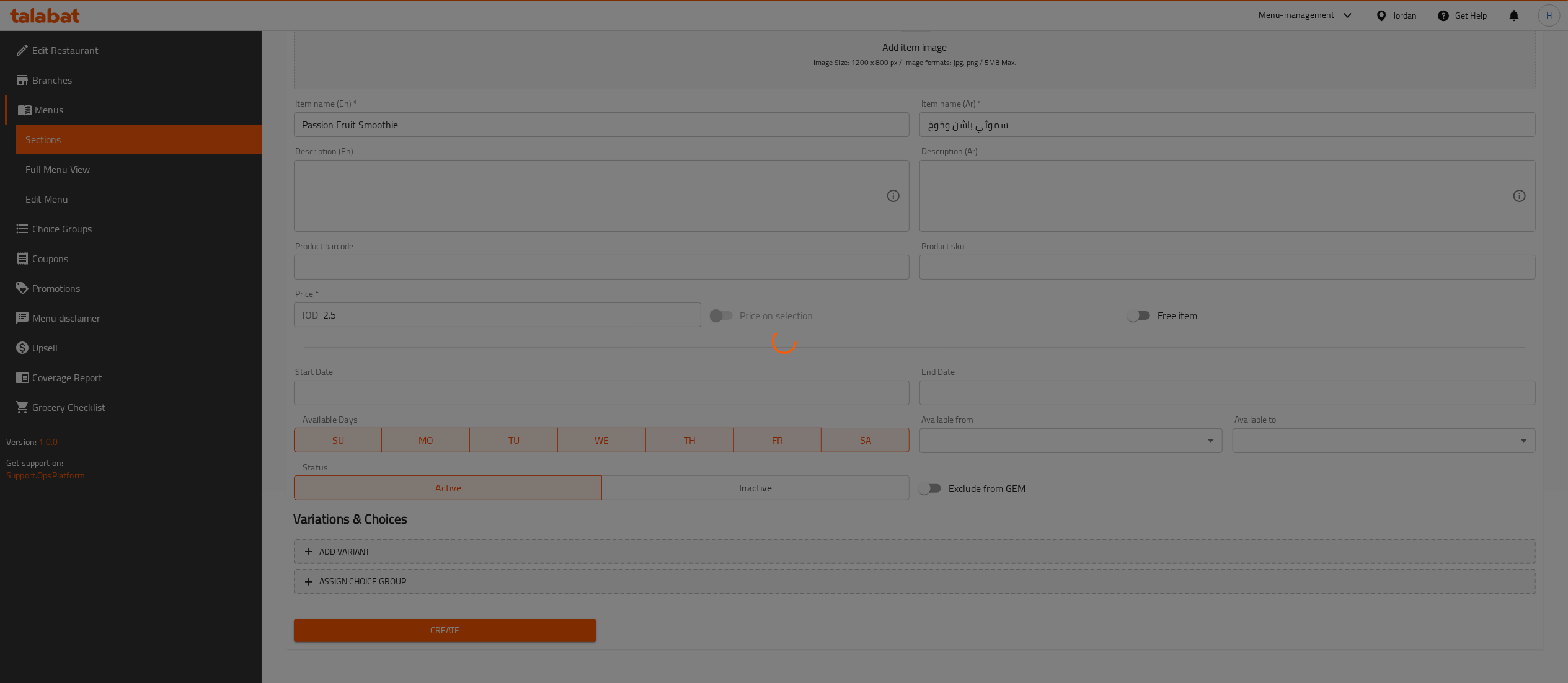
type input "0"
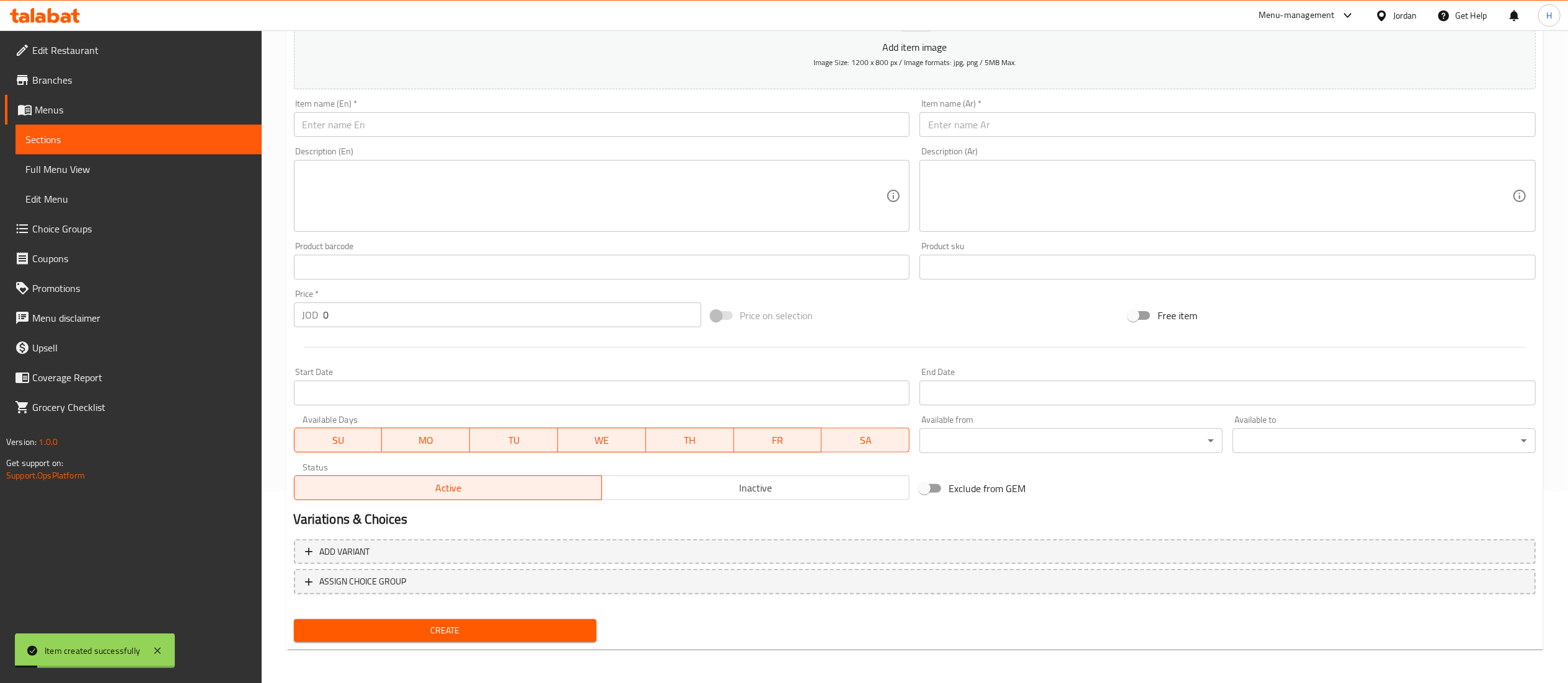
click at [977, 124] on input "text" at bounding box center [1227, 124] width 617 height 25
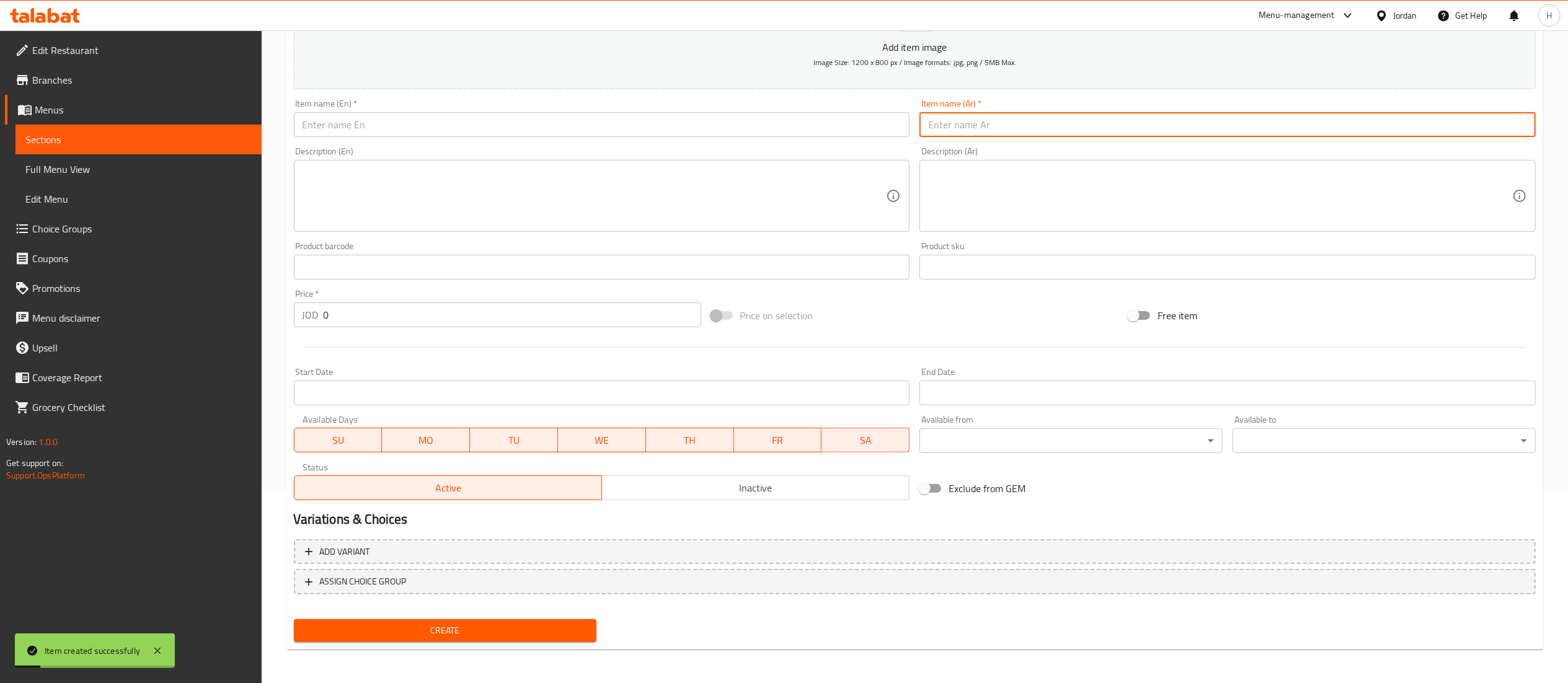
paste input "سموثي فواكه الغابه"
type input "سموثي فواكه الغابه"
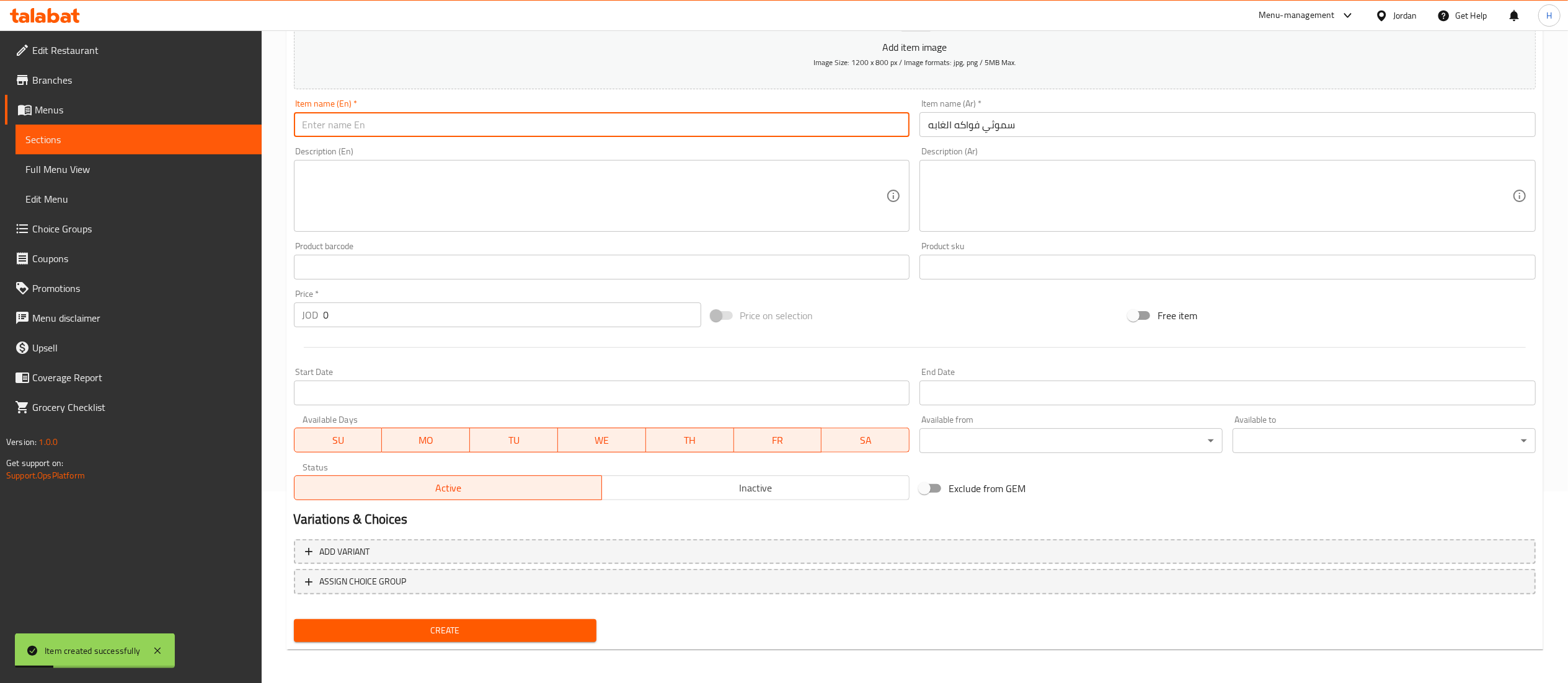
drag, startPoint x: 806, startPoint y: 124, endPoint x: 747, endPoint y: 14, distance: 124.8
click at [806, 124] on input "text" at bounding box center [603, 124] width 617 height 25
paste input "Forest Fruit Smoothie"
type input "Forest Fruit Smoothie"
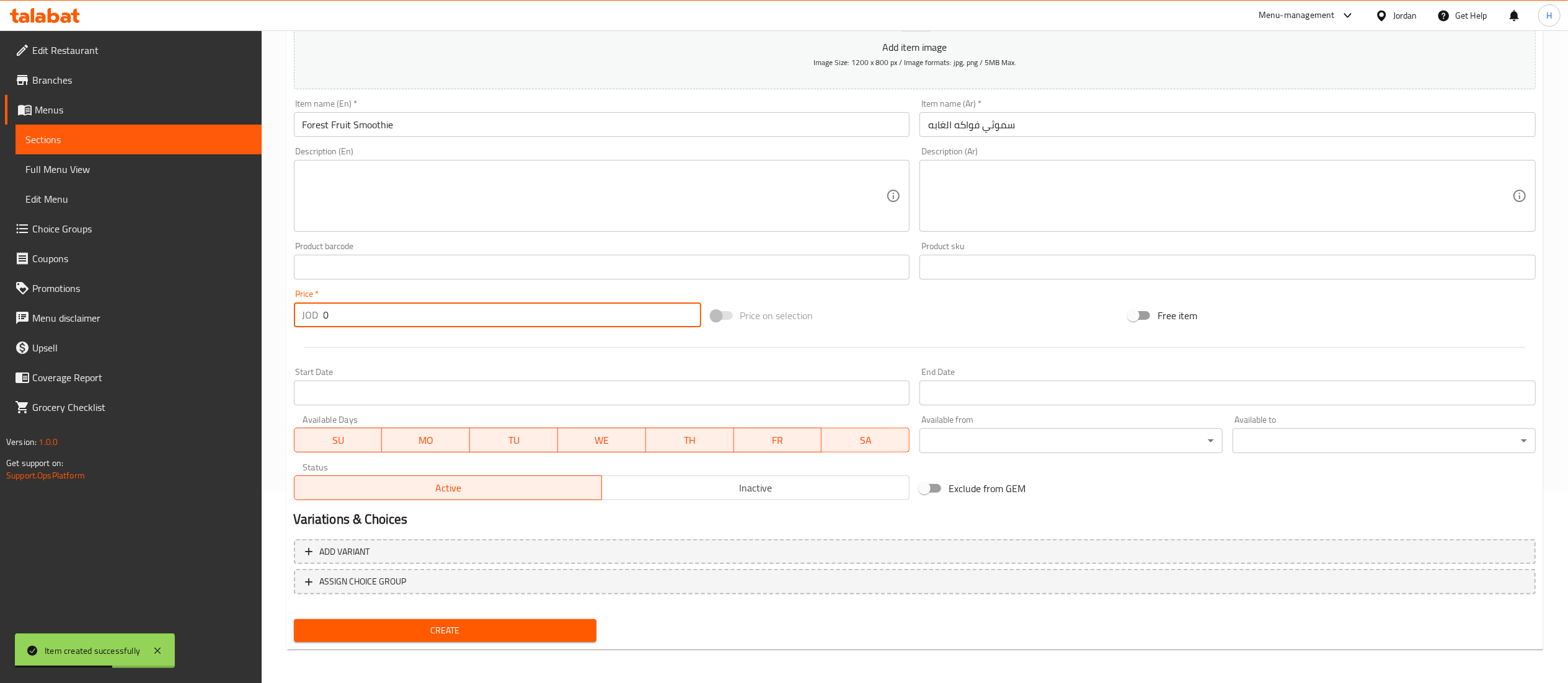
drag, startPoint x: 350, startPoint y: 307, endPoint x: 237, endPoint y: 314, distance: 113.2
click at [237, 314] on div "Edit Restaurant Branches Menus Sections Full Menu View Edit Menu Choice Groups …" at bounding box center [784, 262] width 1568 height 845
type input "2.5"
click at [539, 632] on span "Create" at bounding box center [446, 631] width 283 height 16
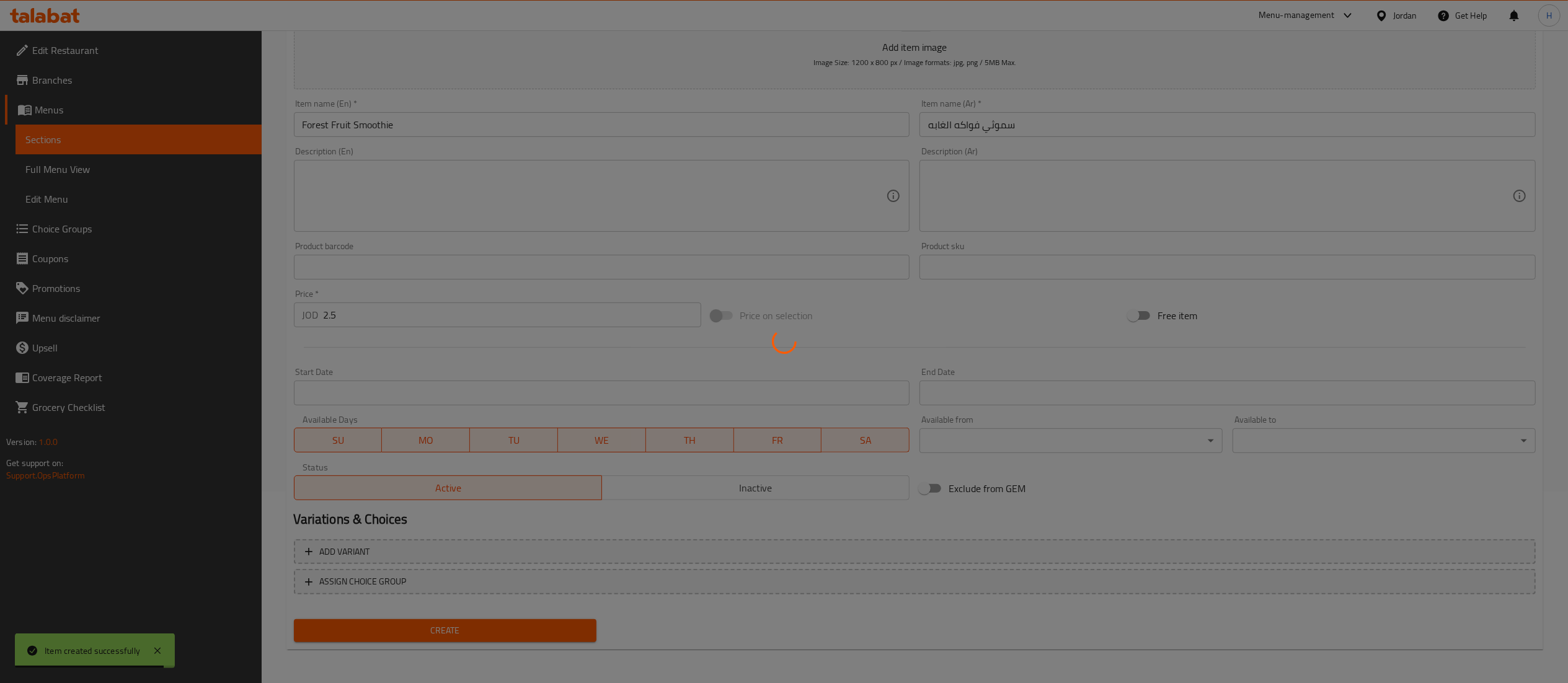
type input "0"
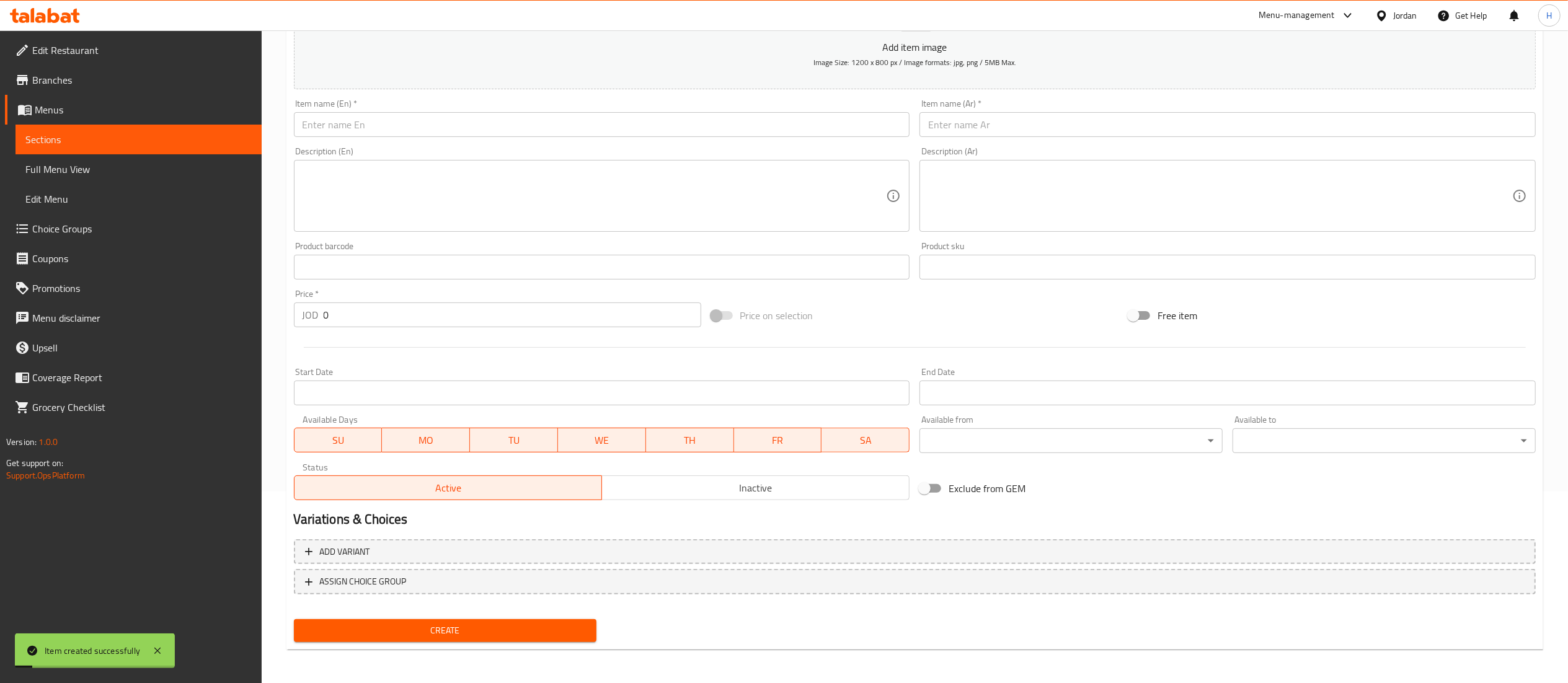
click at [1003, 126] on input "text" at bounding box center [1227, 124] width 617 height 25
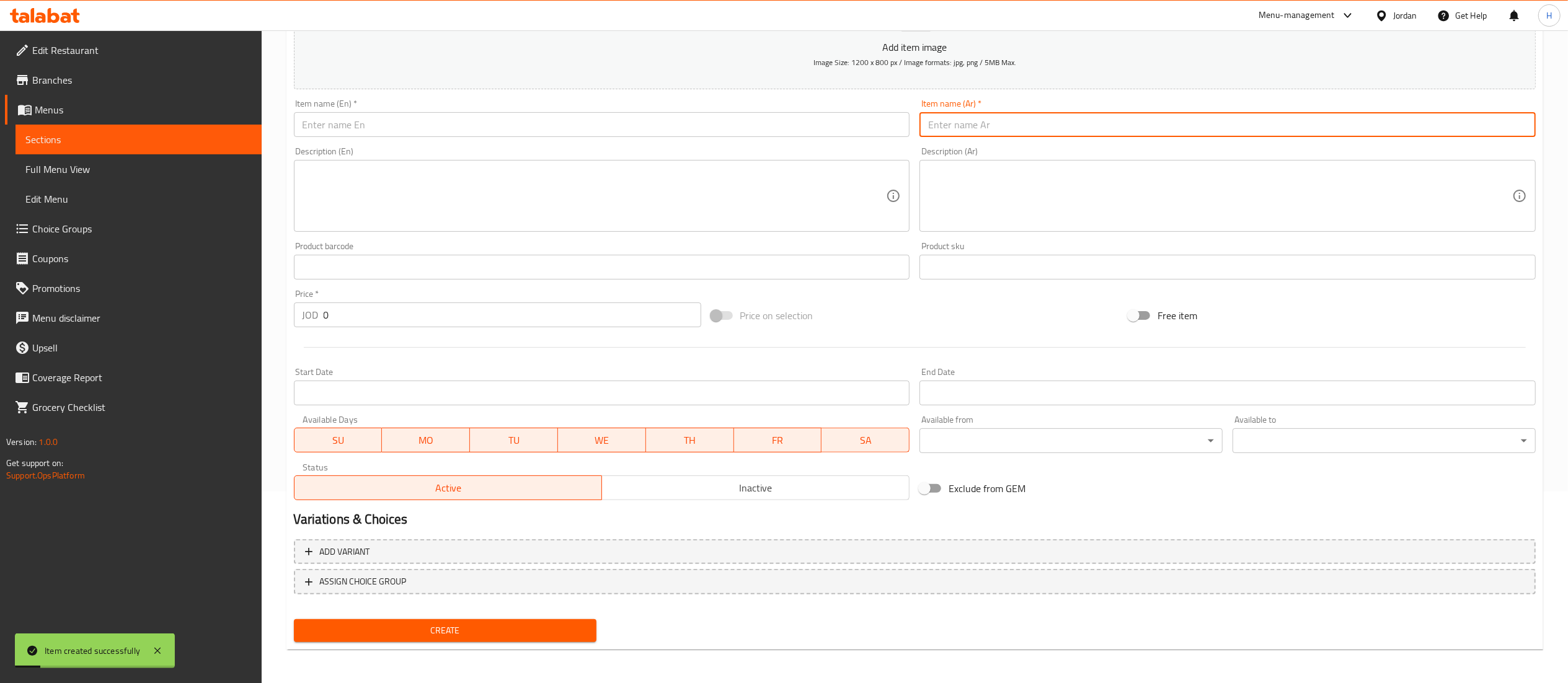
type input "v"
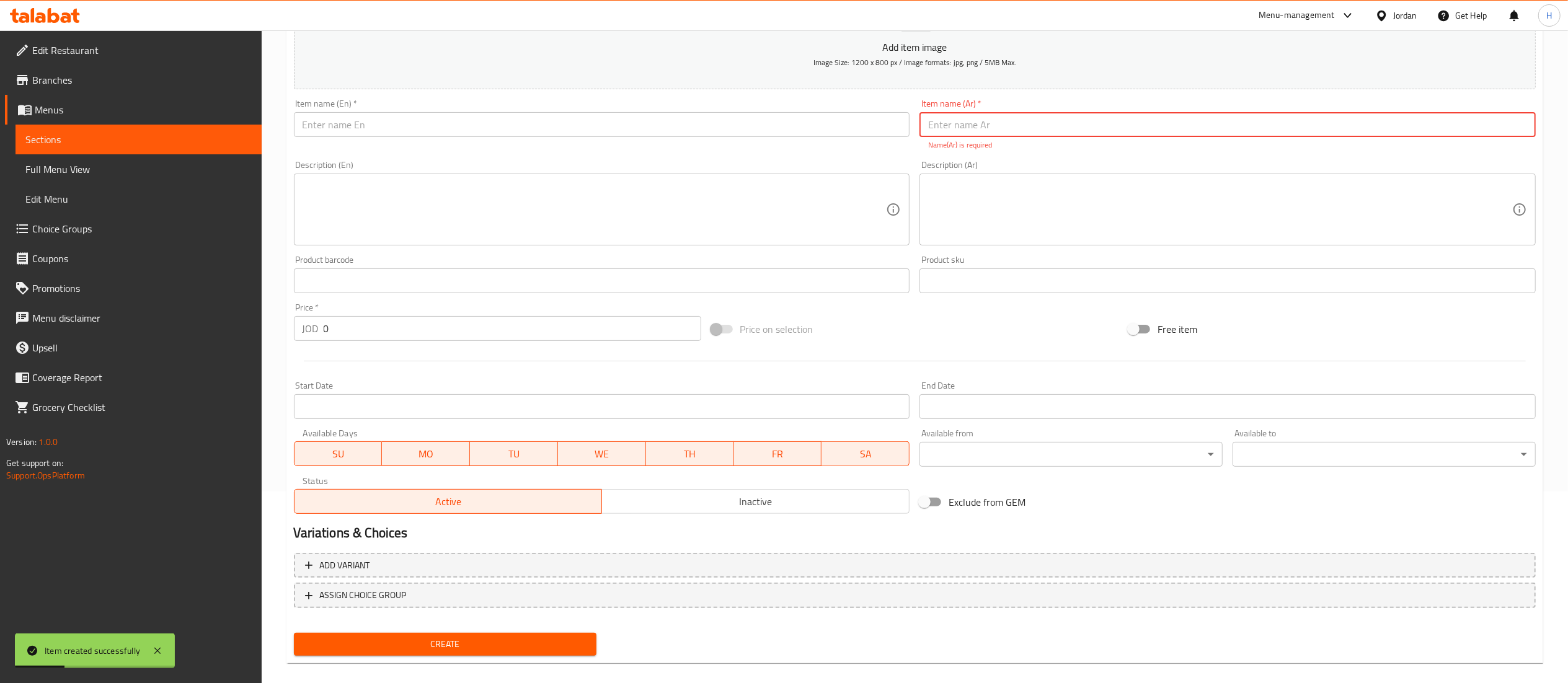
paste input "سموثي [PERSON_NAME]"
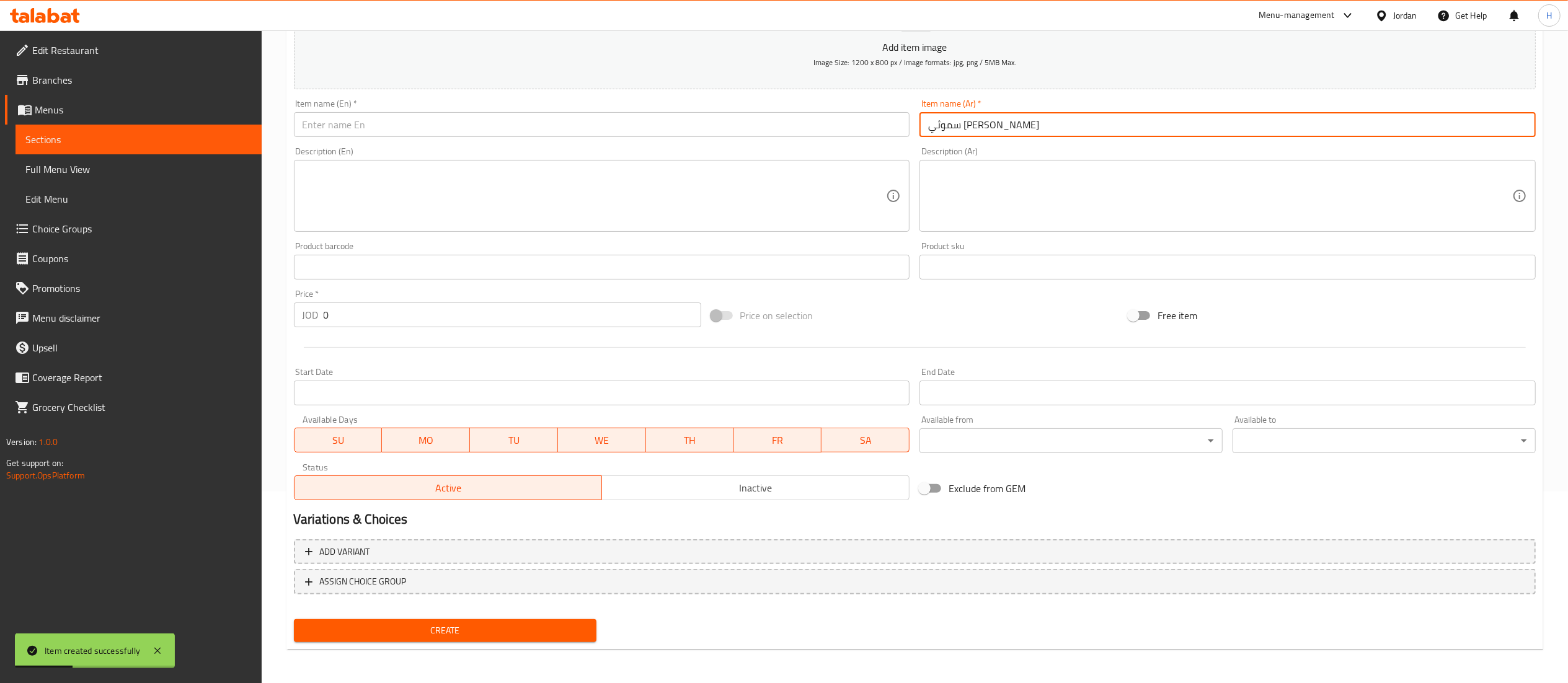
type input "سموثي [PERSON_NAME]"
click at [832, 126] on input "text" at bounding box center [603, 124] width 617 height 25
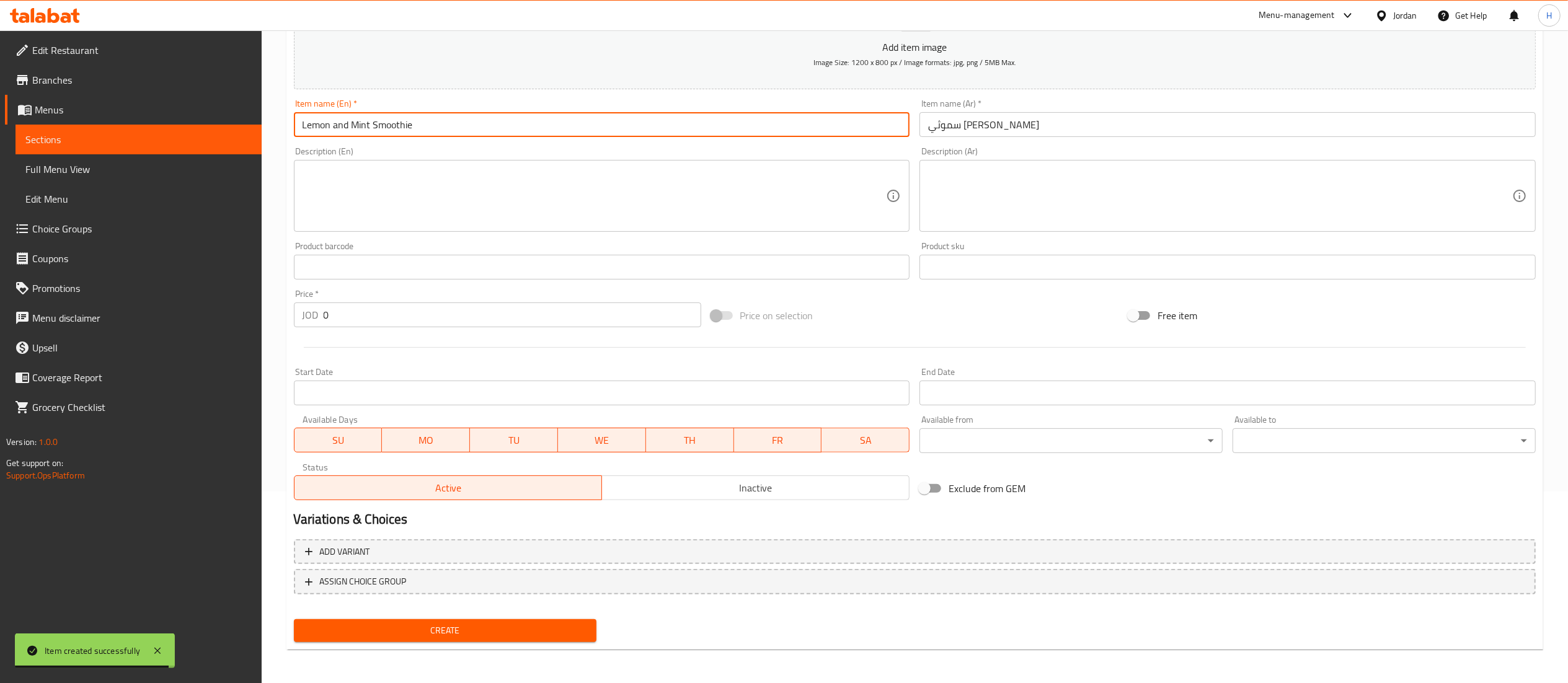
type input "Lemon and Mint Smoothie"
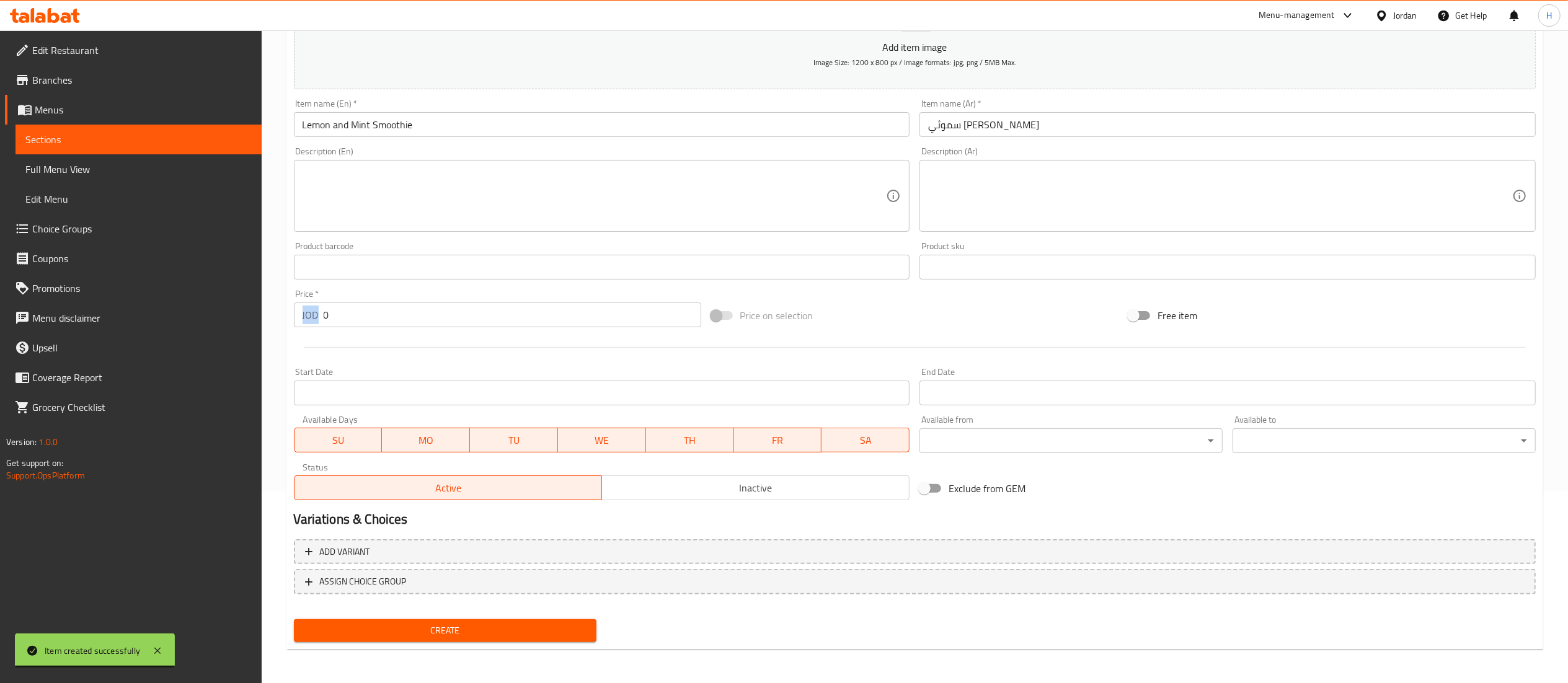
drag, startPoint x: 317, startPoint y: 312, endPoint x: 363, endPoint y: 317, distance: 46.3
click at [368, 317] on div "JOD 0 Price *" at bounding box center [497, 315] width 407 height 25
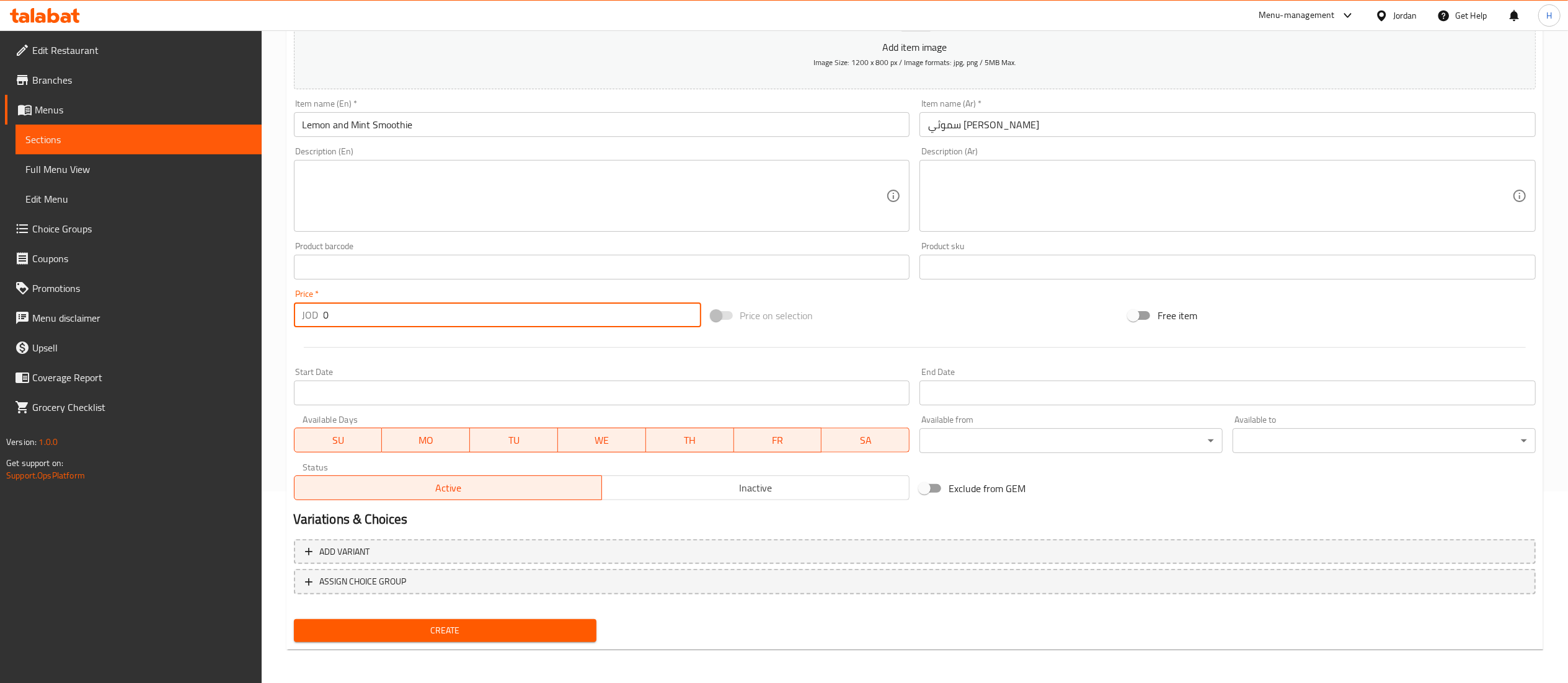
click at [356, 317] on input "0" at bounding box center [512, 315] width 378 height 25
type input "2.5"
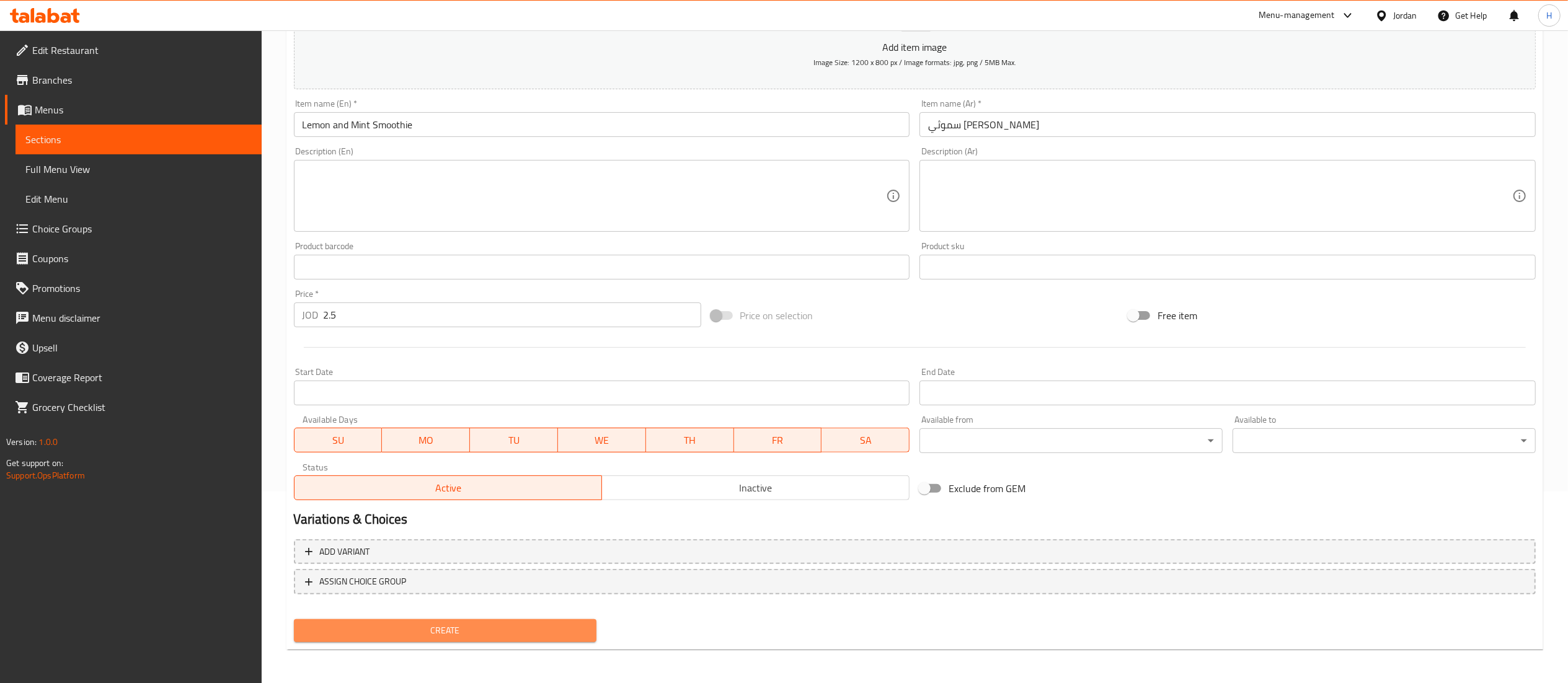
click at [489, 639] on button "Create" at bounding box center [446, 631] width 303 height 23
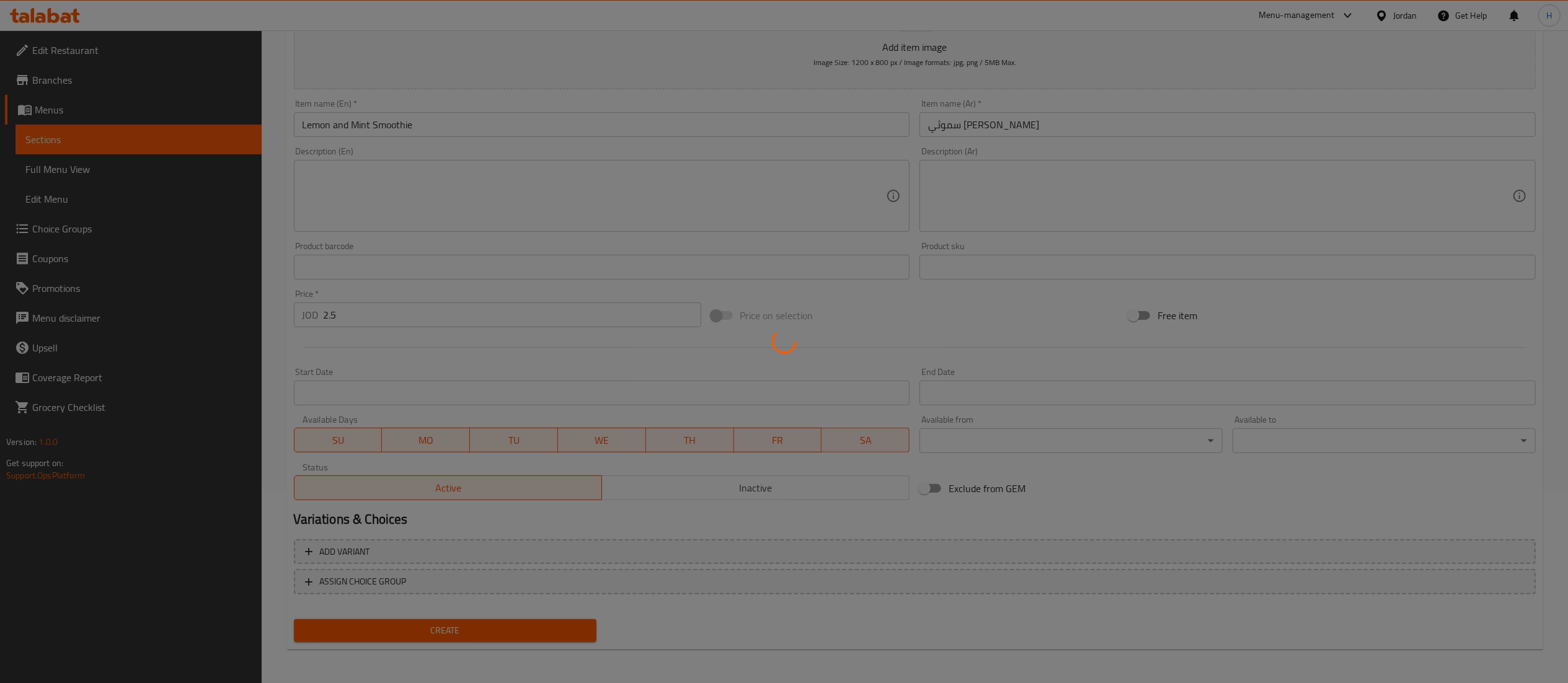
type input "0"
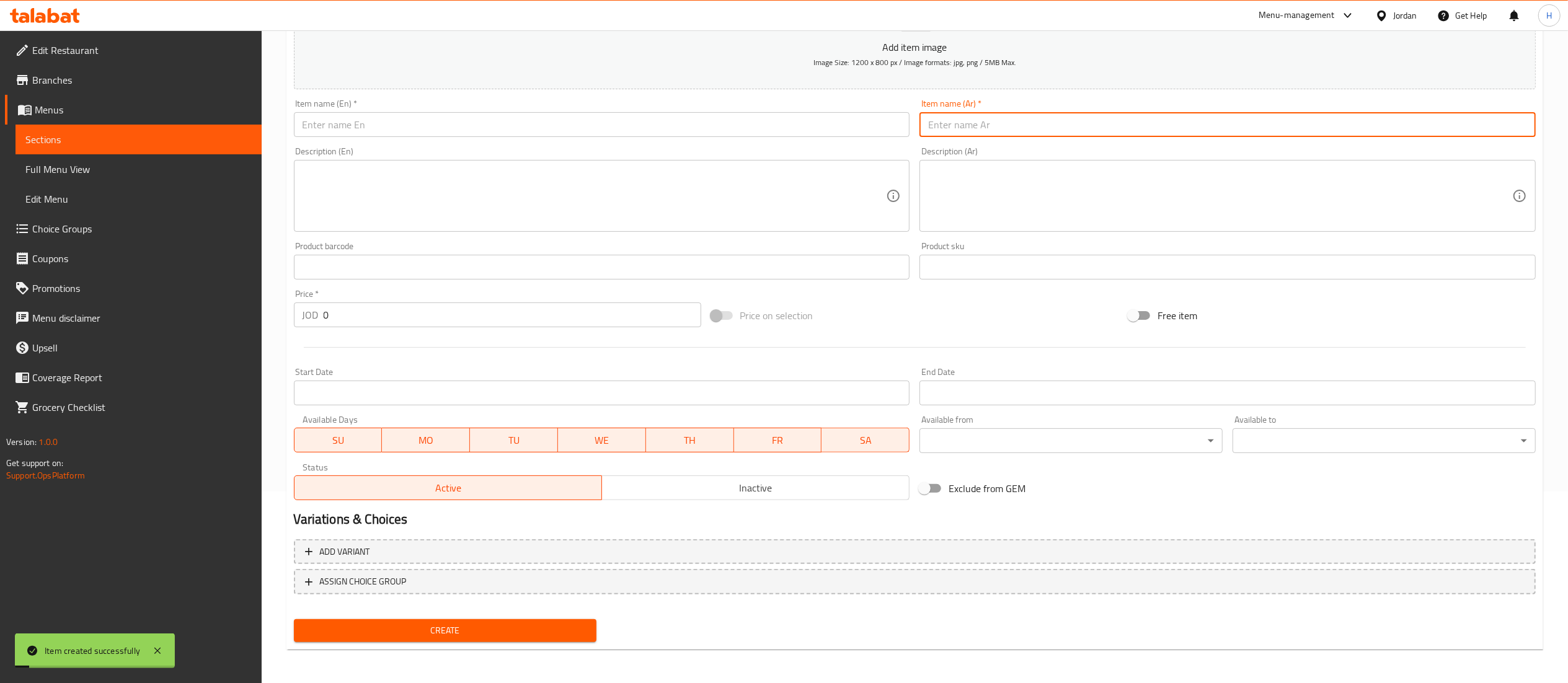
drag, startPoint x: 1005, startPoint y: 126, endPoint x: 972, endPoint y: 131, distance: 33.4
click at [1005, 125] on input "text" at bounding box center [1227, 124] width 617 height 25
paste input "سموثي مانجو وفراوله"
type input "سموثي مانجو وفراوله"
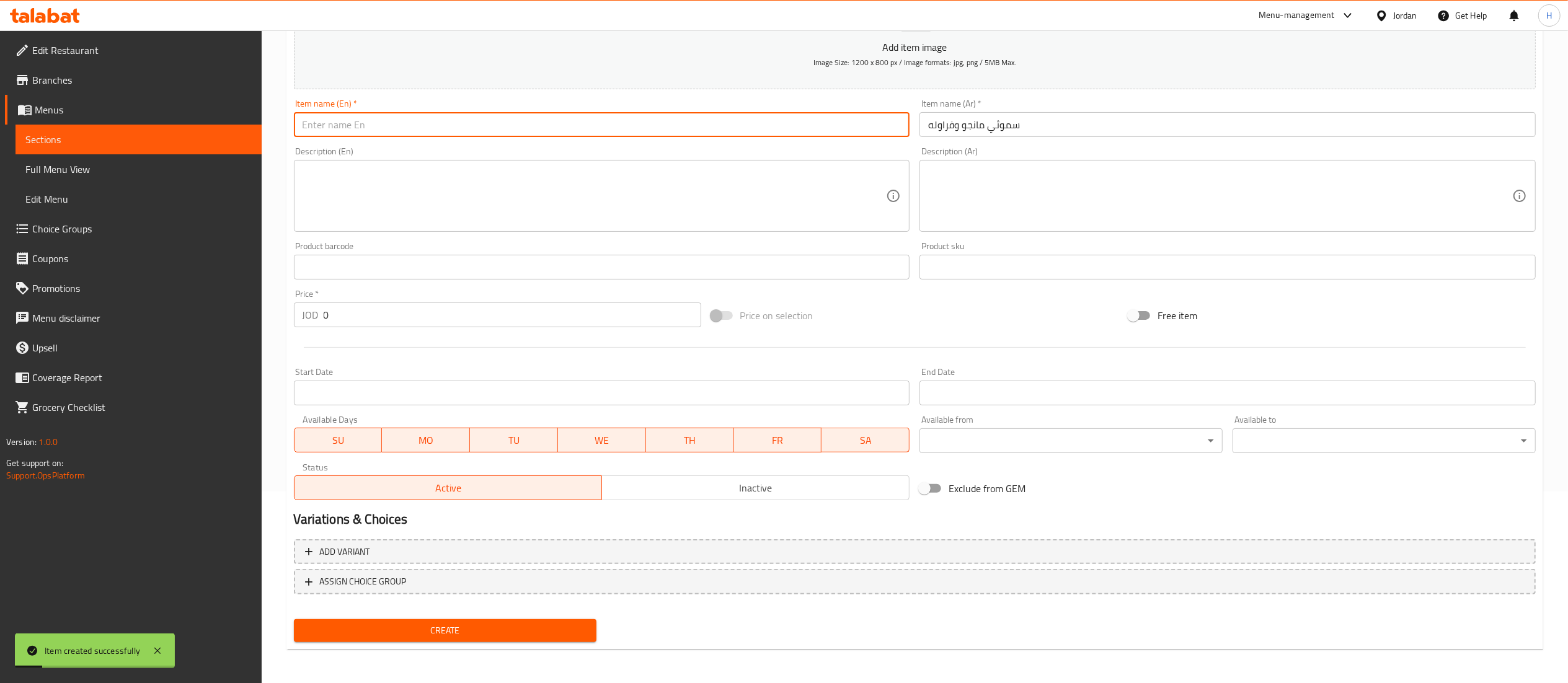
click at [749, 133] on input "text" at bounding box center [603, 124] width 617 height 25
type input "Mango and Strawberries Smoothie"
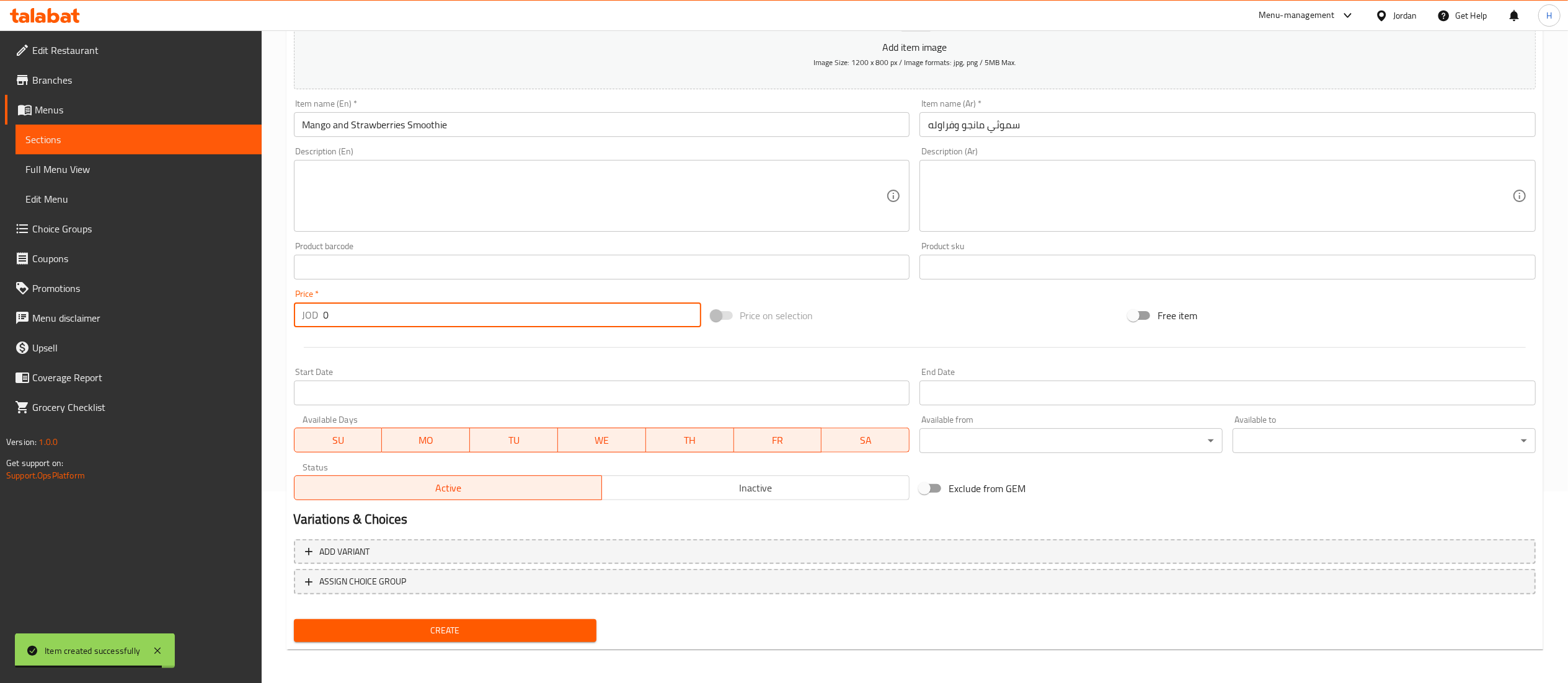
drag, startPoint x: 357, startPoint y: 312, endPoint x: 289, endPoint y: 310, distance: 68.0
click at [289, 310] on div "Price   * JOD 0 Price *" at bounding box center [497, 308] width 417 height 48
type input "2.5"
click at [450, 629] on span "Create" at bounding box center [446, 631] width 283 height 16
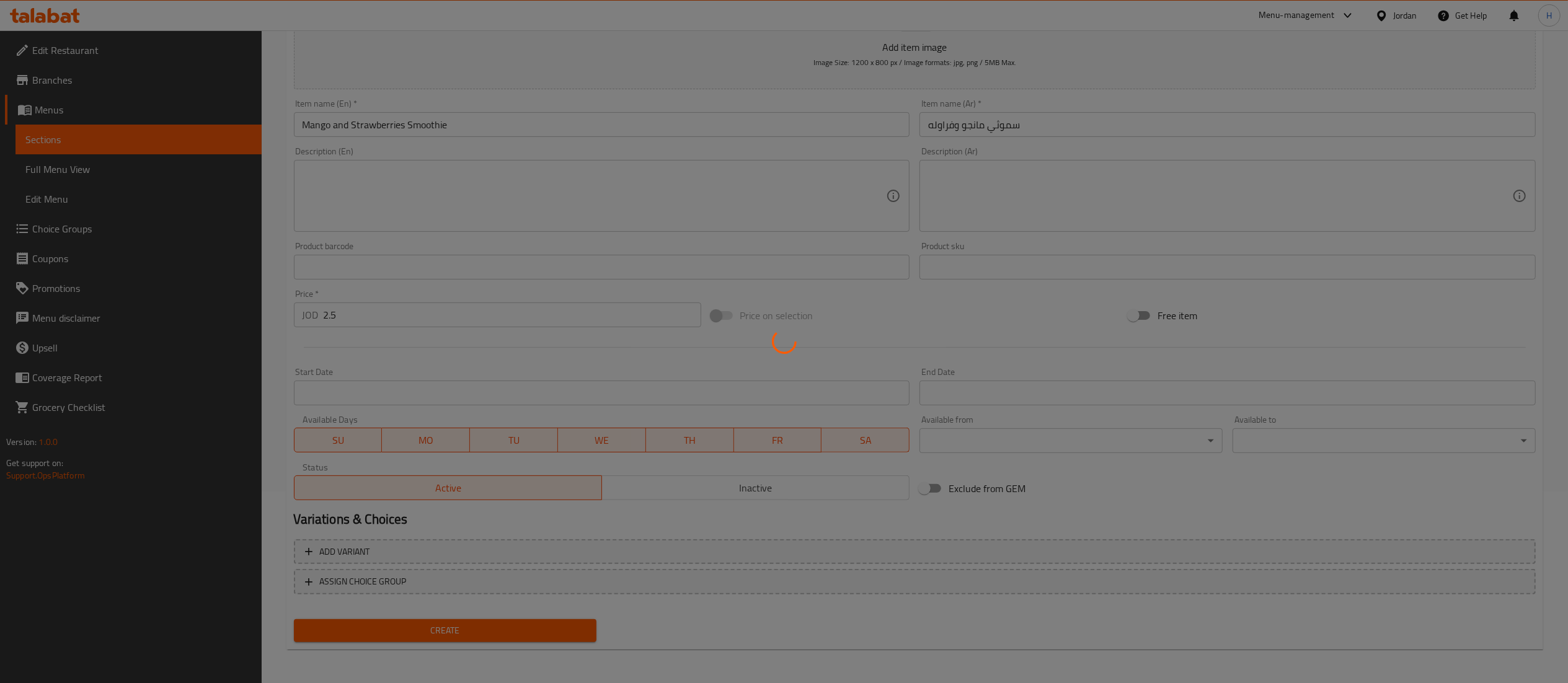
type input "0"
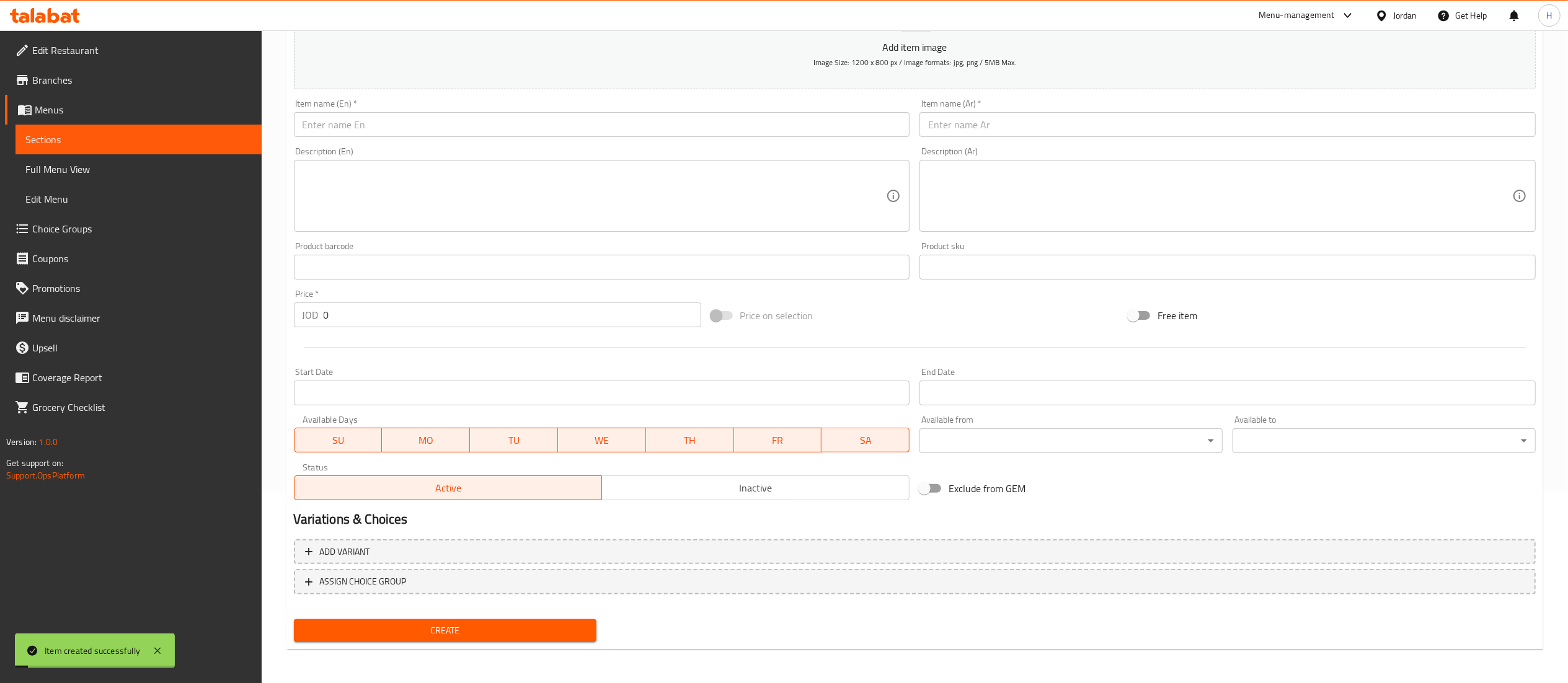
click at [1034, 129] on input "text" at bounding box center [1227, 124] width 617 height 25
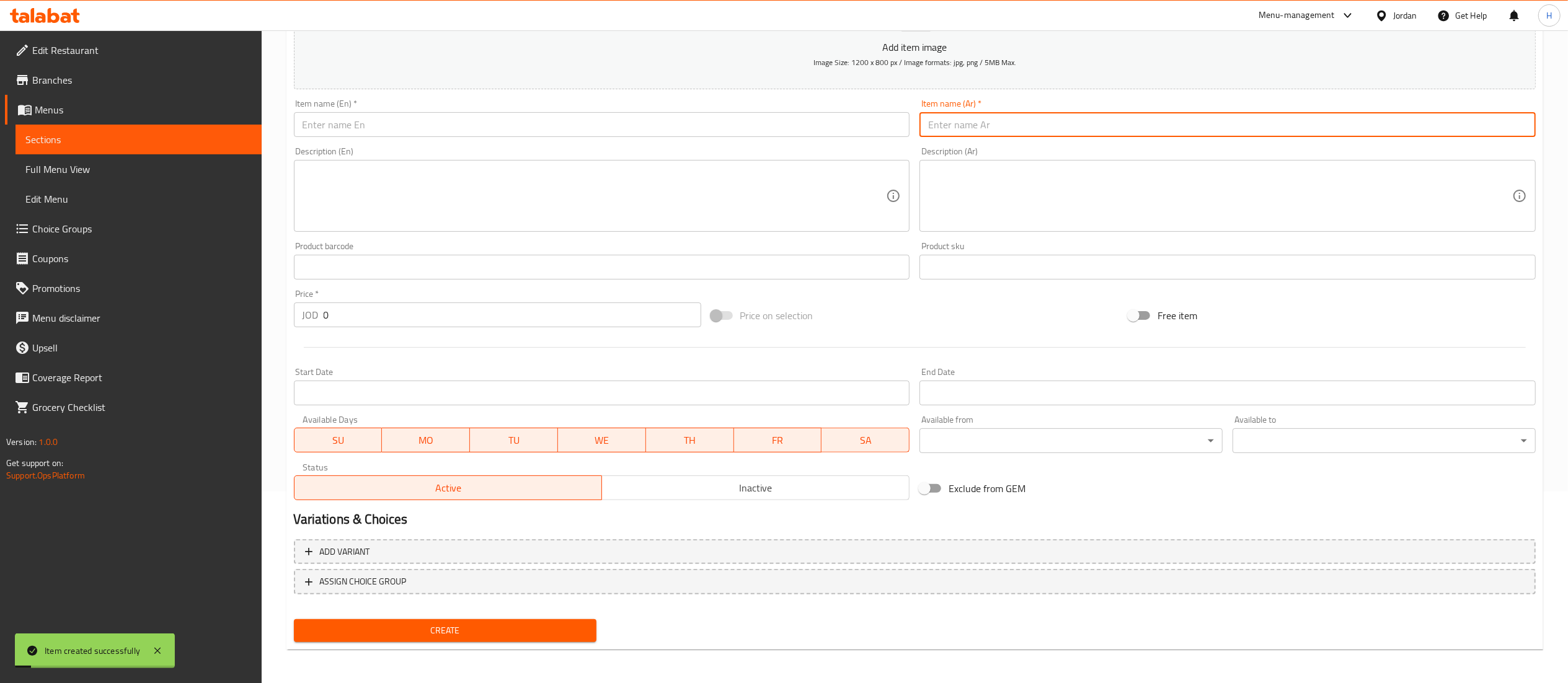
paste input "سموثي [PERSON_NAME]"
type input "سموثي [PERSON_NAME]"
click at [825, 133] on input "text" at bounding box center [603, 124] width 617 height 25
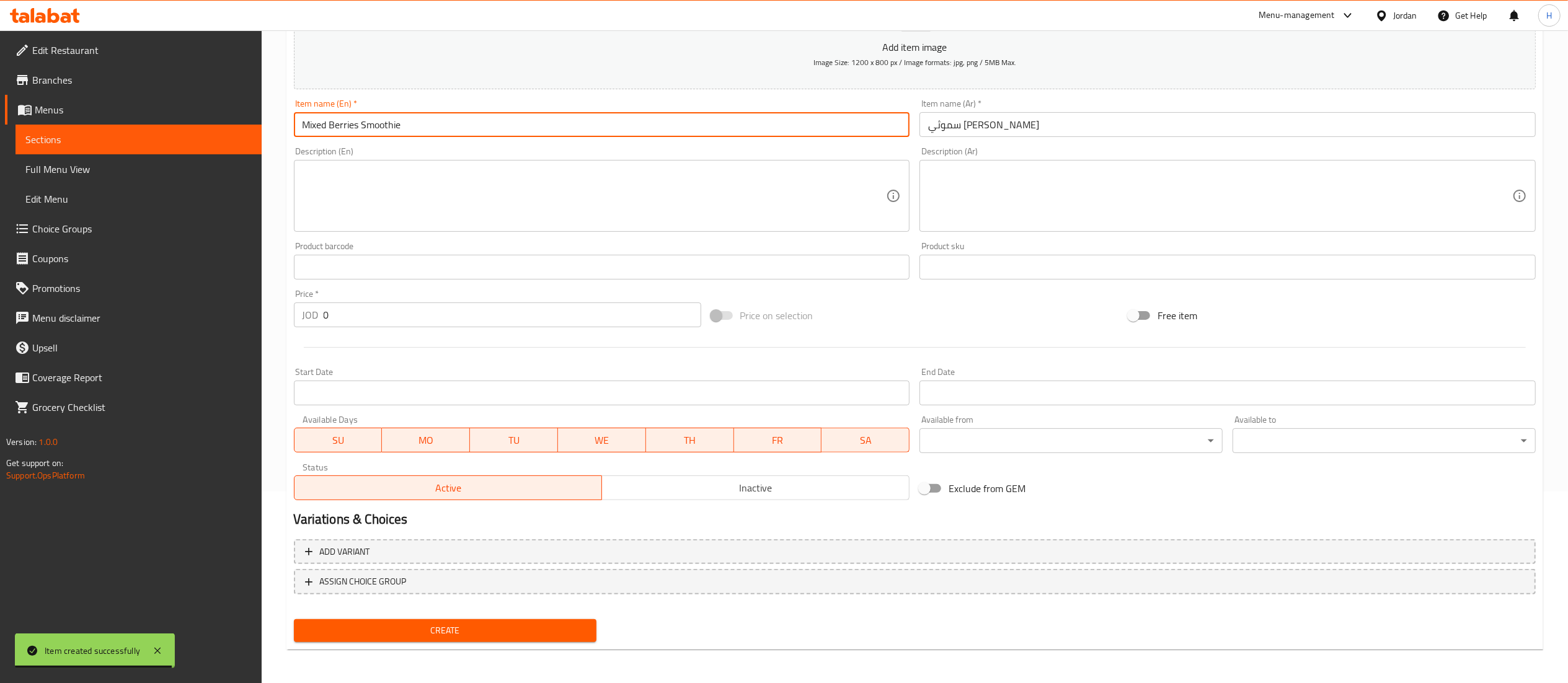
type input "Mixed Berries Smoothie"
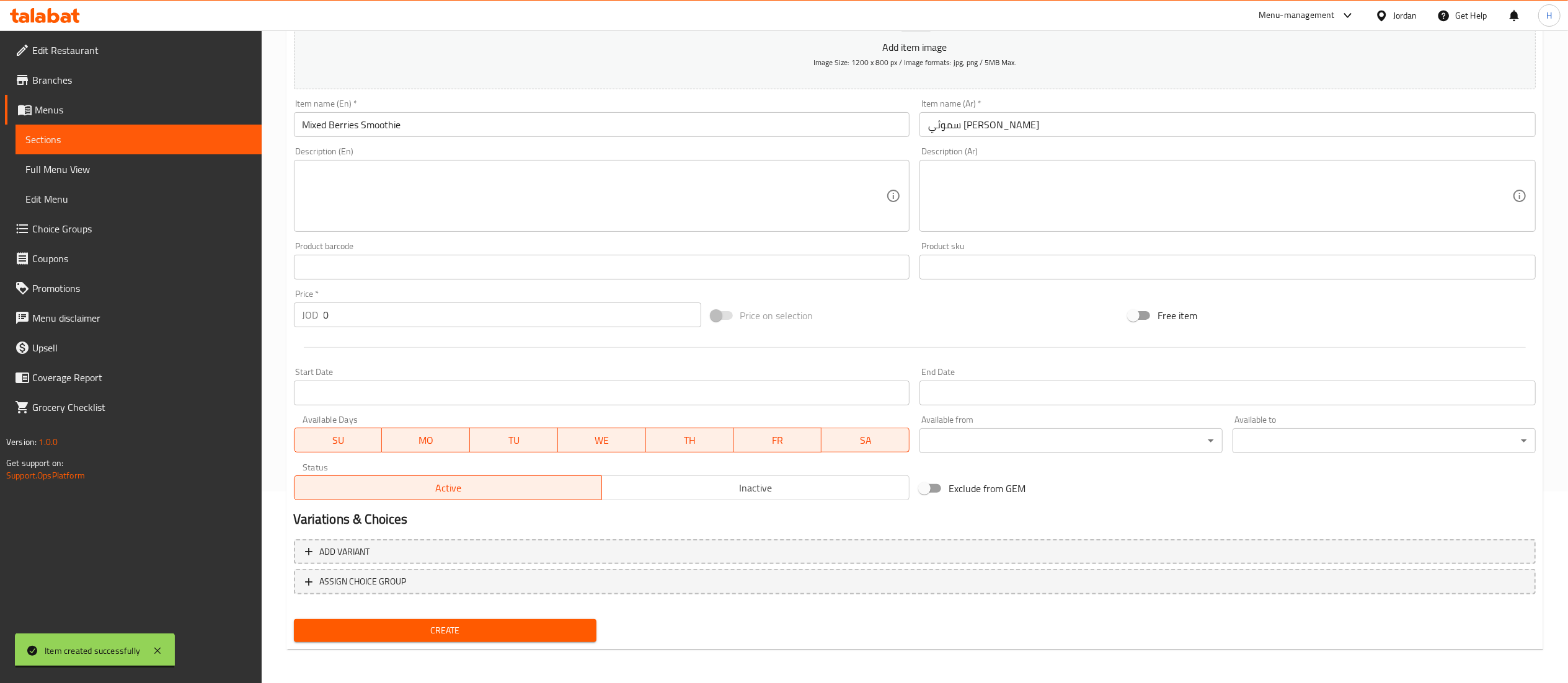
click at [378, 330] on div "Price   * JOD 0 Price *" at bounding box center [497, 308] width 417 height 48
click at [363, 312] on input "0" at bounding box center [512, 315] width 378 height 25
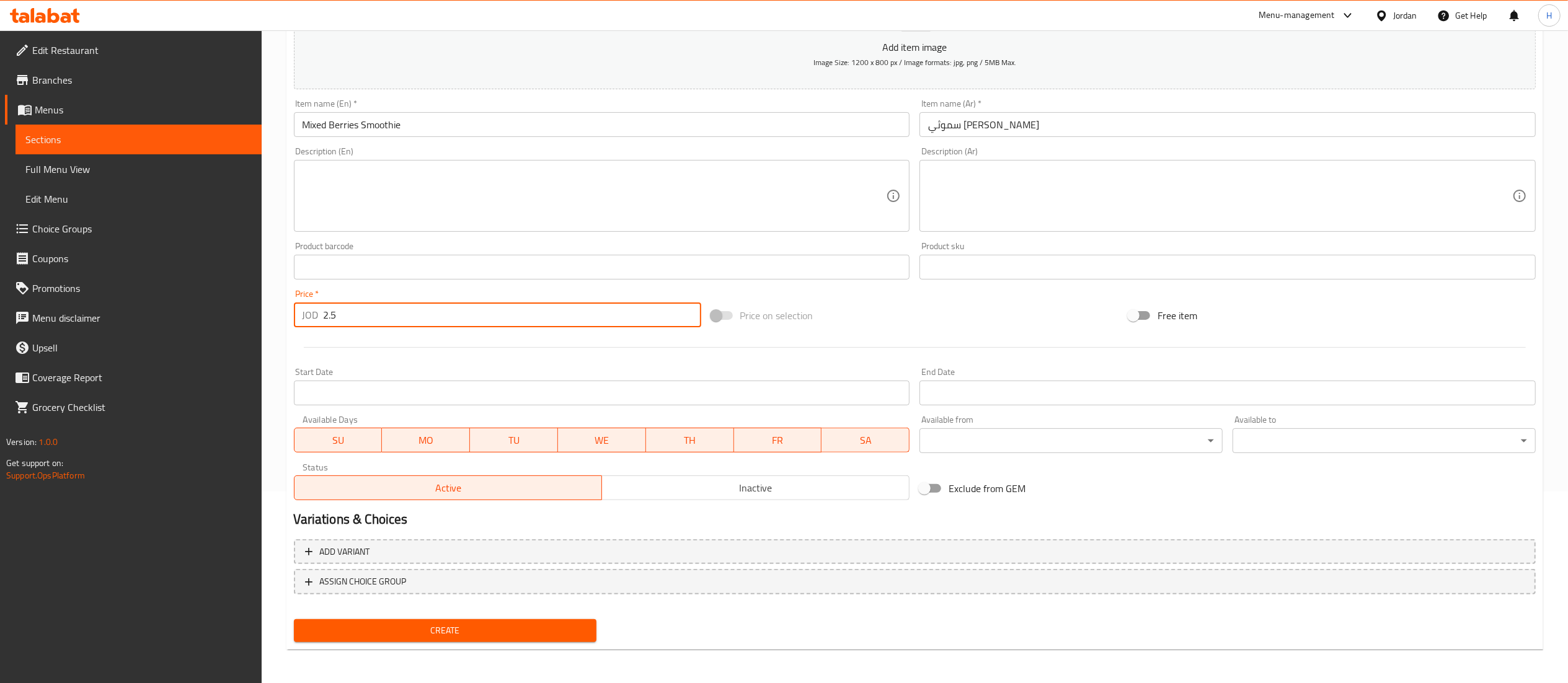
type input "2.5"
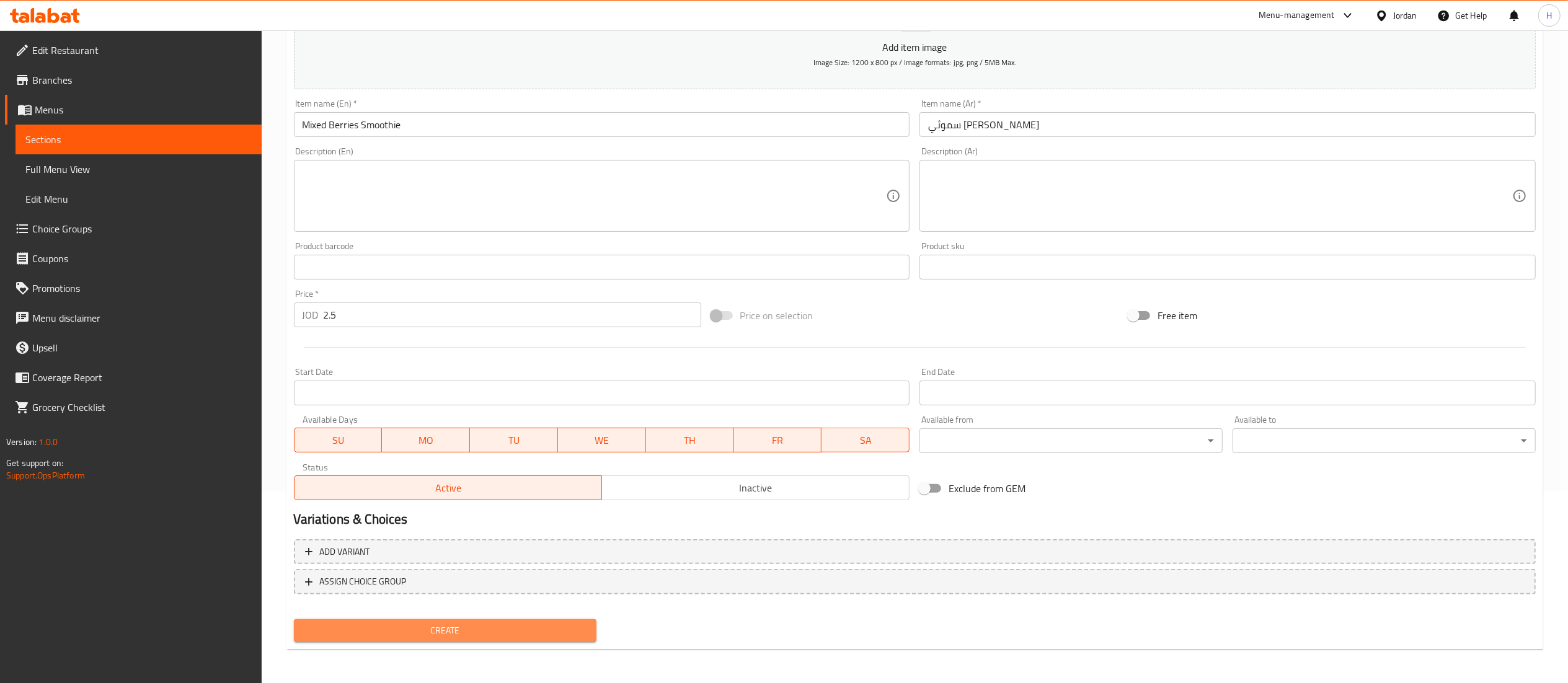
click at [464, 632] on span "Create" at bounding box center [446, 631] width 283 height 16
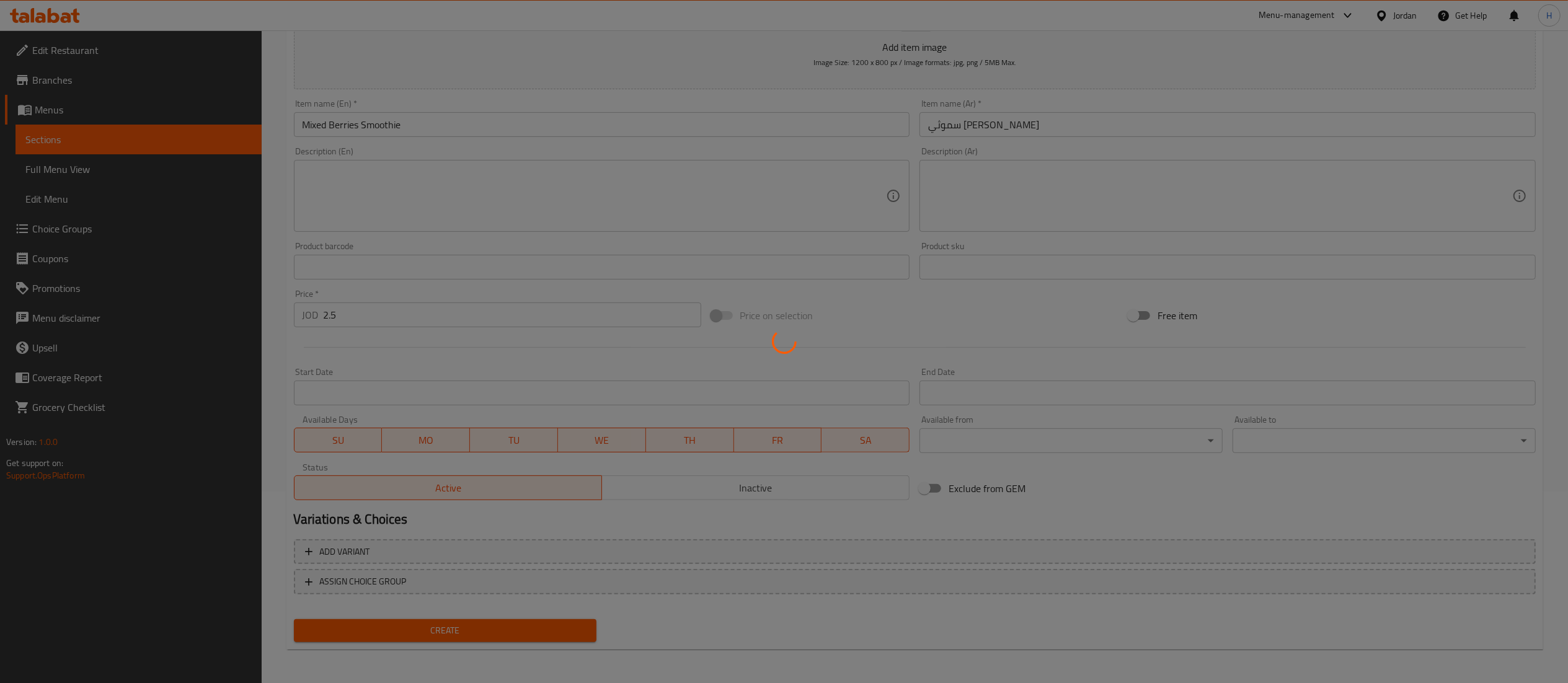
type input "0"
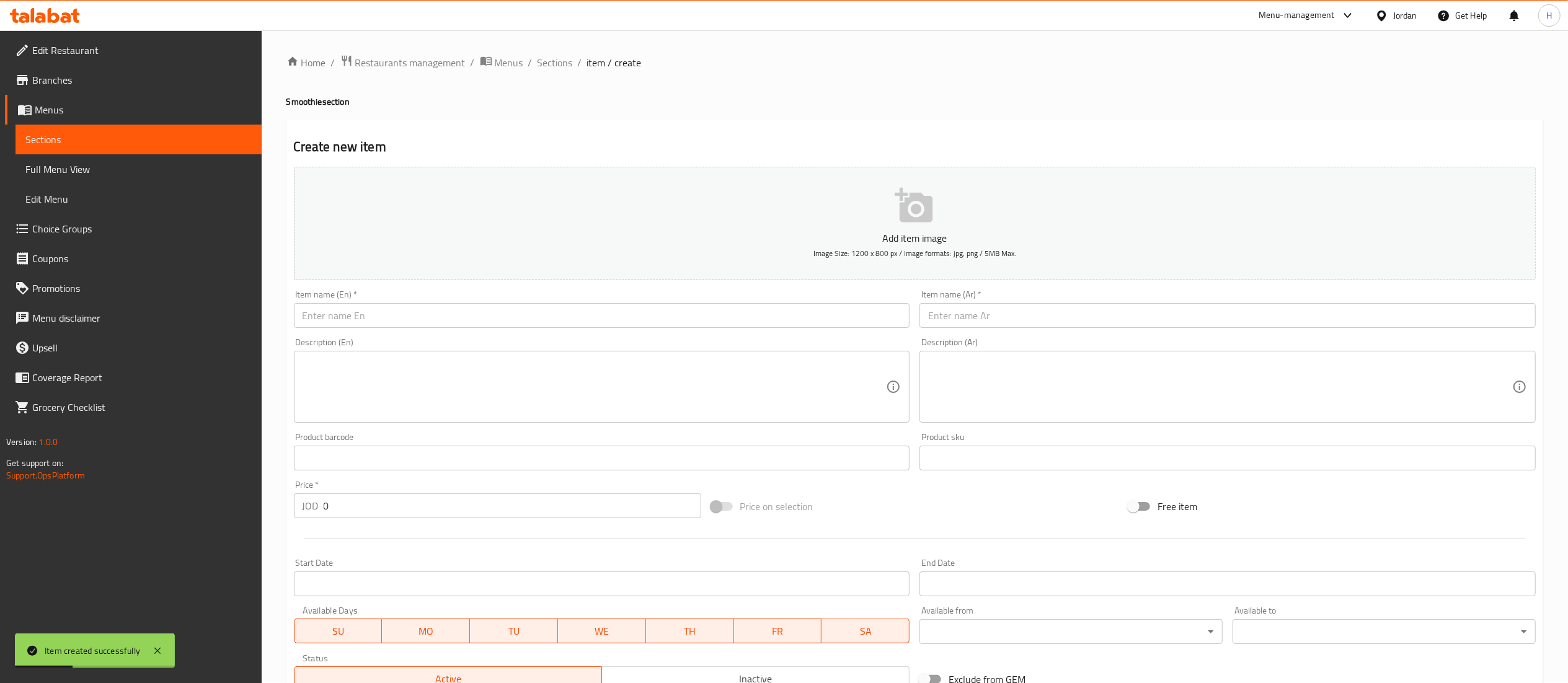
scroll to position [0, 0]
click at [546, 64] on span "Sections" at bounding box center [555, 63] width 36 height 15
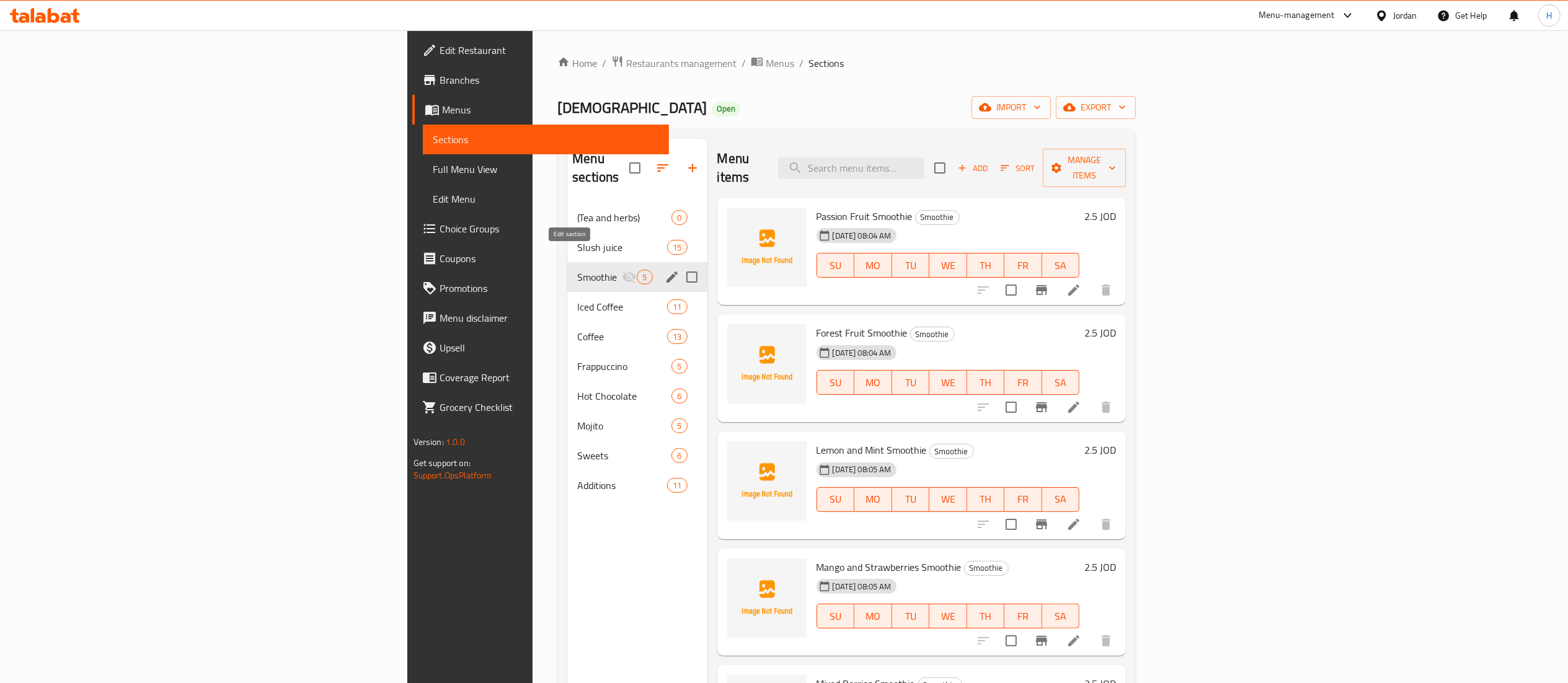
click at [666, 272] on icon "edit" at bounding box center [671, 277] width 11 height 11
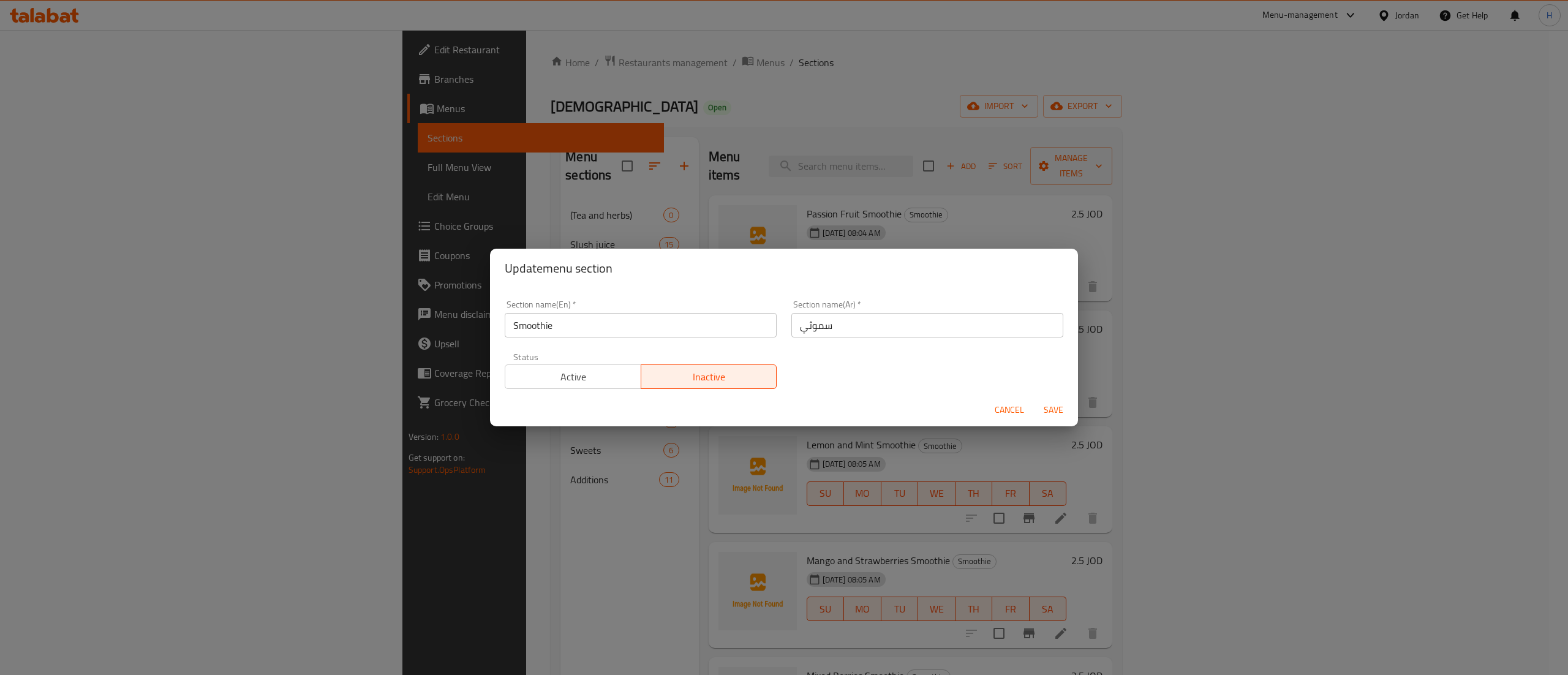
click at [563, 369] on span "Active" at bounding box center [573, 378] width 126 height 18
click at [1047, 413] on span "Save" at bounding box center [1054, 410] width 29 height 16
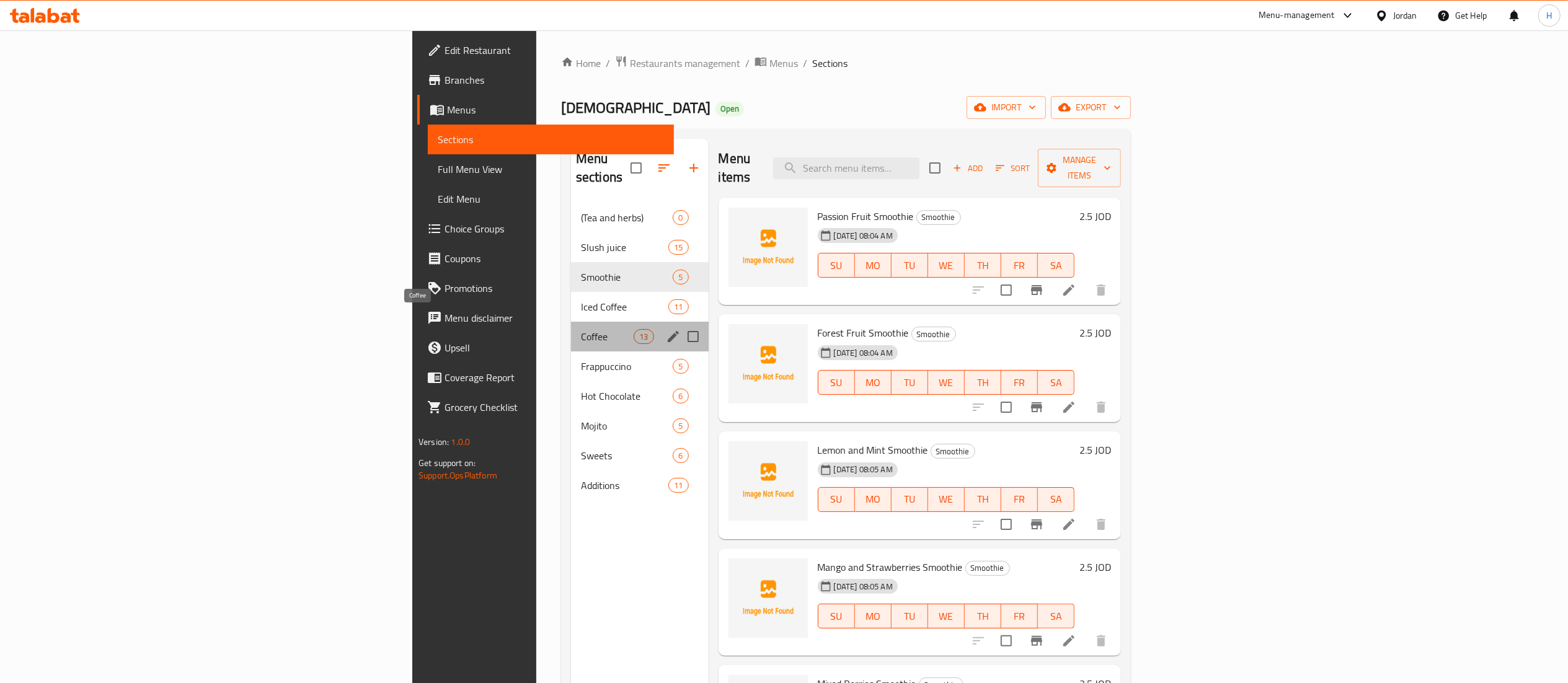
click at [581, 329] on span "Coffee" at bounding box center [607, 337] width 53 height 15
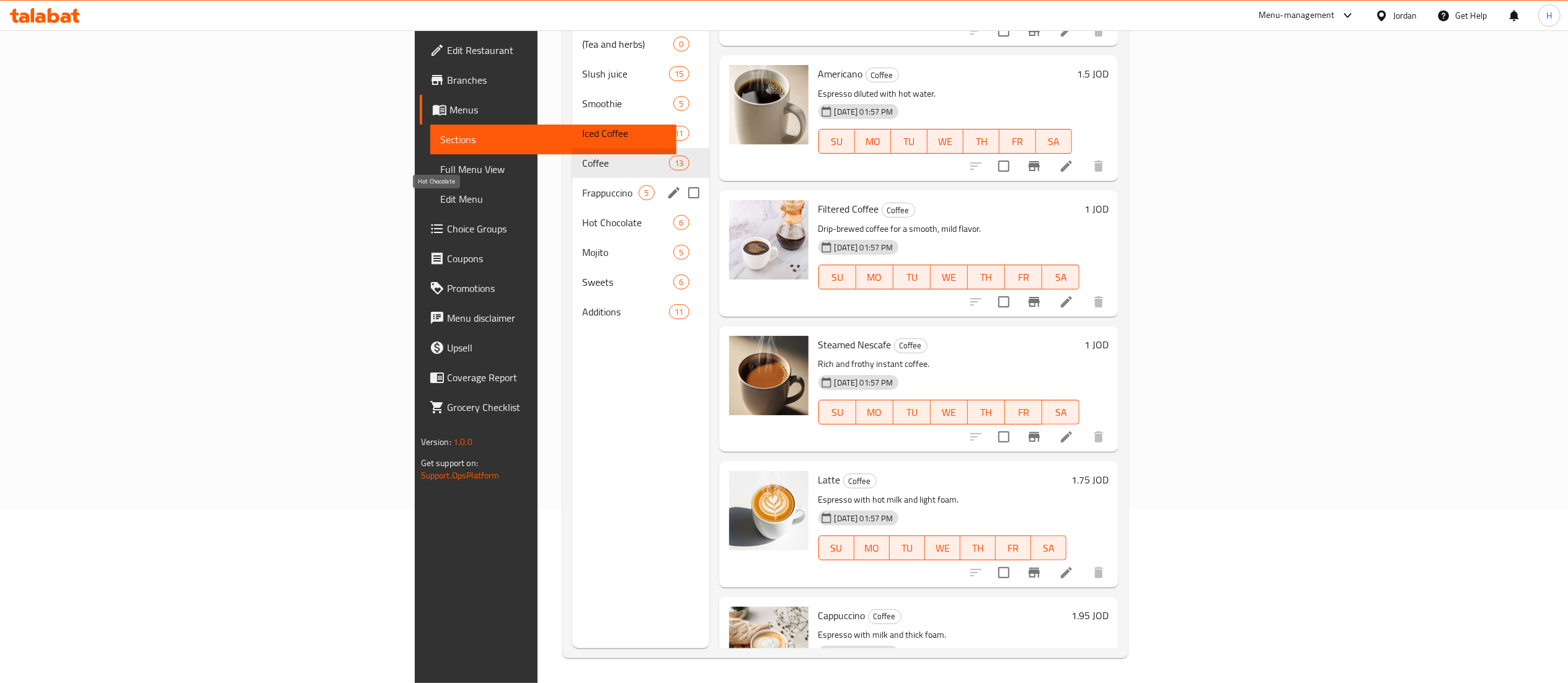
scroll to position [51, 0]
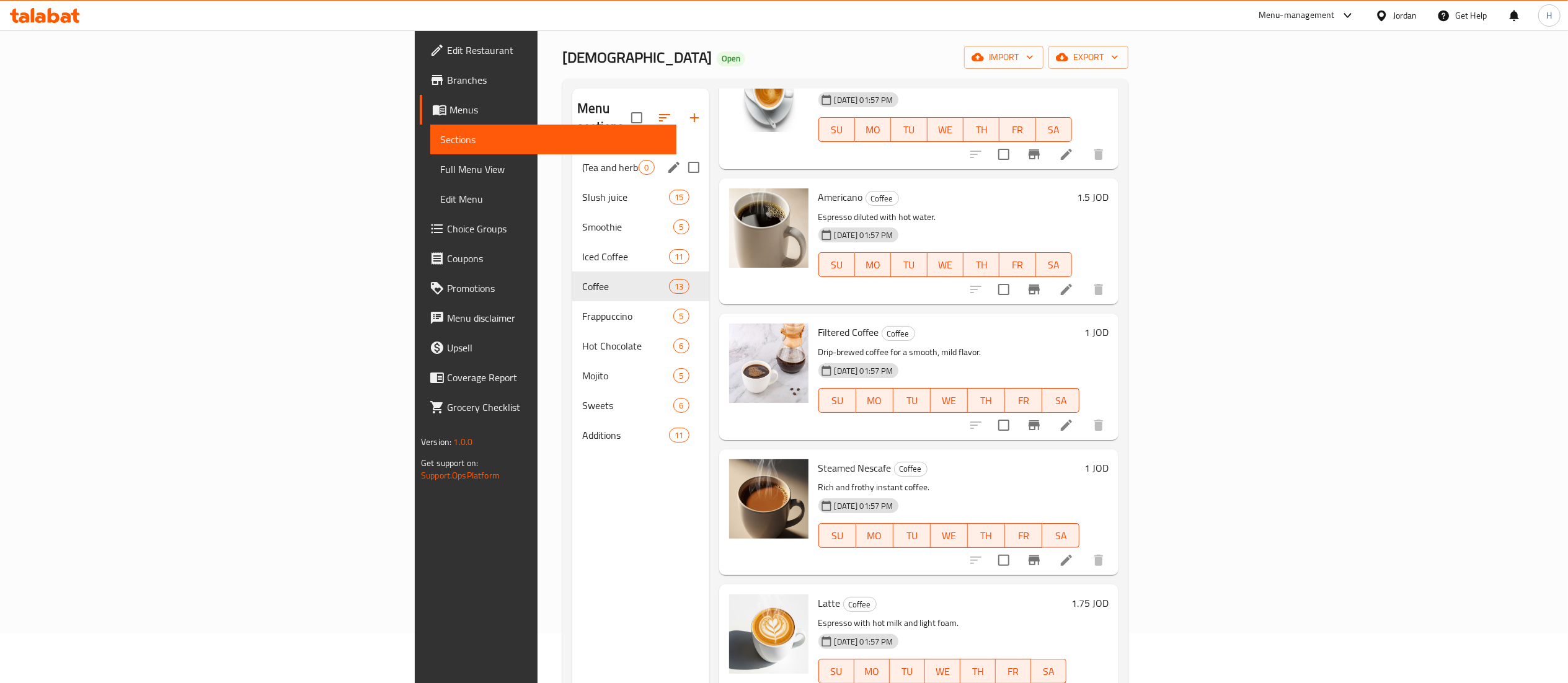
click at [582, 160] on span "(Tea and herbs)" at bounding box center [610, 167] width 56 height 15
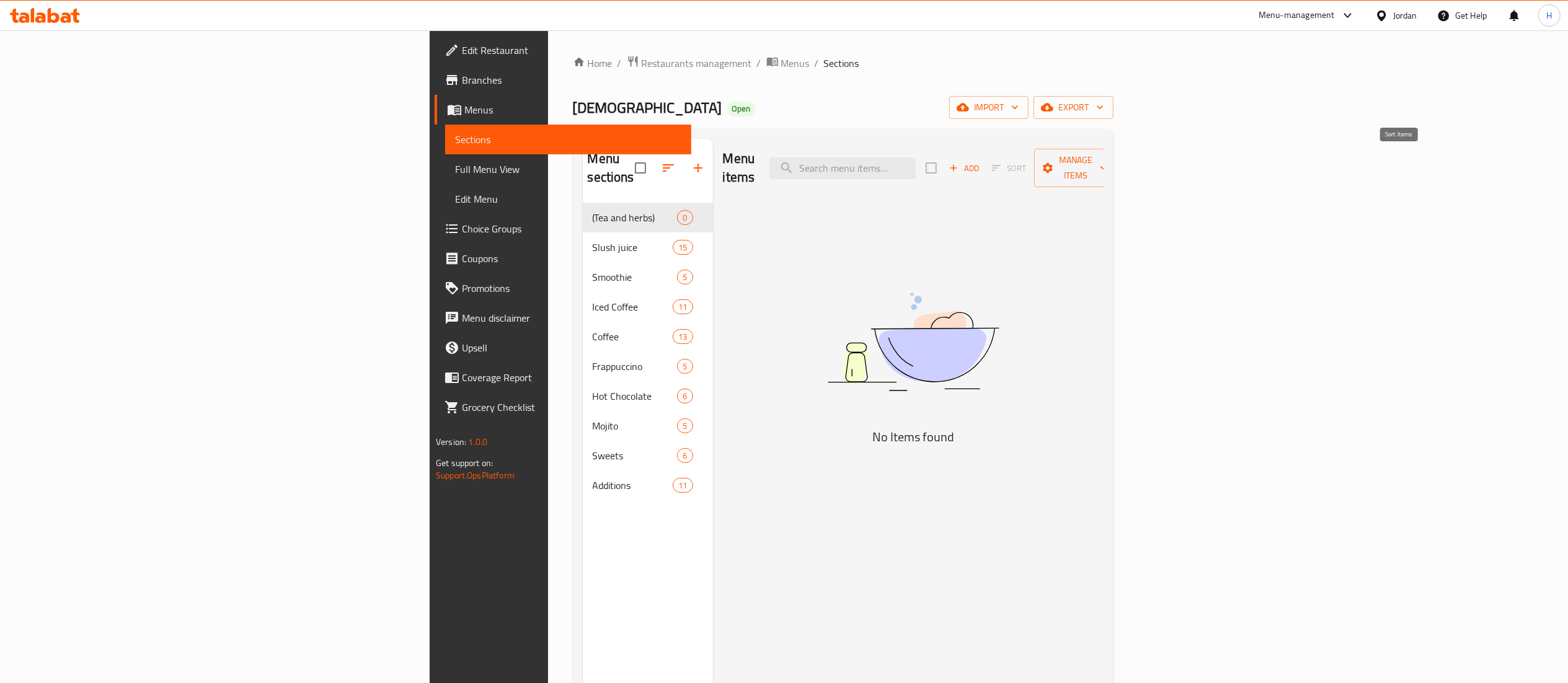
click at [980, 161] on span "Add" at bounding box center [964, 167] width 33 height 14
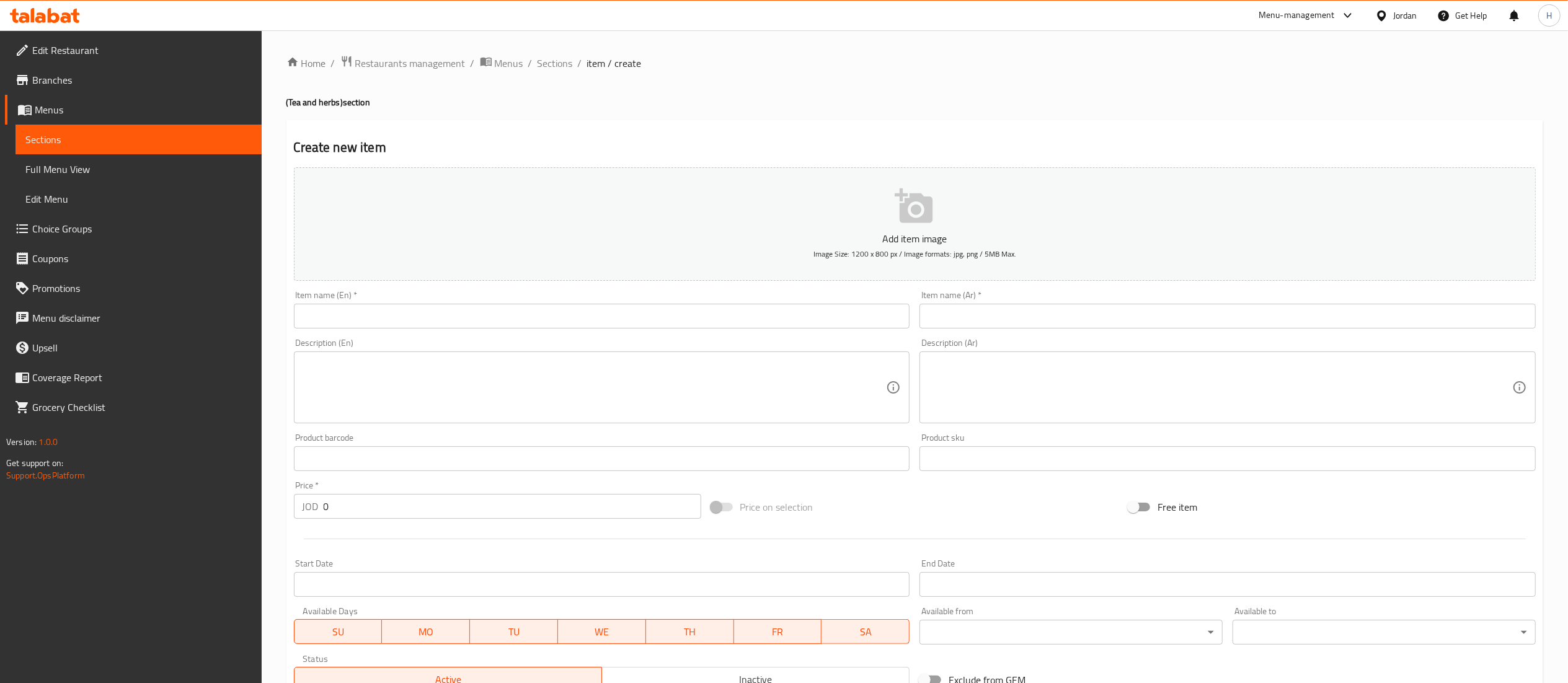
click at [1075, 309] on input "text" at bounding box center [1227, 317] width 617 height 25
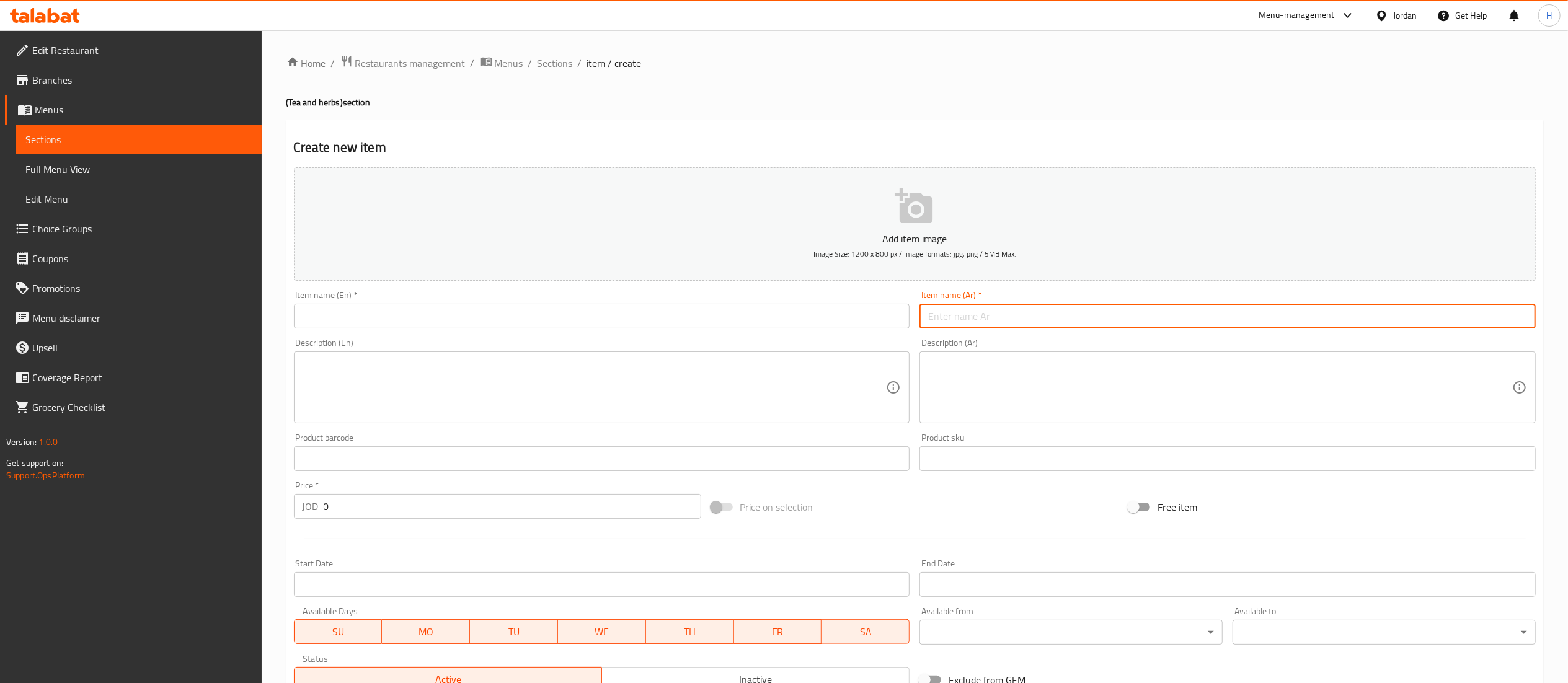
paste input "شاي"
type input "شاي"
click at [780, 299] on div "Item name (En)   * Item name (En) *" at bounding box center [603, 310] width 617 height 38
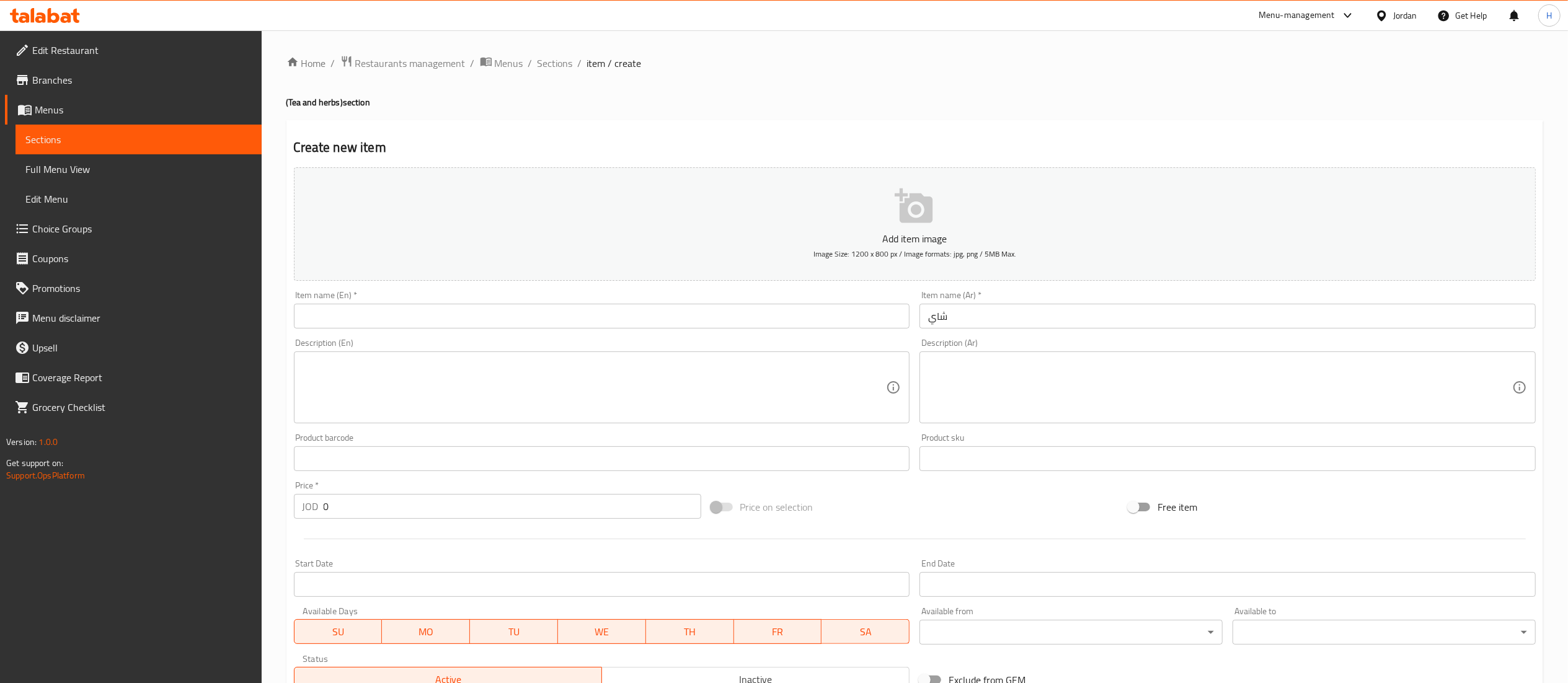
click at [755, 319] on input "text" at bounding box center [603, 317] width 617 height 25
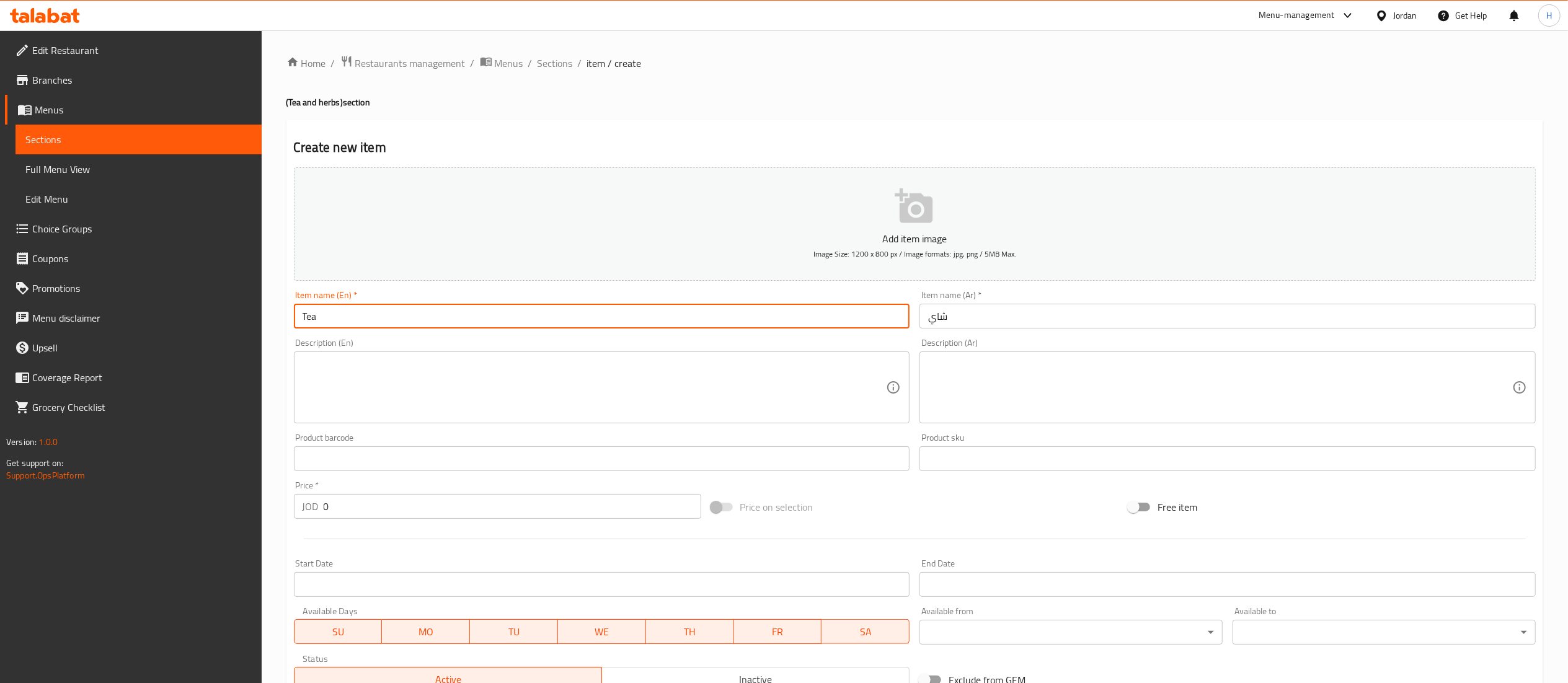
type input "Tea"
click at [790, 383] on textarea at bounding box center [594, 387] width 584 height 59
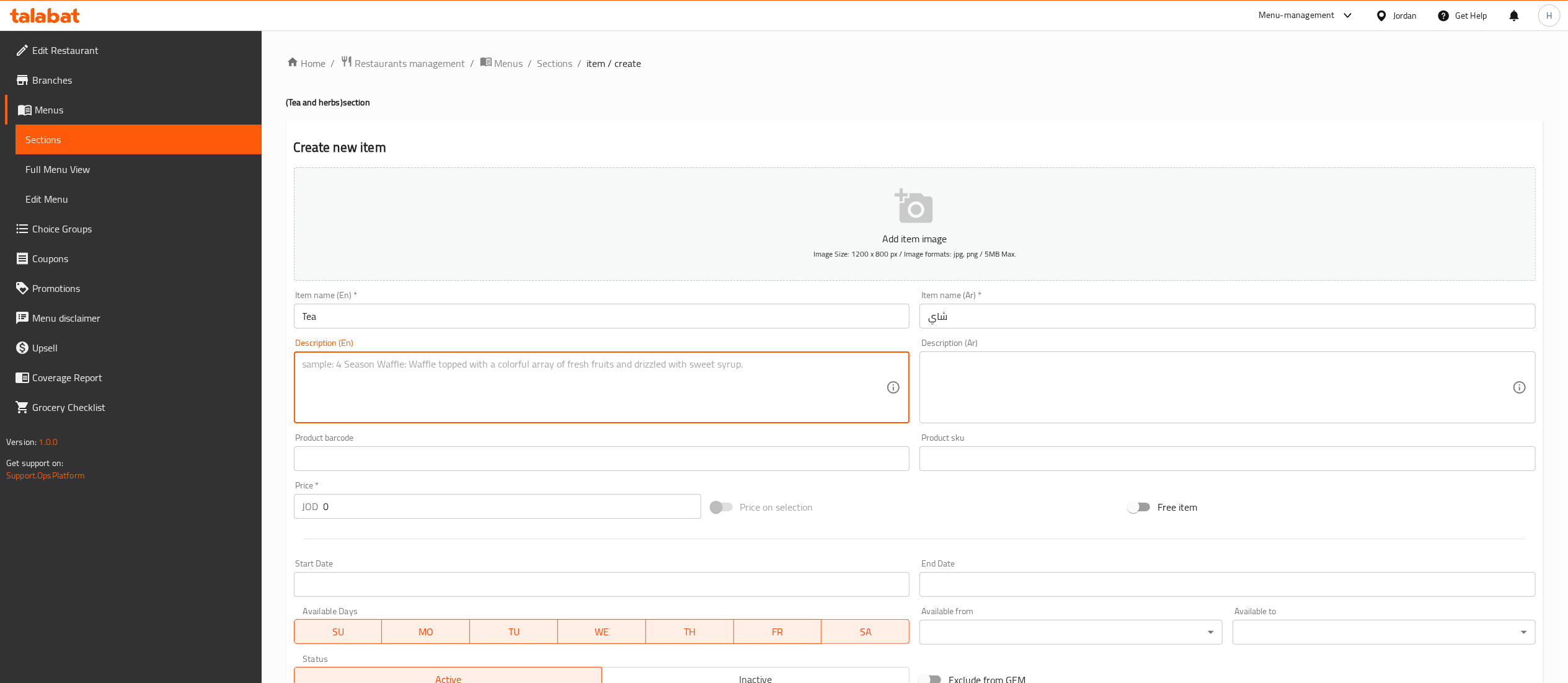
drag, startPoint x: 365, startPoint y: 508, endPoint x: 356, endPoint y: 507, distance: 9.1
click at [365, 507] on input "0" at bounding box center [512, 506] width 378 height 25
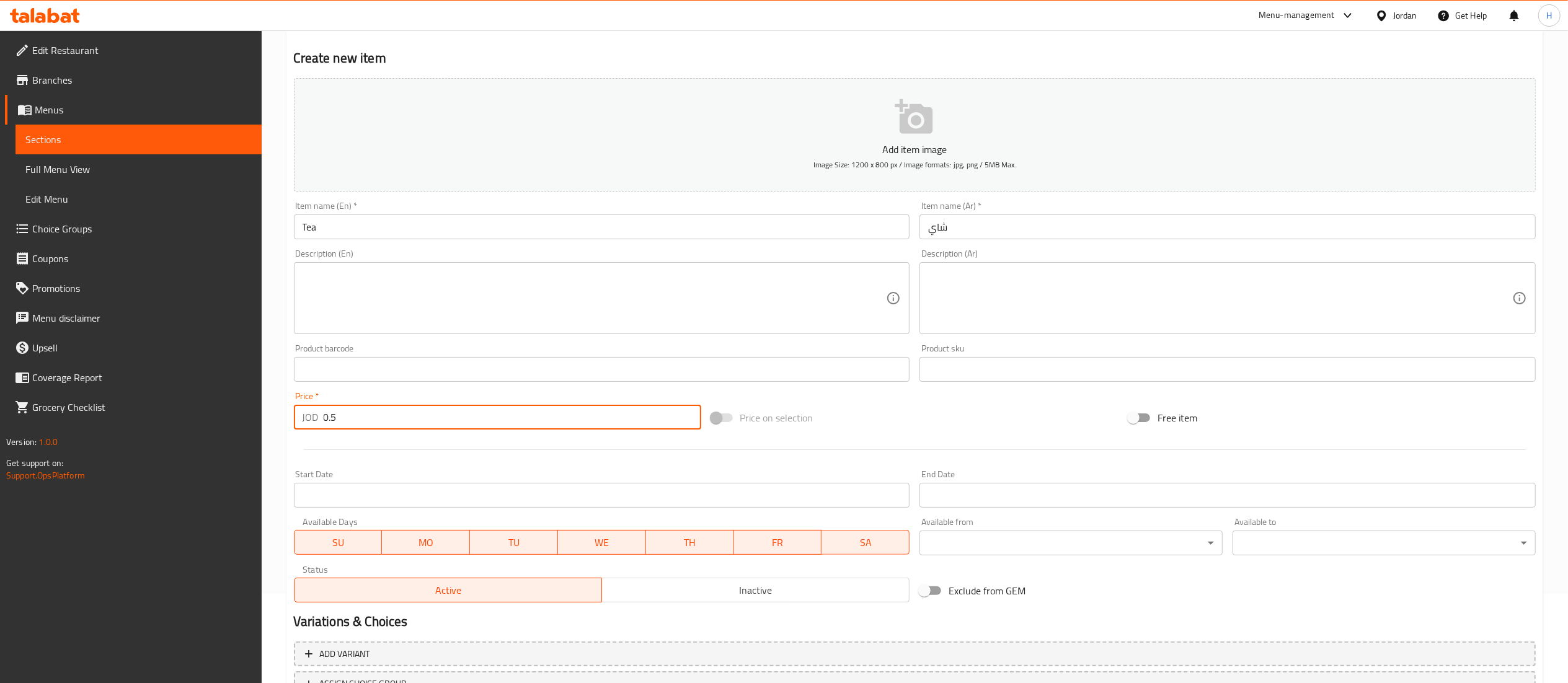
scroll to position [191, 0]
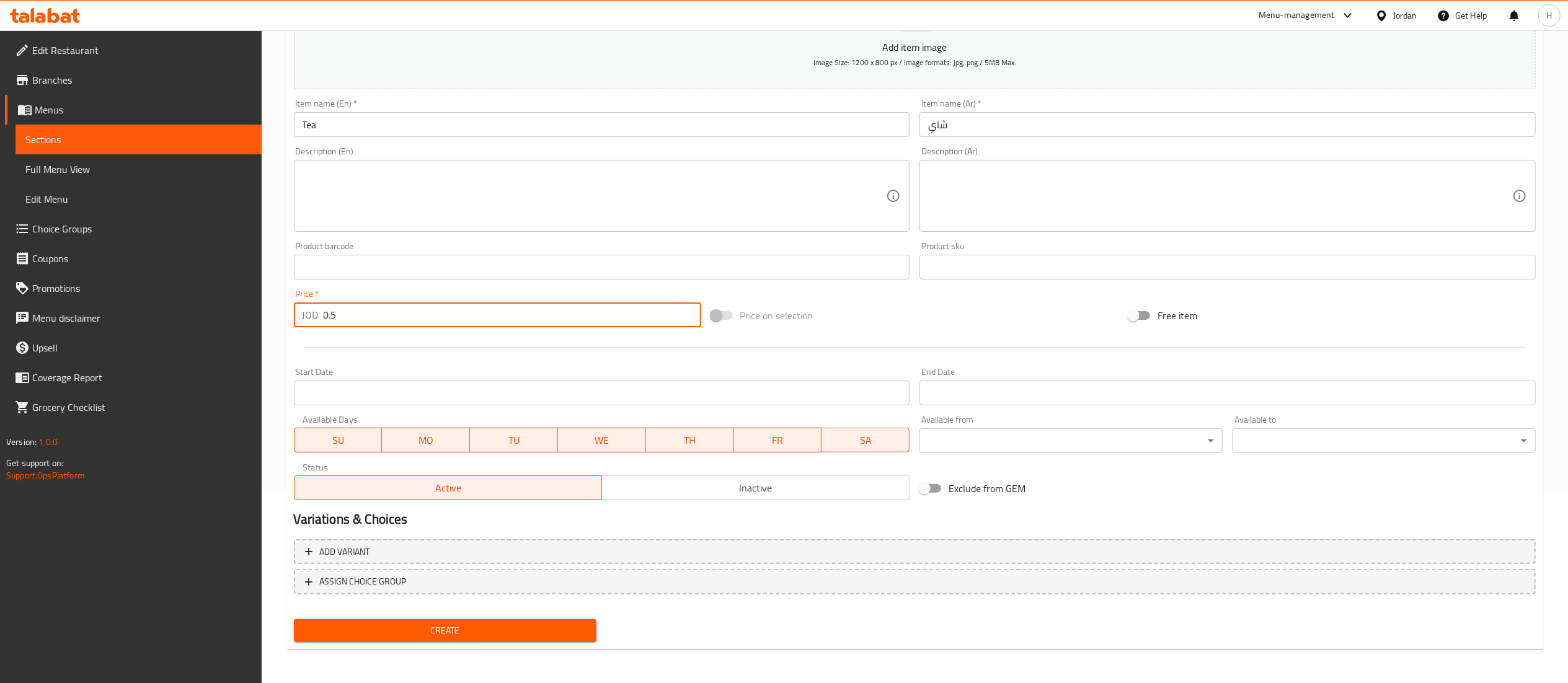
type input "0.5"
click at [378, 629] on span "Create" at bounding box center [446, 631] width 283 height 16
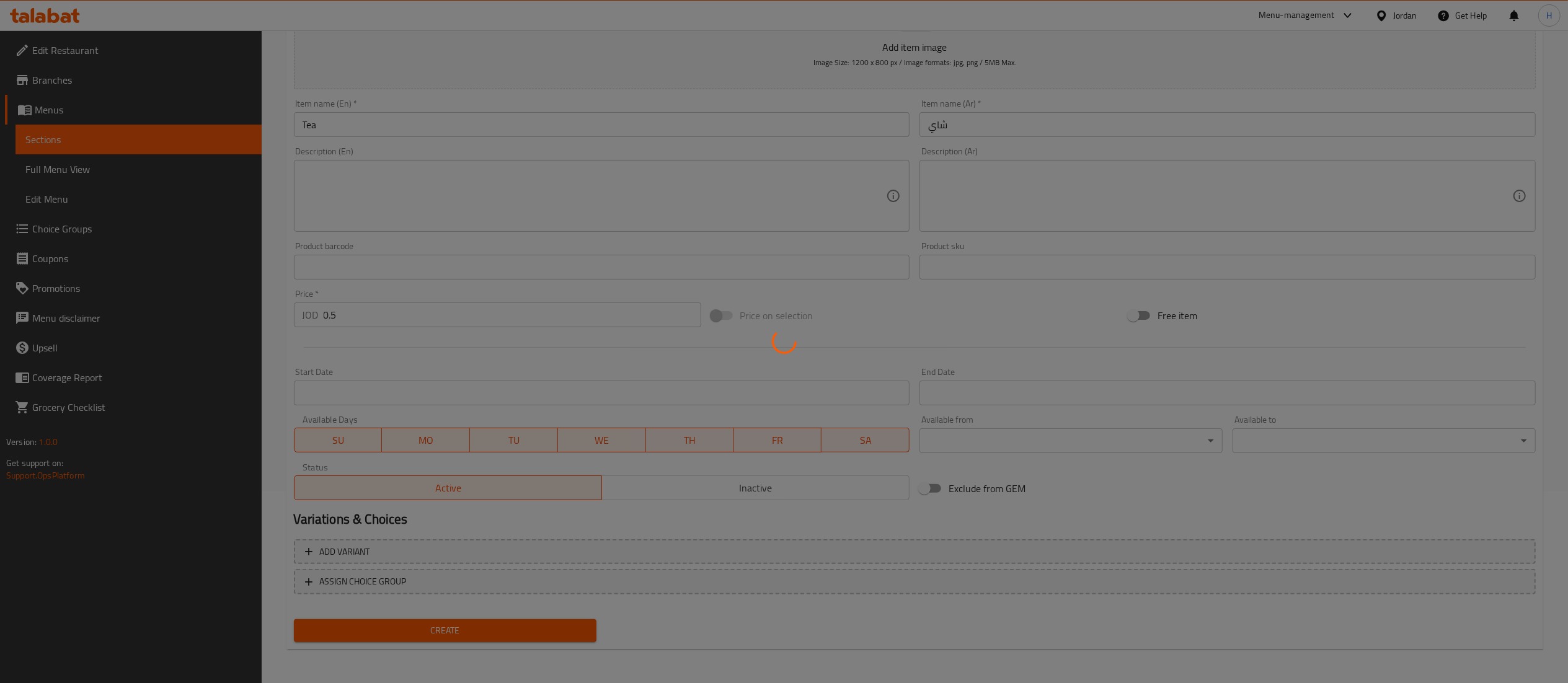
type input "0"
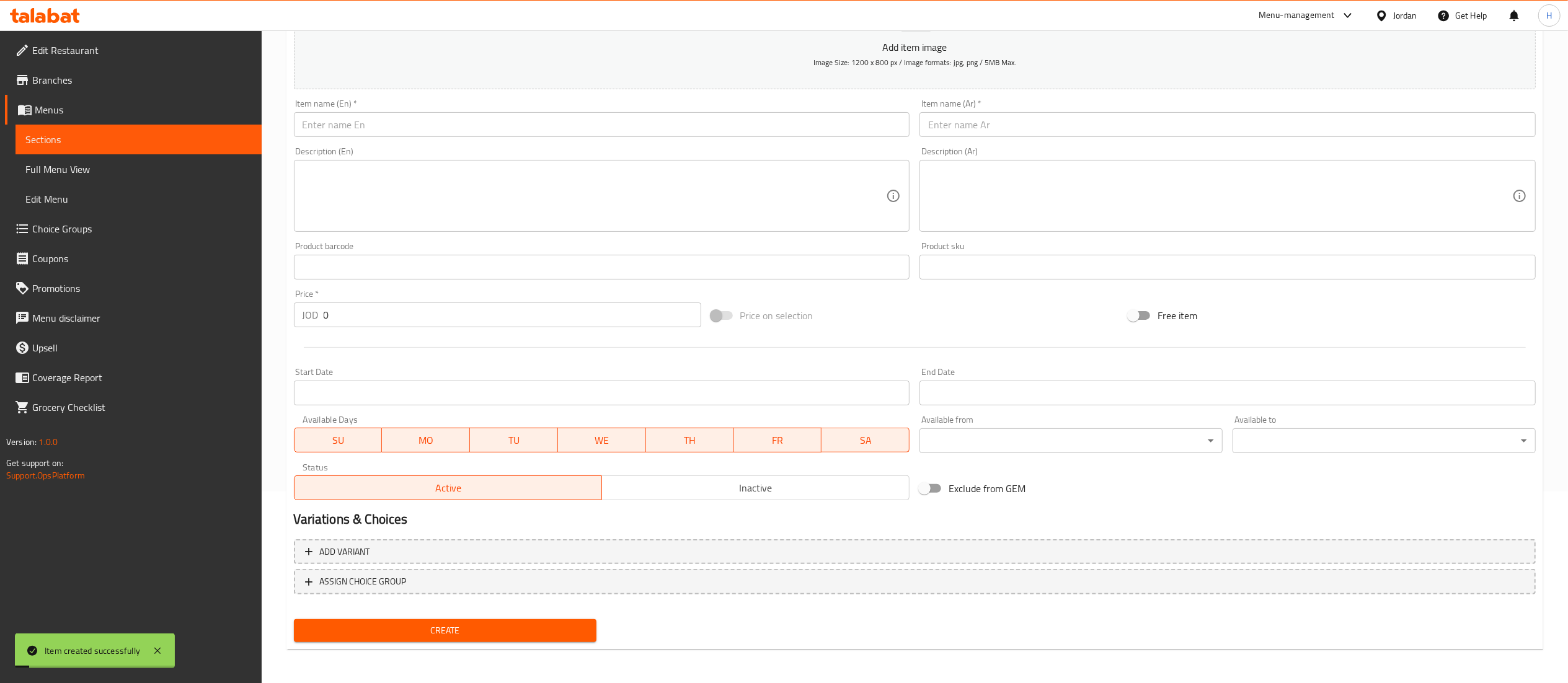
click at [1029, 119] on input "text" at bounding box center [1227, 124] width 617 height 25
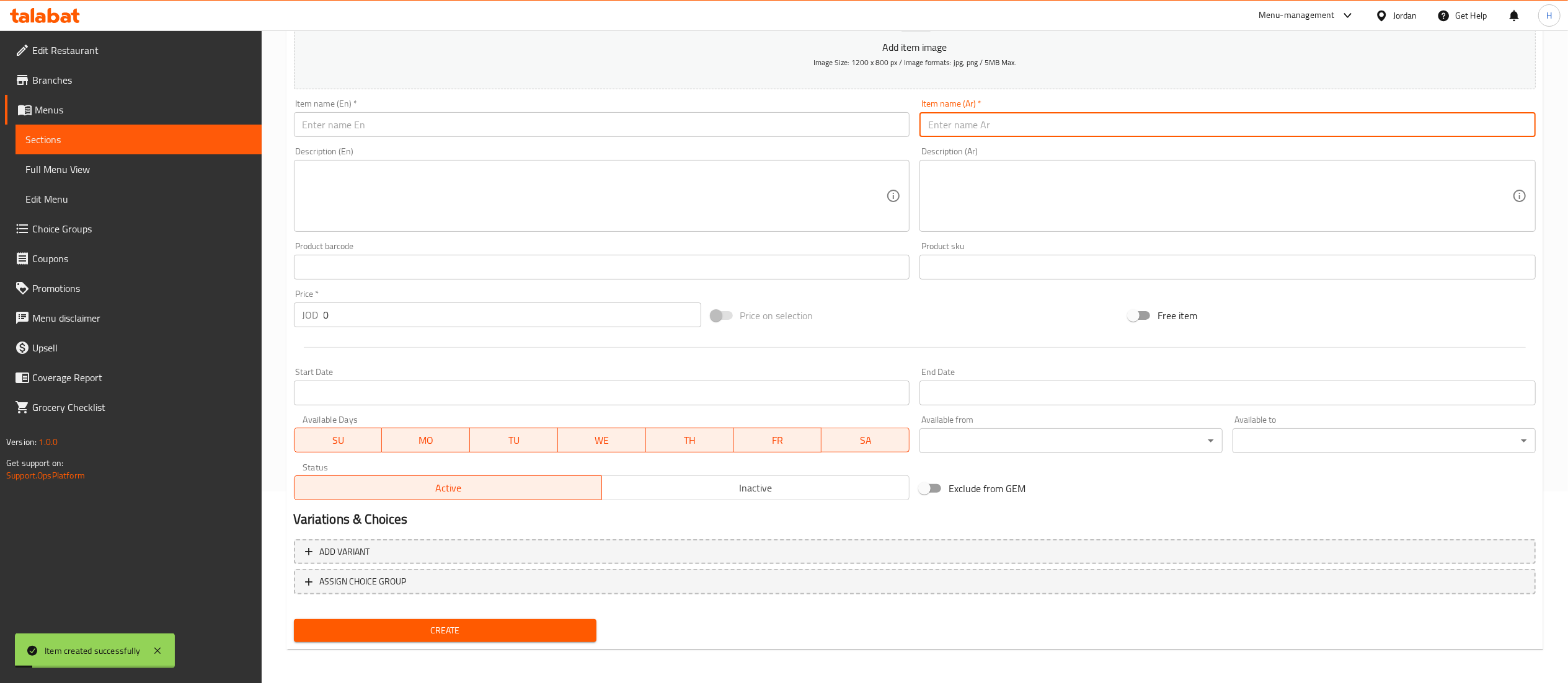
paste input "شاي اخضر"
type input "شاي اخضر"
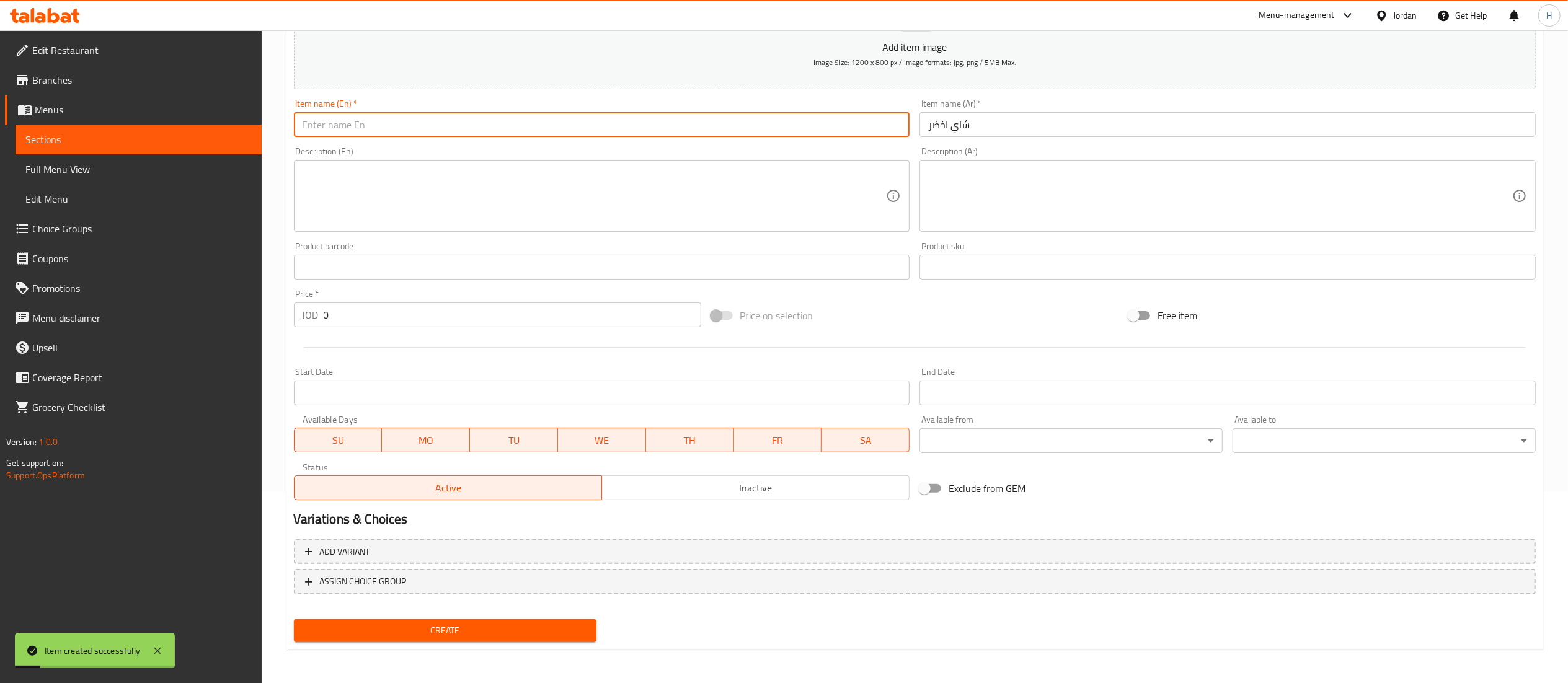
click at [851, 122] on input "text" at bounding box center [603, 124] width 617 height 25
type input "Green tea"
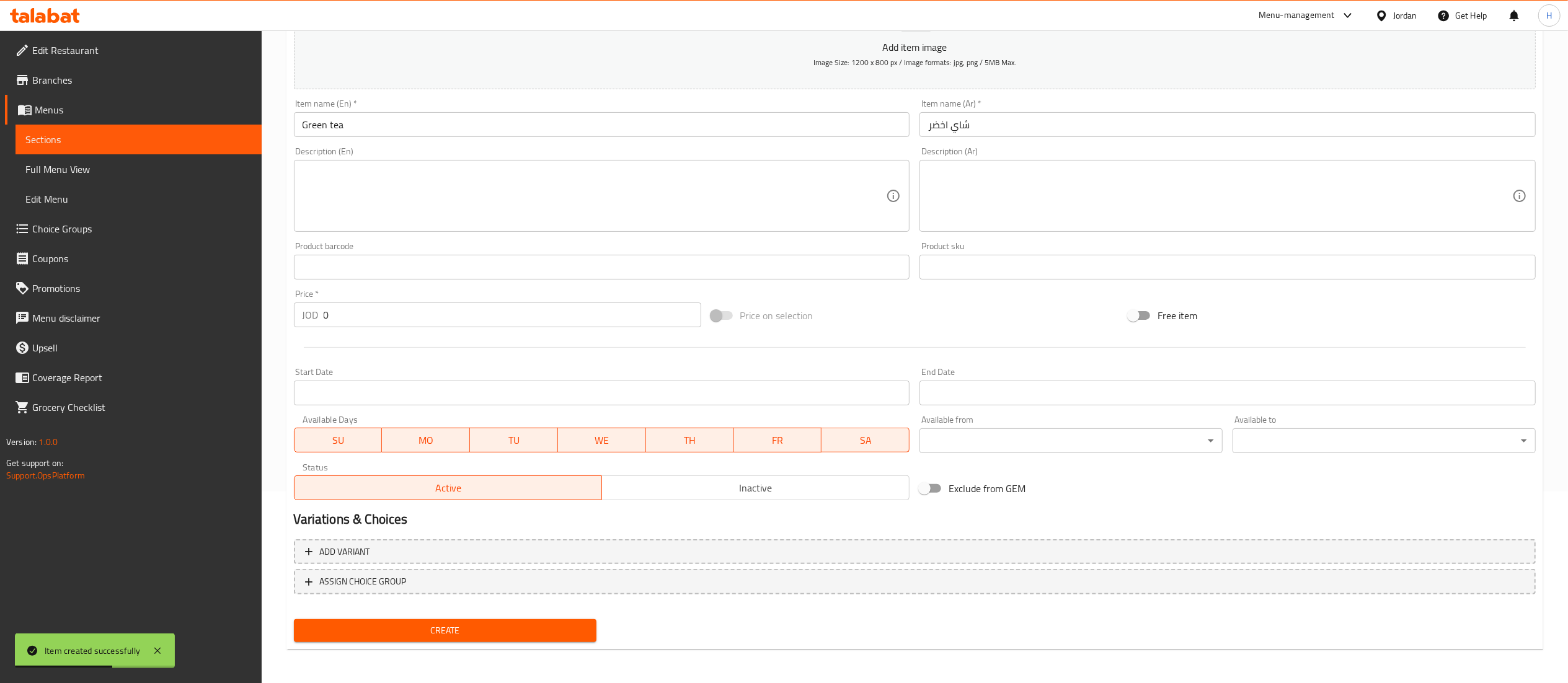
drag, startPoint x: 474, startPoint y: 629, endPoint x: 395, endPoint y: 327, distance: 312.2
click at [397, 328] on div "Add item image Image Size: 1200 x 800 px / Image formats: jpg, png / 5MB Max. I…" at bounding box center [915, 309] width 1251 height 676
click at [393, 323] on input "0" at bounding box center [512, 315] width 378 height 25
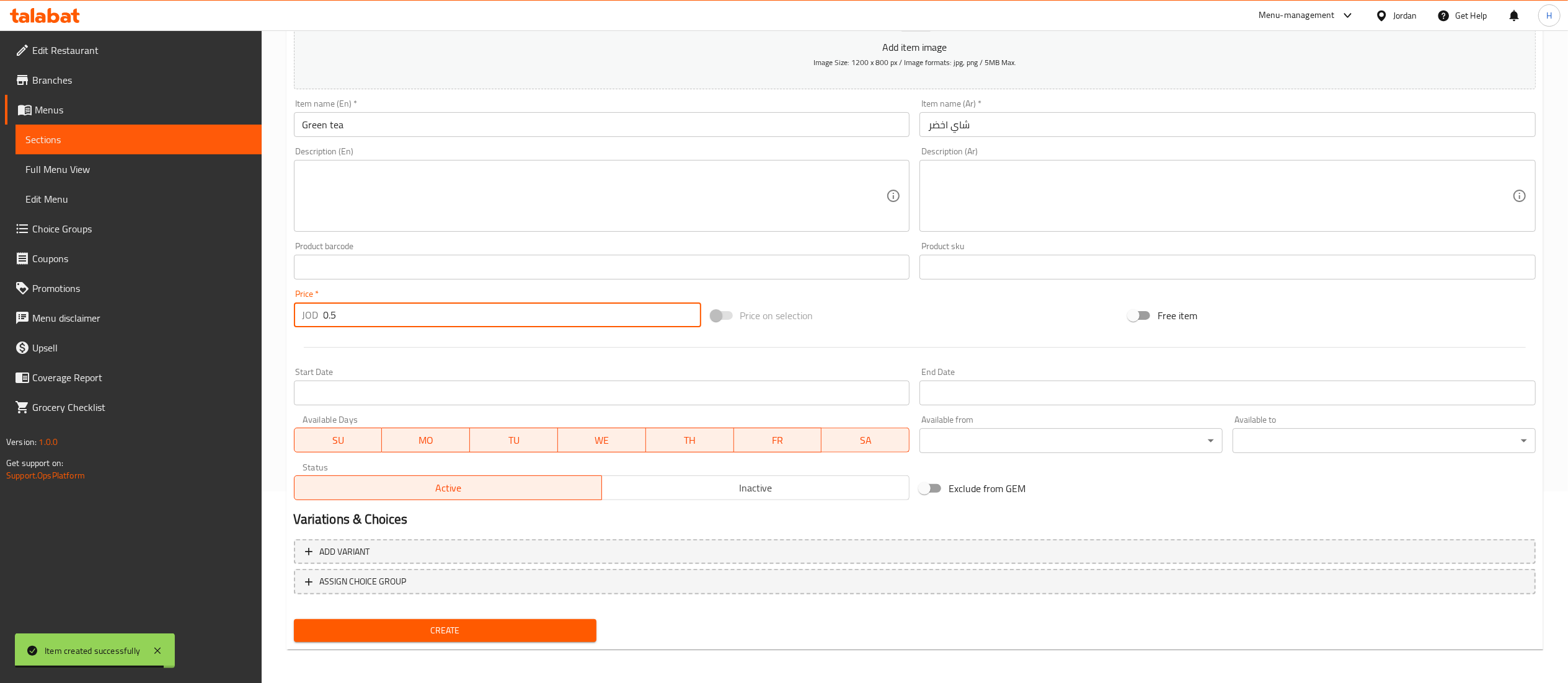
type input "0.5"
click at [407, 629] on span "Create" at bounding box center [446, 631] width 283 height 16
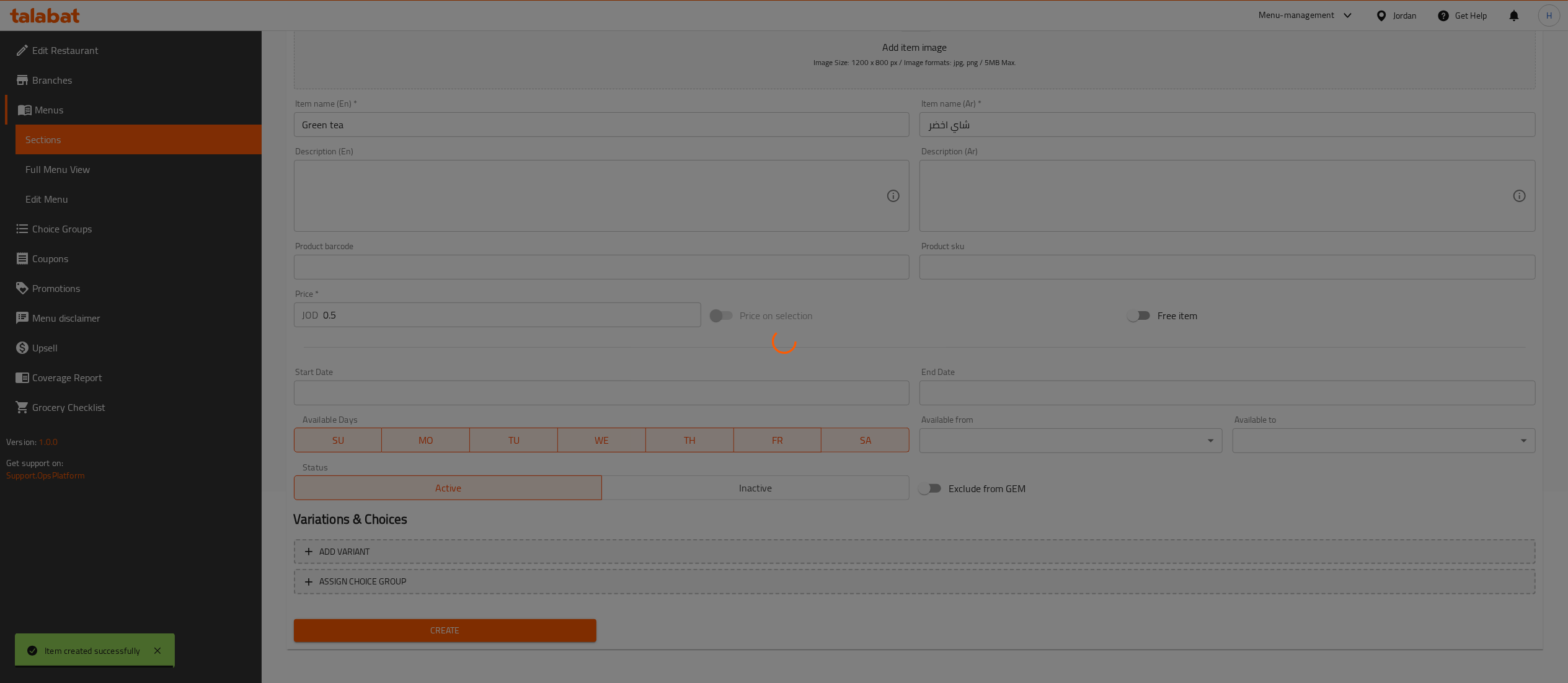
type input "0"
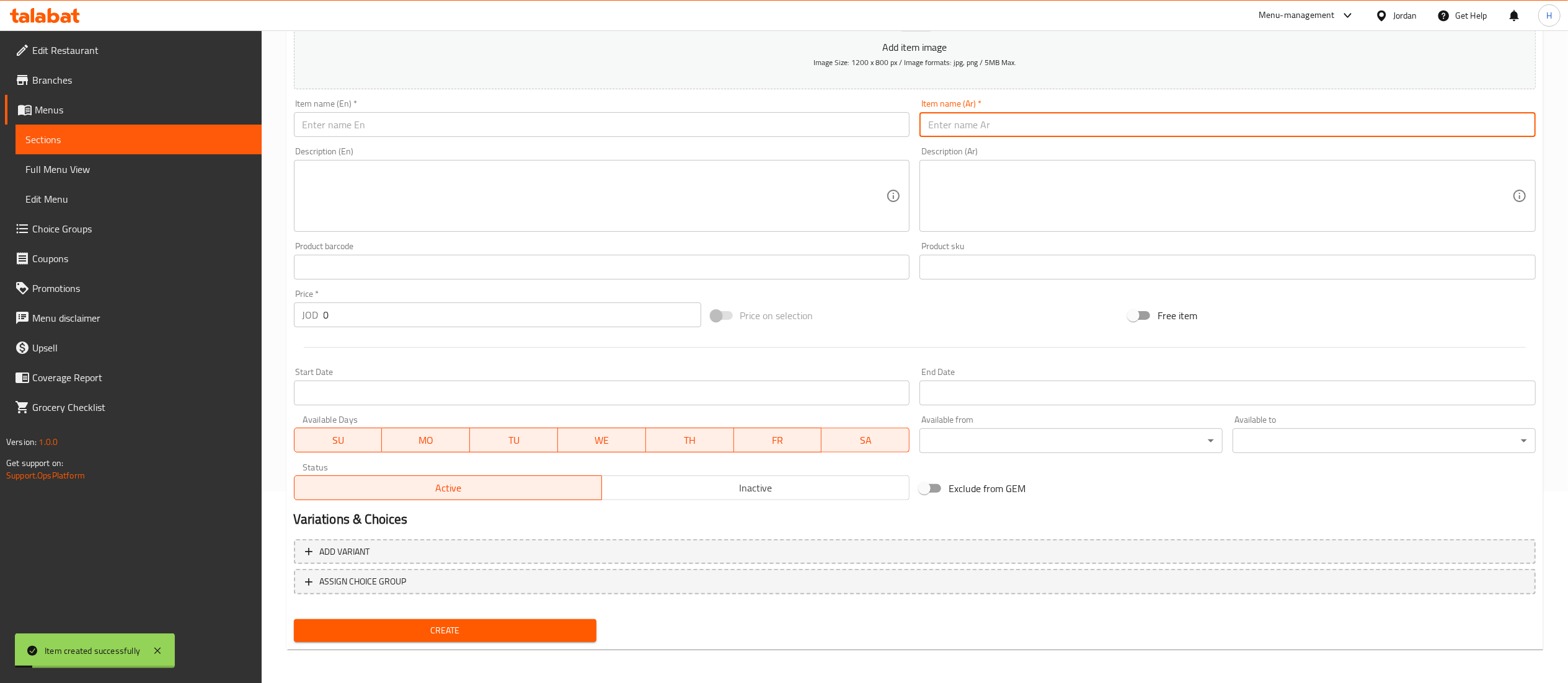
click at [985, 135] on input "text" at bounding box center [1227, 124] width 617 height 25
paste input "زهورات"
type input "زهورات"
click at [537, 136] on input "text" at bounding box center [603, 124] width 617 height 25
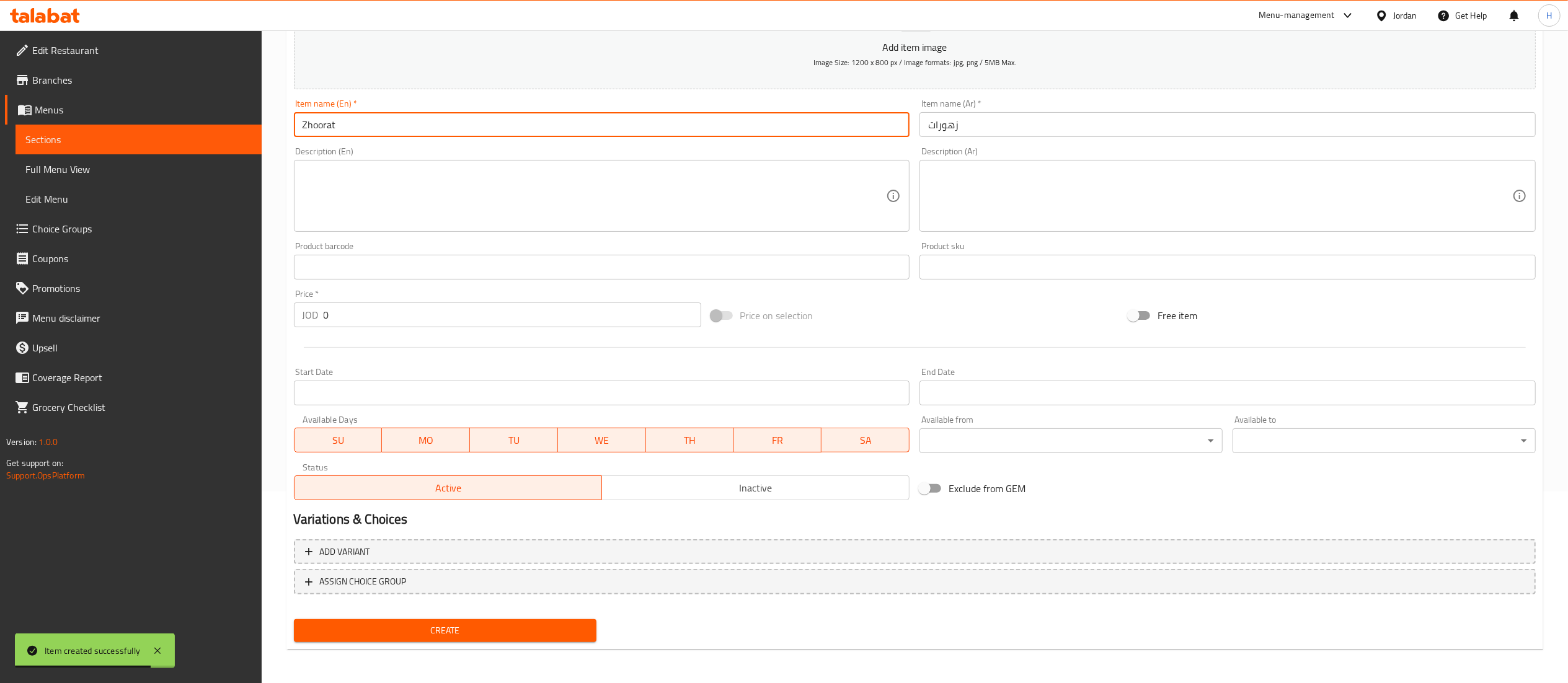
type input "Zhoorat"
click at [336, 318] on input "0" at bounding box center [512, 315] width 378 height 25
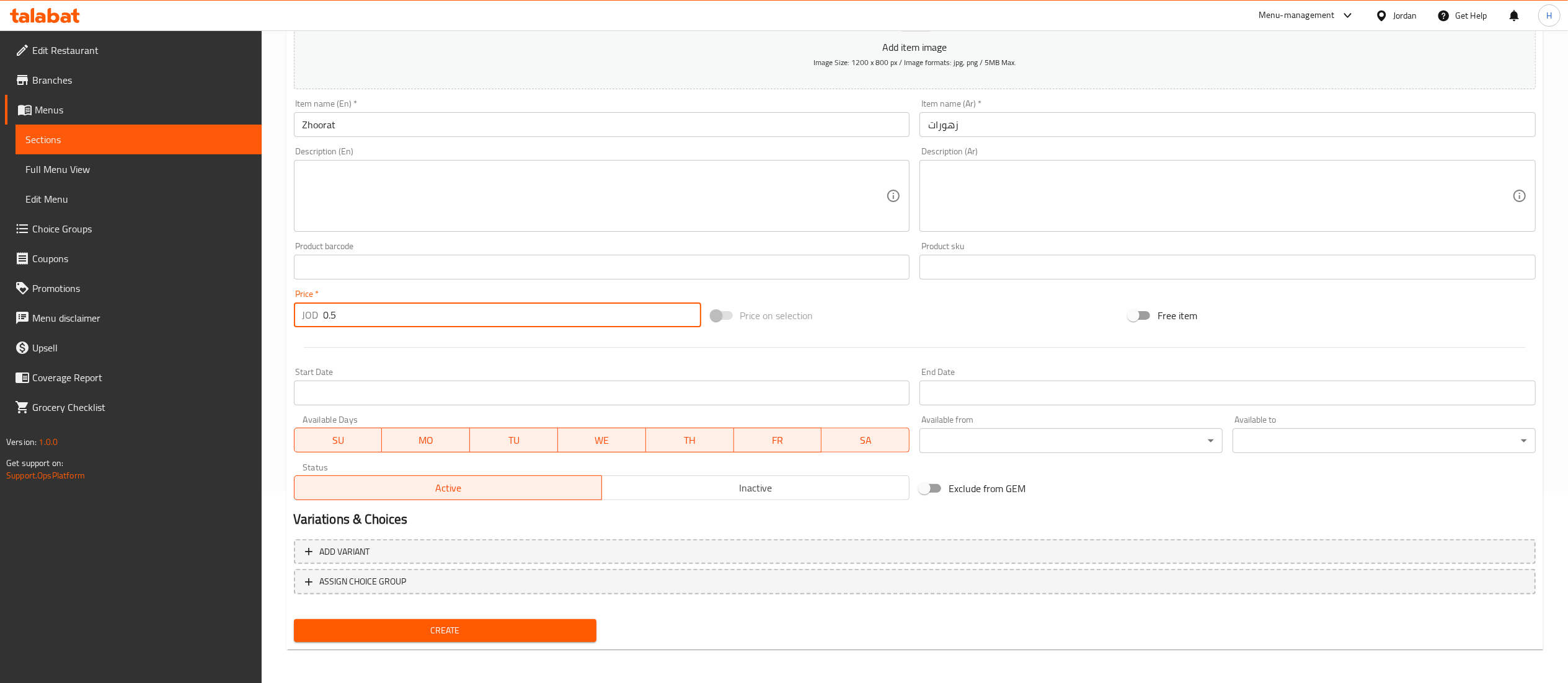
type input "0.5"
click at [503, 647] on div "Create new item Add item image Image Size: 1200 x 800 px / Image formats: jpg, …" at bounding box center [915, 289] width 1256 height 722
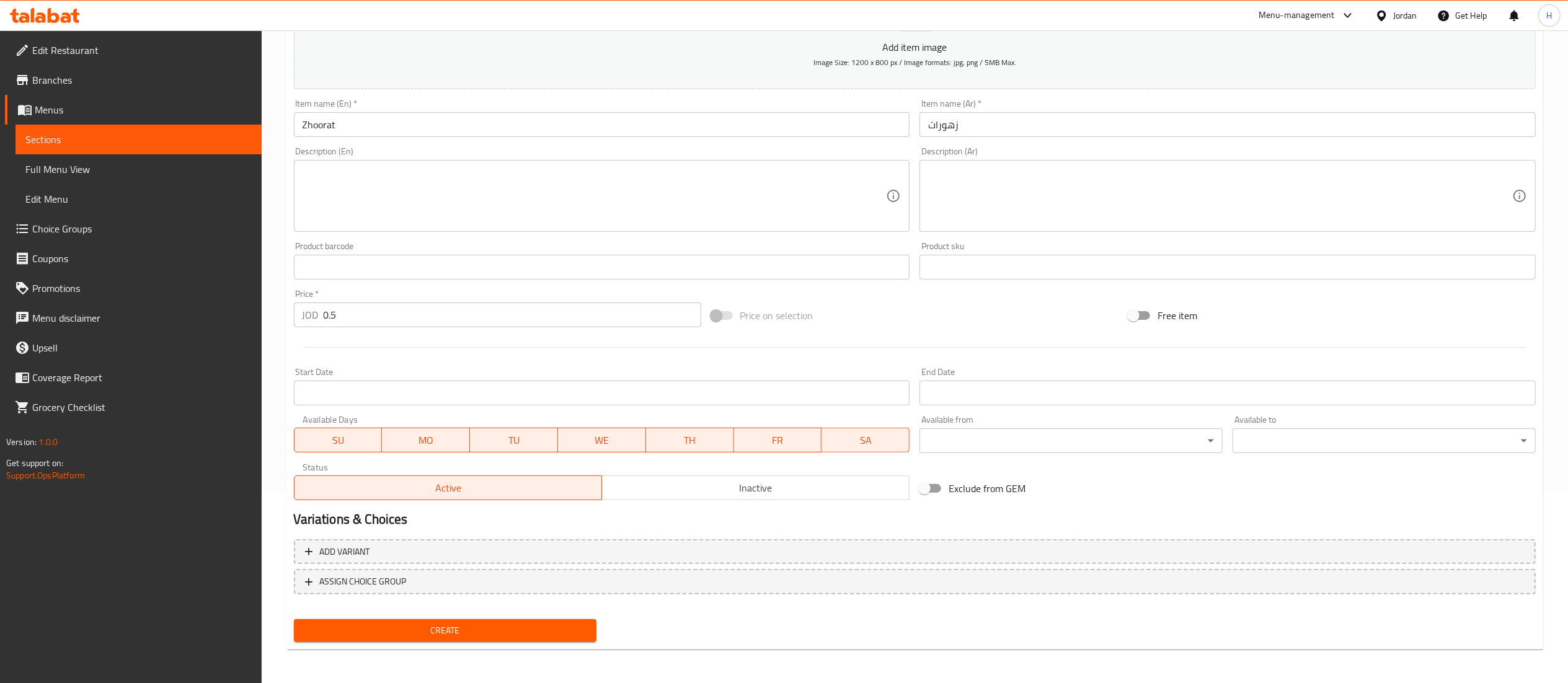
click at [509, 634] on span "Create" at bounding box center [446, 631] width 283 height 16
type input "0"
click at [977, 124] on input "text" at bounding box center [1227, 124] width 617 height 25
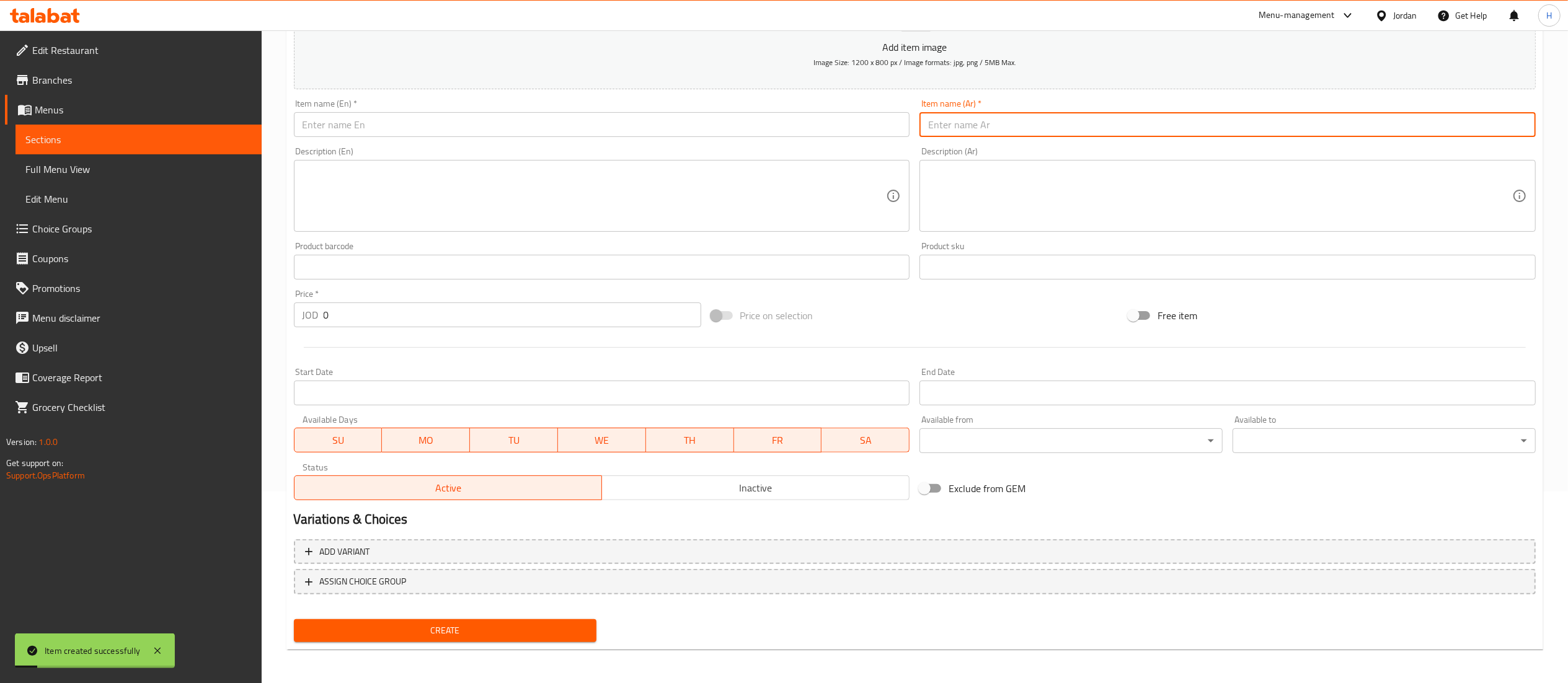
paste input "زنجبيل وحليب"
type input "زنجبيل وحليب"
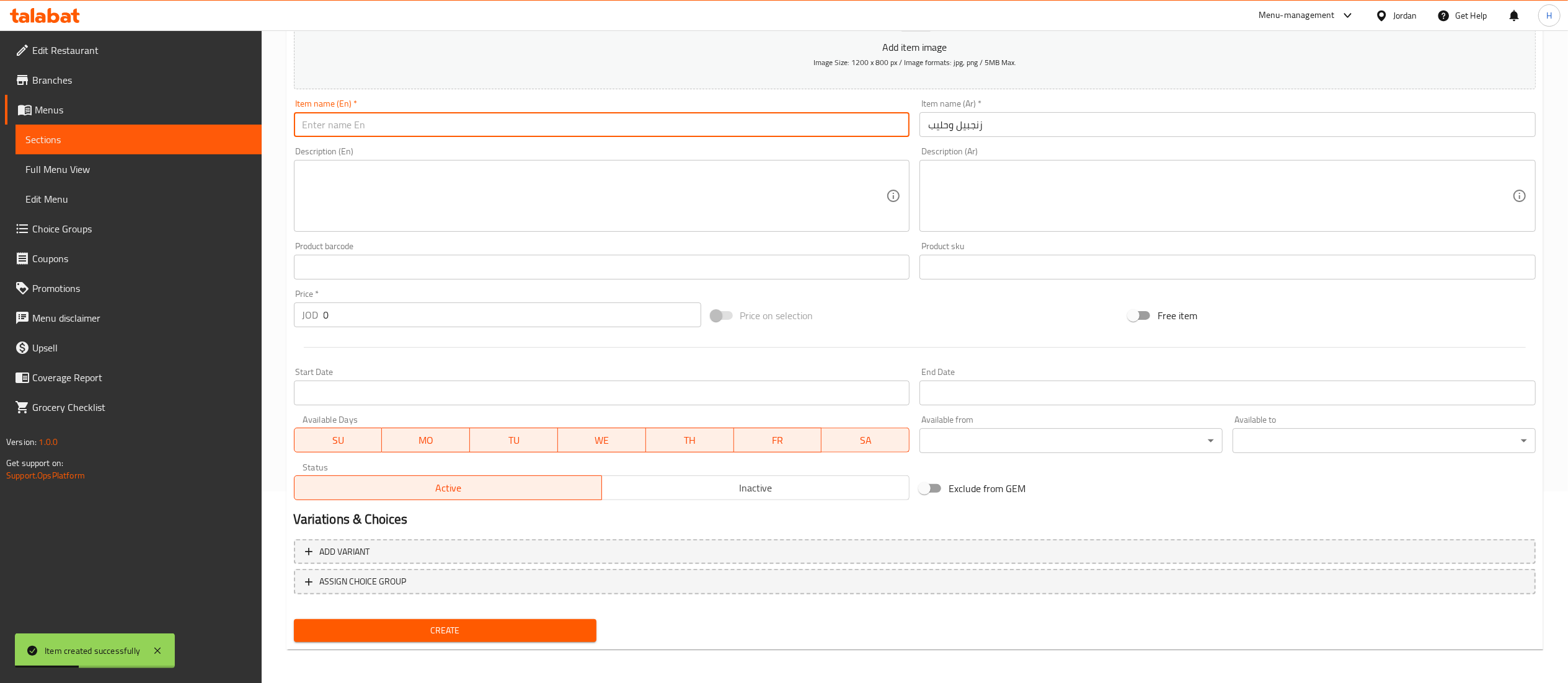
click at [404, 133] on input "text" at bounding box center [603, 124] width 617 height 25
paste input "Ginger and milk"
type input "Ginger and milk"
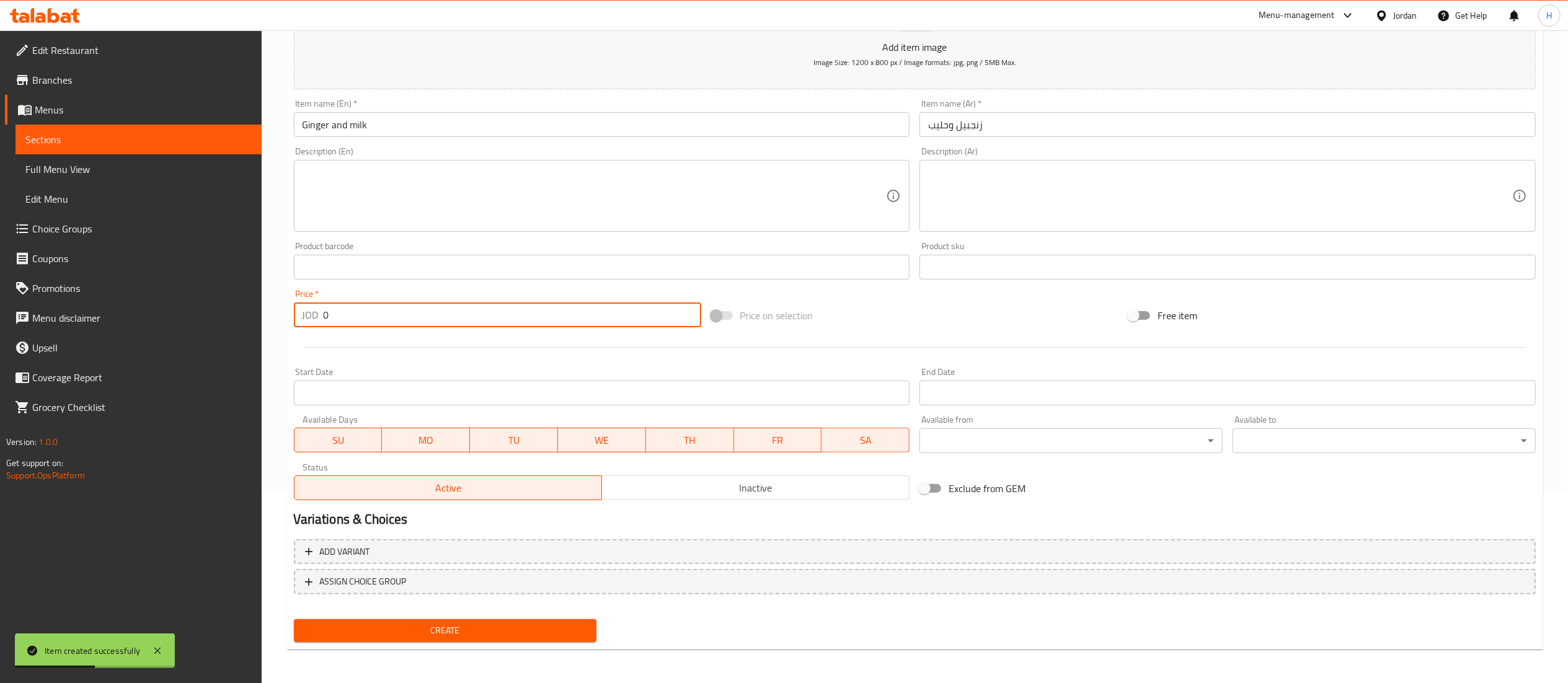
drag, startPoint x: 348, startPoint y: 317, endPoint x: 308, endPoint y: 307, distance: 41.2
click at [309, 307] on div "JOD 0 Price *" at bounding box center [497, 315] width 407 height 25
type input "0.75"
click at [462, 624] on span "Create" at bounding box center [446, 631] width 283 height 16
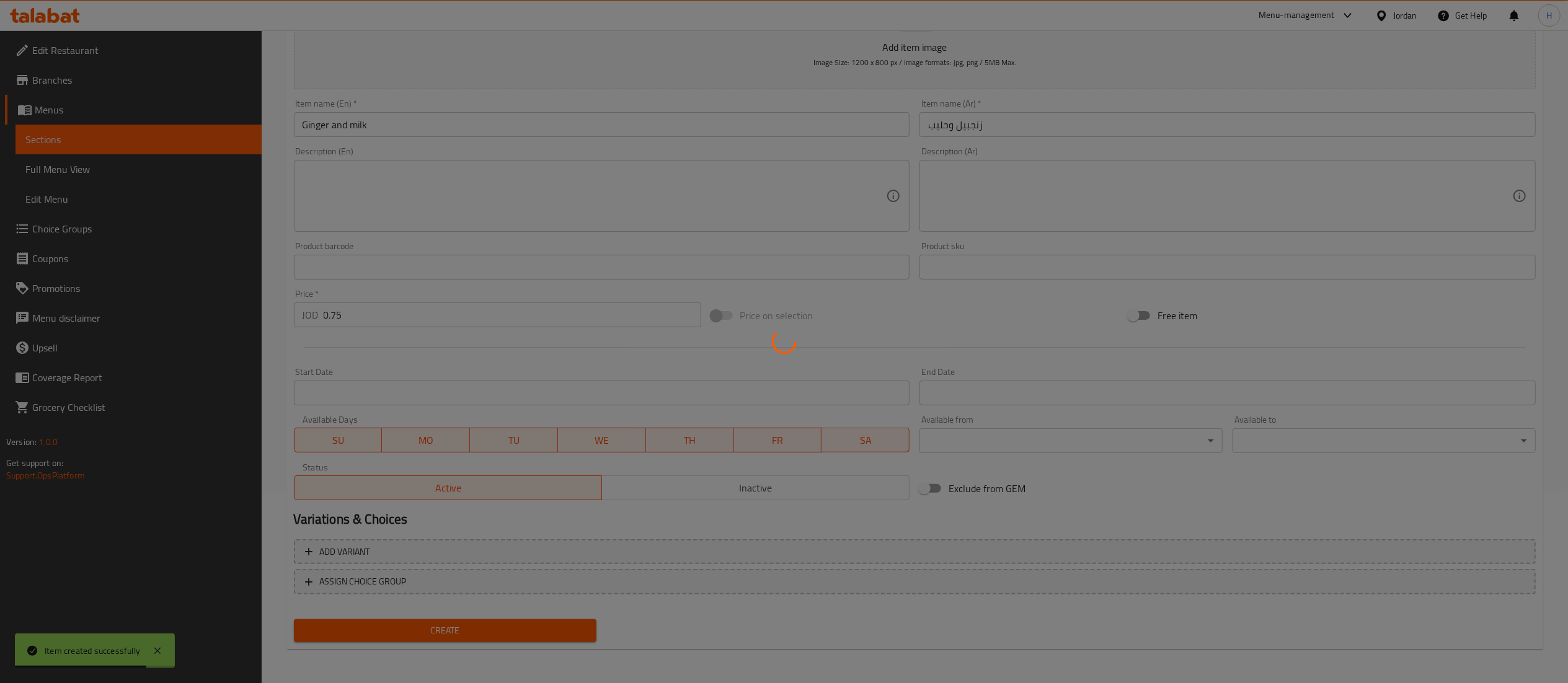
type input "0"
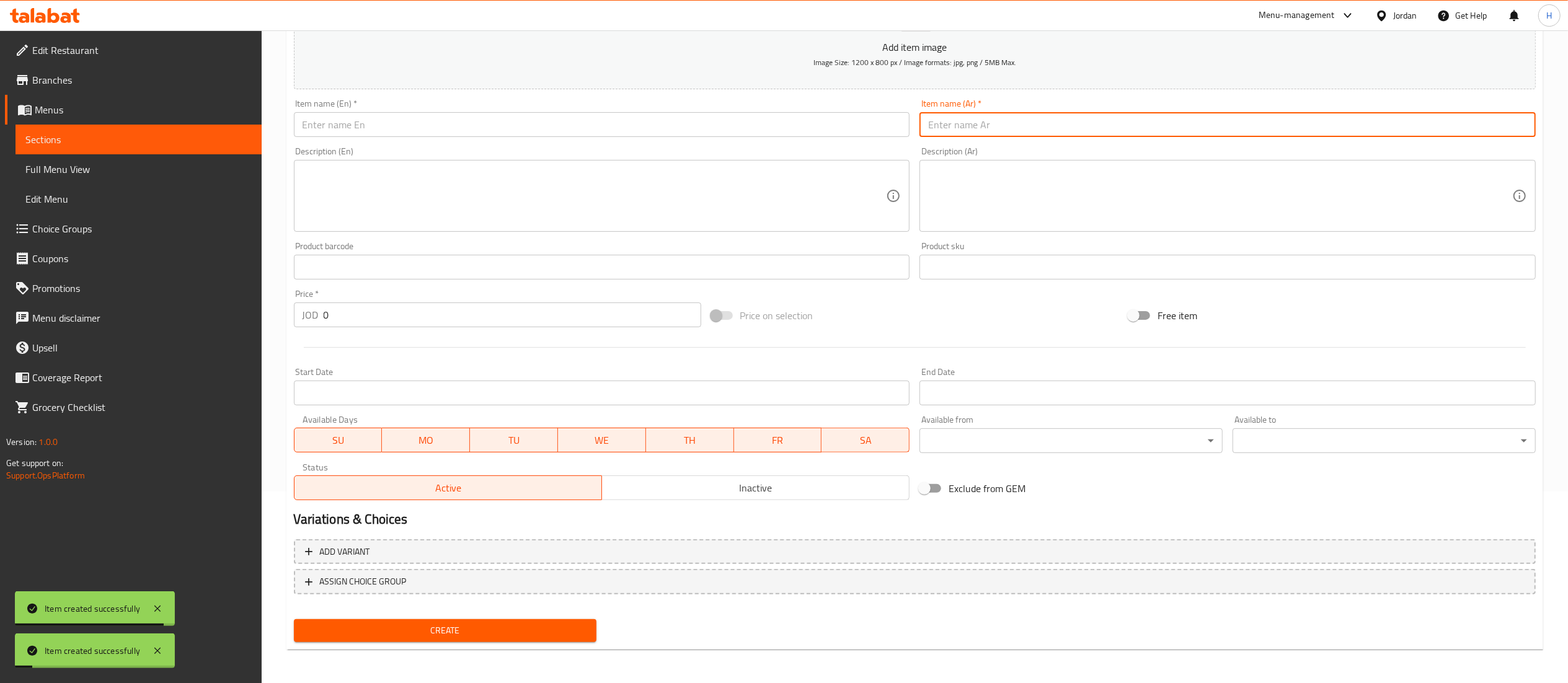
drag, startPoint x: 967, startPoint y: 128, endPoint x: 963, endPoint y: 135, distance: 8.1
click at [967, 128] on input "text" at bounding box center [1227, 124] width 617 height 25
paste input "شاي كرك"
type input "شاي كرك"
click at [720, 125] on input "text" at bounding box center [603, 124] width 617 height 25
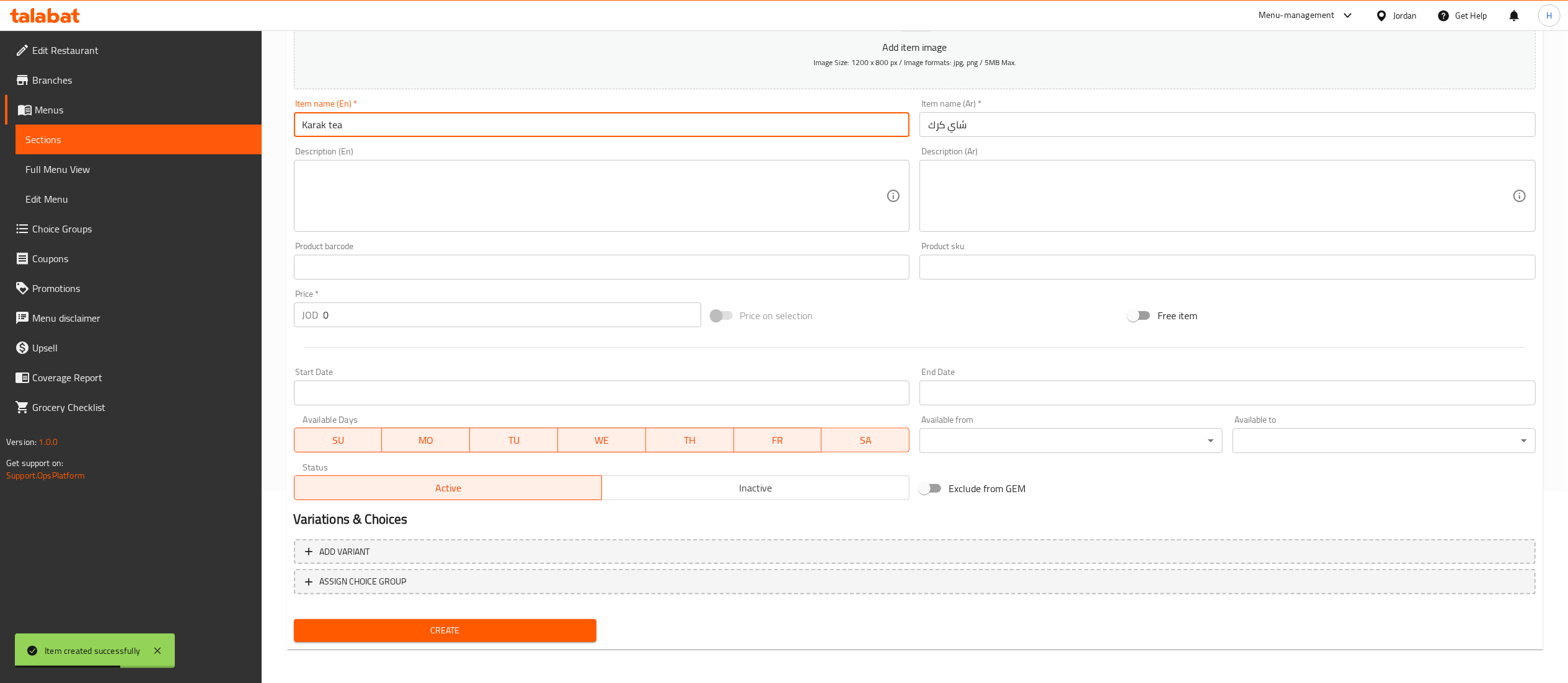
type input "Karak tea"
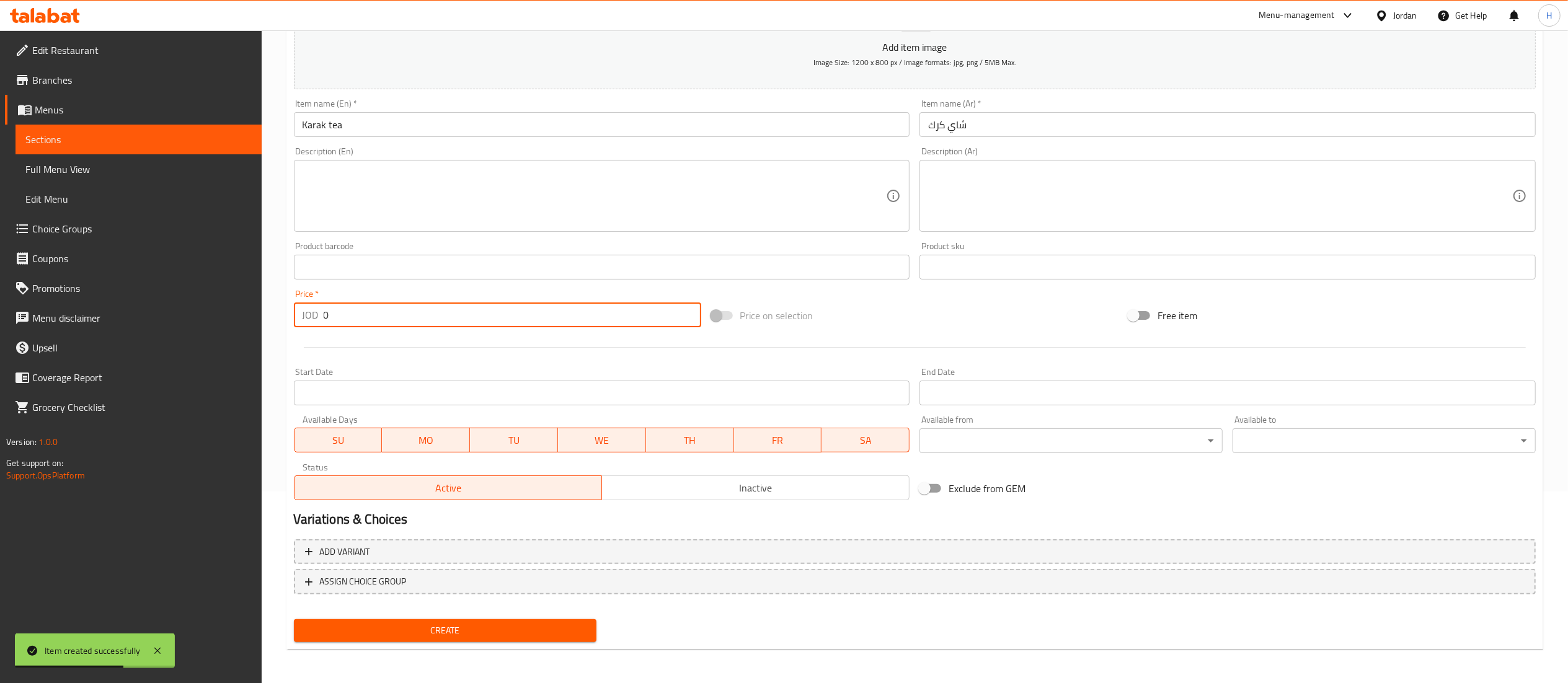
click at [368, 326] on input "0" at bounding box center [512, 315] width 378 height 25
type input "0.75"
click at [404, 632] on span "Create" at bounding box center [446, 631] width 283 height 16
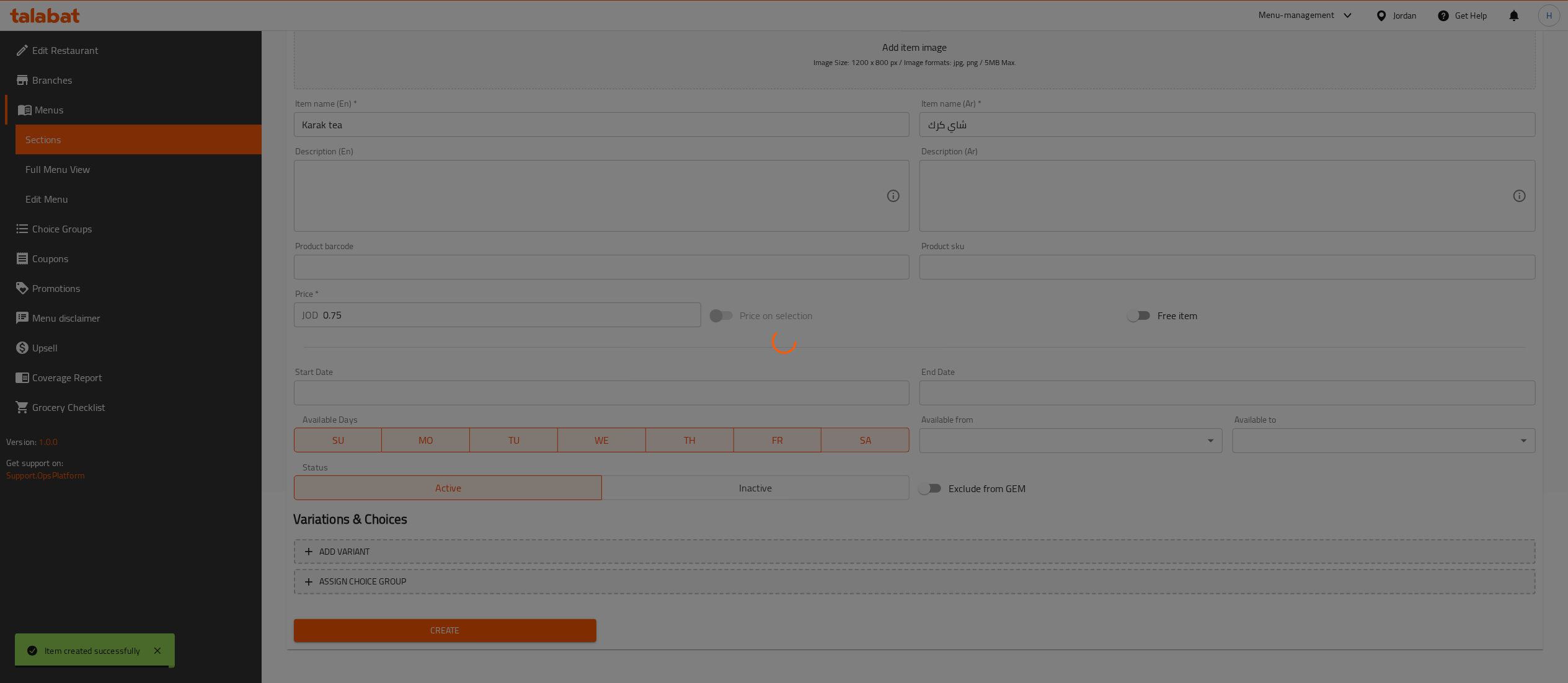
type input "0"
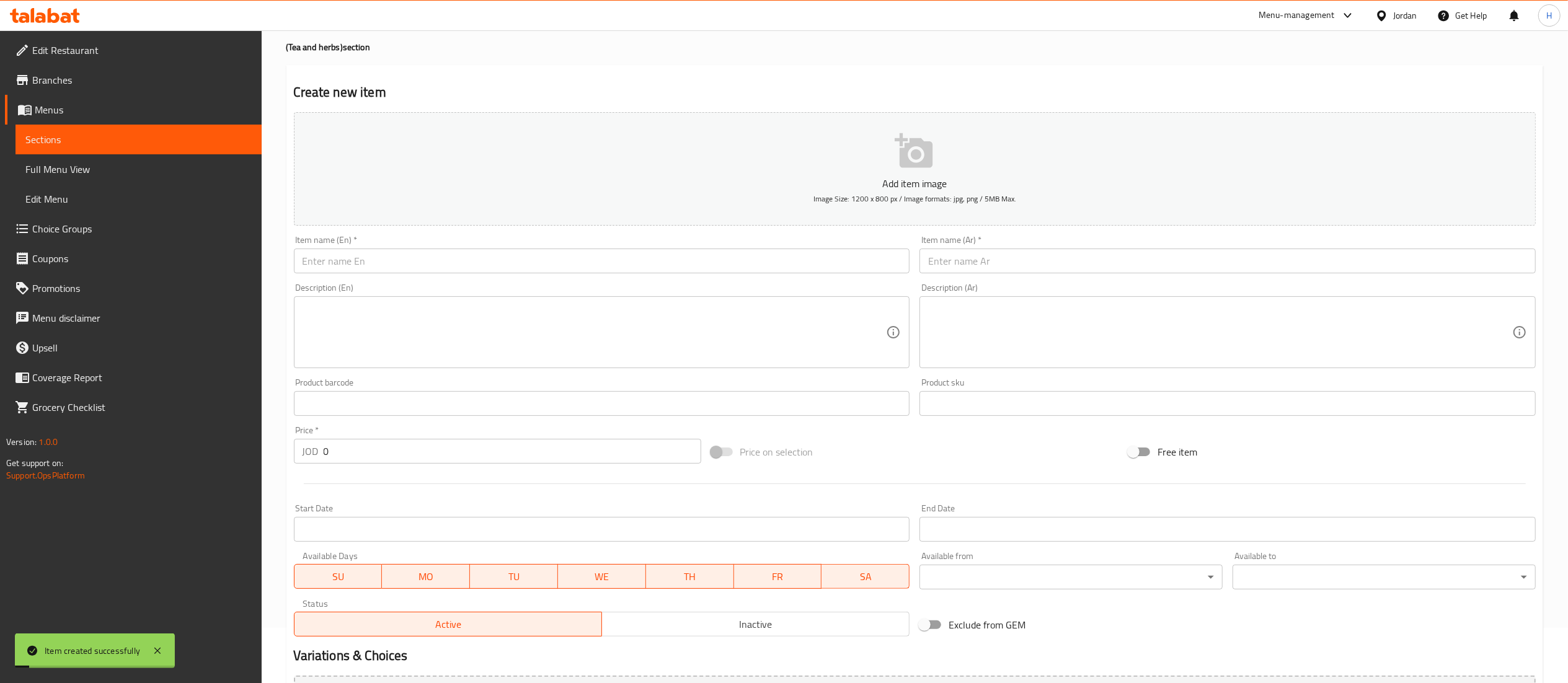
scroll to position [0, 0]
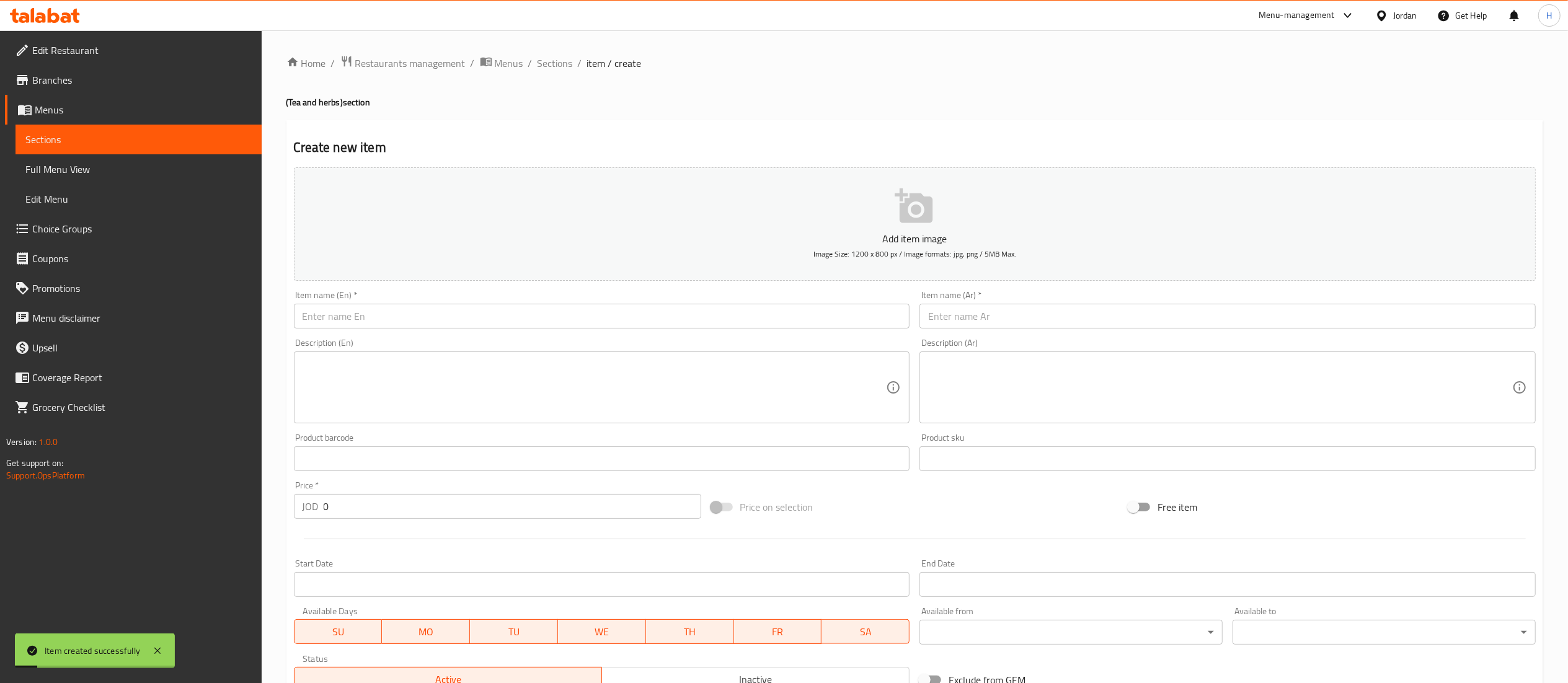
click at [530, 62] on ol "Home / Restaurants management / Menus / Sections / item / create" at bounding box center [915, 63] width 1256 height 16
click at [554, 60] on span "Sections" at bounding box center [555, 63] width 36 height 15
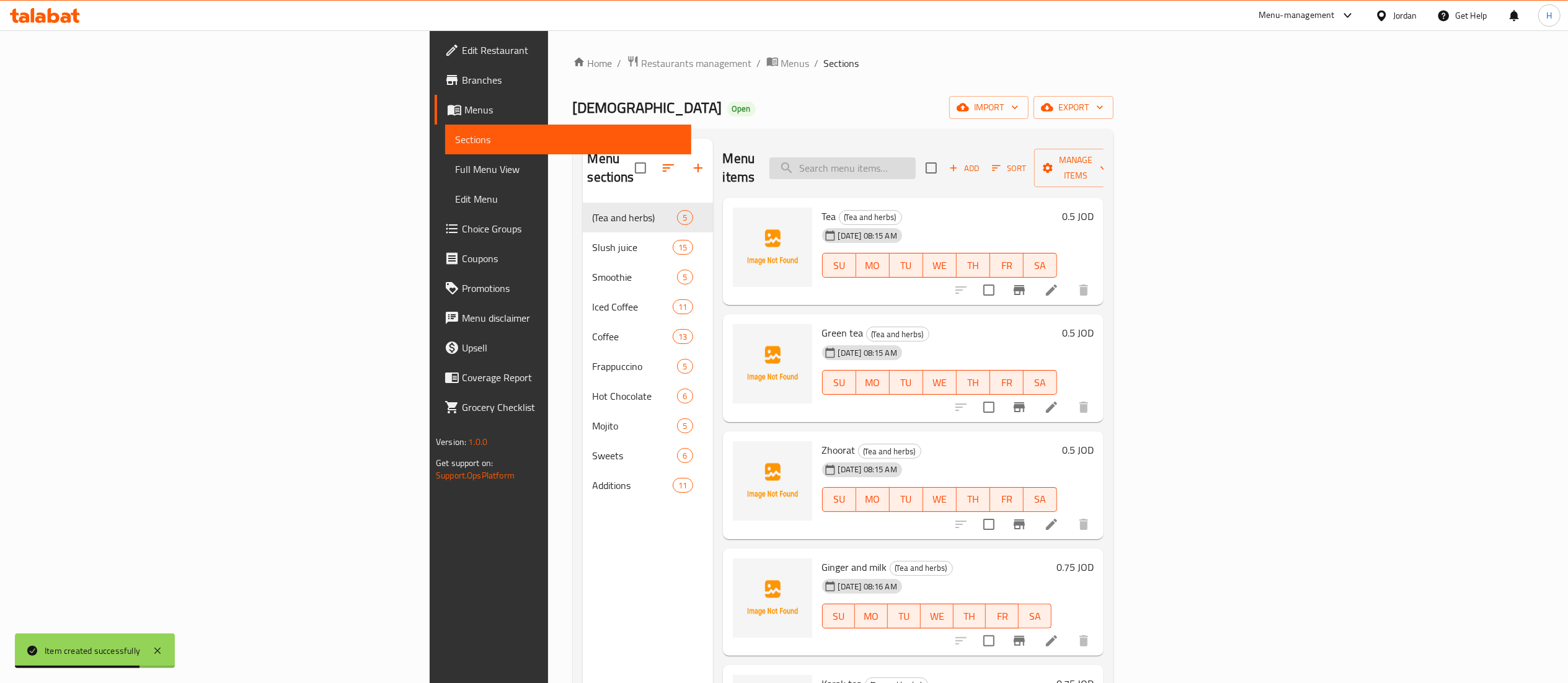
click at [916, 166] on input "search" at bounding box center [842, 168] width 147 height 22
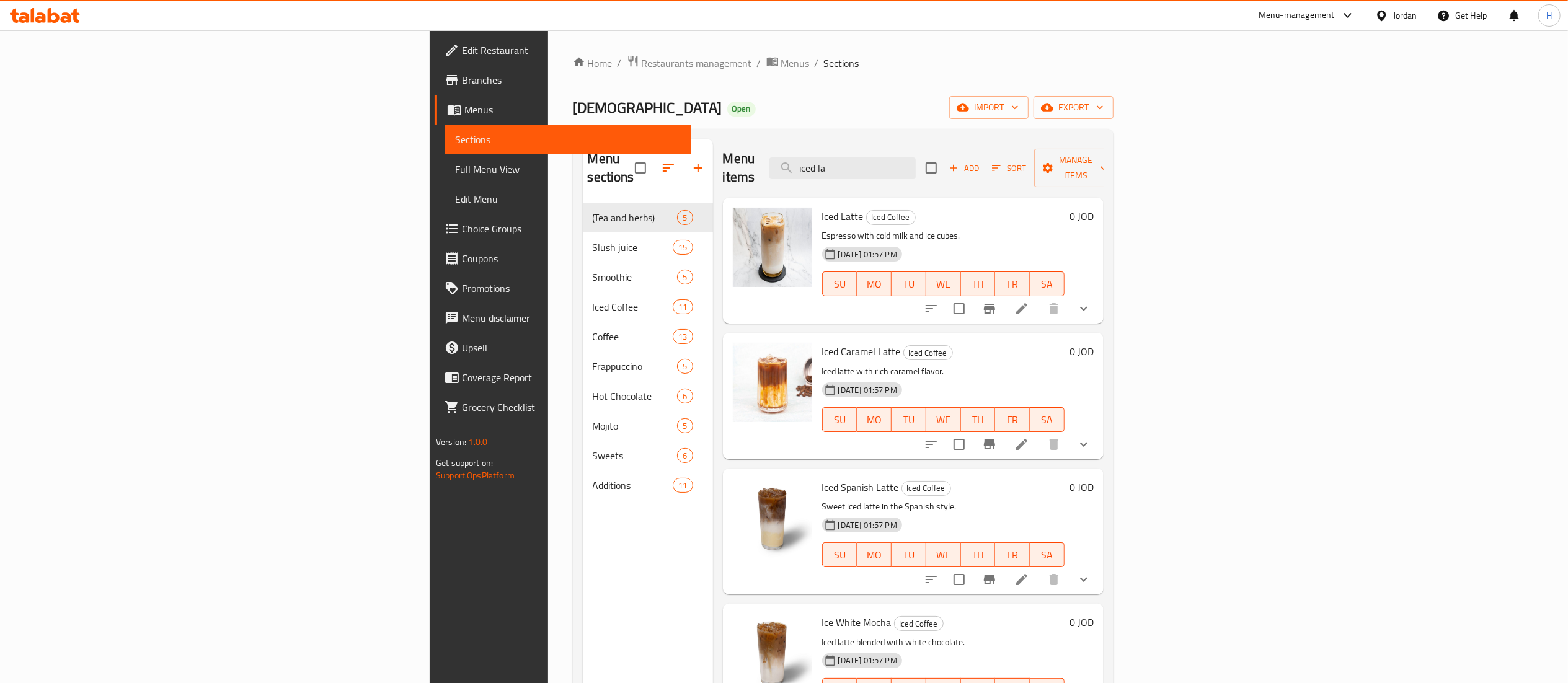
type input "iced la"
click at [1087, 307] on icon "show more" at bounding box center [1083, 308] width 7 height 4
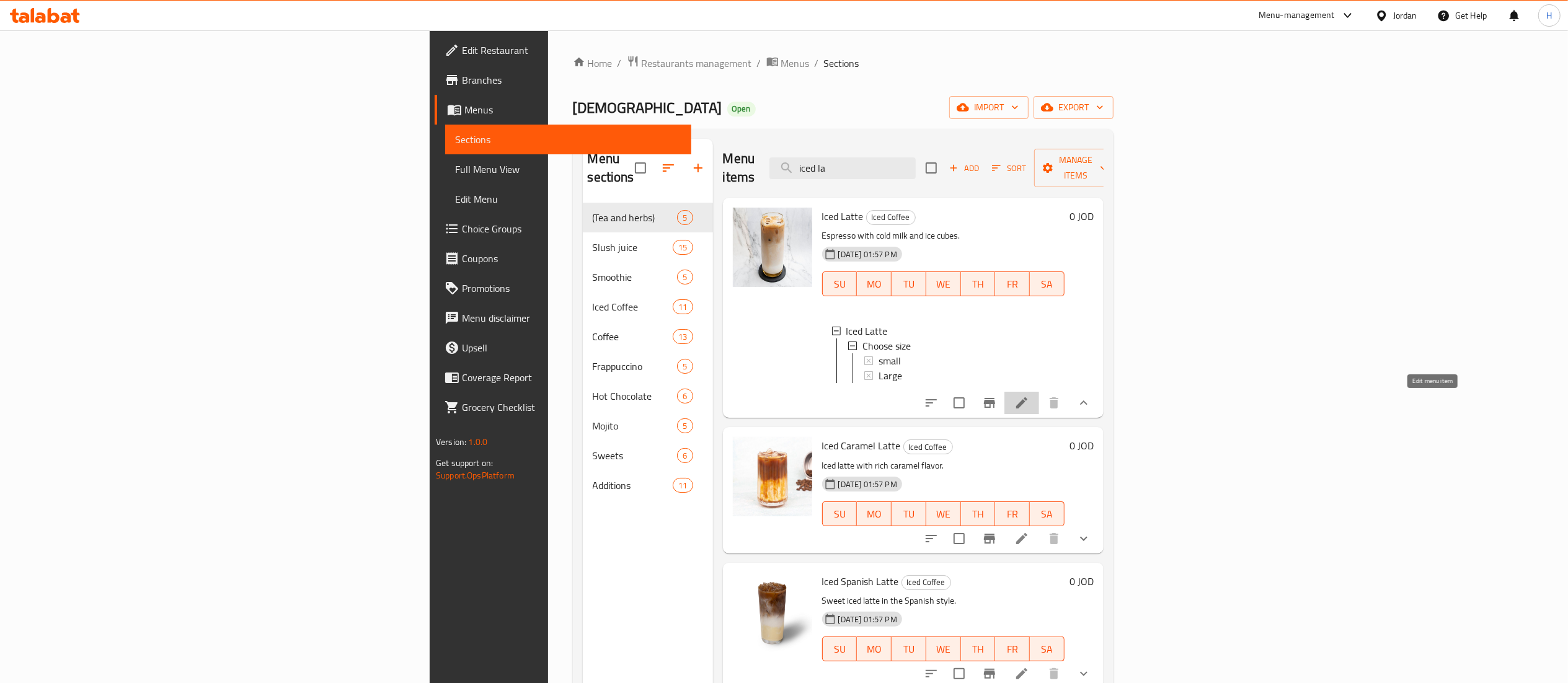
click at [1028, 406] on icon at bounding box center [1021, 403] width 11 height 11
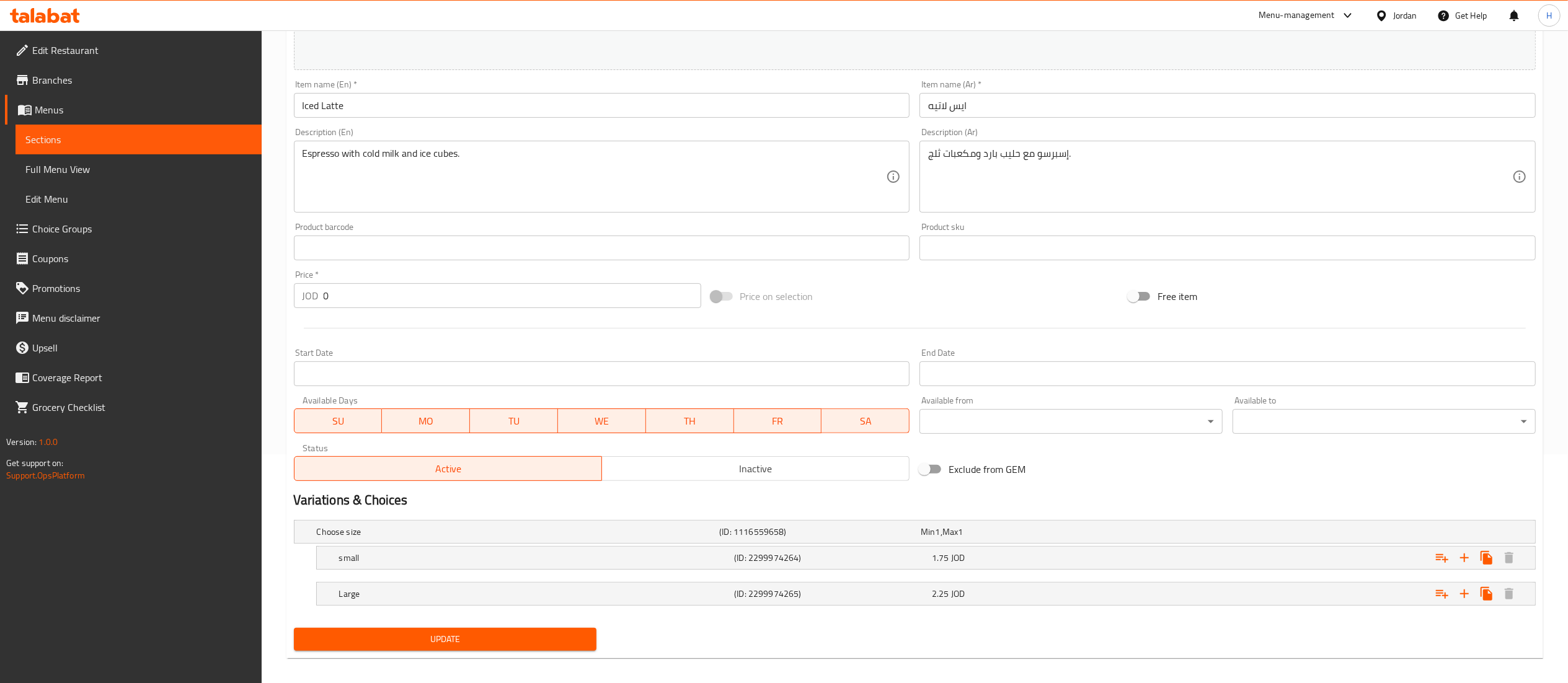
scroll to position [240, 0]
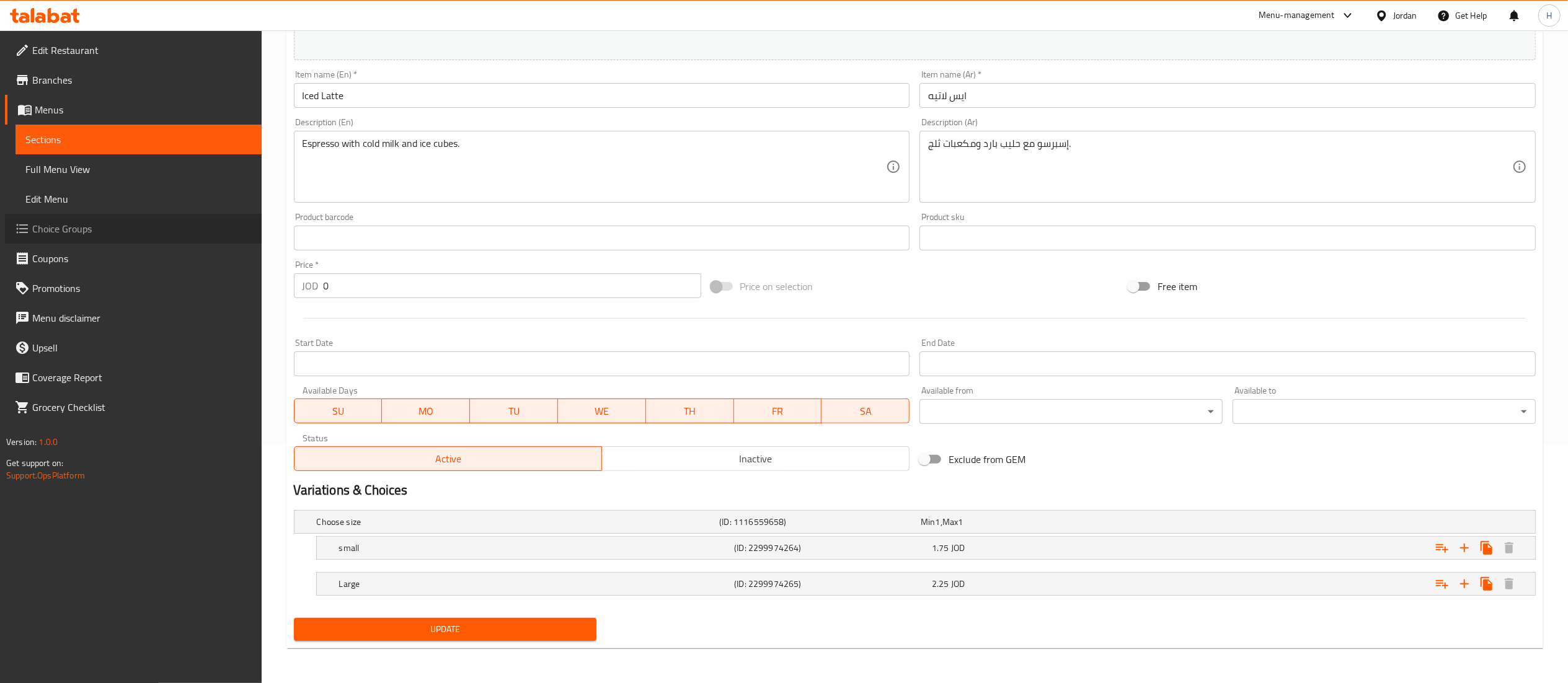
click at [85, 230] on span "Choice Groups" at bounding box center [142, 229] width 220 height 15
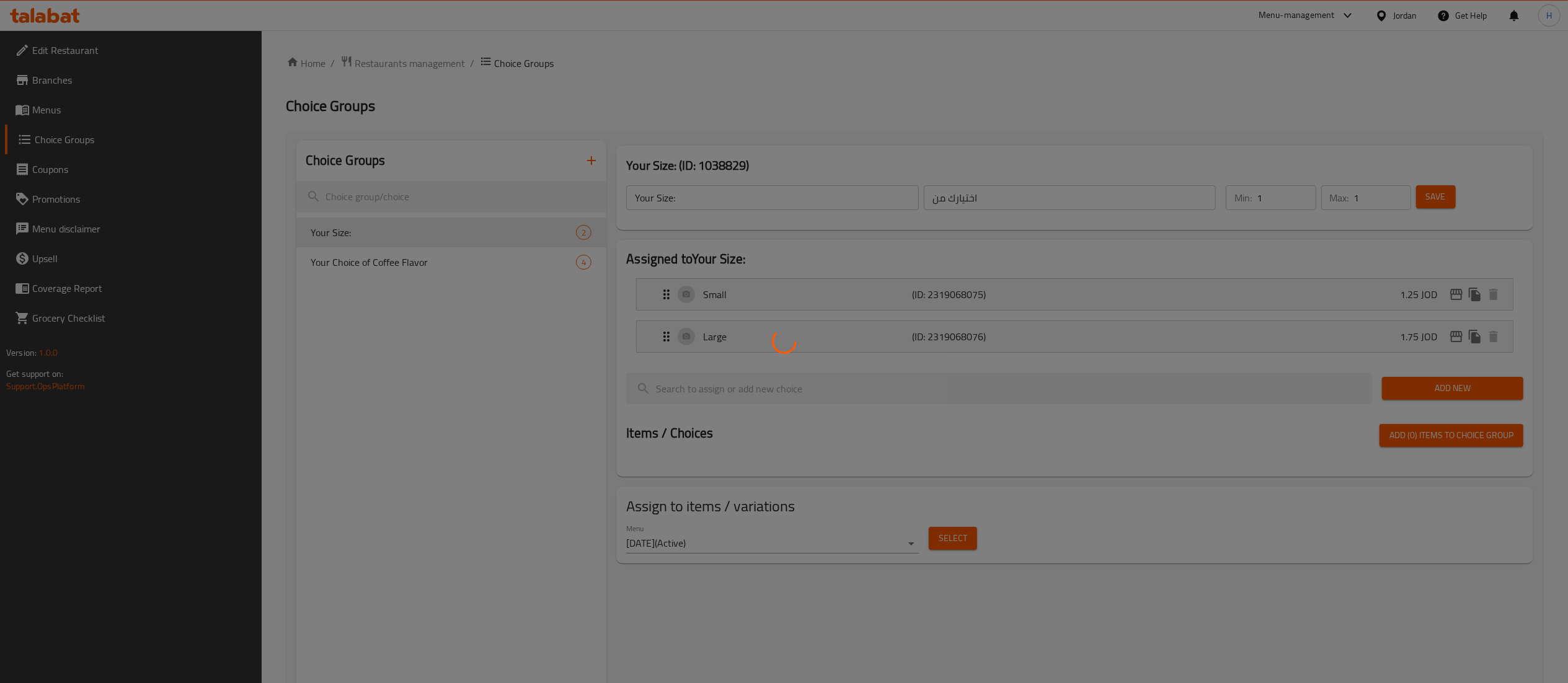
click at [554, 302] on div at bounding box center [784, 342] width 1568 height 683
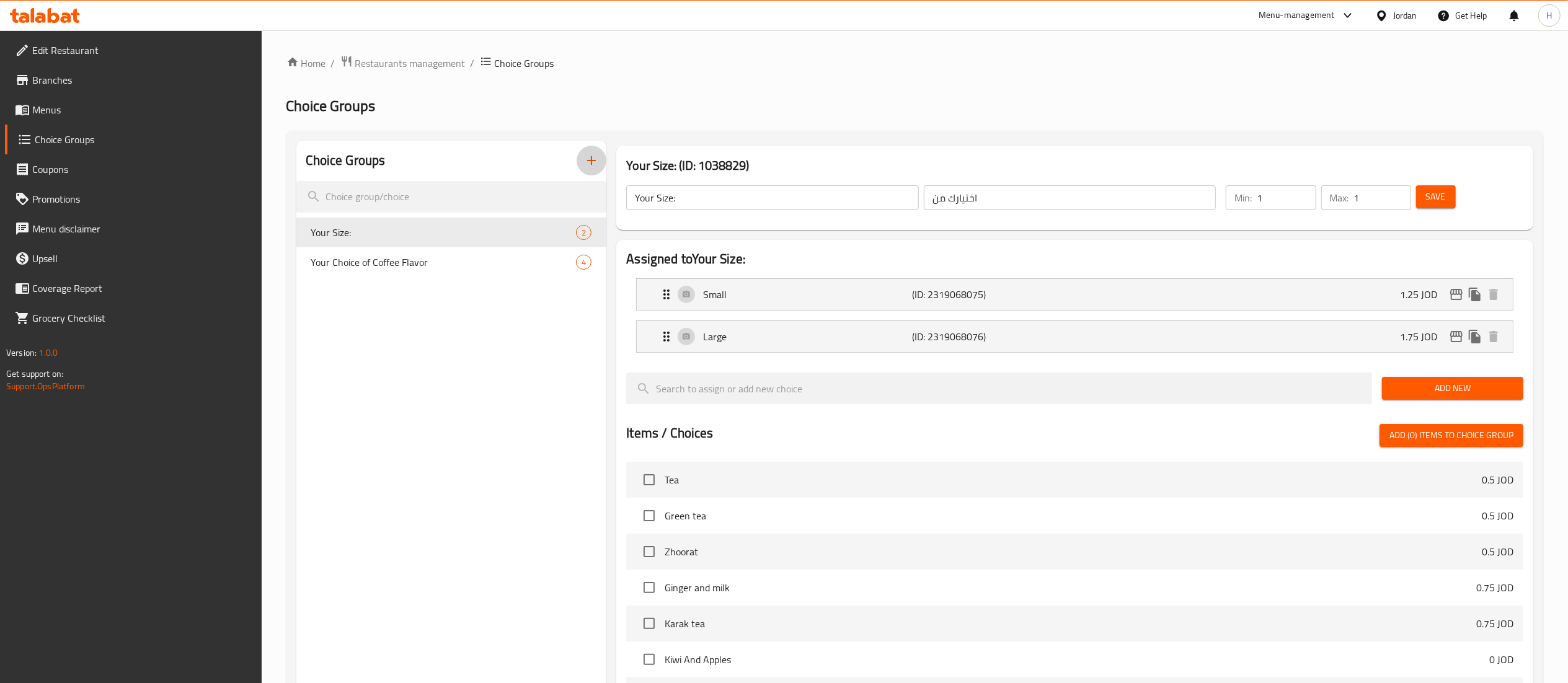
click at [594, 167] on icon "button" at bounding box center [592, 161] width 15 height 15
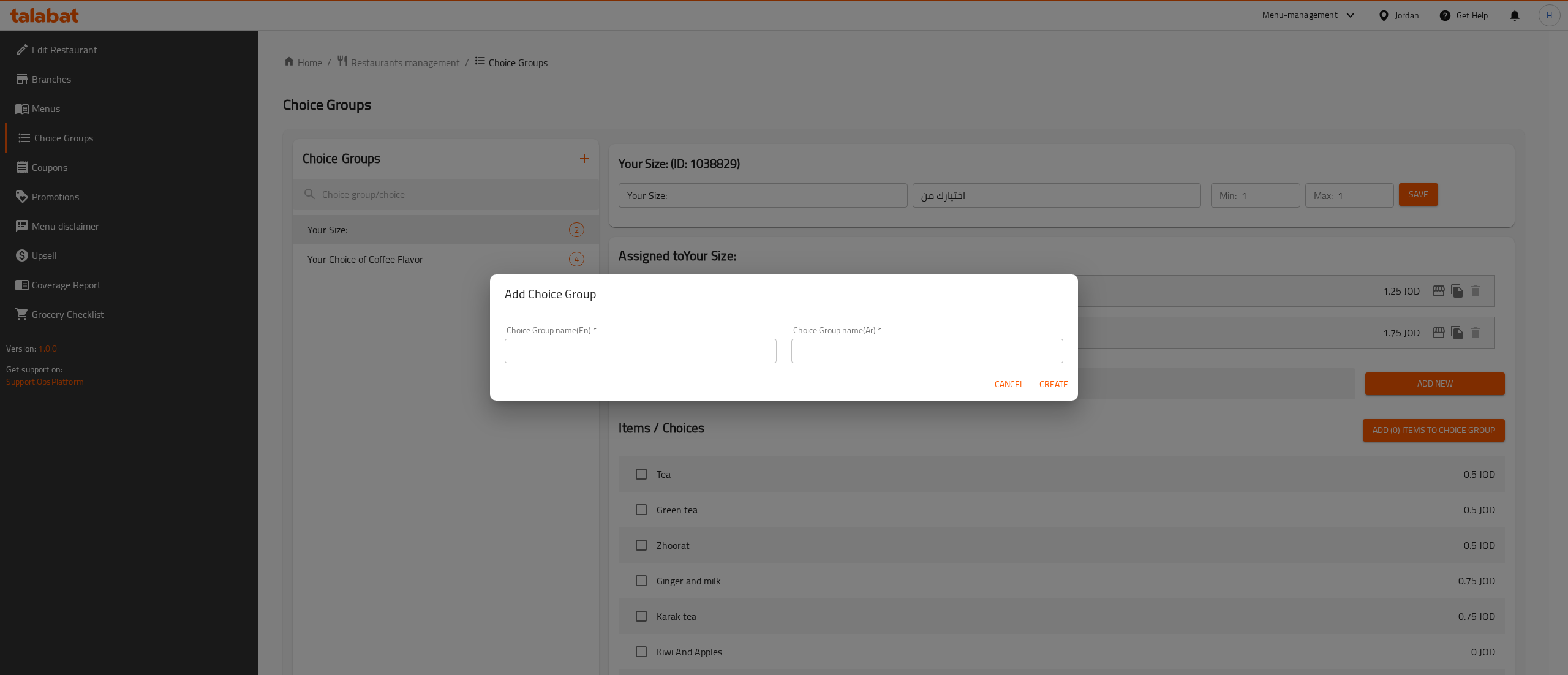
click at [598, 347] on input "text" at bounding box center [640, 351] width 272 height 25
type input "Choose Your Flavor"
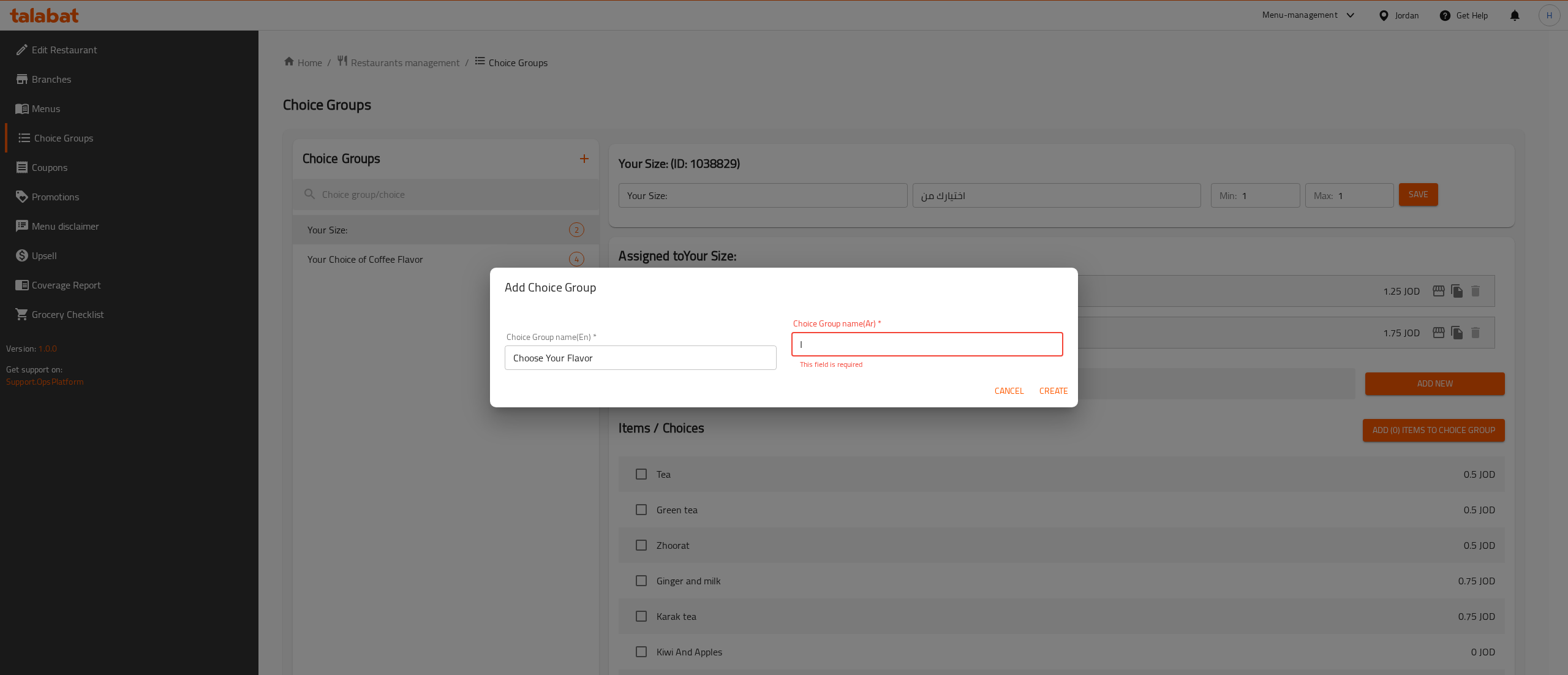
type input "اختيارك من"
click at [1034, 380] on button "Create" at bounding box center [1054, 392] width 39 height 23
type input "Choose Your Flavor"
type input "0"
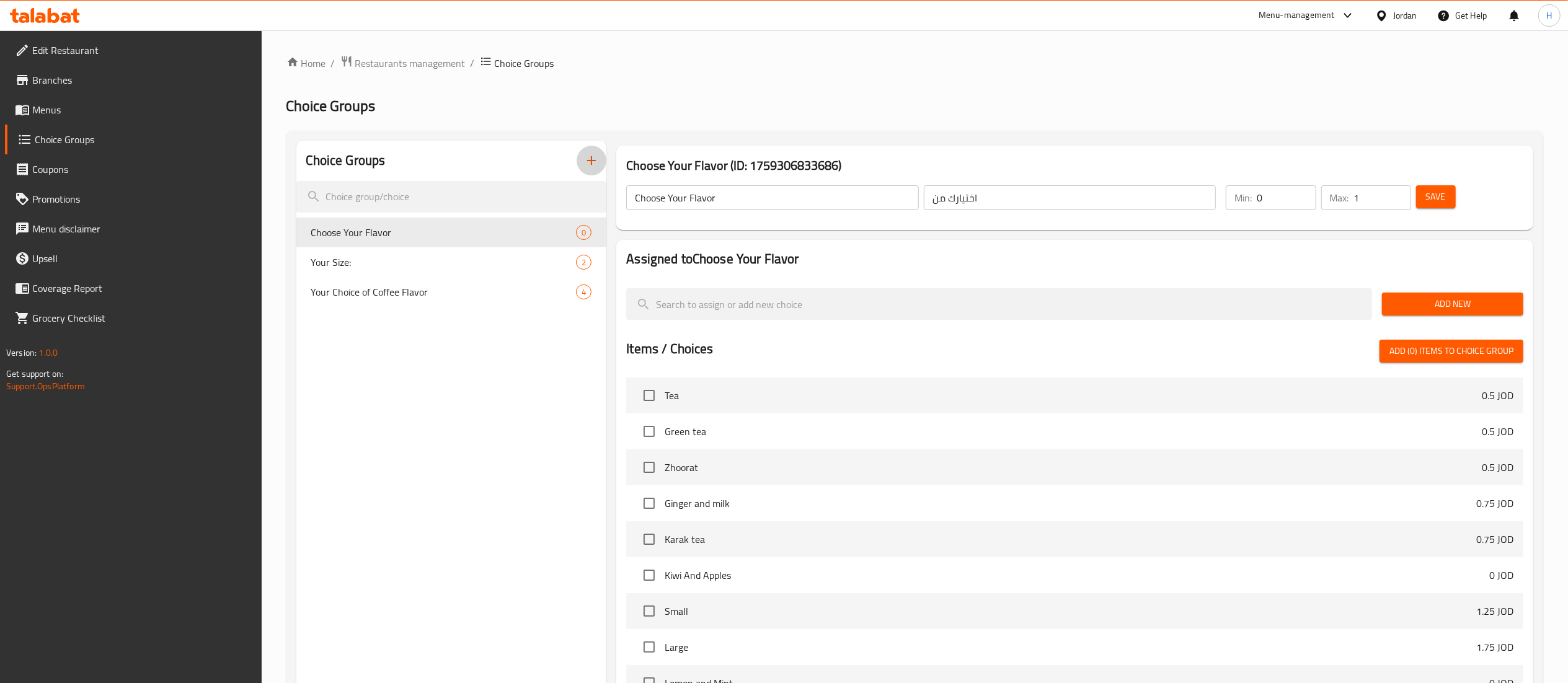
type input "1"
click at [1396, 192] on input "1" at bounding box center [1382, 198] width 57 height 25
click at [1444, 302] on span "Add New" at bounding box center [1452, 304] width 122 height 16
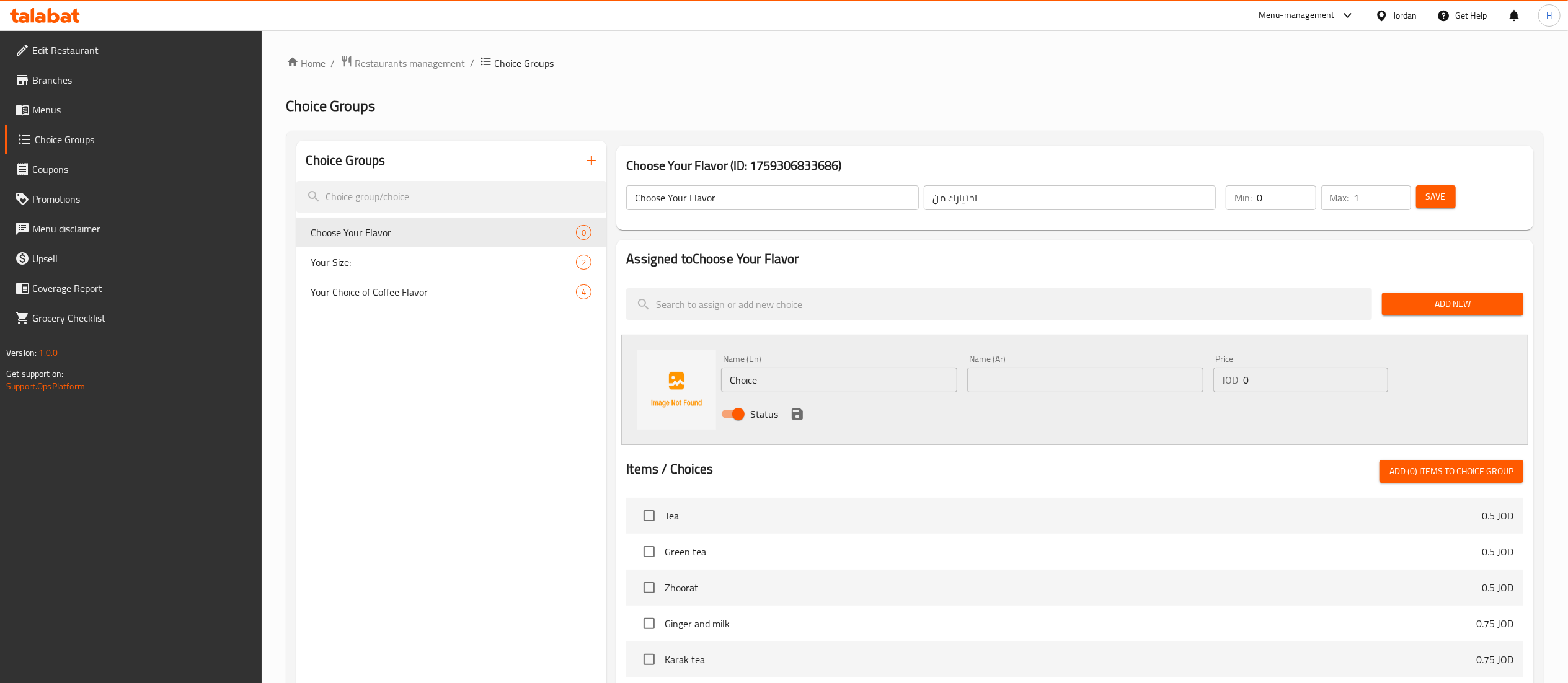
click at [1114, 378] on input "text" at bounding box center [1085, 380] width 236 height 25
paste input "بندق"
type input "بندق"
drag, startPoint x: 820, startPoint y: 378, endPoint x: 486, endPoint y: 380, distance: 334.0
click at [489, 380] on div "Choice Groups Choose Your Flavor 0 Your Size: 2 Your Choice of Coffee Flavor 4 …" at bounding box center [917, 573] width 1241 height 864
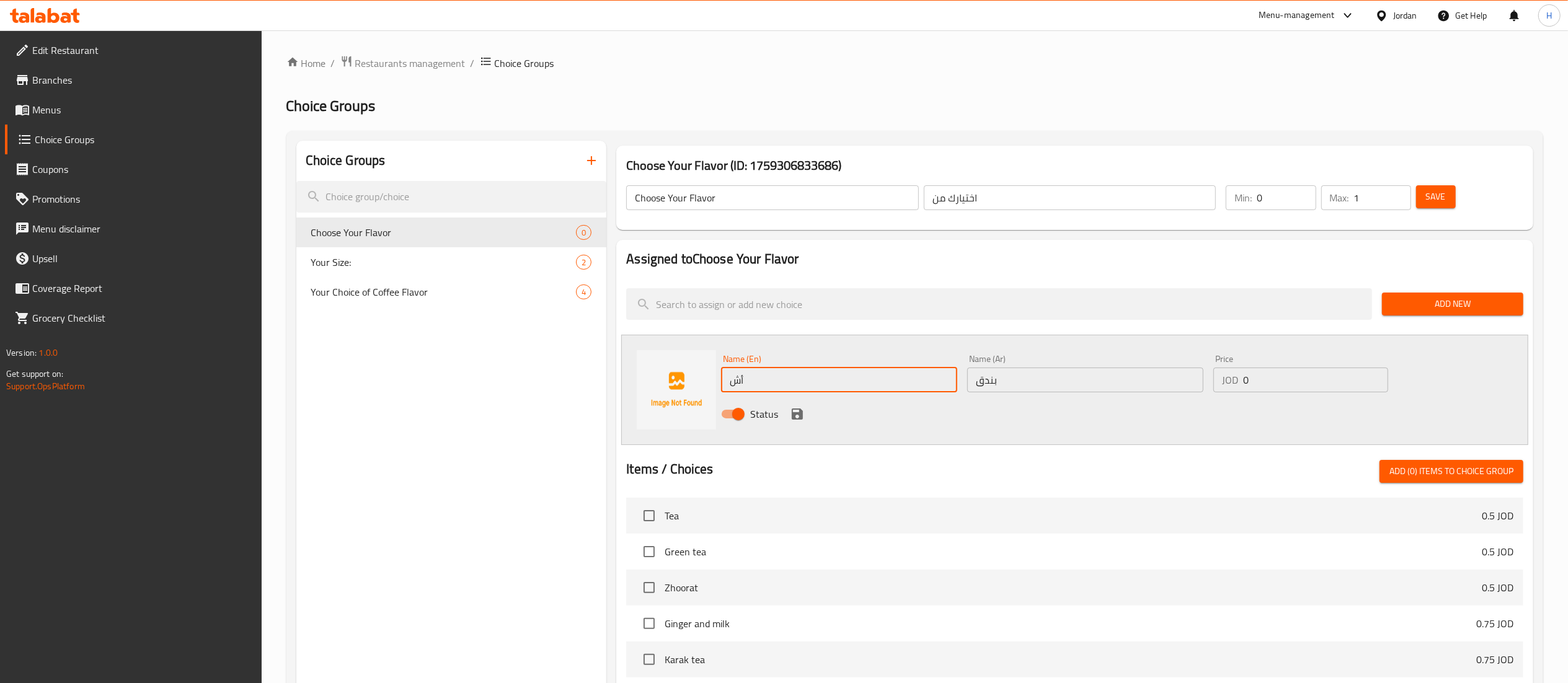
type input "أ"
type input "Hazelnut"
click at [1266, 375] on input "0" at bounding box center [1315, 380] width 145 height 25
type input "0.5"
click at [797, 417] on icon "save" at bounding box center [797, 414] width 15 height 15
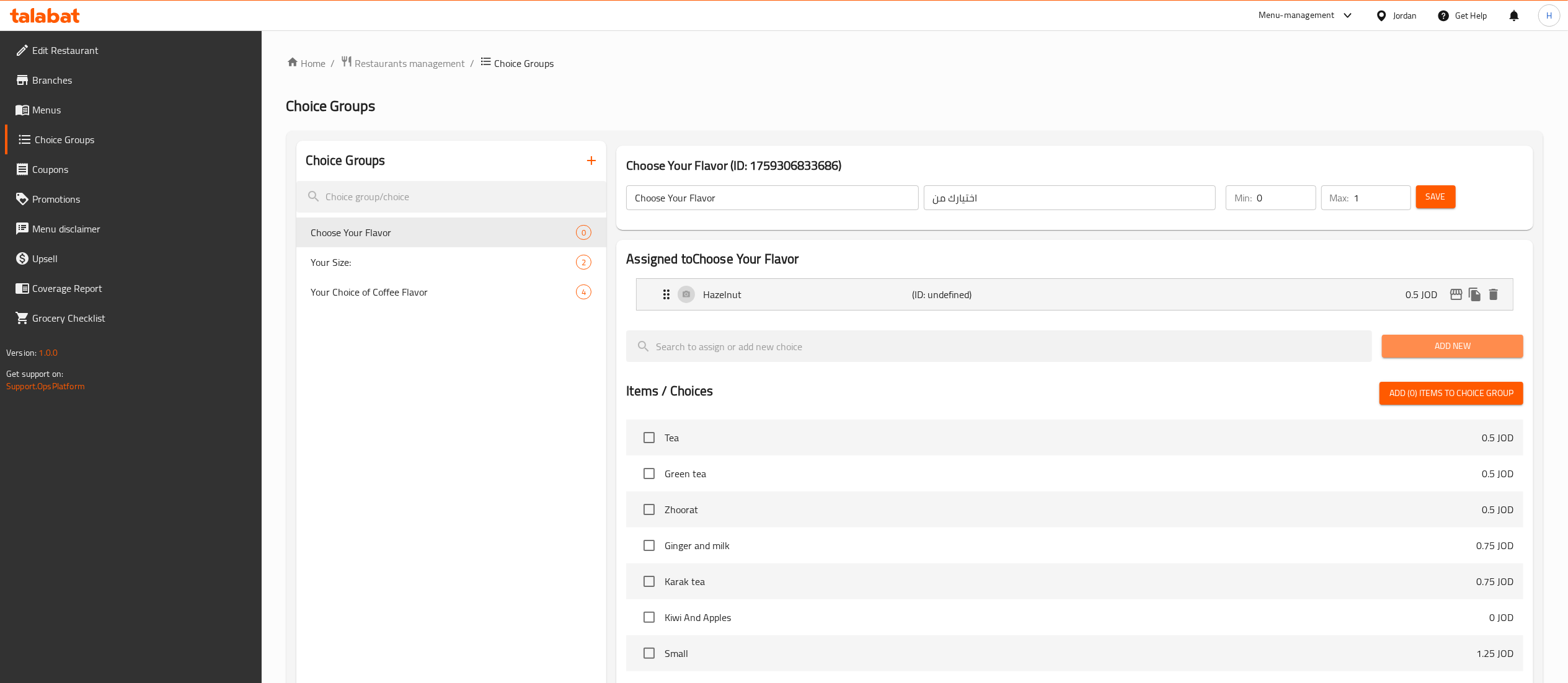
click at [1411, 343] on span "Add New" at bounding box center [1452, 346] width 122 height 16
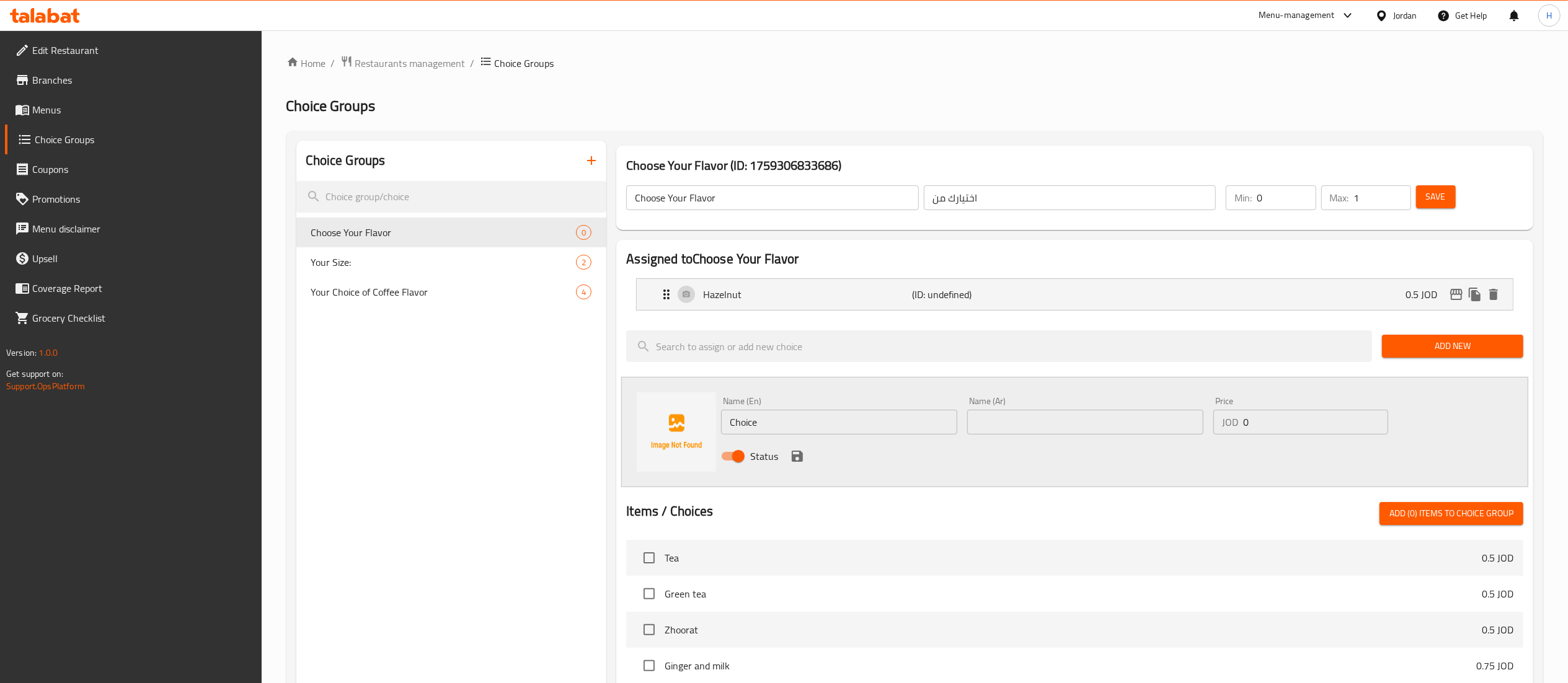
click at [983, 416] on input "text" at bounding box center [1085, 422] width 236 height 25
paste input "فانيلا"
type input "فانيلا"
drag, startPoint x: 820, startPoint y: 423, endPoint x: 668, endPoint y: 419, distance: 152.1
click at [668, 419] on div "Name (En) Choice Name (En) Name (Ar) فانيلا Name (Ar) Price JOD 0 Price Status" at bounding box center [1075, 432] width 907 height 110
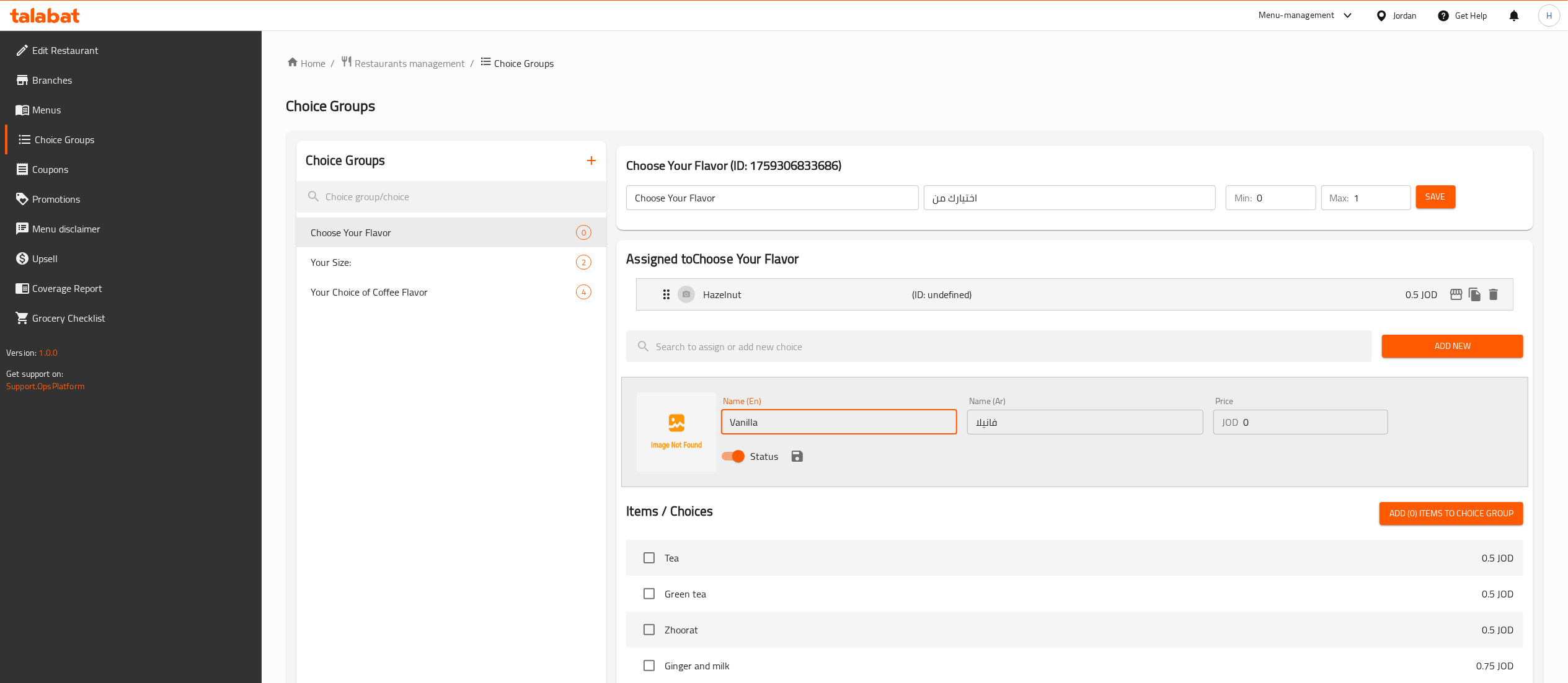
type input "Vanilla"
drag, startPoint x: 855, startPoint y: 462, endPoint x: 834, endPoint y: 462, distance: 21.0
click at [854, 462] on div "Status" at bounding box center [1085, 456] width 738 height 33
click at [1285, 418] on input "0" at bounding box center [1315, 422] width 145 height 25
type input "0.5"
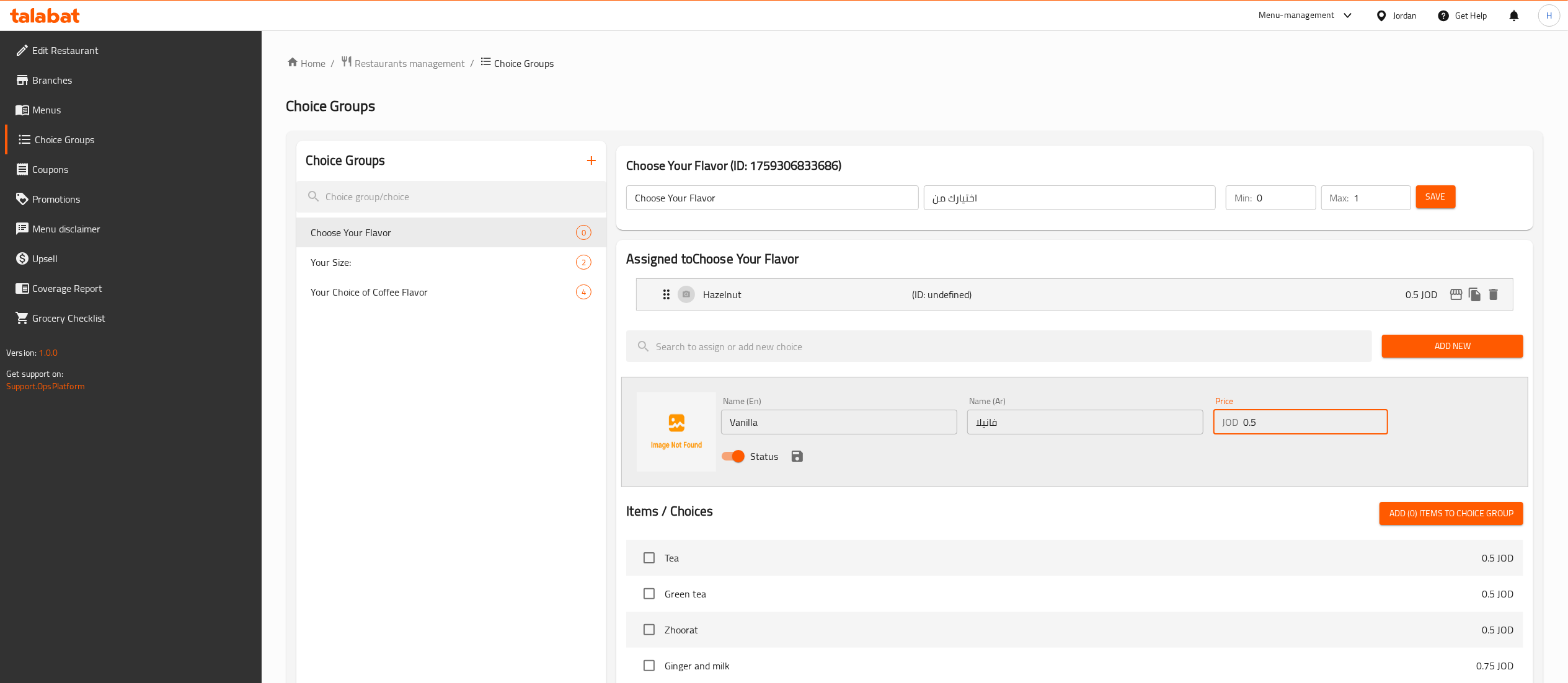
click at [802, 459] on icon "save" at bounding box center [797, 457] width 15 height 15
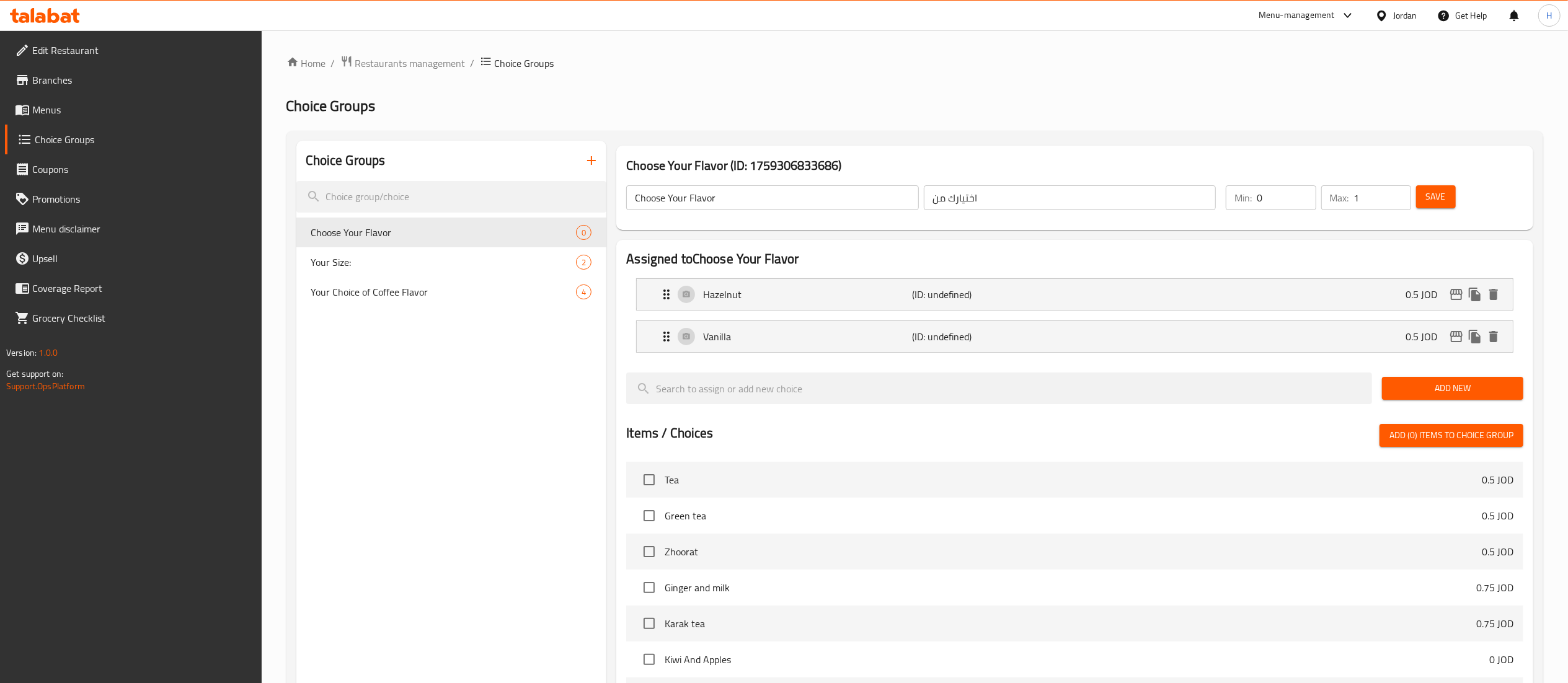
click at [1414, 395] on span "Add New" at bounding box center [1452, 388] width 122 height 16
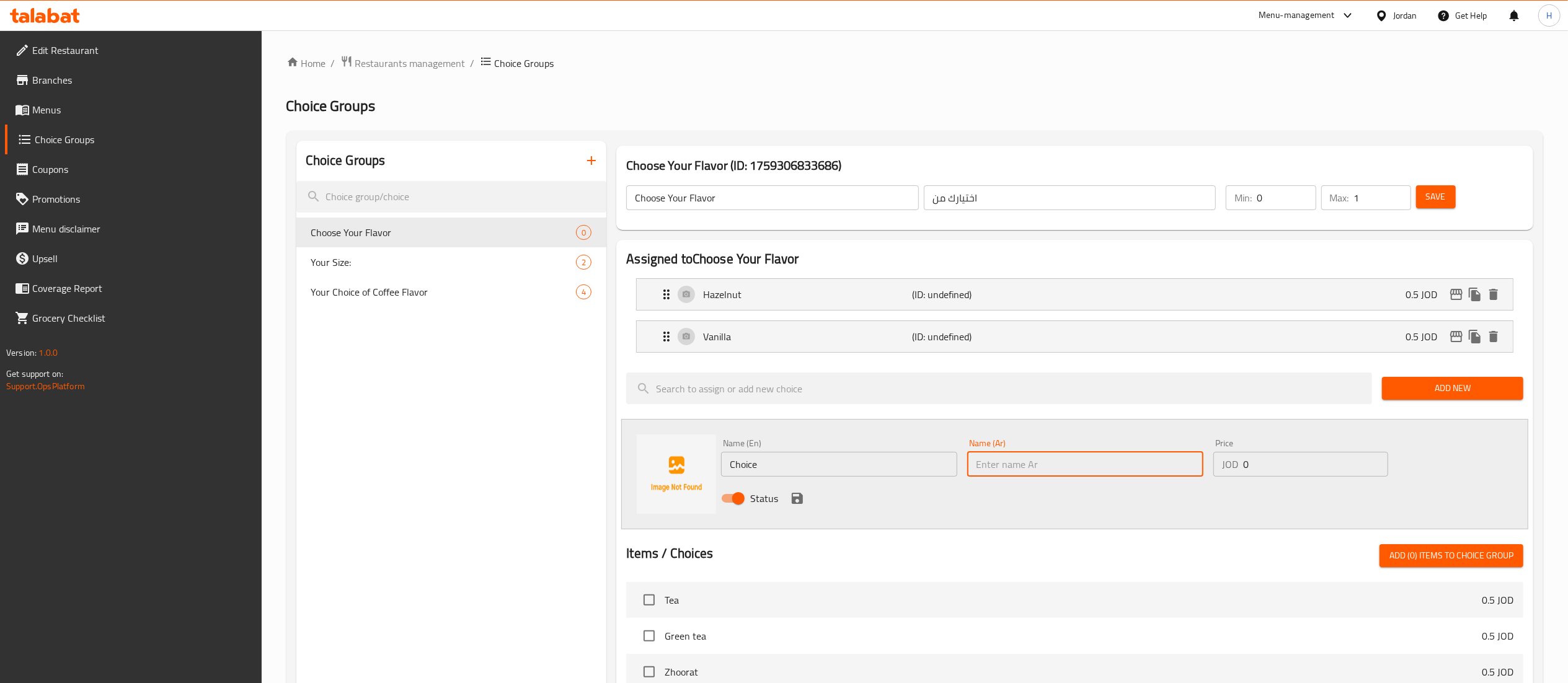
click at [1079, 472] on input "text" at bounding box center [1085, 464] width 236 height 25
paste input "كراميل"
type input "كراميل"
drag, startPoint x: 734, startPoint y: 462, endPoint x: 533, endPoint y: 461, distance: 201.0
click at [535, 462] on div "Choice Groups Choose Your Flavor 0 Your Size: 2 Your Choice of Coffee Flavor 4 …" at bounding box center [917, 615] width 1241 height 948
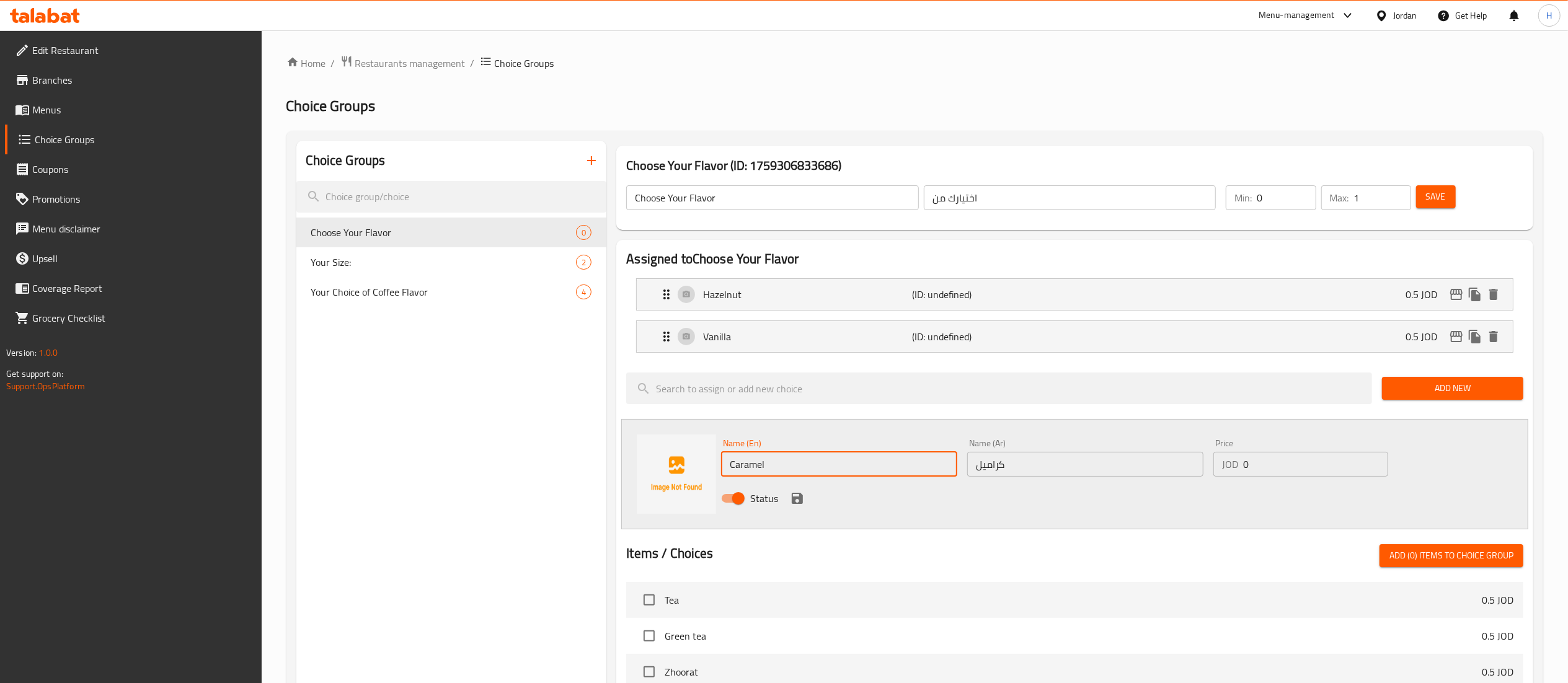
type input "Caramel"
click at [1259, 453] on input "0" at bounding box center [1315, 464] width 145 height 25
type input "0.5"
click at [796, 491] on icon "save" at bounding box center [797, 498] width 15 height 15
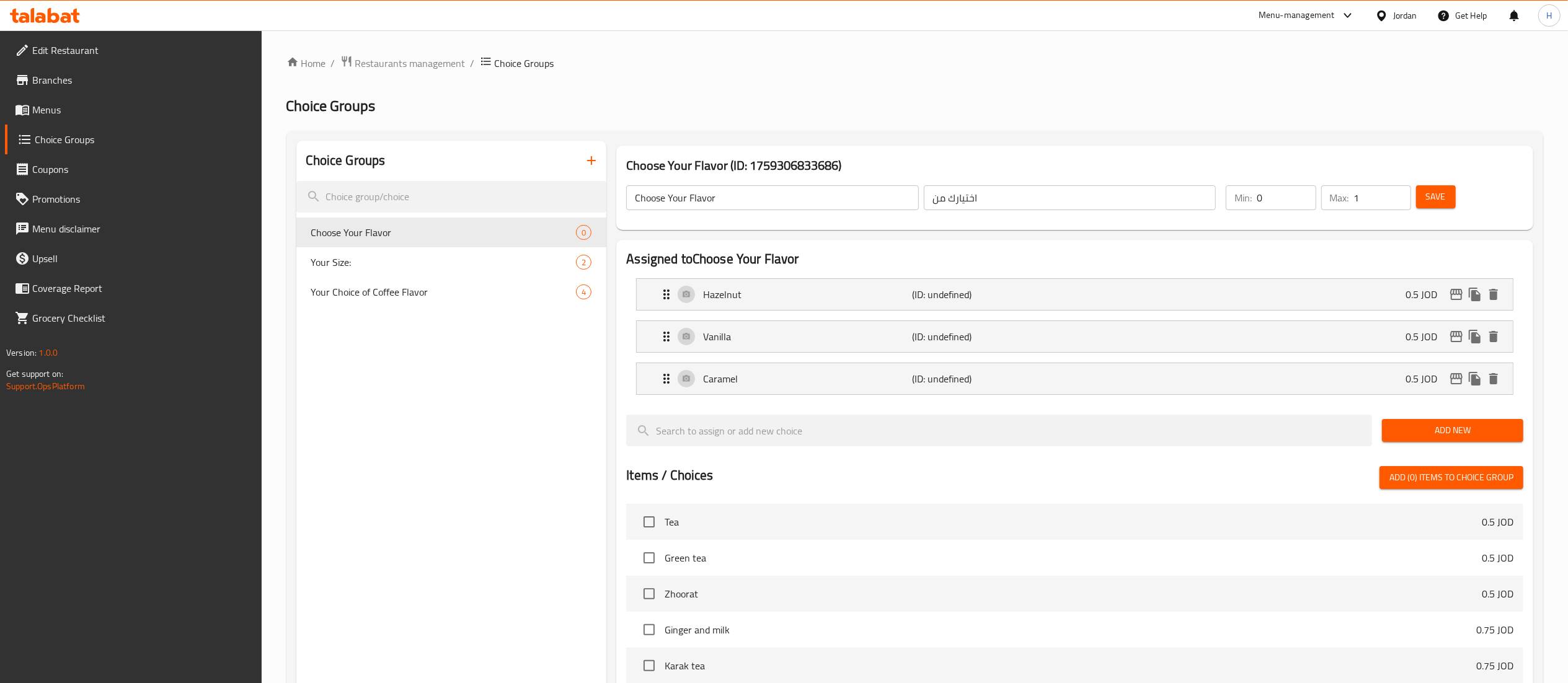
click at [1429, 193] on span "Save" at bounding box center [1436, 196] width 20 height 16
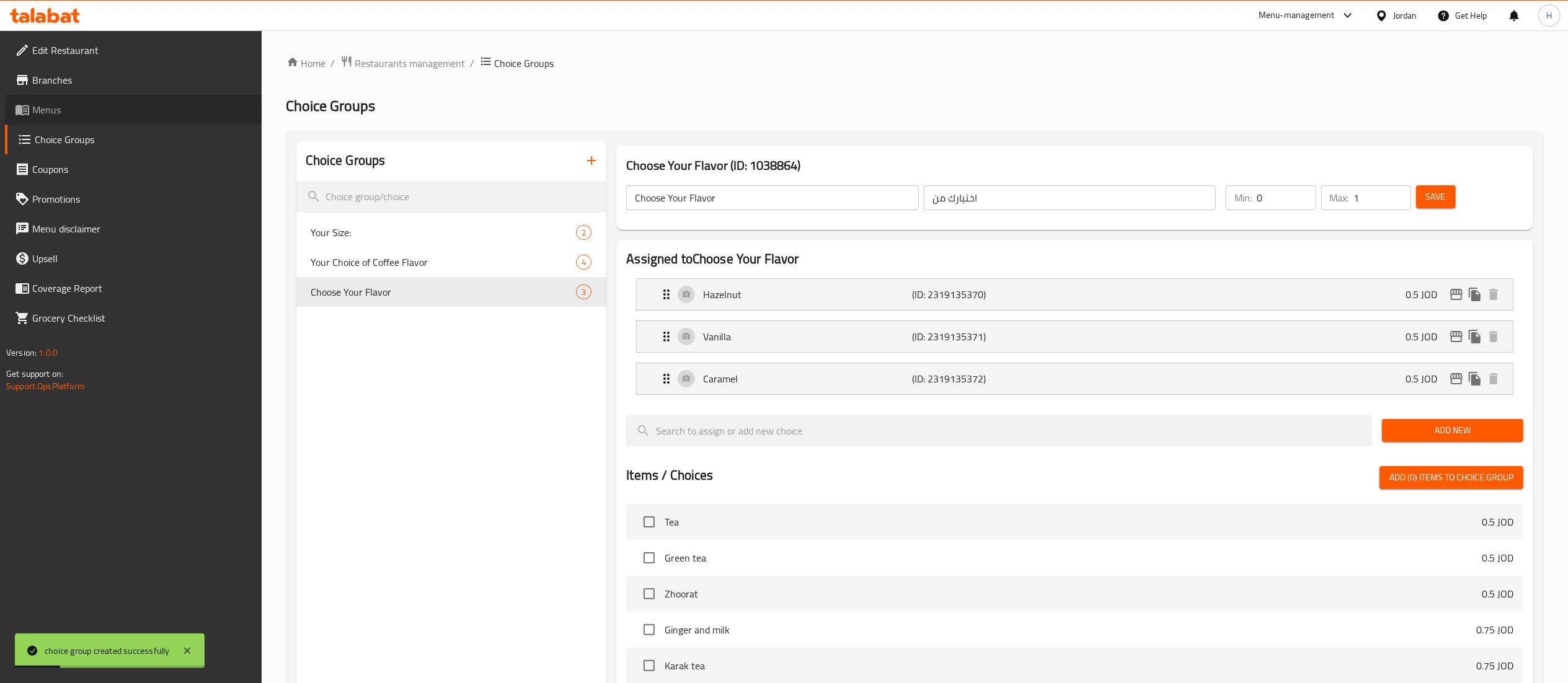
click at [72, 112] on span "Menus" at bounding box center [142, 109] width 220 height 15
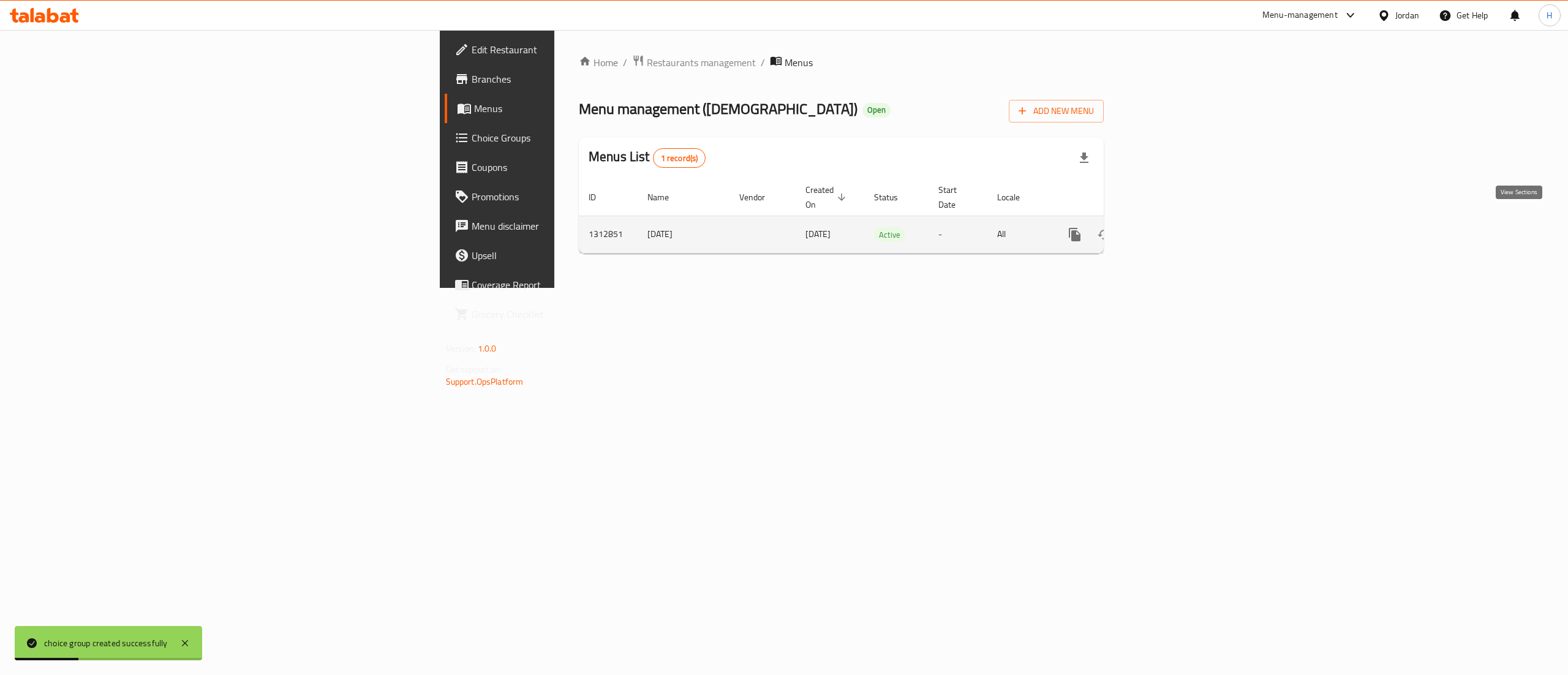
click at [1168, 229] on icon "enhanced table" at bounding box center [1163, 234] width 11 height 11
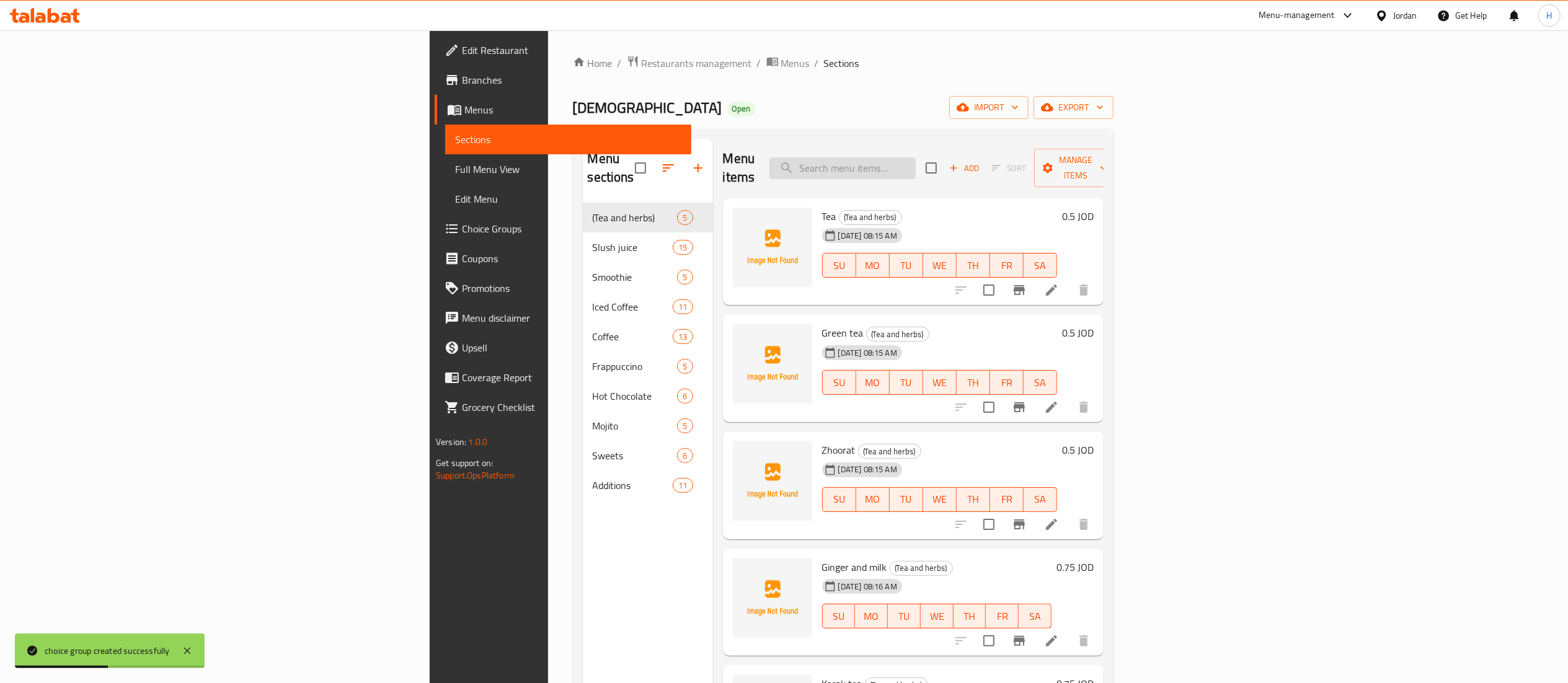
click at [916, 158] on input "search" at bounding box center [842, 168] width 147 height 22
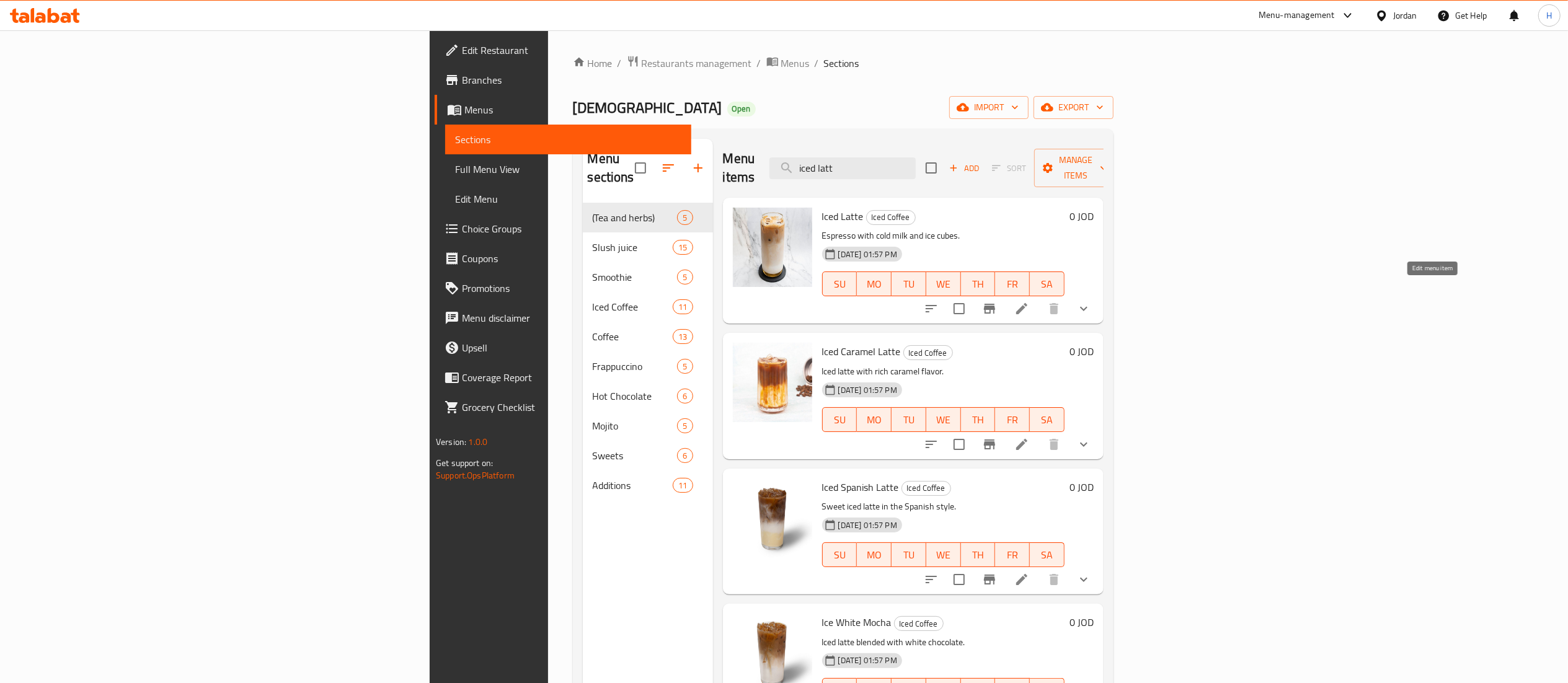
type input "iced latt"
click at [1028, 303] on icon at bounding box center [1021, 308] width 11 height 11
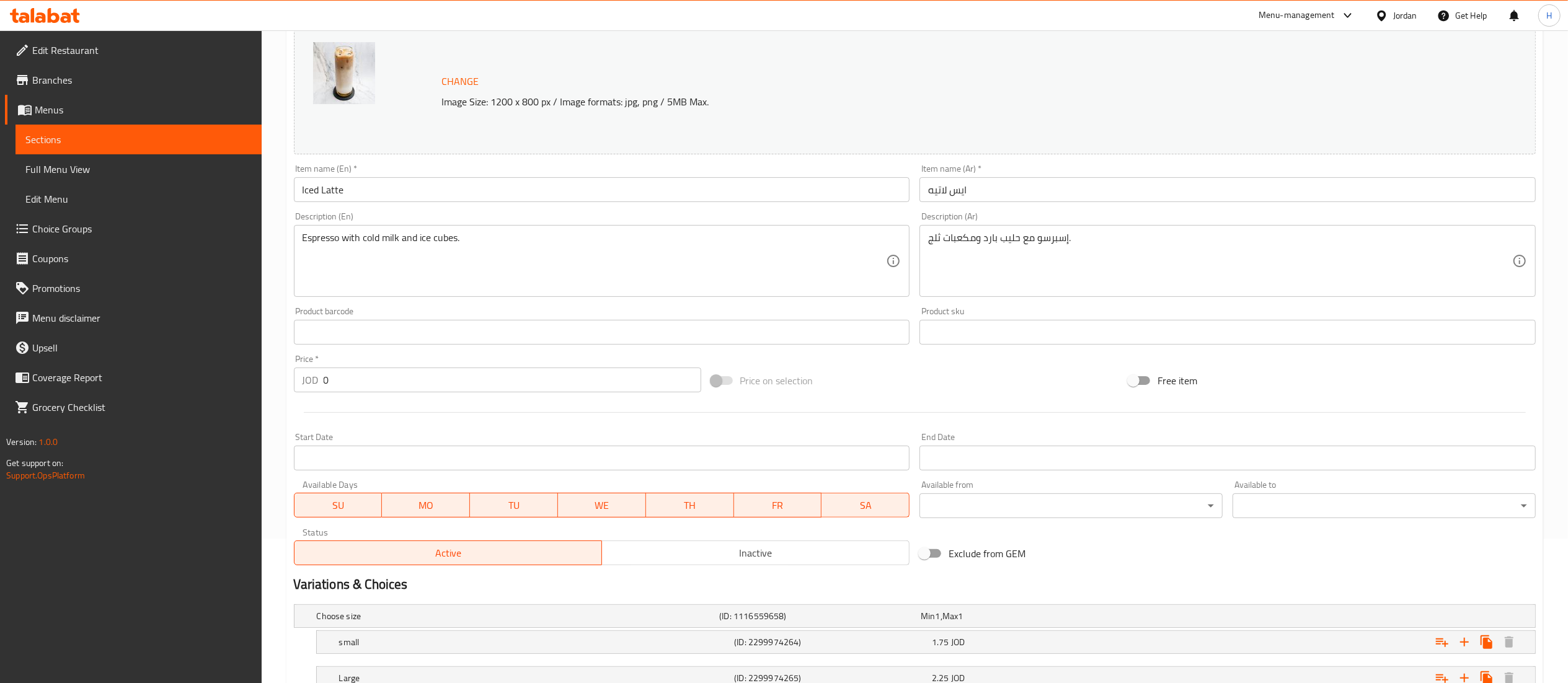
scroll to position [240, 0]
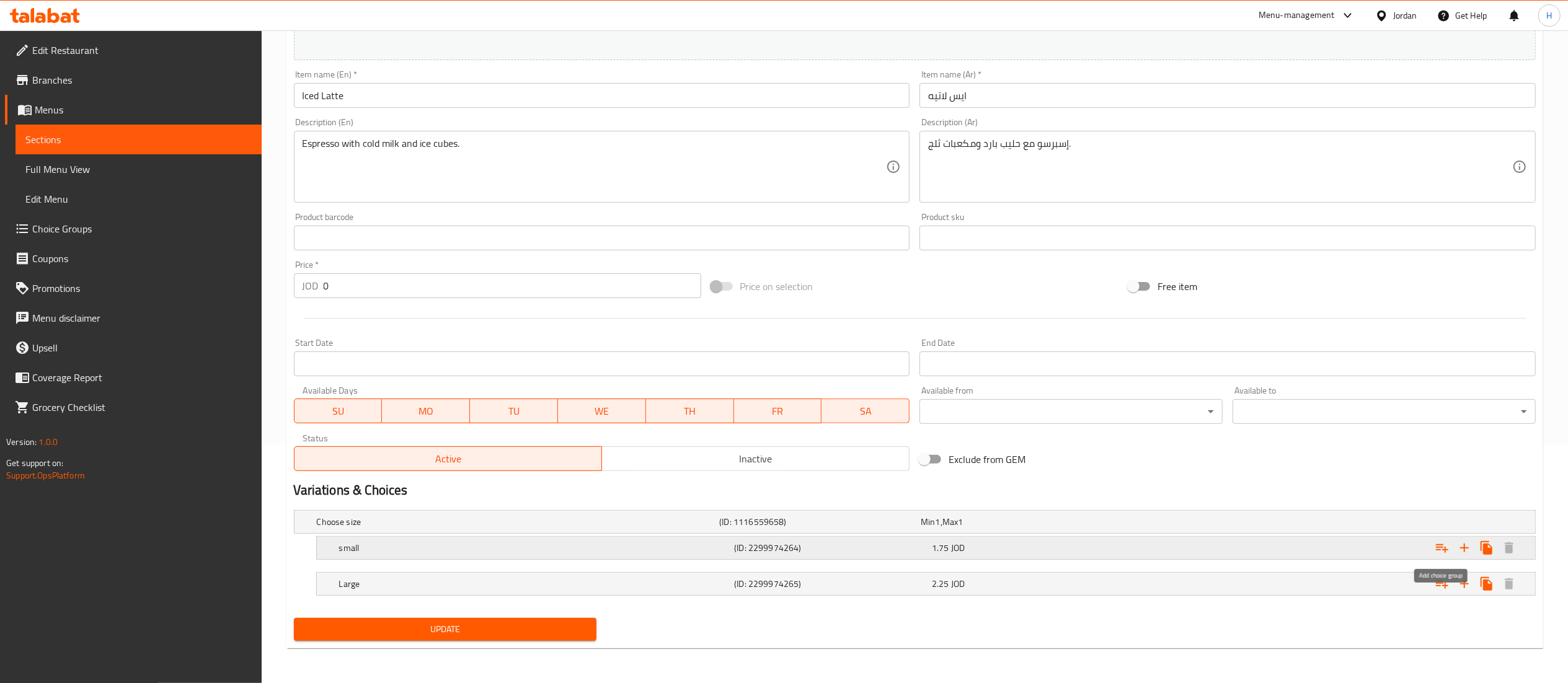
click at [1445, 545] on icon "Expand" at bounding box center [1442, 548] width 15 height 15
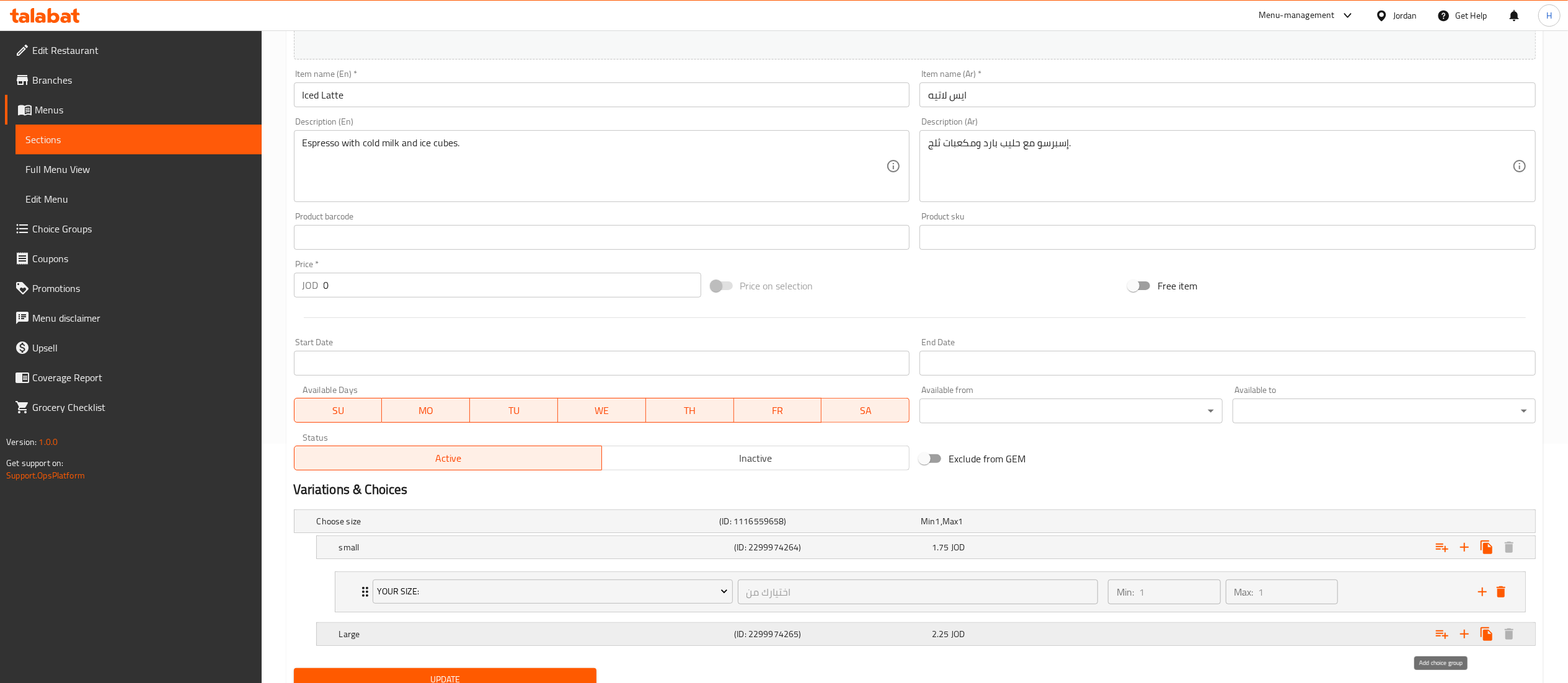
click at [1442, 624] on div "Expand" at bounding box center [1324, 634] width 395 height 27
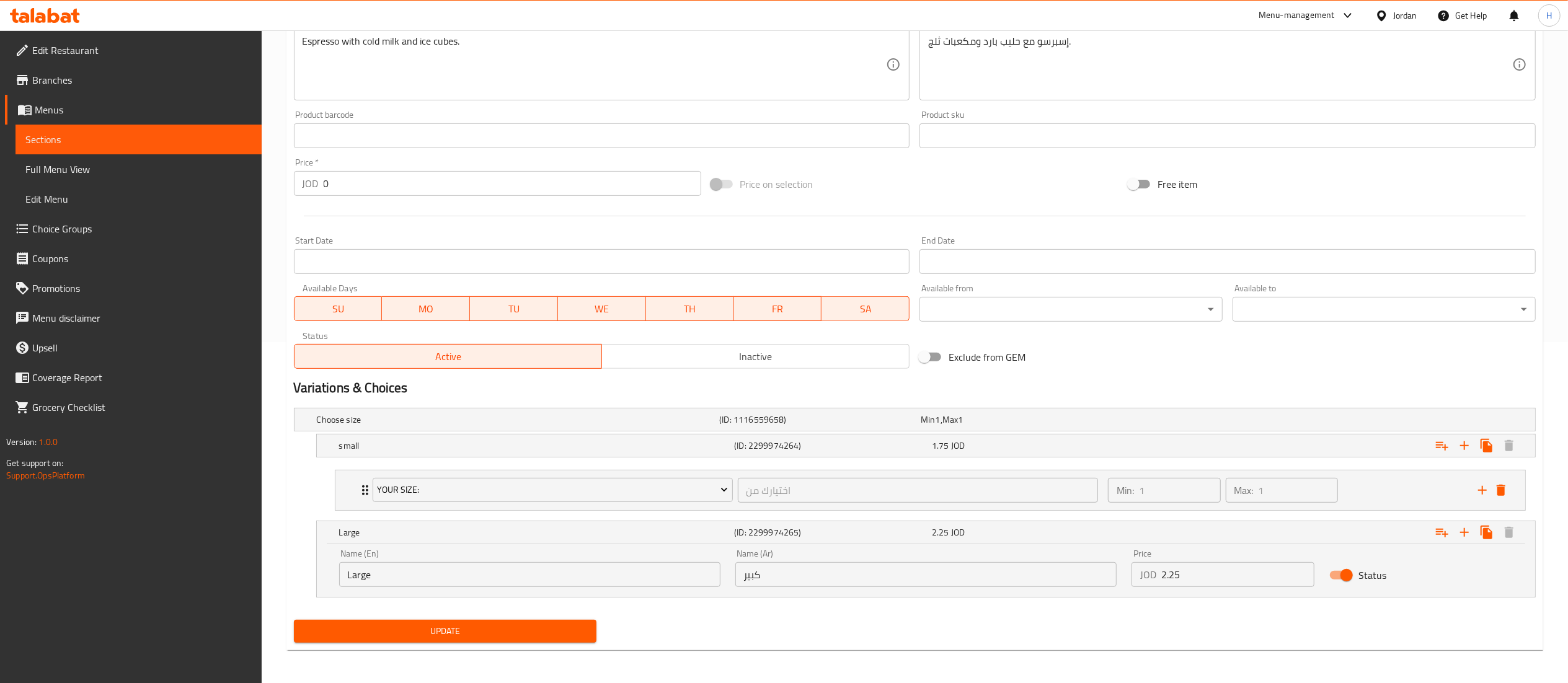
scroll to position [345, 0]
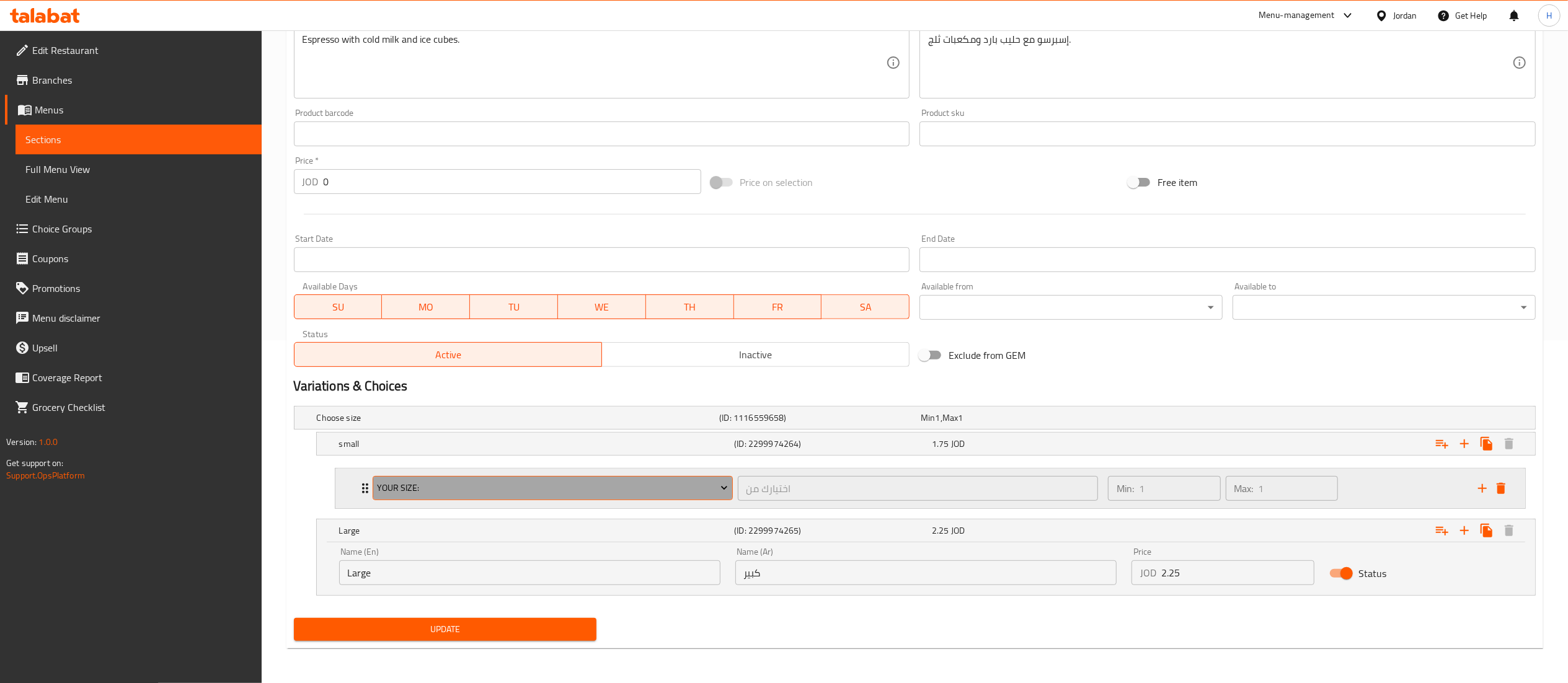
click at [492, 485] on span "Your Size:" at bounding box center [552, 488] width 351 height 16
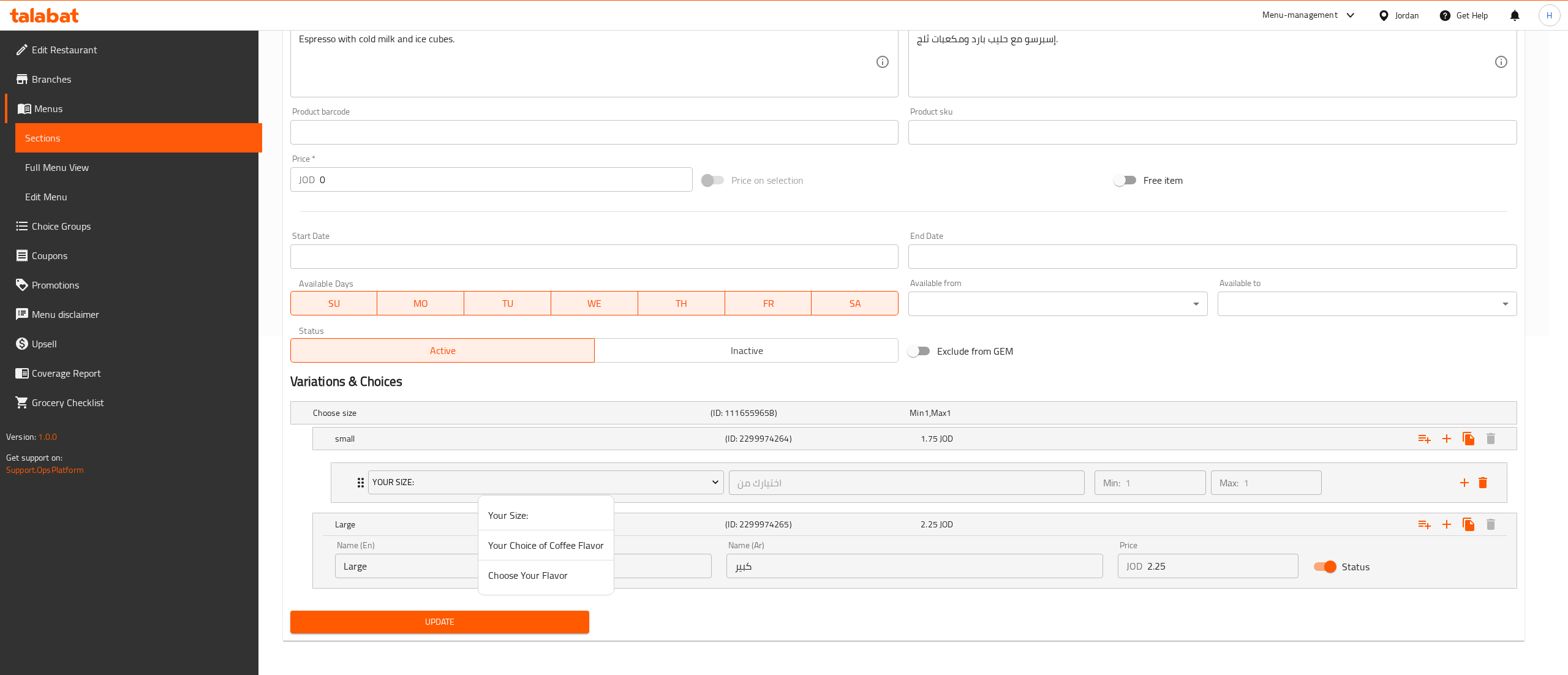
click at [508, 568] on span "Choose Your Flavor" at bounding box center [545, 575] width 115 height 15
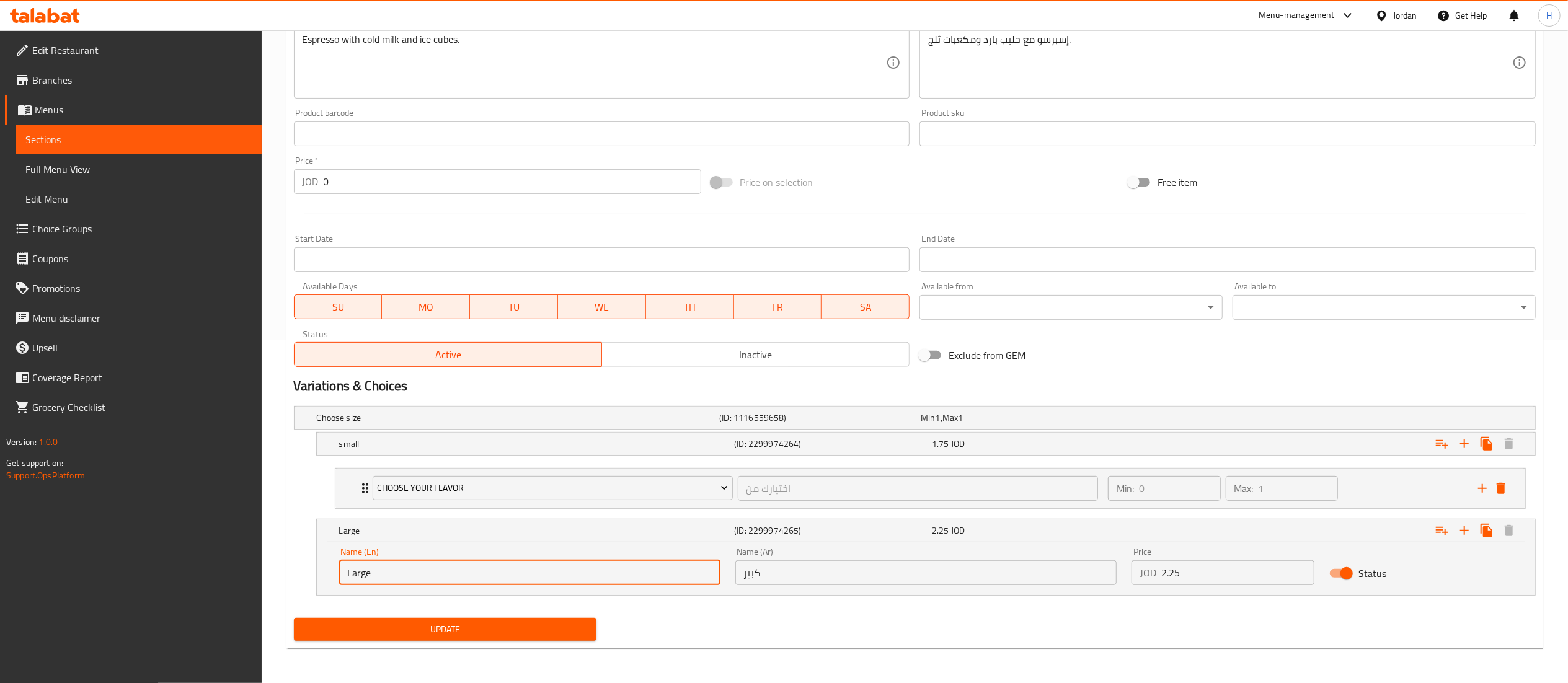
click at [483, 574] on input "Large" at bounding box center [530, 573] width 381 height 25
drag, startPoint x: 822, startPoint y: 634, endPoint x: 840, endPoint y: 634, distance: 18.0
click at [822, 634] on div "Update" at bounding box center [915, 630] width 1251 height 33
click at [1438, 526] on icon "Expand" at bounding box center [1442, 530] width 15 height 15
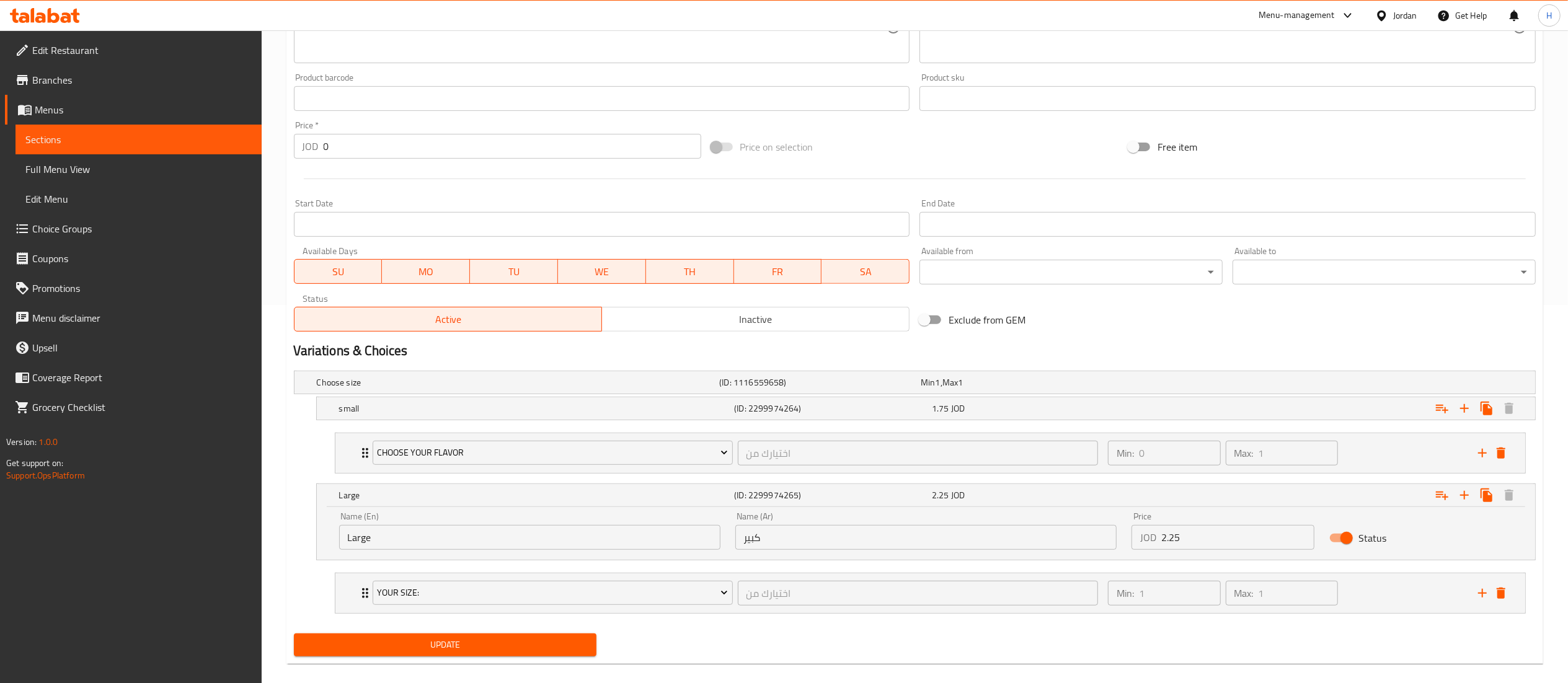
scroll to position [397, 0]
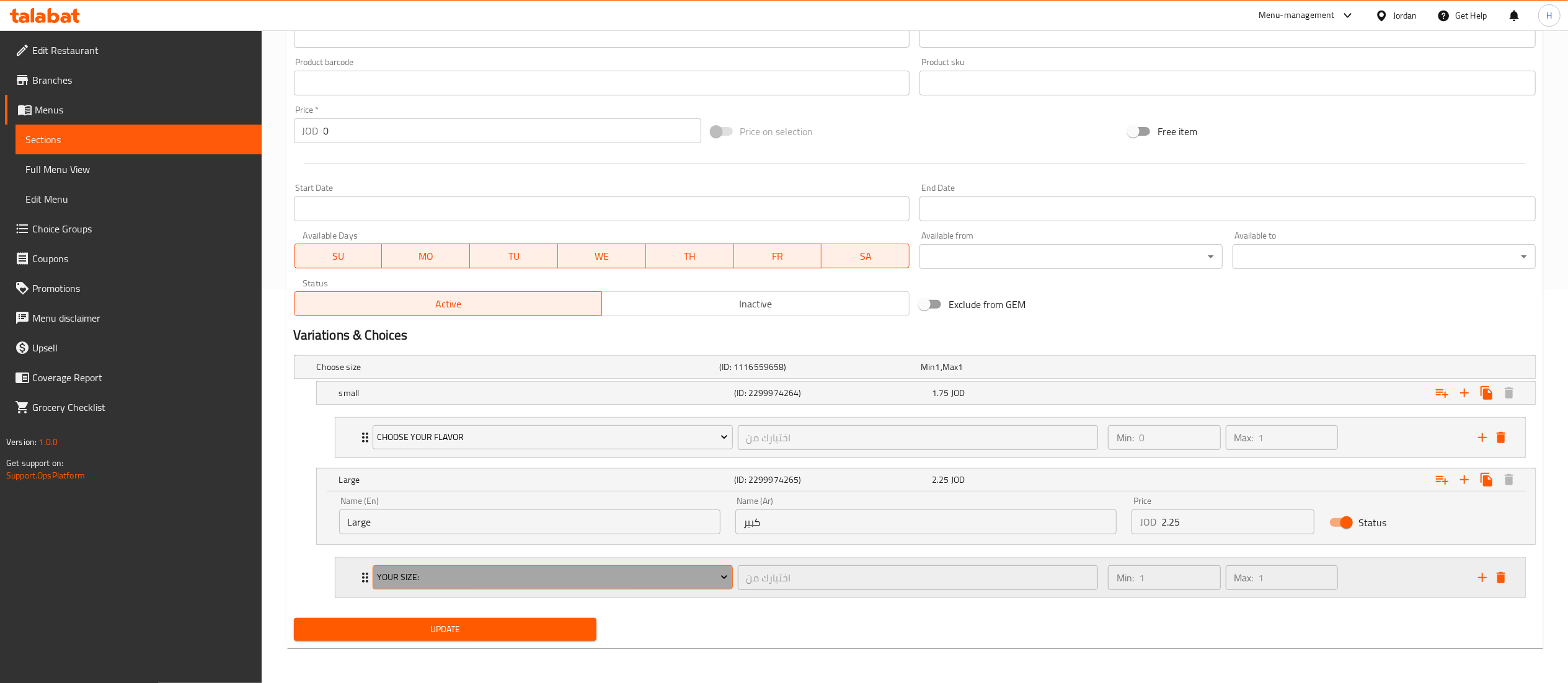
click at [407, 579] on span "Your Size:" at bounding box center [552, 577] width 351 height 16
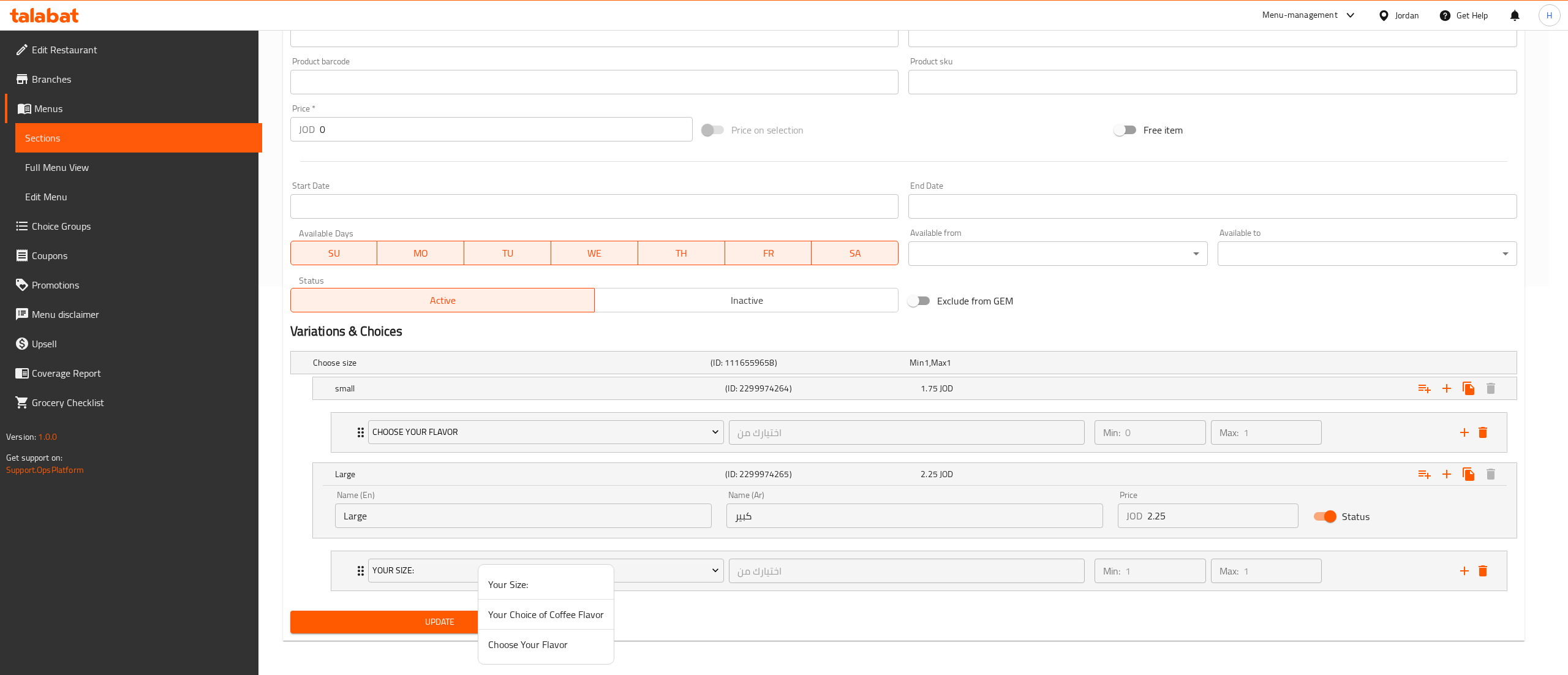
click at [507, 645] on span "Choose Your Flavor" at bounding box center [545, 645] width 115 height 15
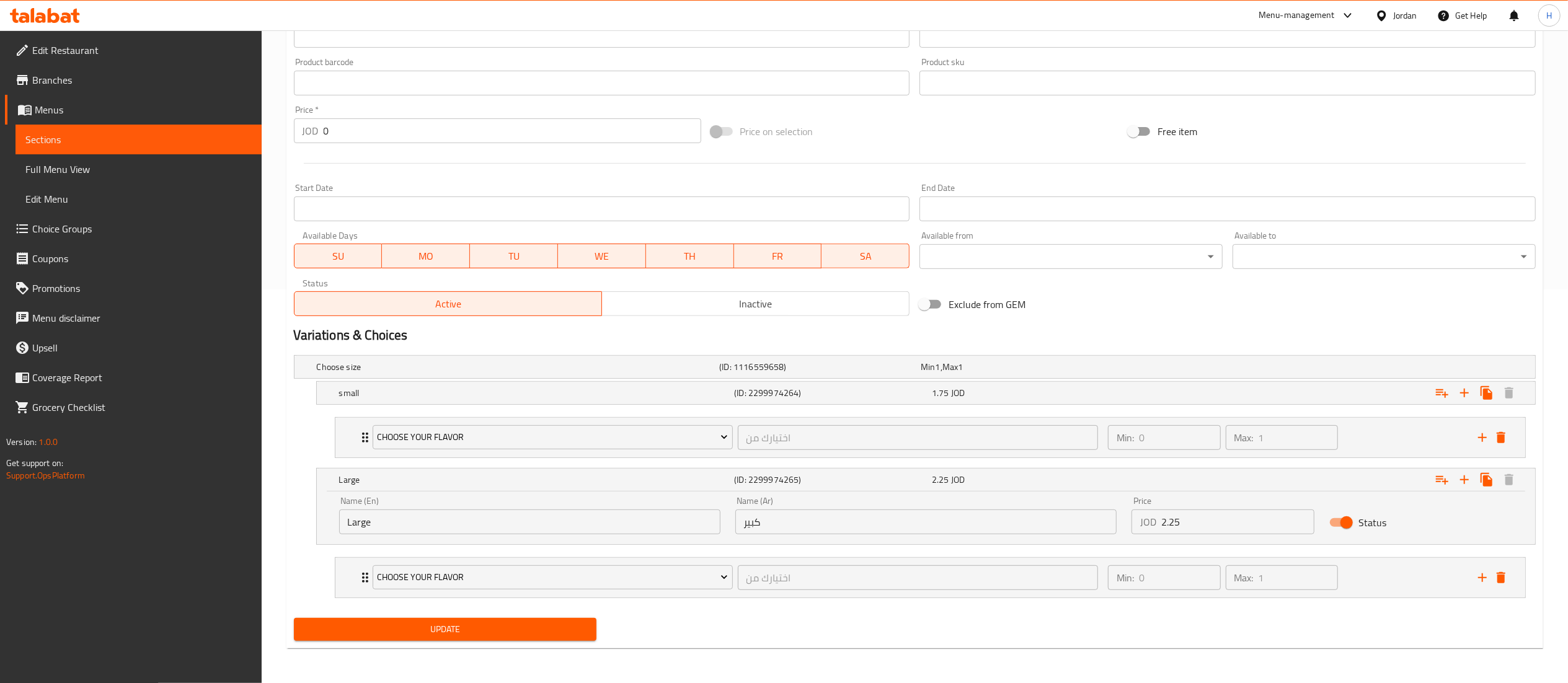
click at [477, 629] on span "Update" at bounding box center [446, 629] width 283 height 16
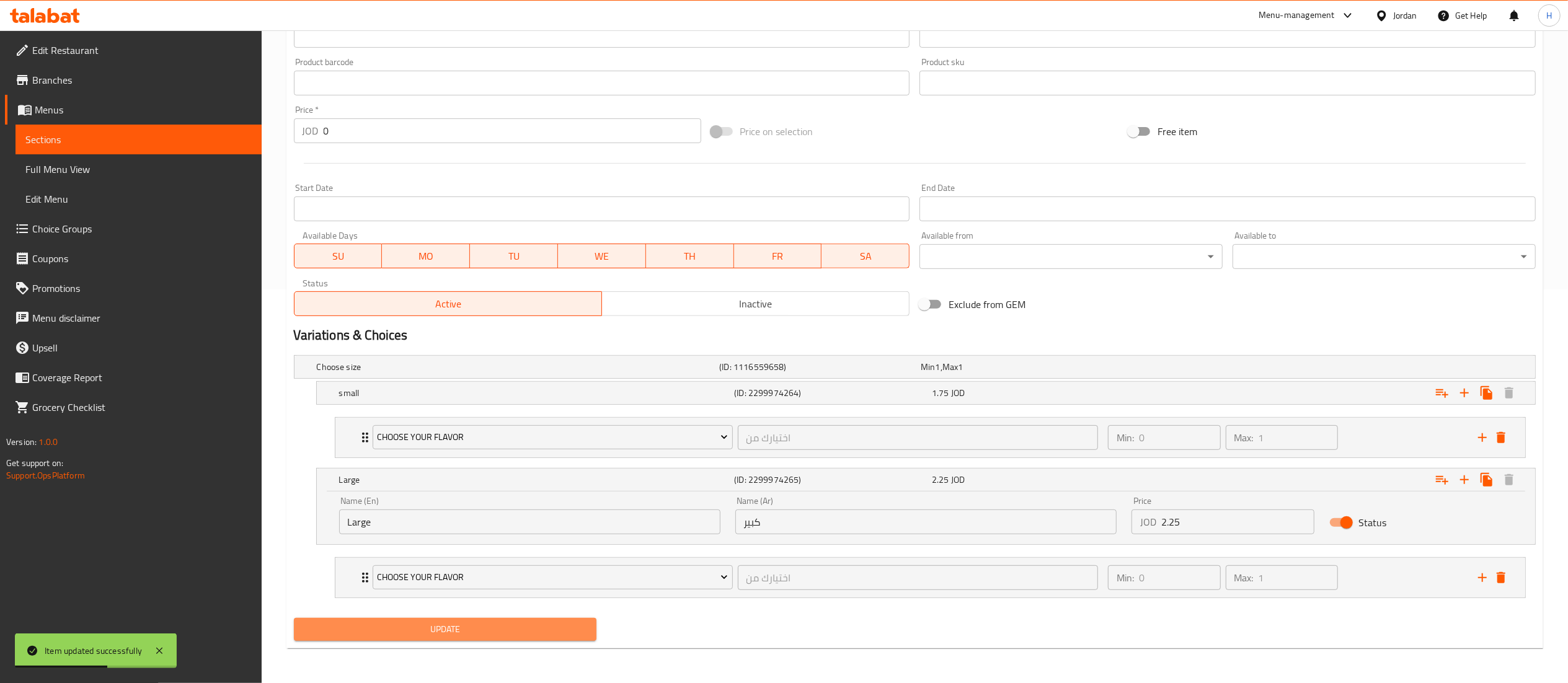
click at [577, 634] on span "Update" at bounding box center [446, 629] width 283 height 16
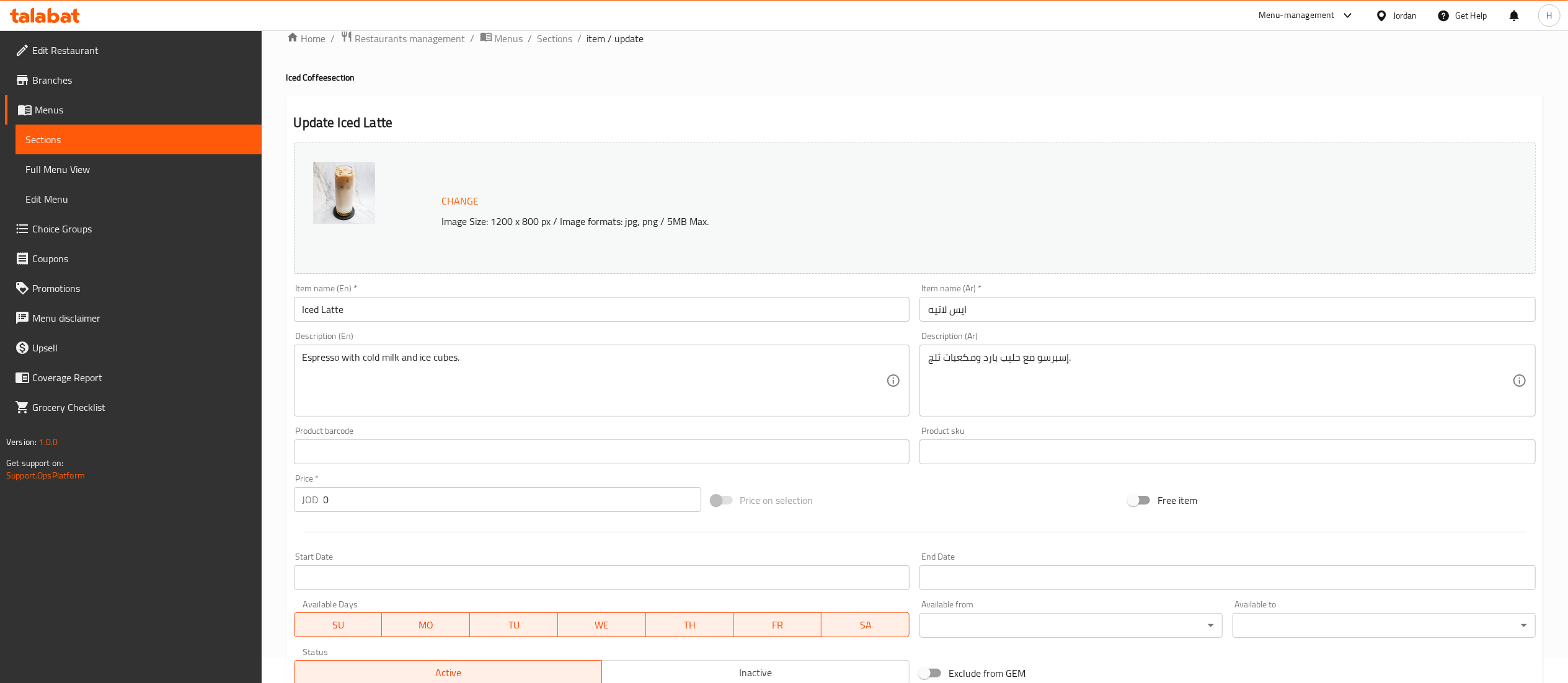
scroll to position [0, 0]
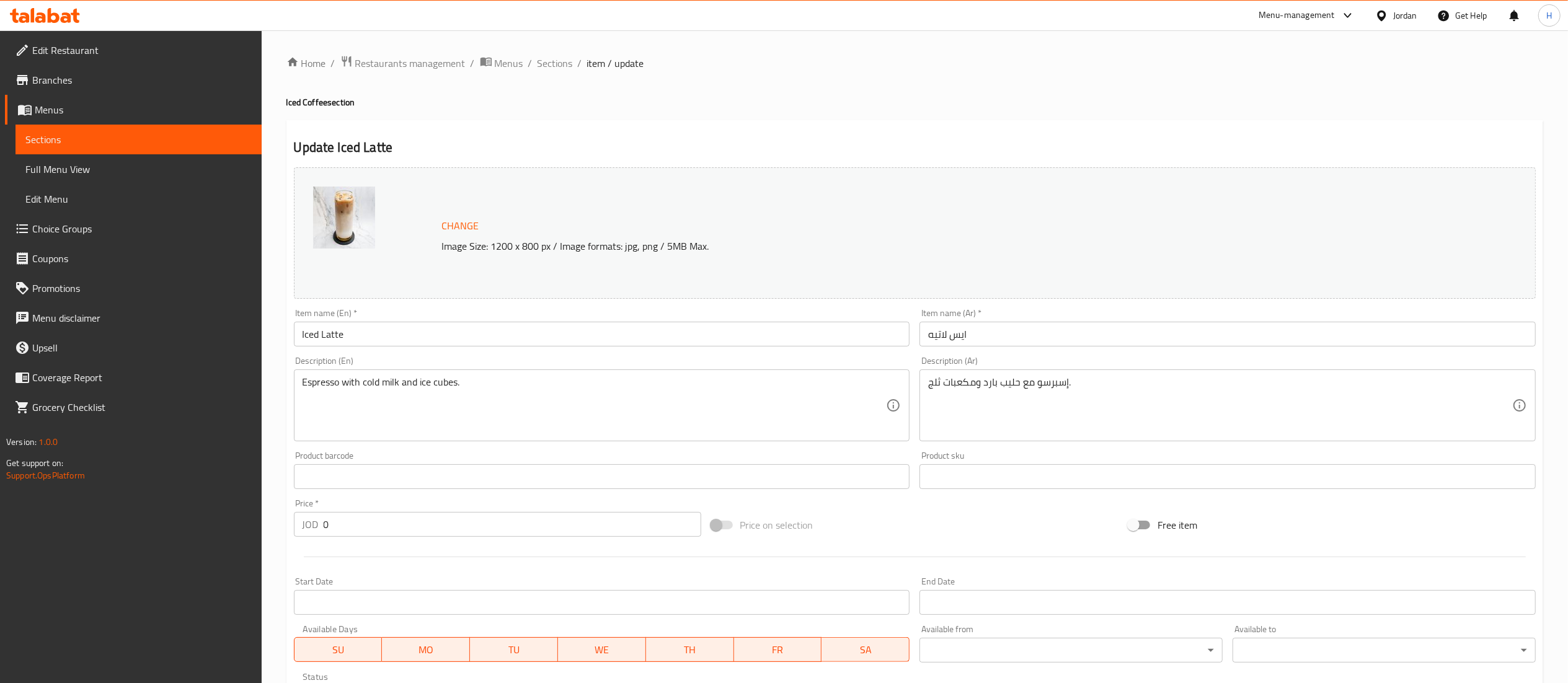
click at [68, 13] on icon at bounding box center [65, 17] width 11 height 11
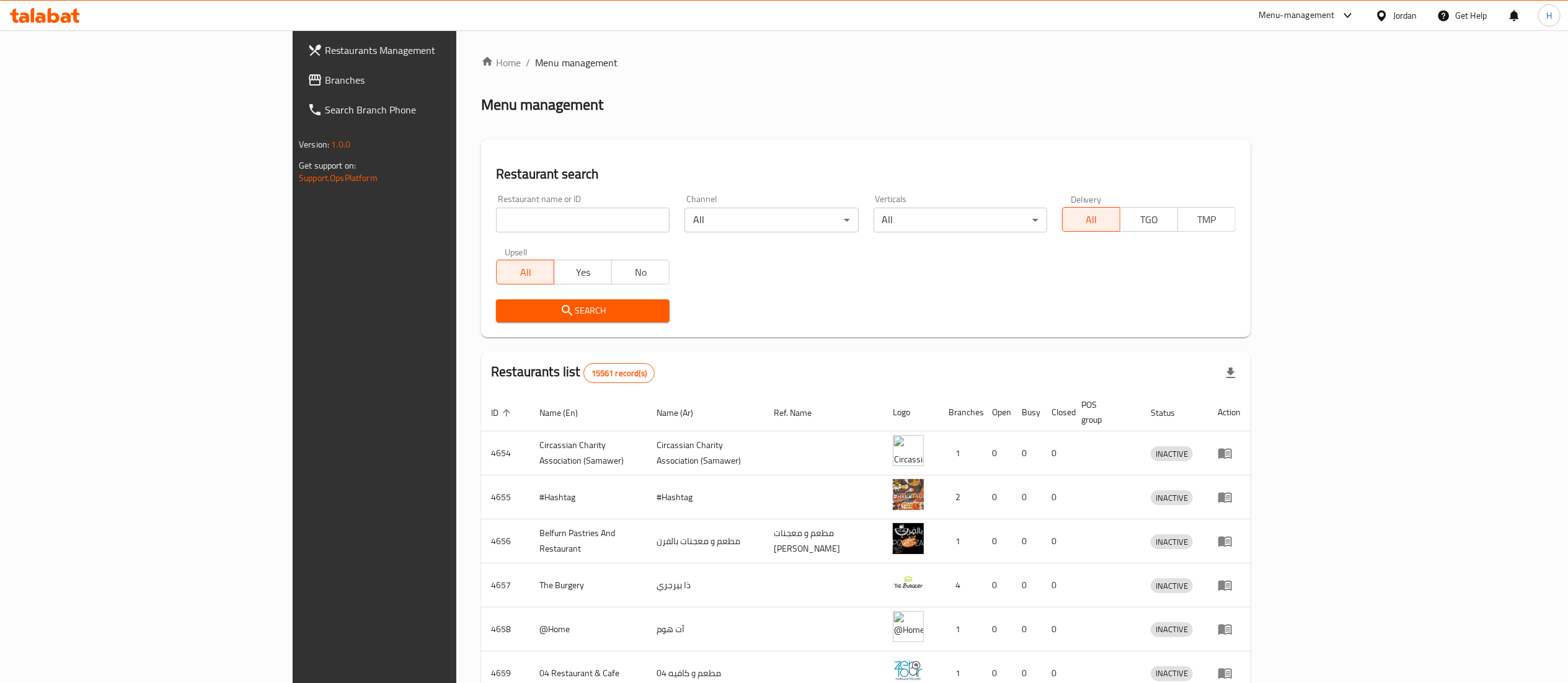
click at [496, 220] on input "search" at bounding box center [582, 220] width 173 height 25
paste input "623507"
type input "623507"
click button "Search" at bounding box center [582, 311] width 173 height 23
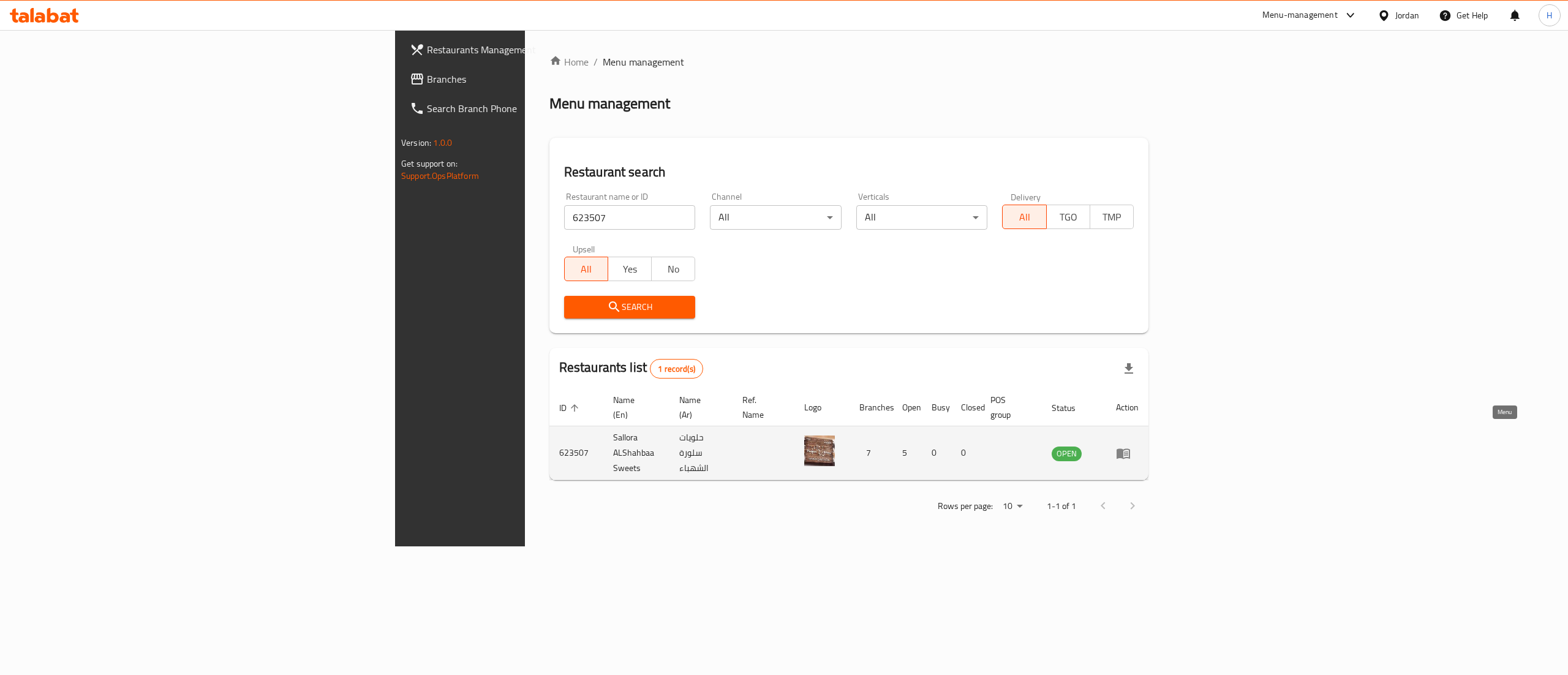
click at [1130, 449] on icon "enhanced table" at bounding box center [1123, 454] width 13 height 11
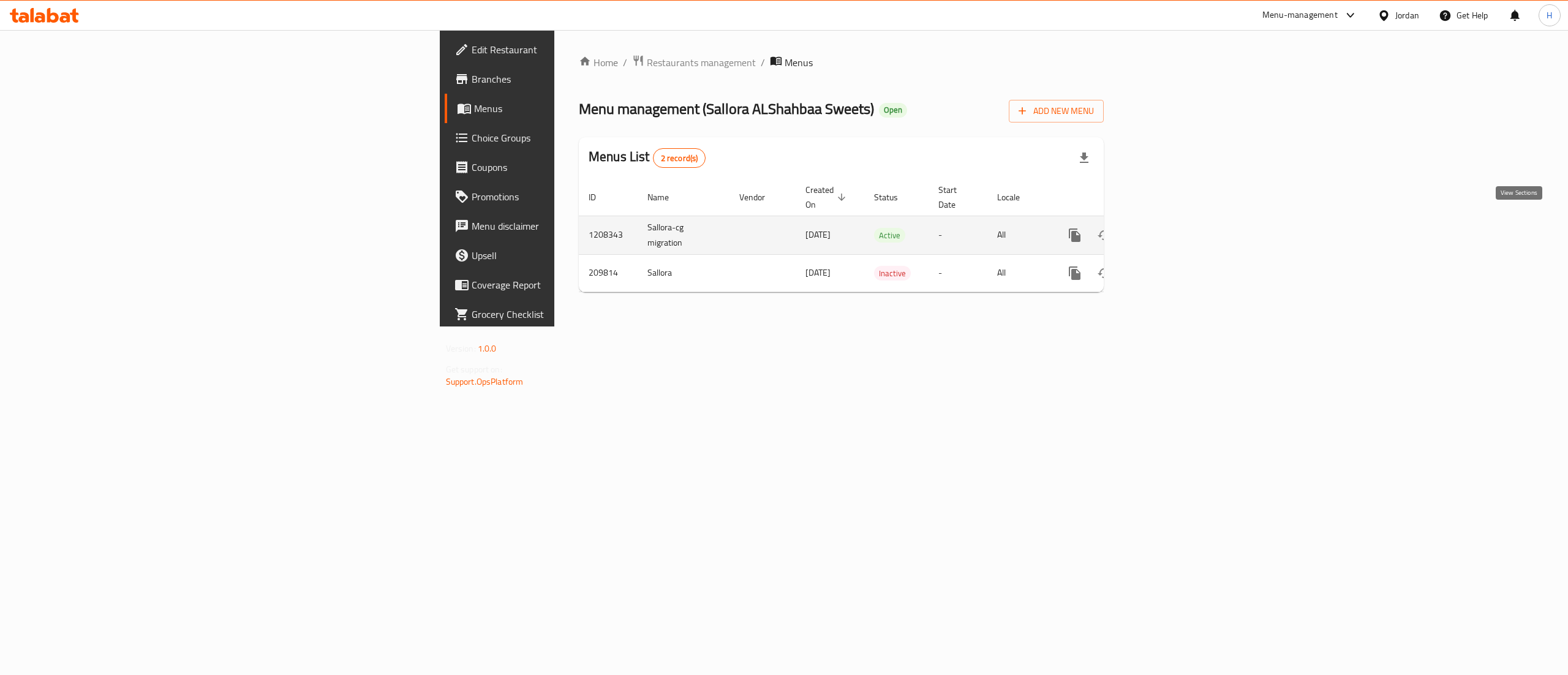
click at [1178, 233] on link "enhanced table" at bounding box center [1164, 235] width 29 height 29
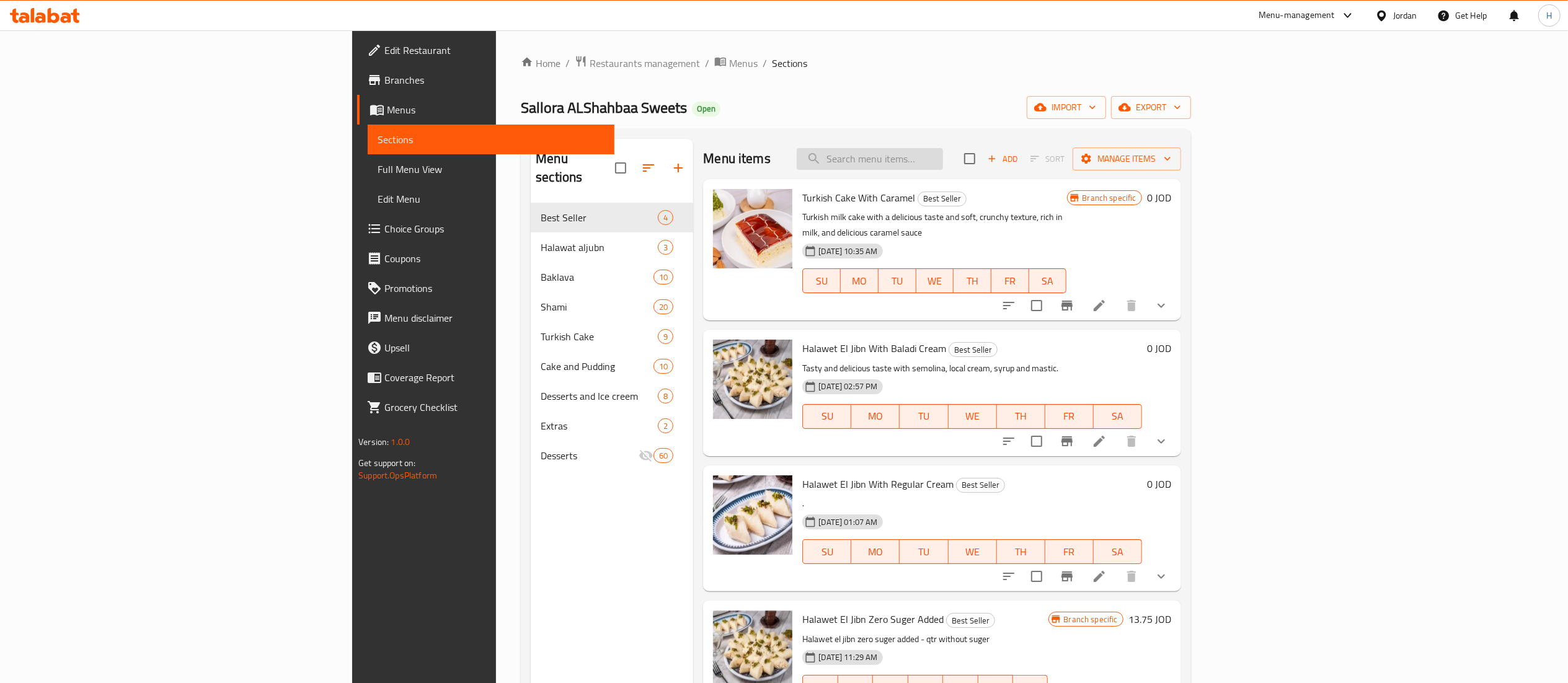
click at [943, 154] on input "search" at bounding box center [869, 159] width 147 height 22
paste input "حلاوة الجبن بالقشطة البلدية"
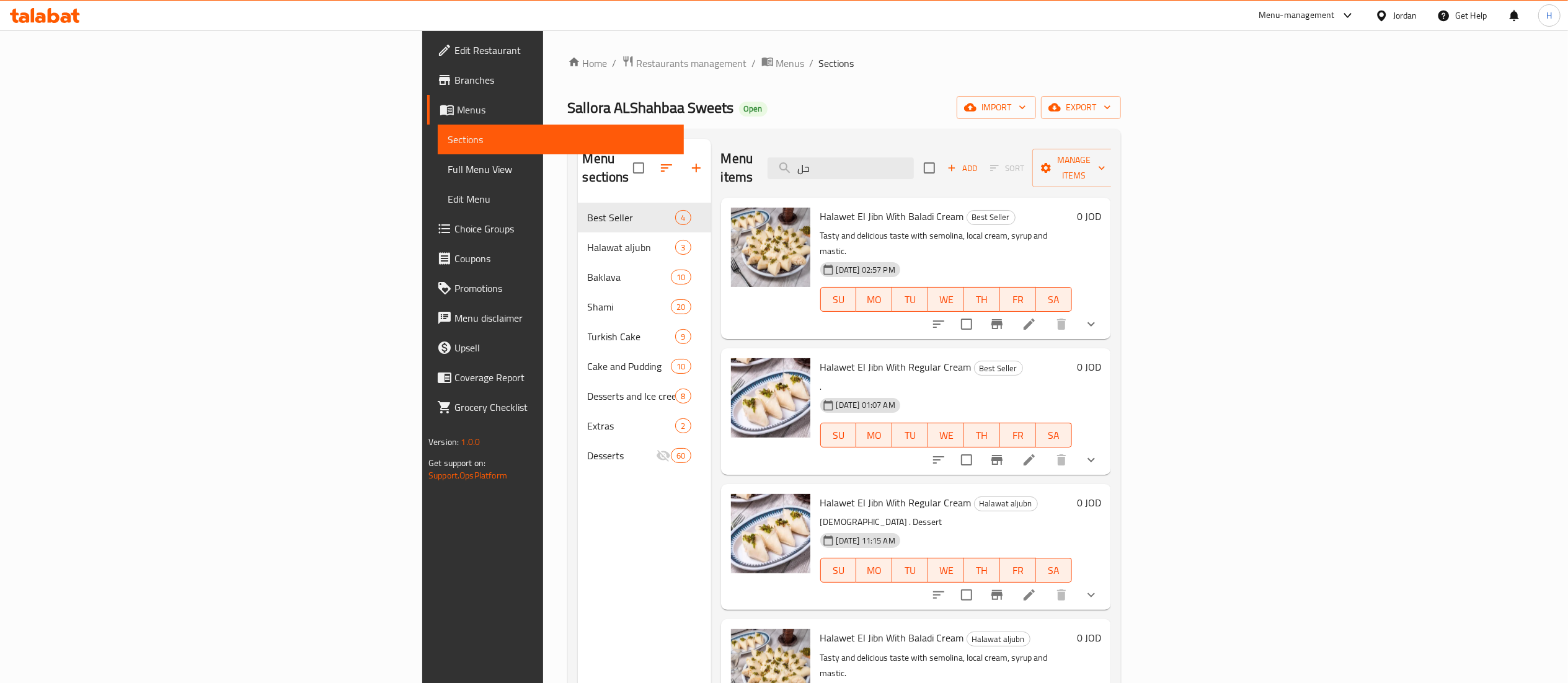
type input "ح"
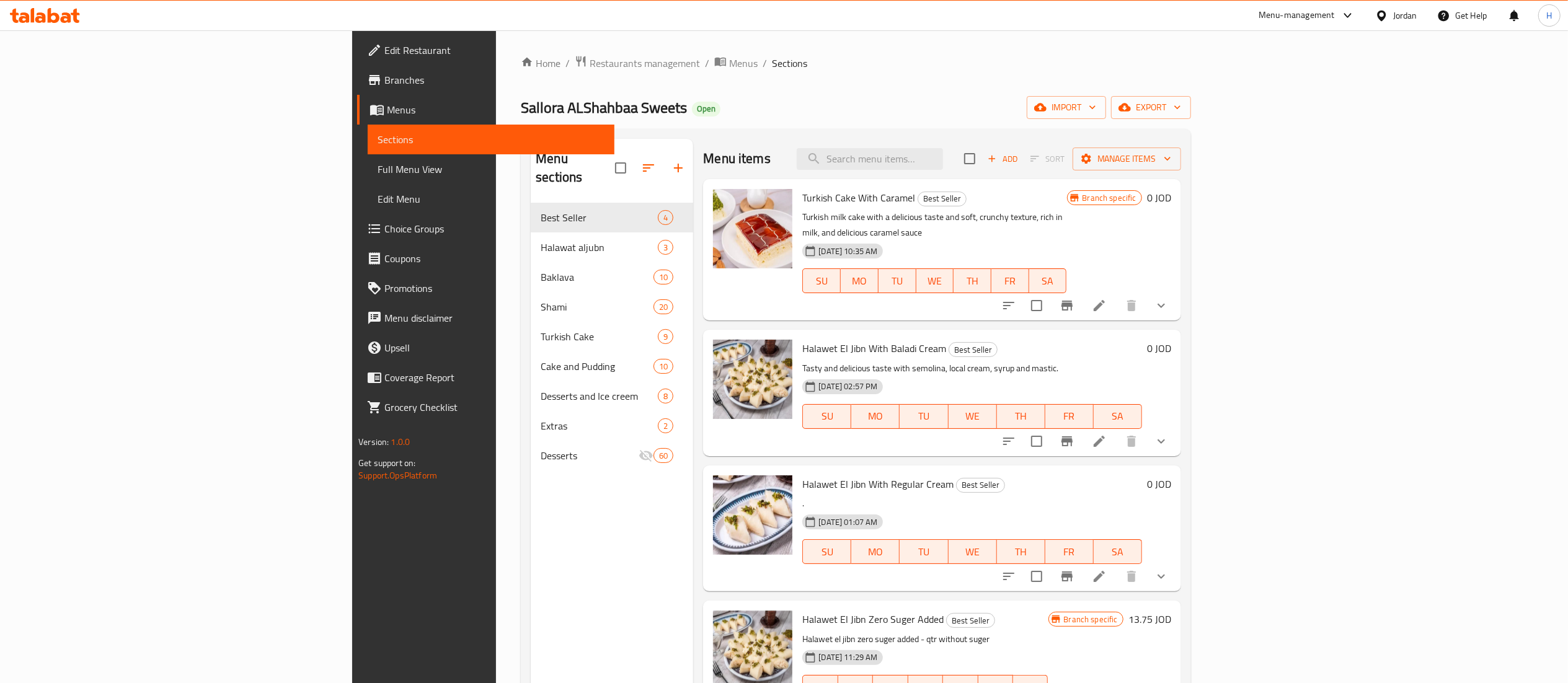
paste input "حلاوة الجبن بالقشطة البلدية"
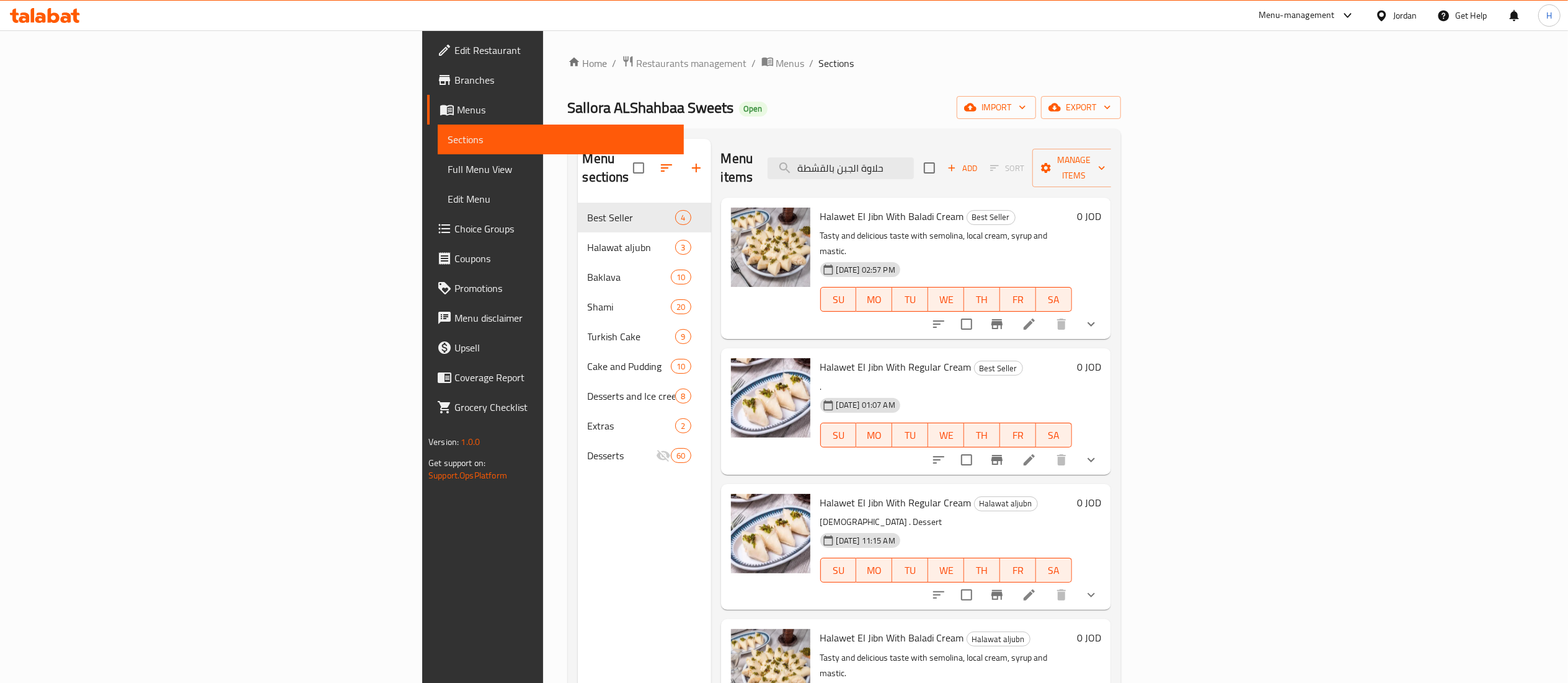
scroll to position [124, 0]
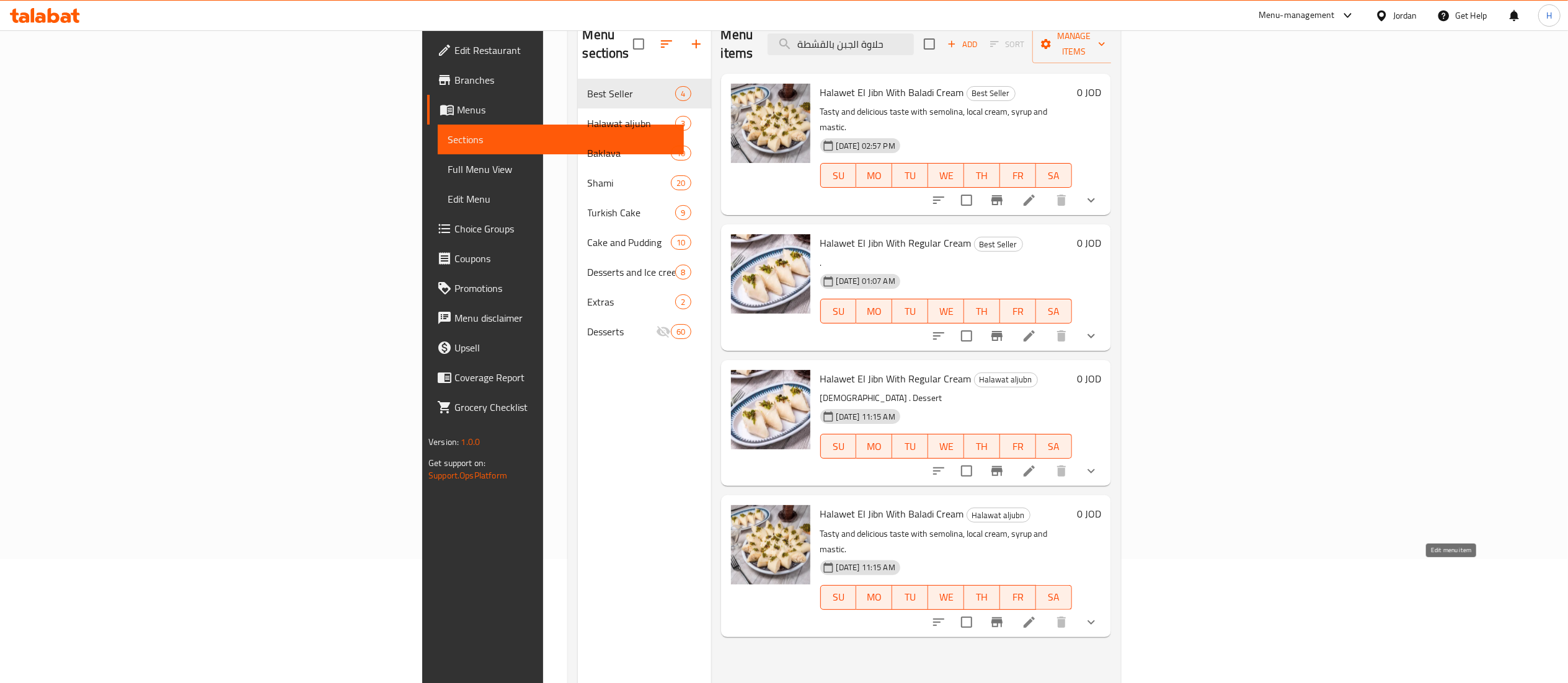
type input "حلاوة الجبن بالقشطة"
click at [1037, 615] on icon at bounding box center [1029, 622] width 15 height 15
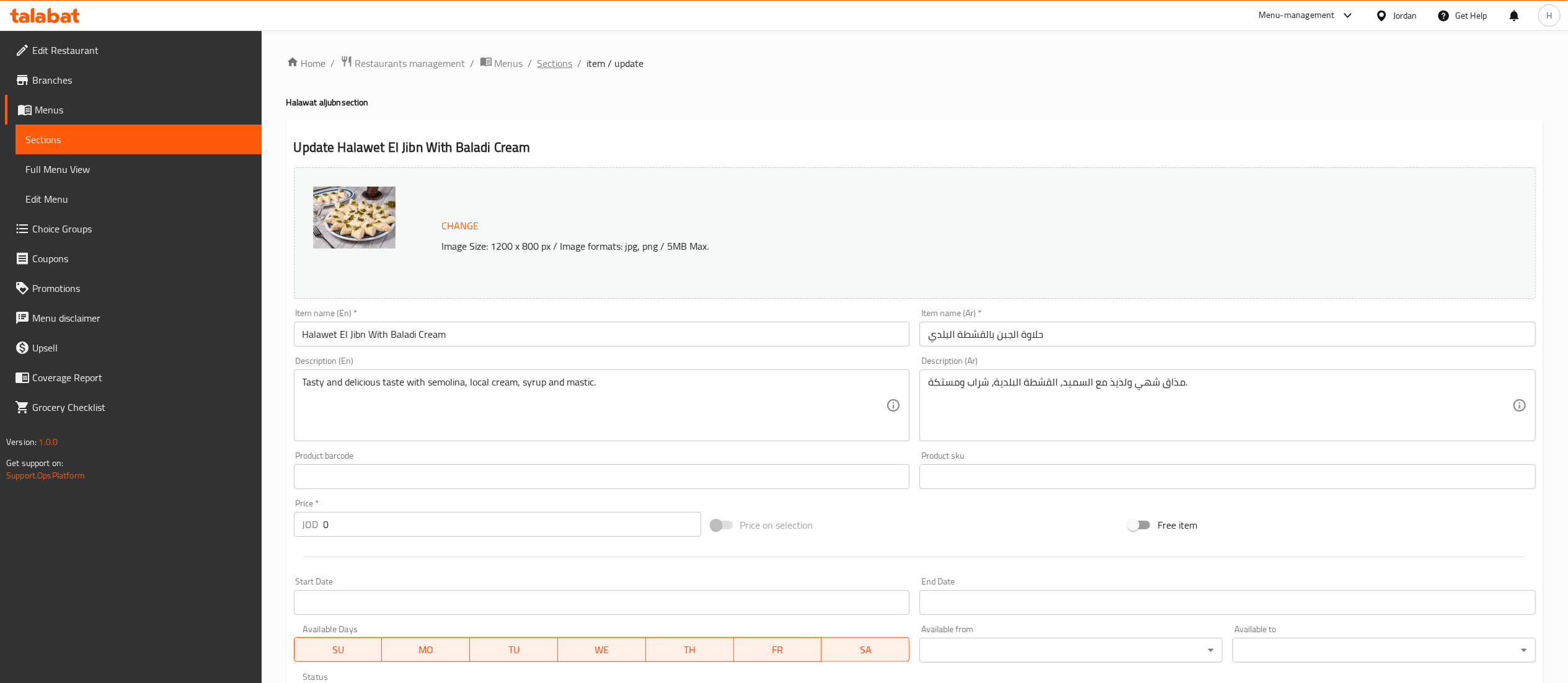
click at [549, 68] on span "Sections" at bounding box center [555, 63] width 36 height 15
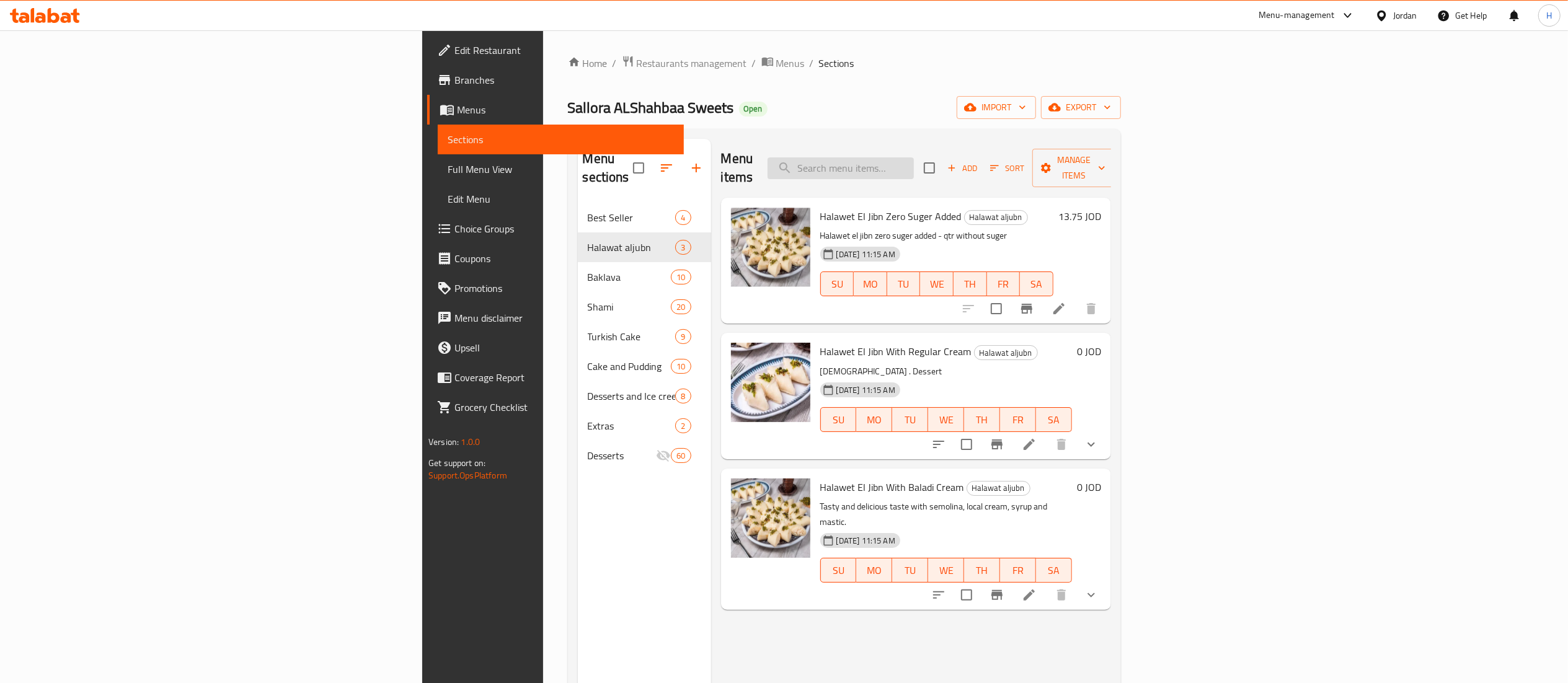
click at [914, 158] on input "search" at bounding box center [840, 168] width 147 height 22
paste input "حلاوة الجبن بالقشطة المطبوخة"
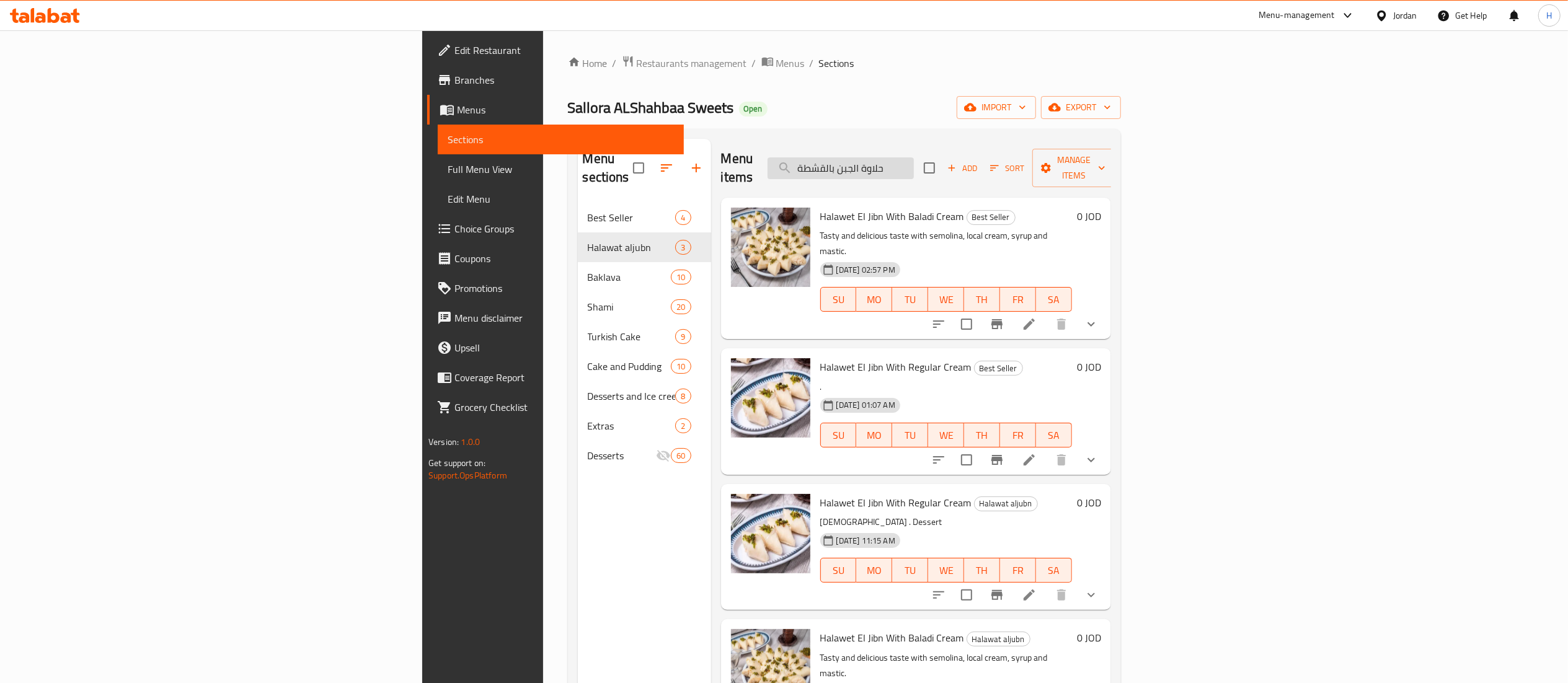
click at [914, 159] on input "حلاوة الجبن بالقشطة" at bounding box center [840, 168] width 147 height 22
paste input "ون سكر"
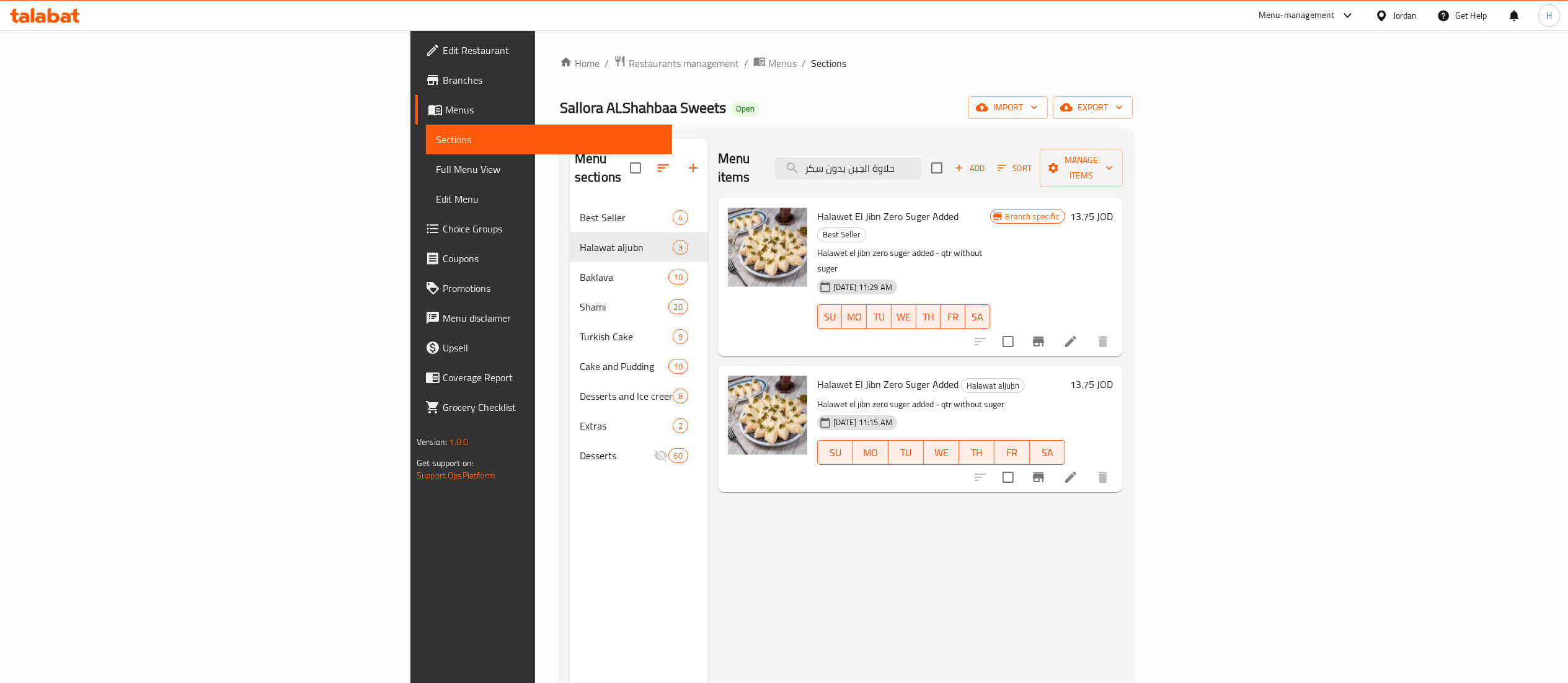
type input "حلاوة الجبن بدون سكر"
